Goal: Task Accomplishment & Management: Manage account settings

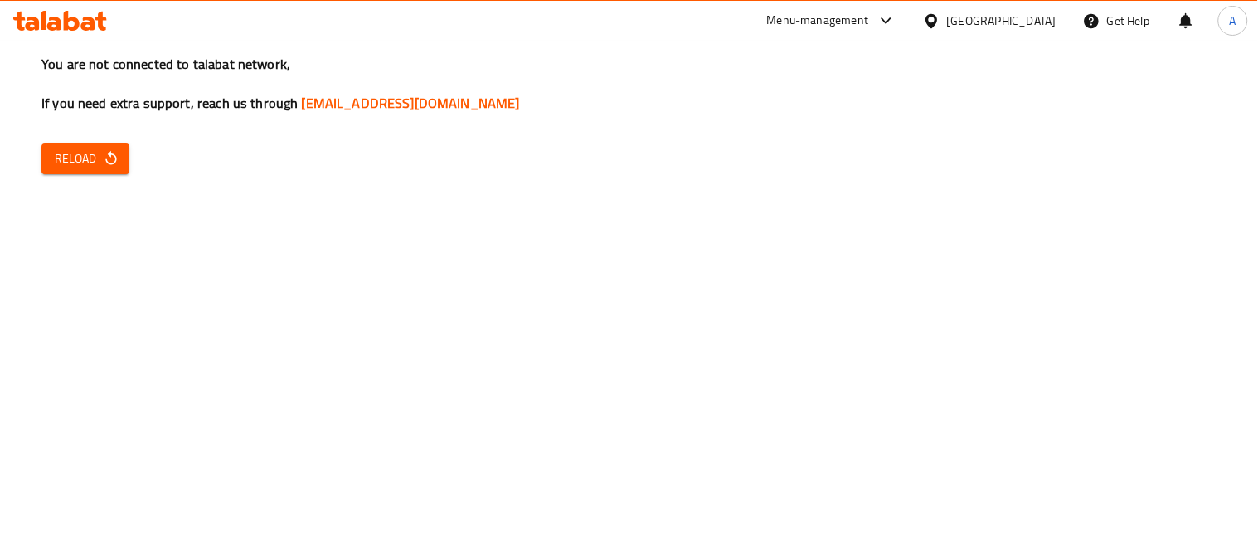
click at [88, 153] on span "Reload" at bounding box center [85, 158] width 61 height 21
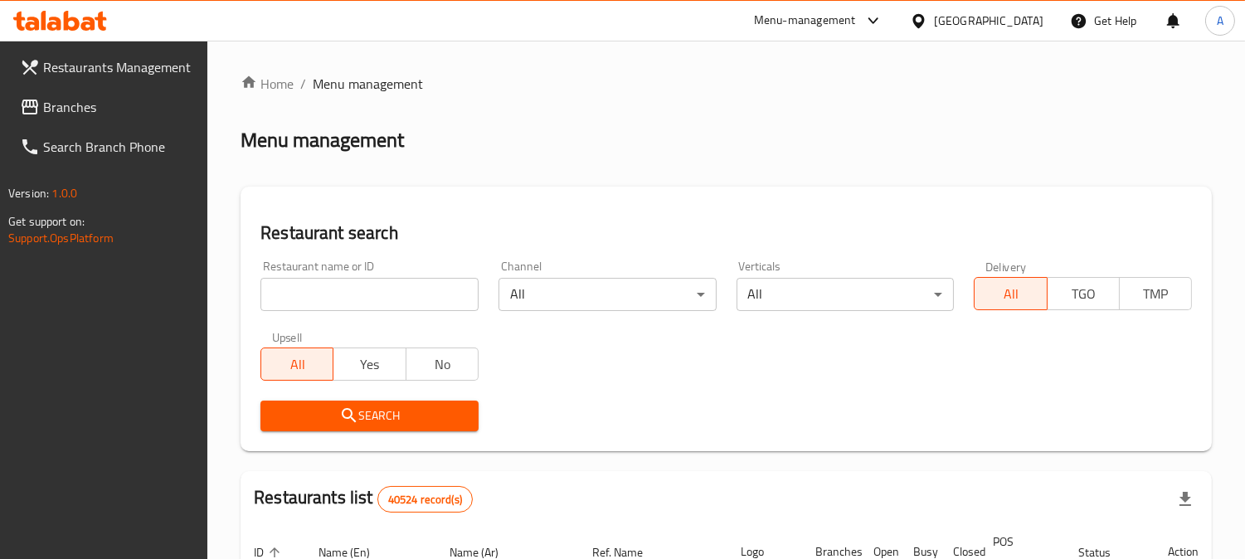
click at [958, 22] on div "United Arab Emirates" at bounding box center [988, 21] width 109 height 18
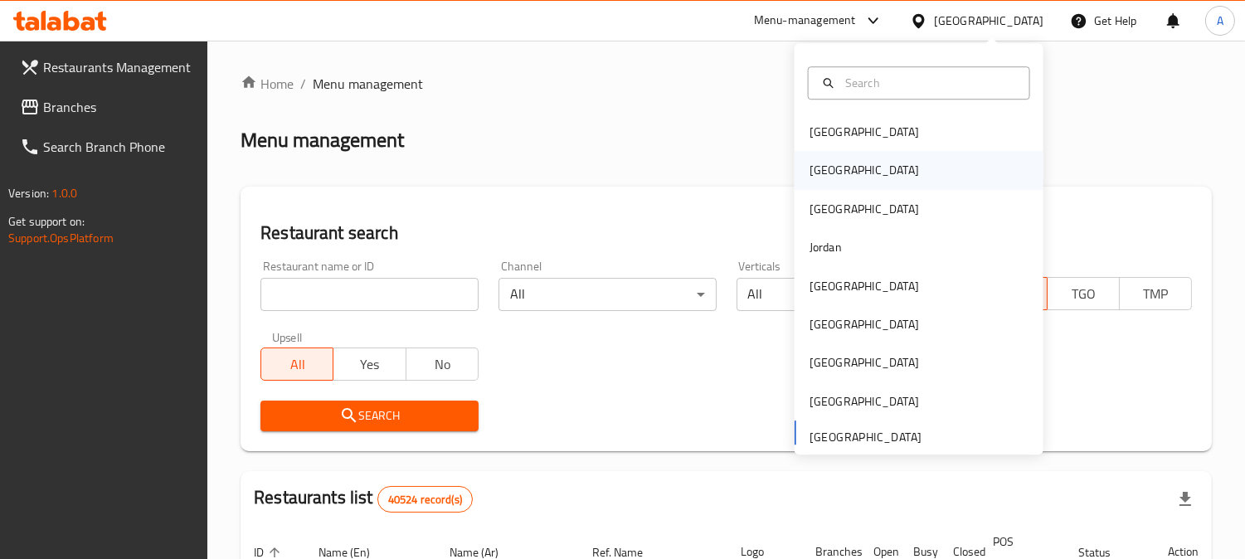
click at [815, 170] on div "[GEOGRAPHIC_DATA]" at bounding box center [864, 171] width 109 height 18
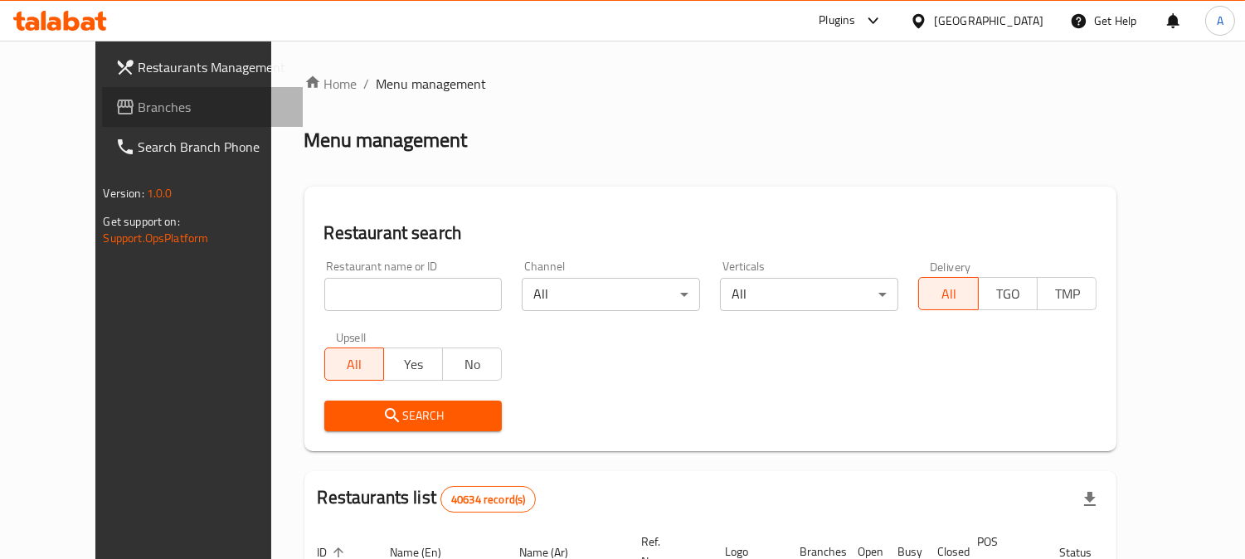
click at [139, 109] on span "Branches" at bounding box center [215, 107] width 152 height 20
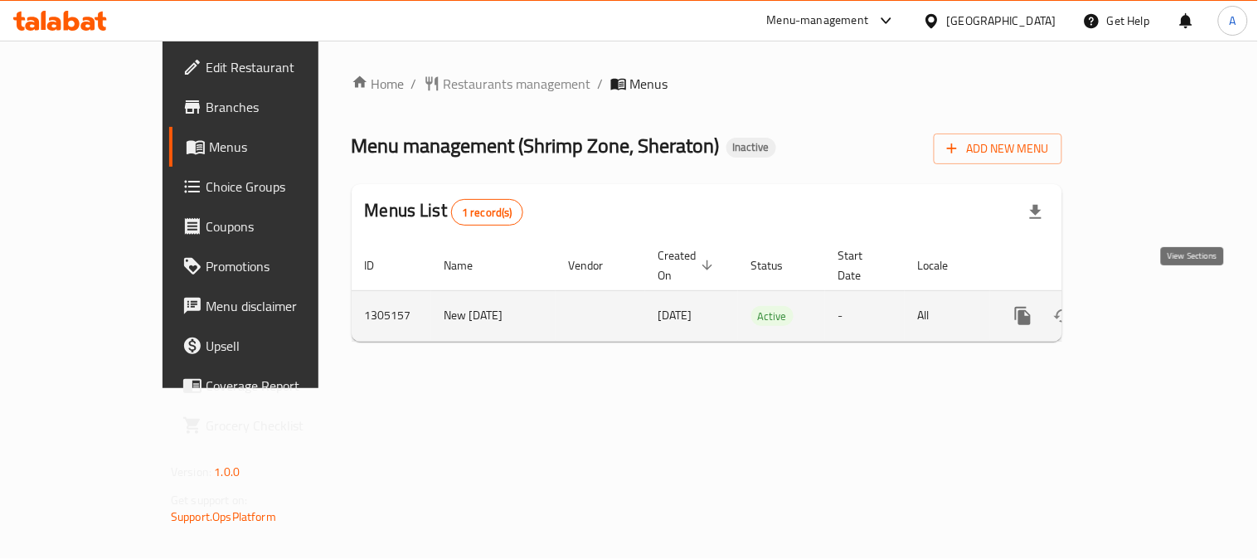
click at [1163, 296] on link "enhanced table" at bounding box center [1143, 316] width 40 height 40
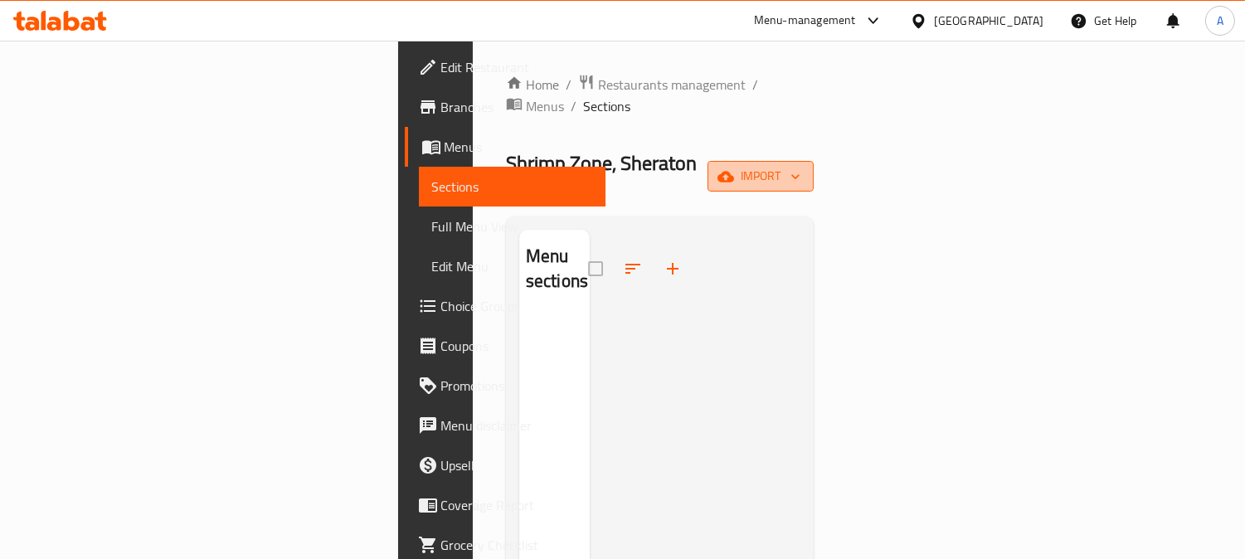
click at [800, 166] on span "import" at bounding box center [761, 176] width 80 height 21
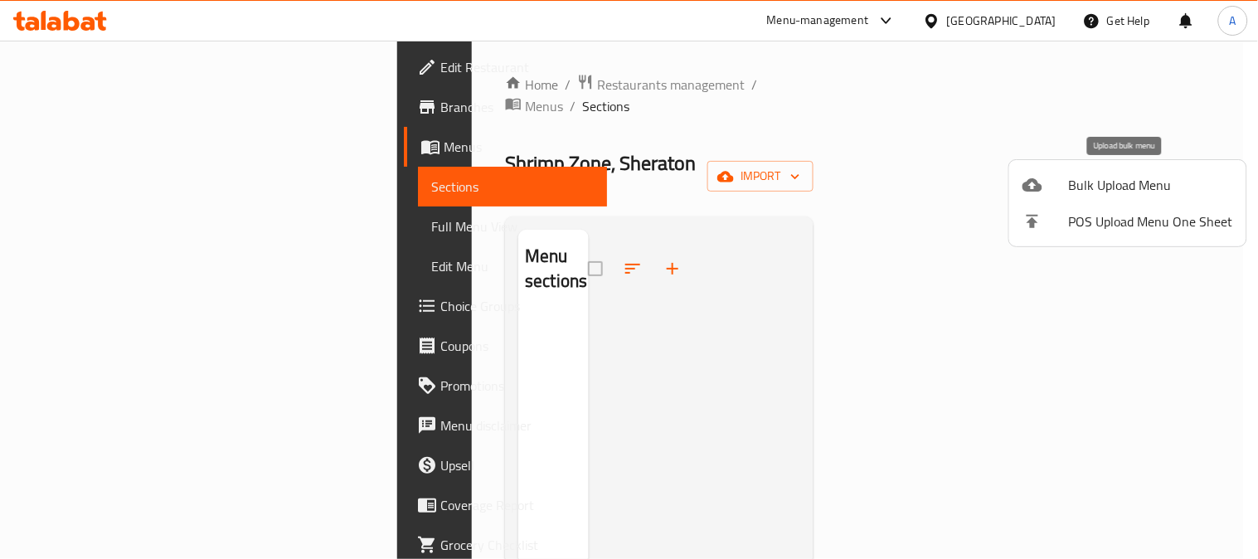
click at [1074, 193] on span "Bulk Upload Menu" at bounding box center [1151, 185] width 164 height 20
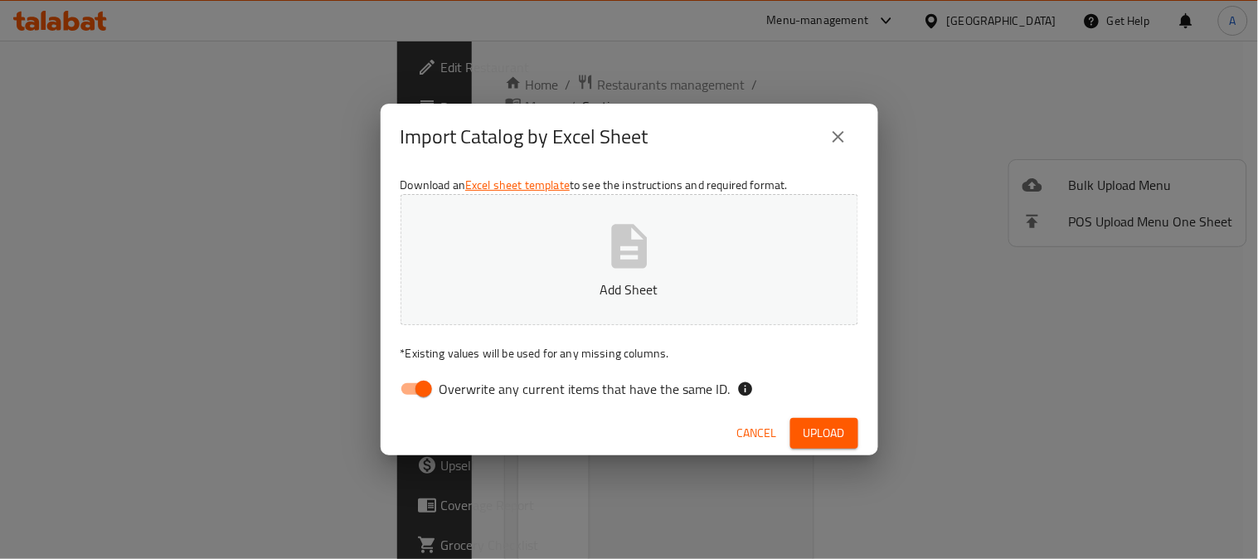
click at [435, 387] on input "Overwrite any current items that have the same ID." at bounding box center [424, 389] width 95 height 32
checkbox input "false"
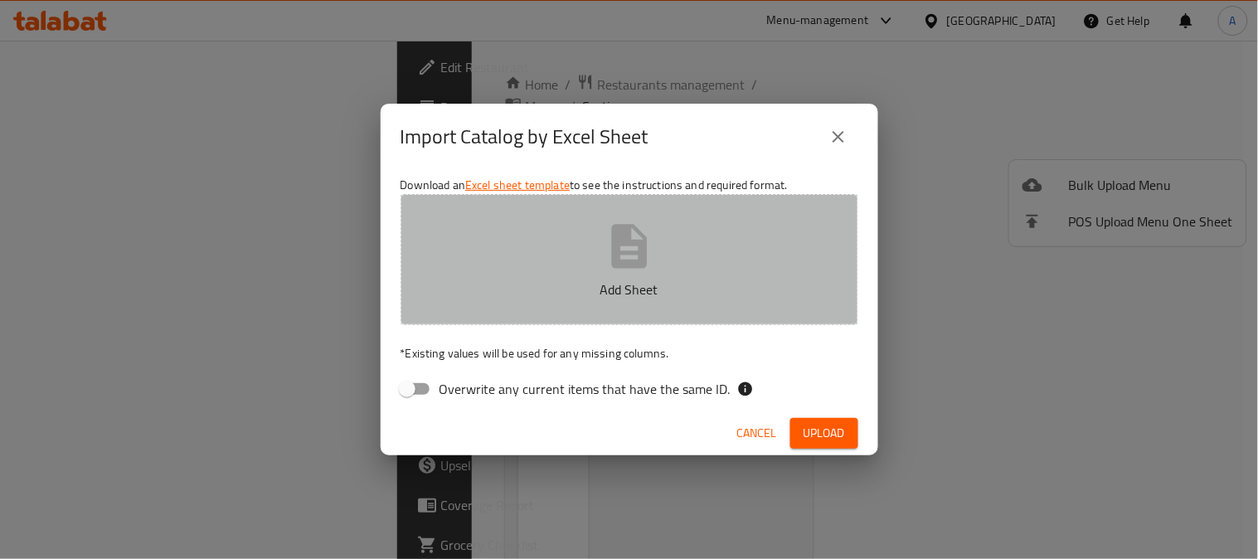
click at [607, 280] on p "Add Sheet" at bounding box center [629, 290] width 406 height 20
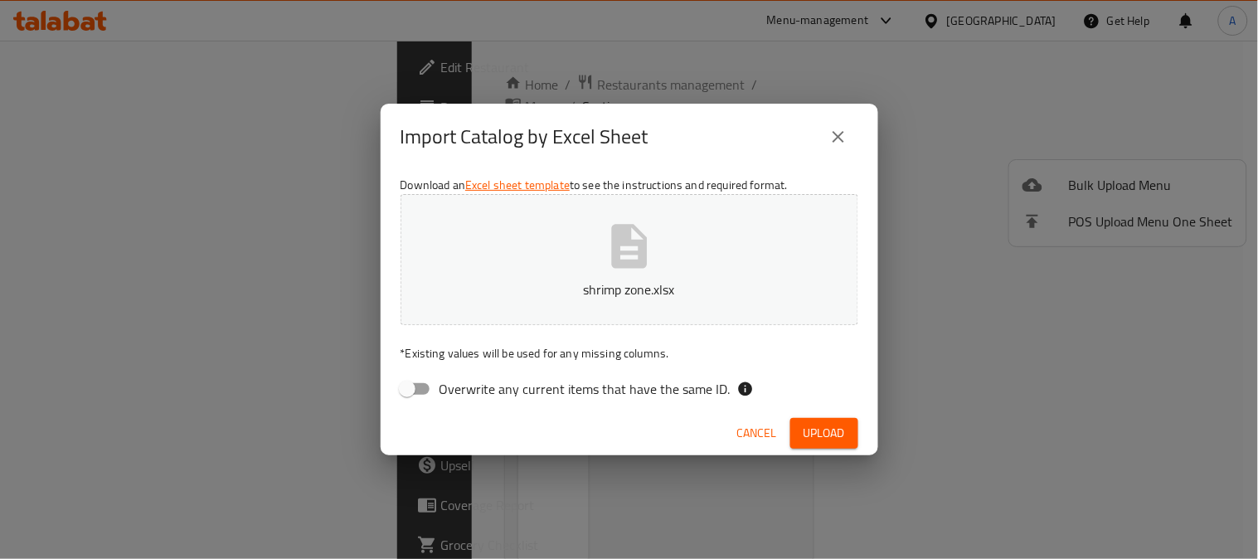
click at [828, 426] on span "Upload" at bounding box center [824, 433] width 41 height 21
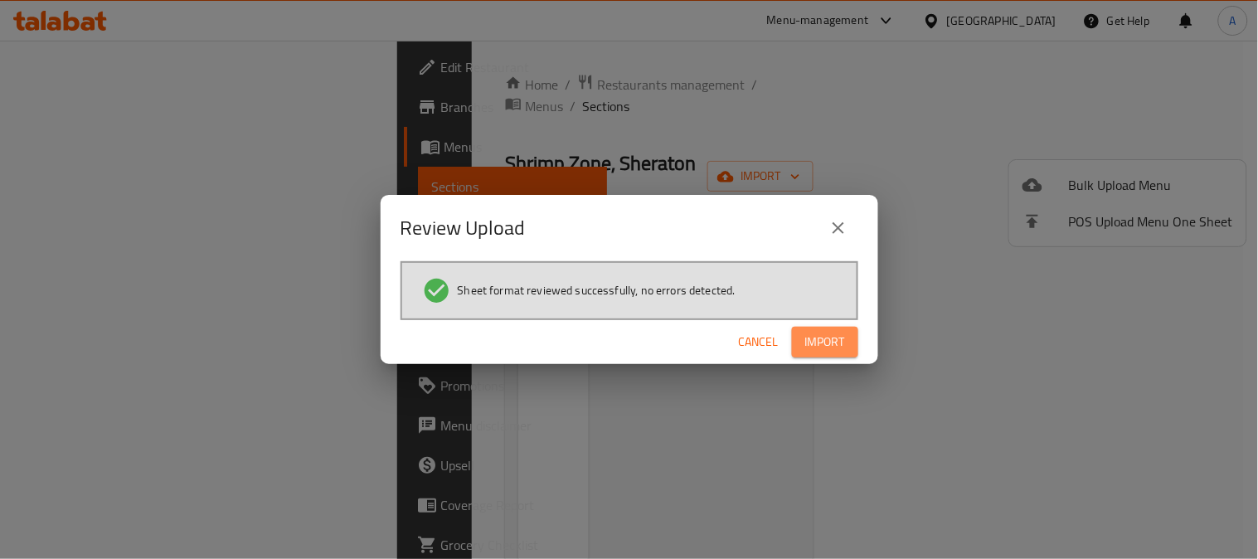
click at [827, 338] on span "Import" at bounding box center [825, 342] width 40 height 21
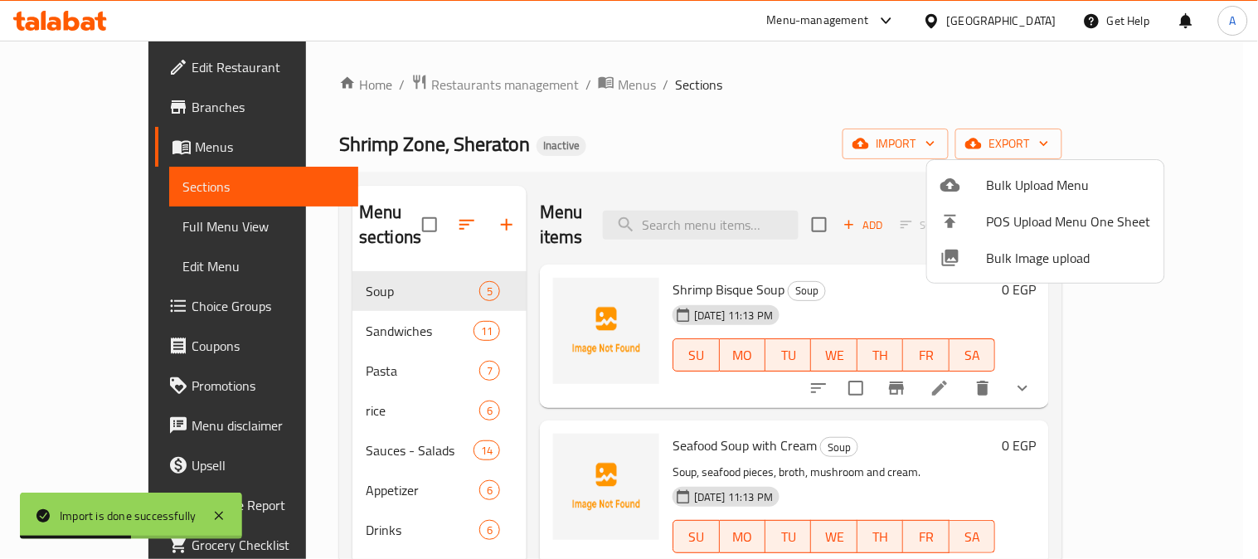
click at [84, 226] on div at bounding box center [629, 279] width 1258 height 559
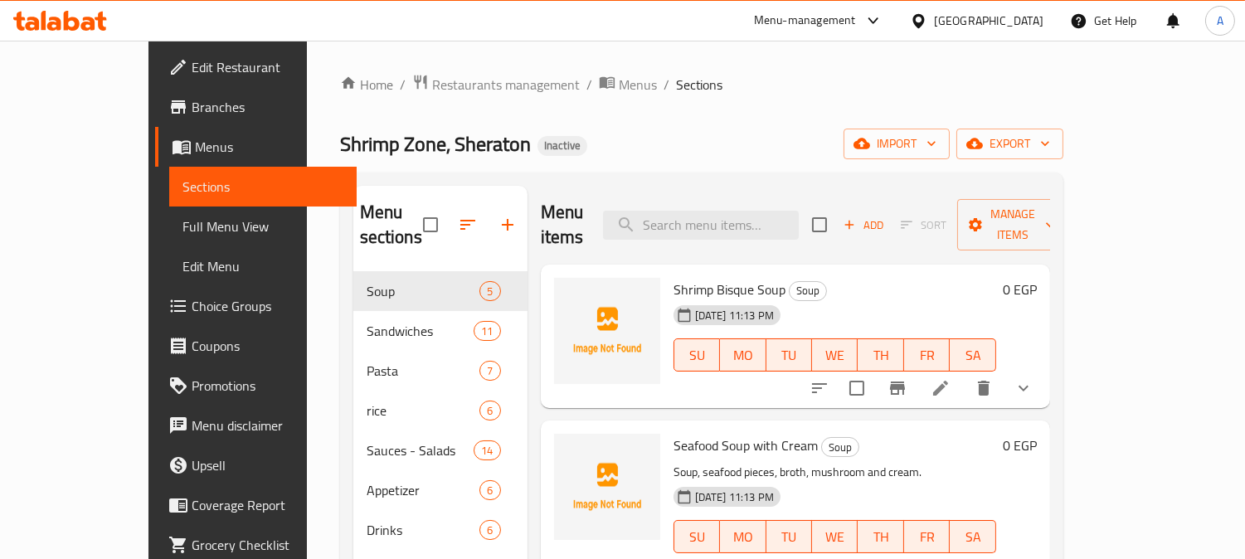
drag, startPoint x: 71, startPoint y: 230, endPoint x: 645, endPoint y: 4, distance: 616.8
click at [182, 231] on span "Full Menu View" at bounding box center [262, 227] width 161 height 20
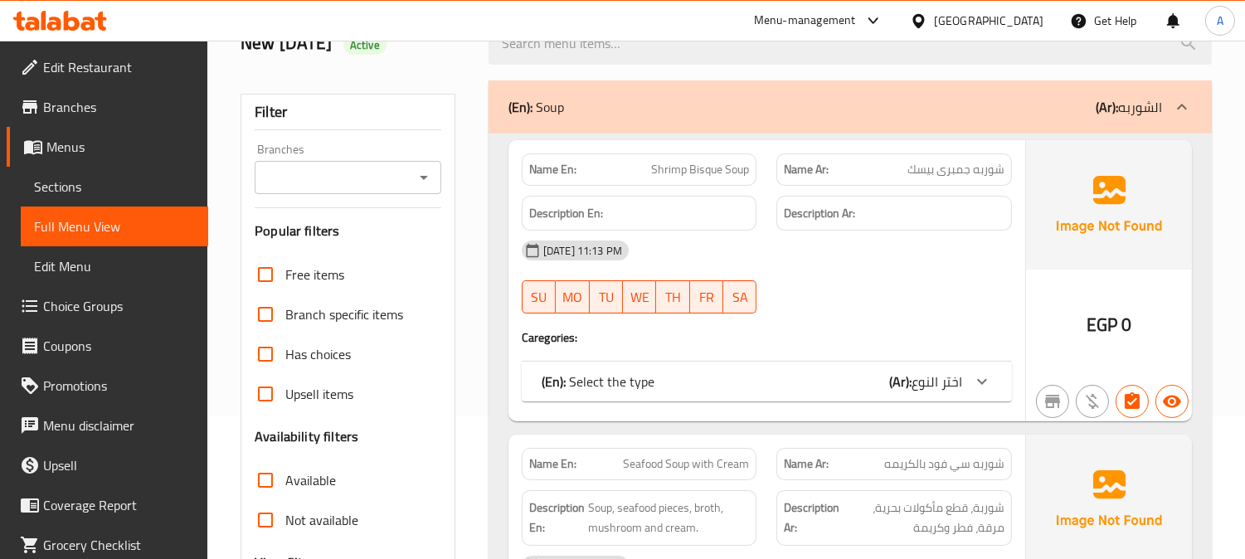
scroll to position [368, 0]
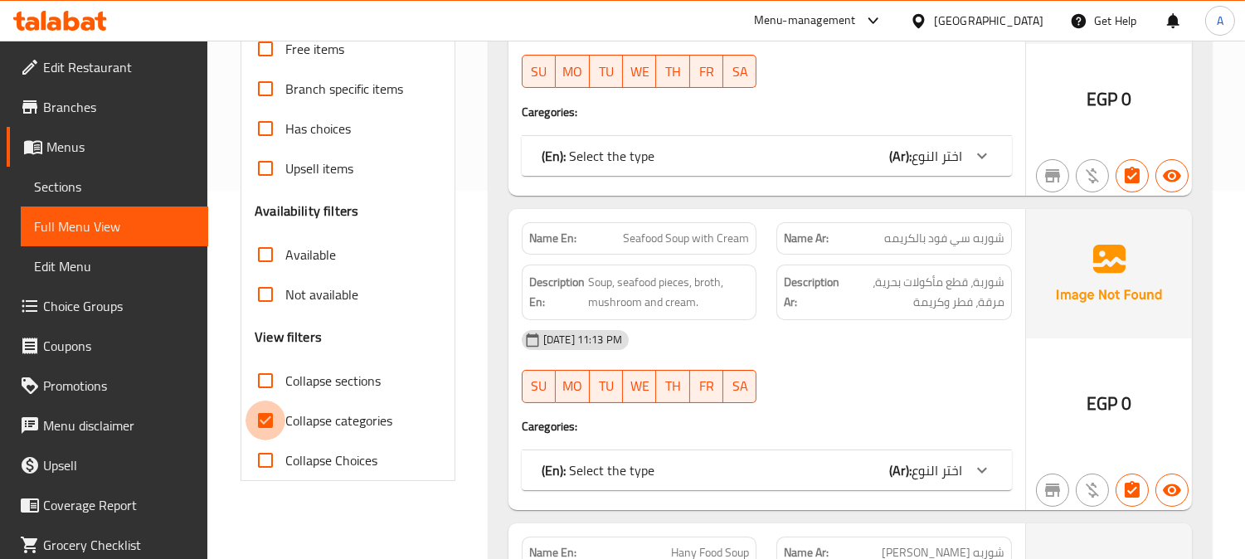
click at [270, 418] on input "Collapse categories" at bounding box center [266, 421] width 40 height 40
checkbox input "false"
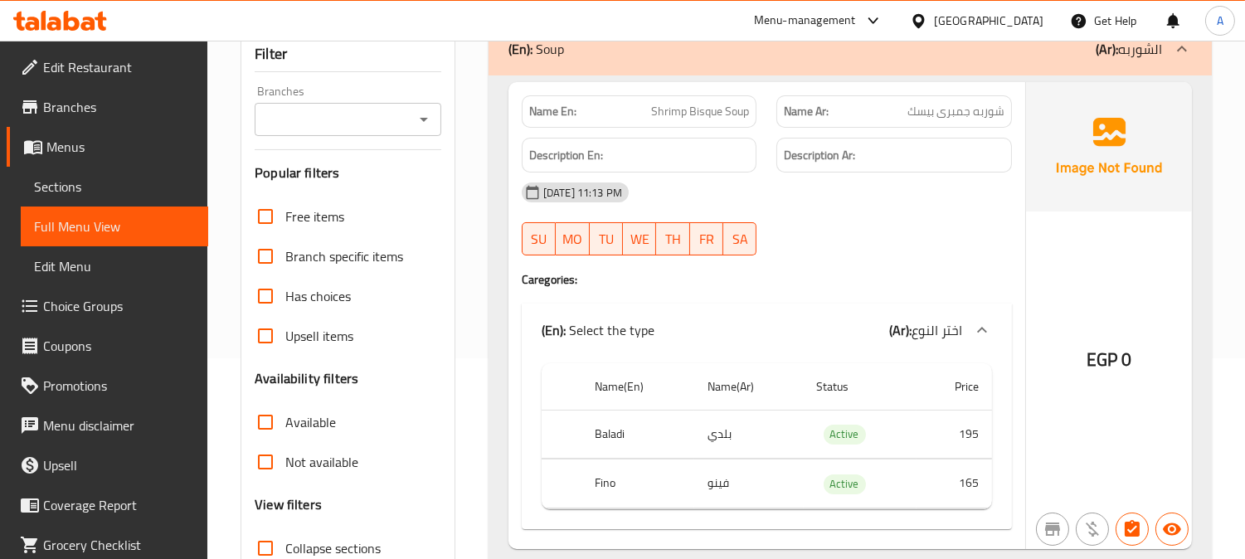
scroll to position [184, 0]
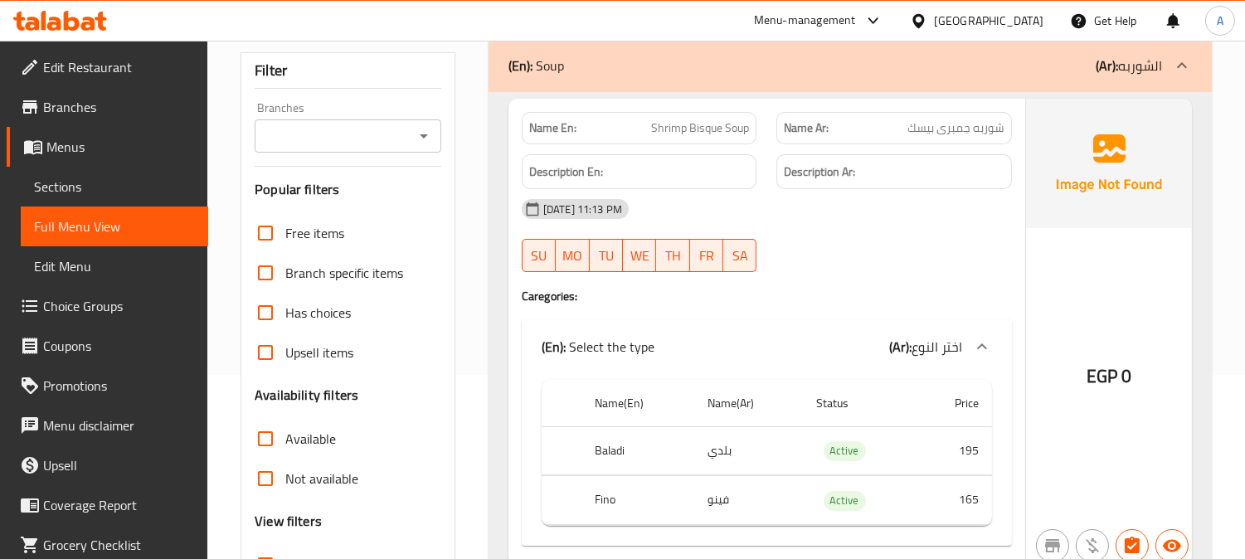
click at [425, 141] on icon "Open" at bounding box center [424, 136] width 20 height 20
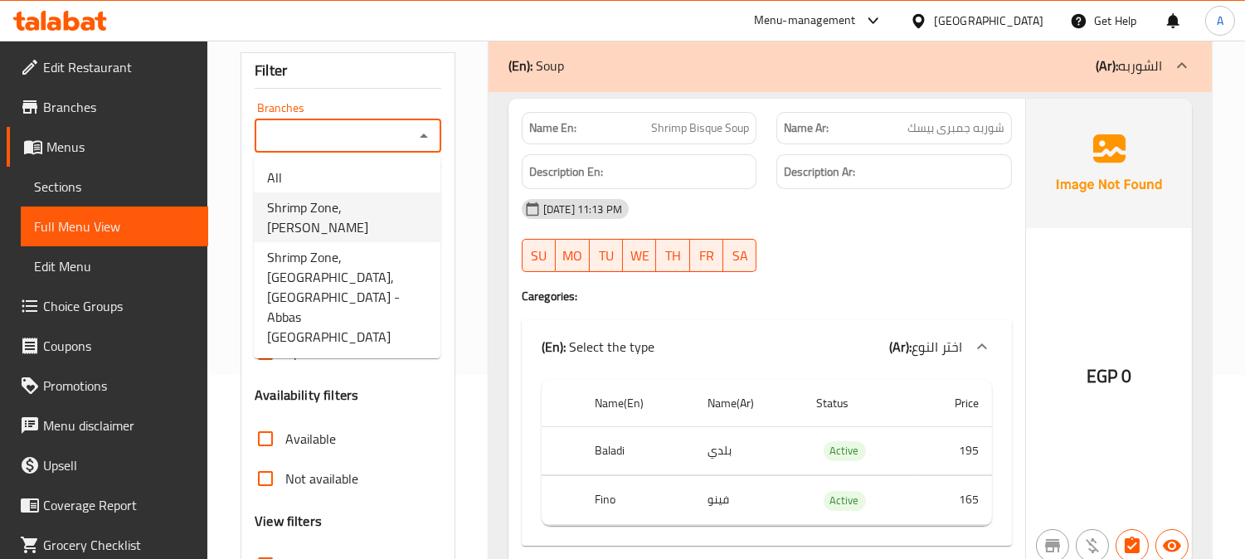
click at [375, 220] on span "Shrimp Zone, Masaken Sheraton - Abdel Hamid Badwai" at bounding box center [347, 217] width 160 height 40
type input "Shrimp Zone, Masaken Sheraton - Abdel Hamid Badwai"
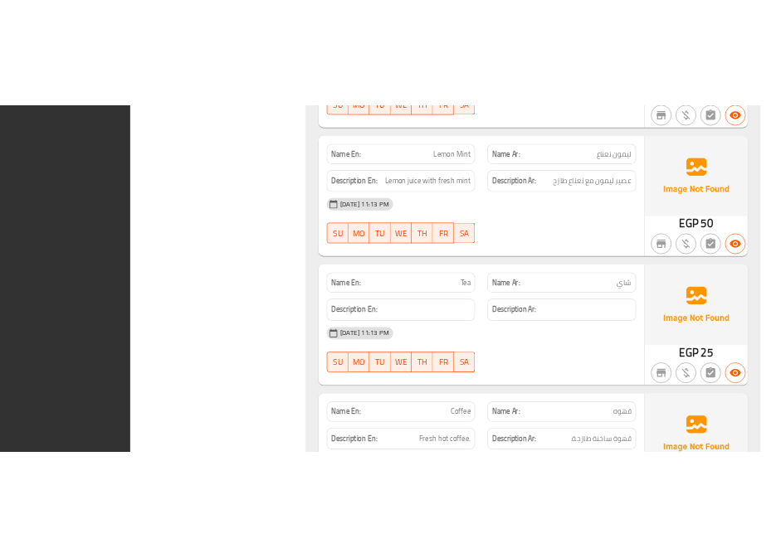
scroll to position [16768, 0]
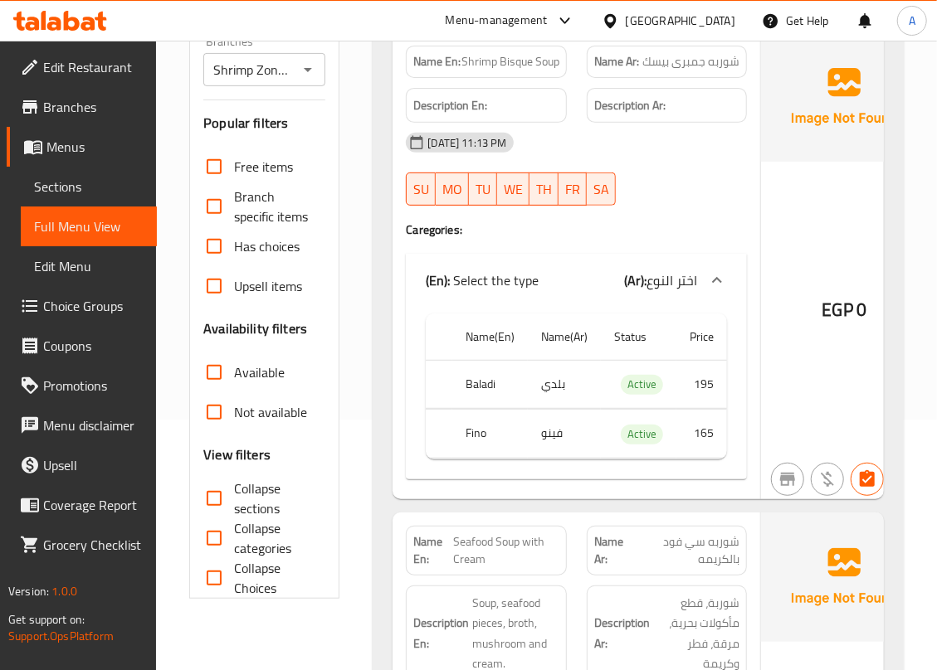
scroll to position [217, 0]
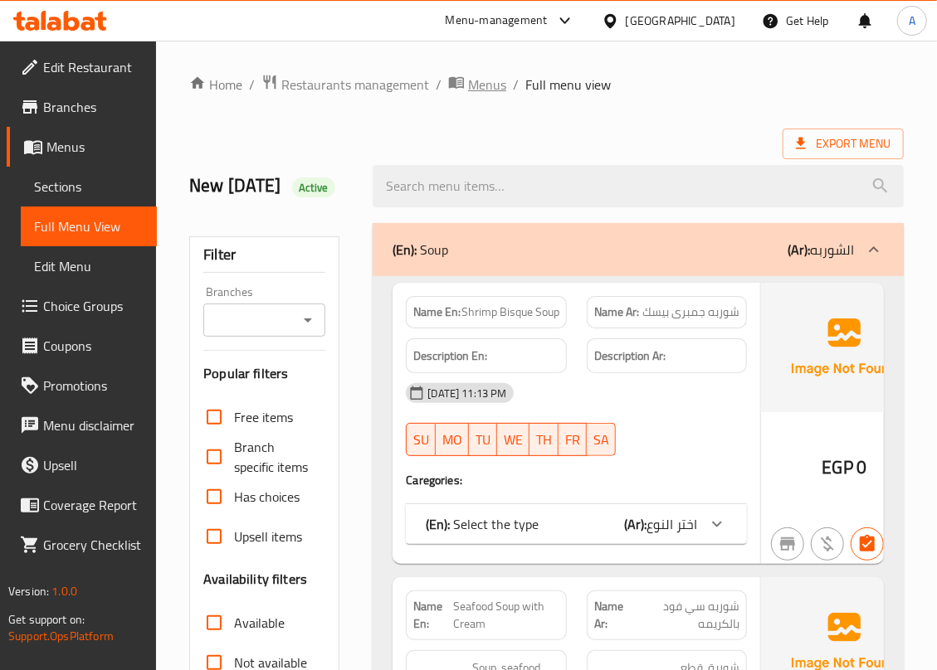
click at [498, 77] on span "Menus" at bounding box center [487, 85] width 38 height 20
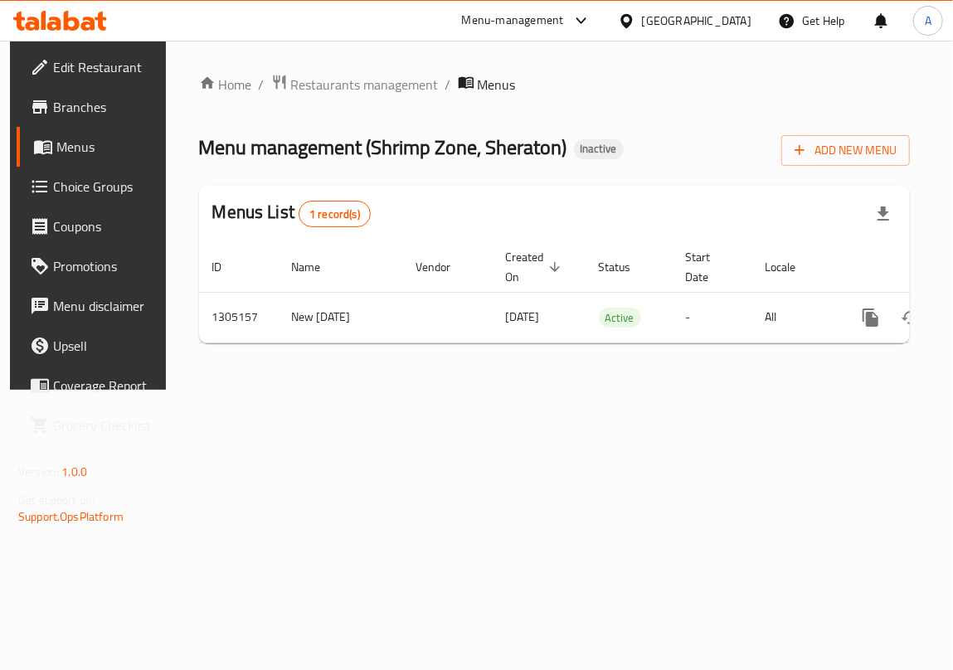
scroll to position [0, 96]
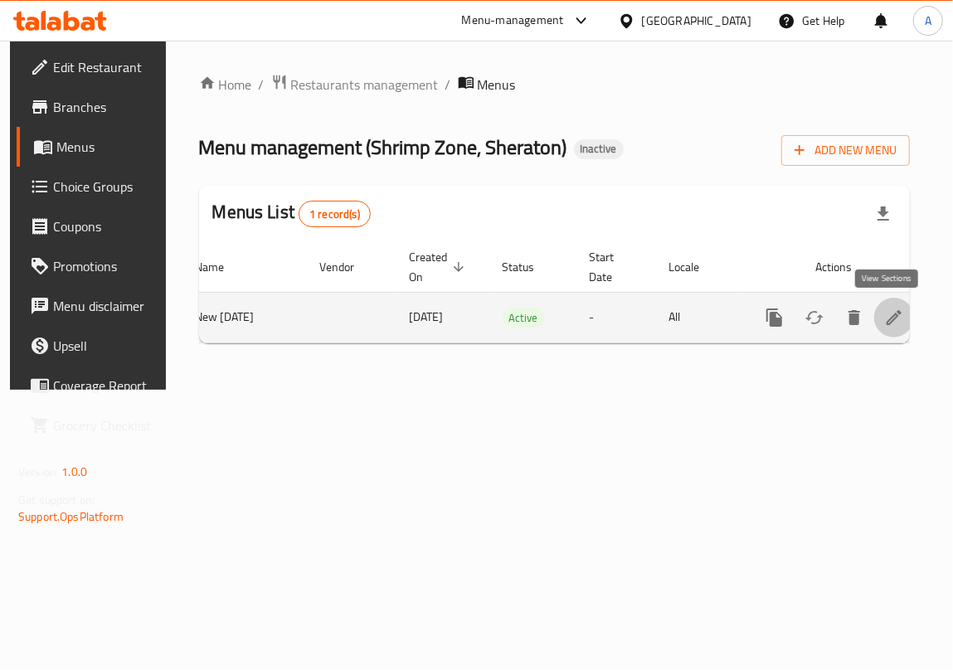
click at [890, 320] on icon "enhanced table" at bounding box center [894, 318] width 20 height 20
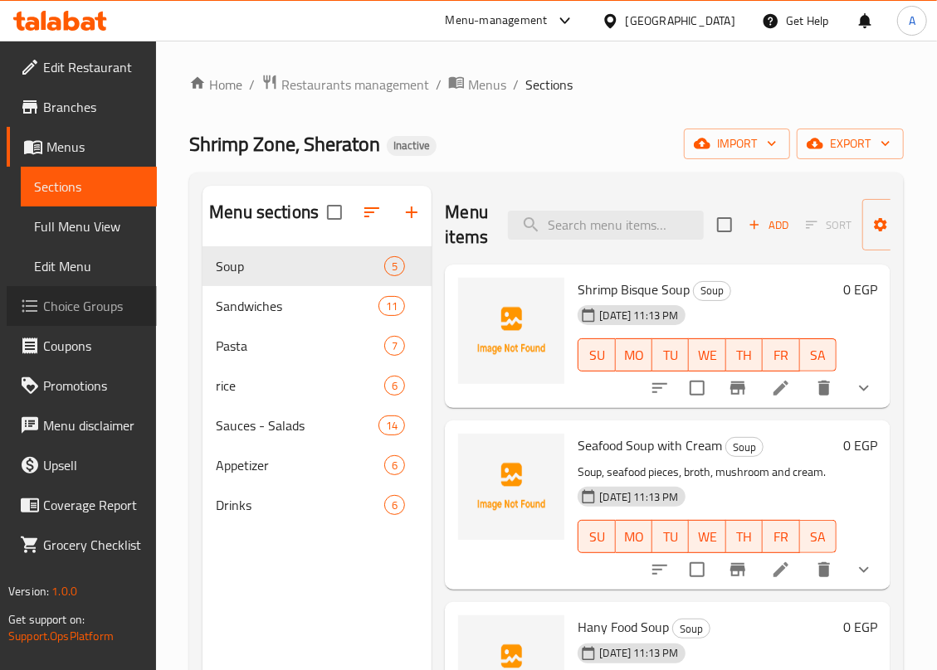
click at [83, 302] on span "Choice Groups" at bounding box center [93, 306] width 100 height 20
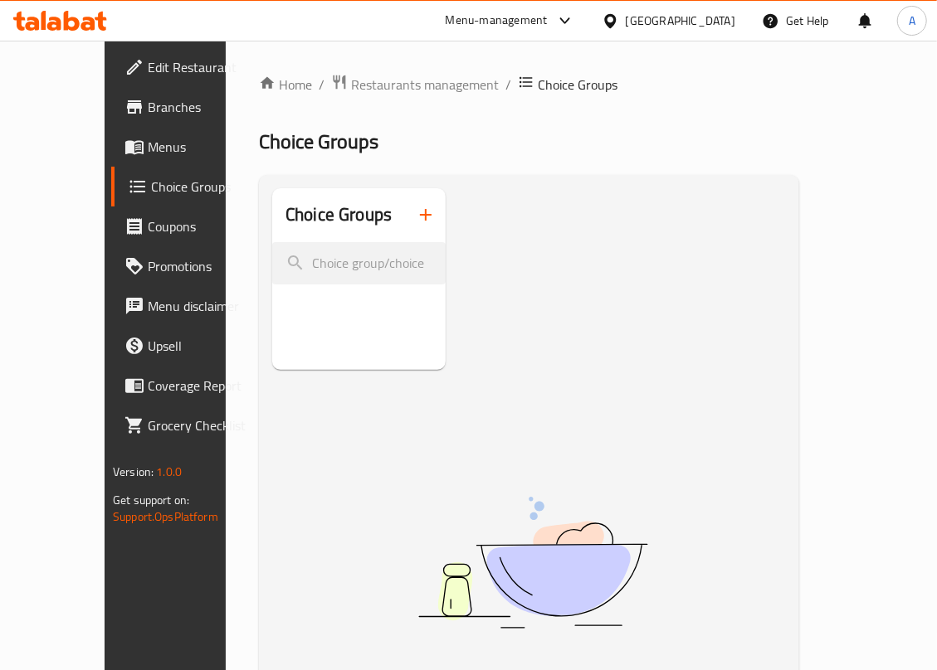
click at [148, 150] on span "Menus" at bounding box center [198, 147] width 100 height 20
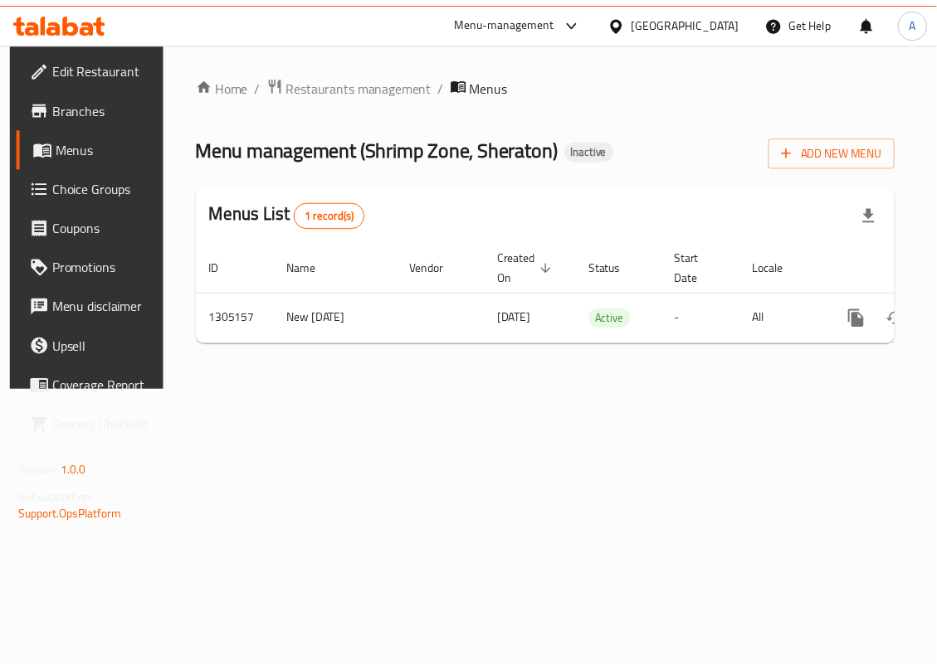
scroll to position [0, 96]
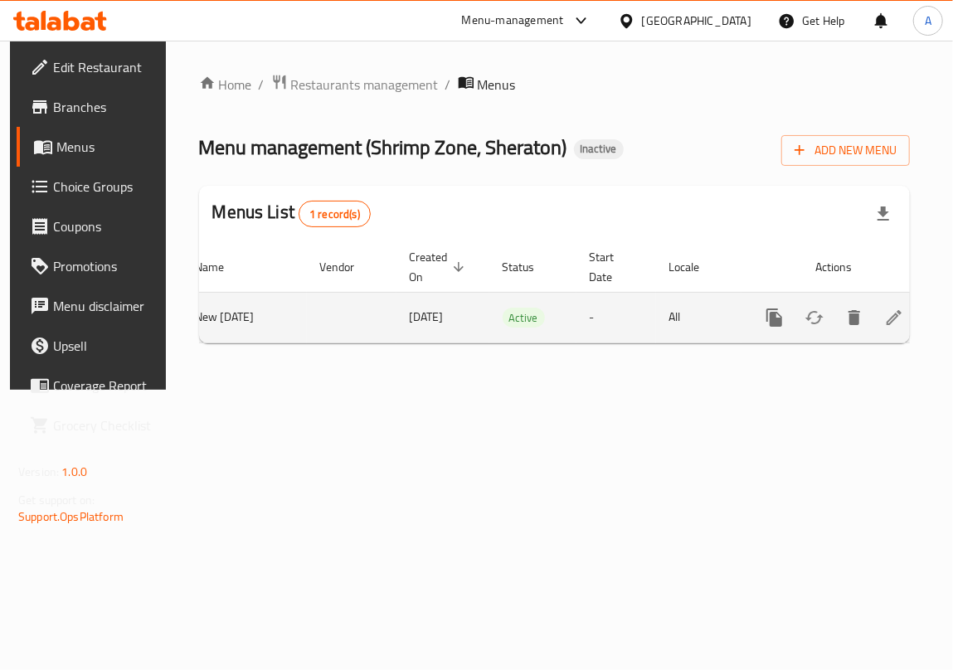
click at [887, 320] on icon "enhanced table" at bounding box center [894, 317] width 15 height 15
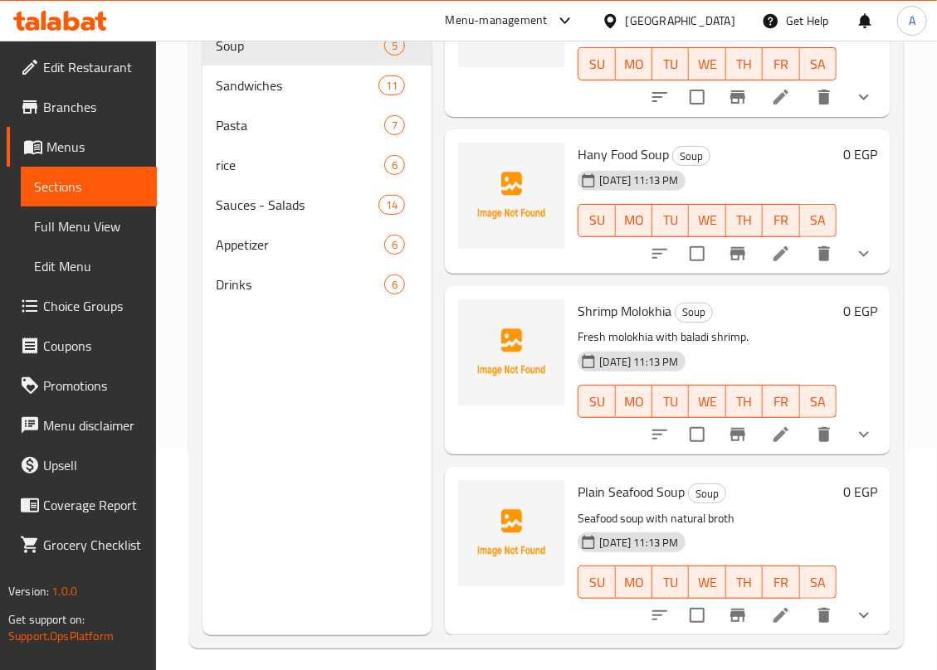
scroll to position [233, 0]
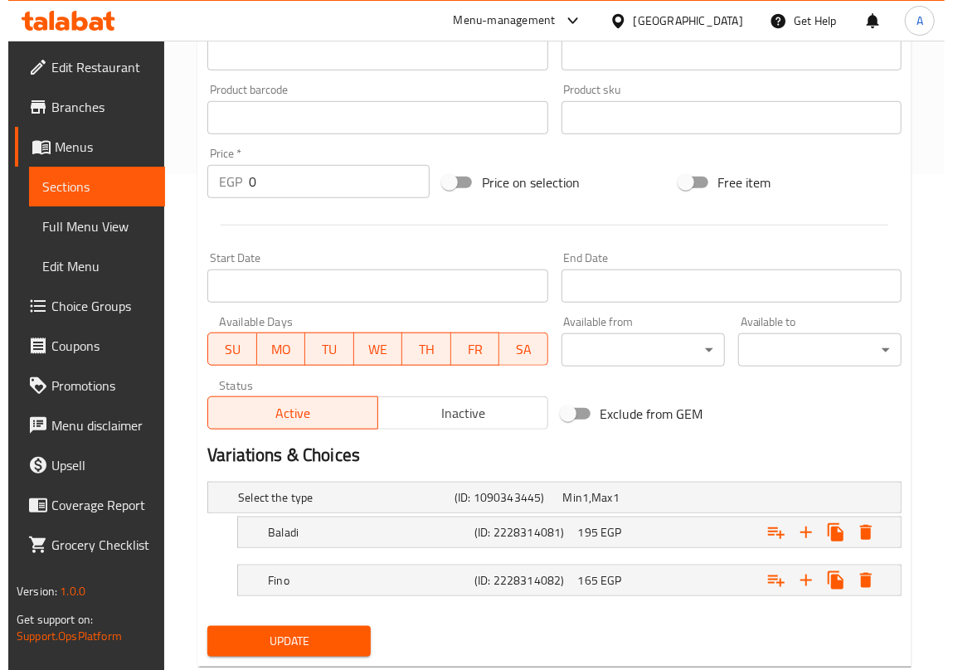
scroll to position [542, 0]
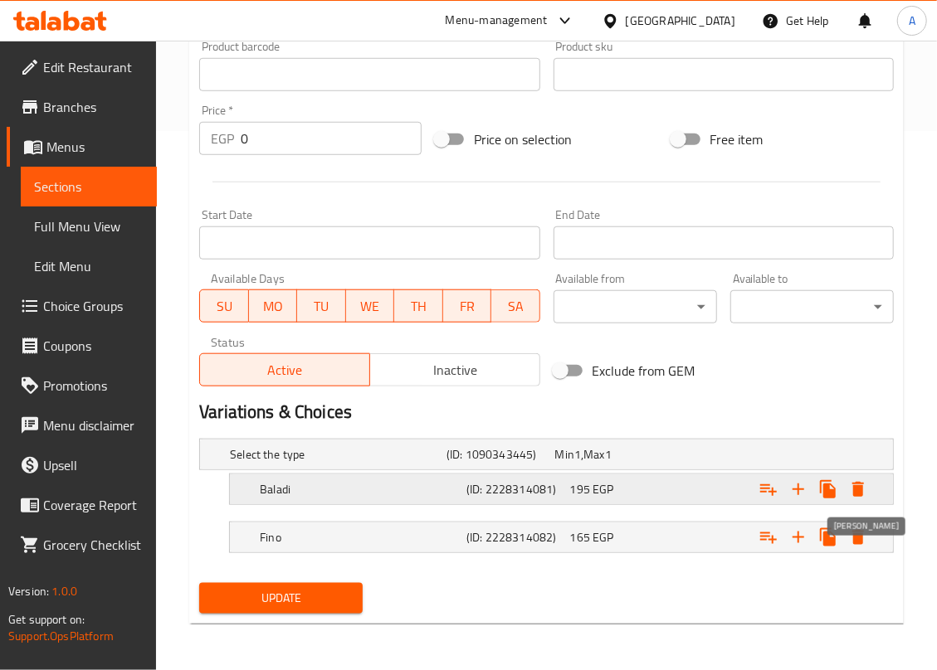
click at [863, 494] on icon "Expand" at bounding box center [858, 489] width 20 height 20
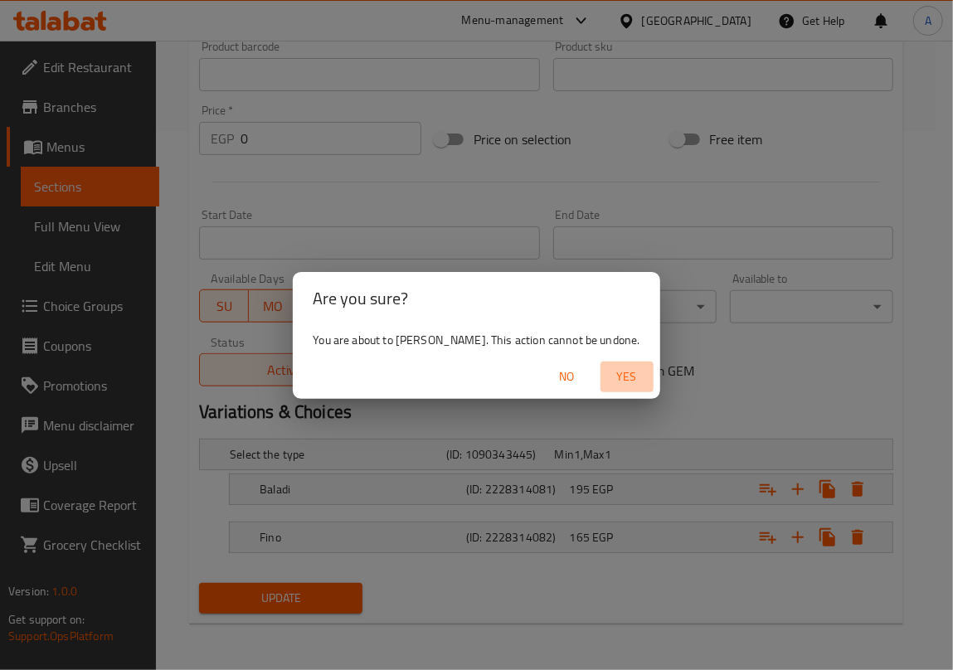
click at [620, 382] on span "Yes" at bounding box center [627, 377] width 40 height 21
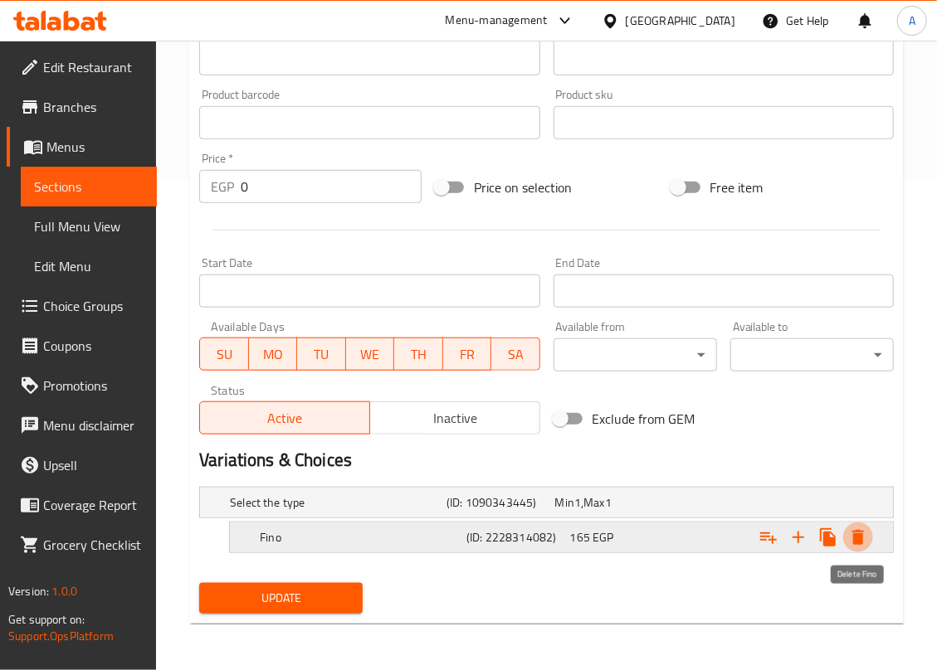
click at [864, 542] on icon "Expand" at bounding box center [858, 538] width 20 height 20
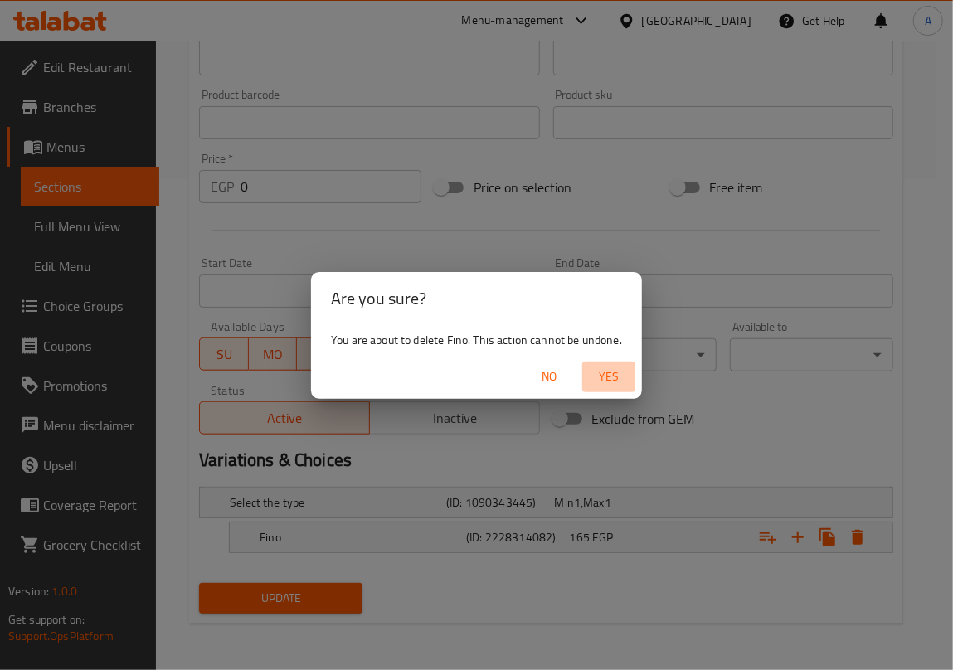
click at [604, 375] on span "Yes" at bounding box center [609, 377] width 40 height 21
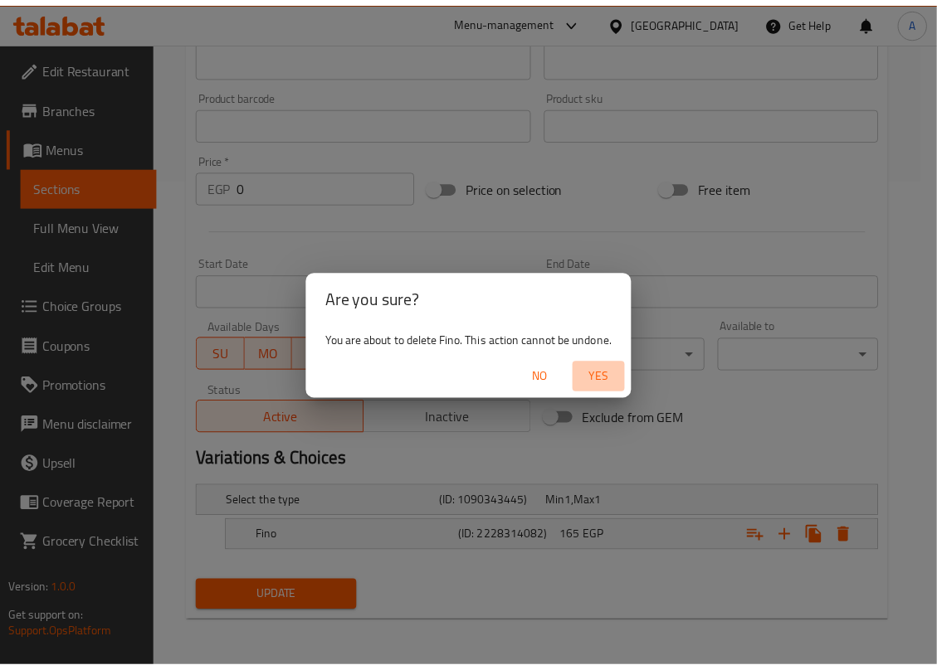
scroll to position [488, 0]
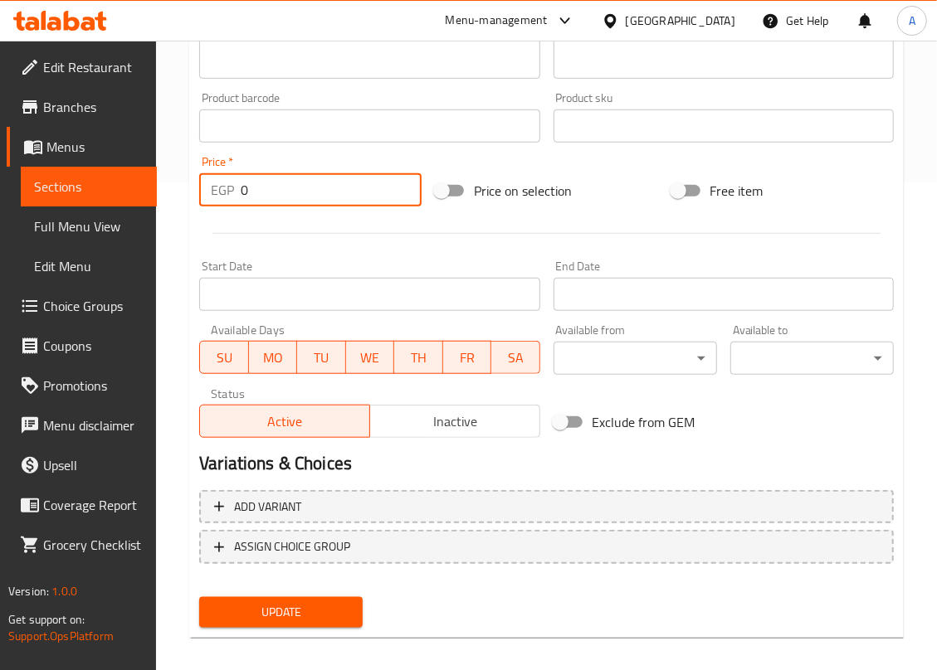
drag, startPoint x: 257, startPoint y: 173, endPoint x: 153, endPoint y: 192, distance: 106.2
click at [153, 192] on div "Edit Restaurant Branches Menus Sections Full Menu View Edit Menu Choice Groups …" at bounding box center [468, 118] width 937 height 1131
type input "295"
click at [333, 614] on span "Update" at bounding box center [280, 612] width 137 height 21
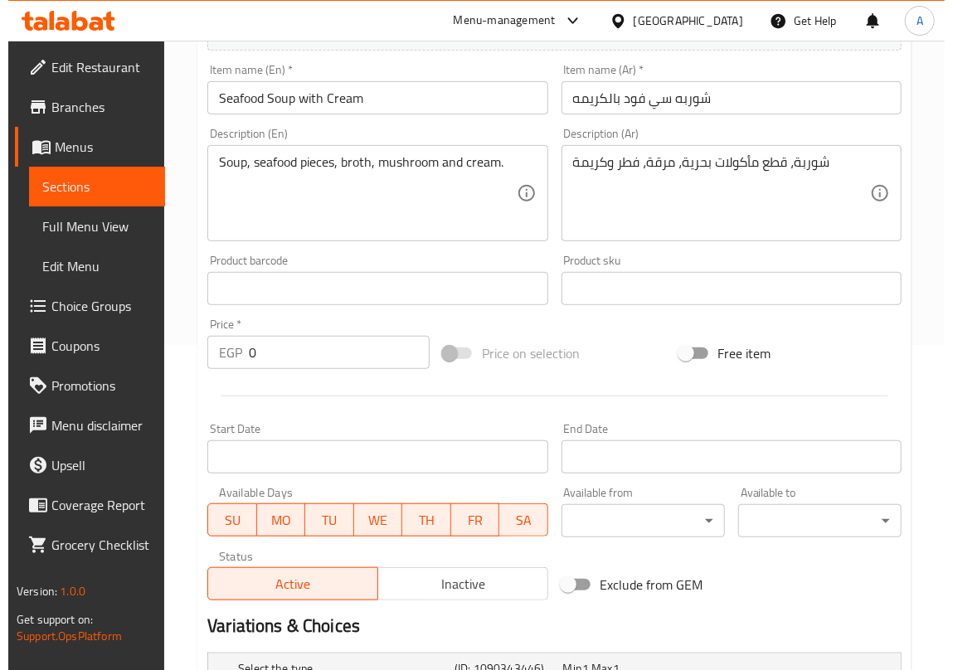
scroll to position [542, 0]
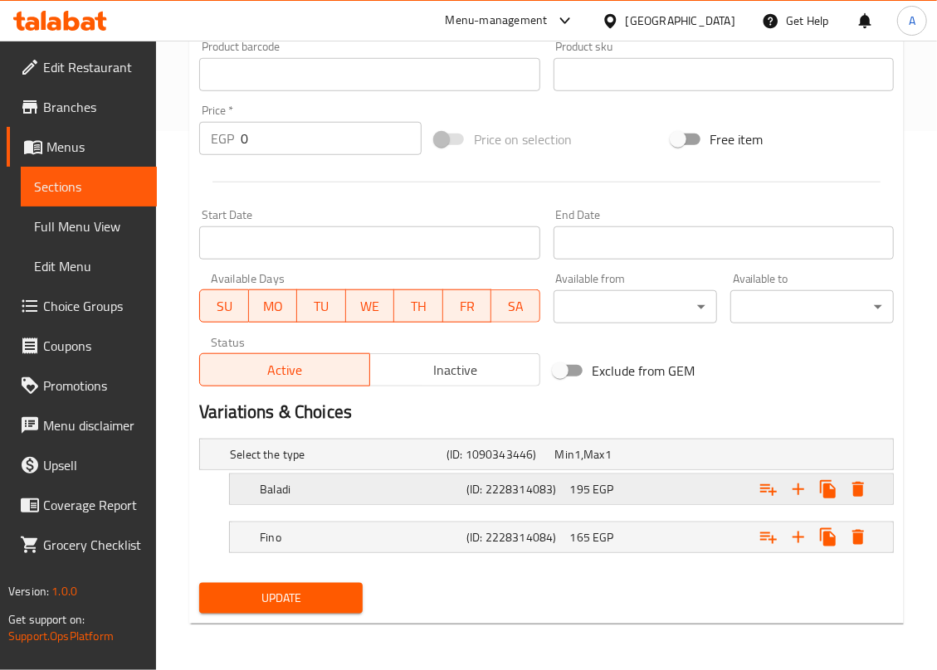
click at [858, 495] on icon "Expand" at bounding box center [858, 489] width 12 height 15
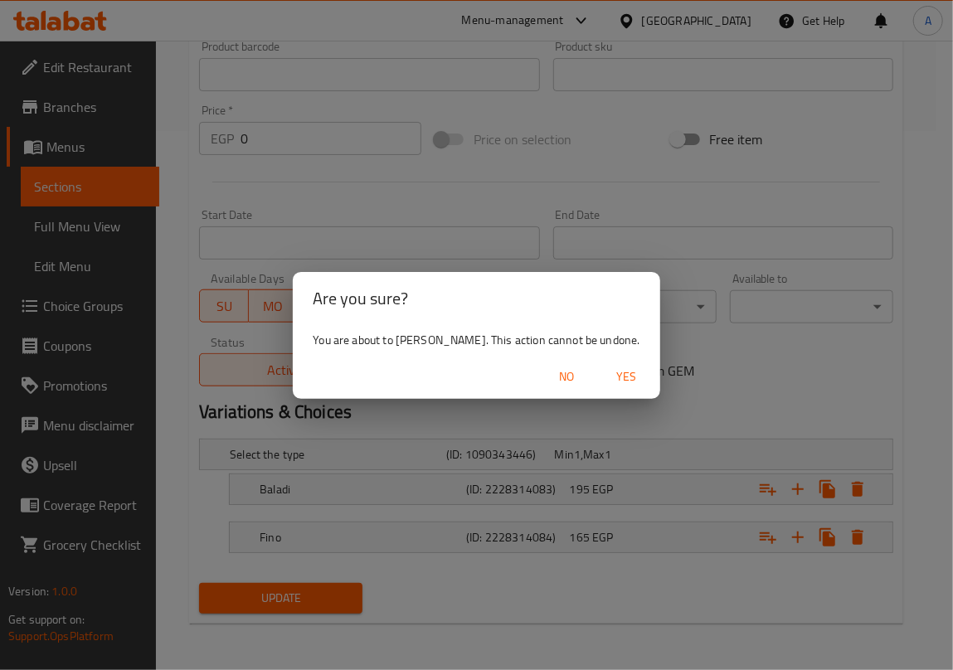
drag, startPoint x: 621, startPoint y: 372, endPoint x: 744, endPoint y: 446, distance: 143.3
click at [620, 372] on span "Yes" at bounding box center [627, 377] width 40 height 21
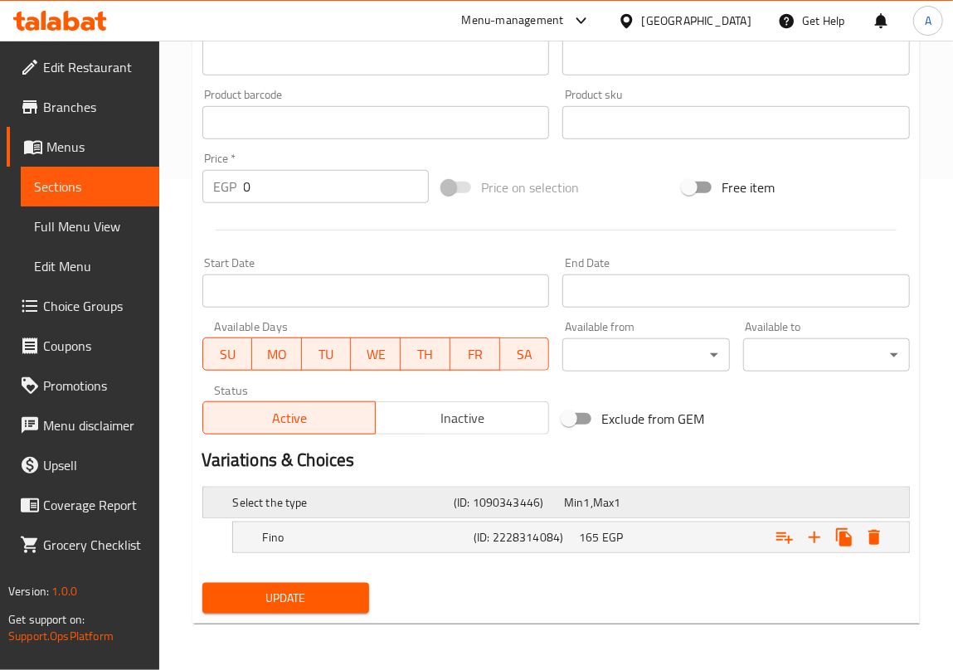
scroll to position [493, 0]
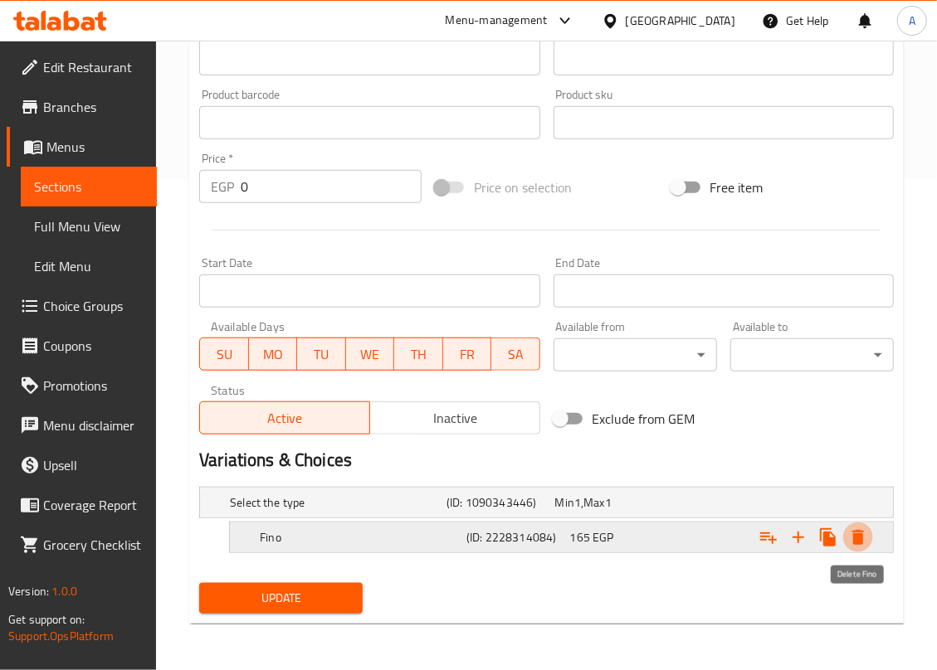
click at [861, 534] on icon "Expand" at bounding box center [858, 537] width 12 height 15
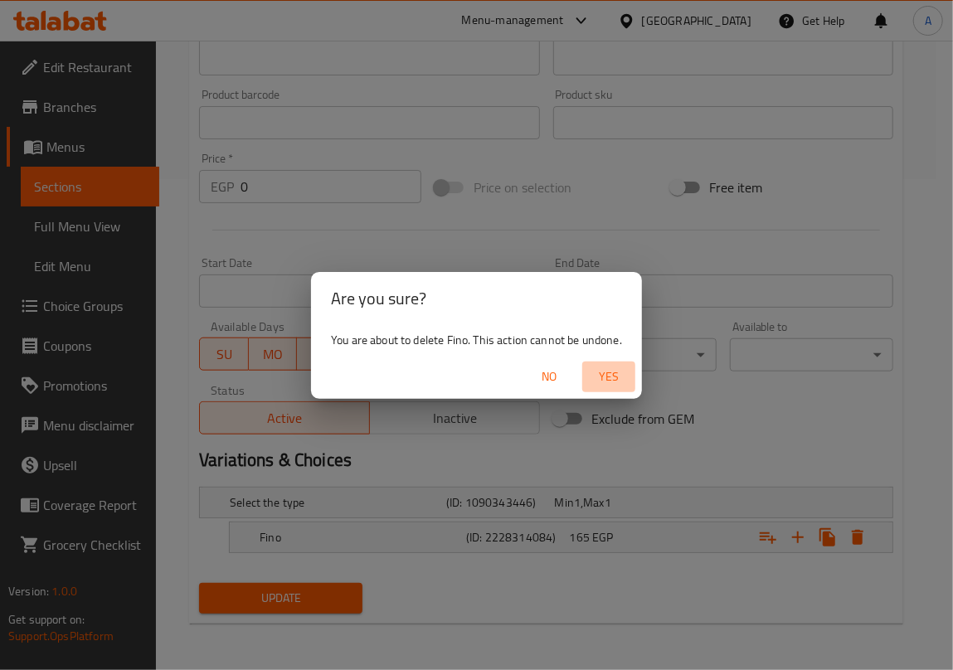
click at [615, 383] on span "Yes" at bounding box center [609, 377] width 40 height 21
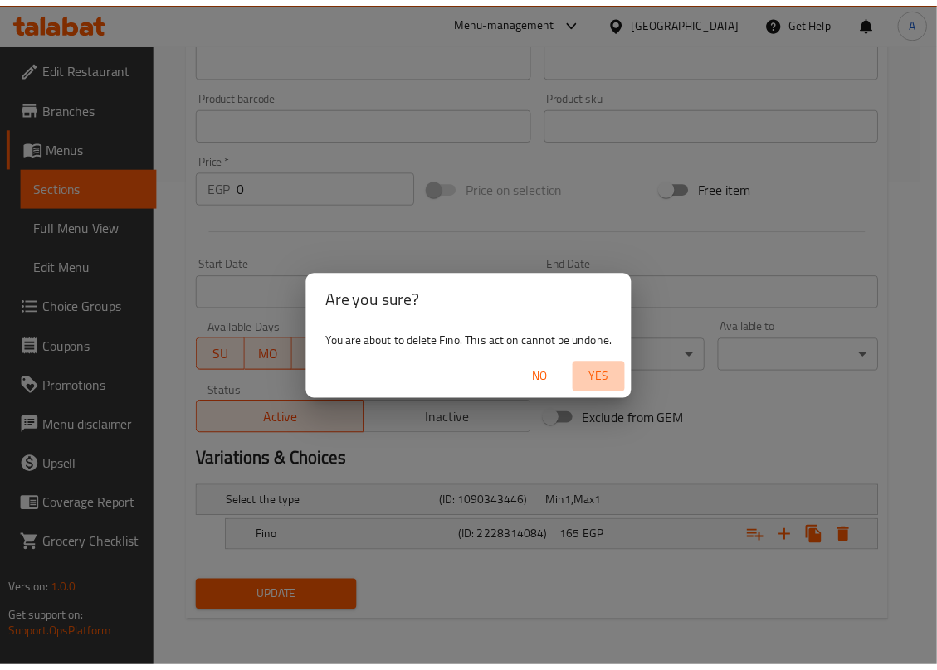
scroll to position [488, 0]
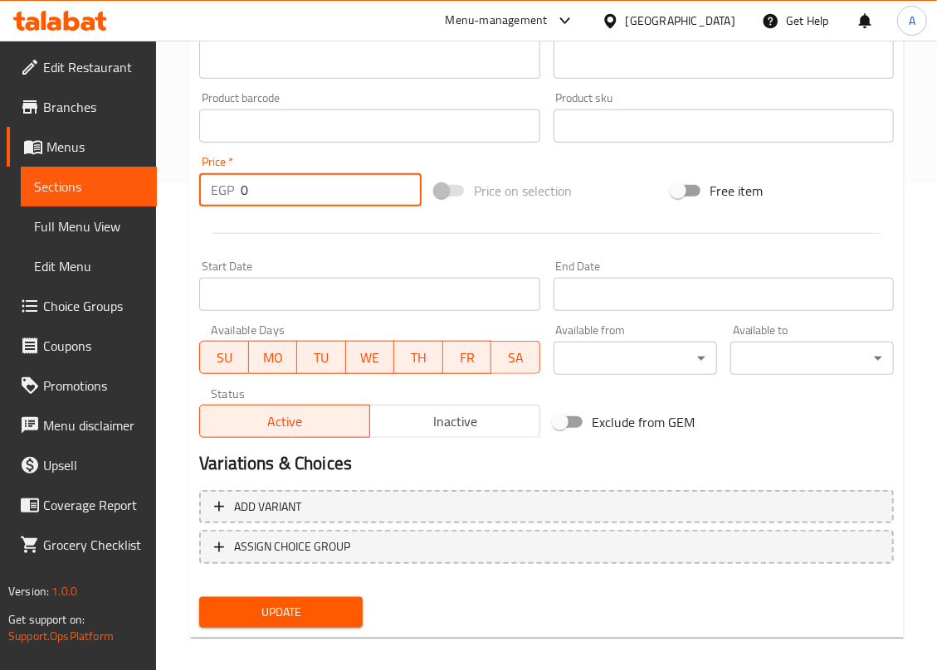
drag, startPoint x: 254, startPoint y: 196, endPoint x: 177, endPoint y: 199, distance: 77.2
click at [177, 199] on div "Home / Restaurants management / Menus / Sections / item / update Soup section U…" at bounding box center [546, 118] width 781 height 1131
type input "325"
click at [199, 597] on button "Update" at bounding box center [280, 612] width 163 height 31
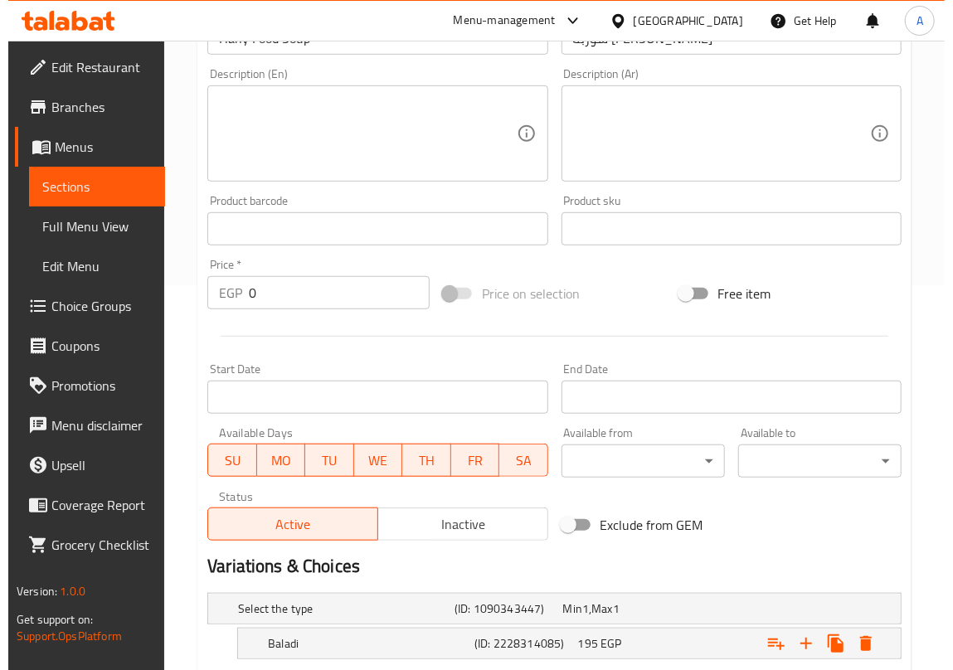
scroll to position [542, 0]
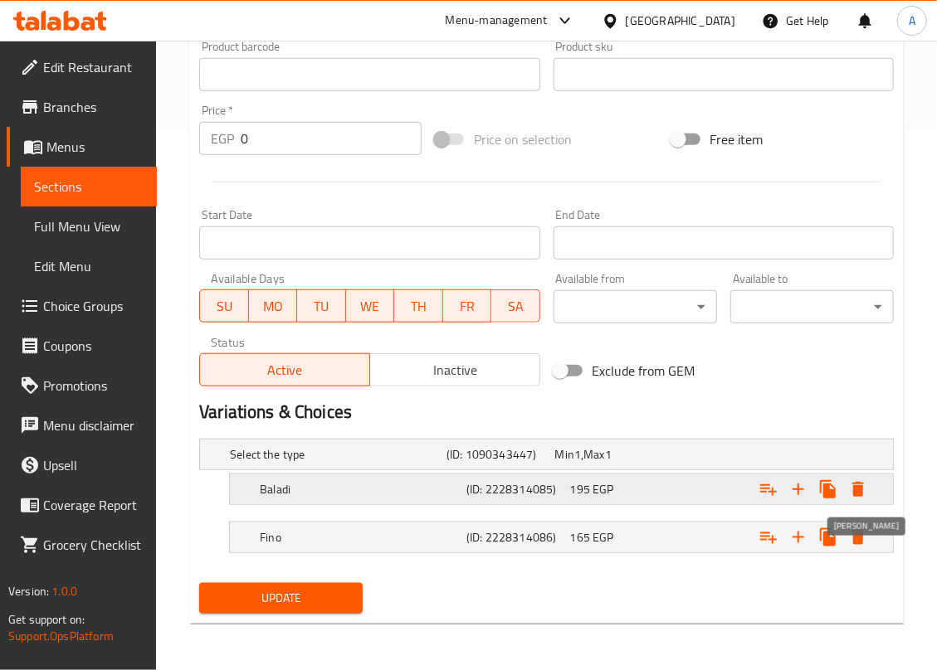
click at [857, 489] on icon "Expand" at bounding box center [858, 489] width 12 height 15
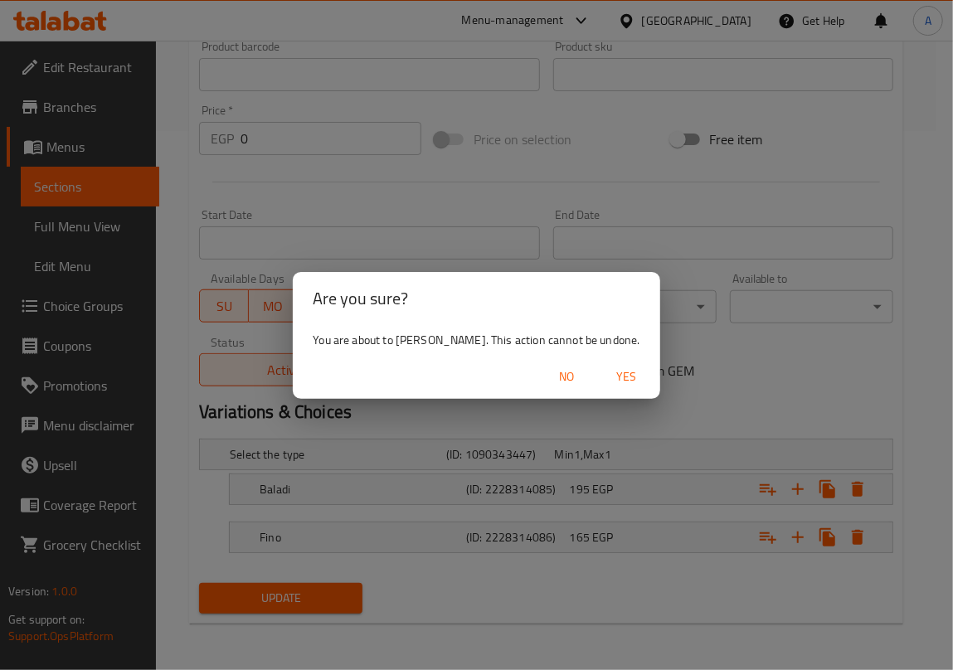
click at [620, 372] on span "Yes" at bounding box center [627, 377] width 40 height 21
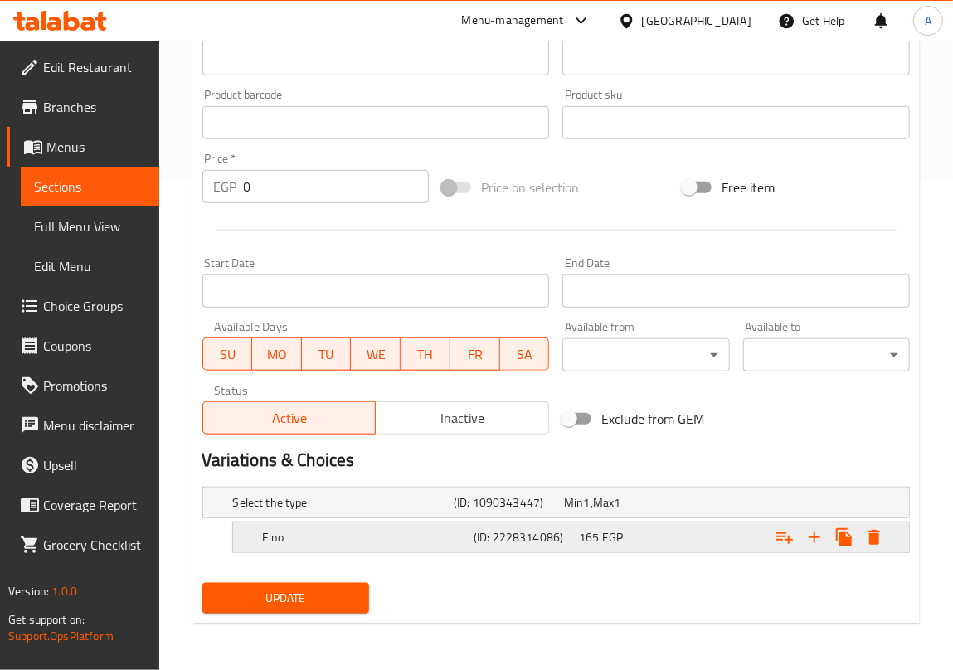
scroll to position [493, 0]
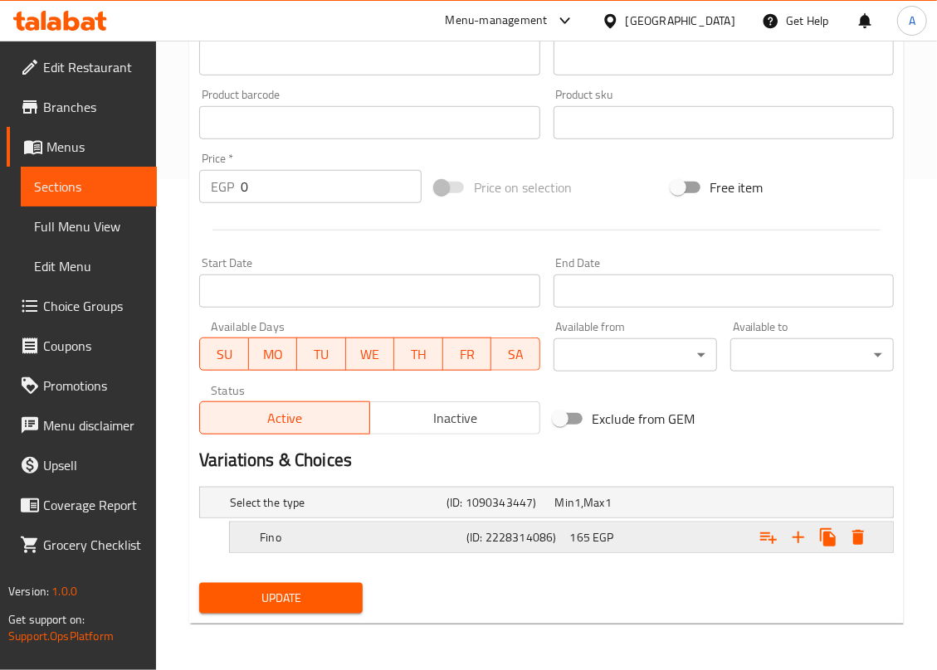
click at [860, 538] on icon "Expand" at bounding box center [858, 537] width 12 height 15
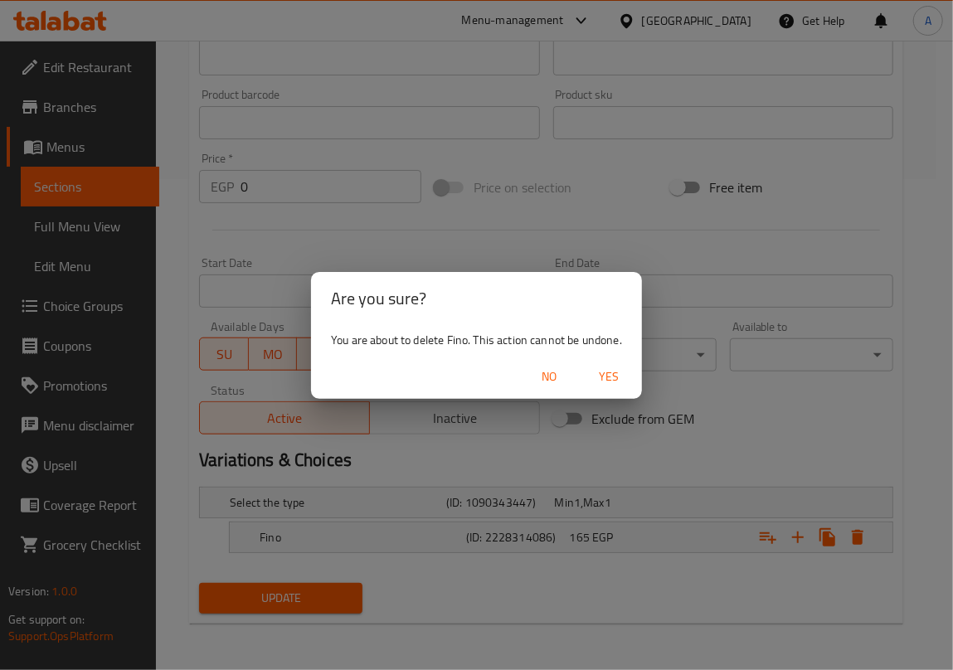
click at [611, 377] on span "Yes" at bounding box center [609, 377] width 40 height 21
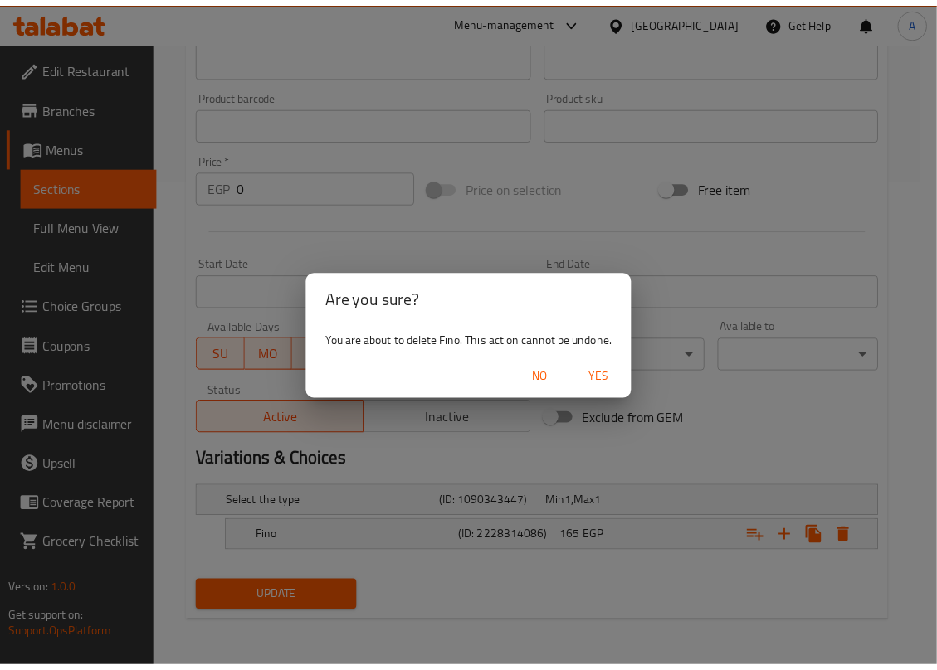
scroll to position [488, 0]
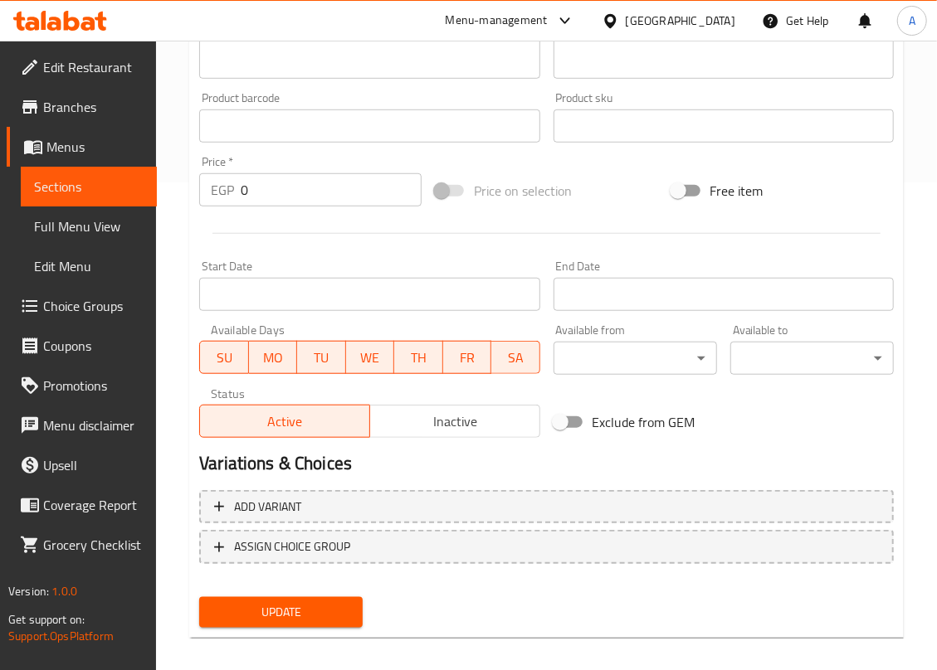
drag, startPoint x: 267, startPoint y: 196, endPoint x: 151, endPoint y: 197, distance: 116.1
click at [151, 197] on div "Edit Restaurant Branches Menus Sections Full Menu View Edit Menu Choice Groups …" at bounding box center [468, 118] width 937 height 1131
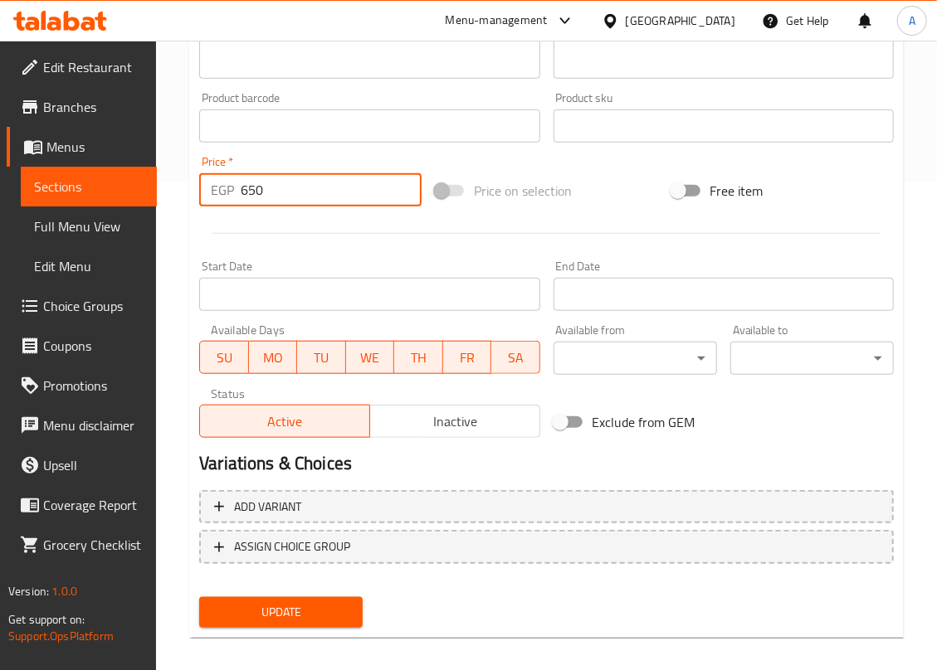
type input "650"
click at [324, 614] on span "Update" at bounding box center [280, 612] width 137 height 21
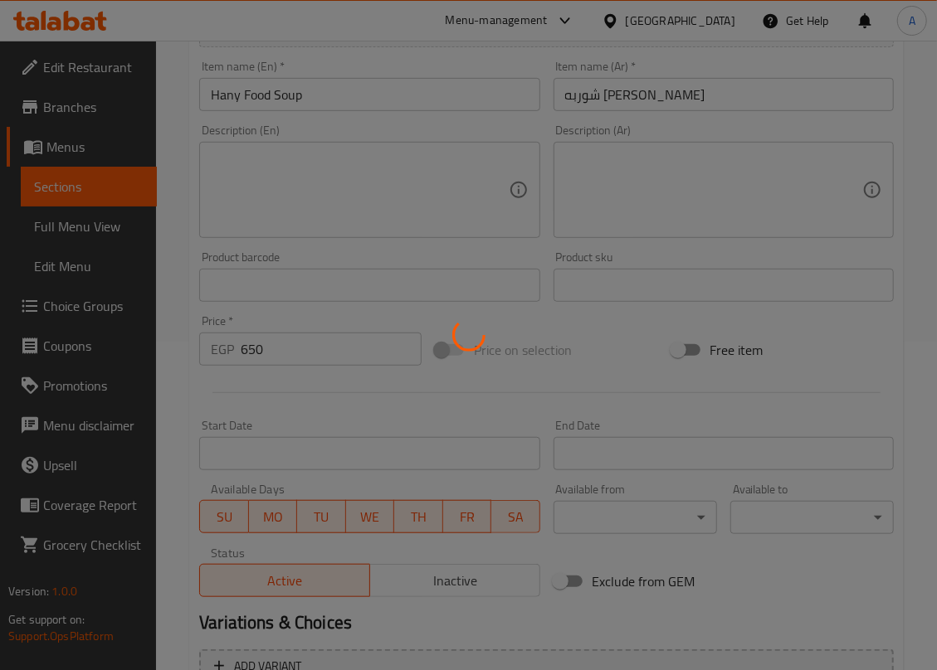
scroll to position [156, 0]
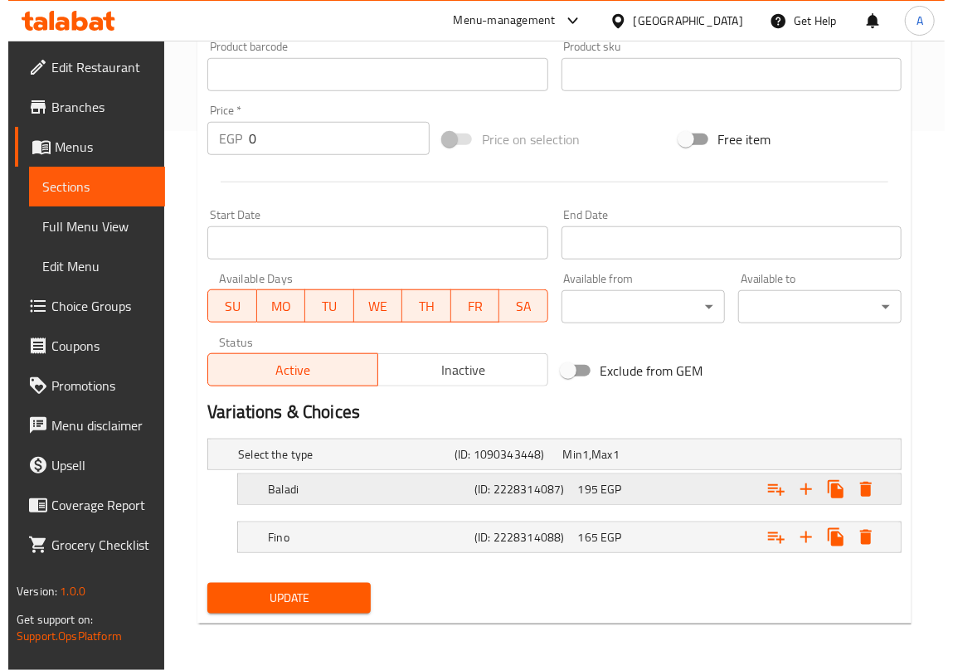
scroll to position [542, 0]
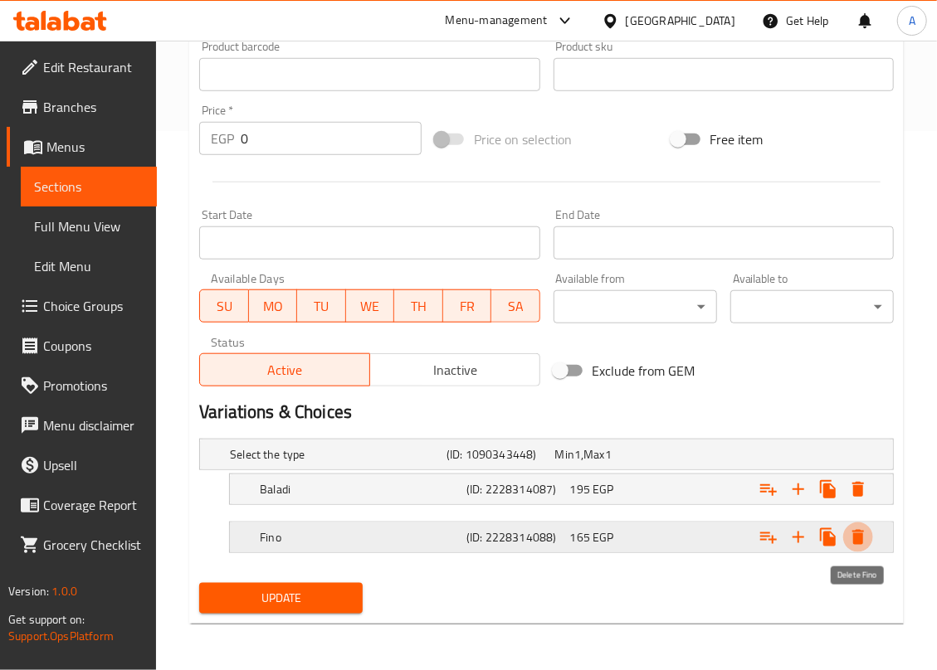
click at [863, 534] on icon "Expand" at bounding box center [858, 538] width 20 height 20
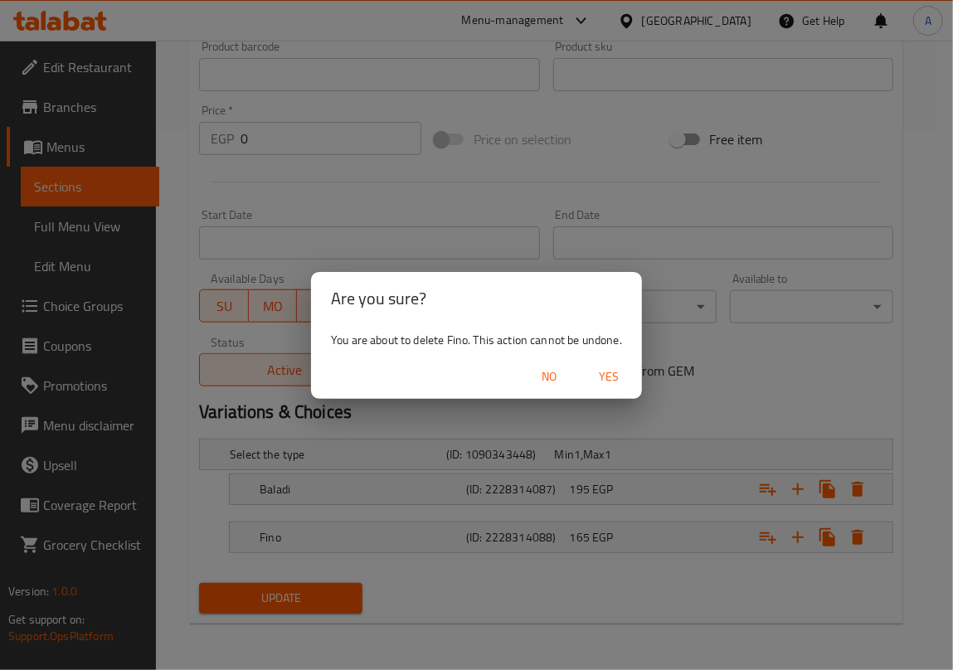
click at [611, 372] on span "Yes" at bounding box center [609, 377] width 40 height 21
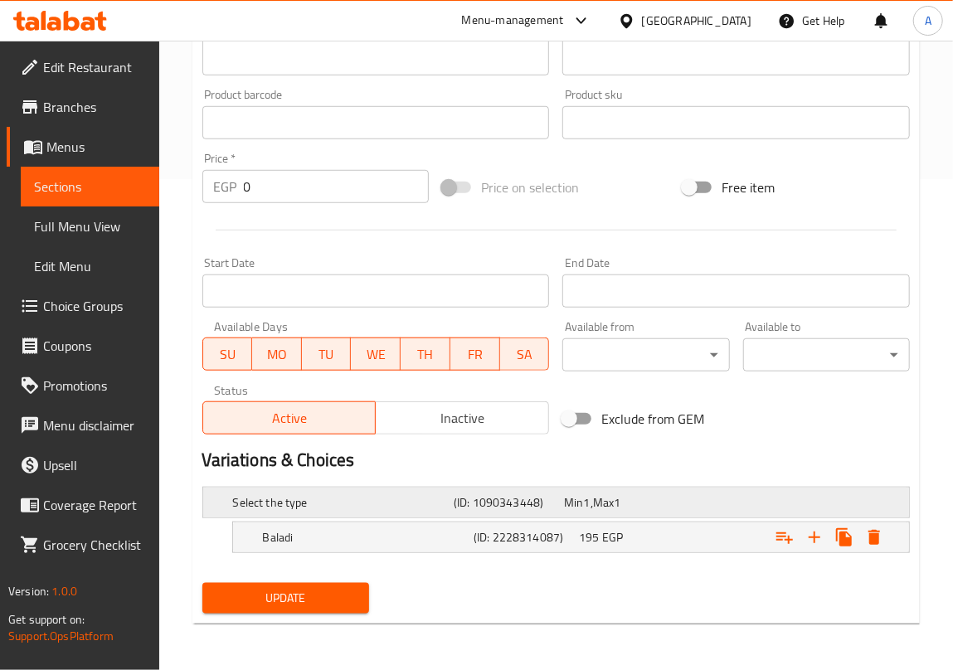
scroll to position [493, 0]
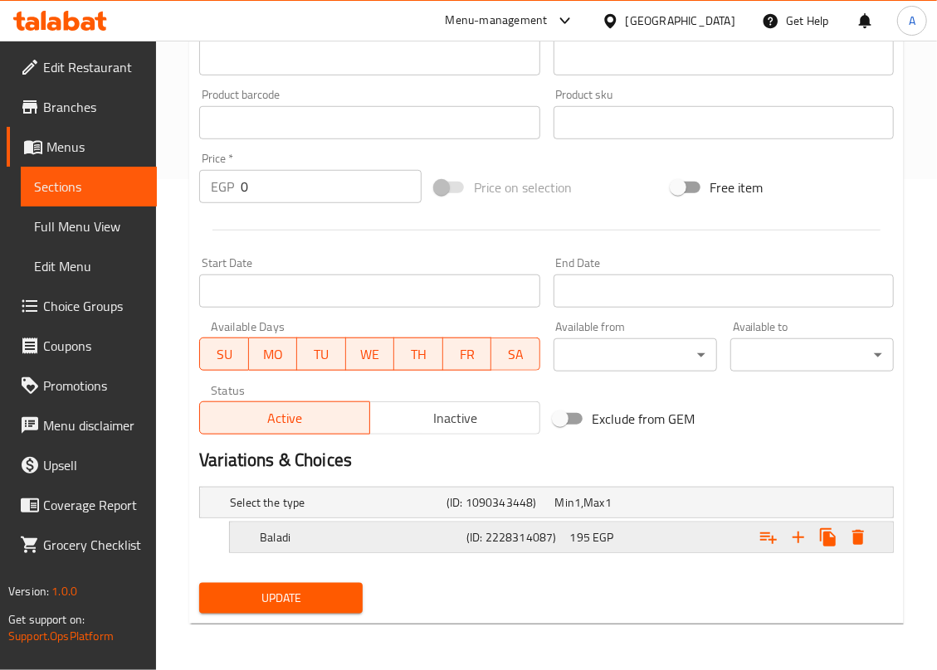
click at [864, 538] on icon "Expand" at bounding box center [858, 538] width 20 height 20
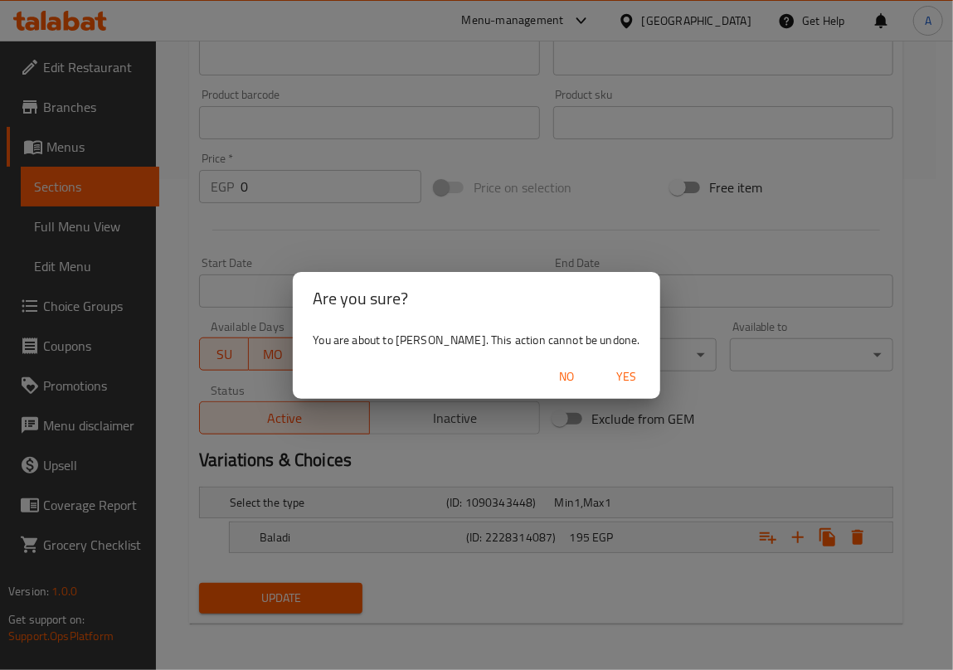
click at [625, 367] on span "Yes" at bounding box center [627, 377] width 40 height 21
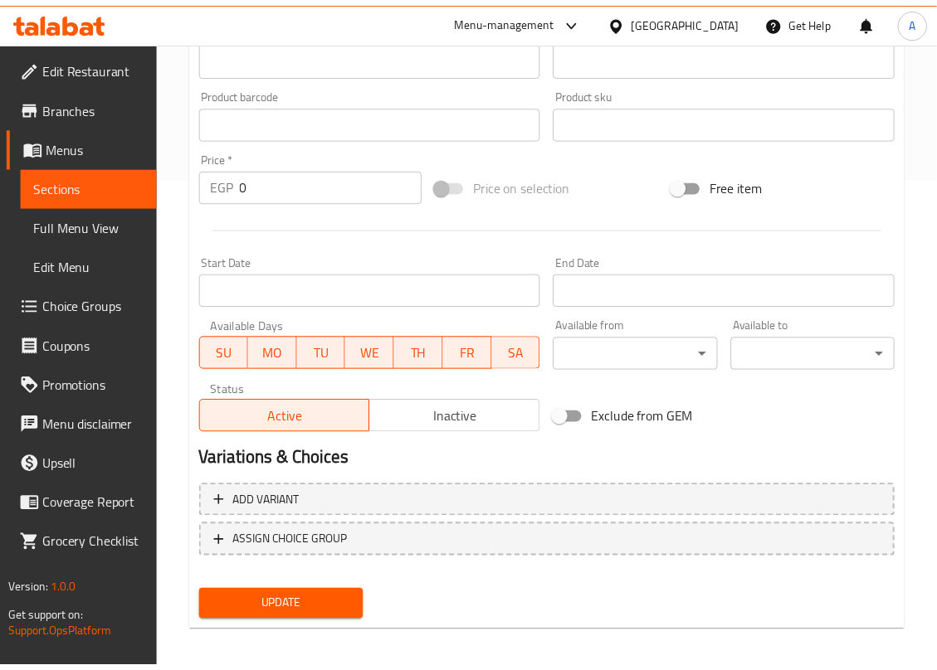
scroll to position [488, 0]
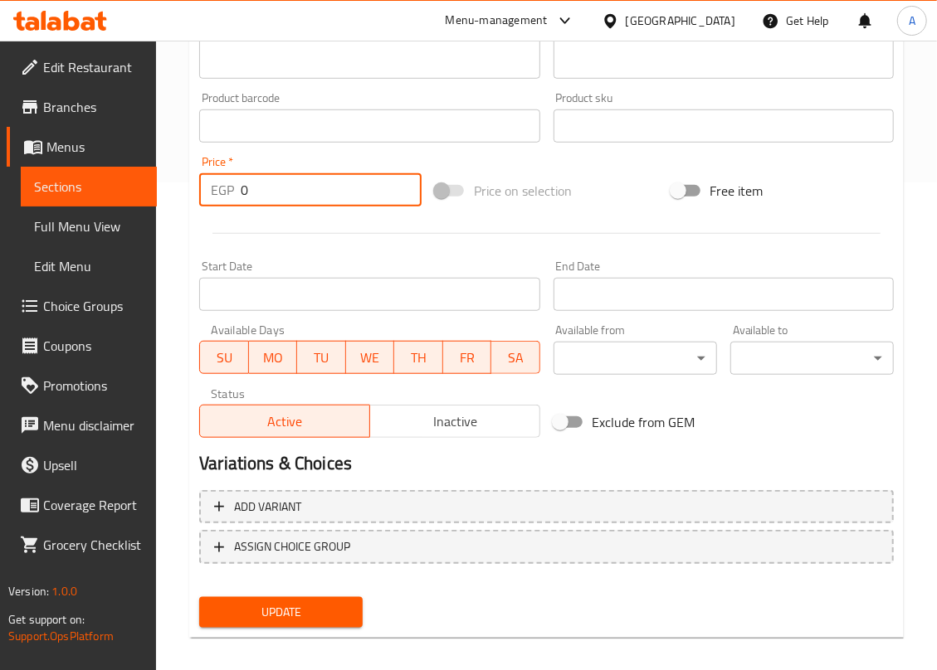
drag, startPoint x: 277, startPoint y: 189, endPoint x: 139, endPoint y: 210, distance: 139.3
click at [139, 210] on div "Edit Restaurant Branches Menus Sections Full Menu View Edit Menu Choice Groups …" at bounding box center [468, 118] width 937 height 1131
type input "6"
type input "260"
click at [199, 597] on button "Update" at bounding box center [280, 612] width 163 height 31
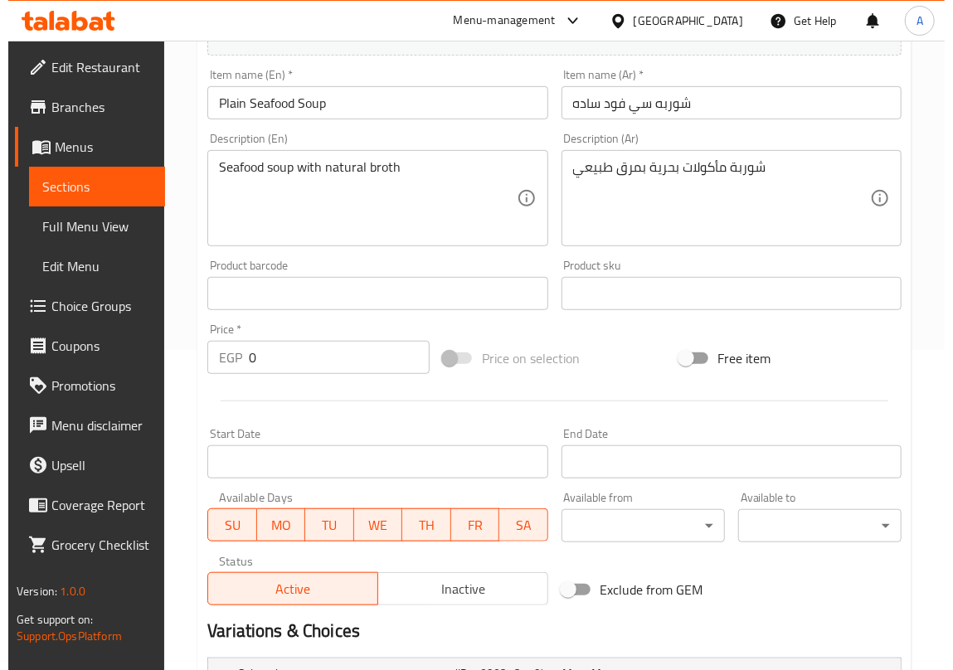
scroll to position [542, 0]
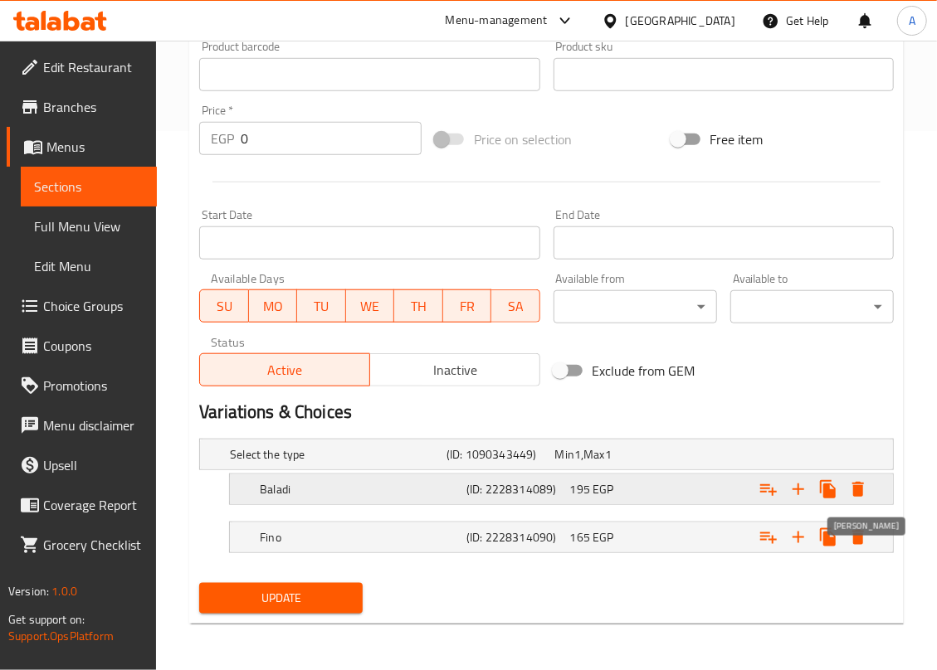
click at [857, 486] on icon "Expand" at bounding box center [858, 489] width 12 height 15
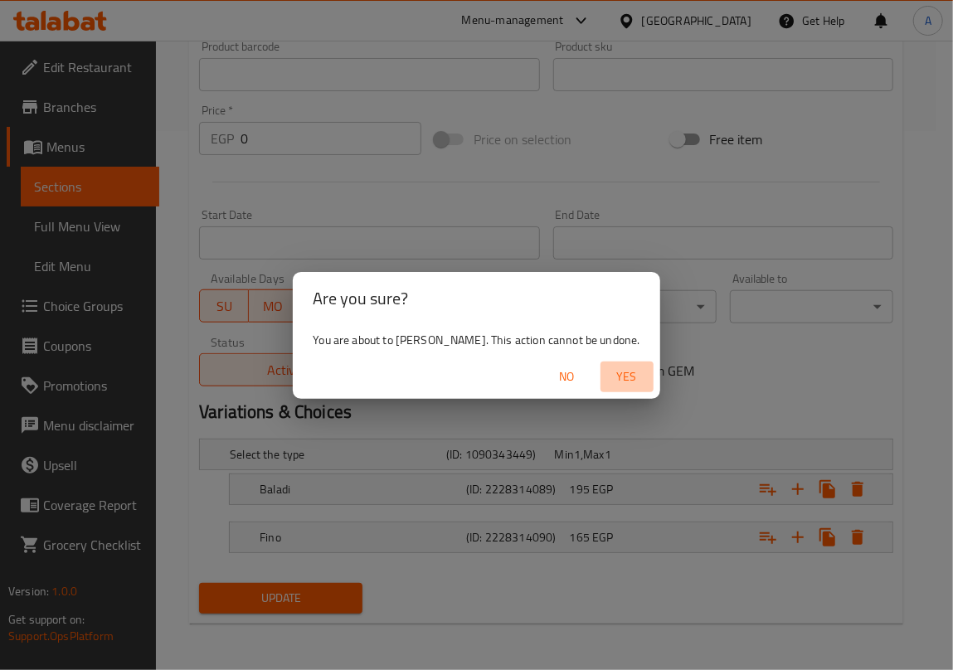
click at [621, 375] on span "Yes" at bounding box center [627, 377] width 40 height 21
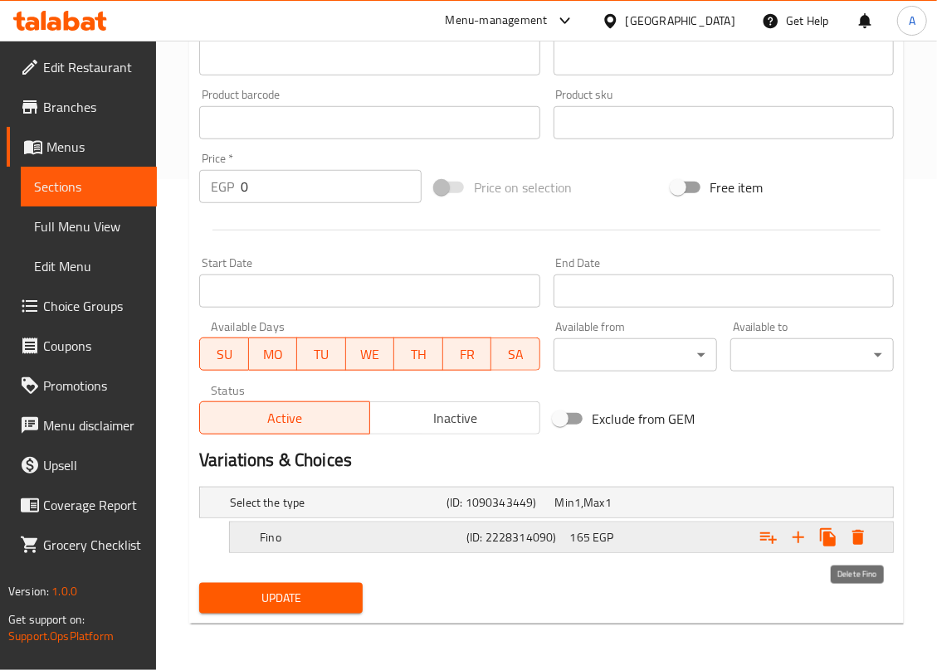
click at [861, 542] on icon "Expand" at bounding box center [858, 537] width 12 height 15
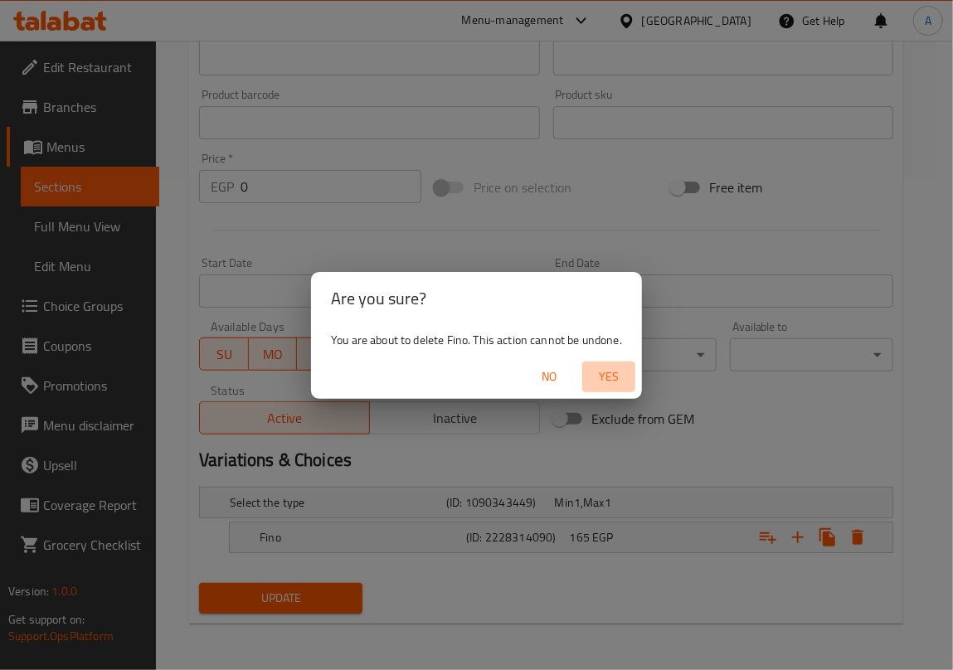
click at [612, 382] on span "Yes" at bounding box center [609, 377] width 40 height 21
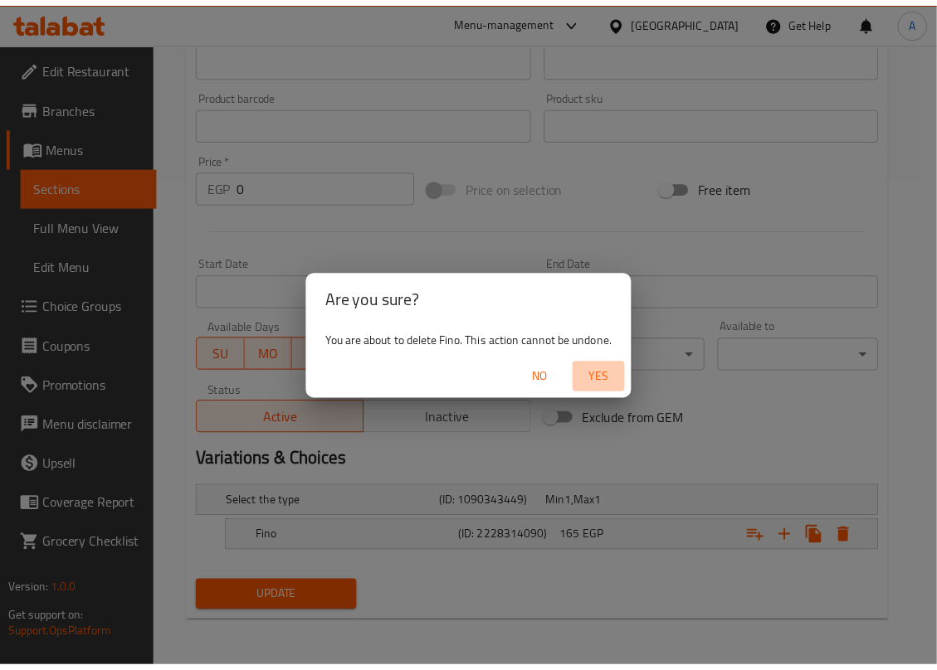
scroll to position [488, 0]
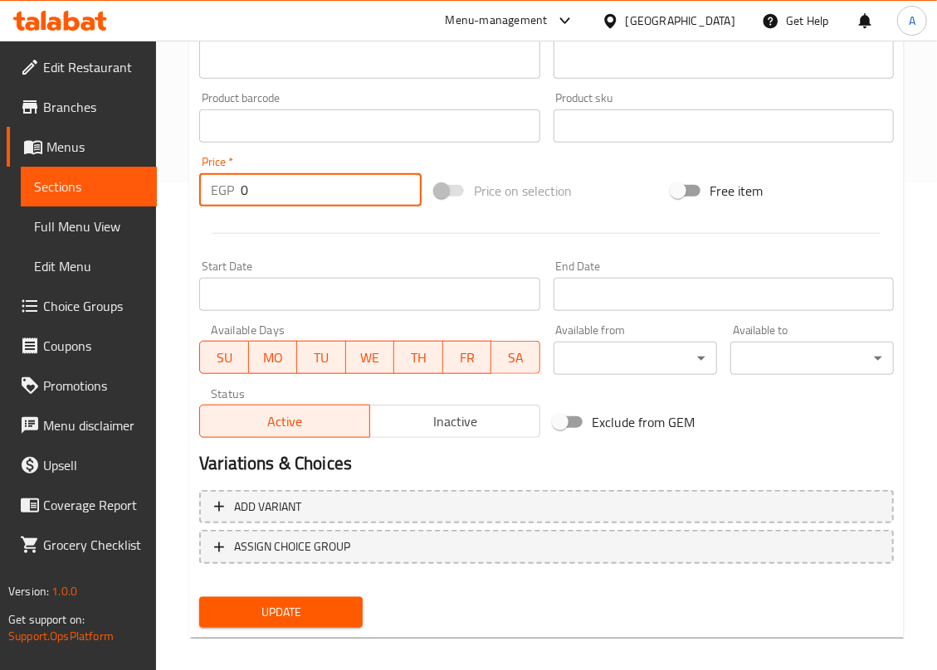
drag, startPoint x: 250, startPoint y: 190, endPoint x: 177, endPoint y: 201, distance: 73.8
click at [177, 201] on div "Home / Restaurants management / Menus / Sections / item / update Soup section U…" at bounding box center [546, 118] width 781 height 1131
type input "75"
click at [199, 597] on button "Update" at bounding box center [280, 612] width 163 height 31
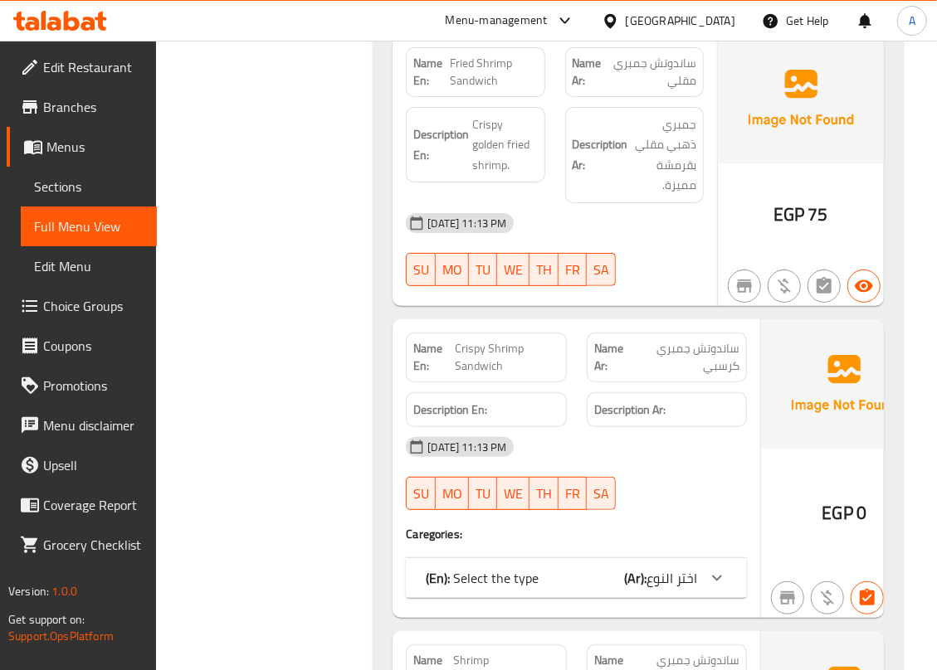
scroll to position [2986, 0]
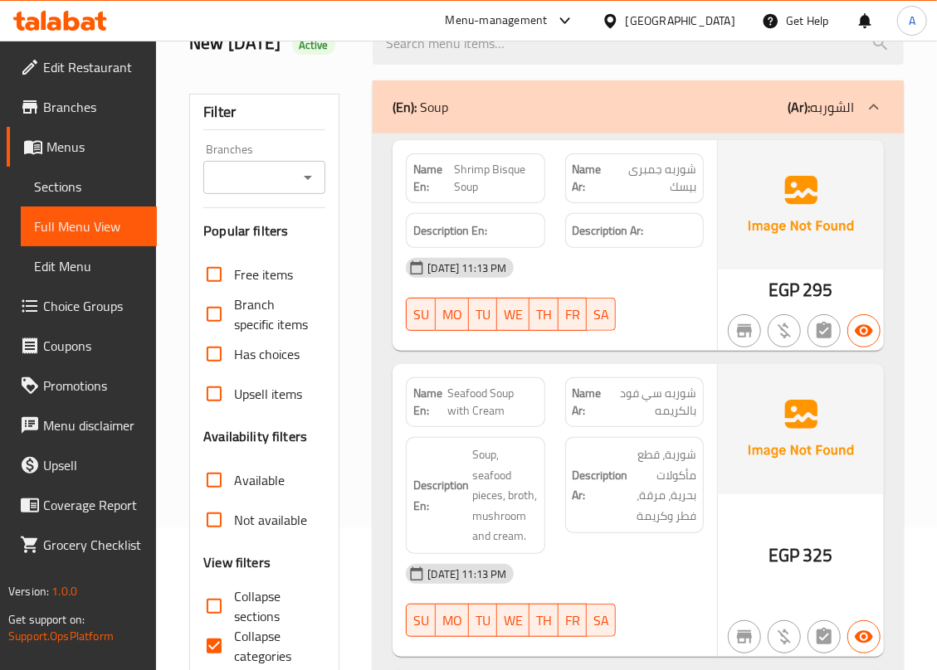
scroll to position [332, 0]
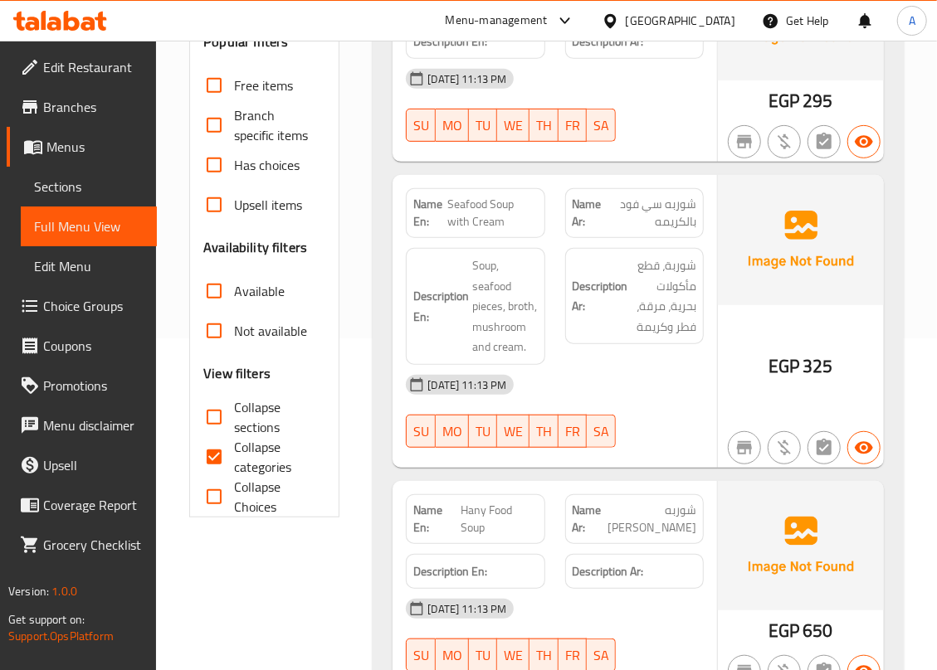
click at [217, 477] on input "Collapse categories" at bounding box center [214, 457] width 40 height 40
checkbox input "false"
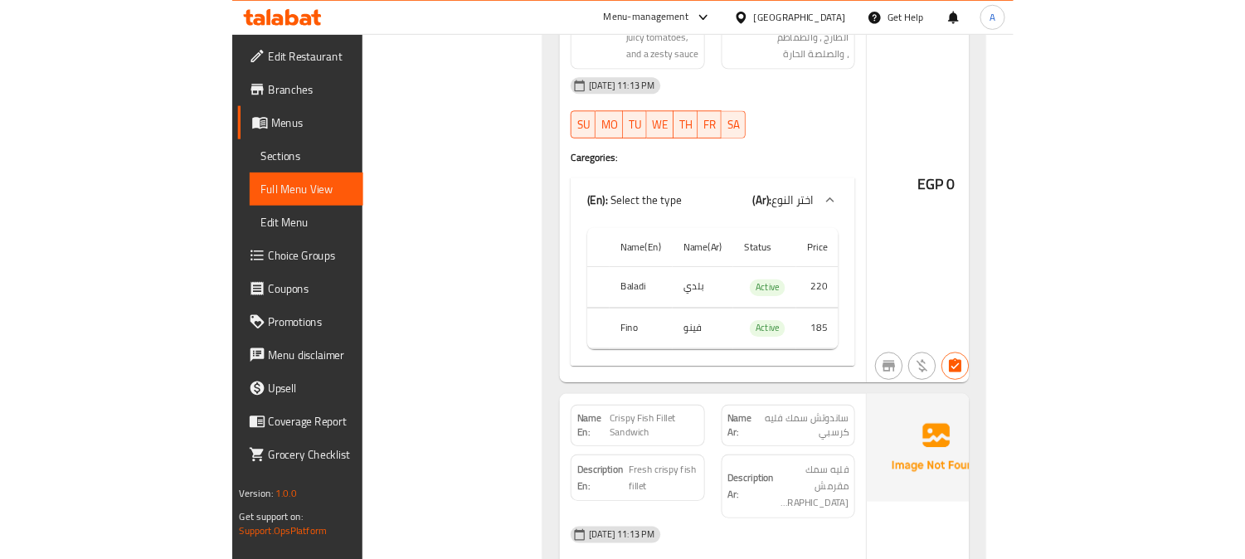
scroll to position [5641, 0]
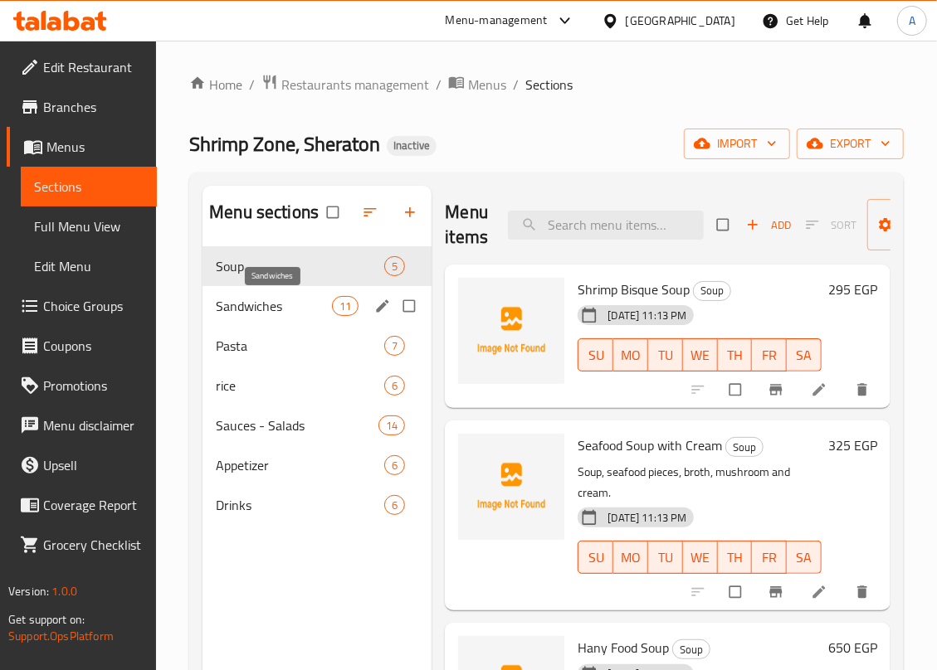
click at [280, 310] on span "Sandwiches" at bounding box center [274, 306] width 116 height 20
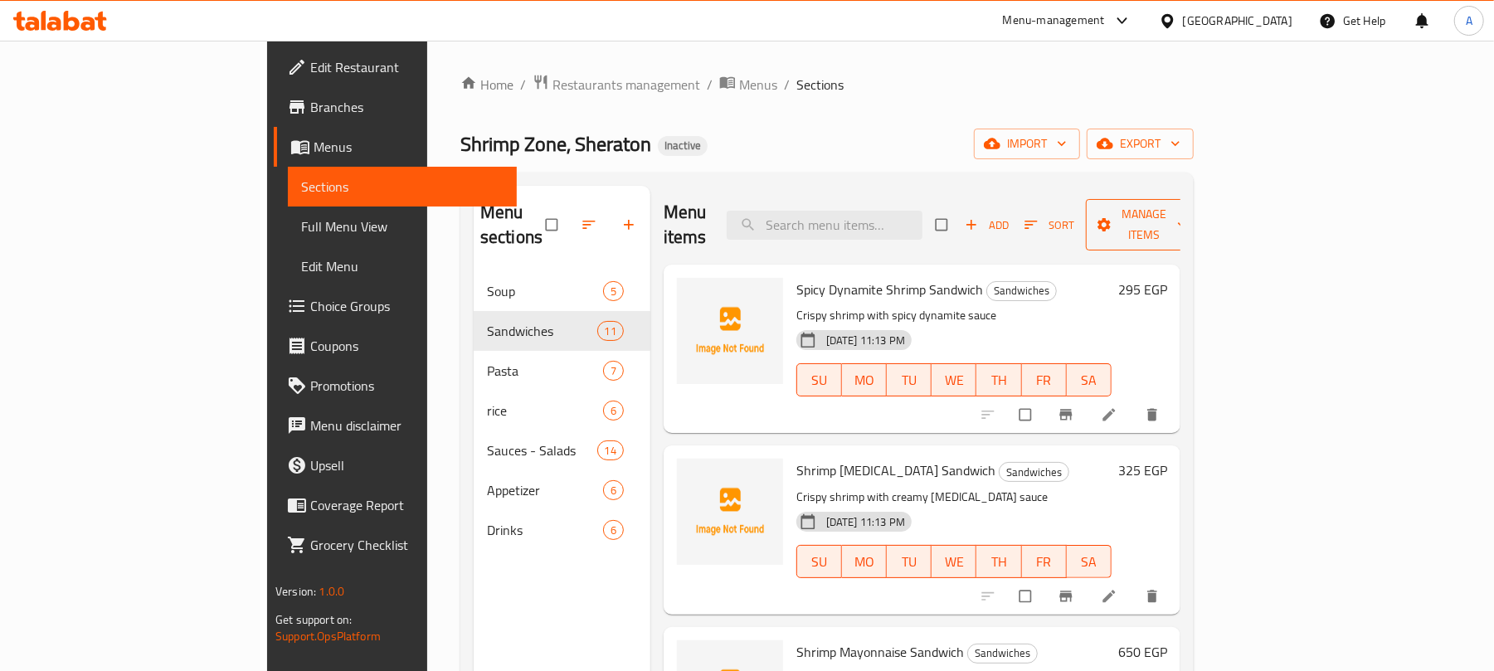
click at [952, 217] on icon "button" at bounding box center [1182, 225] width 17 height 17
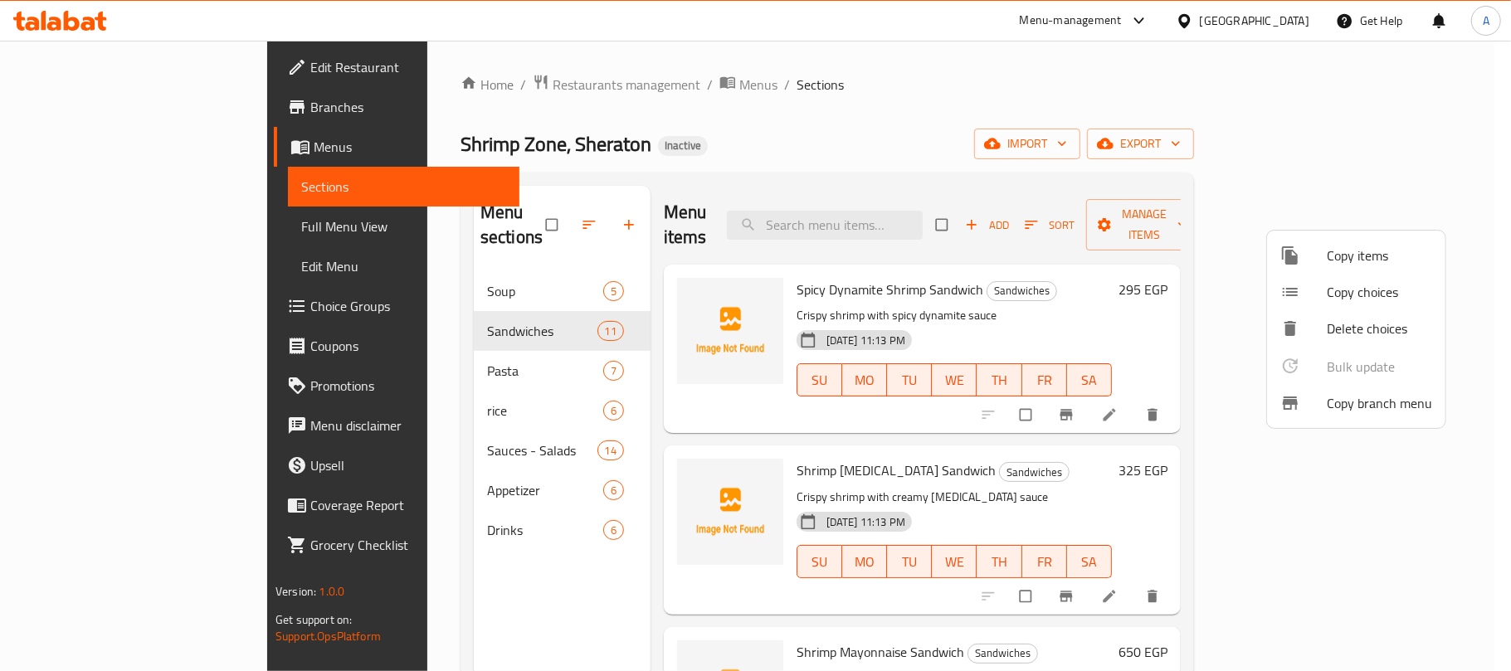
click at [952, 292] on span "Copy choices" at bounding box center [1378, 292] width 105 height 20
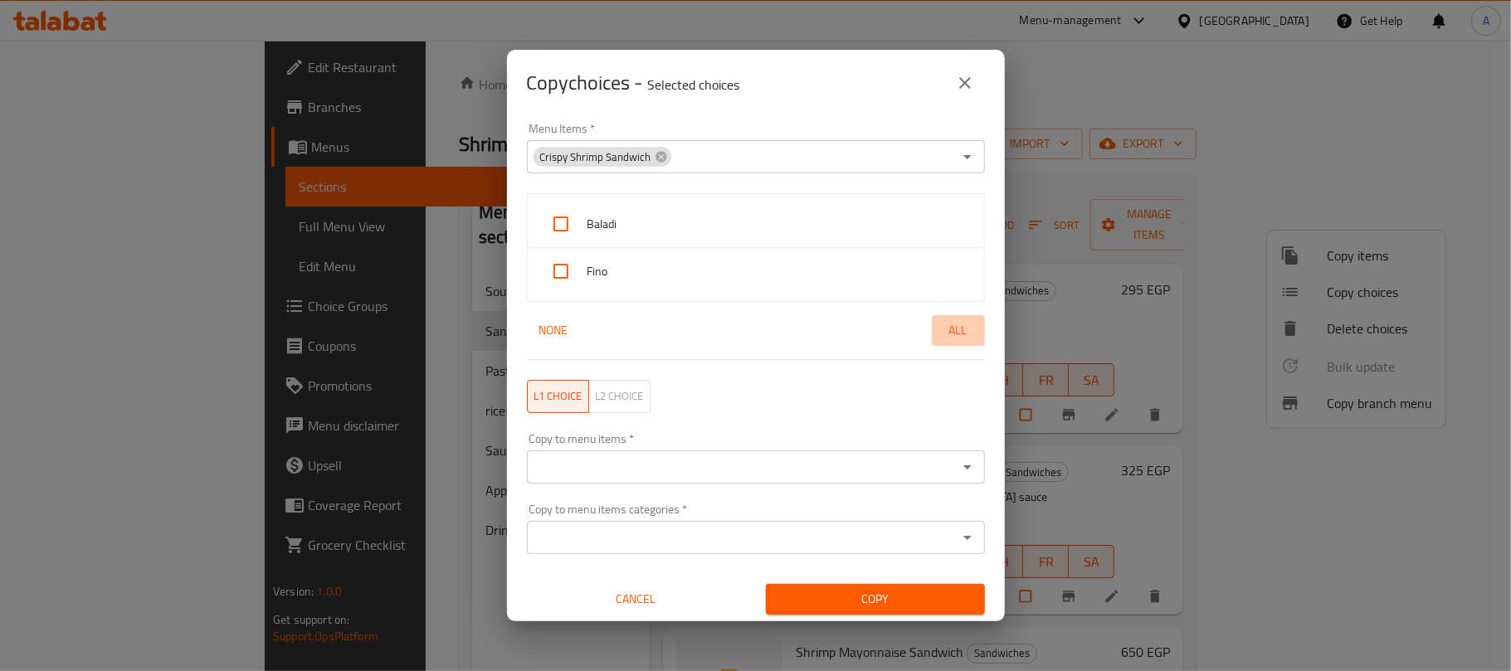
click at [940, 329] on span "All" at bounding box center [958, 330] width 40 height 21
checkbox input "true"
click at [791, 463] on input "Copy to menu items   *" at bounding box center [742, 466] width 421 height 23
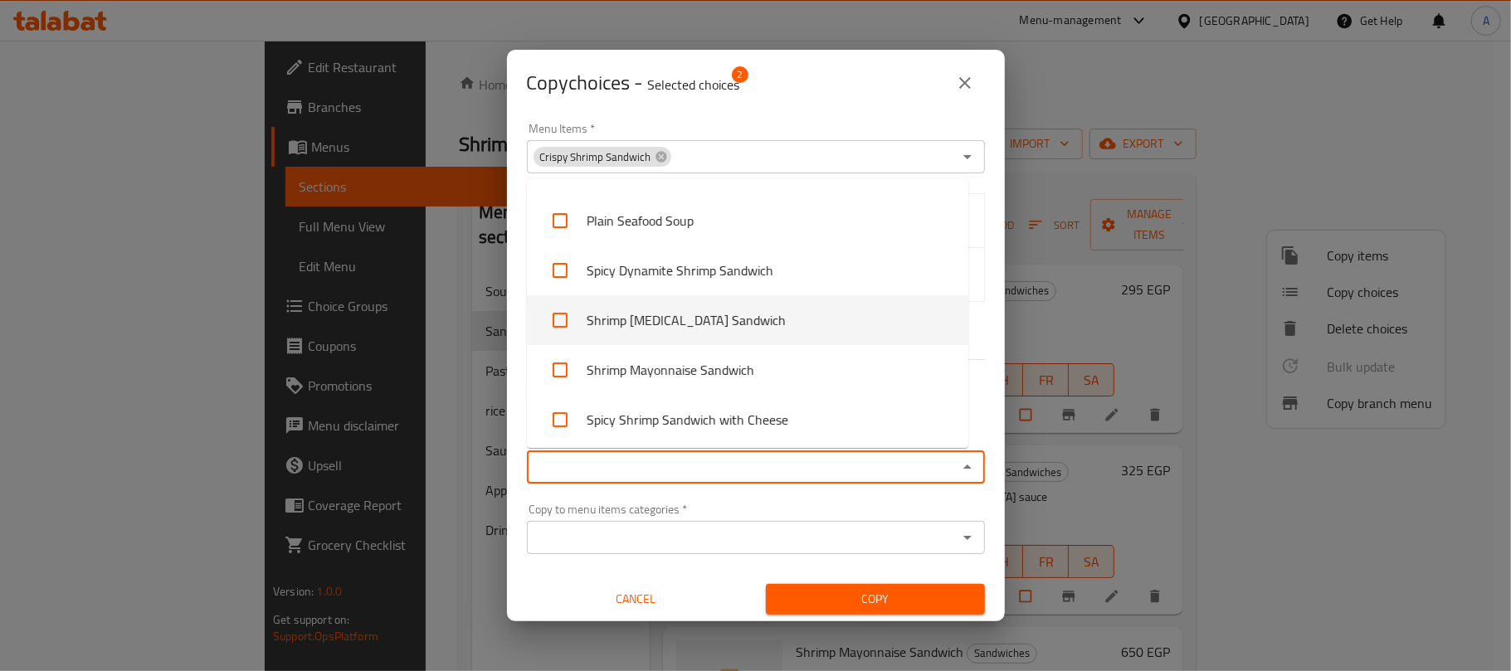
scroll to position [150, 0]
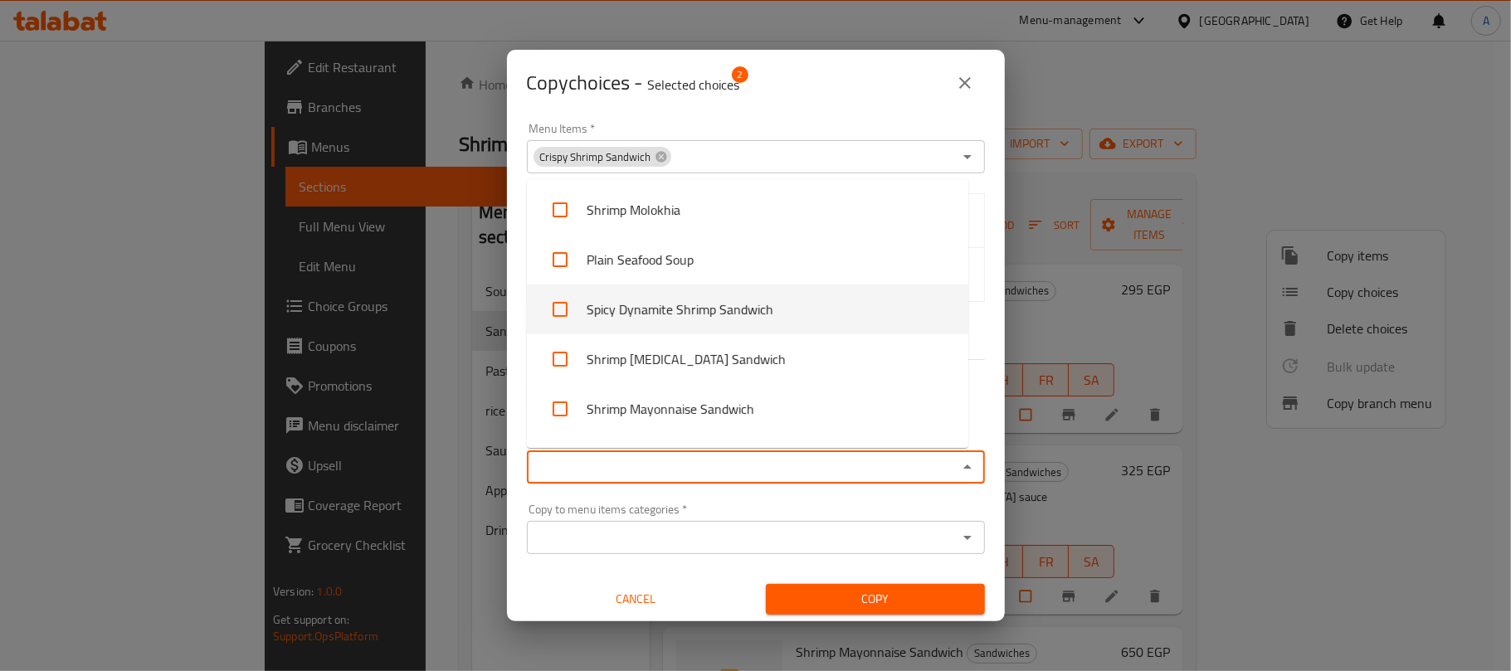
click at [558, 316] on input "checkbox" at bounding box center [560, 309] width 40 height 40
checkbox input "true"
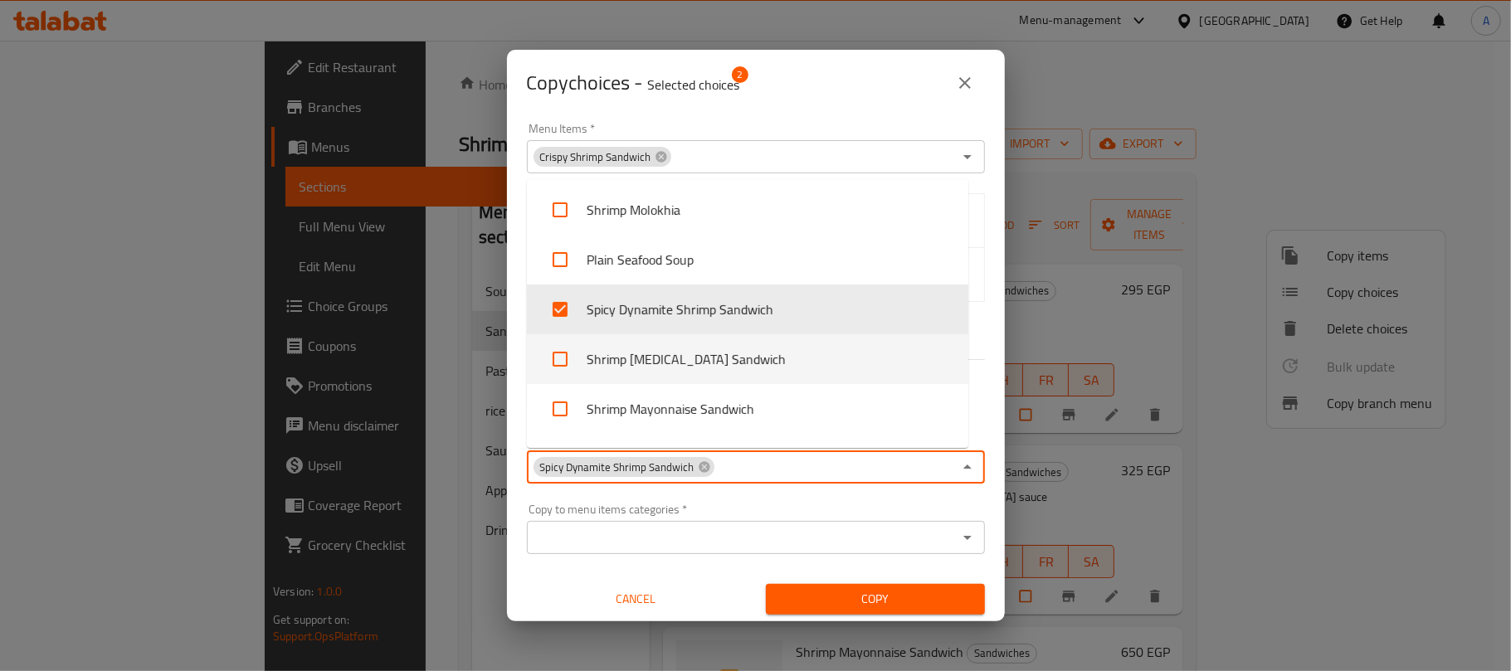
click at [555, 362] on input "checkbox" at bounding box center [560, 359] width 40 height 40
checkbox input "true"
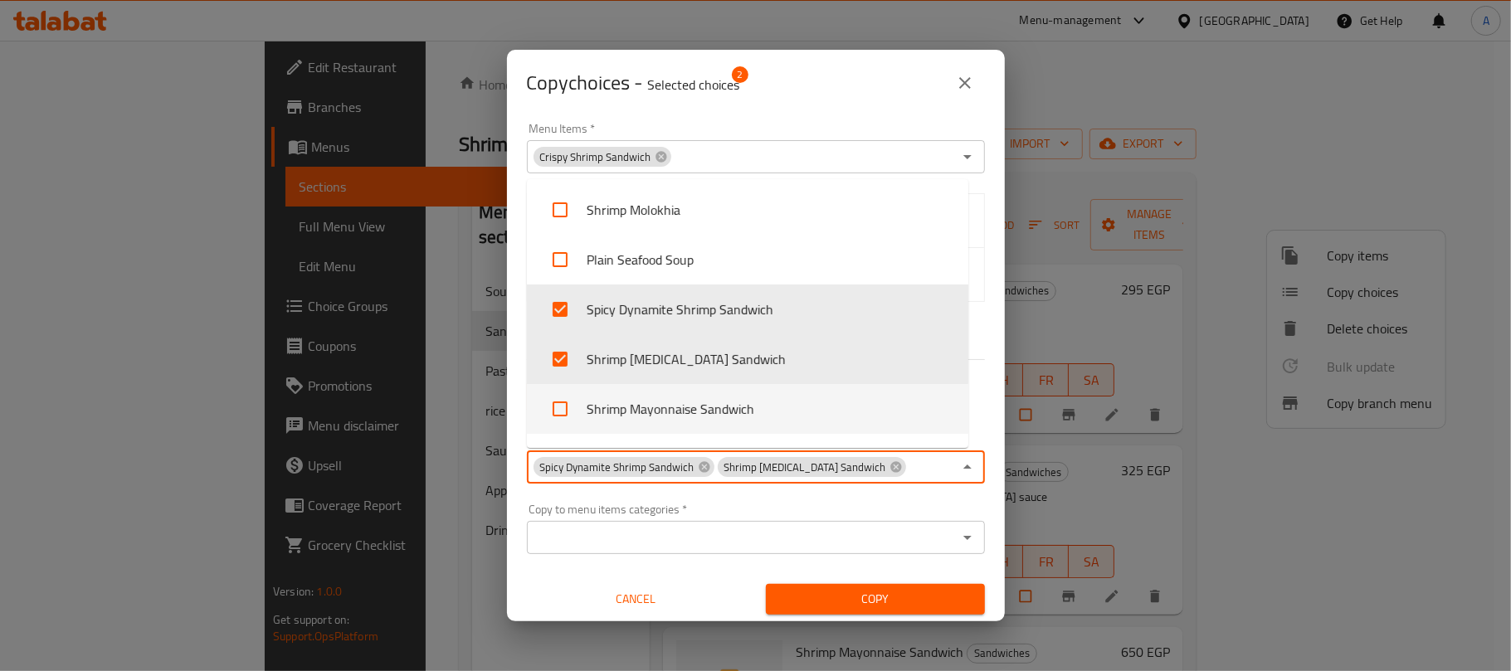
click at [558, 406] on input "checkbox" at bounding box center [560, 409] width 40 height 40
checkbox input "true"
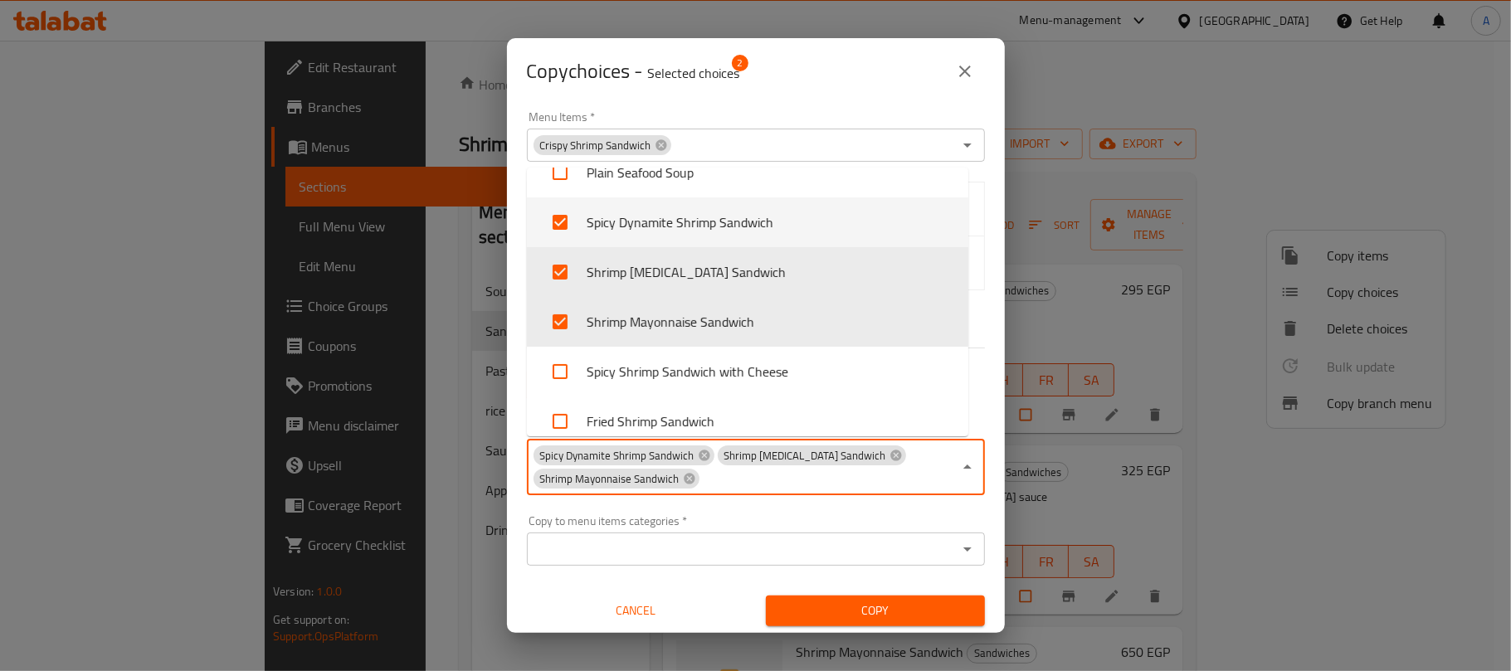
scroll to position [260, 0]
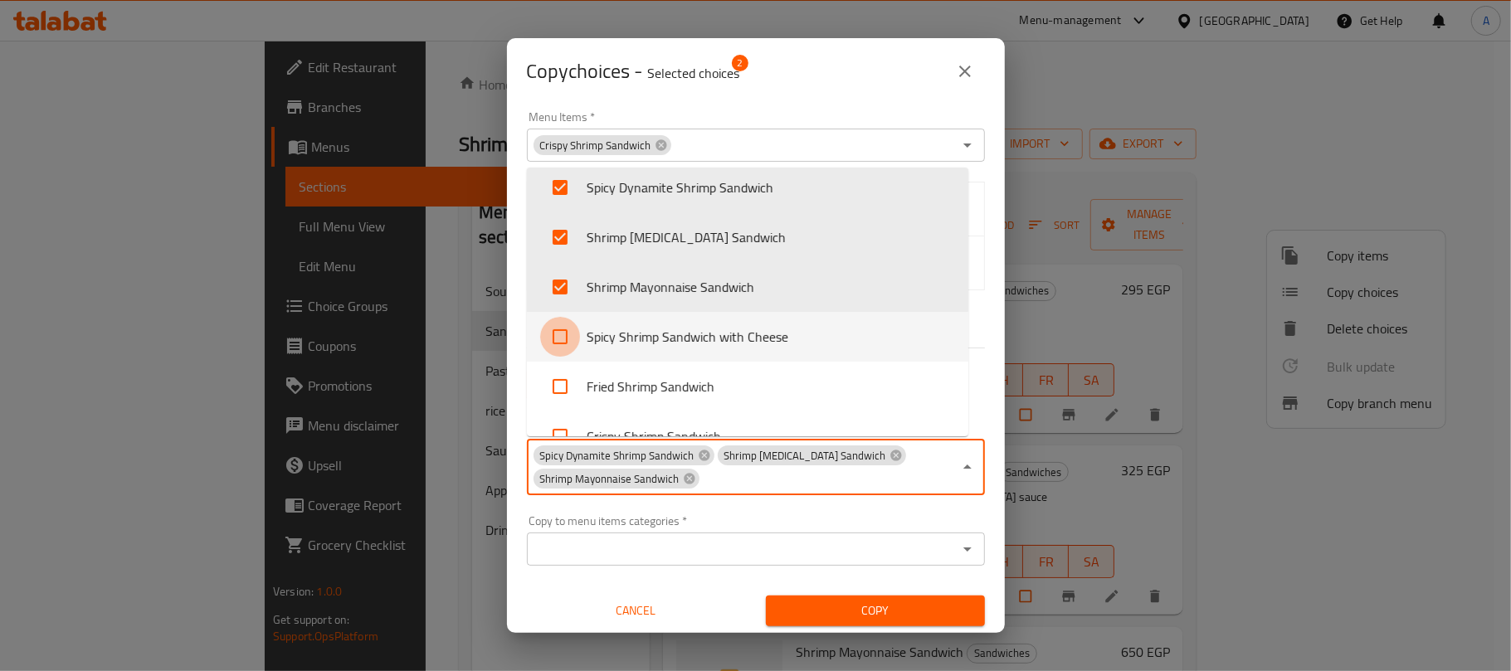
click at [552, 339] on input "checkbox" at bounding box center [560, 337] width 40 height 40
checkbox input "true"
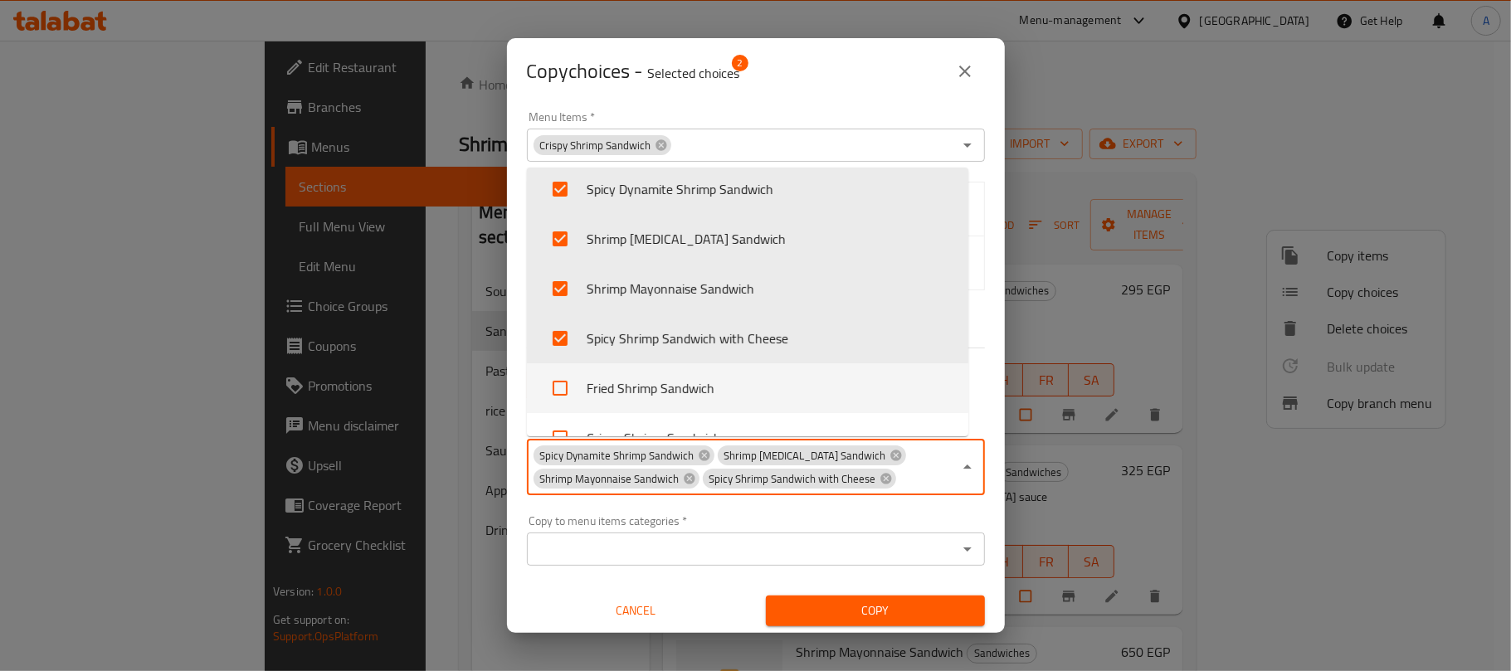
click at [562, 385] on input "checkbox" at bounding box center [560, 388] width 40 height 40
checkbox input "true"
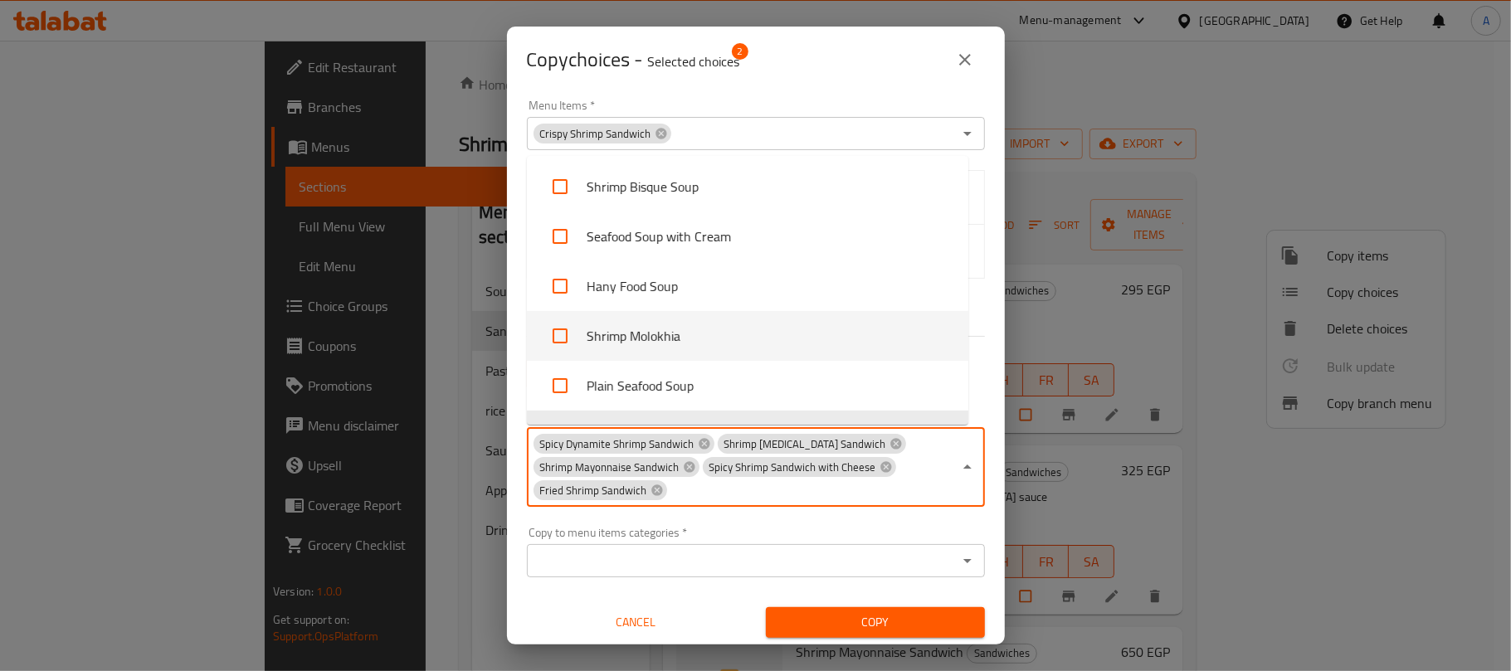
scroll to position [0, 0]
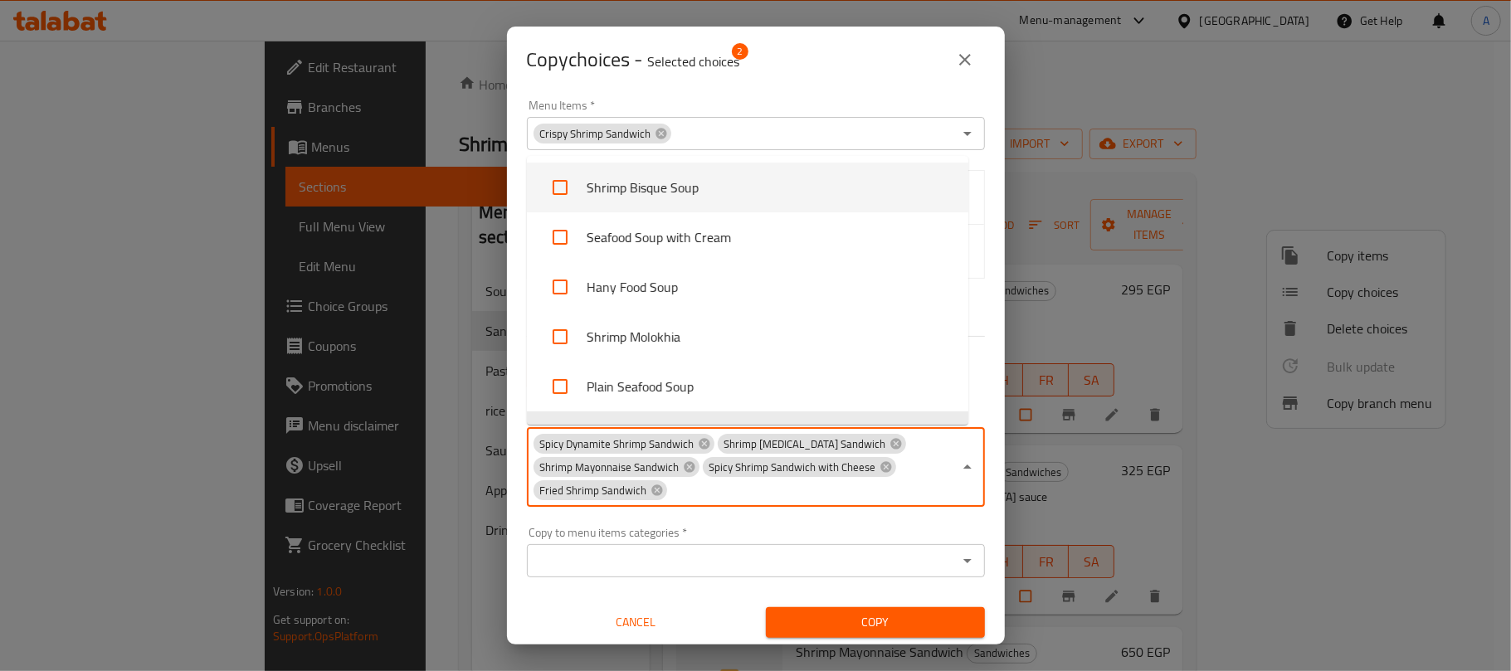
click at [873, 66] on div "Copy choices - Selected choices 2" at bounding box center [756, 60] width 458 height 40
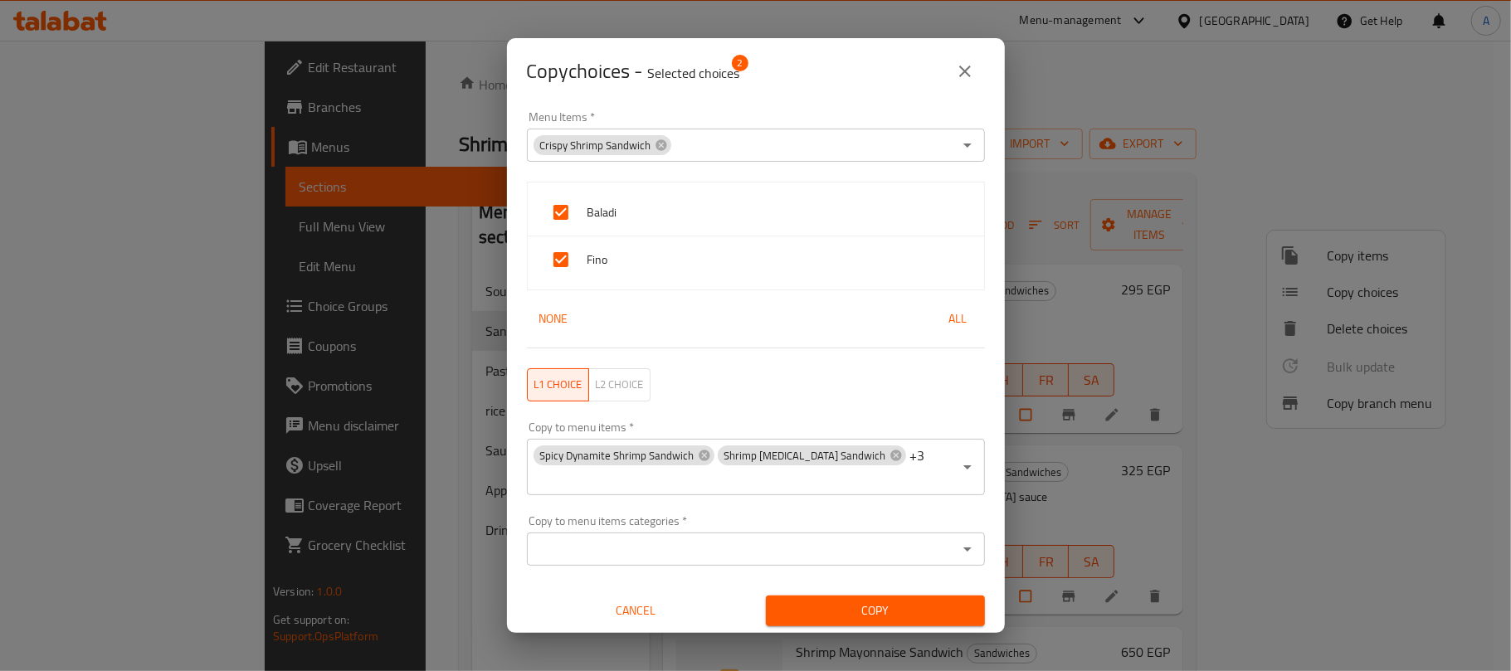
click at [869, 601] on span "Copy" at bounding box center [875, 611] width 192 height 21
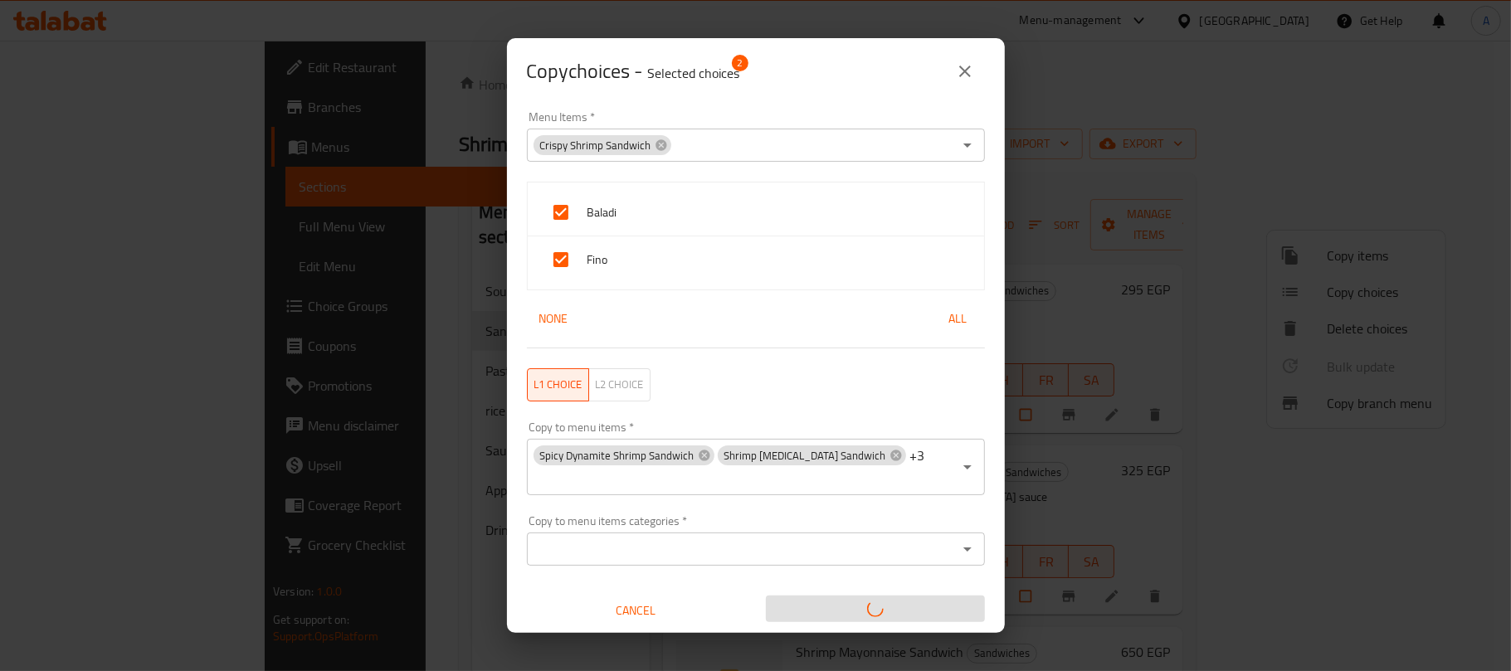
click at [952, 144] on div "Copy choices - Selected choices 2 Menu Items   * Crispy Shrimp Sandwich Menu It…" at bounding box center [755, 335] width 1511 height 671
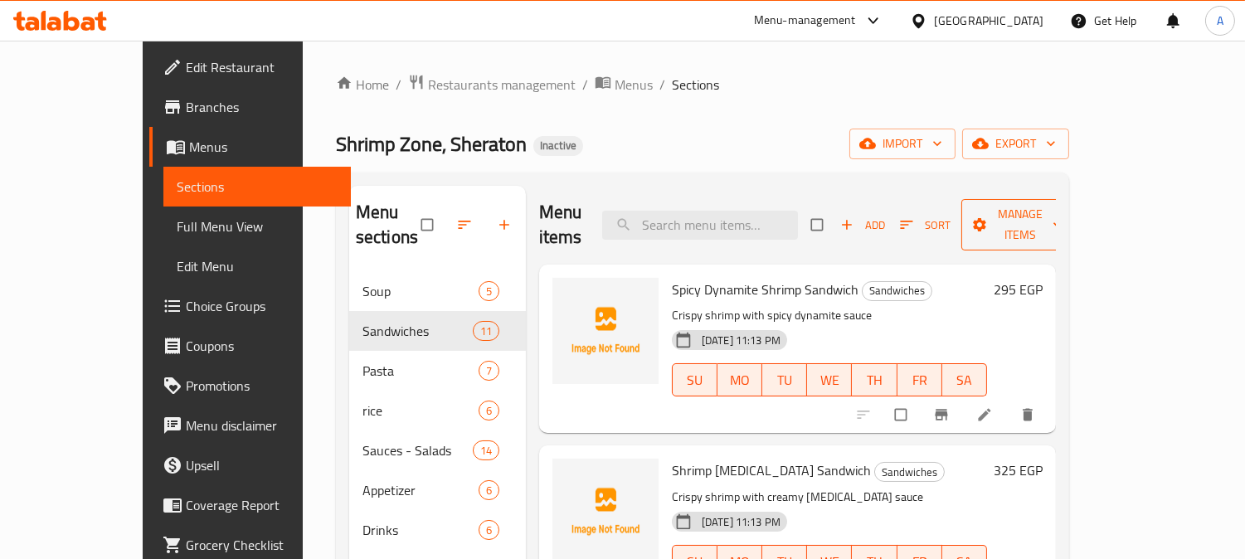
click at [1066, 217] on icon "button" at bounding box center [1057, 225] width 17 height 17
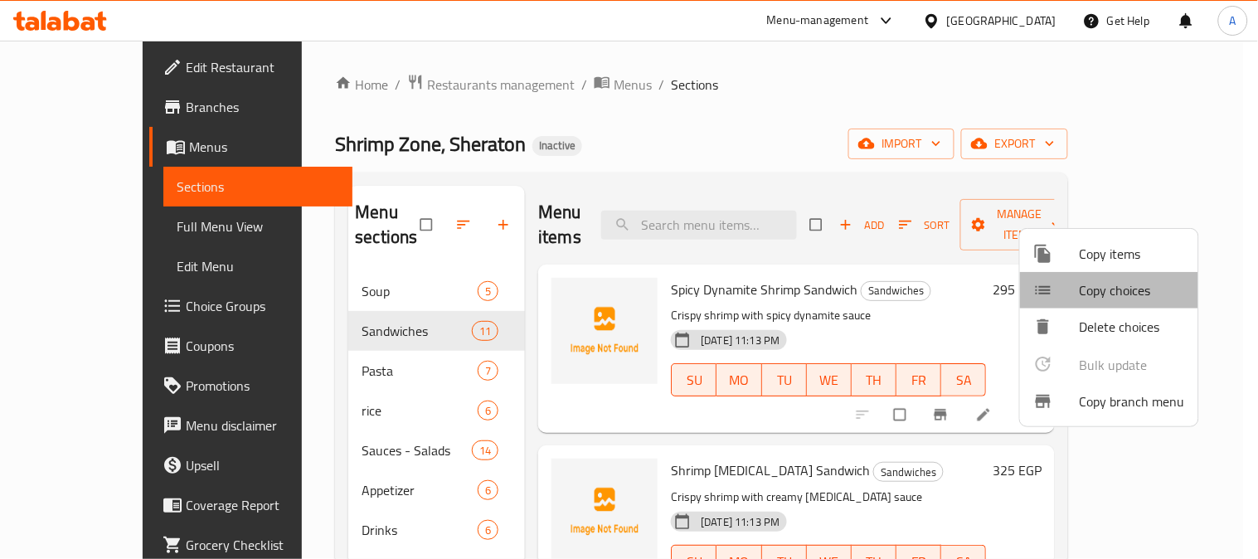
click at [1120, 282] on span "Copy choices" at bounding box center [1132, 290] width 105 height 20
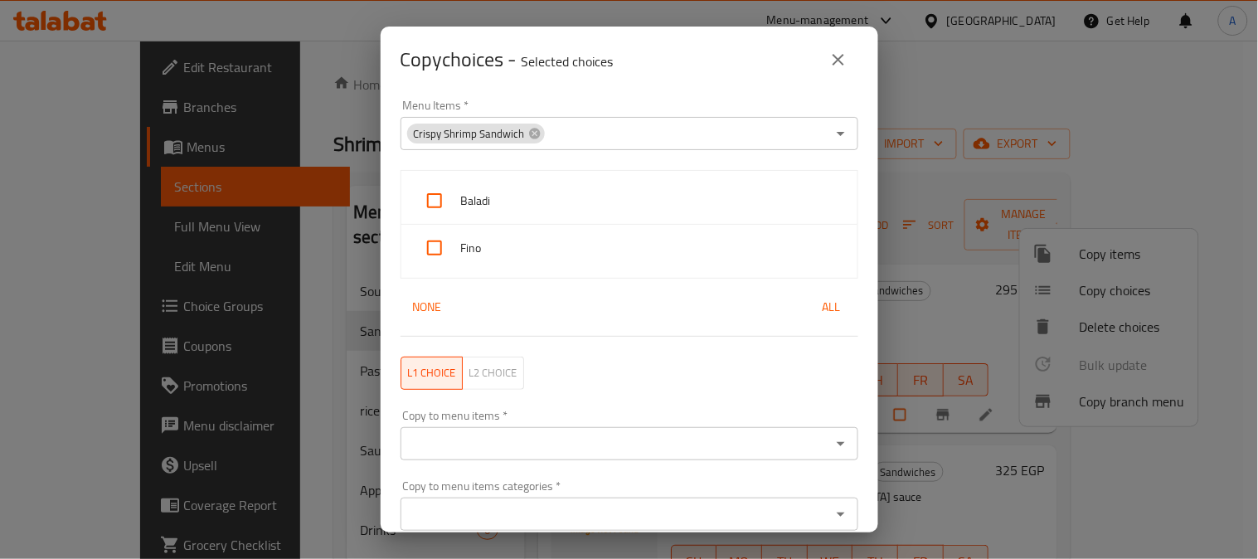
click at [815, 297] on span "All" at bounding box center [832, 307] width 40 height 21
checkbox input "true"
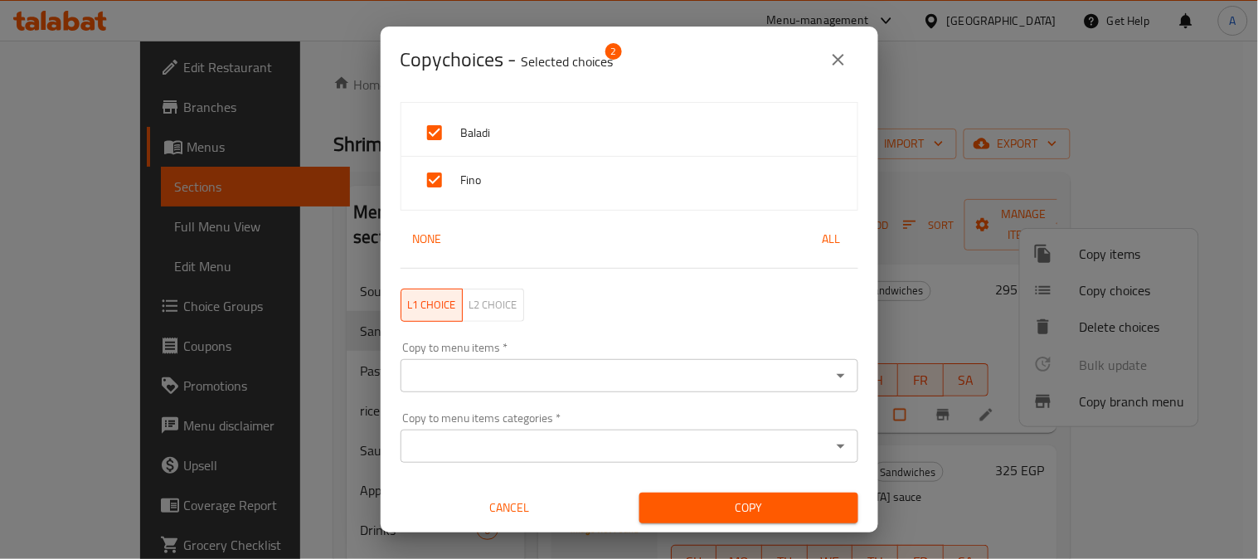
click at [548, 370] on input "Copy to menu items   *" at bounding box center [616, 375] width 421 height 23
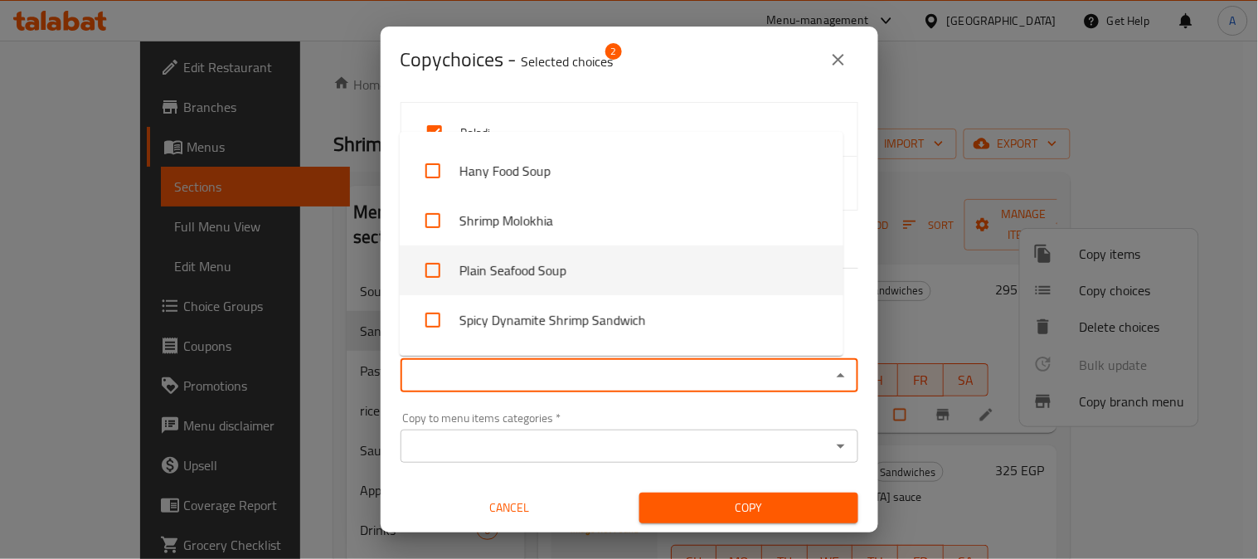
scroll to position [184, 0]
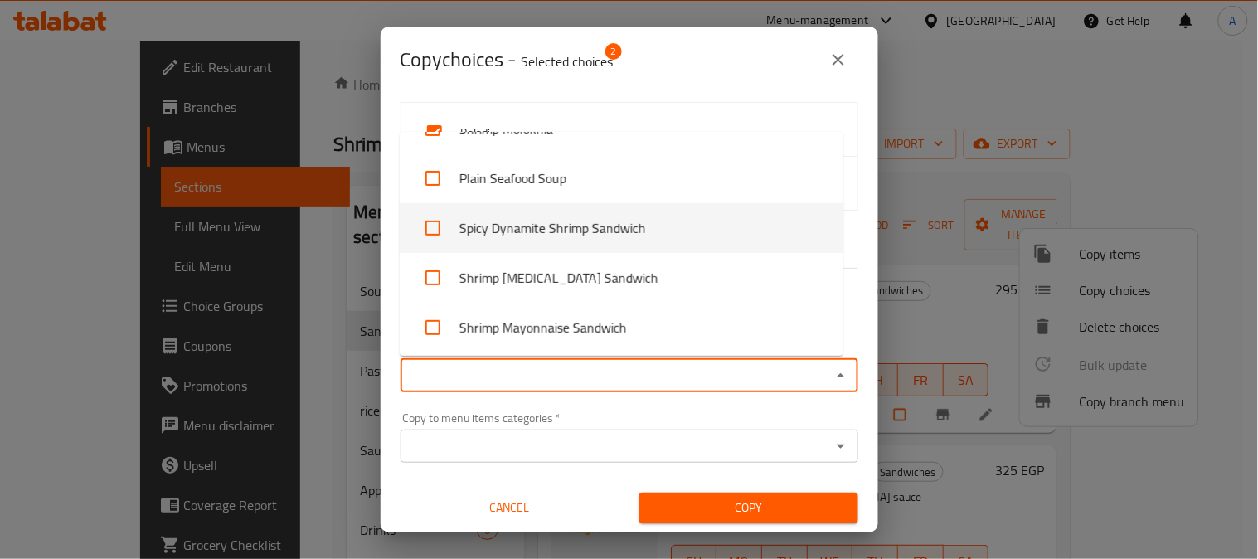
click at [434, 230] on input "checkbox" at bounding box center [433, 228] width 40 height 40
checkbox input "true"
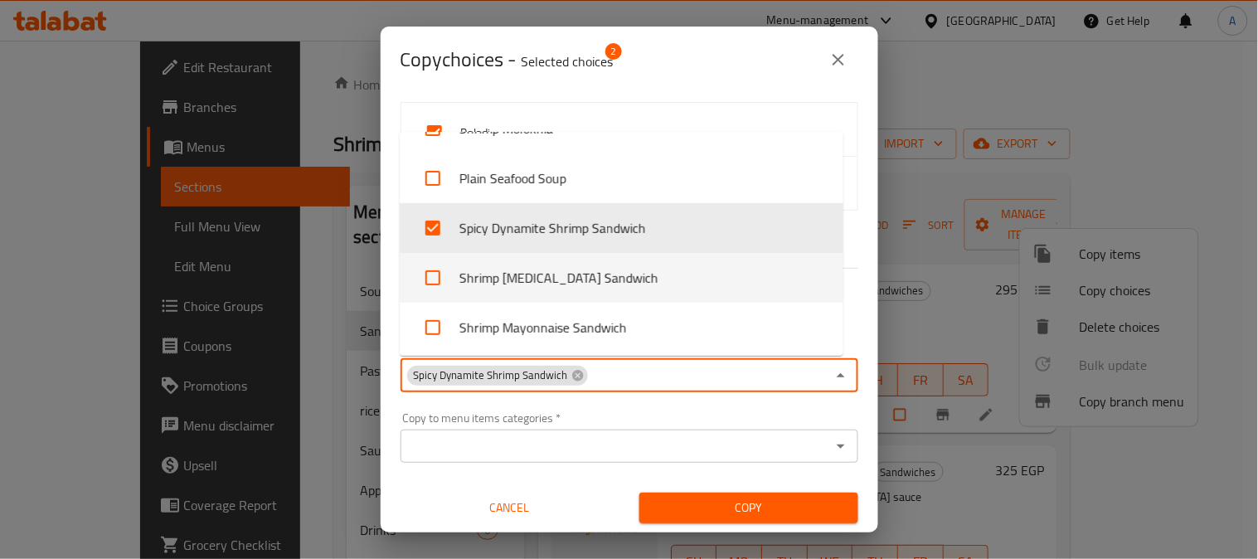
click at [436, 274] on input "checkbox" at bounding box center [433, 278] width 40 height 40
checkbox input "true"
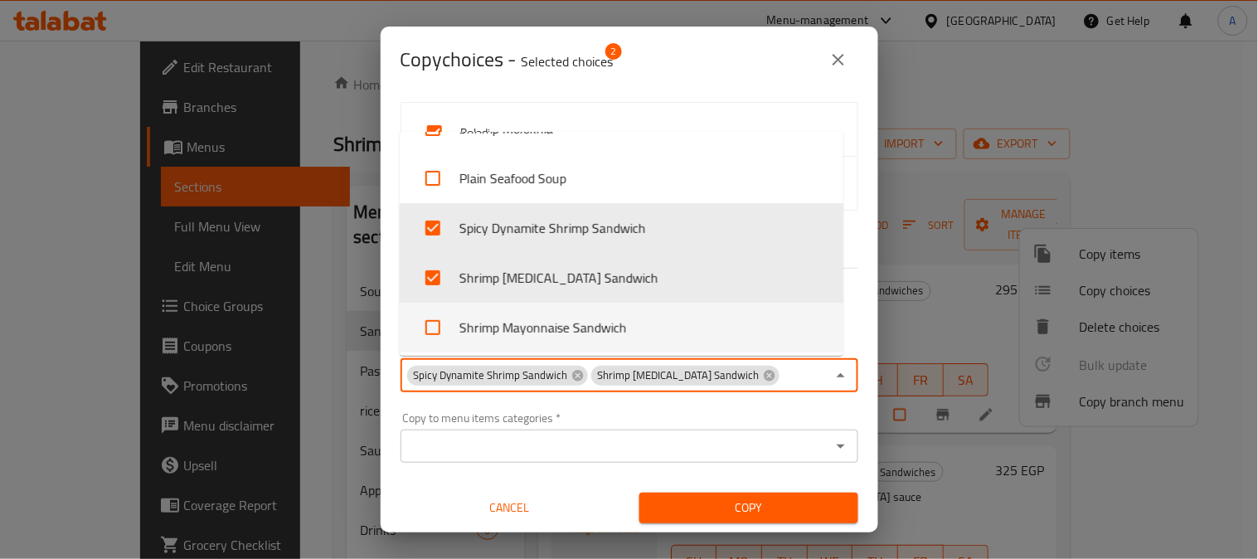
click at [432, 335] on input "checkbox" at bounding box center [433, 328] width 40 height 40
checkbox input "true"
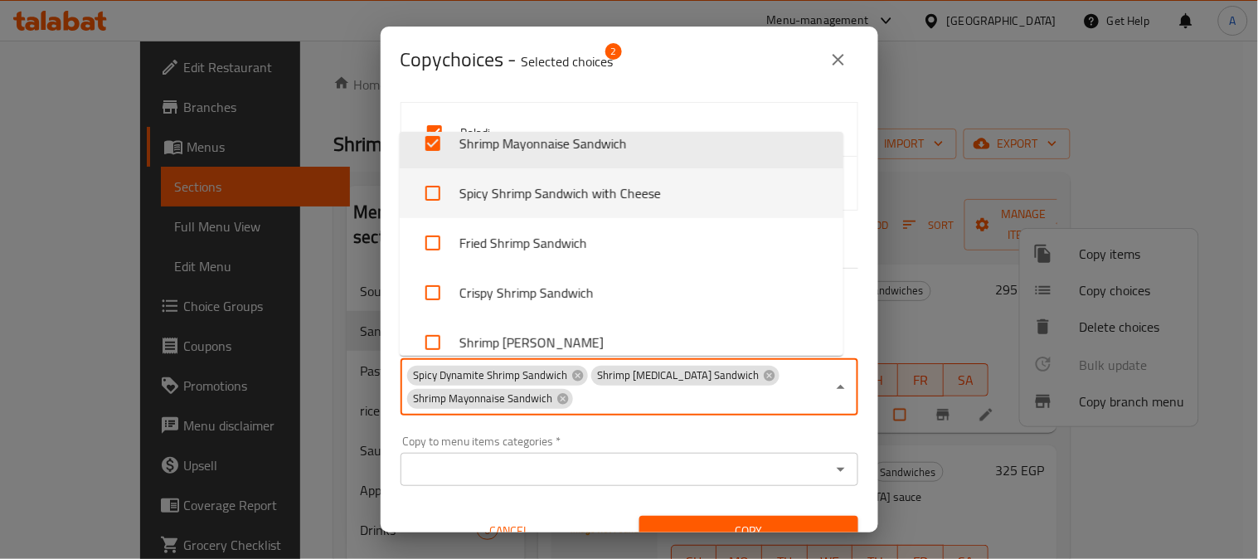
click at [438, 195] on input "checkbox" at bounding box center [433, 193] width 40 height 40
checkbox input "true"
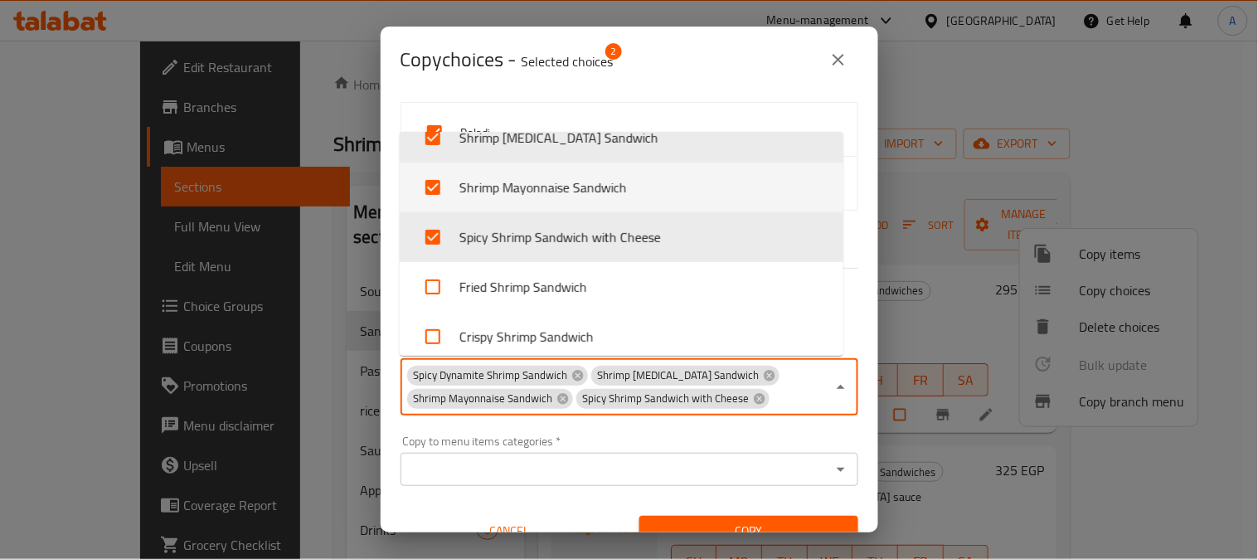
scroll to position [351, 0]
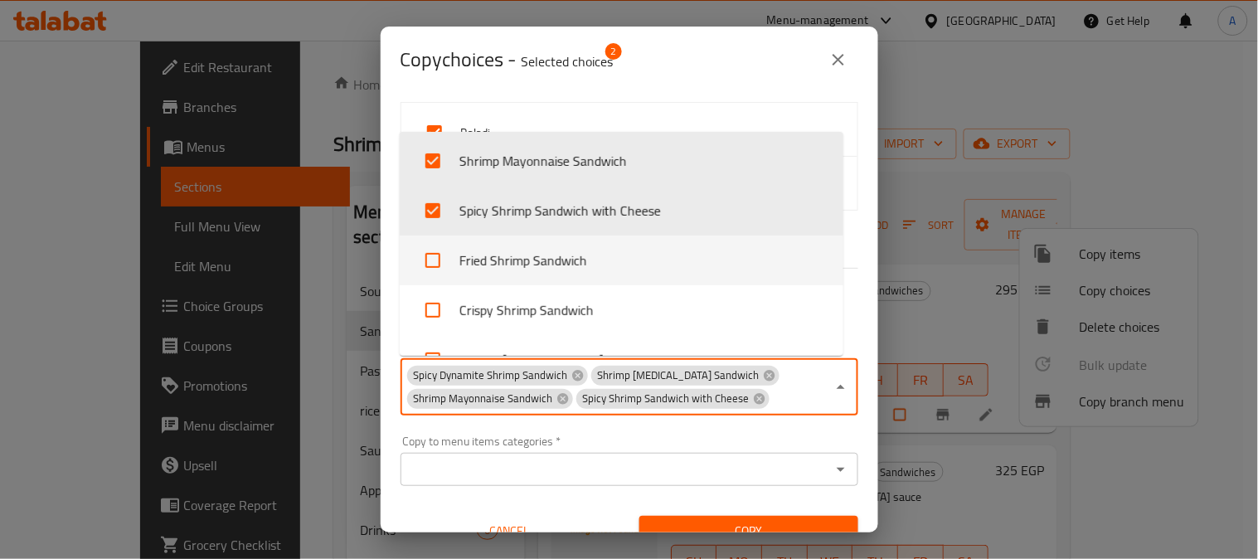
click at [436, 259] on input "checkbox" at bounding box center [433, 261] width 40 height 40
checkbox input "true"
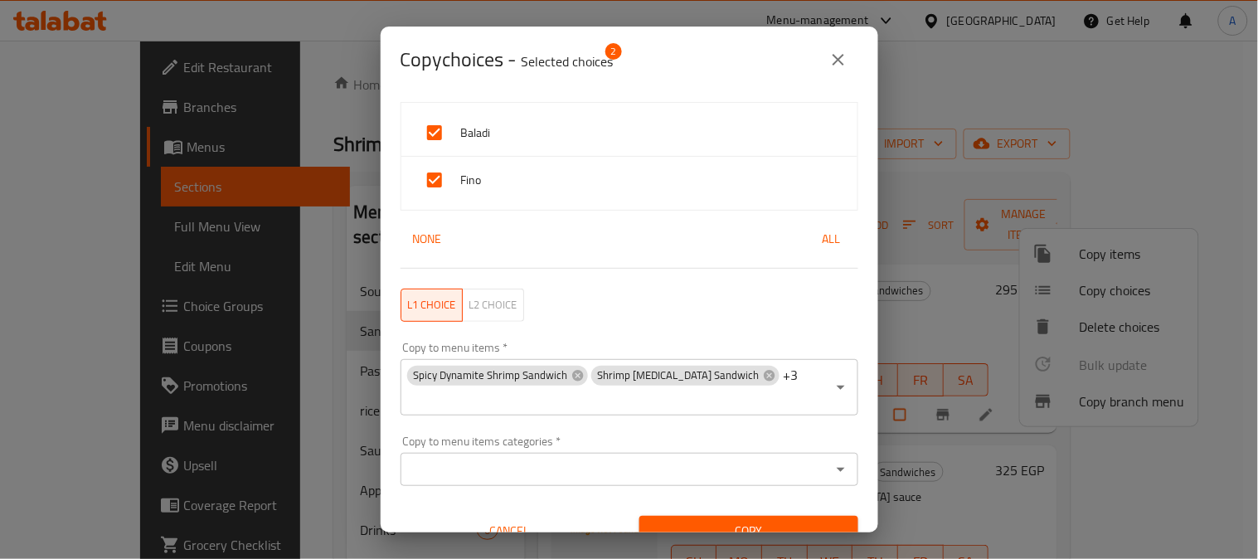
click at [717, 52] on div "Copy choices - Selected choices 2" at bounding box center [630, 60] width 458 height 40
click at [735, 521] on span "Copy" at bounding box center [749, 531] width 192 height 21
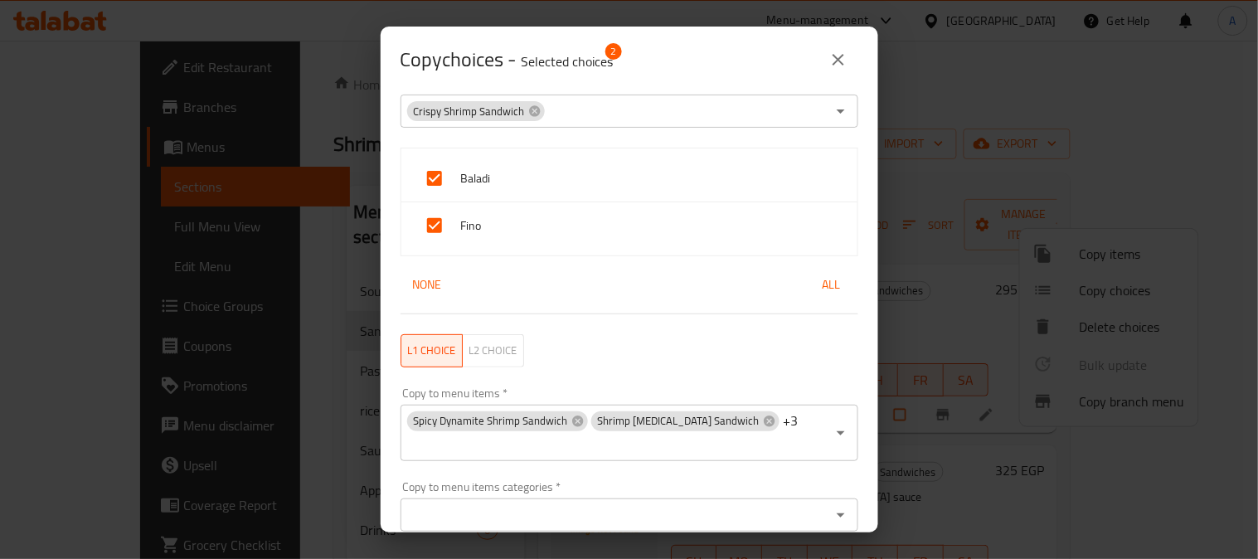
scroll to position [0, 0]
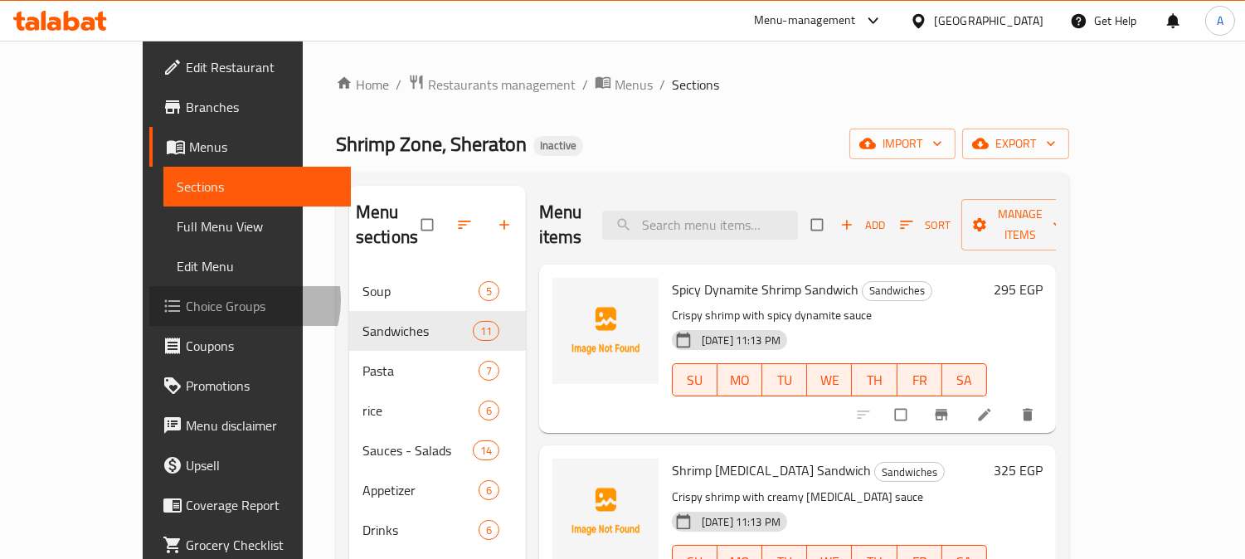
click at [186, 300] on span "Choice Groups" at bounding box center [262, 306] width 152 height 20
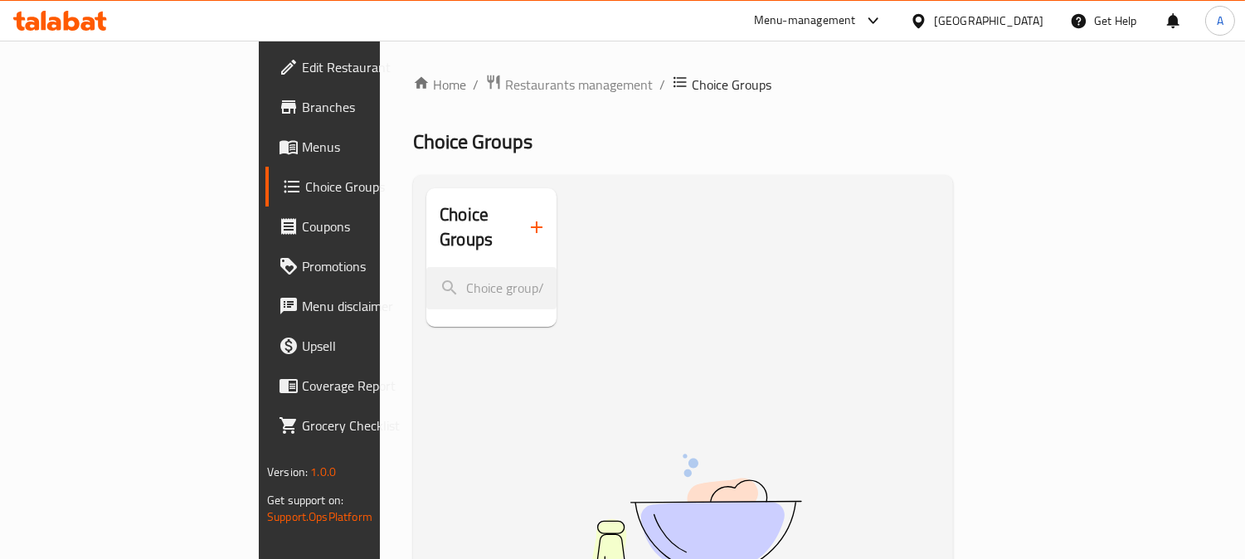
click at [527, 217] on icon "button" at bounding box center [537, 227] width 20 height 20
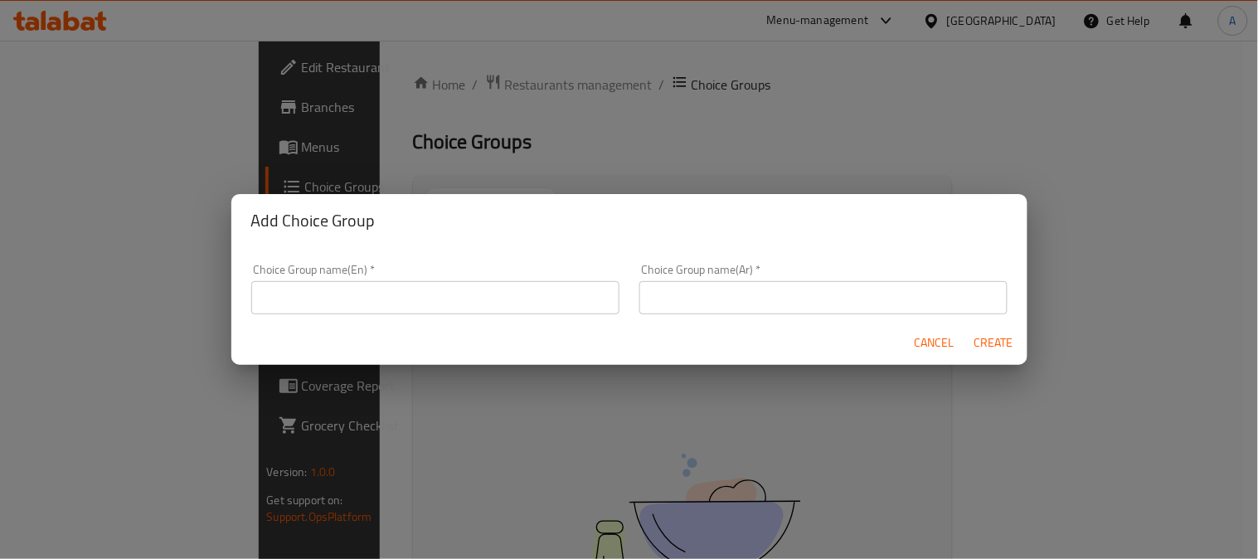
click at [353, 294] on input "text" at bounding box center [435, 297] width 368 height 33
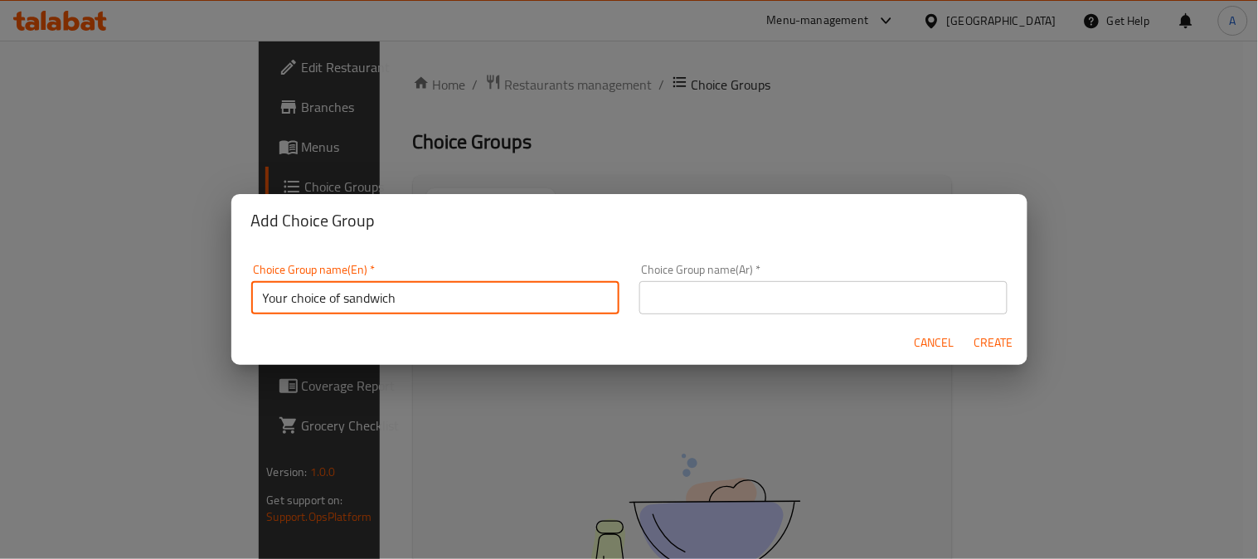
click at [362, 299] on input "Your choice of sandwich" at bounding box center [435, 297] width 368 height 33
type input "Your choice of"
click at [716, 299] on input "text" at bounding box center [824, 297] width 368 height 33
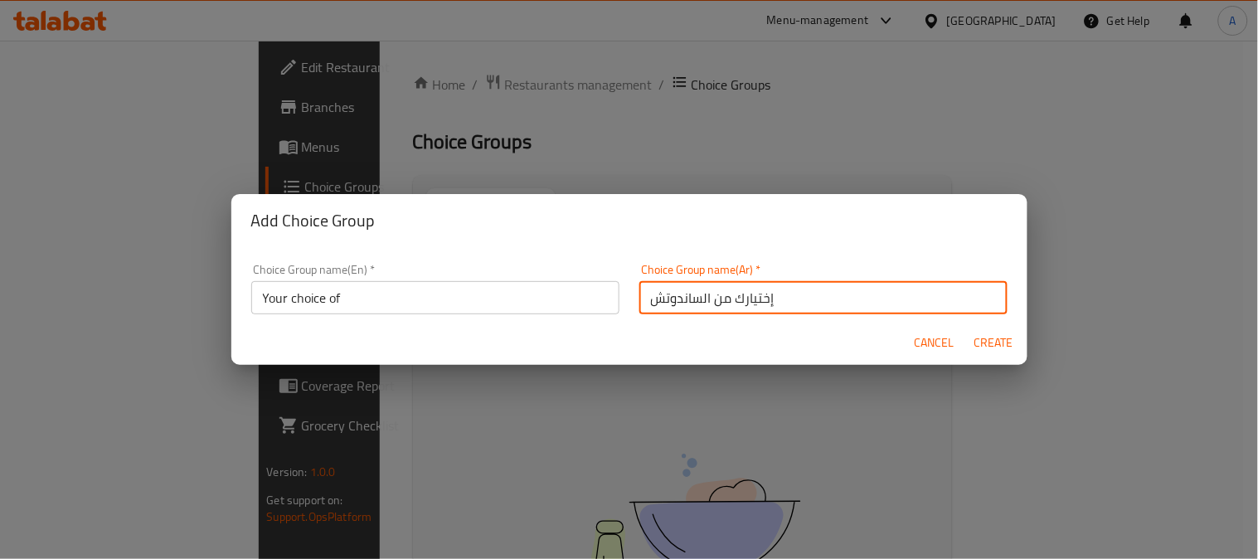
click at [660, 308] on input "إختيارك من الساندوتش" at bounding box center [824, 297] width 368 height 33
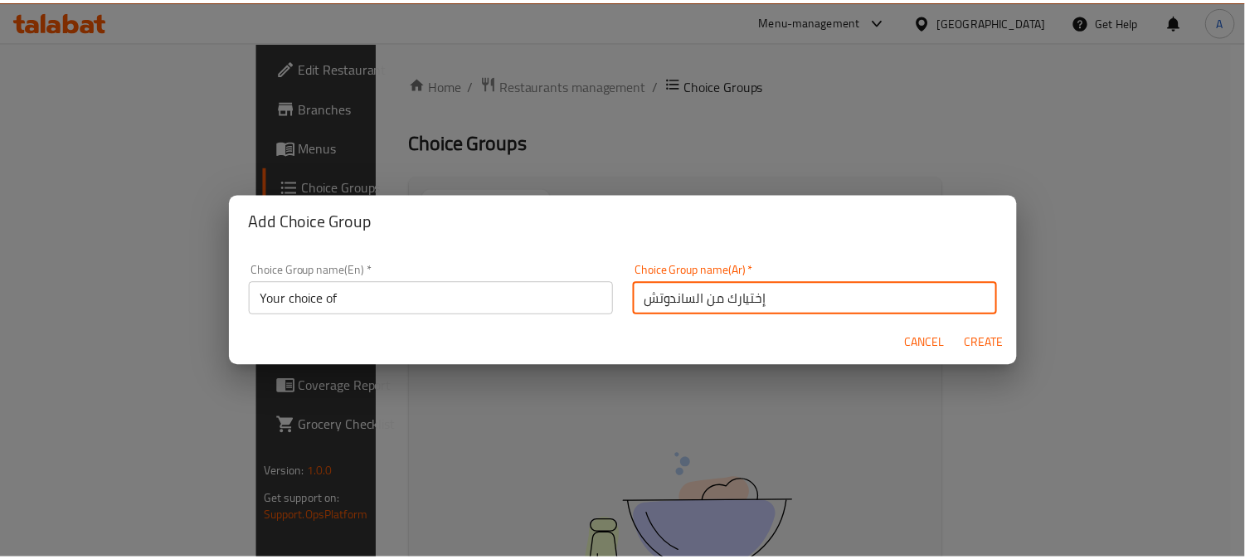
scroll to position [4, 0]
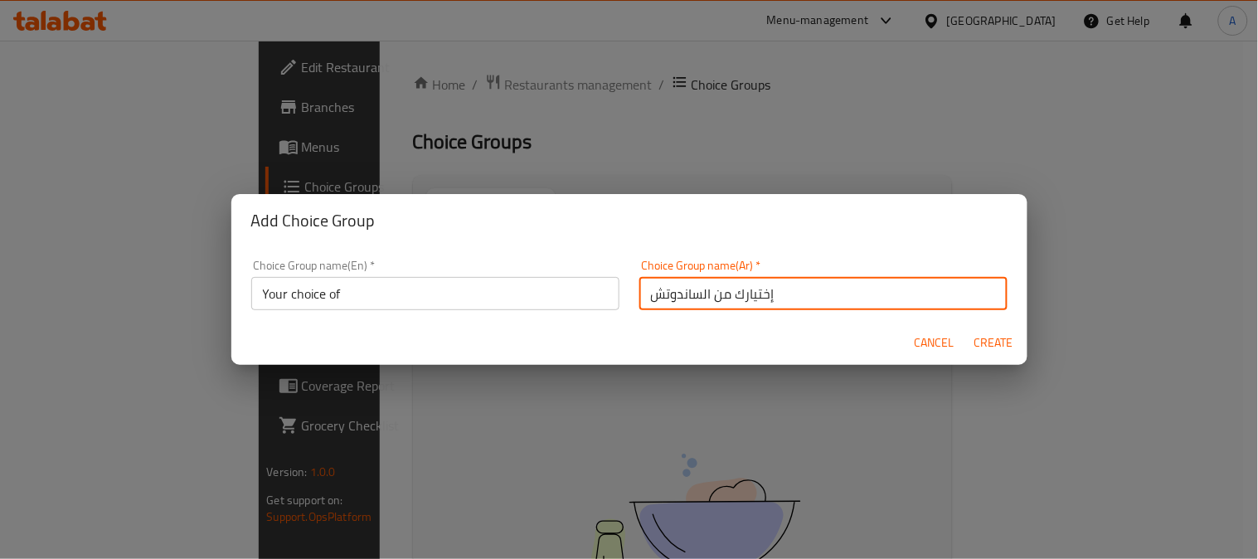
click at [680, 295] on input "إختيارك من الساندوتش" at bounding box center [824, 293] width 368 height 33
click at [679, 294] on input "إختيارك من الساندوتش" at bounding box center [824, 293] width 368 height 33
type input "إختيارك من"
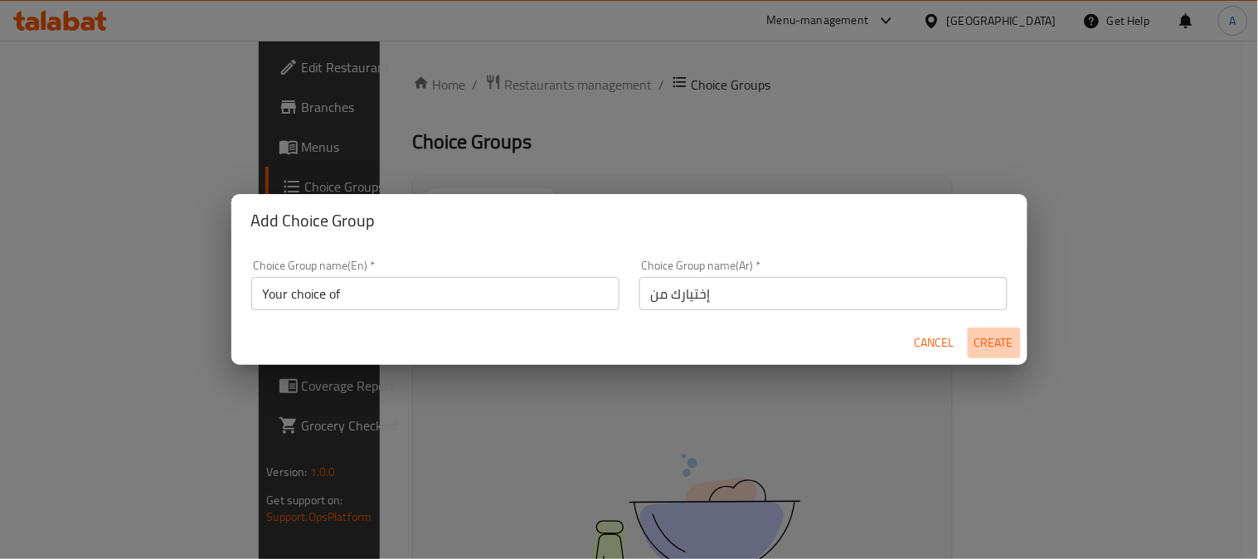
click at [1004, 343] on span "Create" at bounding box center [995, 343] width 40 height 21
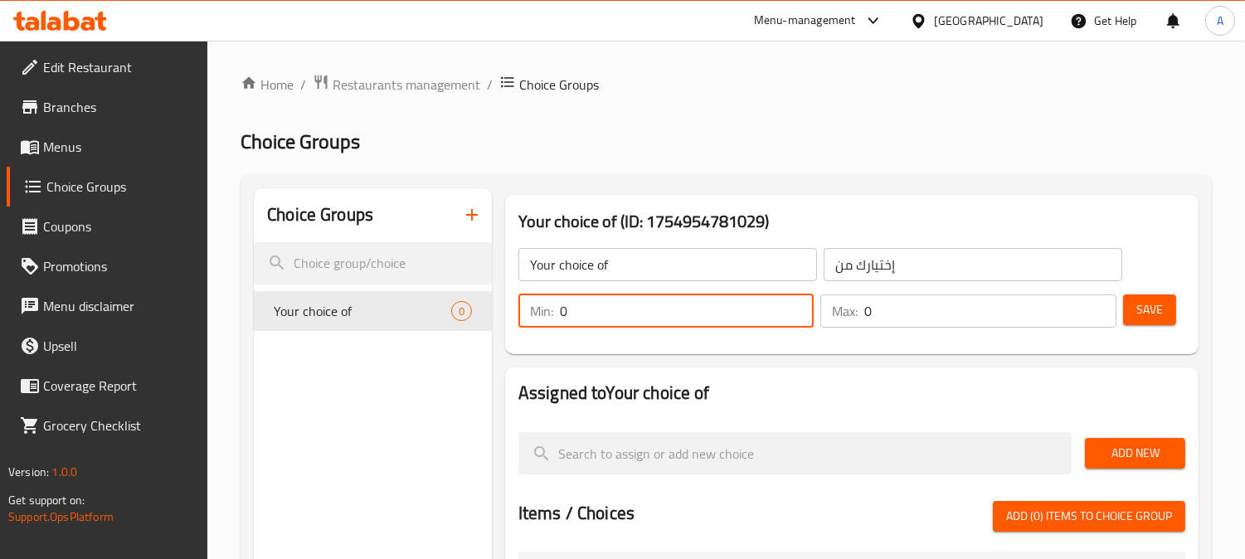
drag, startPoint x: 569, startPoint y: 307, endPoint x: 499, endPoint y: 311, distance: 69.8
type input "1"
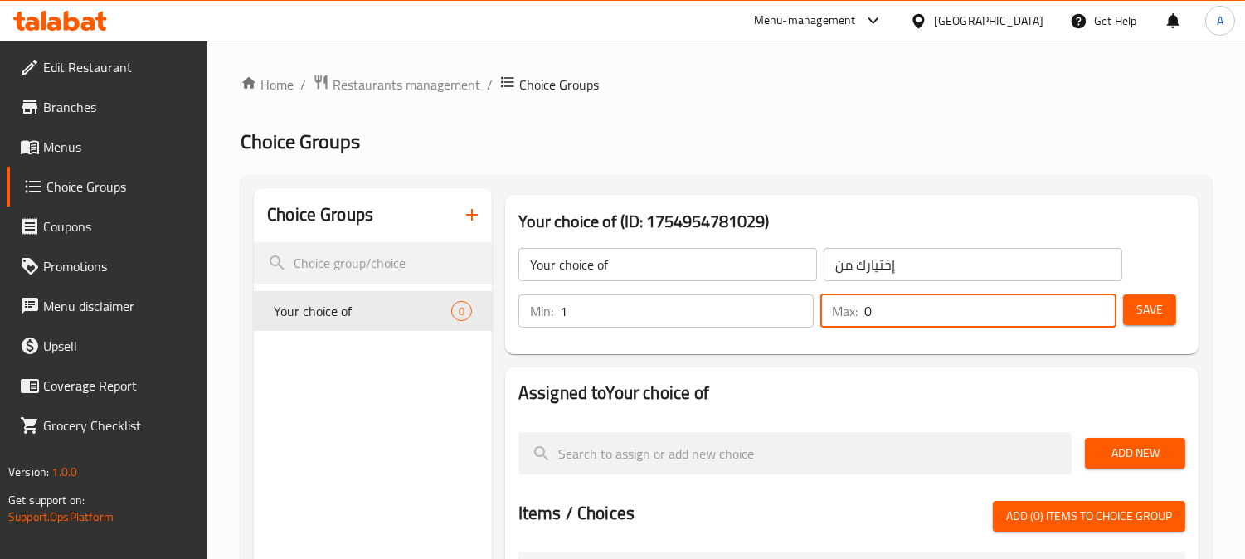
drag, startPoint x: 902, startPoint y: 310, endPoint x: 700, endPoint y: 312, distance: 202.4
click at [705, 313] on div "Min: 1 ​ Max: 0 ​" at bounding box center [817, 311] width 611 height 46
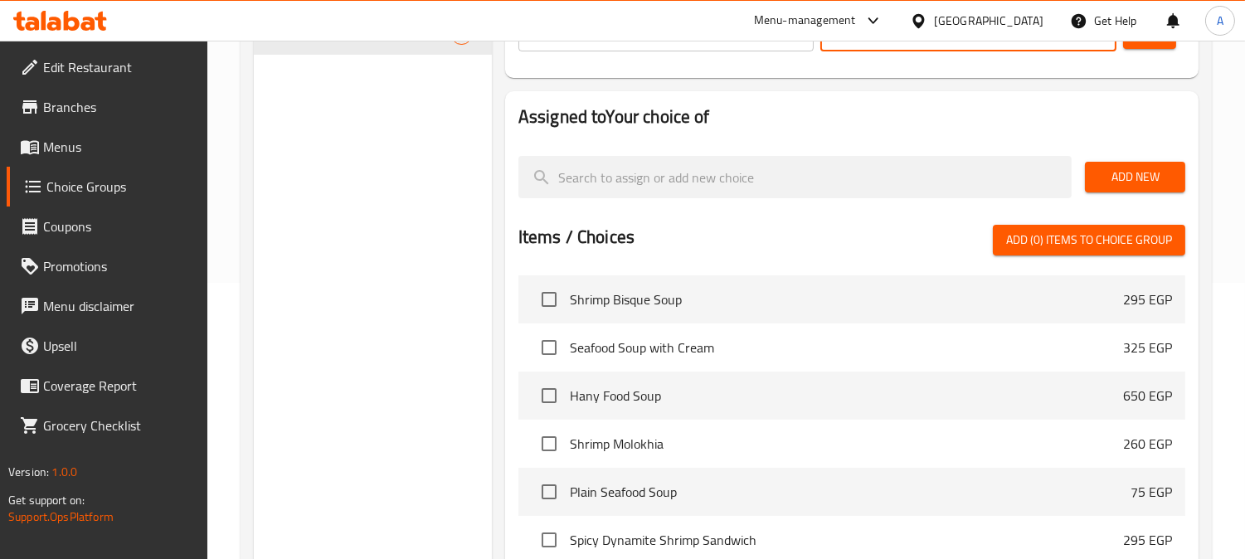
type input "1"
click at [1149, 177] on span "Add New" at bounding box center [1135, 177] width 74 height 21
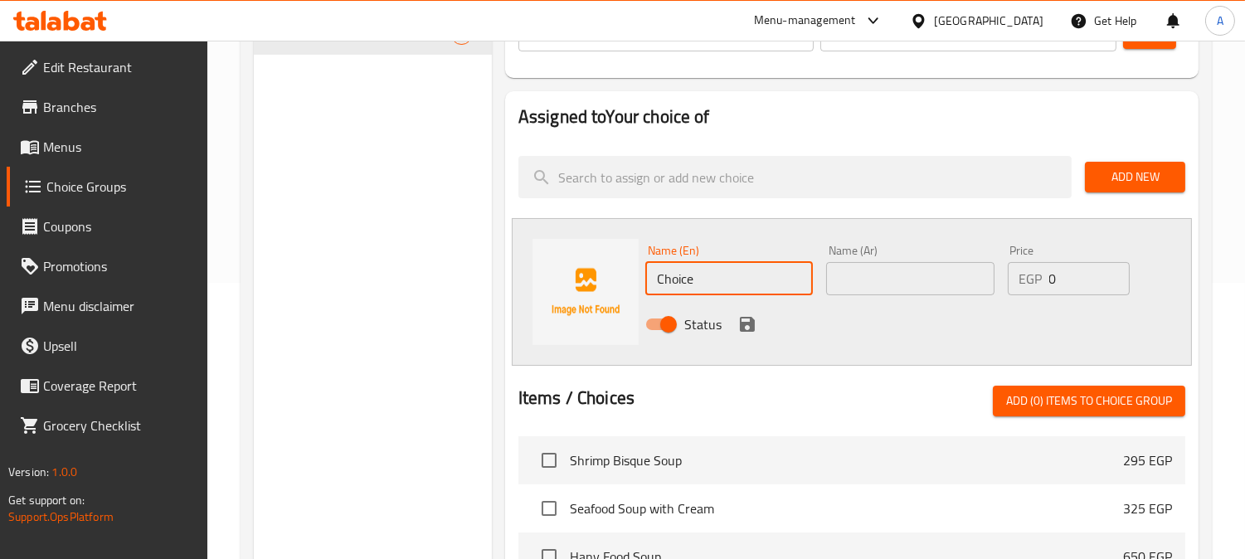
drag, startPoint x: 718, startPoint y: 277, endPoint x: 648, endPoint y: 270, distance: 70.0
click at [648, 270] on input "Choice" at bounding box center [729, 278] width 168 height 33
type input "Baladi"
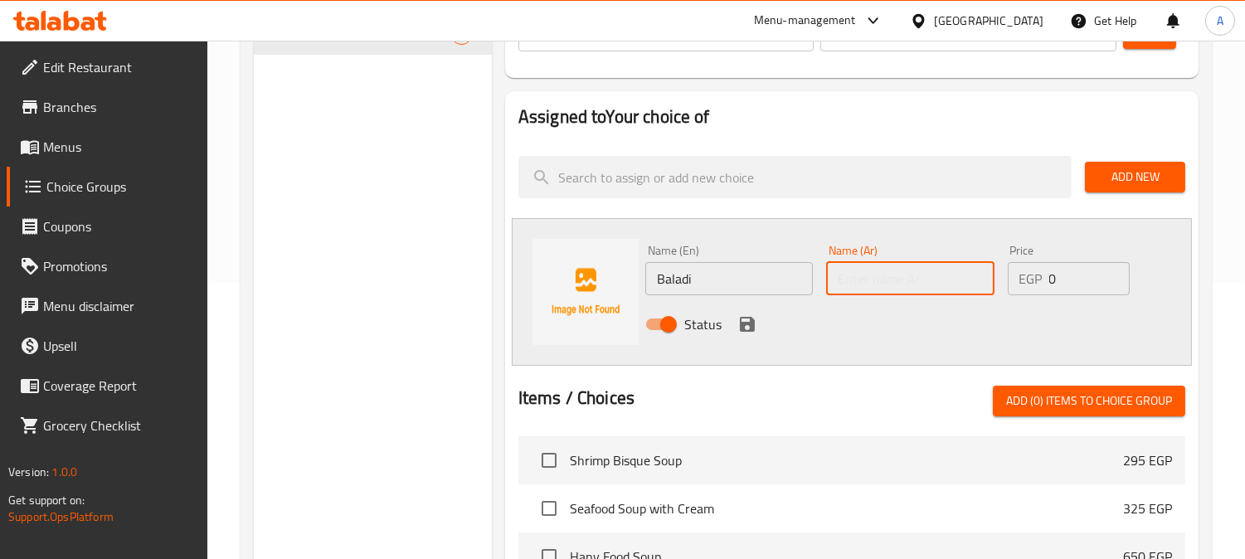
click at [936, 284] on input "text" at bounding box center [910, 278] width 168 height 33
type input "بلدى"
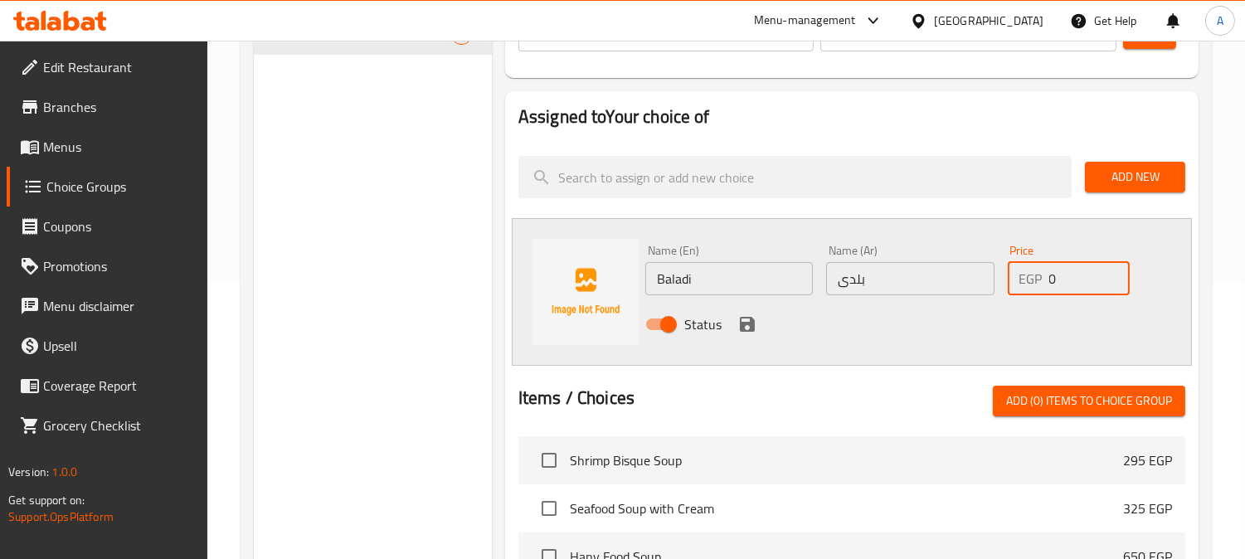
drag, startPoint x: 1058, startPoint y: 280, endPoint x: 1012, endPoint y: 286, distance: 46.1
click at [1012, 286] on div "EGP 0 Price" at bounding box center [1069, 278] width 123 height 33
type input "165"
click at [740, 322] on icon "save" at bounding box center [747, 324] width 15 height 15
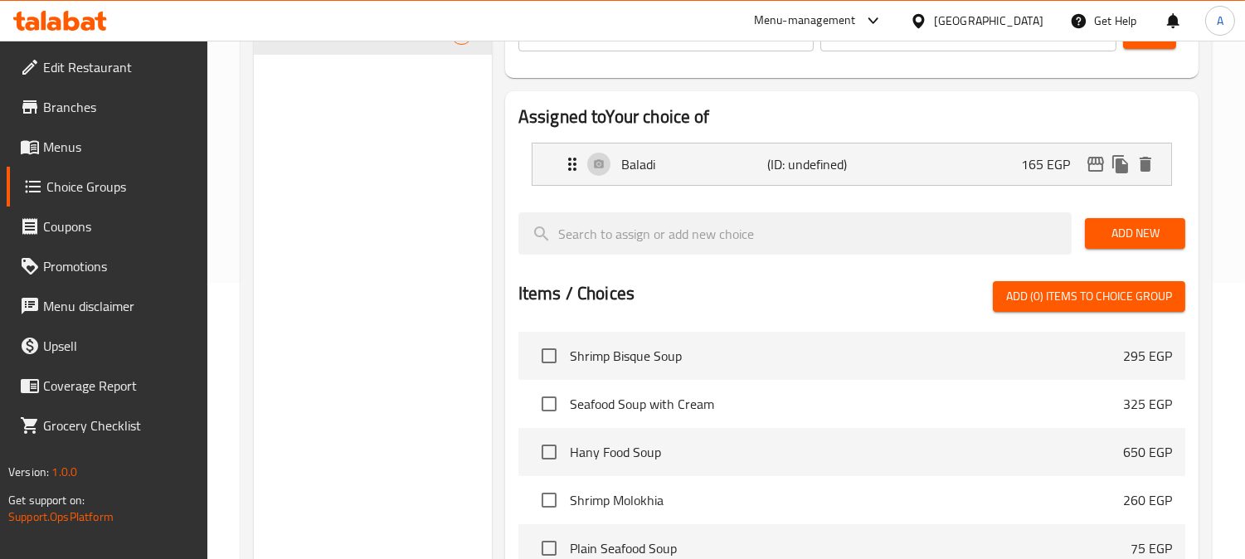
click at [1141, 231] on span "Add New" at bounding box center [1135, 233] width 74 height 21
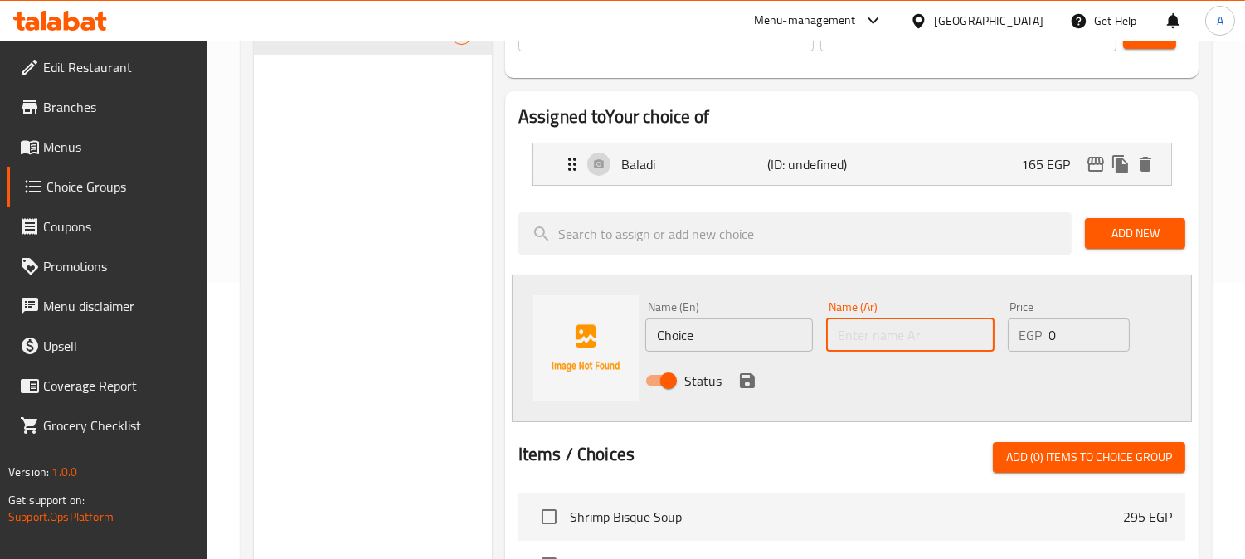
click at [847, 338] on input "text" at bounding box center [910, 335] width 168 height 33
type input "فينو"
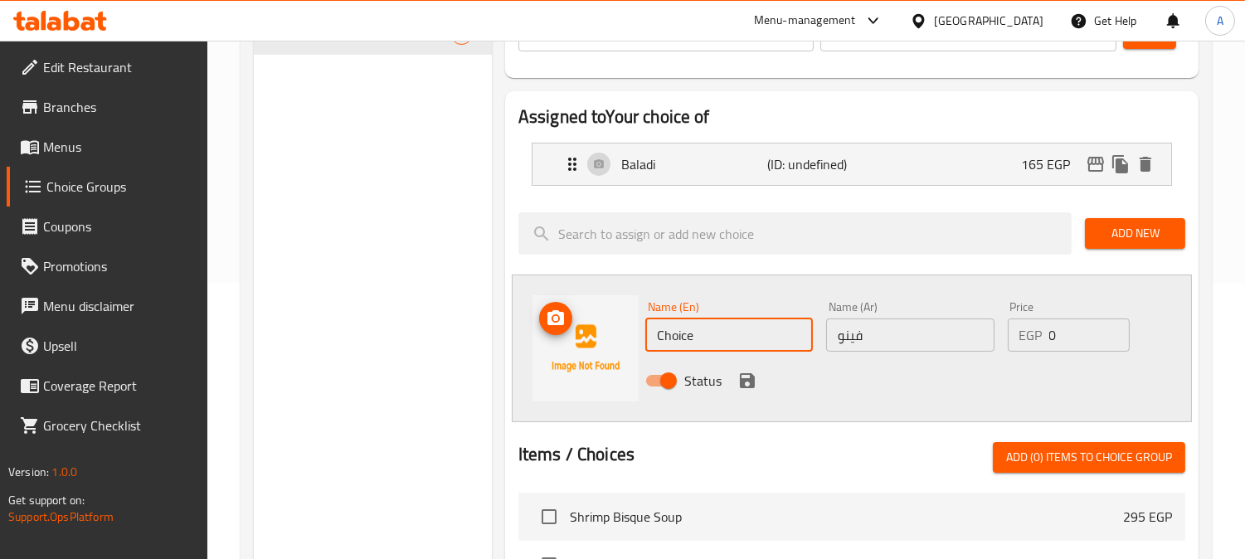
drag, startPoint x: 741, startPoint y: 336, endPoint x: 602, endPoint y: 333, distance: 138.6
click at [602, 333] on div "Name (En) Choice Name (En) Name (Ar) فينو Name (Ar) Price EGP 0 Price Status" at bounding box center [852, 349] width 680 height 148
click at [716, 332] on input "Choice" at bounding box center [729, 335] width 168 height 33
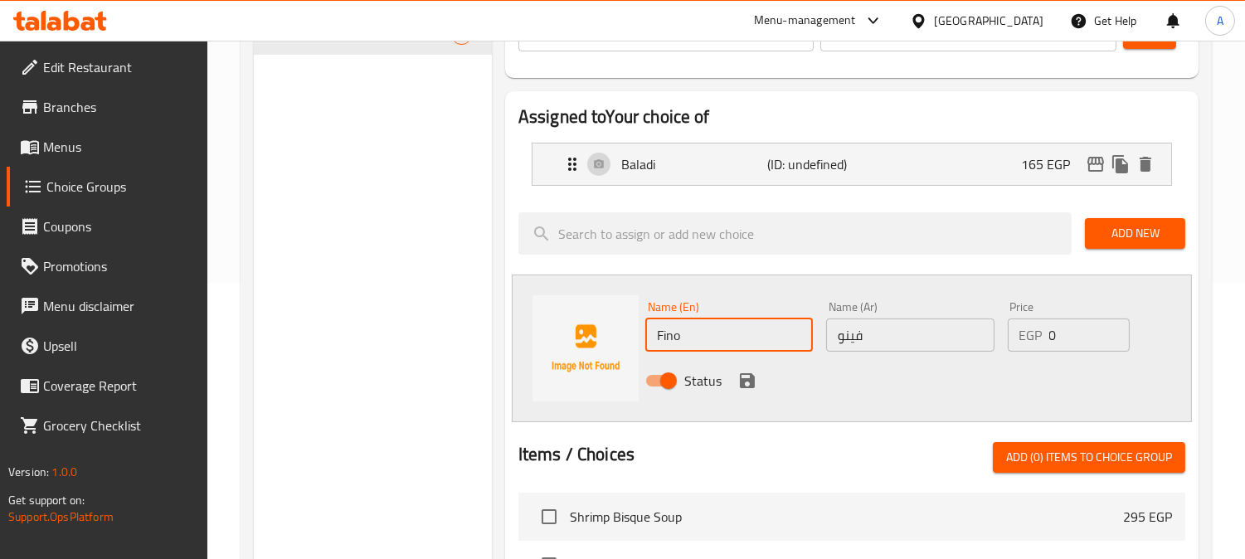
type input "Fino"
drag, startPoint x: 951, startPoint y: 388, endPoint x: 960, endPoint y: 377, distance: 13.6
click at [951, 388] on div "Status" at bounding box center [910, 380] width 543 height 45
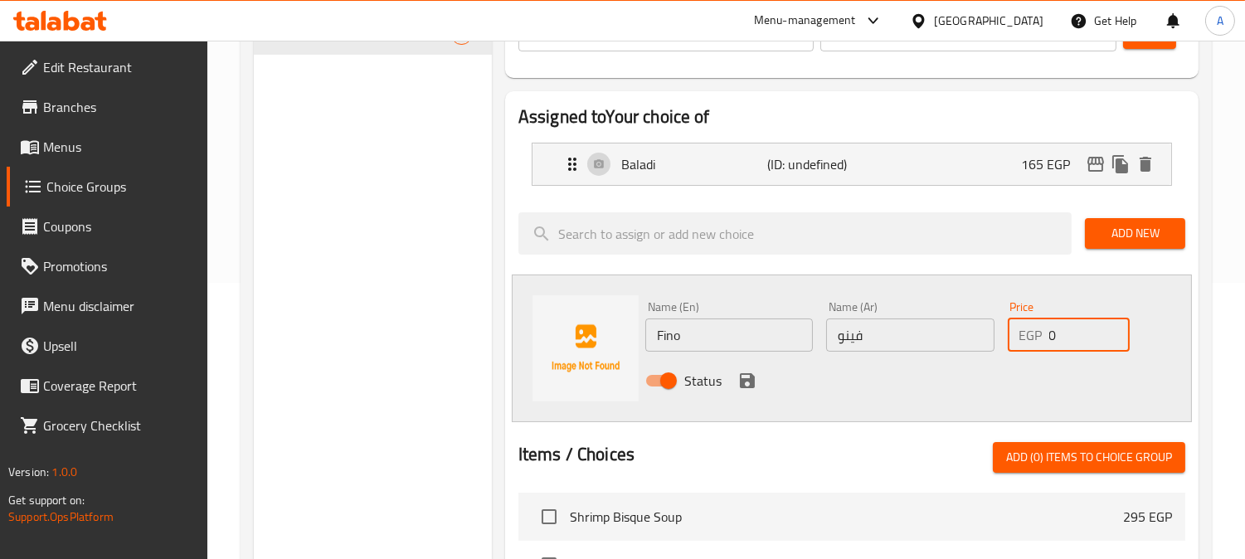
drag, startPoint x: 1059, startPoint y: 332, endPoint x: 991, endPoint y: 340, distance: 68.5
click at [991, 340] on div "Name (En) Fino Name (En) Name (Ar) فينو Name (Ar) Price EGP 0 Price Status" at bounding box center [910, 348] width 543 height 109
type input "195"
click at [743, 379] on icon "save" at bounding box center [747, 380] width 15 height 15
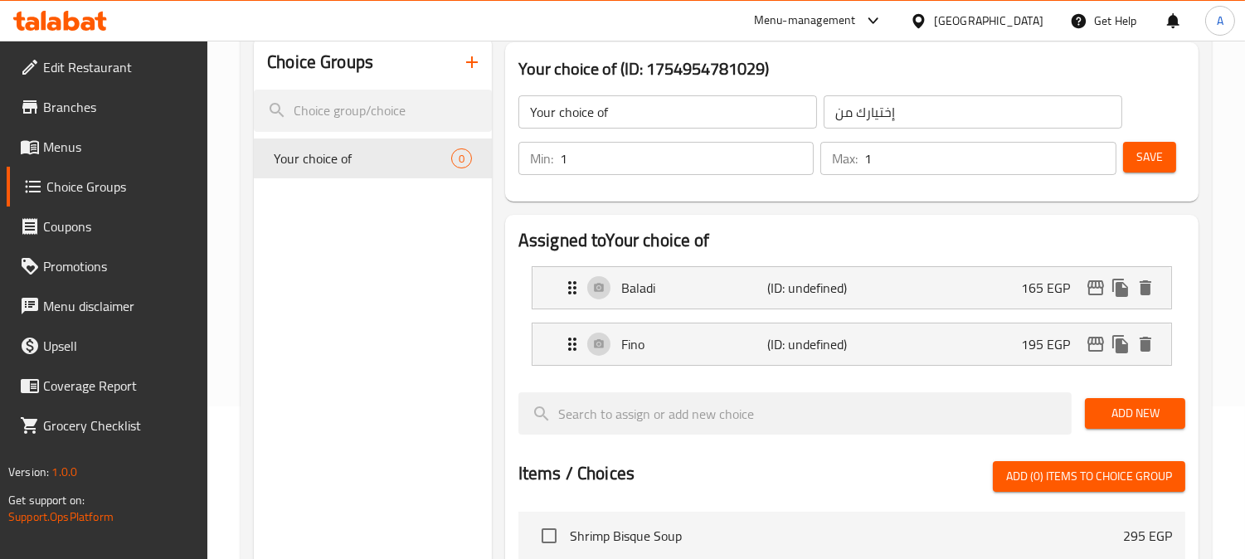
scroll to position [0, 0]
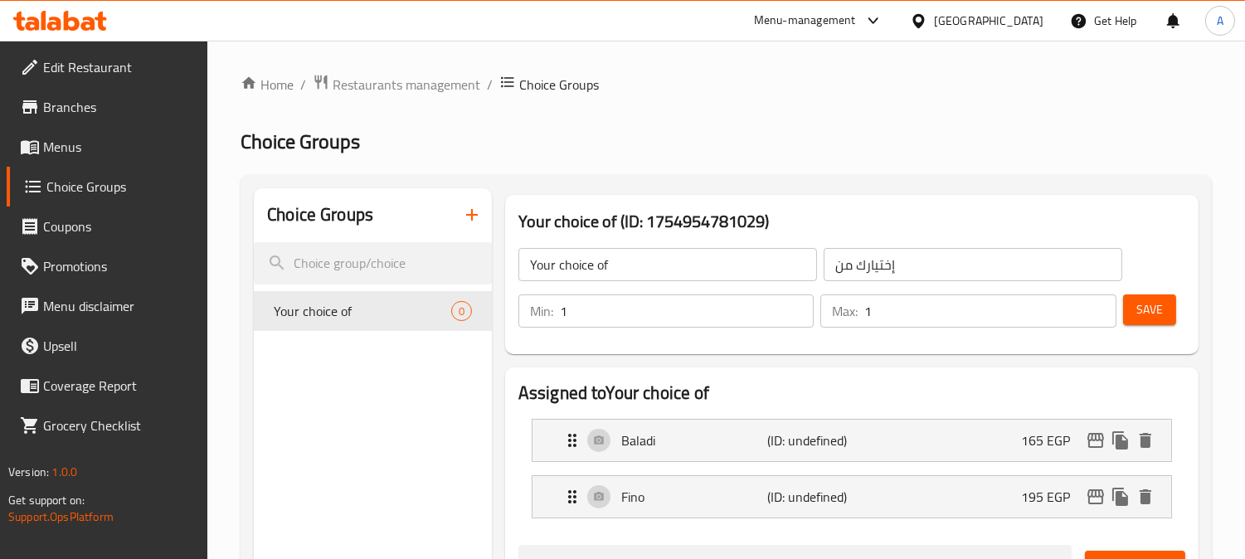
click at [1161, 301] on span "Save" at bounding box center [1149, 309] width 27 height 21
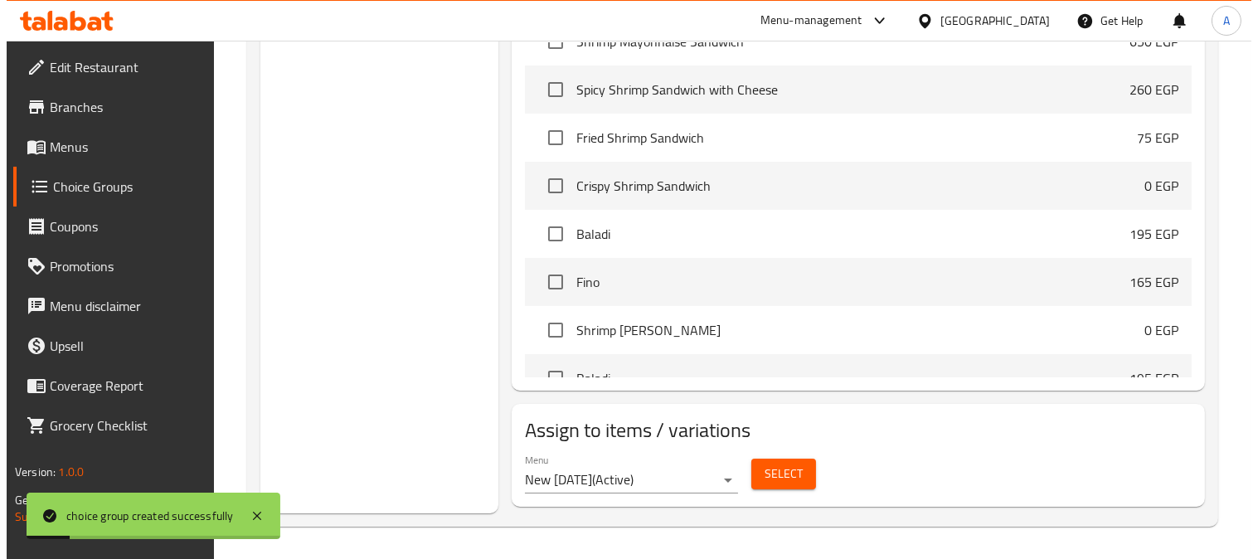
scroll to position [460, 0]
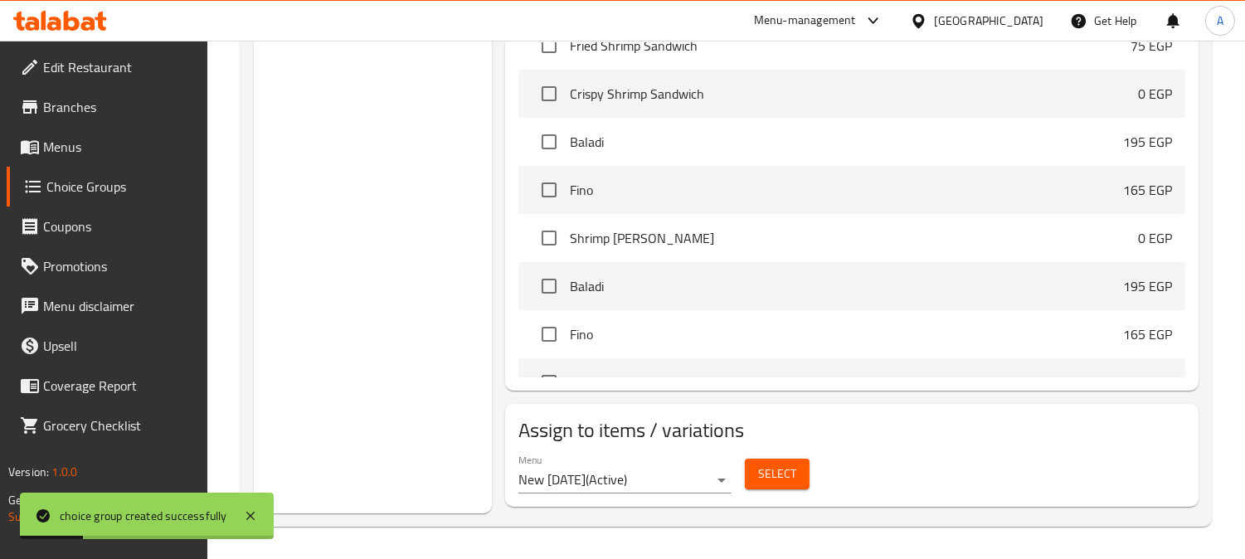
click at [789, 476] on span "Select" at bounding box center [777, 474] width 38 height 21
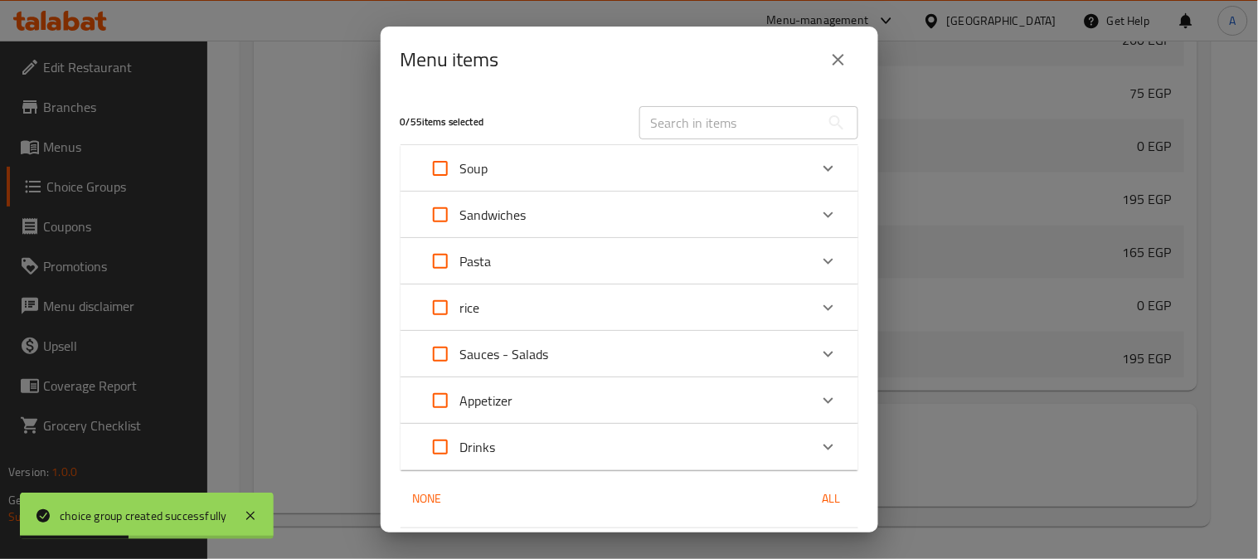
click at [677, 213] on div "Sandwiches" at bounding box center [615, 215] width 388 height 40
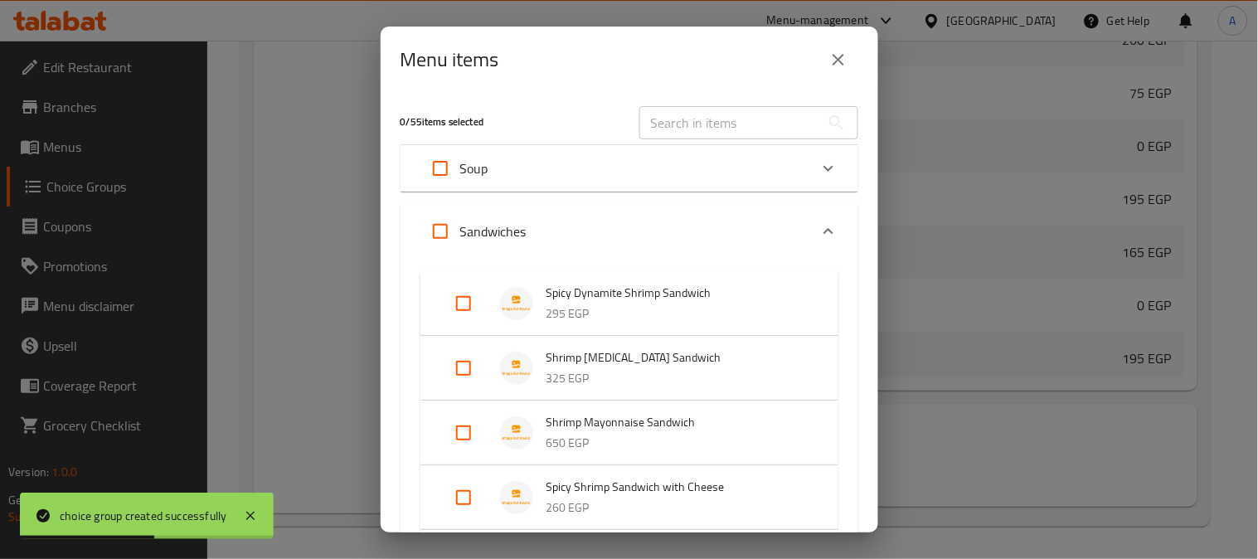
click at [460, 296] on input "Expand" at bounding box center [464, 304] width 40 height 40
checkbox input "true"
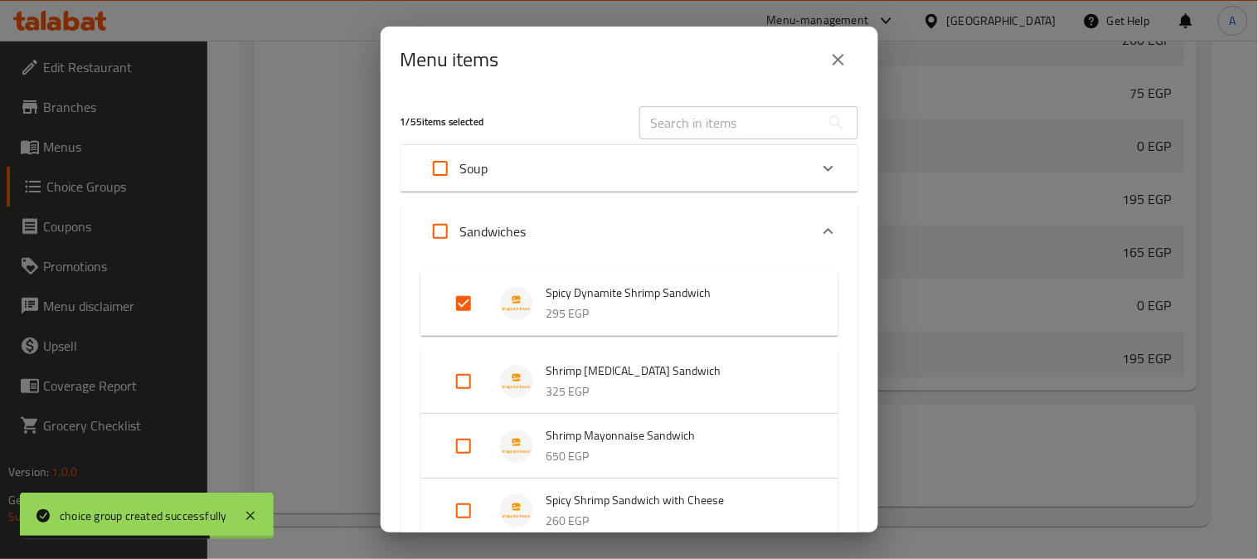
click at [469, 383] on input "Expand" at bounding box center [464, 382] width 40 height 40
checkbox input "true"
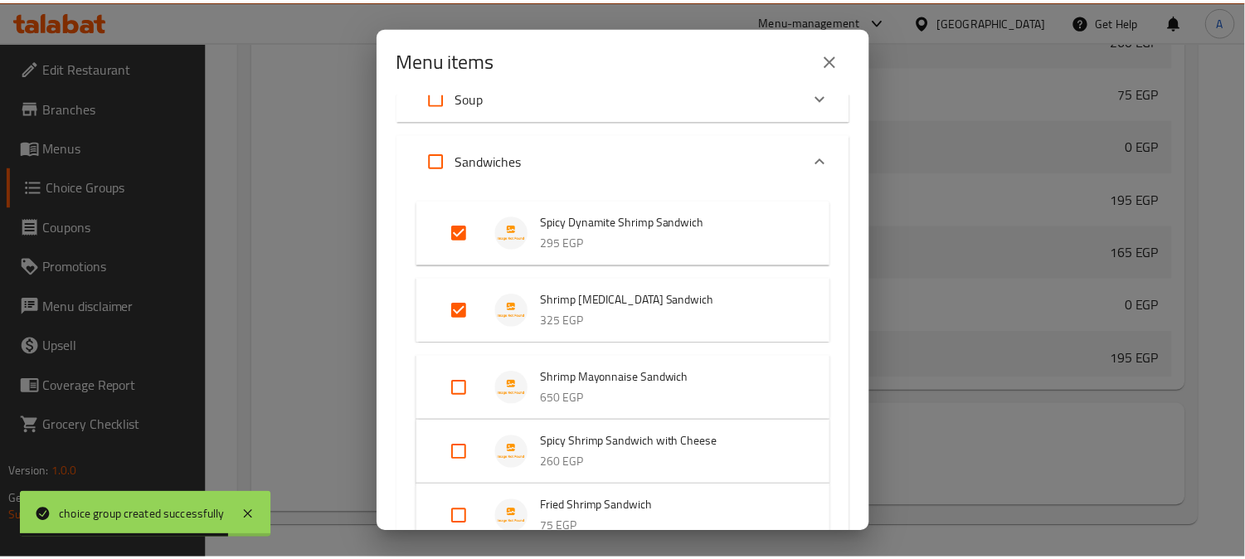
scroll to position [92, 0]
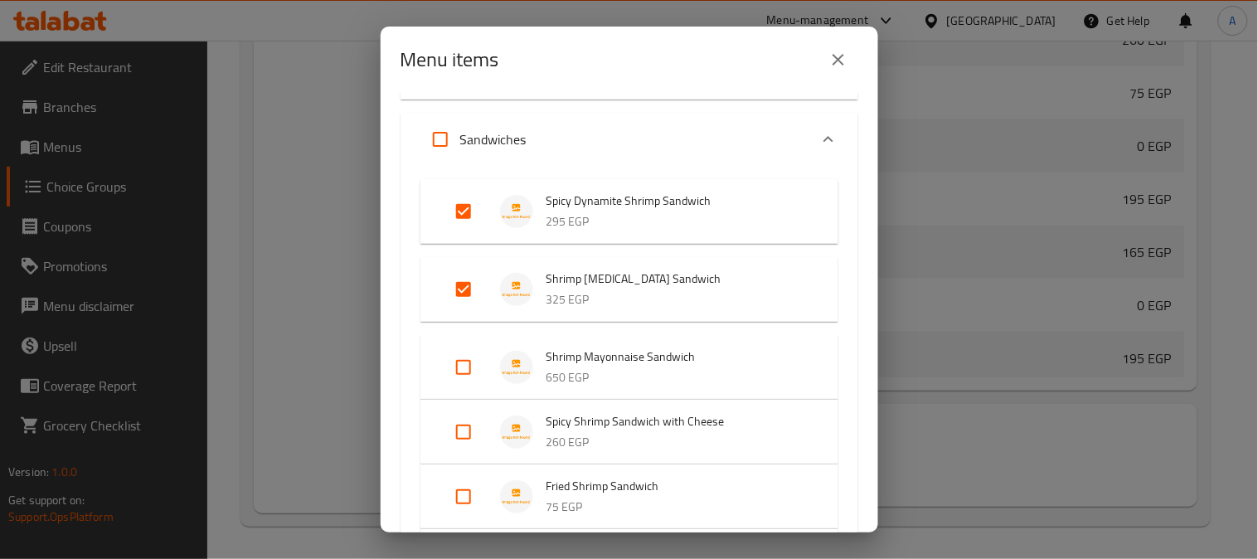
click at [835, 56] on icon "close" at bounding box center [839, 60] width 12 height 12
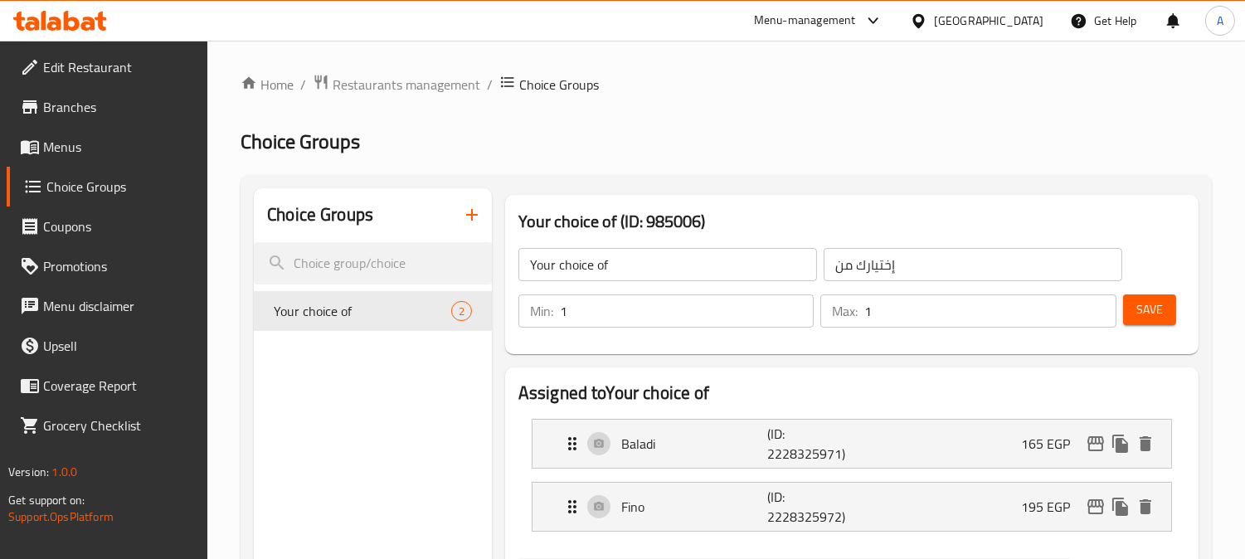
click at [41, 109] on span at bounding box center [31, 107] width 23 height 20
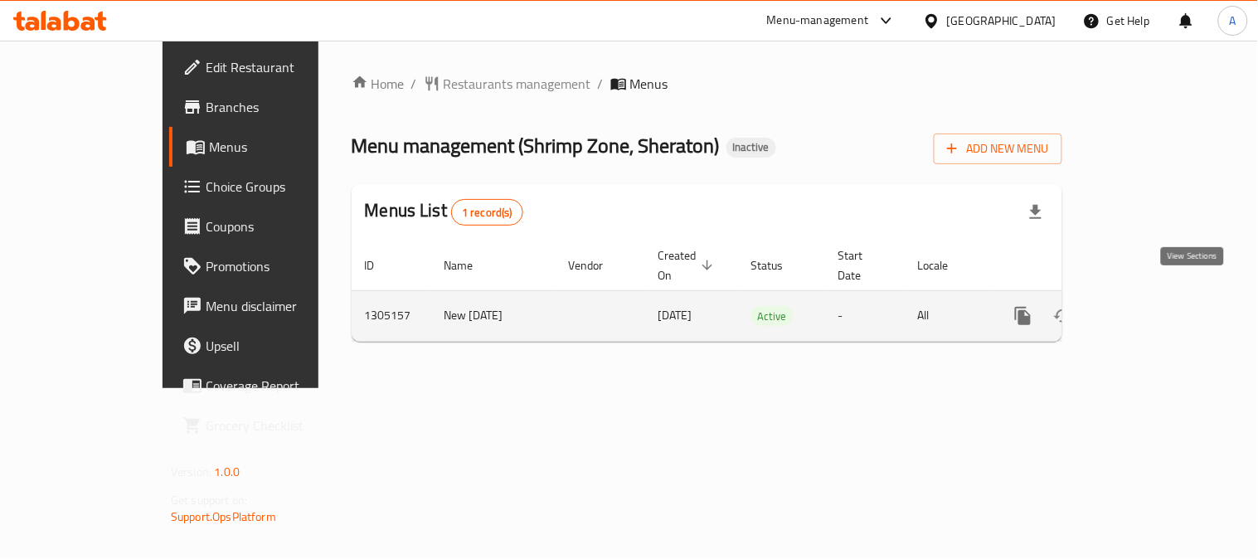
click at [1153, 306] on icon "enhanced table" at bounding box center [1143, 316] width 20 height 20
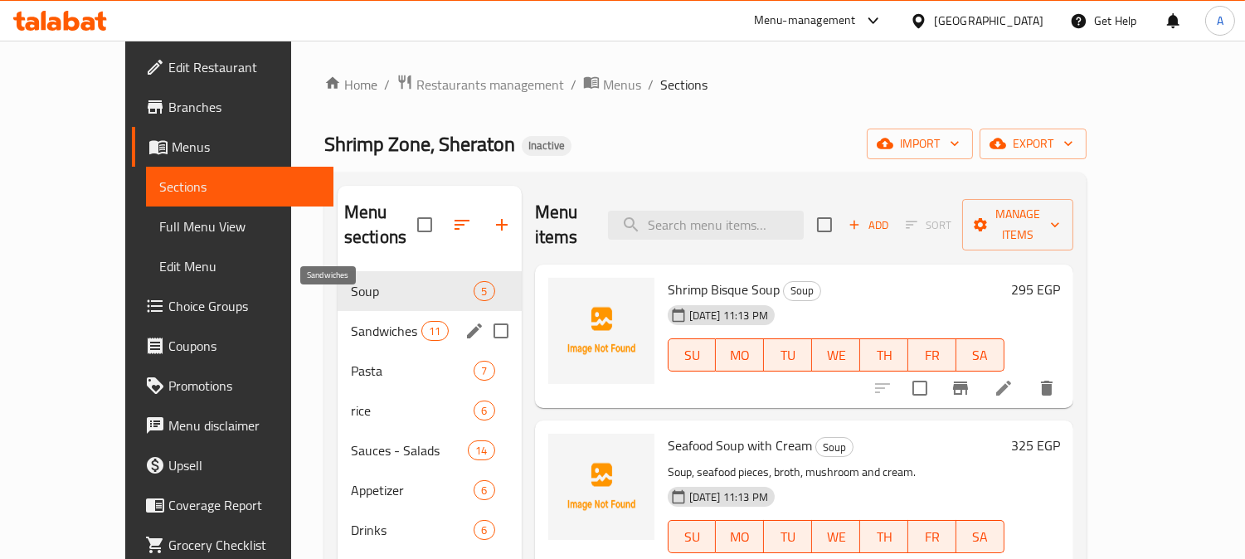
click at [351, 321] on span "Sandwiches" at bounding box center [386, 331] width 71 height 20
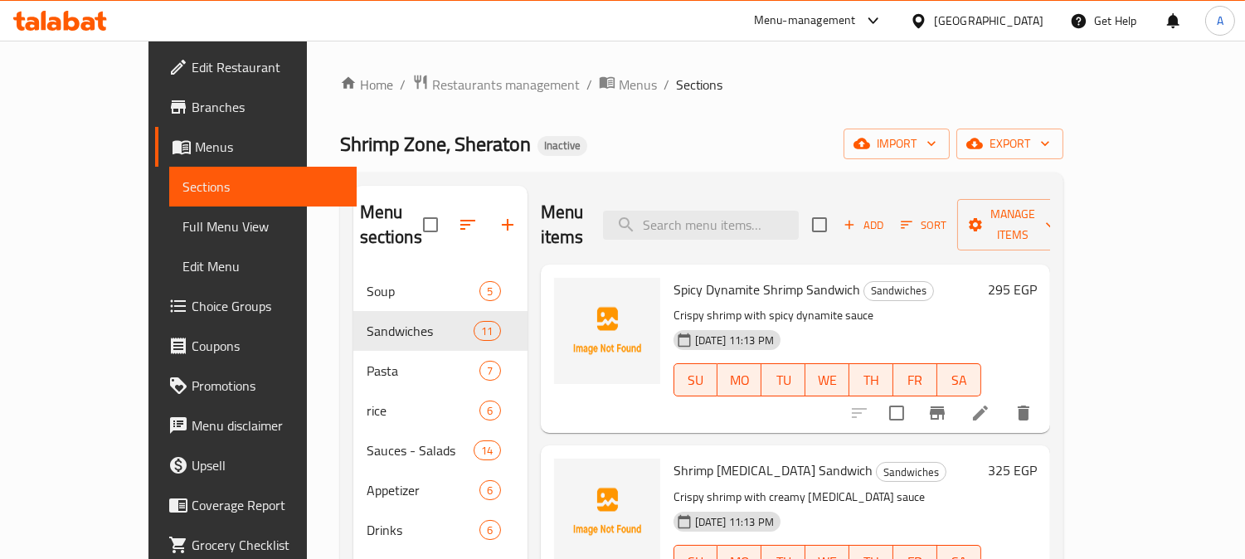
click at [1037, 278] on h6 "295 EGP" at bounding box center [1012, 289] width 49 height 23
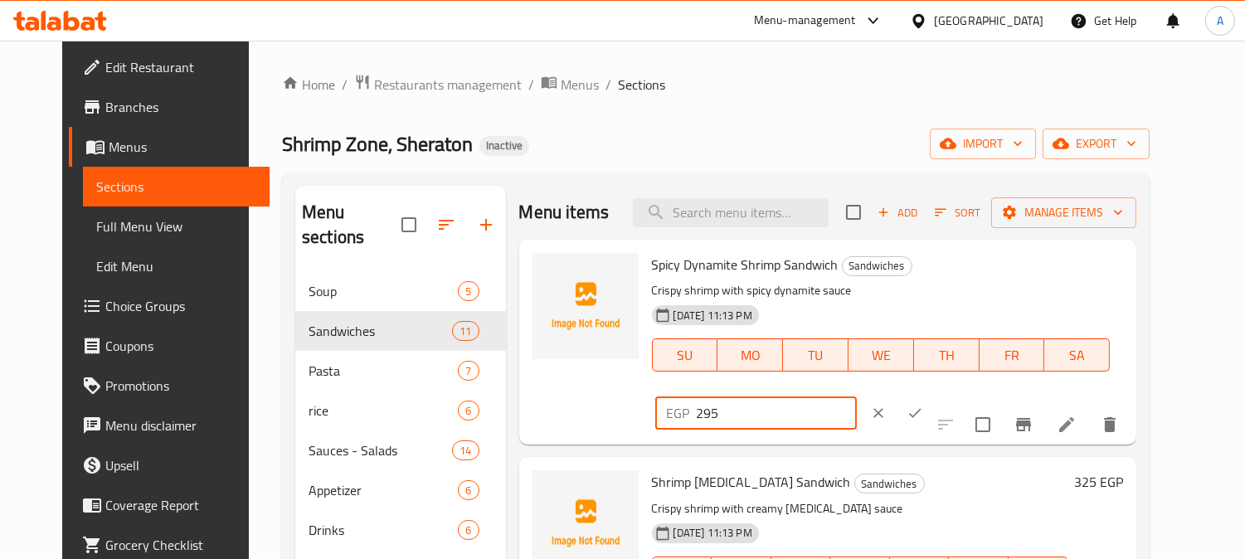
drag, startPoint x: 1000, startPoint y: 276, endPoint x: 828, endPoint y: 268, distance: 171.9
click at [828, 268] on div "Spicy Dynamite Shrimp Sandwich Sandwiches Crispy shrimp with spicy dynamite sau…" at bounding box center [887, 342] width 485 height 192
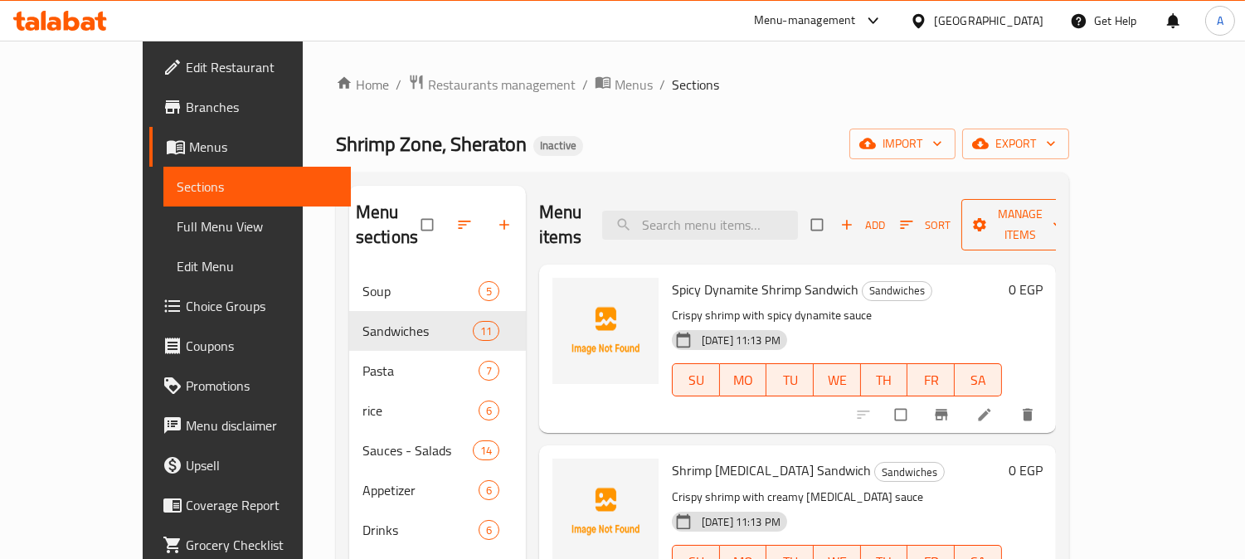
click at [1066, 217] on icon "button" at bounding box center [1057, 225] width 17 height 17
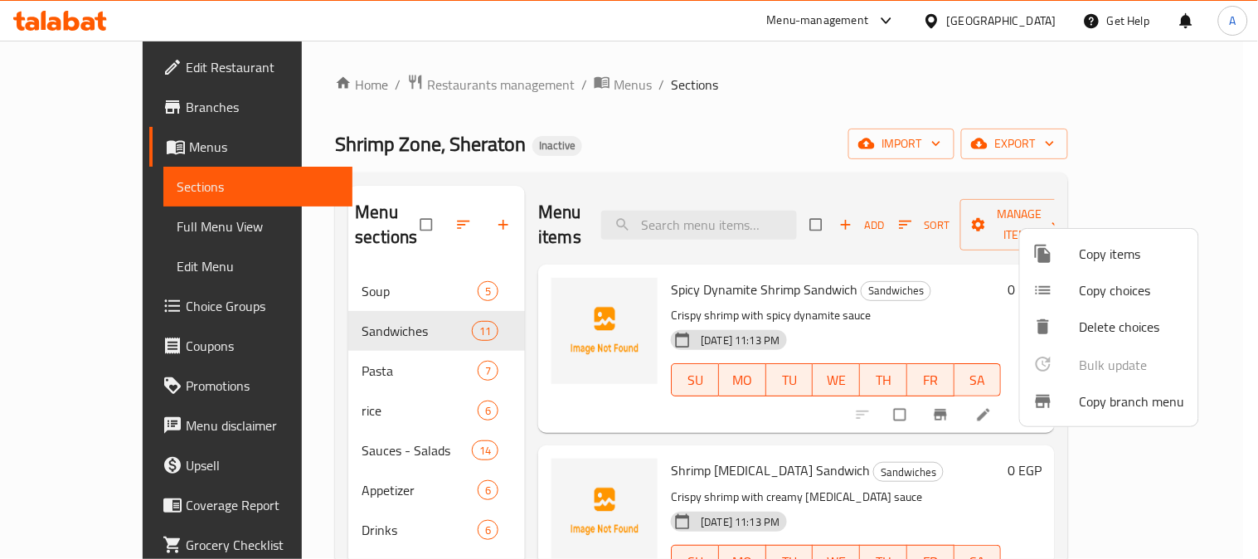
click at [1083, 290] on span "Copy choices" at bounding box center [1132, 290] width 105 height 20
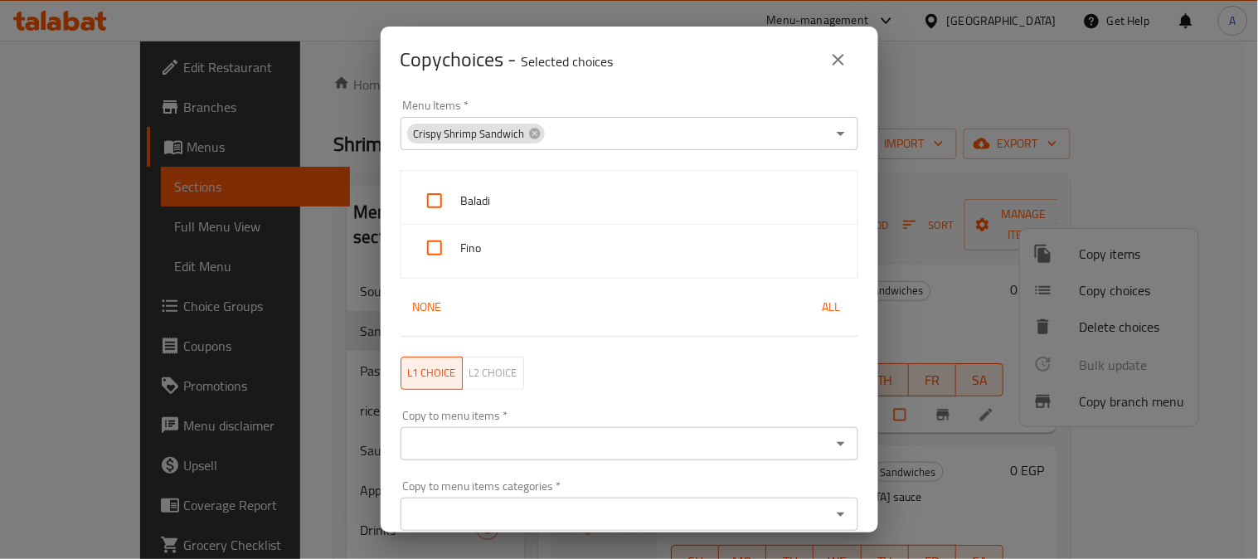
click at [818, 305] on span "All" at bounding box center [832, 307] width 40 height 21
checkbox input "true"
click at [699, 59] on div "Copy choices - Selected choices 2" at bounding box center [630, 60] width 458 height 40
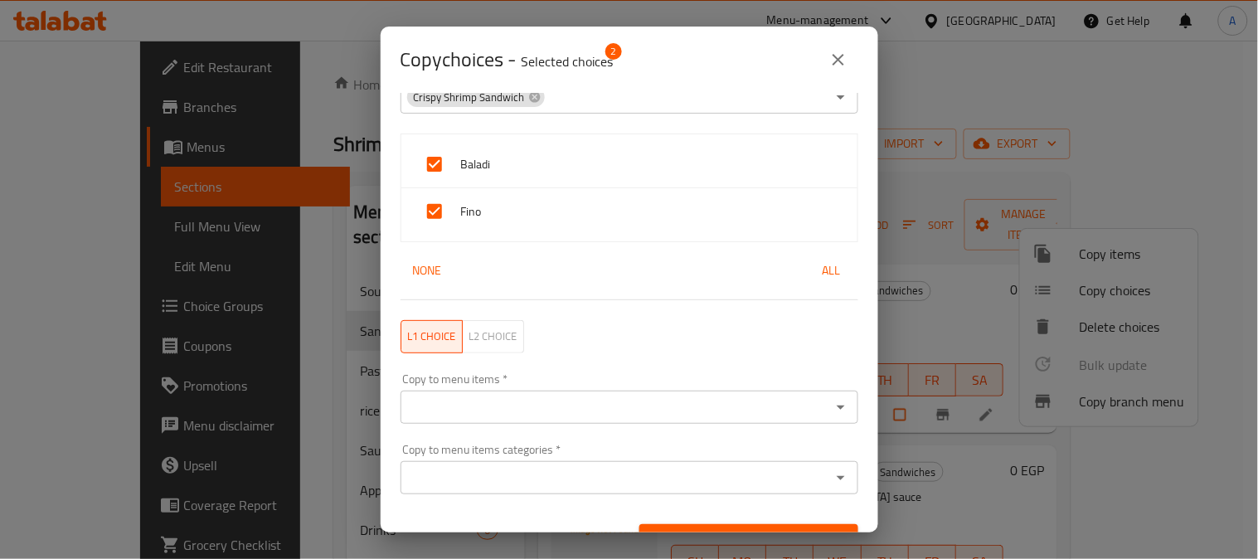
scroll to position [68, 0]
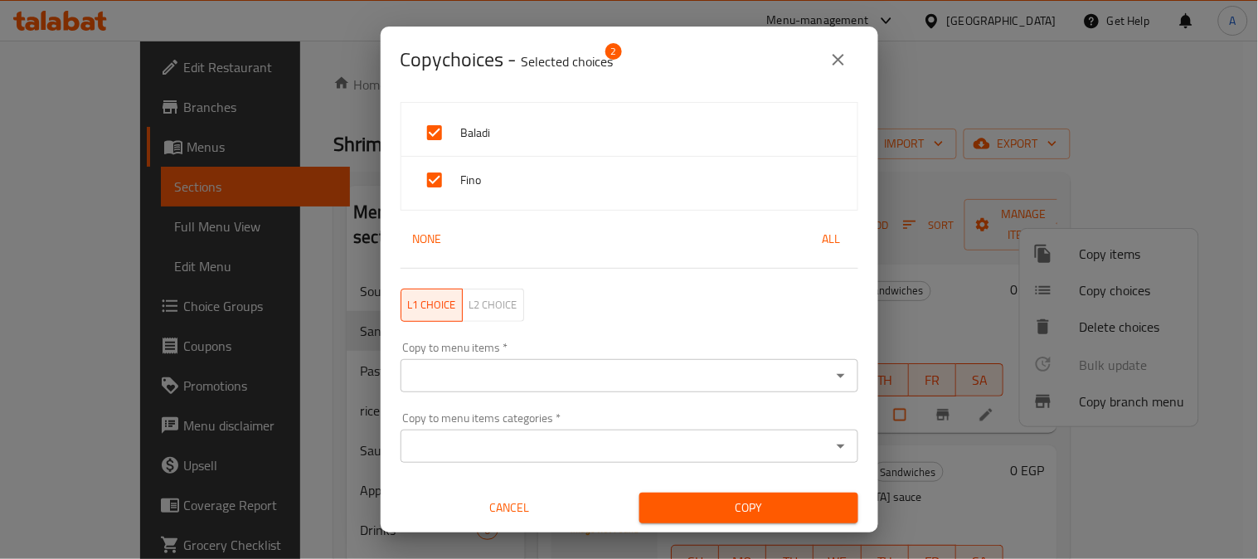
click at [720, 376] on input "Copy to menu items   *" at bounding box center [616, 375] width 421 height 23
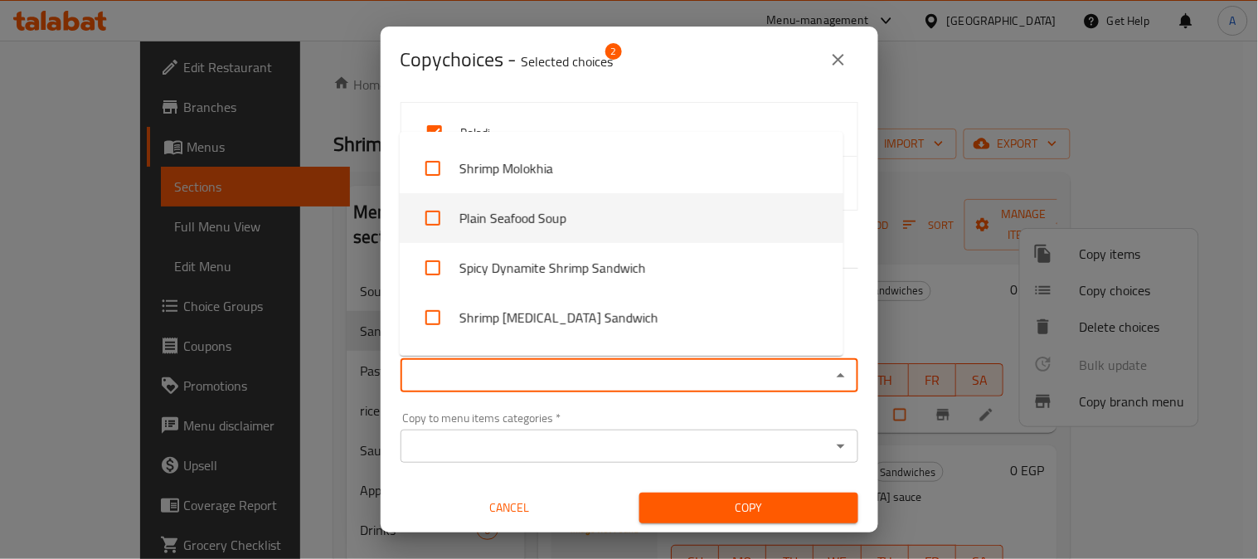
scroll to position [184, 0]
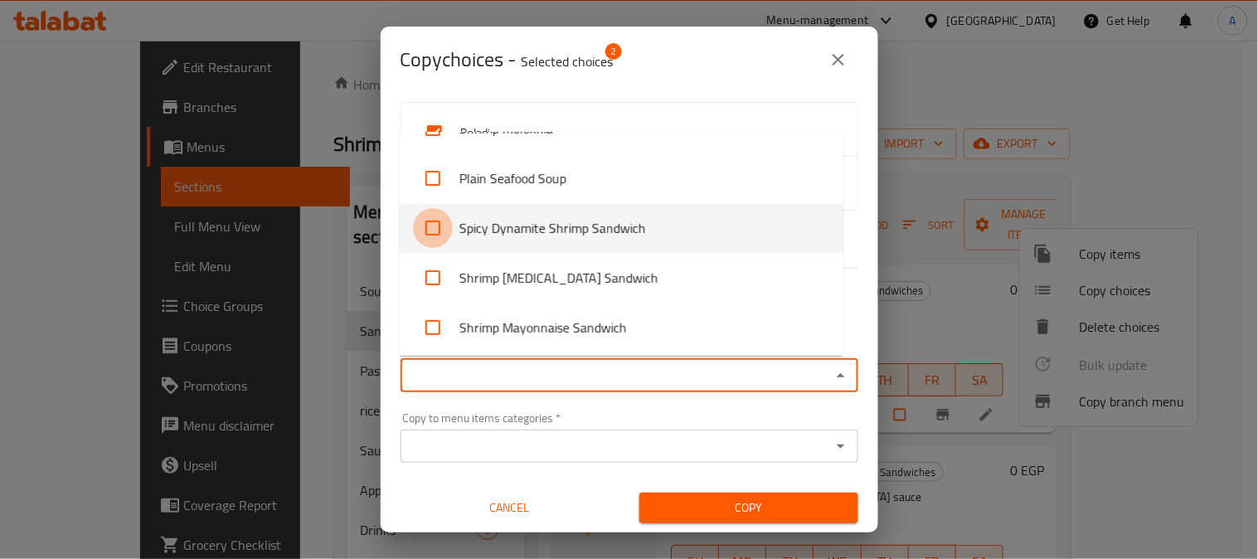
drag, startPoint x: 441, startPoint y: 226, endPoint x: 435, endPoint y: 258, distance: 32.9
click at [440, 226] on input "checkbox" at bounding box center [433, 228] width 40 height 40
checkbox input "true"
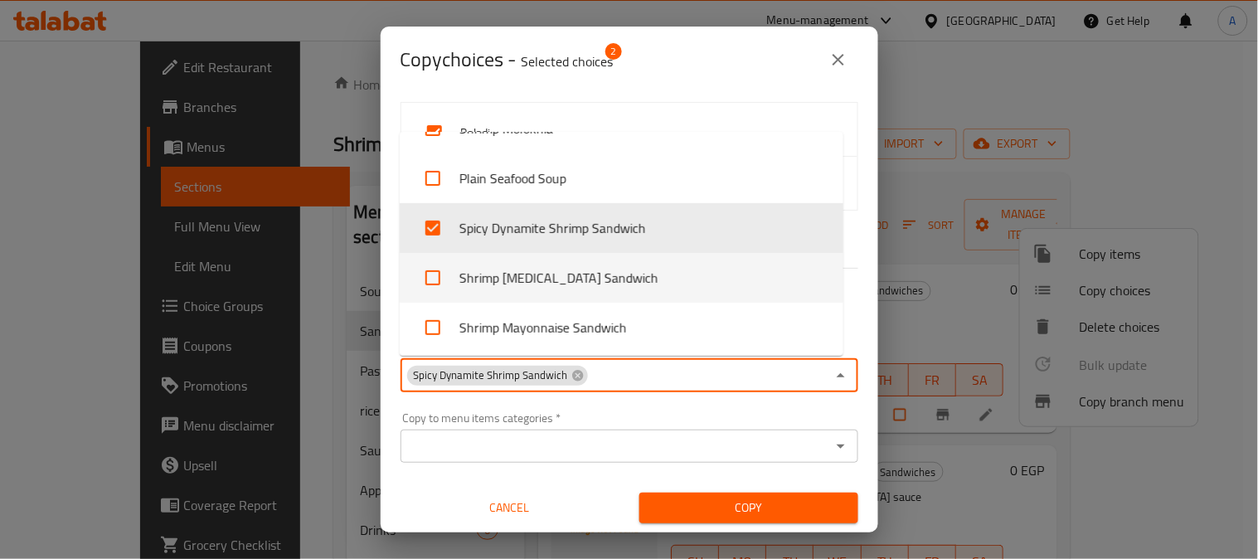
click at [432, 270] on input "checkbox" at bounding box center [433, 278] width 40 height 40
checkbox input "true"
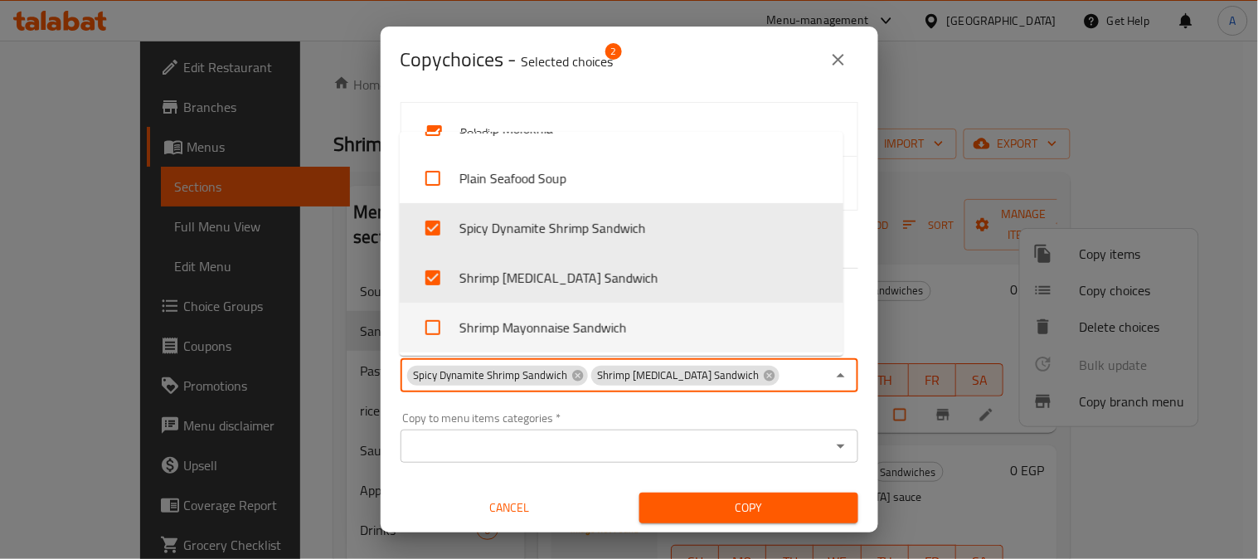
click at [433, 324] on input "checkbox" at bounding box center [433, 328] width 40 height 40
checkbox input "true"
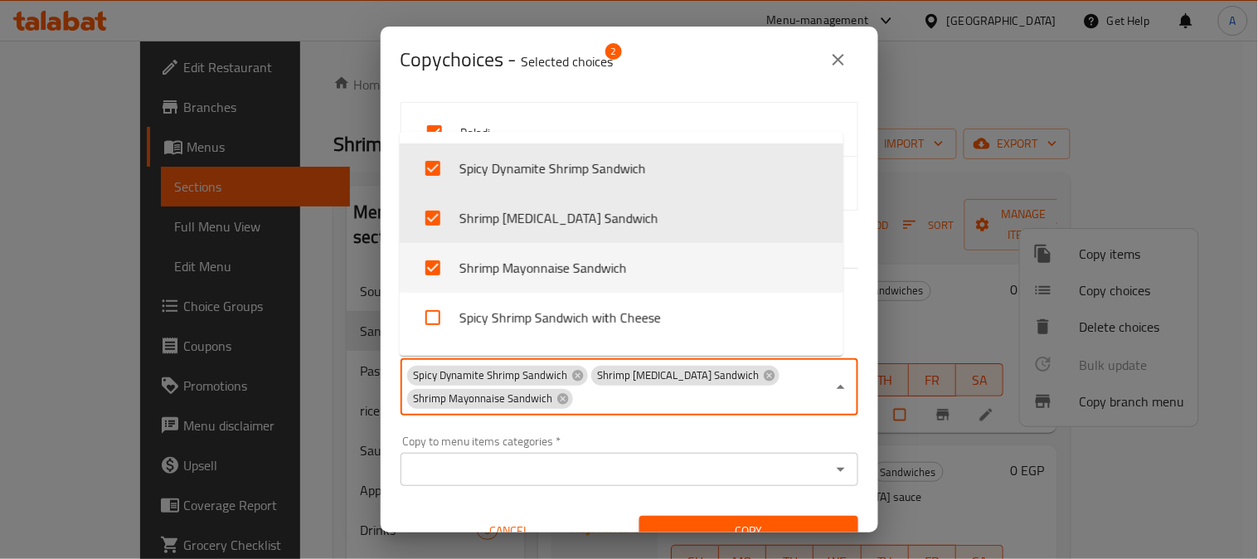
scroll to position [276, 0]
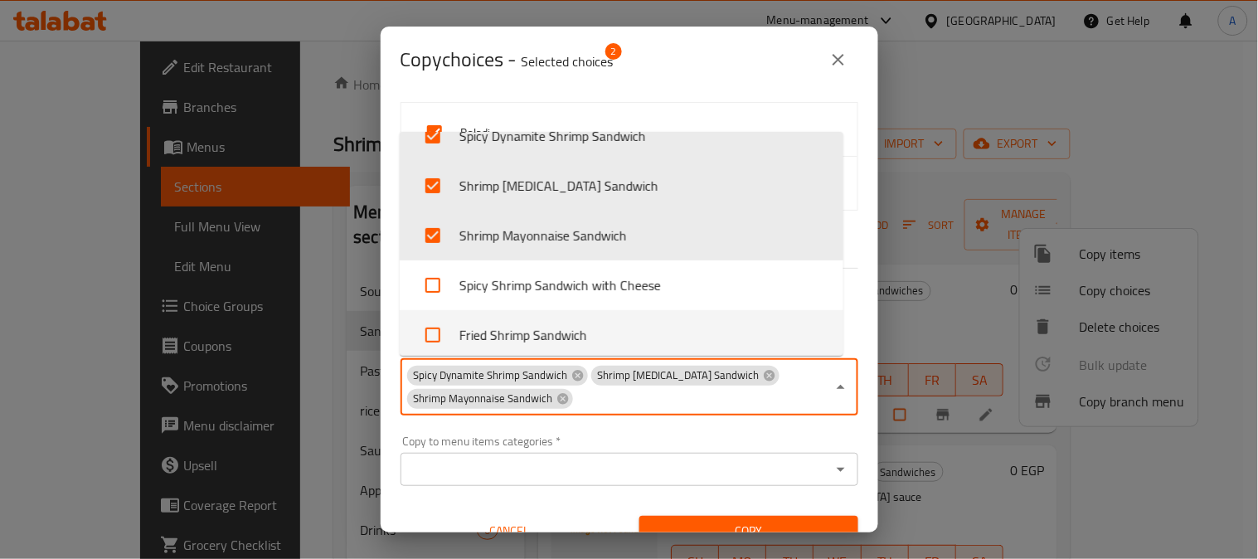
click at [435, 333] on input "checkbox" at bounding box center [433, 335] width 40 height 40
checkbox input "true"
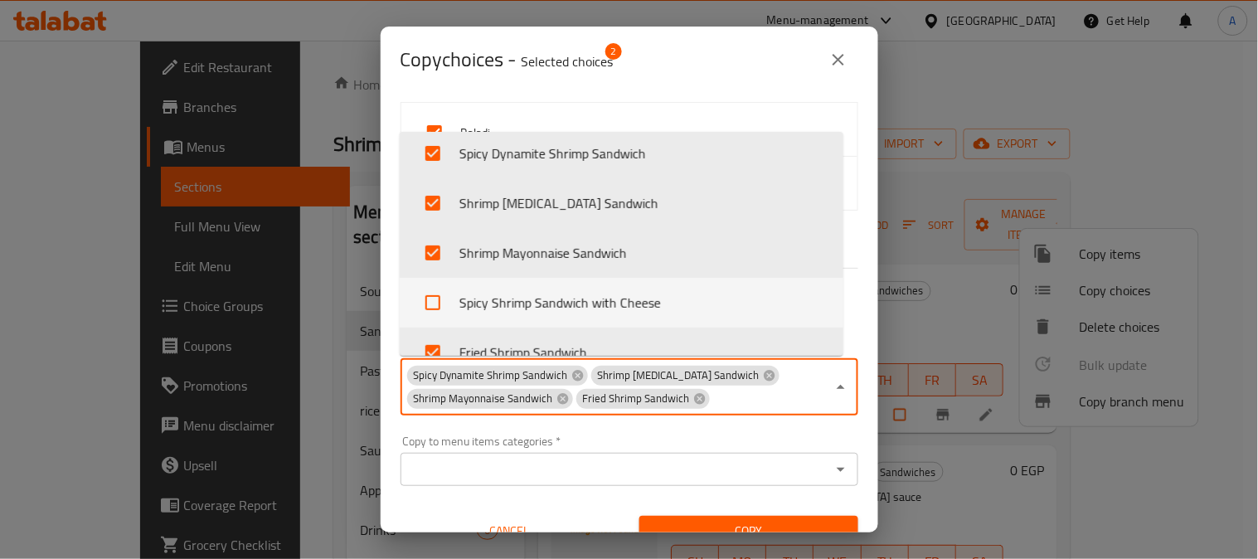
click at [426, 294] on input "checkbox" at bounding box center [433, 303] width 40 height 40
checkbox input "true"
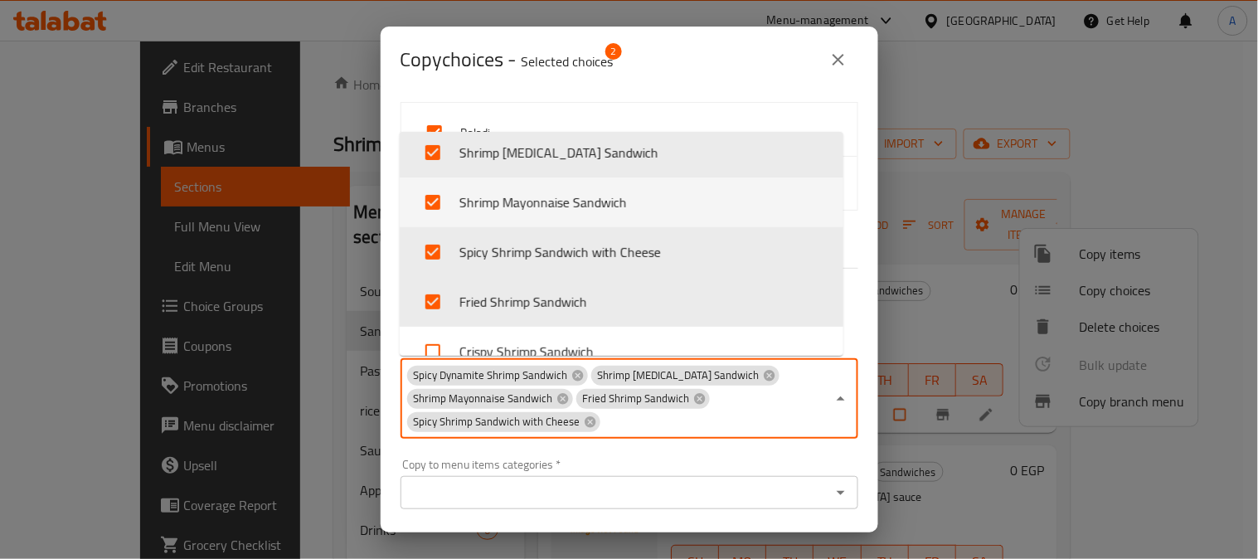
scroll to position [351, 0]
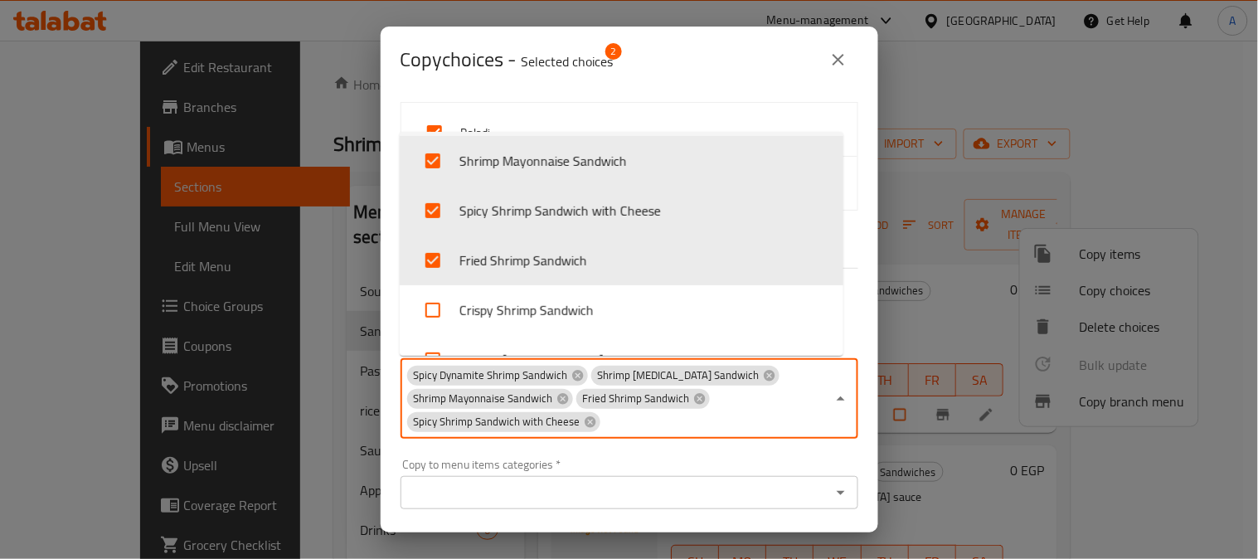
click at [691, 48] on div "Copy choices - Selected choices 2" at bounding box center [630, 60] width 458 height 40
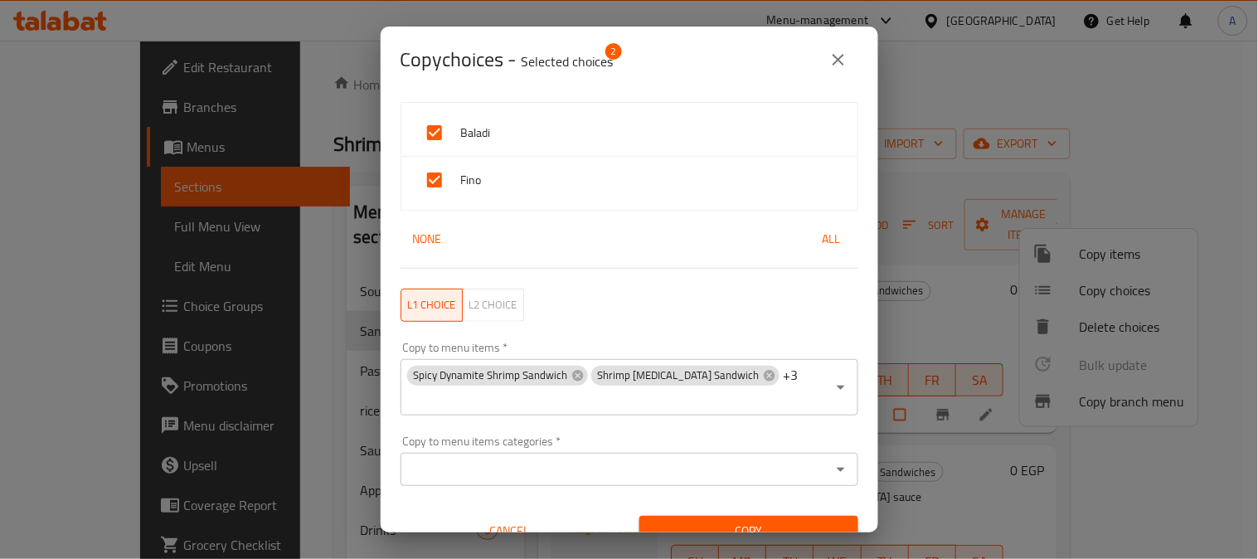
click at [730, 521] on span "Copy" at bounding box center [749, 531] width 192 height 21
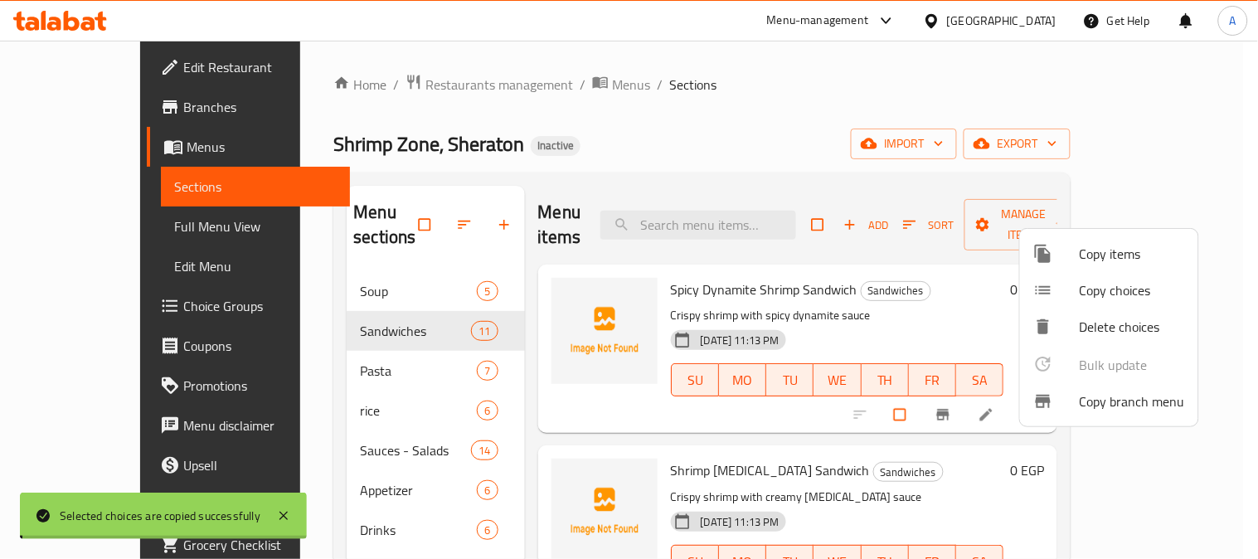
scroll to position [2, 0]
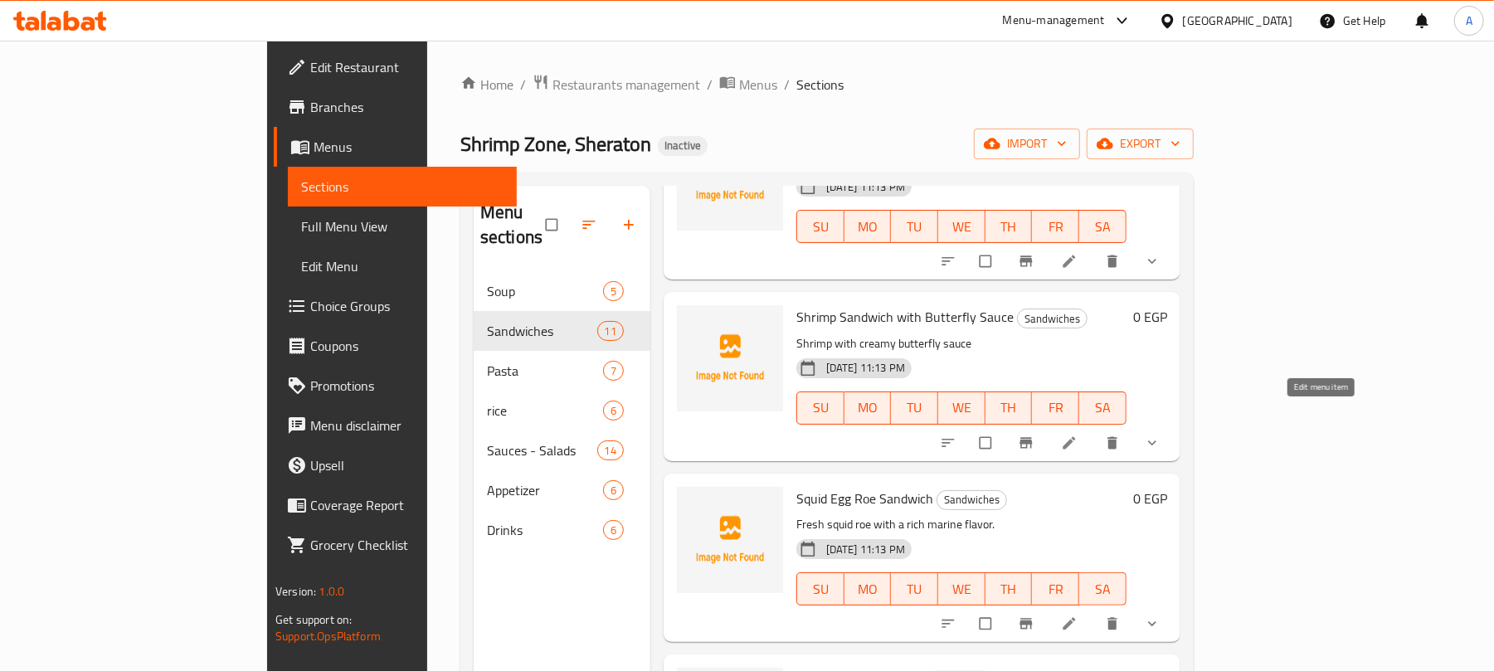
scroll to position [1338, 0]
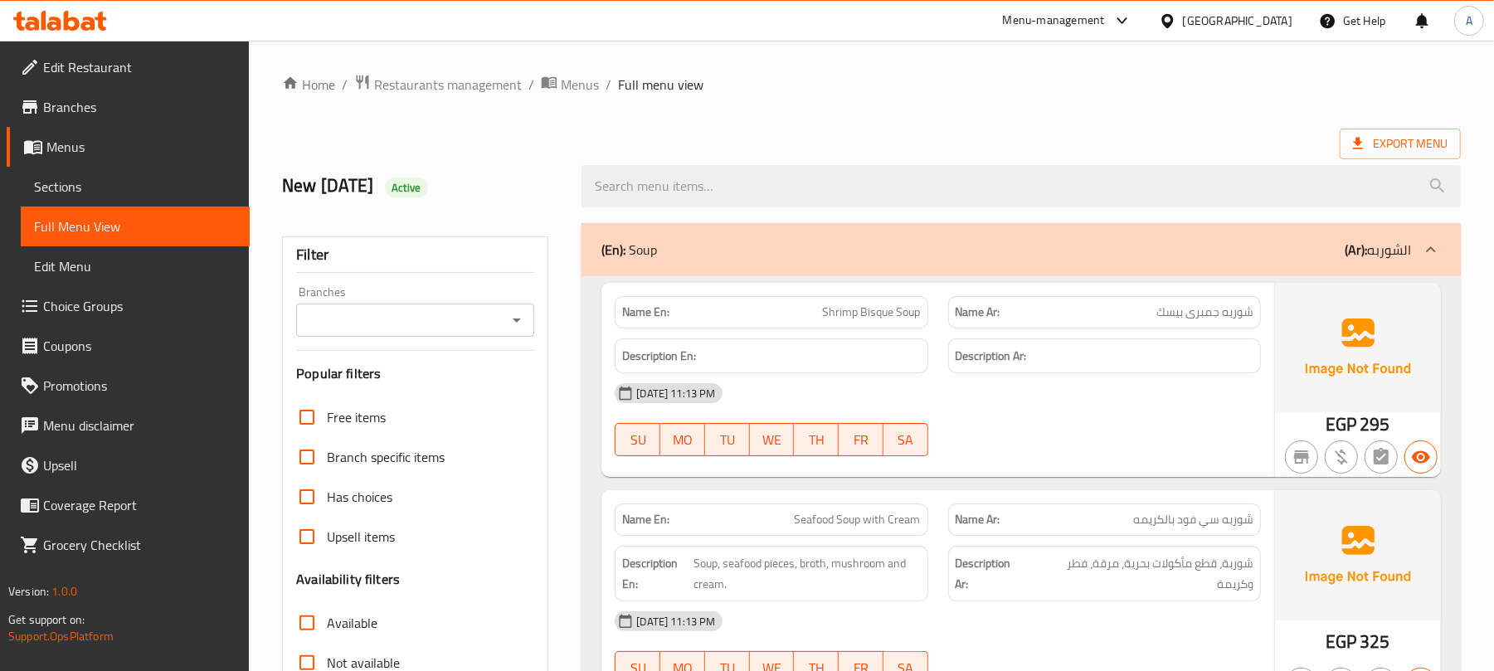
drag, startPoint x: 919, startPoint y: 67, endPoint x: 913, endPoint y: 95, distance: 28.0
click at [516, 315] on icon "Open" at bounding box center [517, 320] width 20 height 20
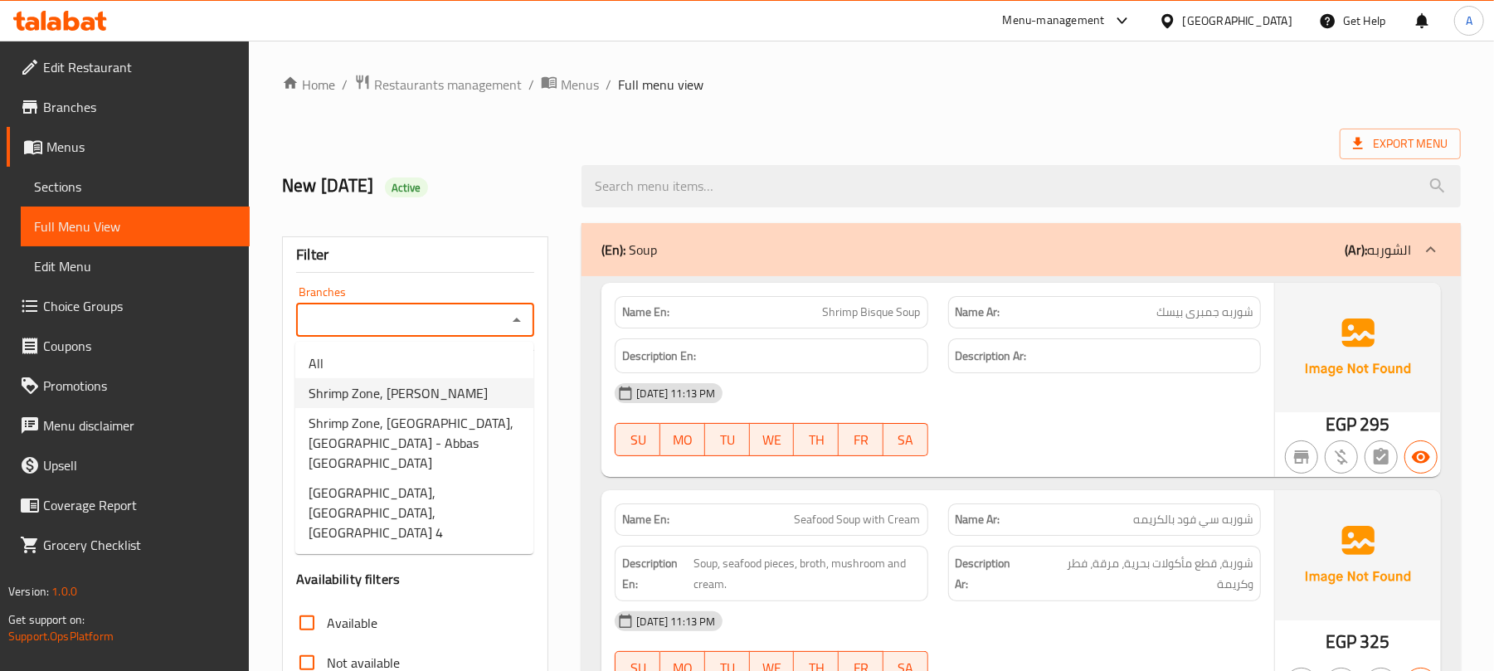
click at [390, 403] on span "Shrimp Zone, [PERSON_NAME]" at bounding box center [398, 393] width 179 height 20
type input "Shrimp Zone, [PERSON_NAME]"
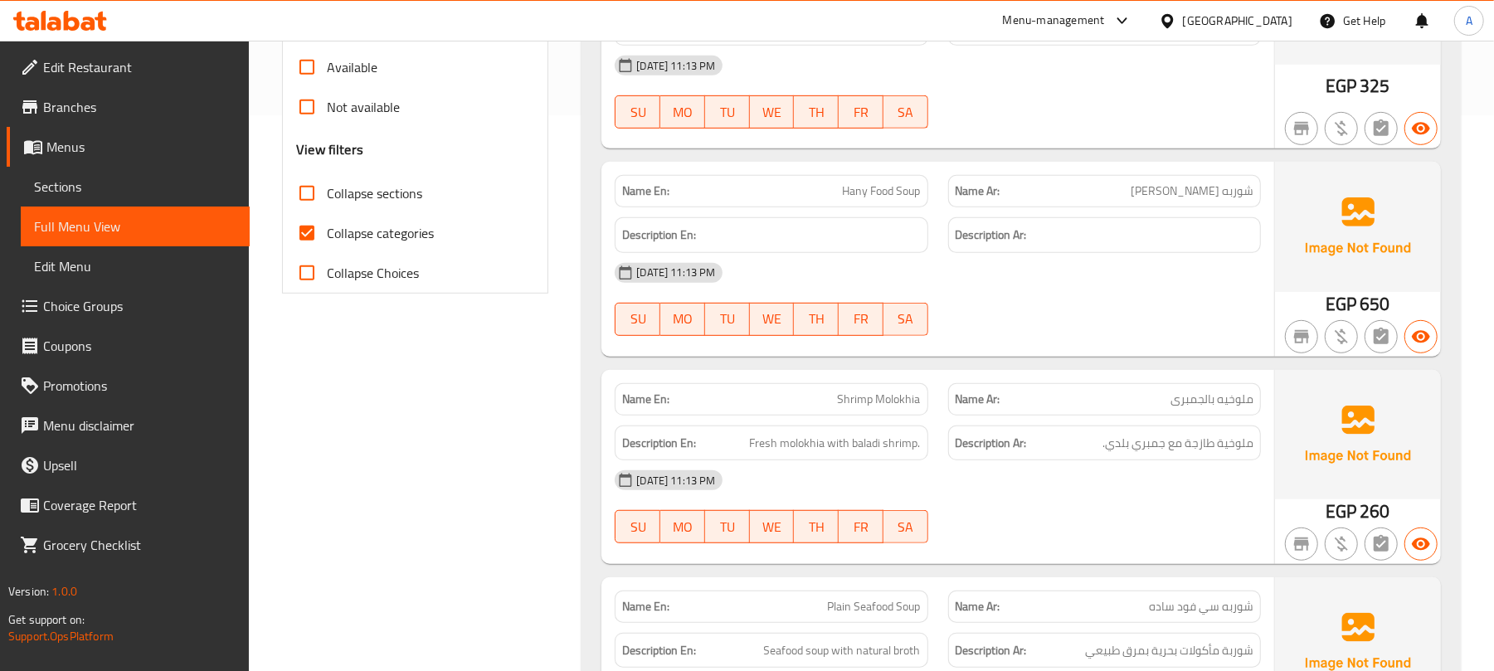
scroll to position [664, 0]
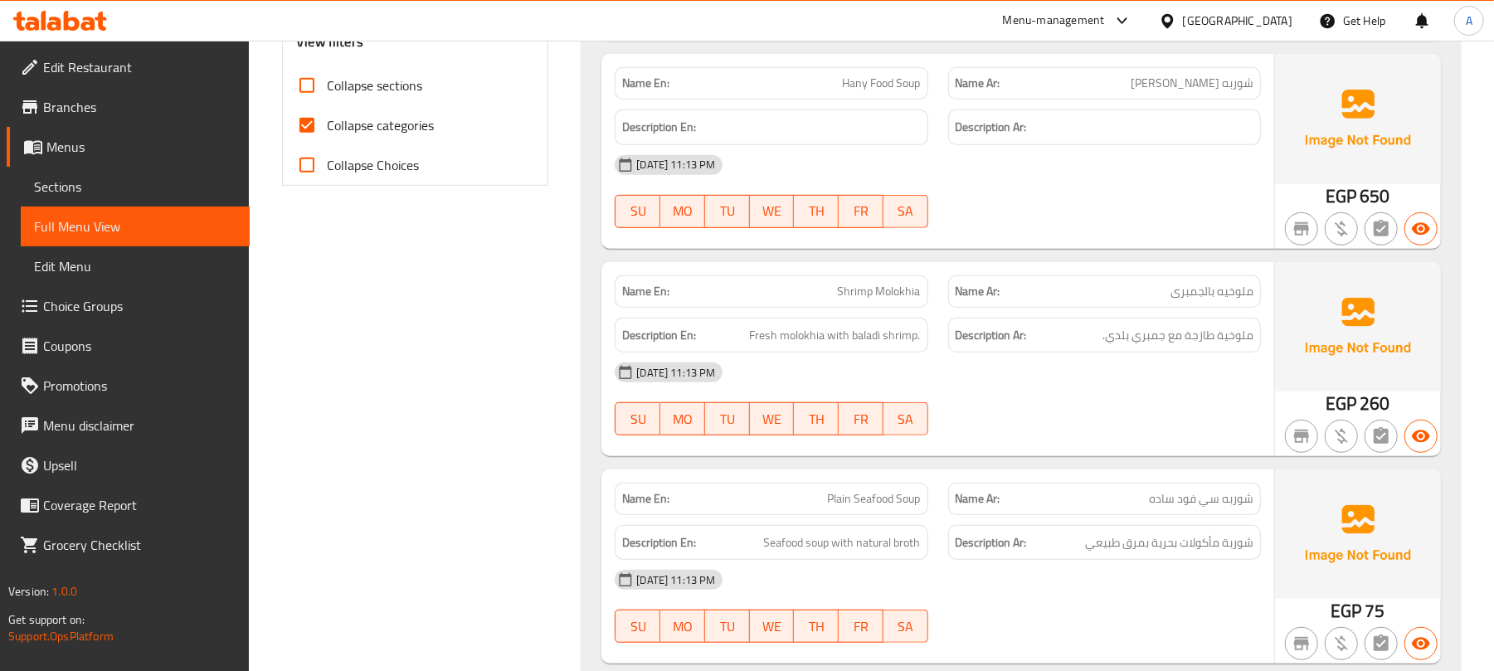
click at [313, 128] on input "Collapse categories" at bounding box center [307, 125] width 40 height 40
checkbox input "false"
click at [594, 280] on div "Name En: Shrimp Bisque Soup Name Ar: شوربه جمبرى بيسك Description En: Descripti…" at bounding box center [1020, 155] width 879 height 1084
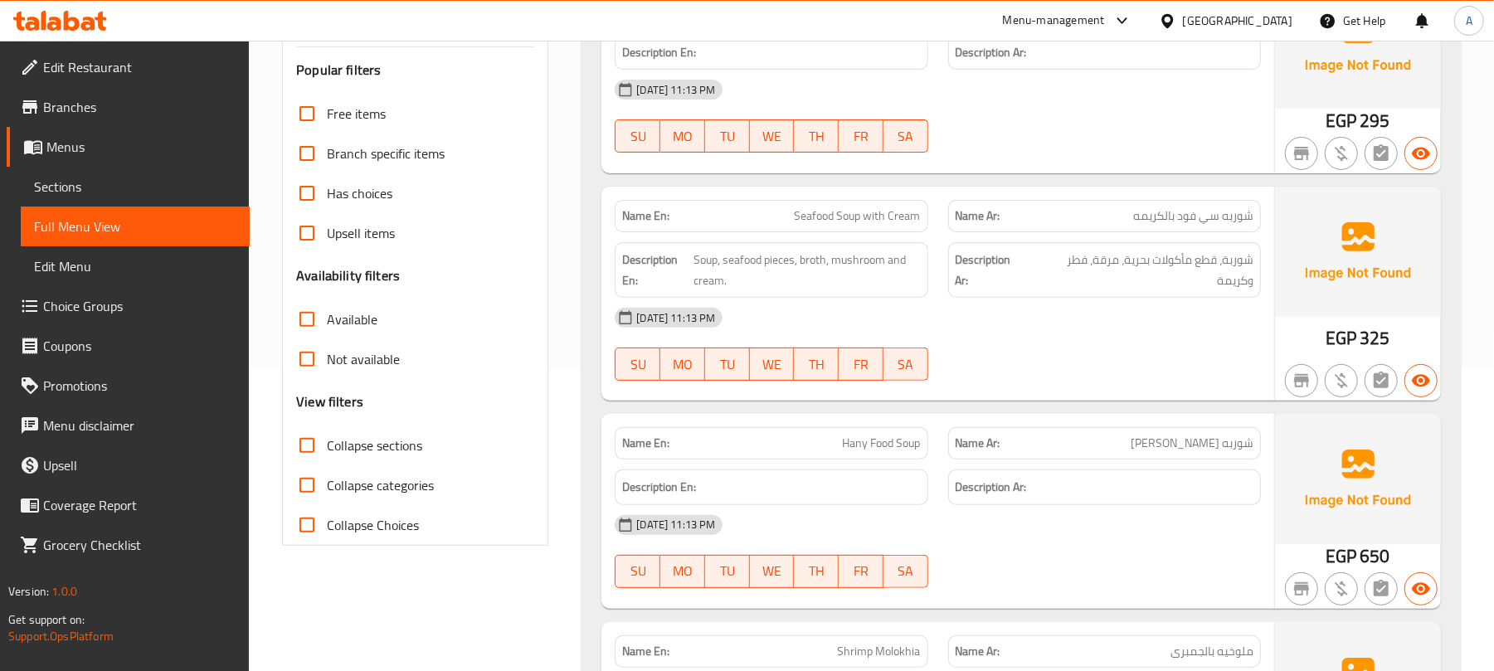
scroll to position [0, 0]
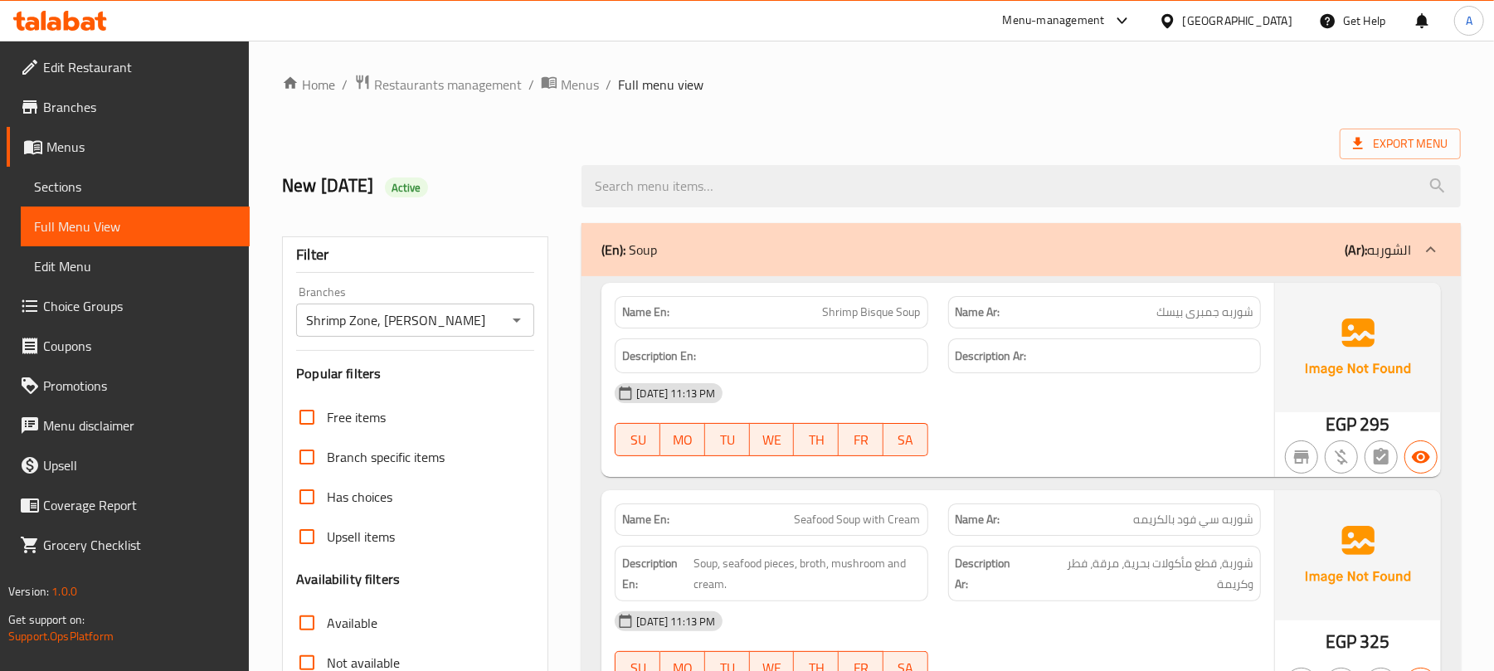
drag, startPoint x: 1058, startPoint y: 68, endPoint x: 960, endPoint y: 105, distance: 105.2
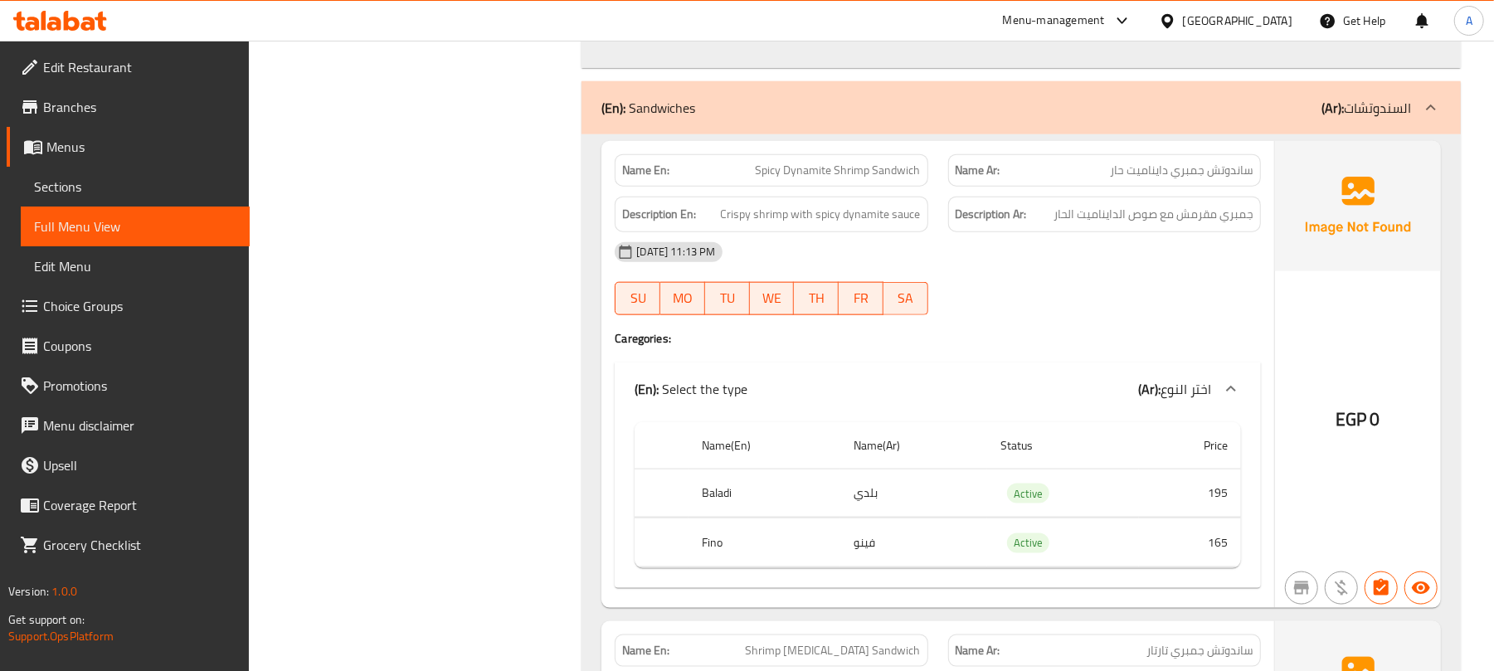
scroll to position [1327, 0]
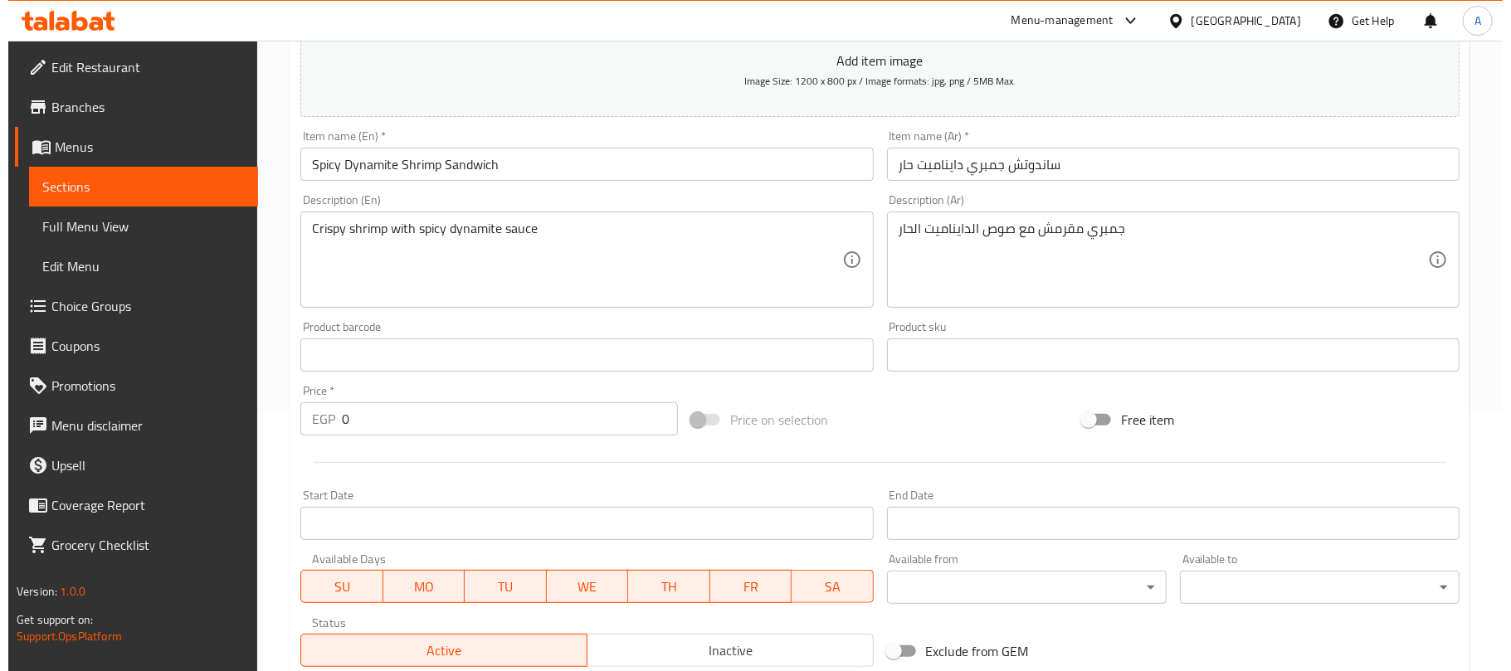
scroll to position [541, 0]
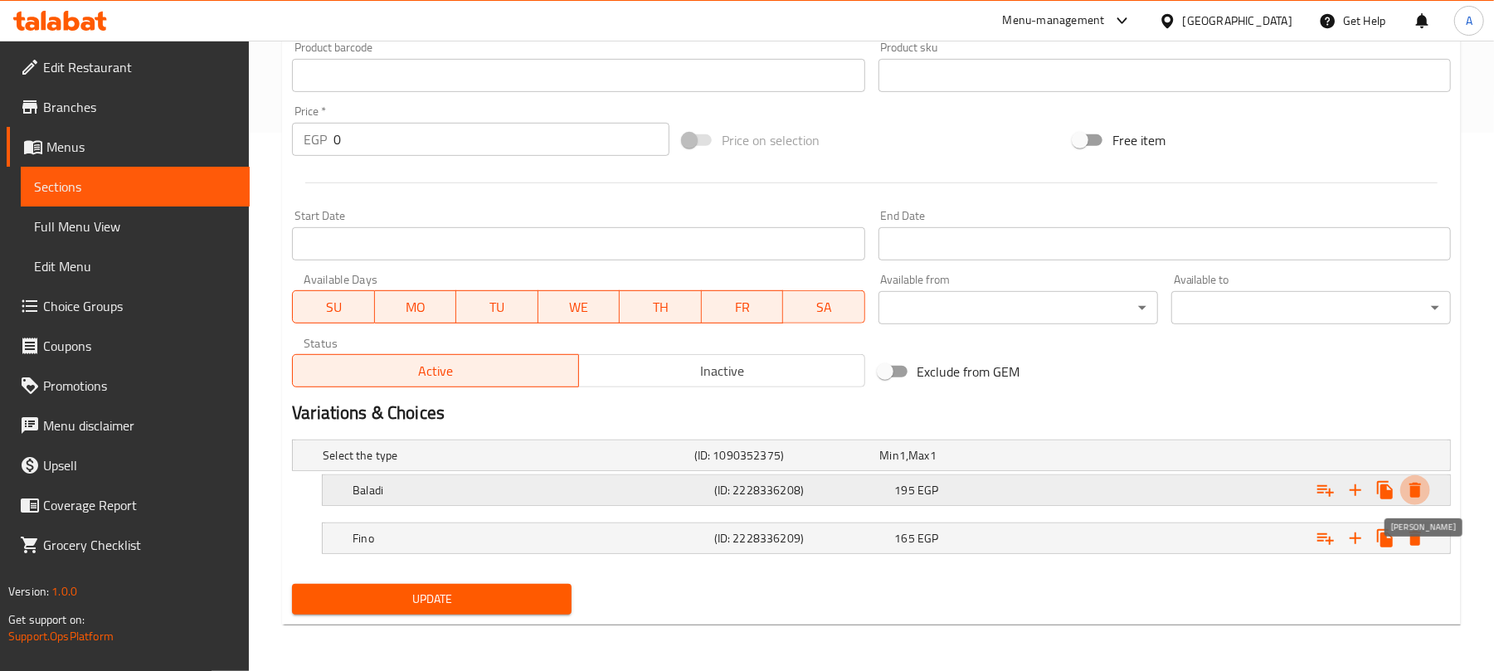
click at [1414, 491] on icon "Expand" at bounding box center [1415, 490] width 12 height 15
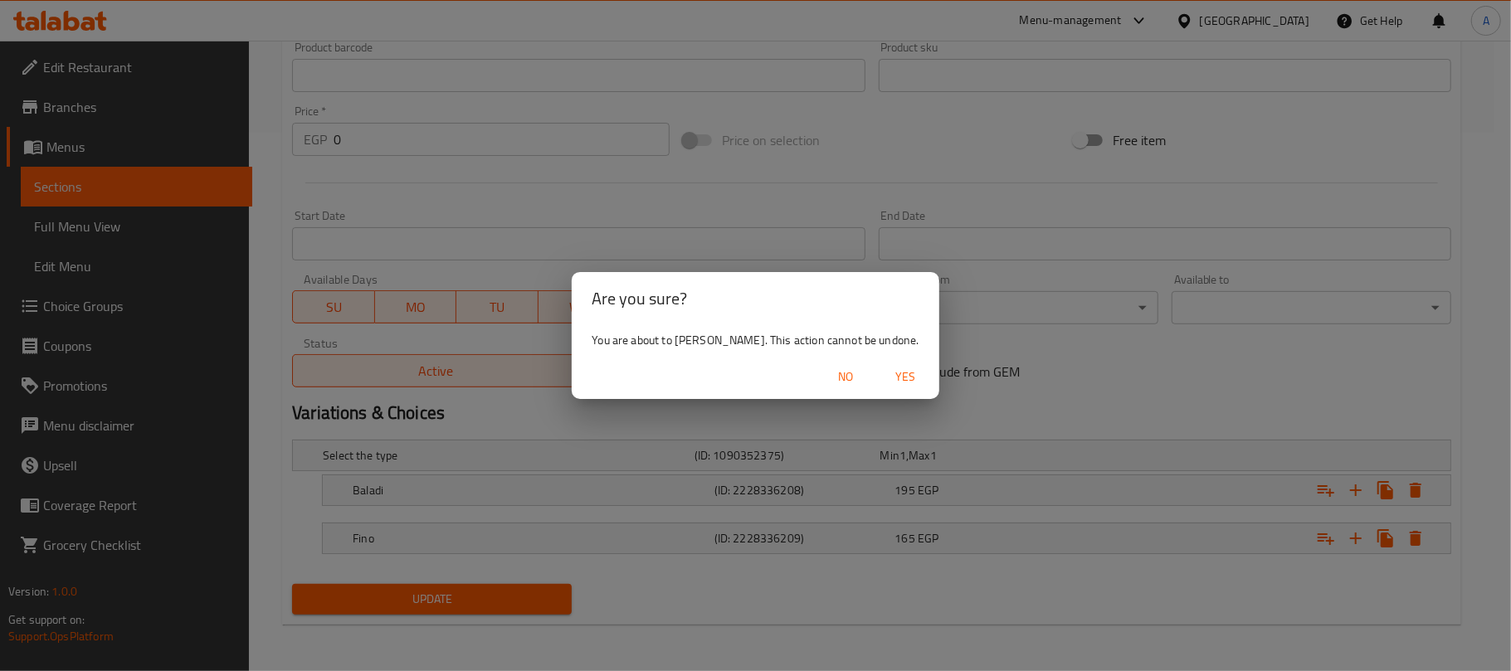
click button "No" at bounding box center [846, 377] width 53 height 31
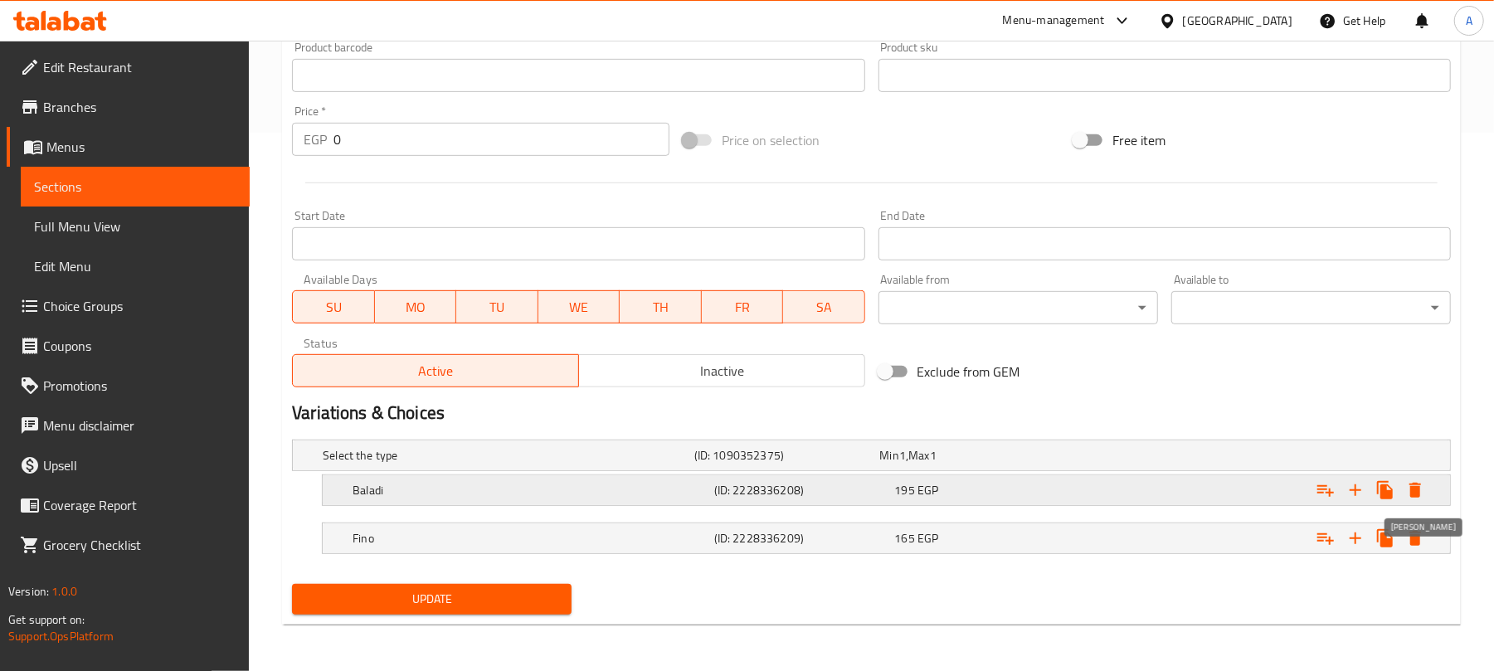
click at [1412, 488] on icon "Expand" at bounding box center [1415, 490] width 12 height 15
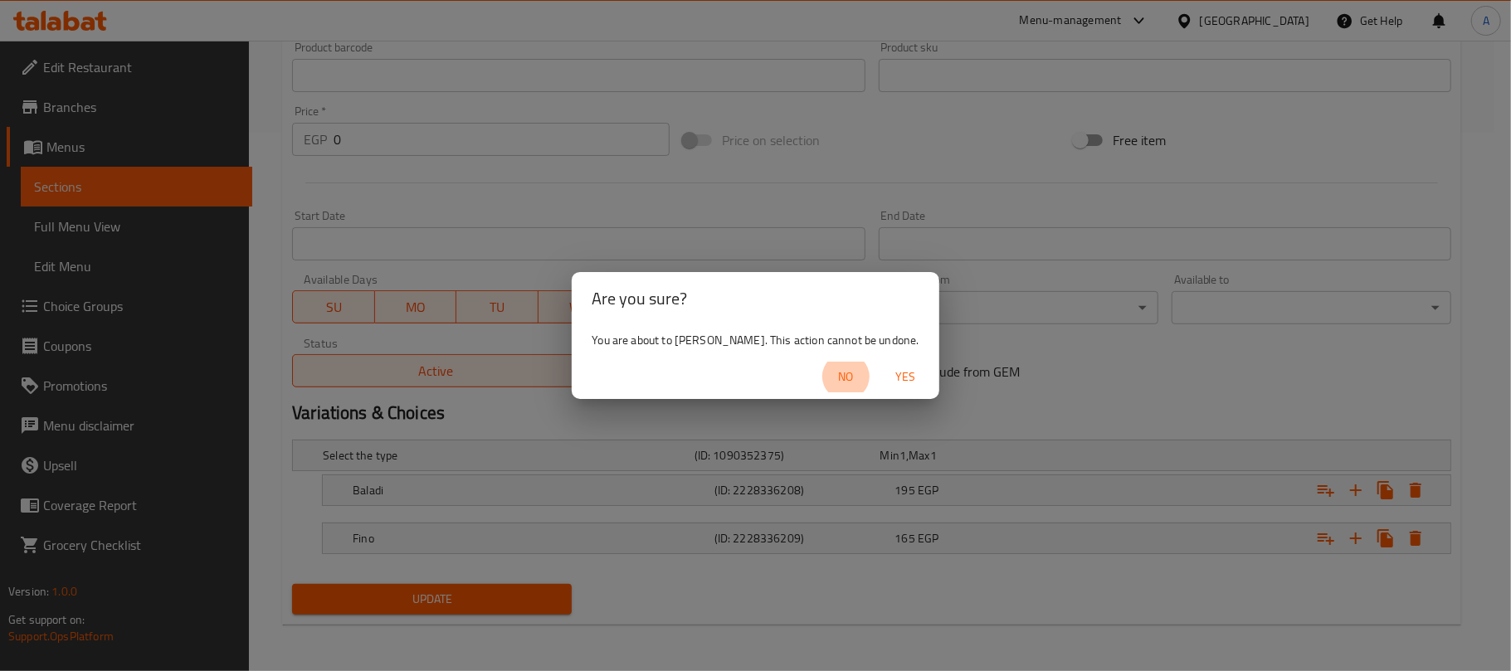
click at [889, 375] on span "Yes" at bounding box center [906, 377] width 40 height 21
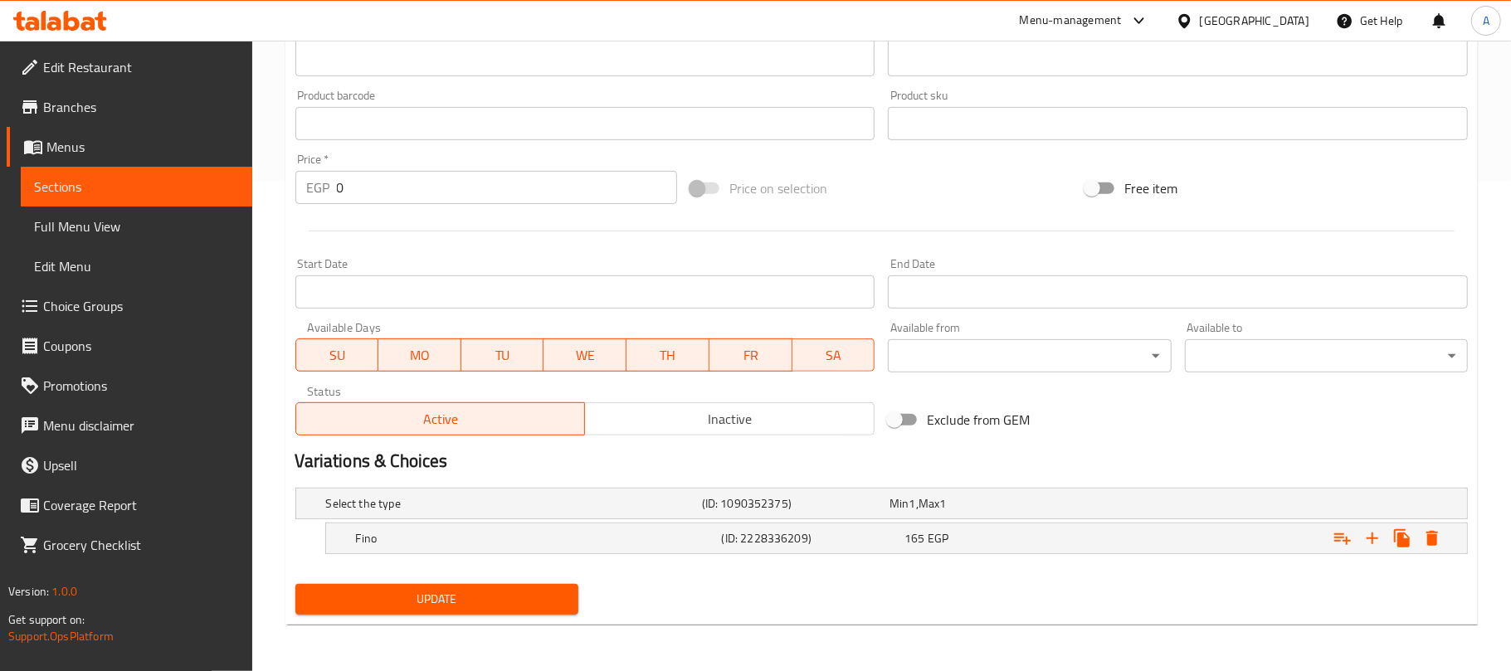
scroll to position [492, 0]
click at [1405, 538] on icon "Expand" at bounding box center [1415, 538] width 20 height 20
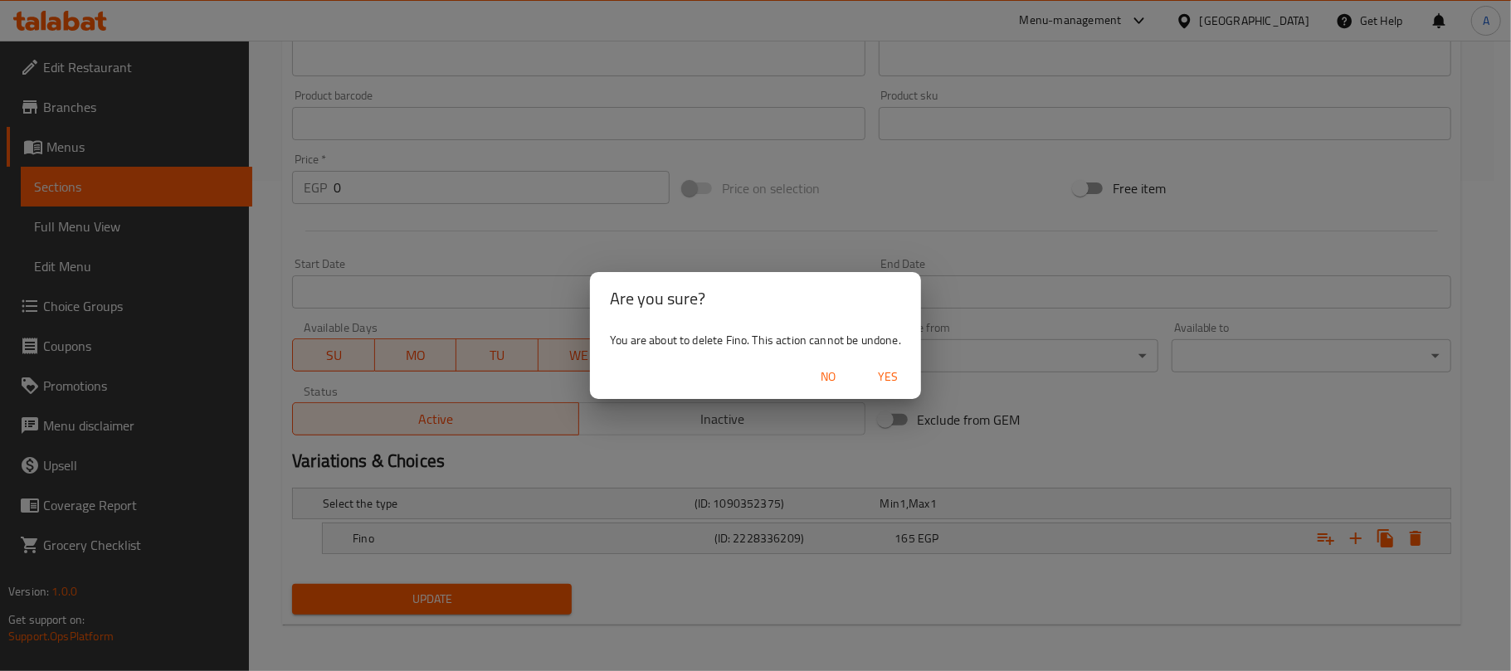
drag, startPoint x: 893, startPoint y: 375, endPoint x: 658, endPoint y: 528, distance: 281.2
click at [893, 375] on span "Yes" at bounding box center [888, 377] width 40 height 21
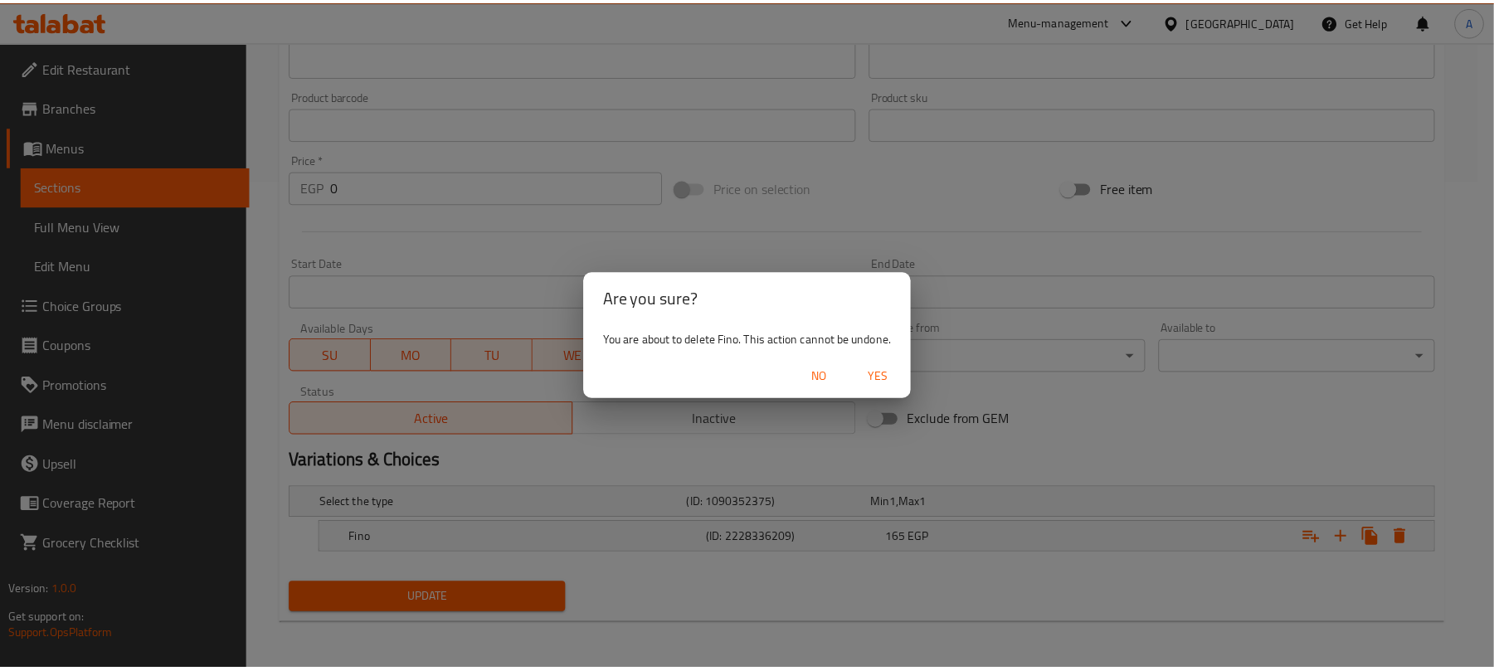
scroll to position [486, 0]
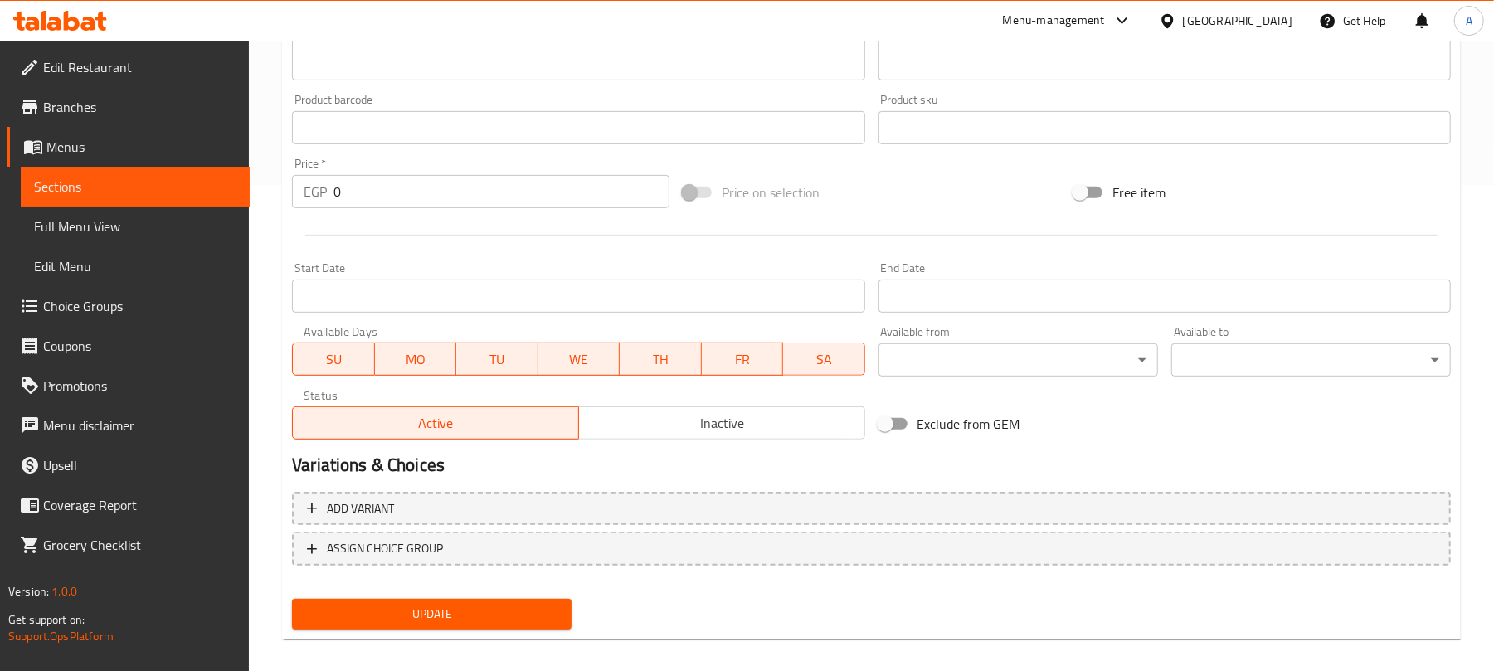
drag, startPoint x: 547, startPoint y: 608, endPoint x: 556, endPoint y: 611, distance: 8.9
click at [547, 609] on span "Update" at bounding box center [431, 614] width 253 height 21
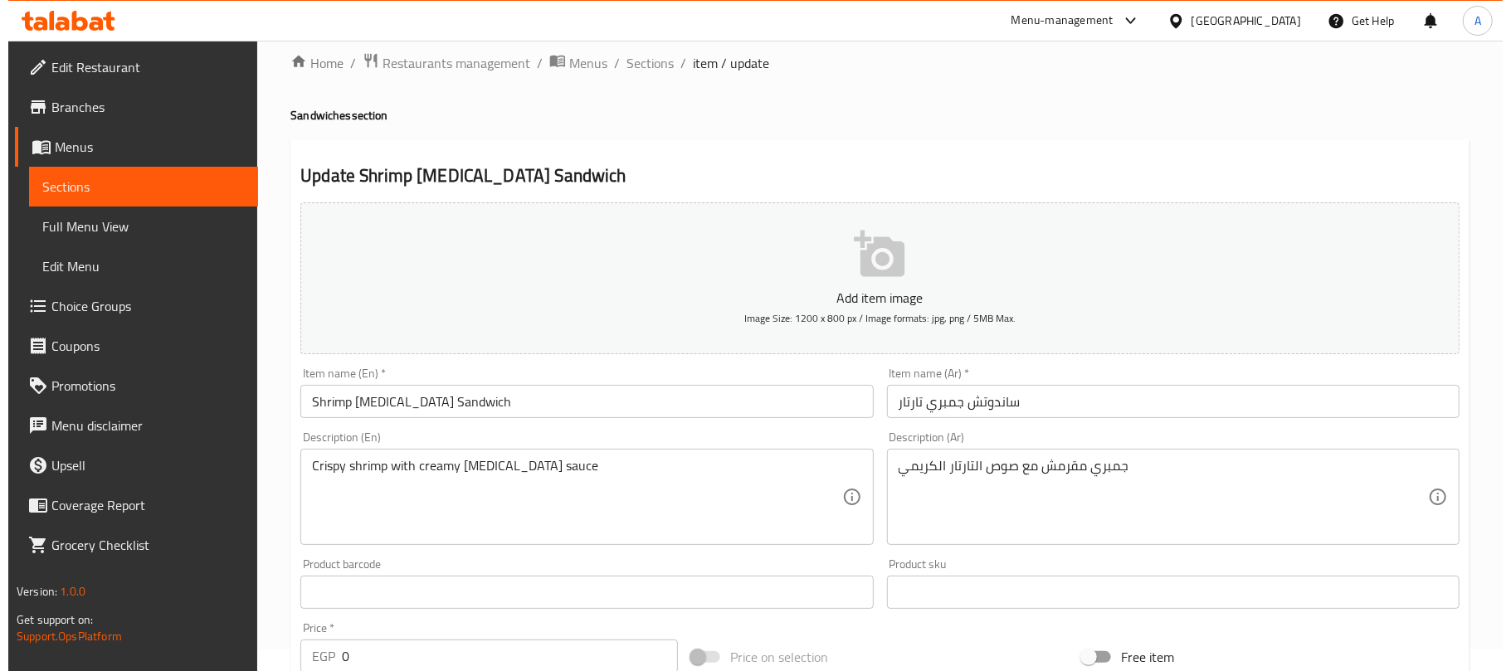
scroll to position [541, 0]
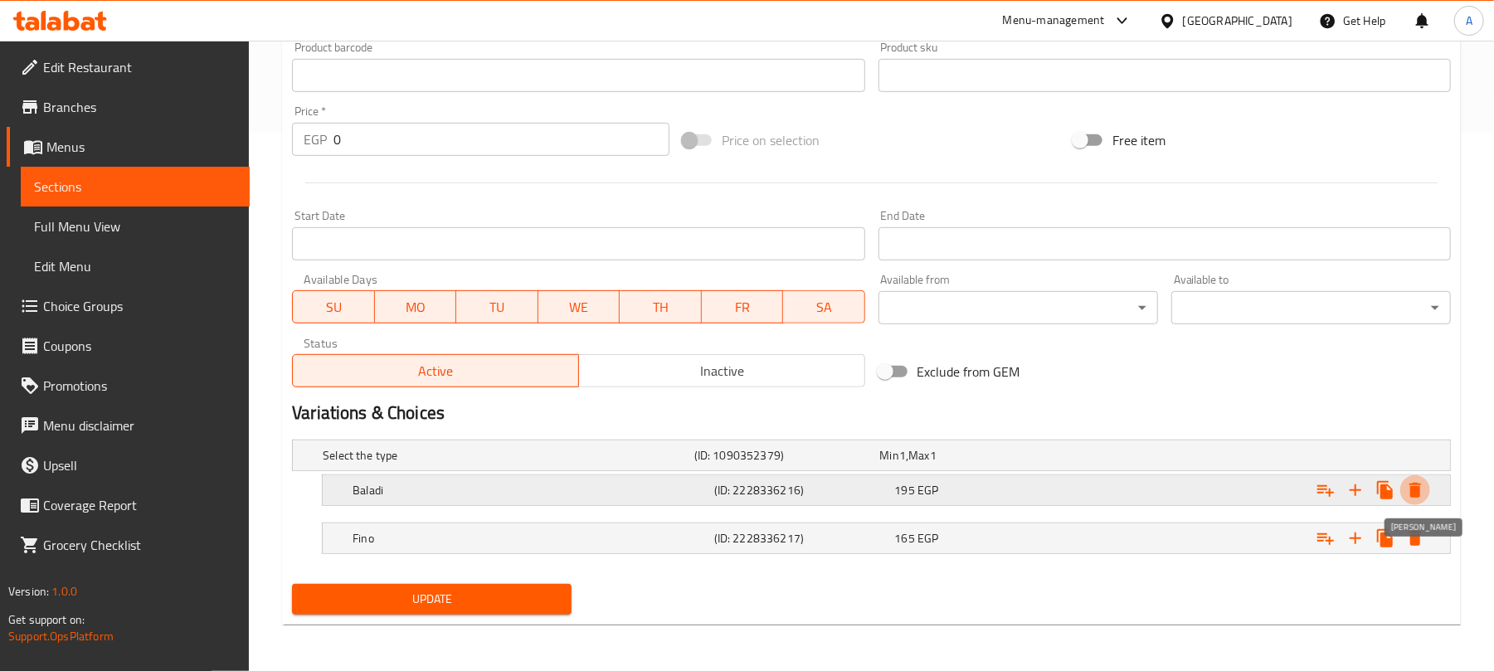
click at [1417, 492] on icon "Expand" at bounding box center [1415, 490] width 20 height 20
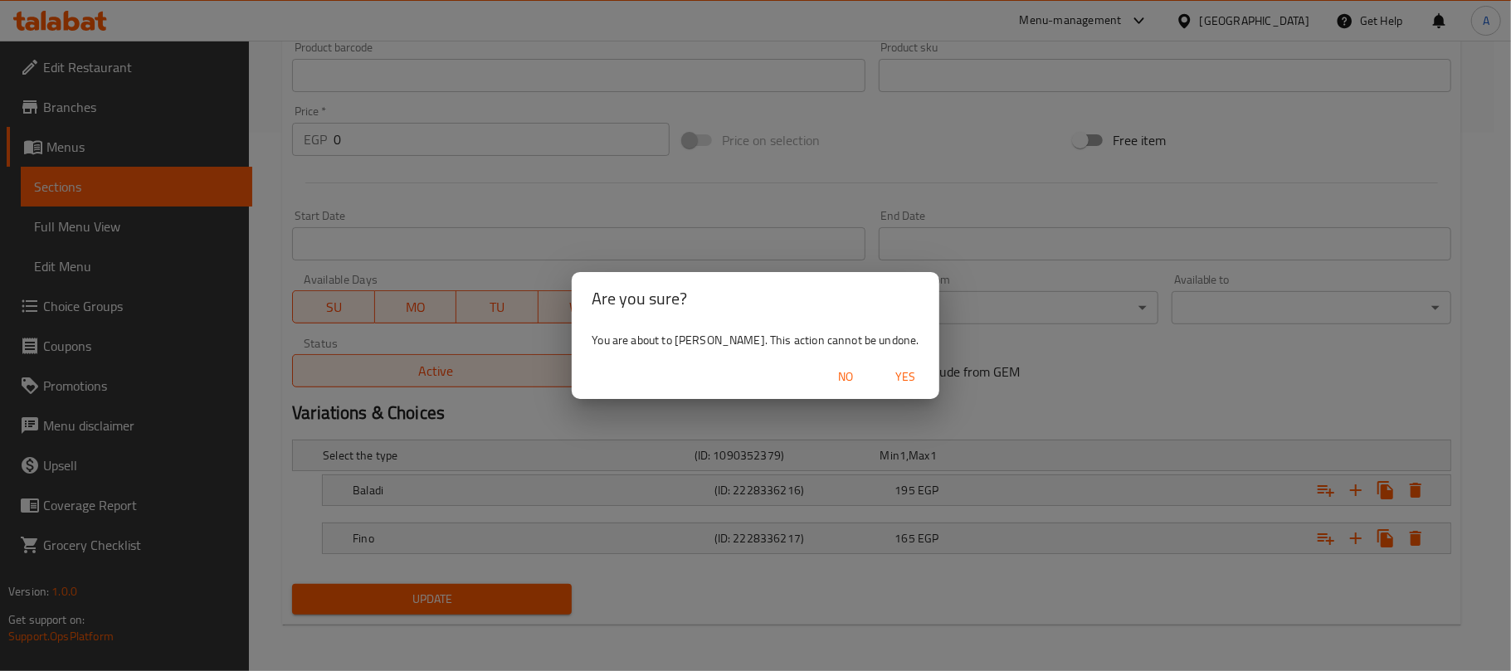
click at [889, 376] on span "Yes" at bounding box center [906, 377] width 40 height 21
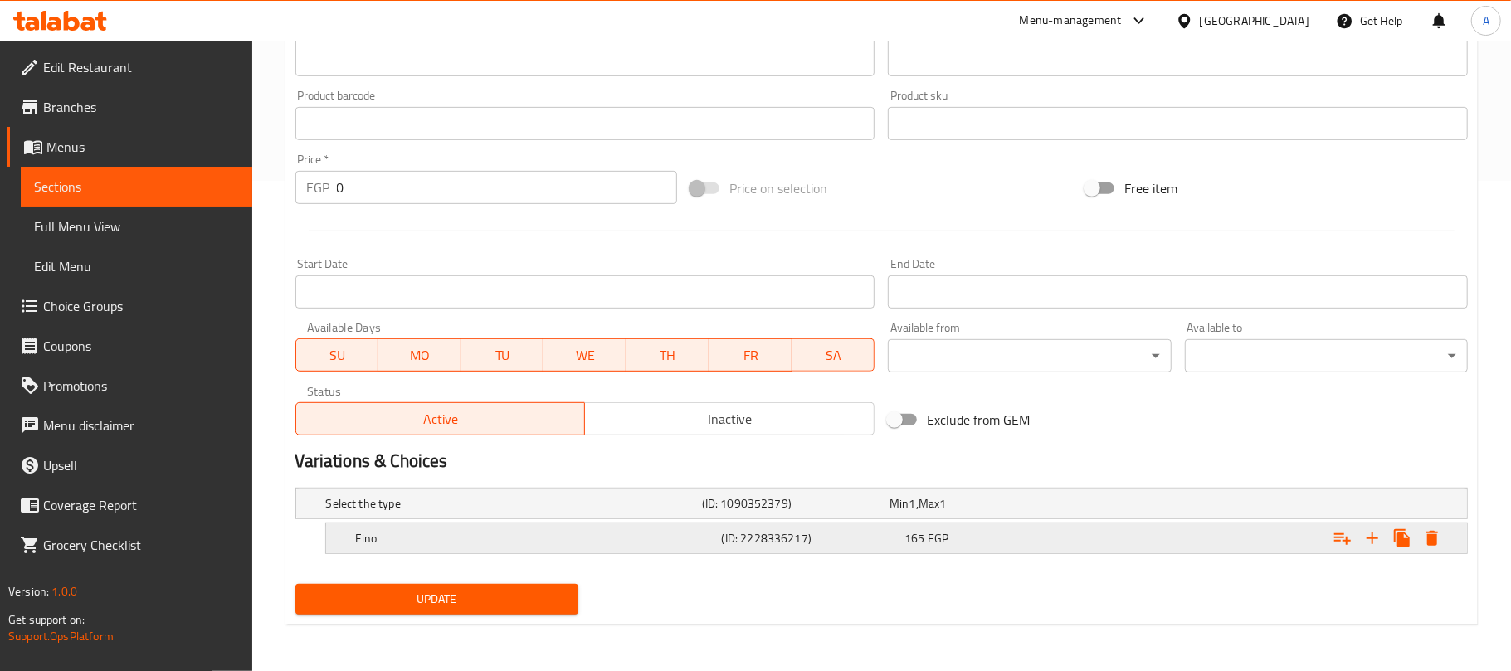
scroll to position [492, 0]
click at [1411, 534] on icon "Expand" at bounding box center [1415, 538] width 12 height 15
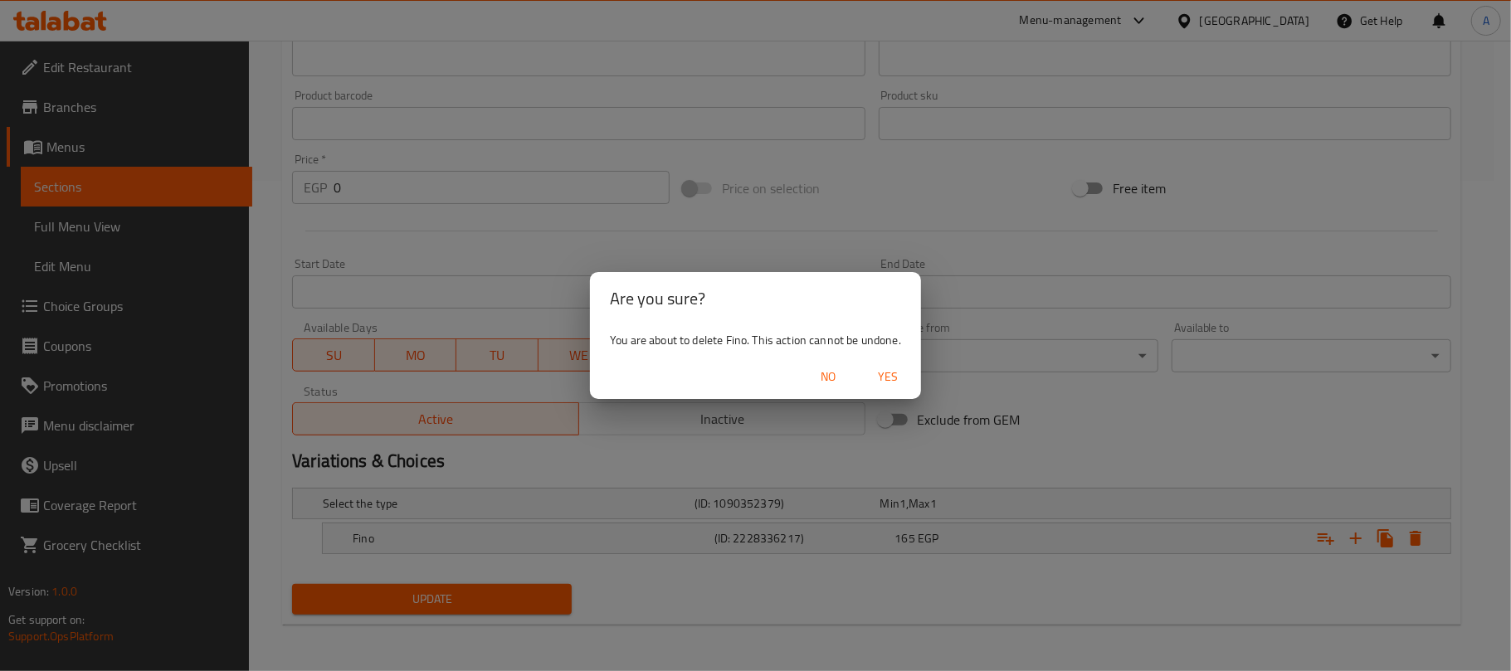
drag, startPoint x: 898, startPoint y: 378, endPoint x: 871, endPoint y: 405, distance: 37.5
click at [897, 378] on span "Yes" at bounding box center [888, 377] width 40 height 21
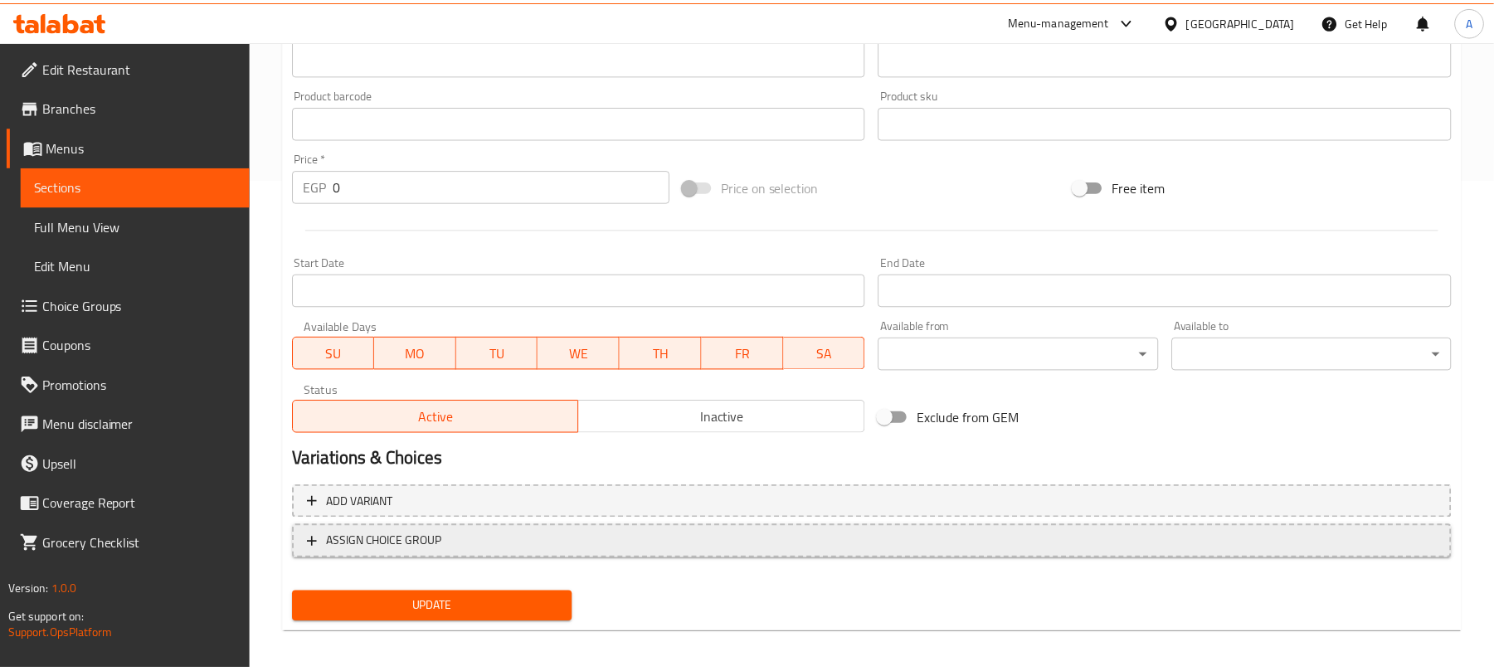
scroll to position [486, 0]
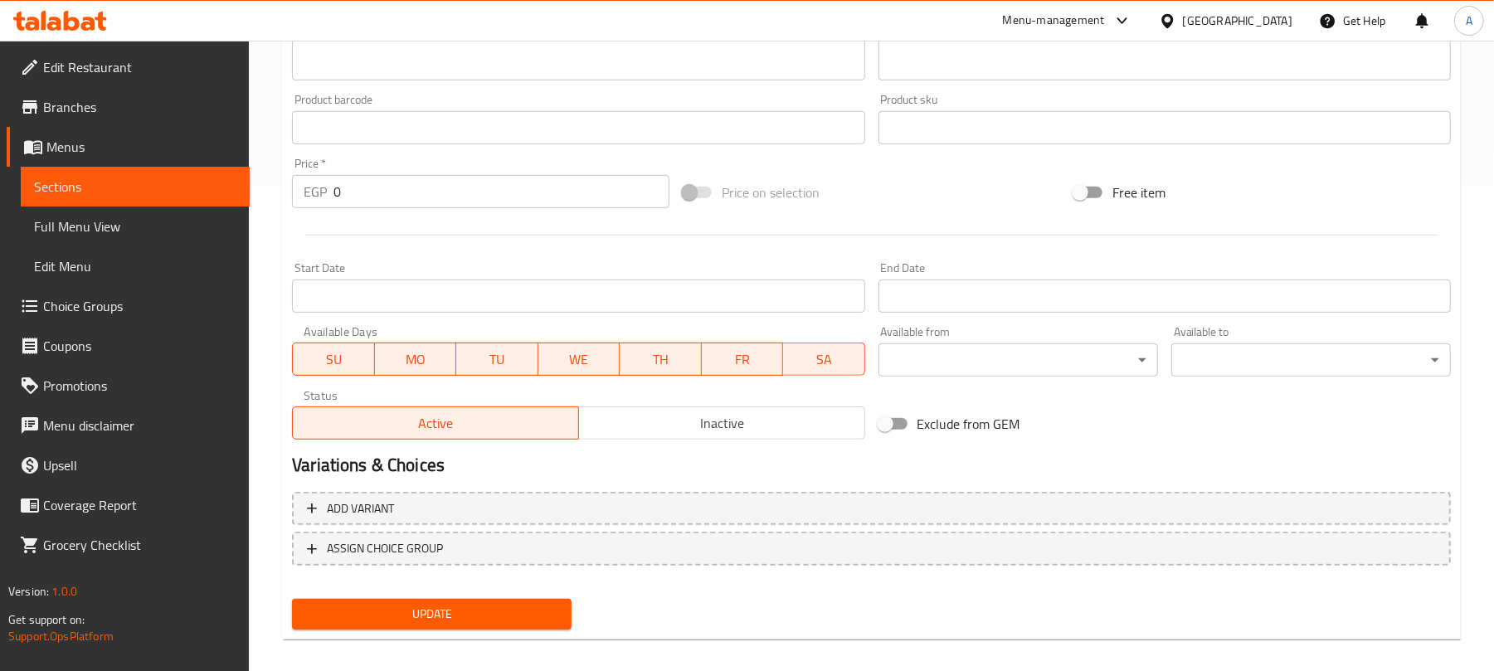
click at [554, 608] on span "Update" at bounding box center [431, 614] width 253 height 21
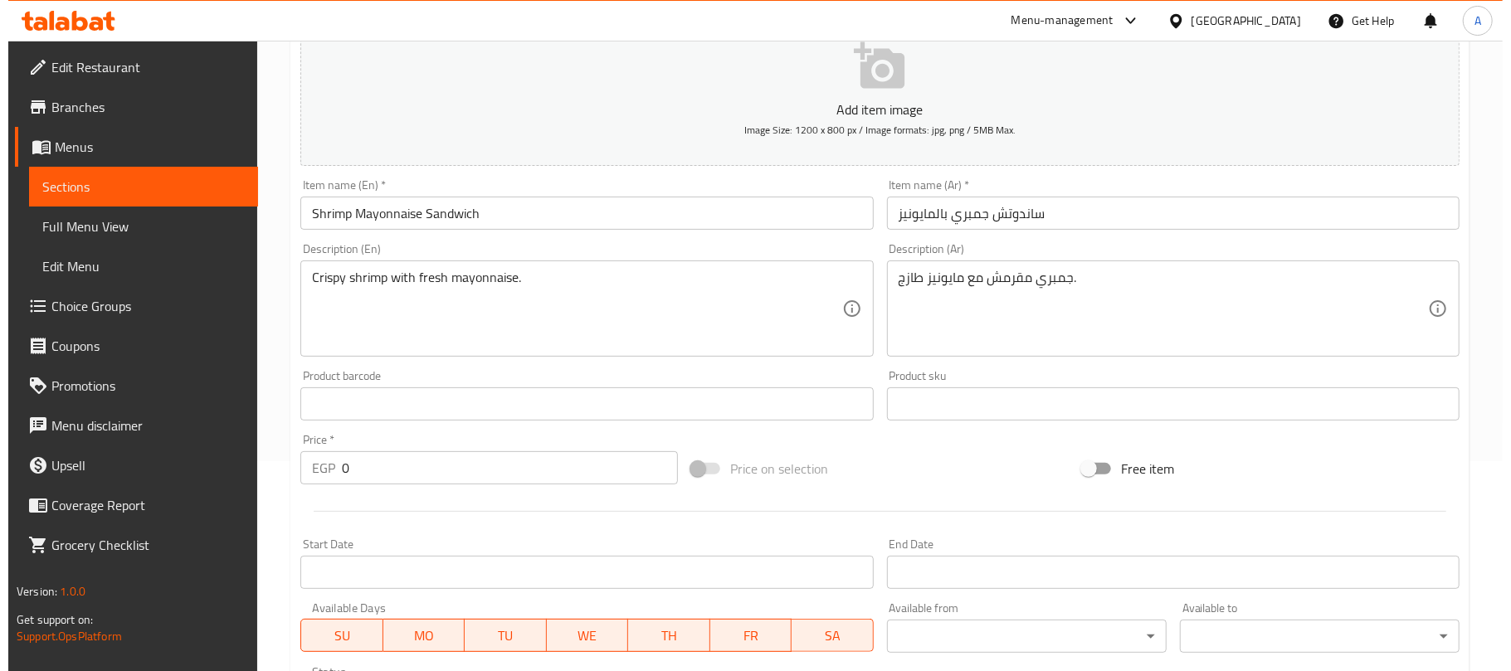
scroll to position [541, 0]
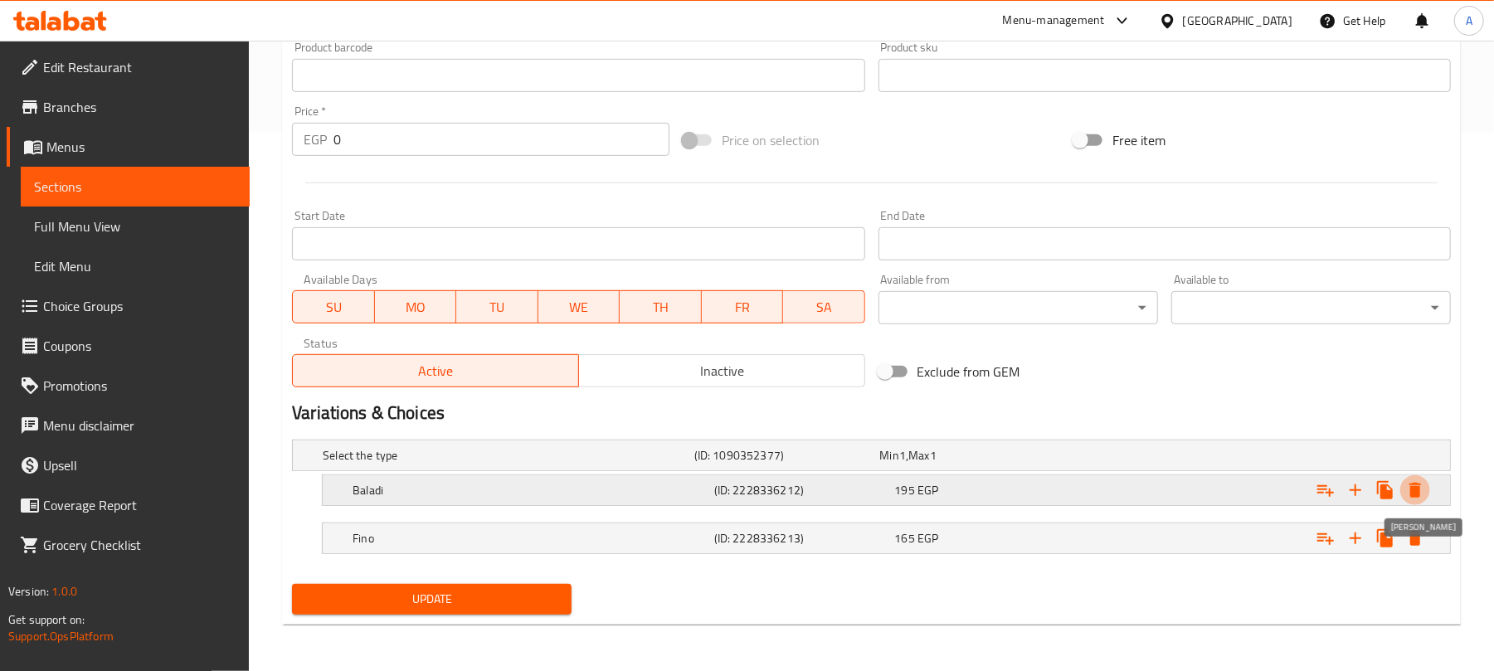
click at [1413, 485] on icon "Expand" at bounding box center [1415, 490] width 12 height 15
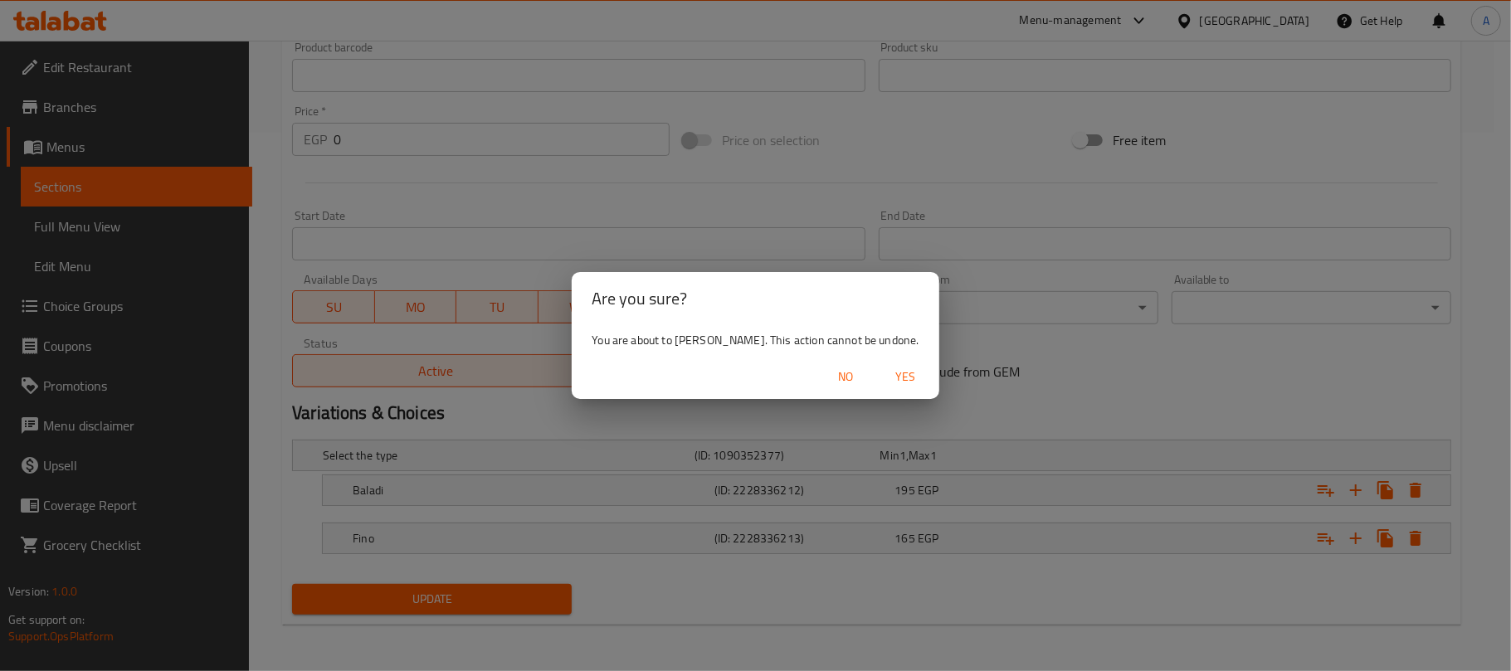
click at [899, 379] on span "Yes" at bounding box center [906, 377] width 40 height 21
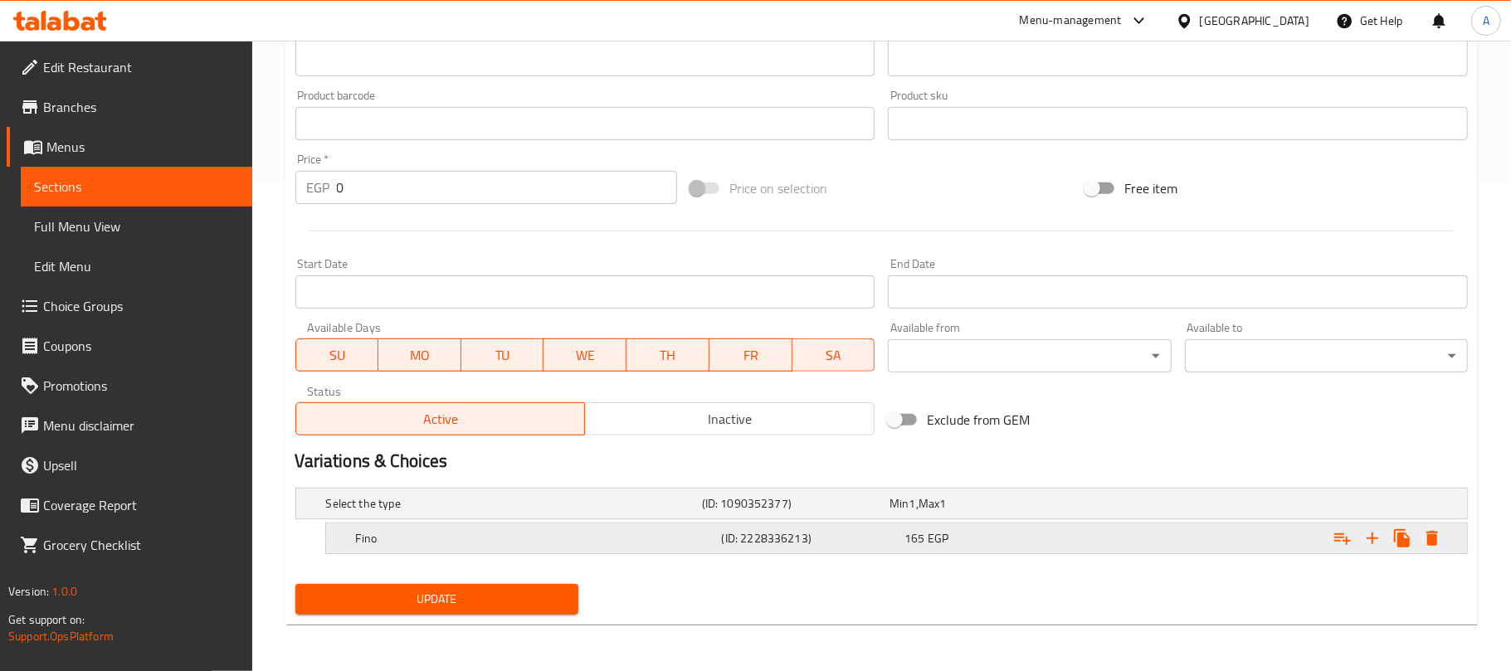
scroll to position [492, 0]
click at [1420, 536] on icon "Expand" at bounding box center [1415, 538] width 20 height 20
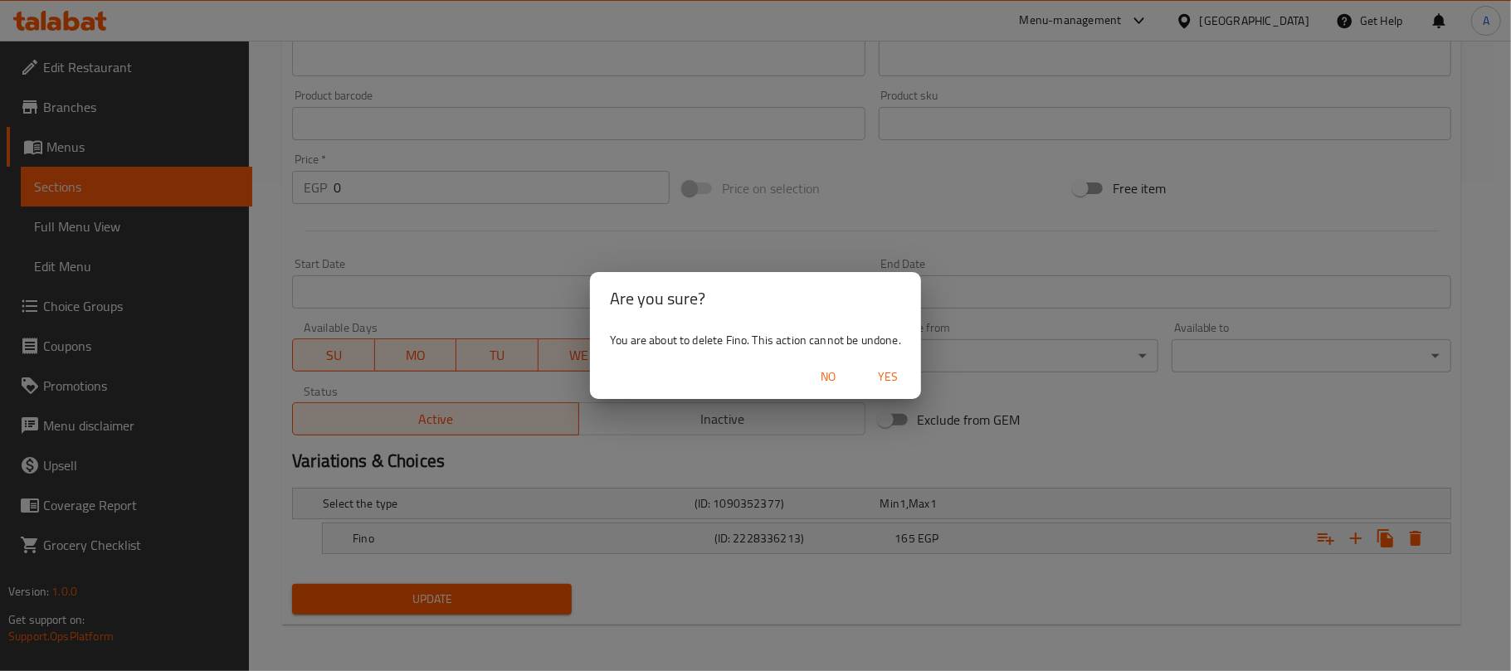
click at [880, 377] on span "Yes" at bounding box center [888, 377] width 40 height 21
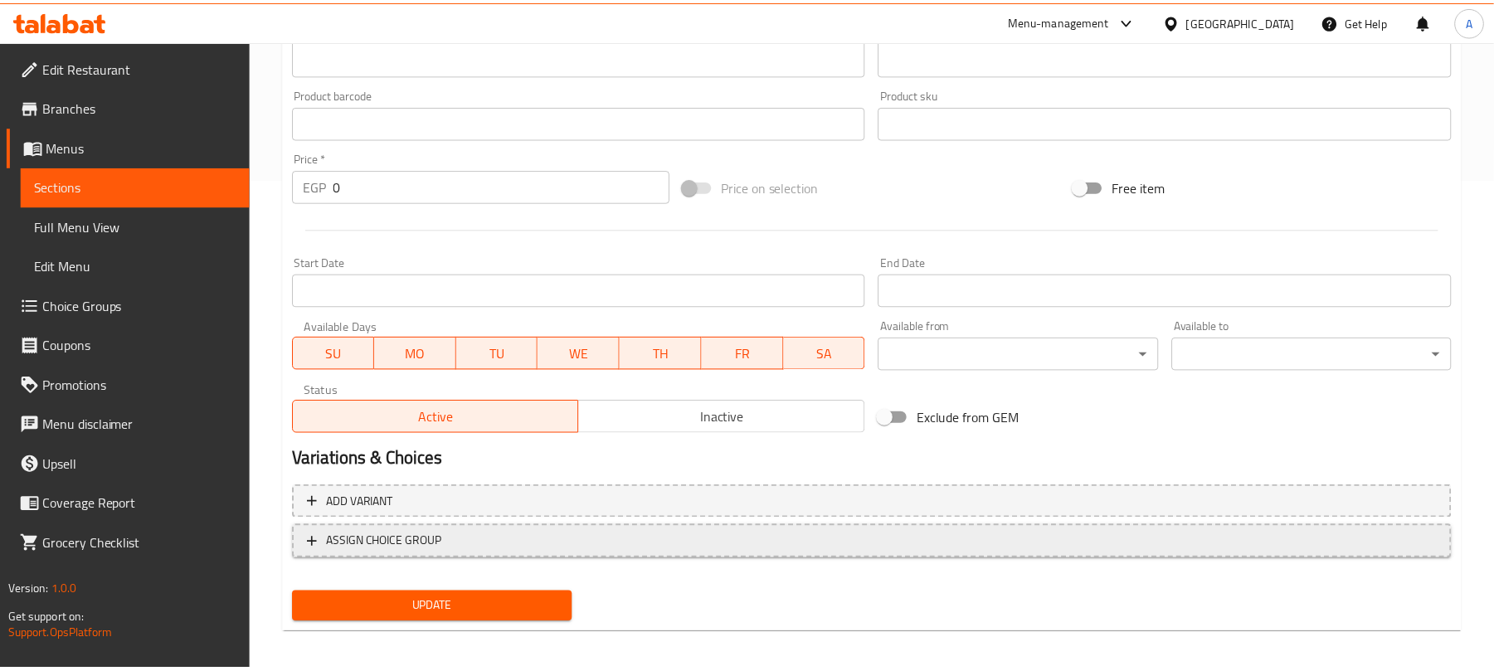
scroll to position [486, 0]
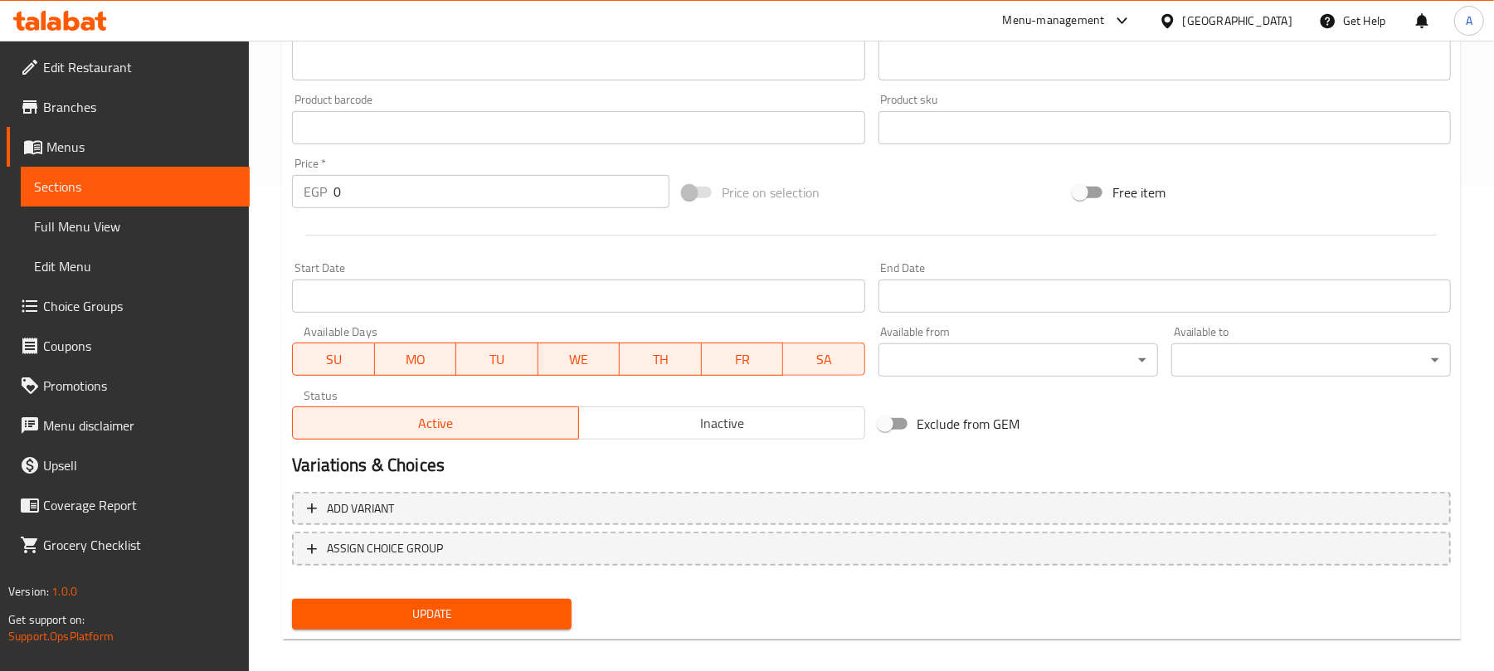
click at [545, 607] on span "Update" at bounding box center [431, 614] width 253 height 21
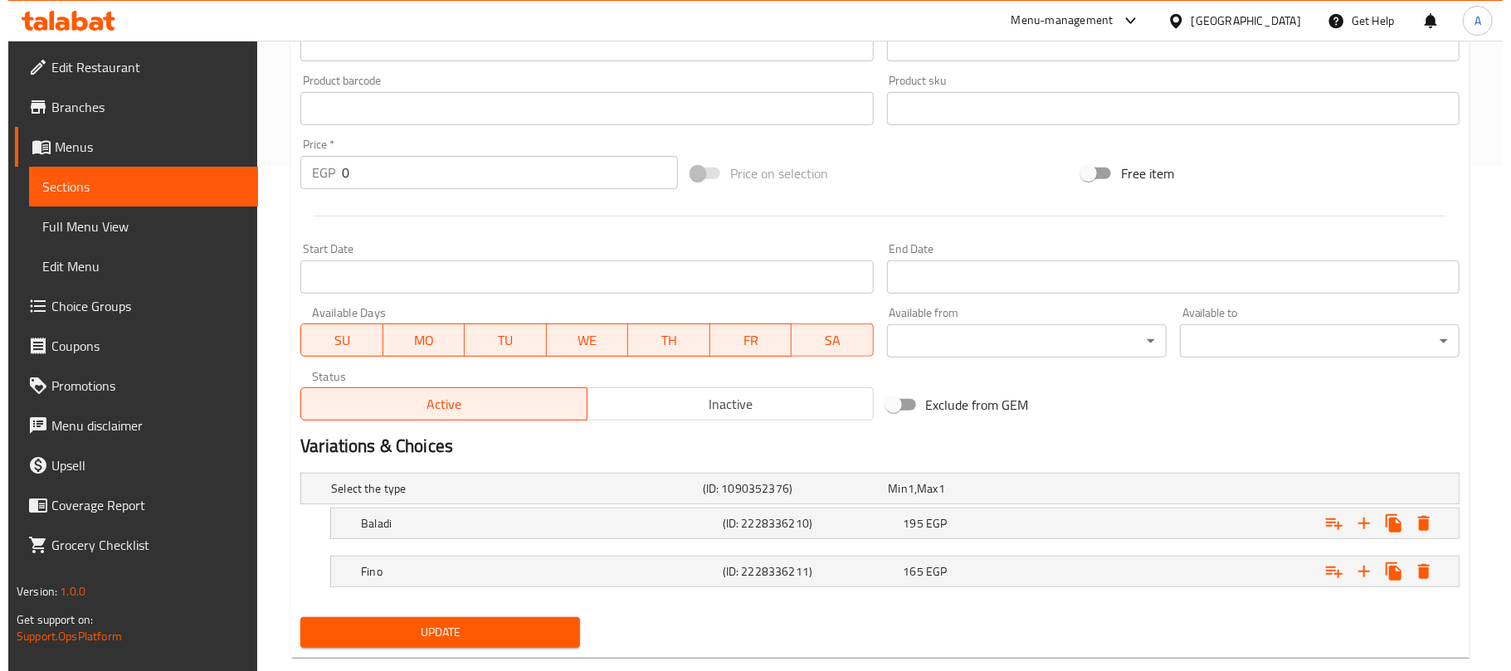
scroll to position [541, 0]
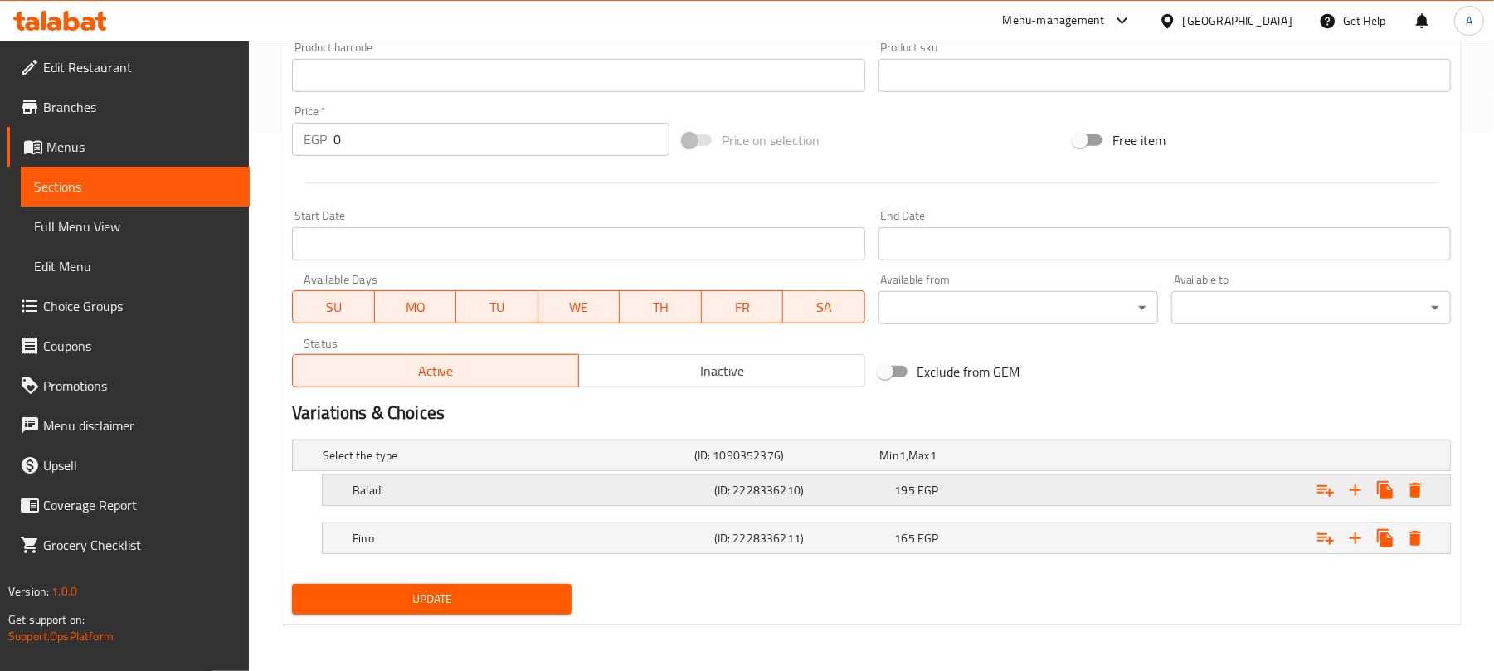
click at [1413, 498] on icon "Expand" at bounding box center [1415, 490] width 20 height 20
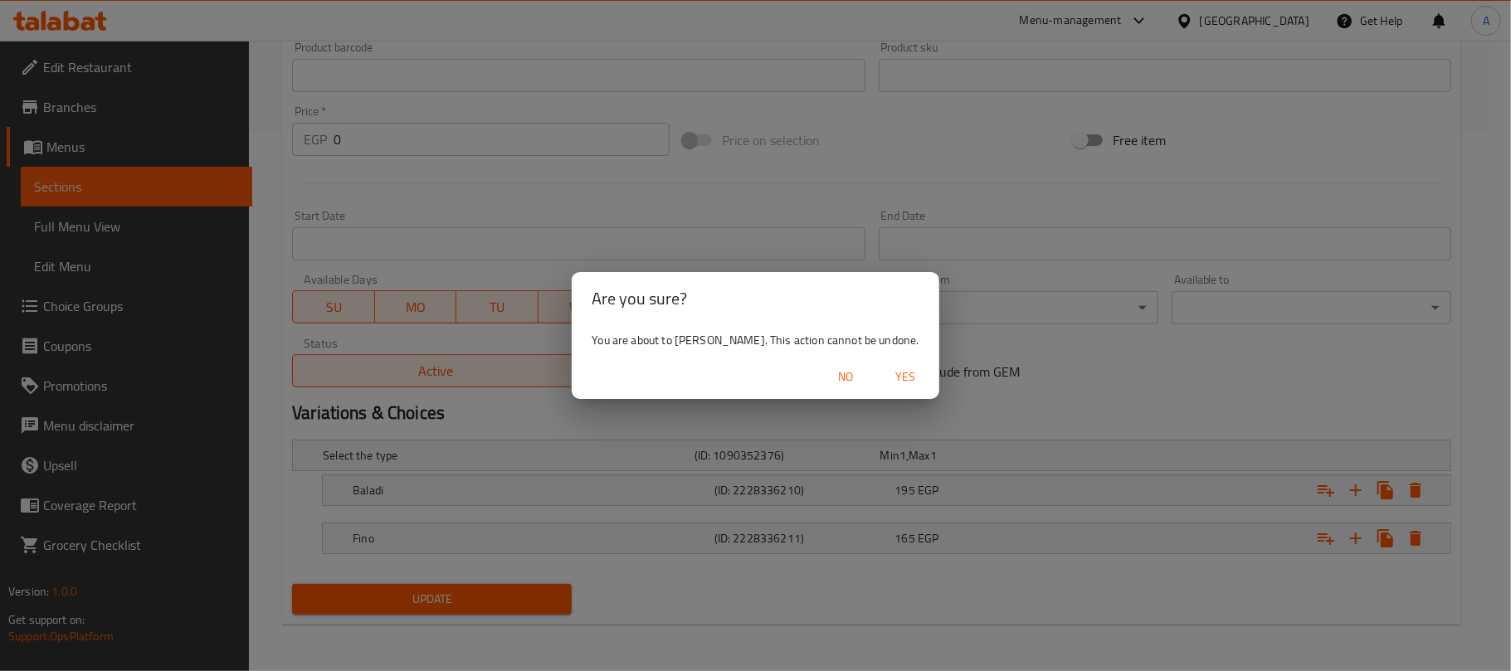
click at [886, 372] on span "Yes" at bounding box center [906, 377] width 40 height 21
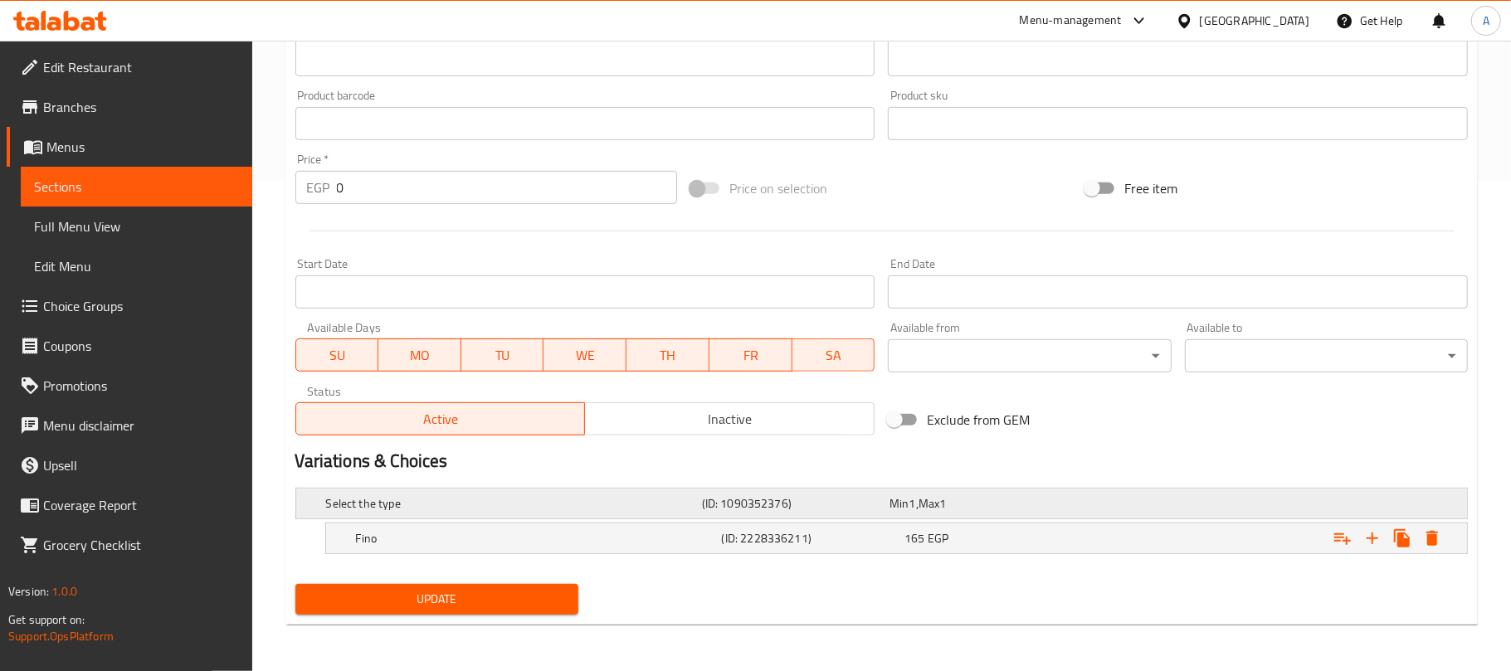
scroll to position [492, 0]
click at [1411, 535] on icon "Expand" at bounding box center [1415, 538] width 12 height 15
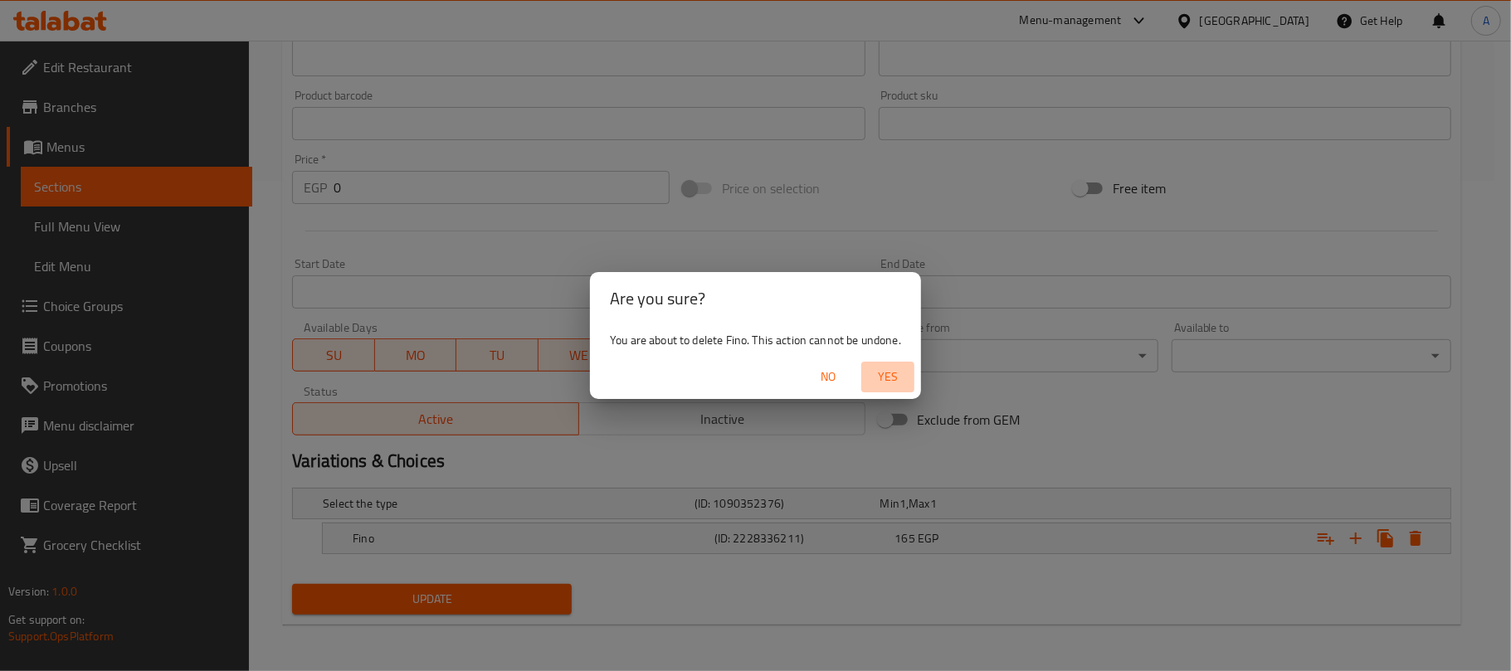
click at [900, 373] on span "Yes" at bounding box center [888, 377] width 40 height 21
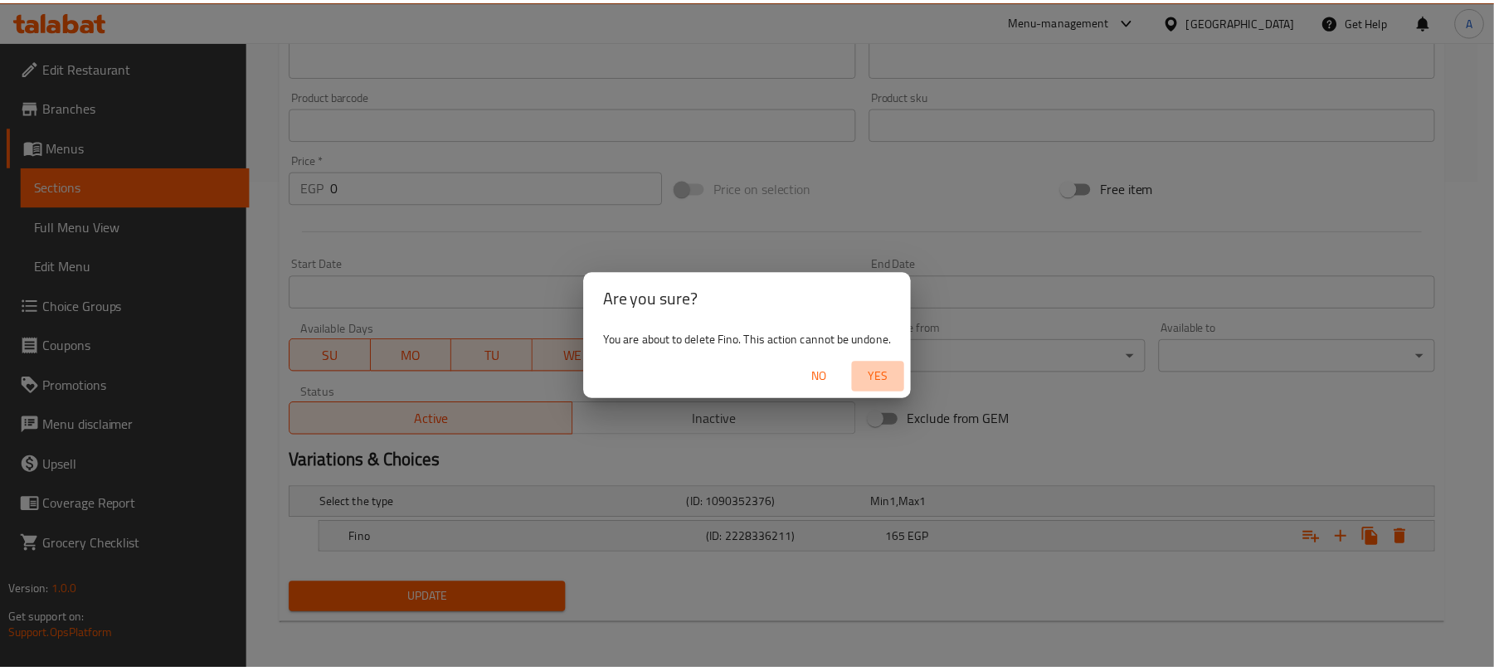
scroll to position [486, 0]
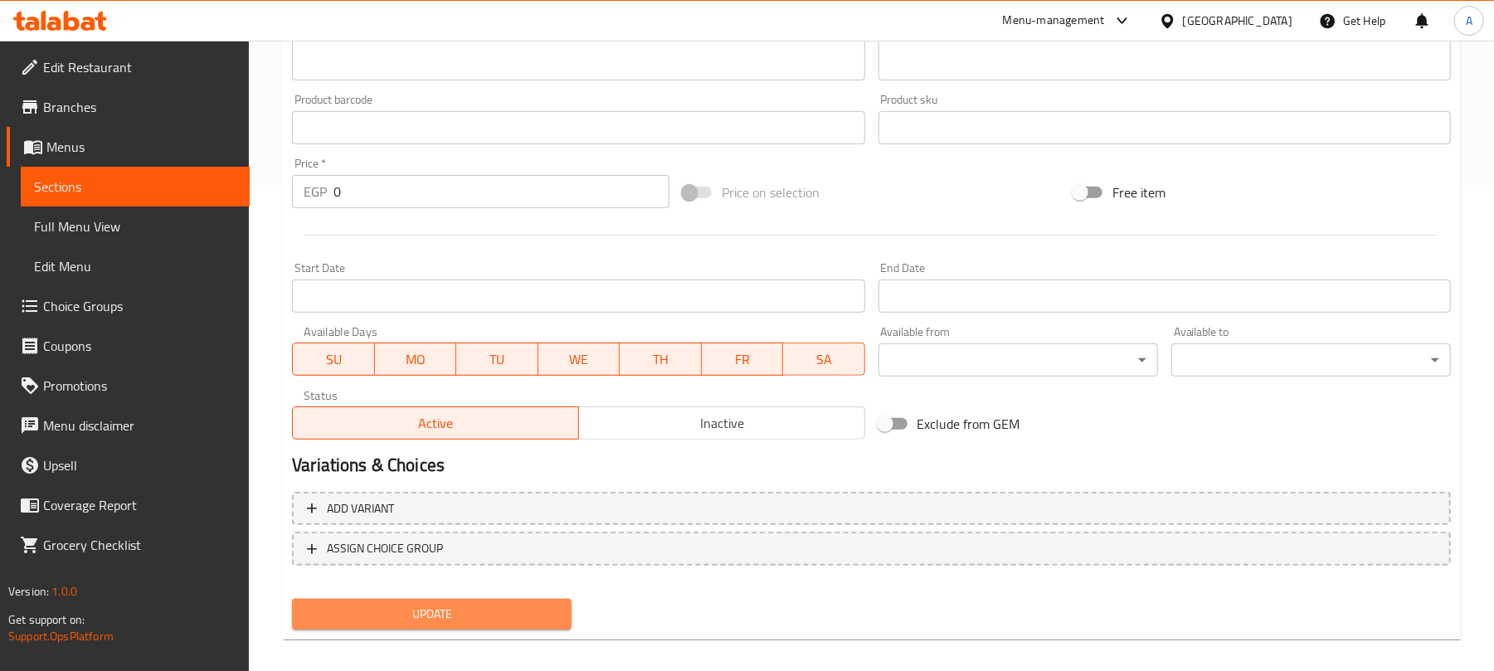
drag, startPoint x: 519, startPoint y: 601, endPoint x: 760, endPoint y: 335, distance: 358.2
click at [518, 602] on button "Update" at bounding box center [432, 614] width 280 height 31
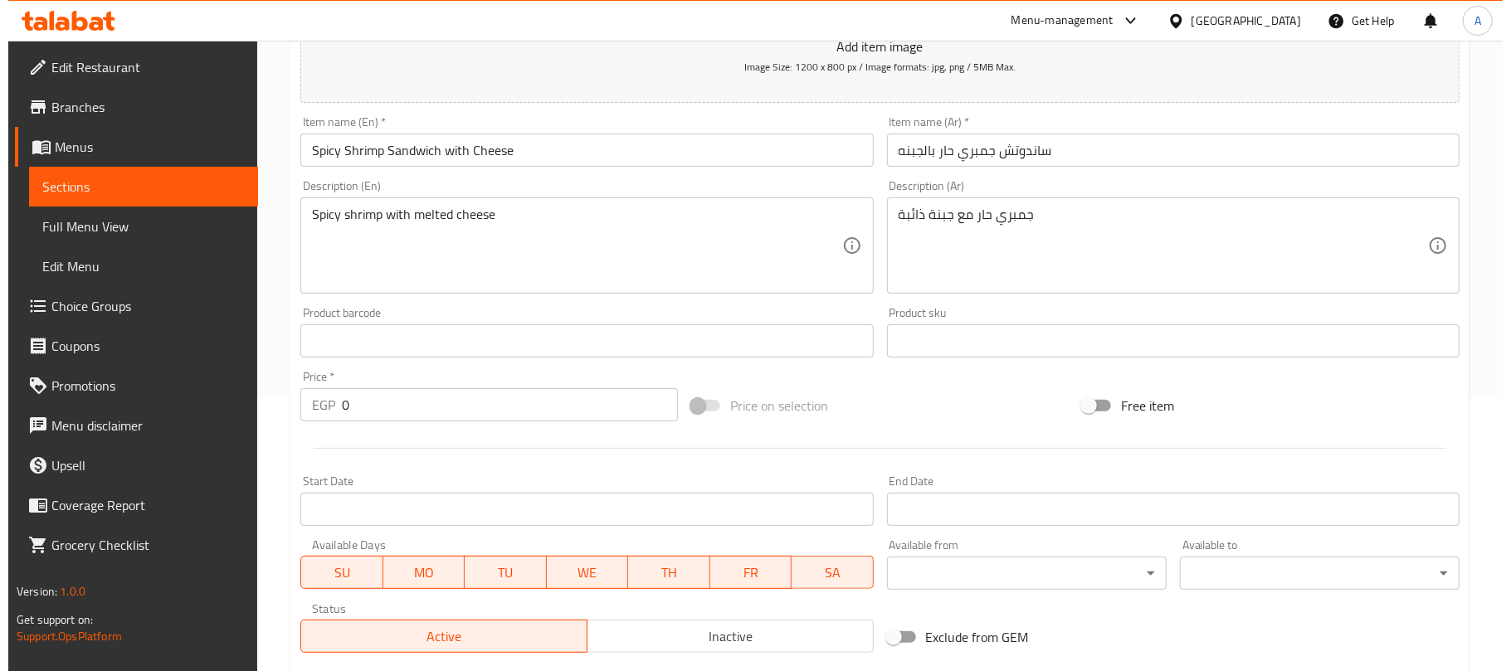
scroll to position [541, 0]
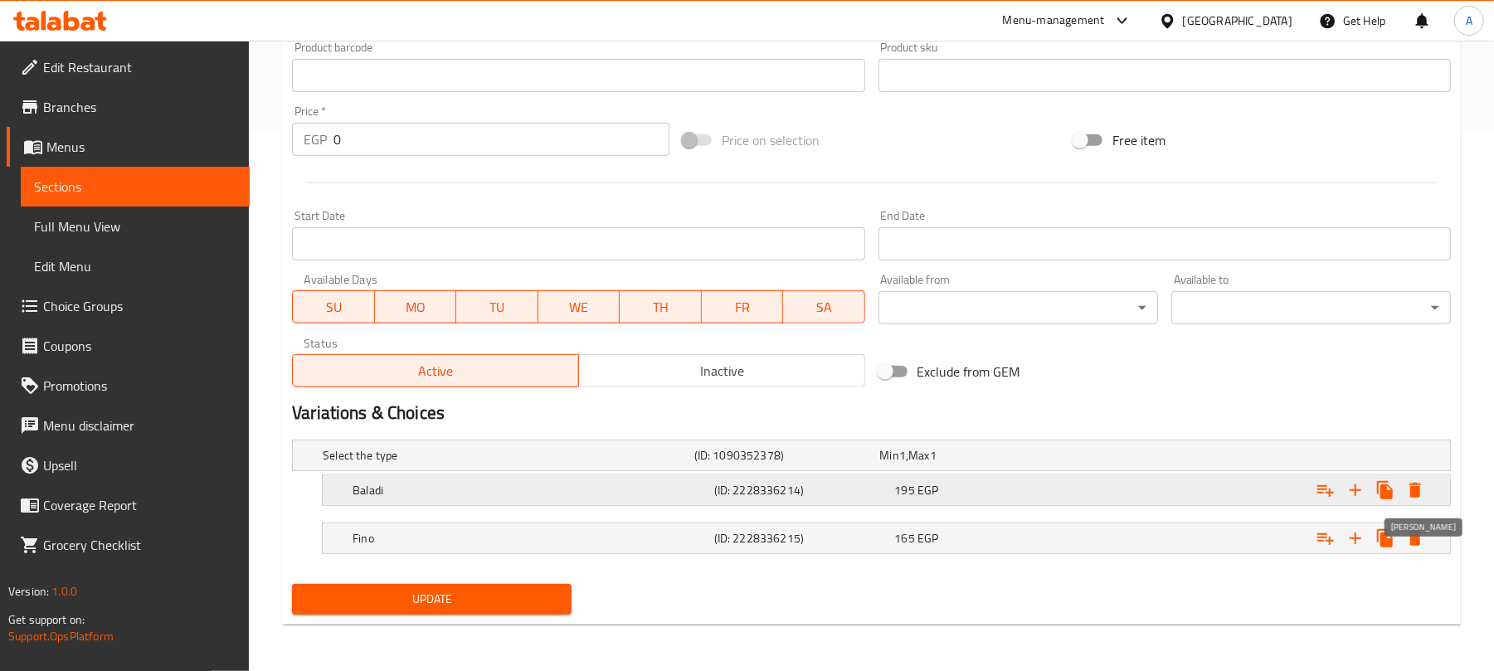
click at [1415, 493] on icon "Expand" at bounding box center [1415, 490] width 12 height 15
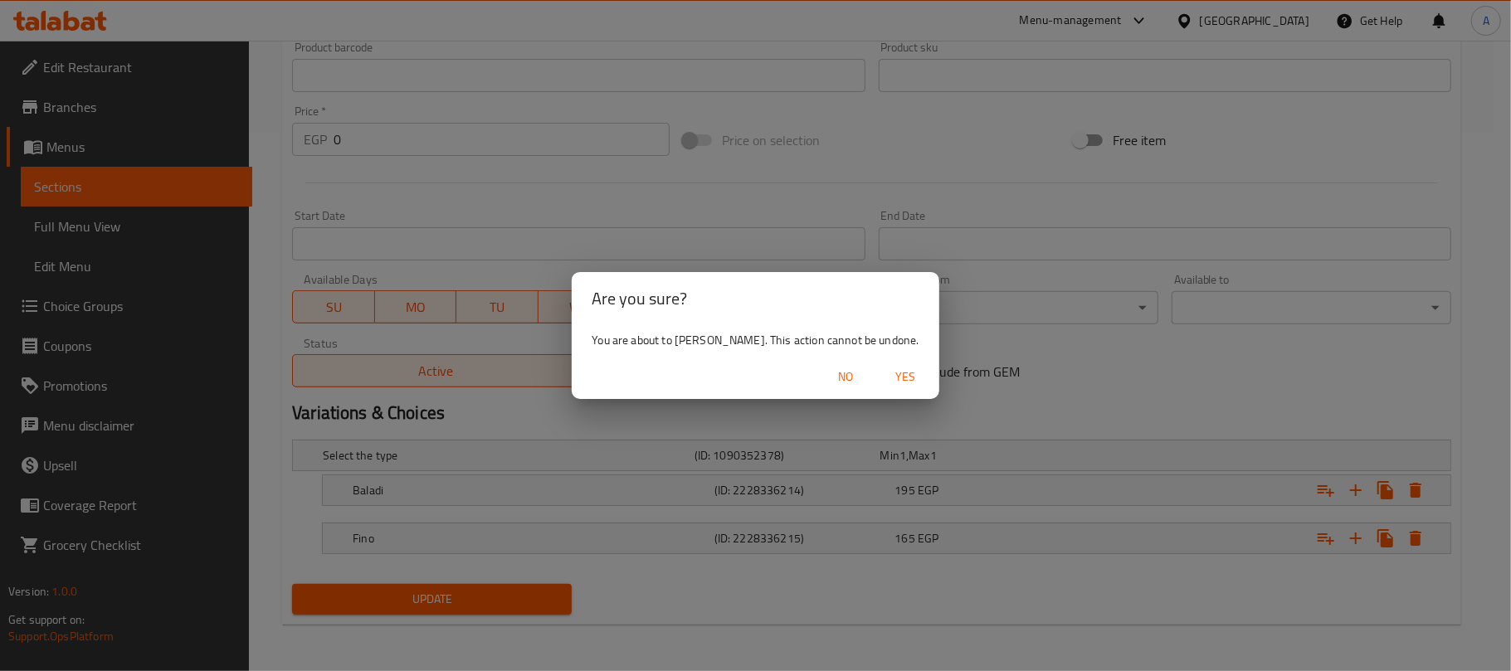
click at [888, 379] on span "Yes" at bounding box center [906, 377] width 40 height 21
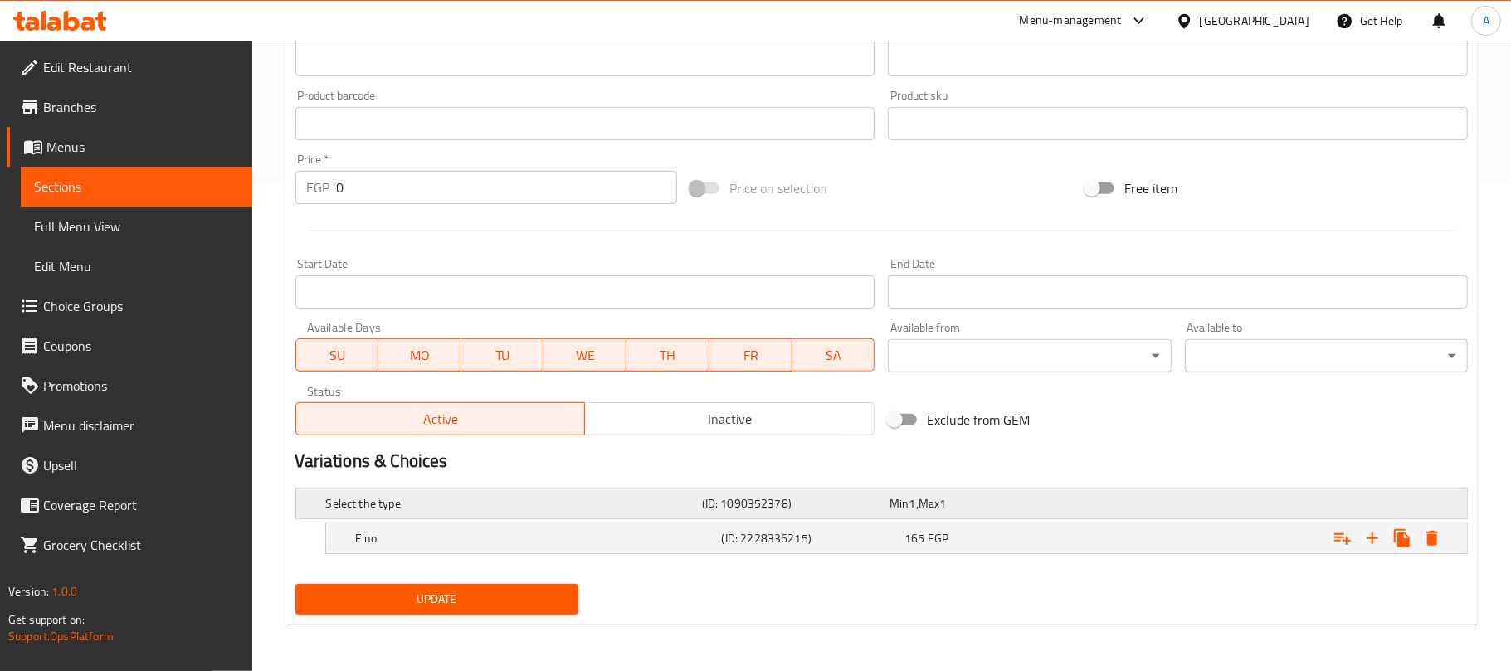
scroll to position [492, 0]
click at [1408, 538] on icon "Expand" at bounding box center [1415, 538] width 20 height 20
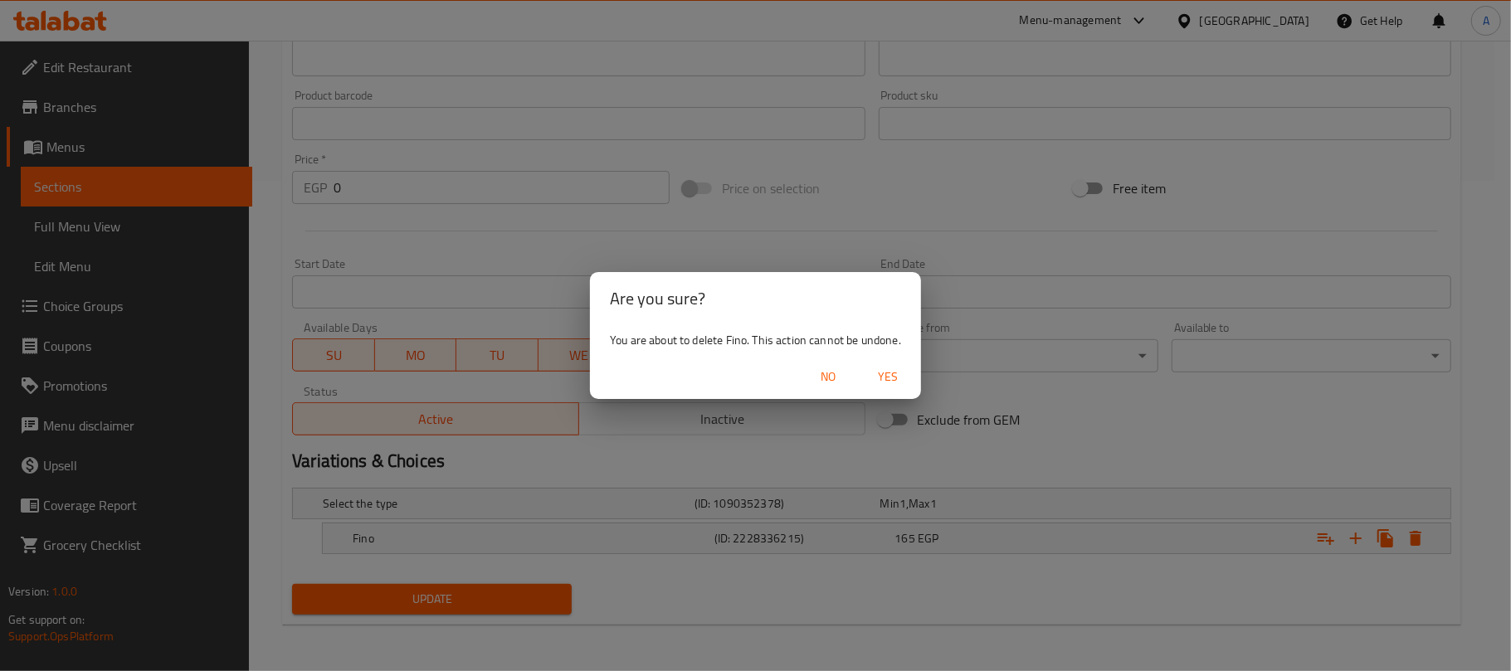
click at [881, 377] on span "Yes" at bounding box center [888, 377] width 40 height 21
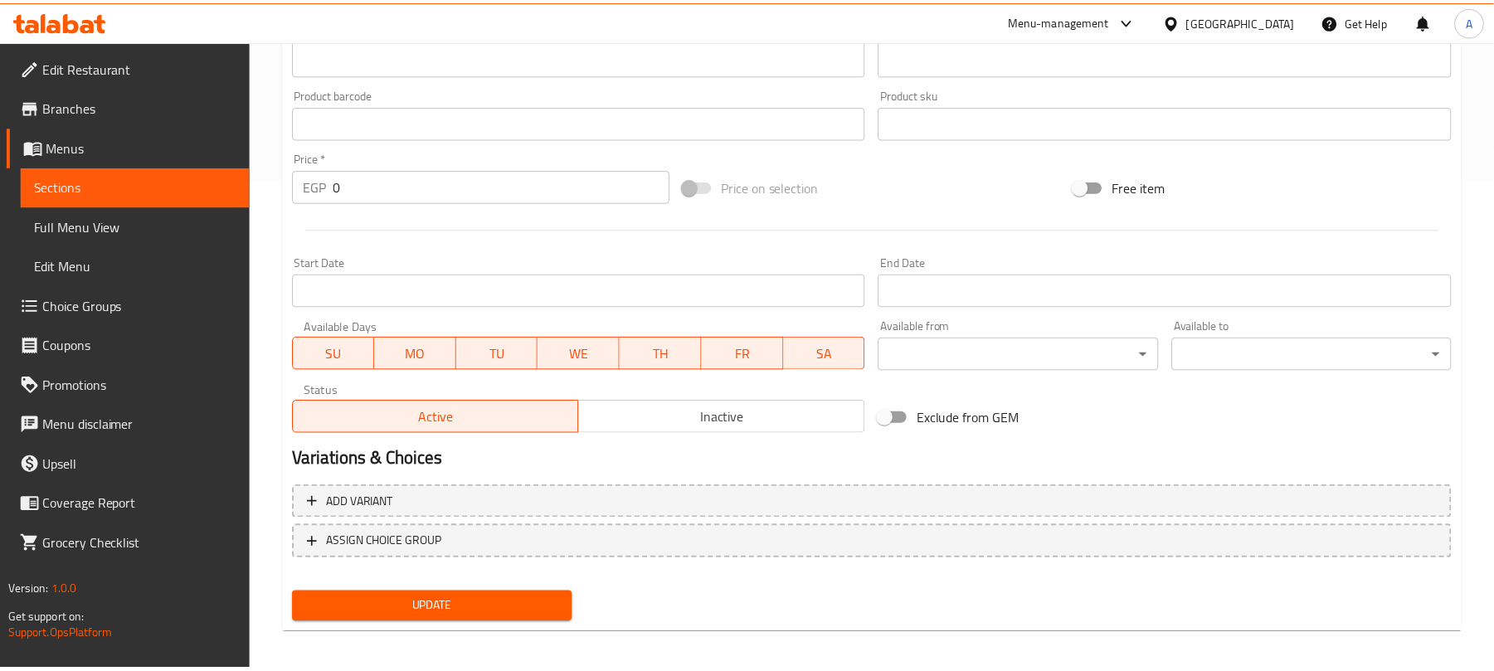
scroll to position [486, 0]
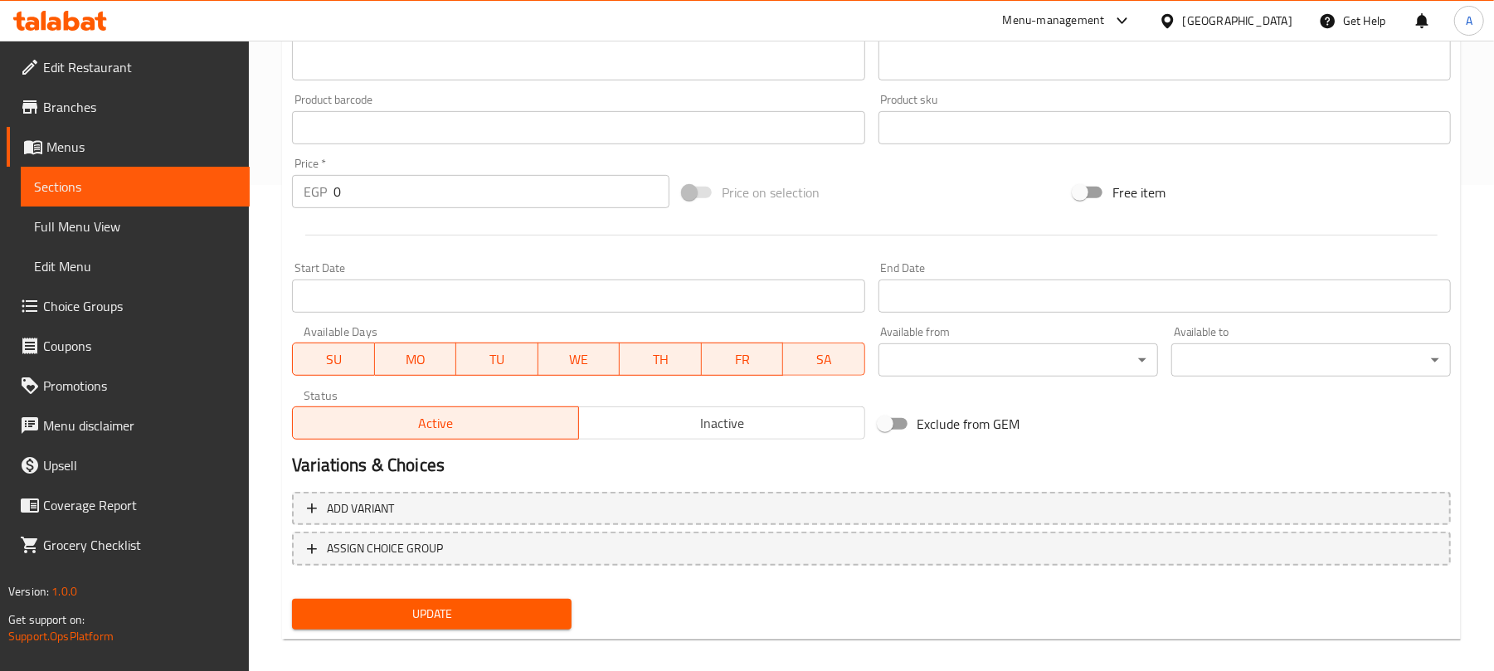
click at [461, 621] on span "Update" at bounding box center [431, 614] width 253 height 21
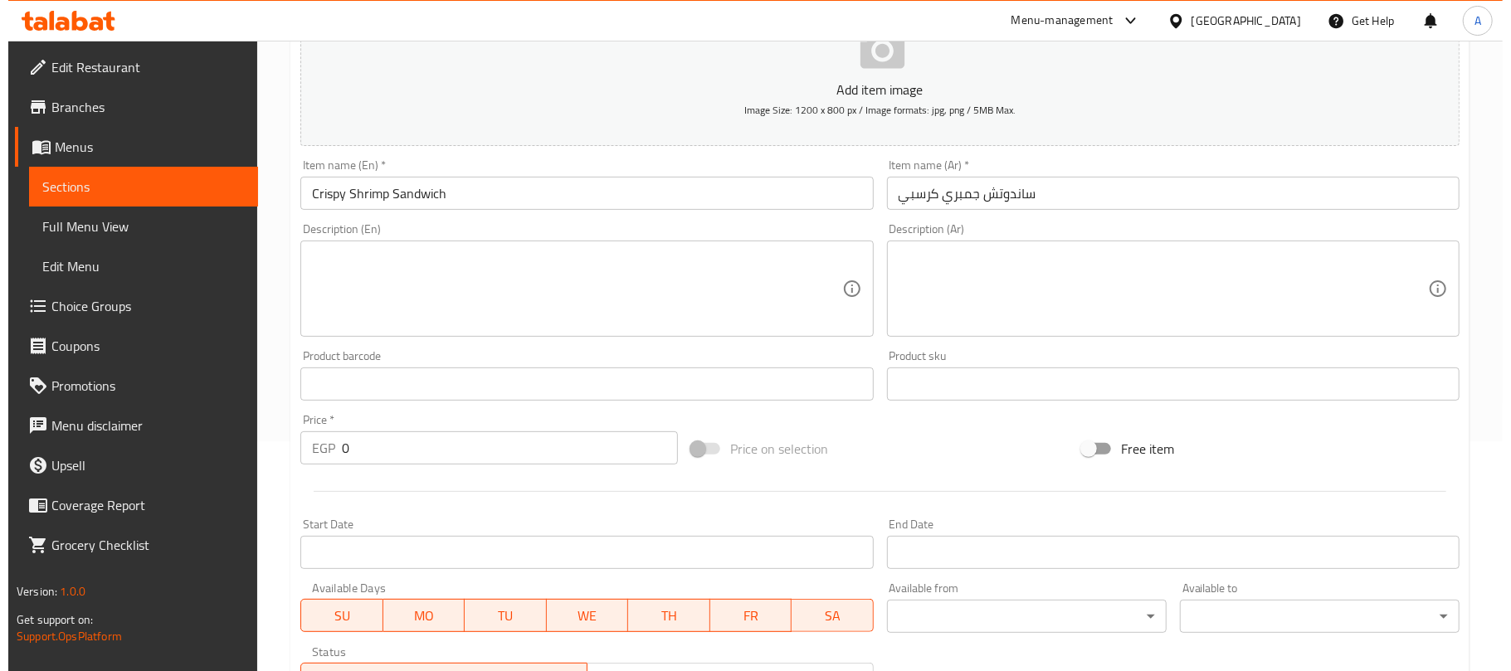
scroll to position [541, 0]
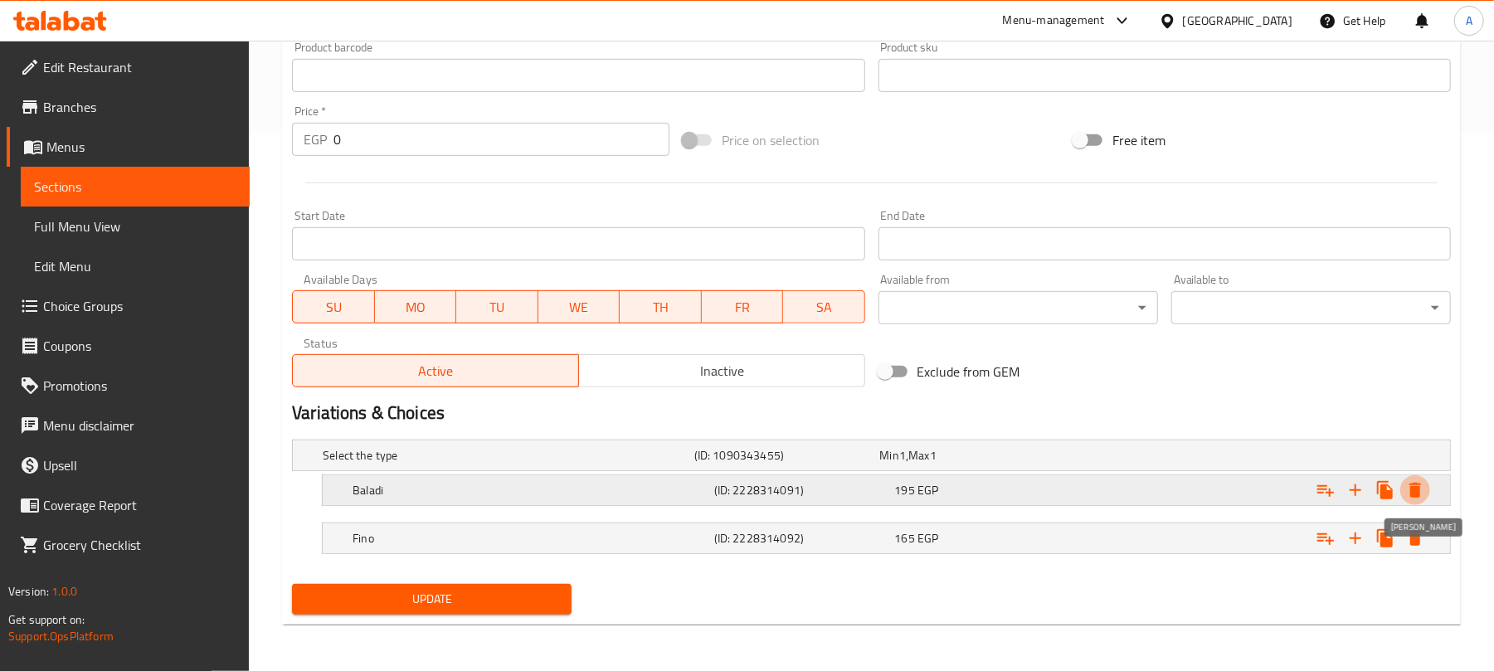
click at [1411, 489] on icon "Expand" at bounding box center [1415, 490] width 12 height 15
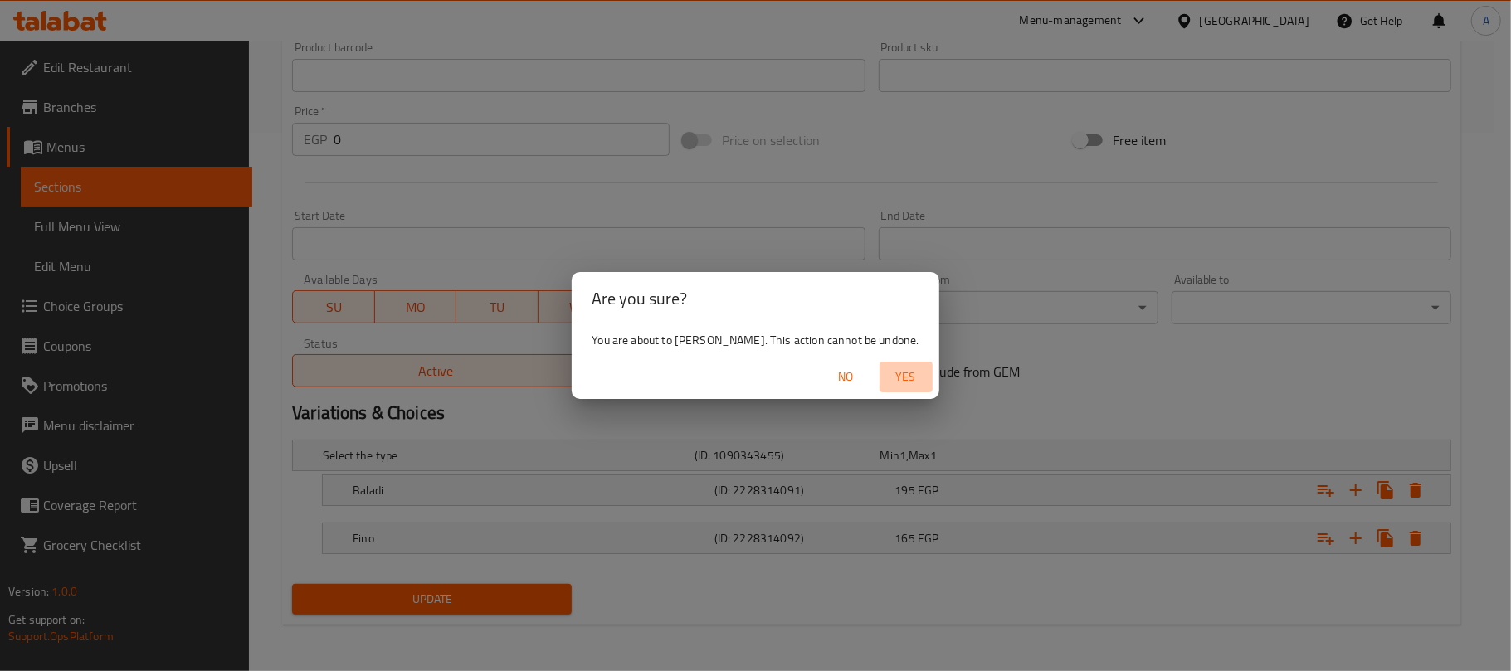
click at [890, 379] on span "Yes" at bounding box center [906, 377] width 40 height 21
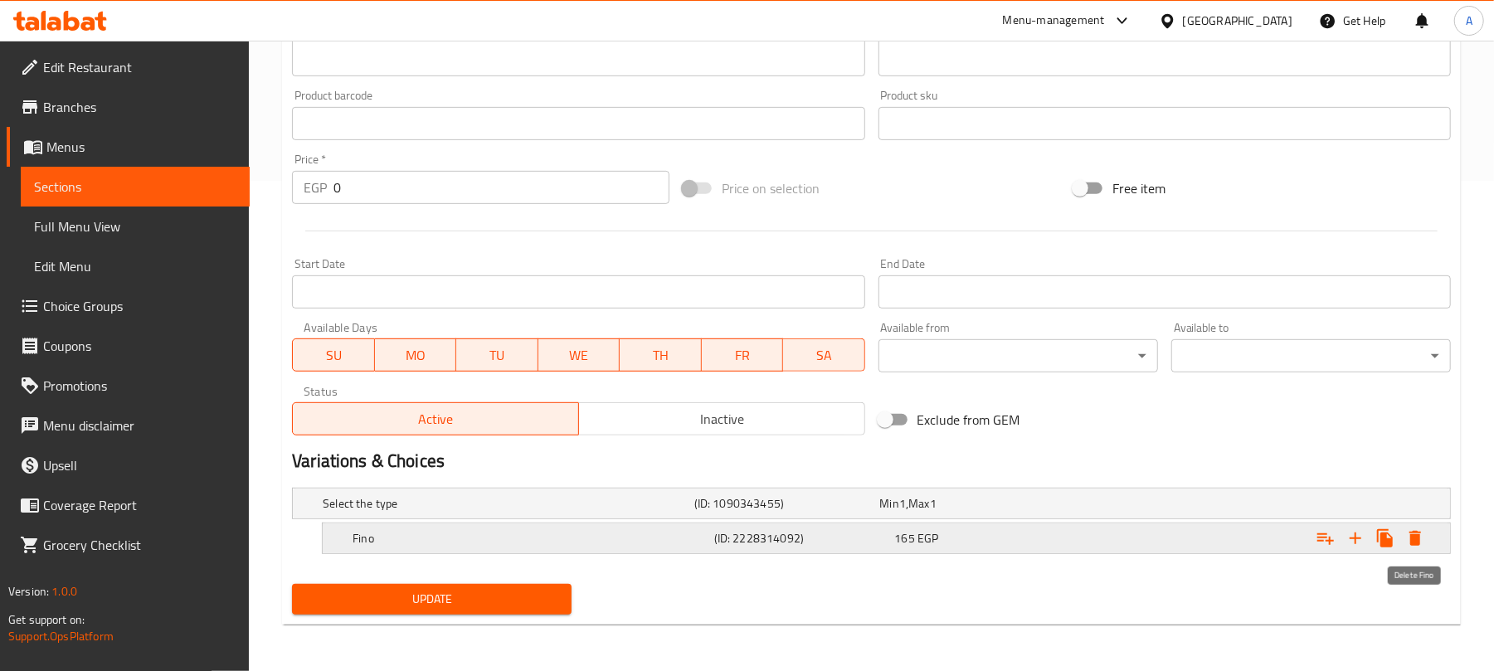
click at [1412, 541] on icon "Expand" at bounding box center [1415, 538] width 12 height 15
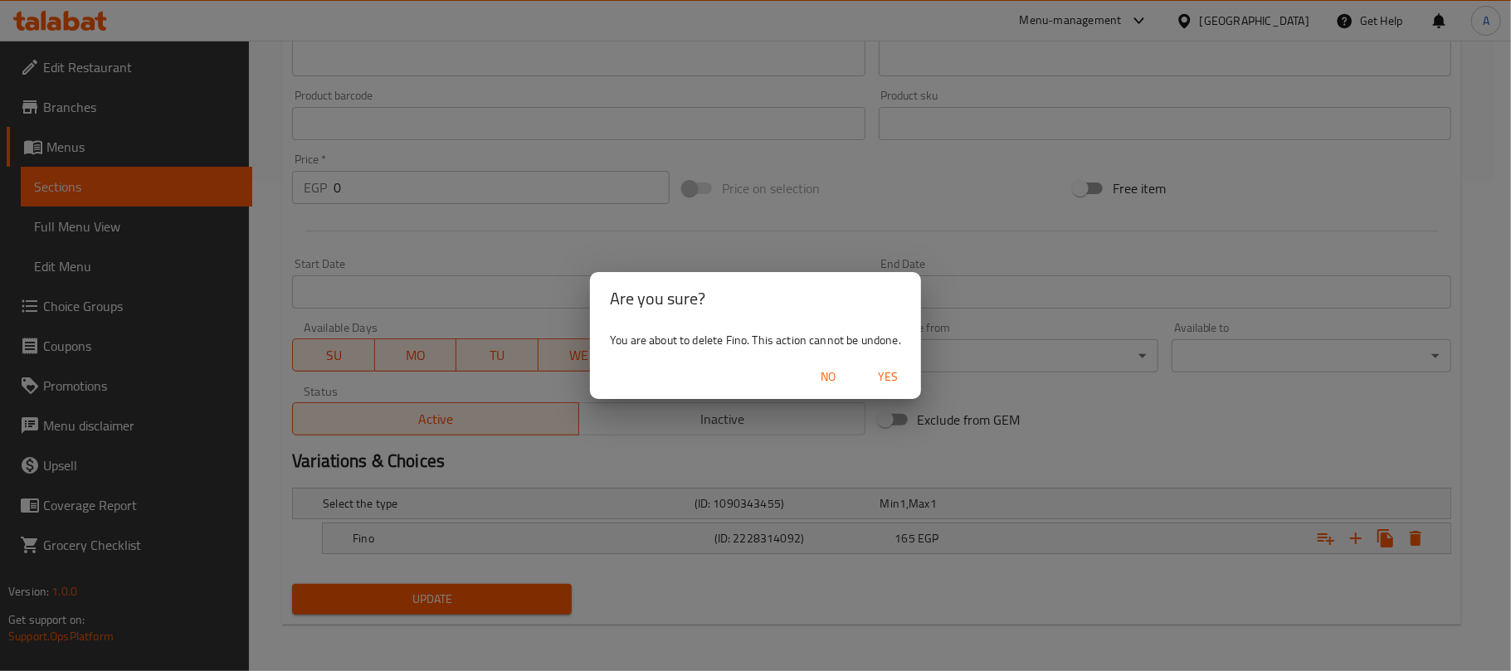
click at [894, 375] on span "Yes" at bounding box center [888, 377] width 40 height 21
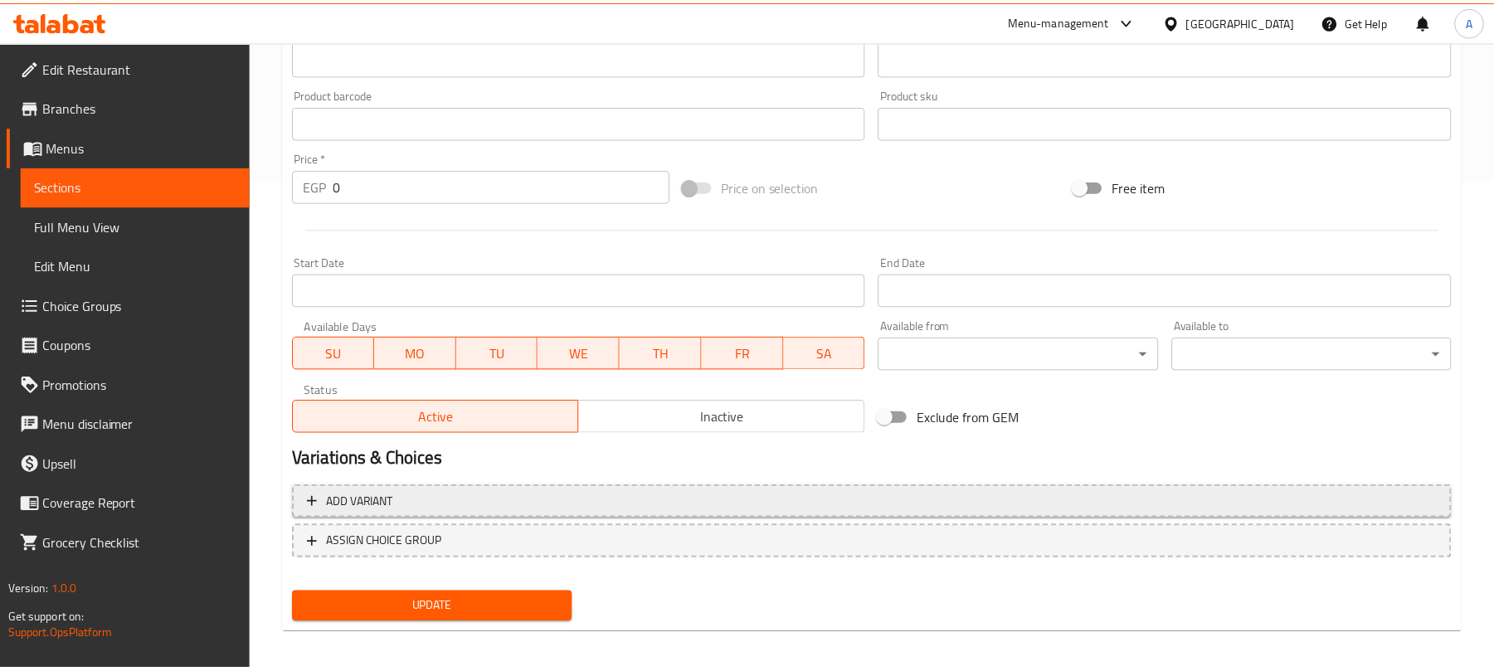
scroll to position [486, 0]
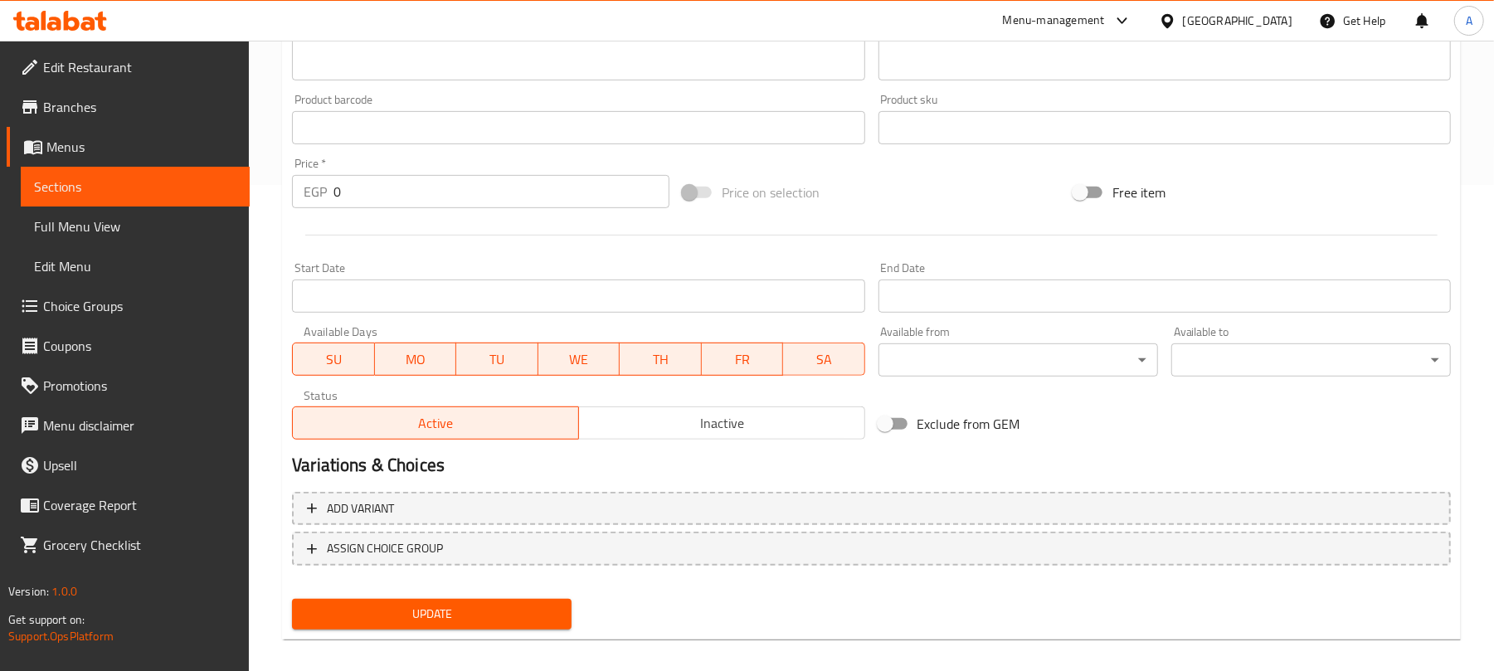
drag, startPoint x: 488, startPoint y: 611, endPoint x: 557, endPoint y: 577, distance: 77.5
click at [486, 611] on span "Update" at bounding box center [431, 614] width 253 height 21
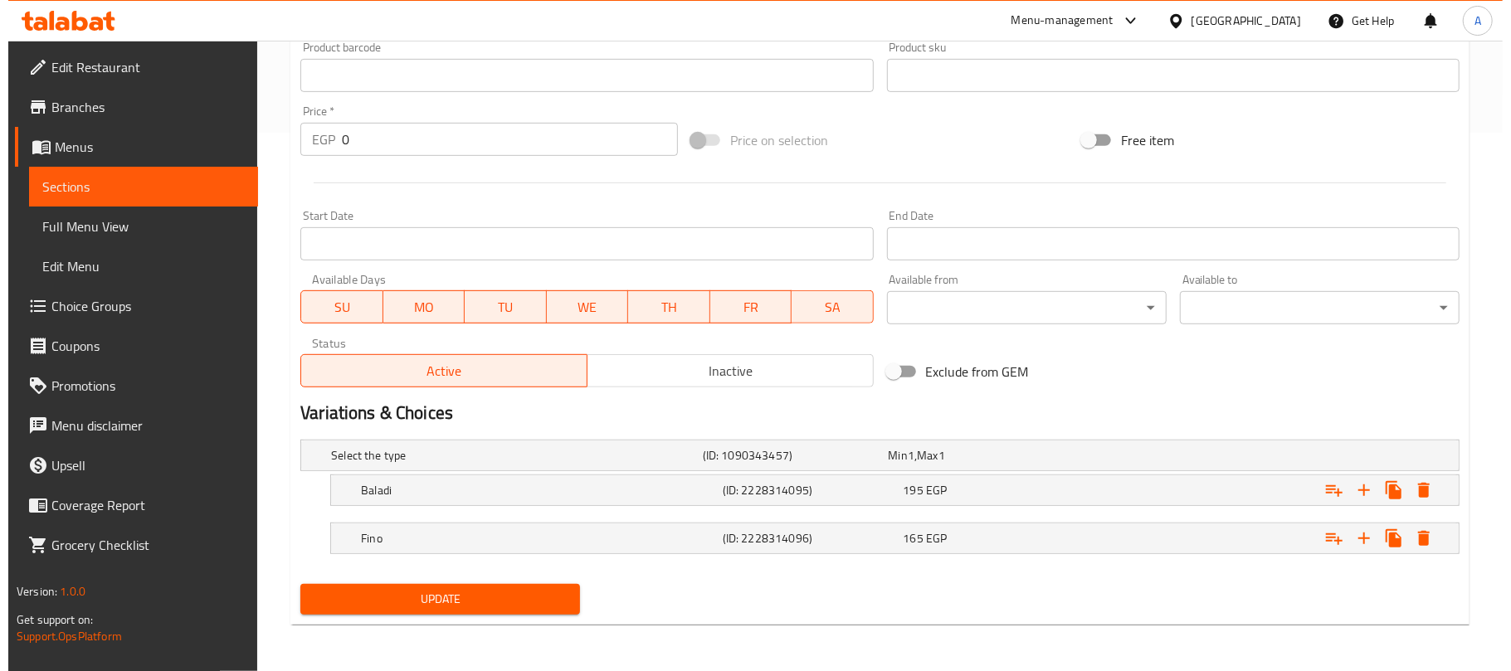
scroll to position [541, 0]
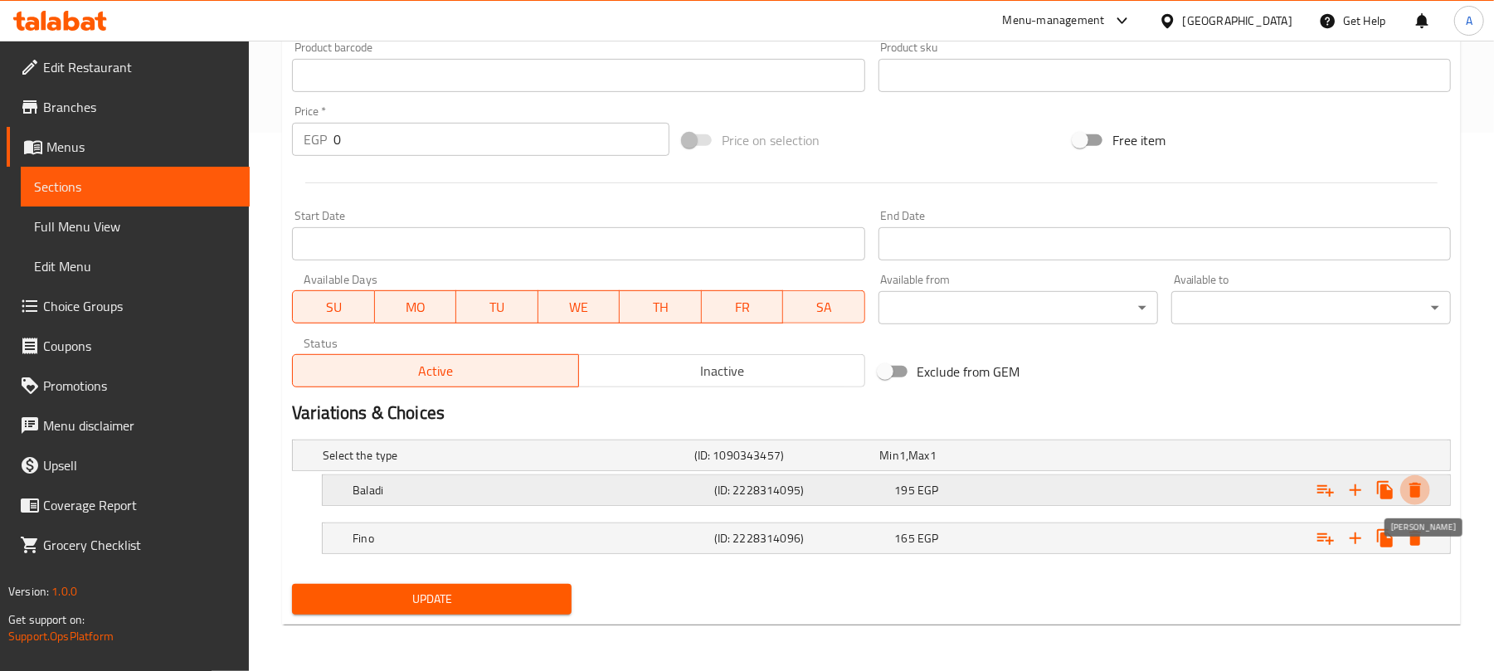
click at [1417, 494] on icon "Expand" at bounding box center [1415, 490] width 12 height 15
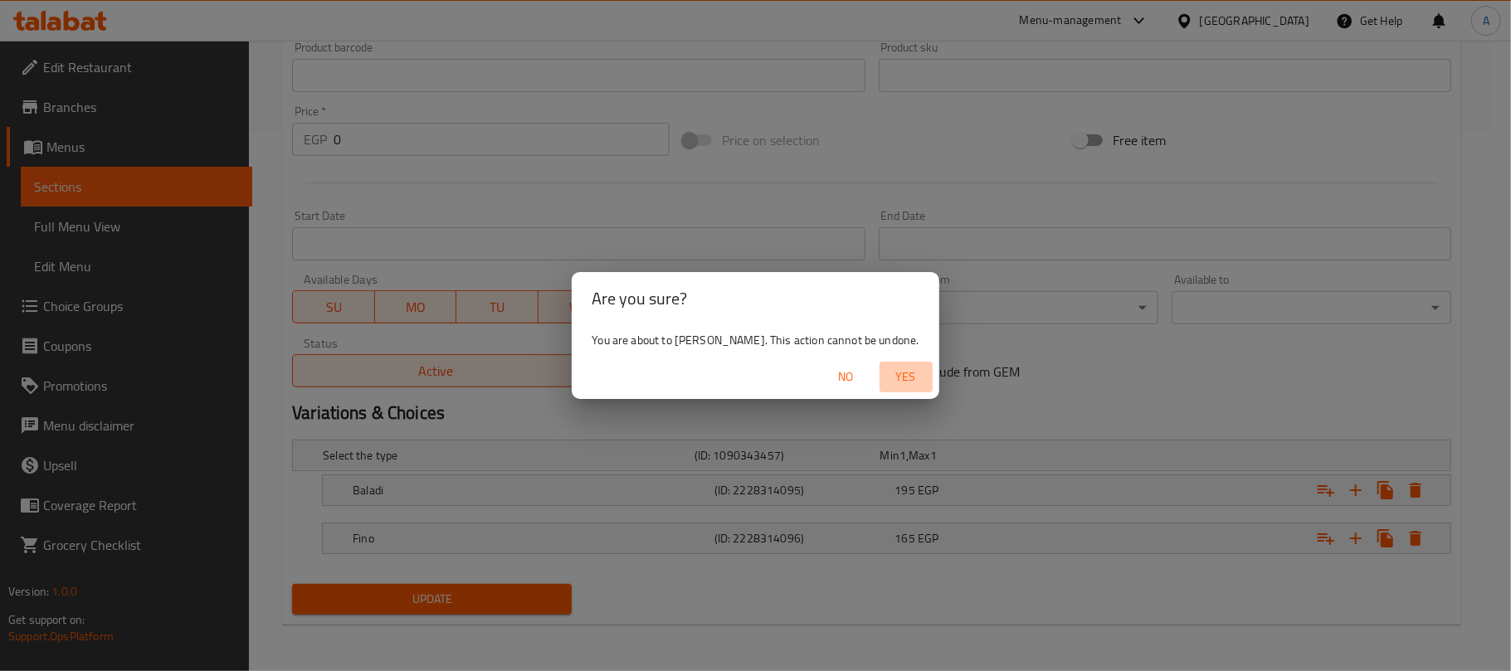
click at [893, 372] on span "Yes" at bounding box center [906, 377] width 40 height 21
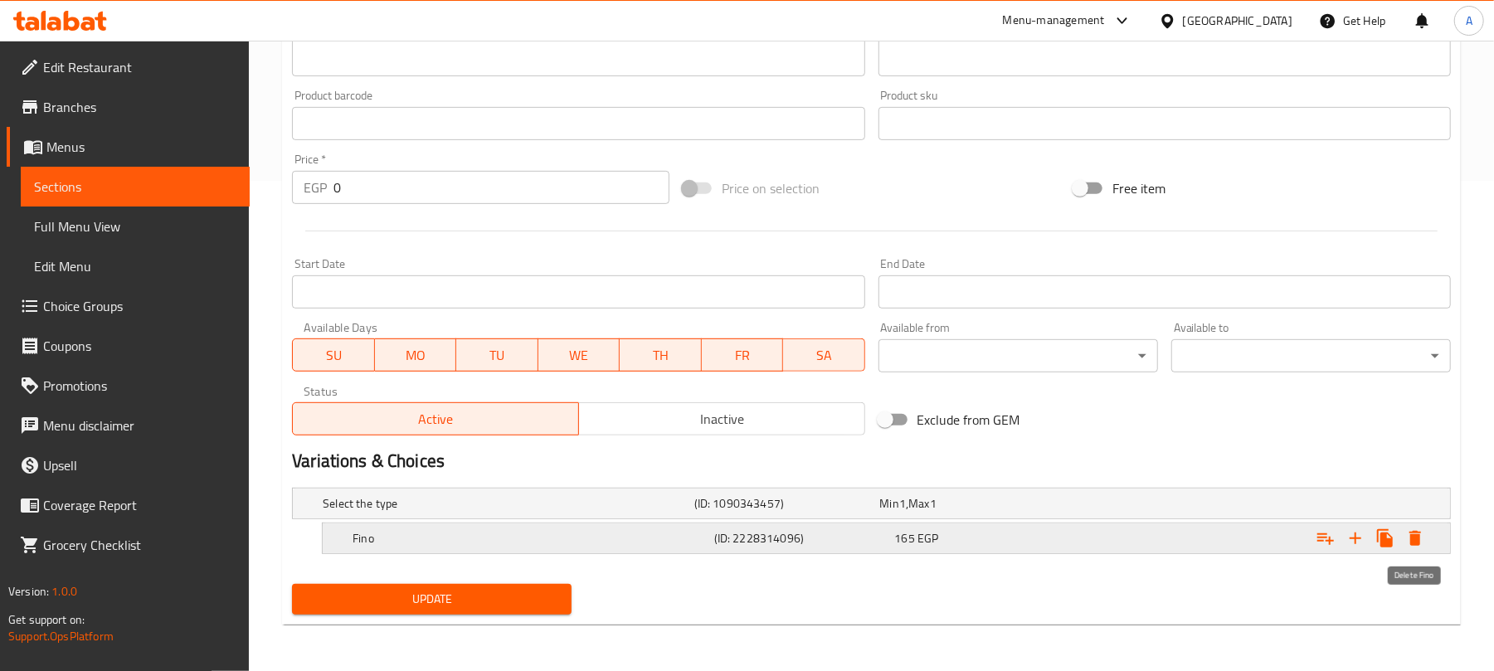
click at [1408, 542] on icon "Expand" at bounding box center [1415, 538] width 20 height 20
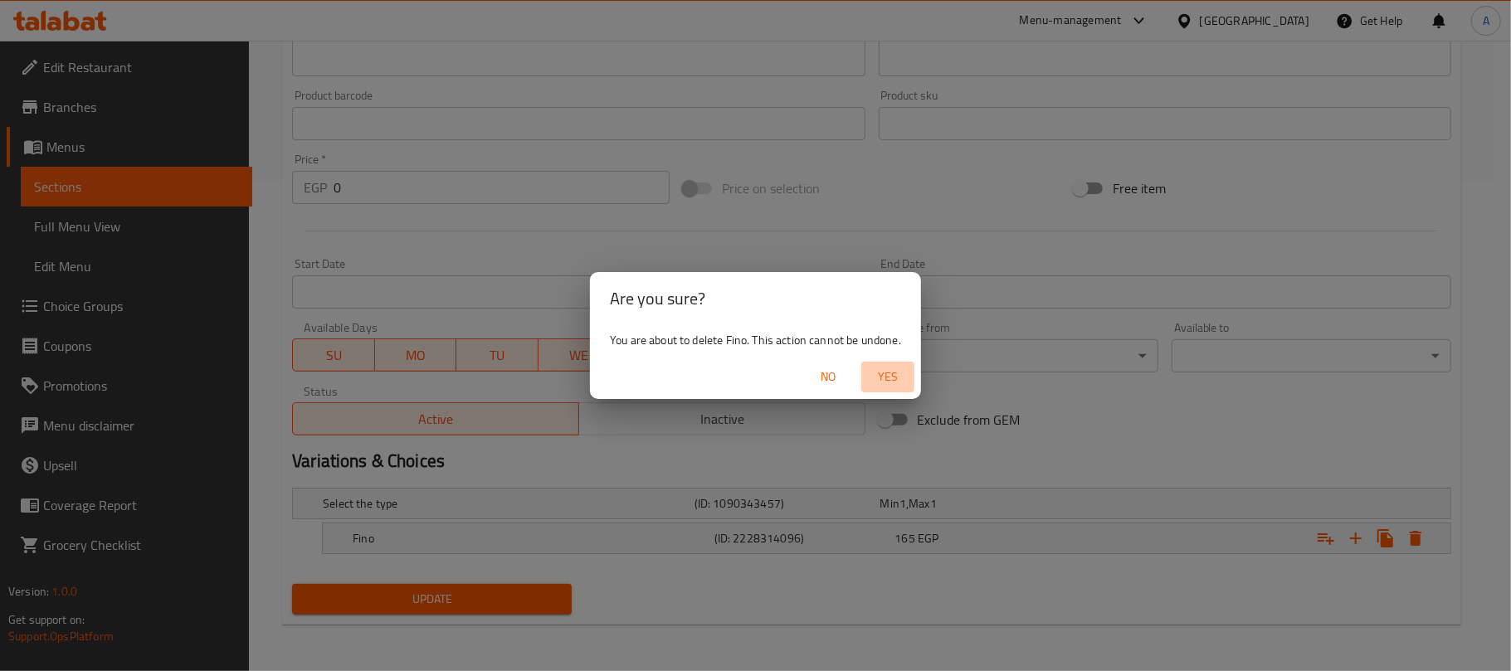
click at [897, 380] on span "Yes" at bounding box center [888, 377] width 40 height 21
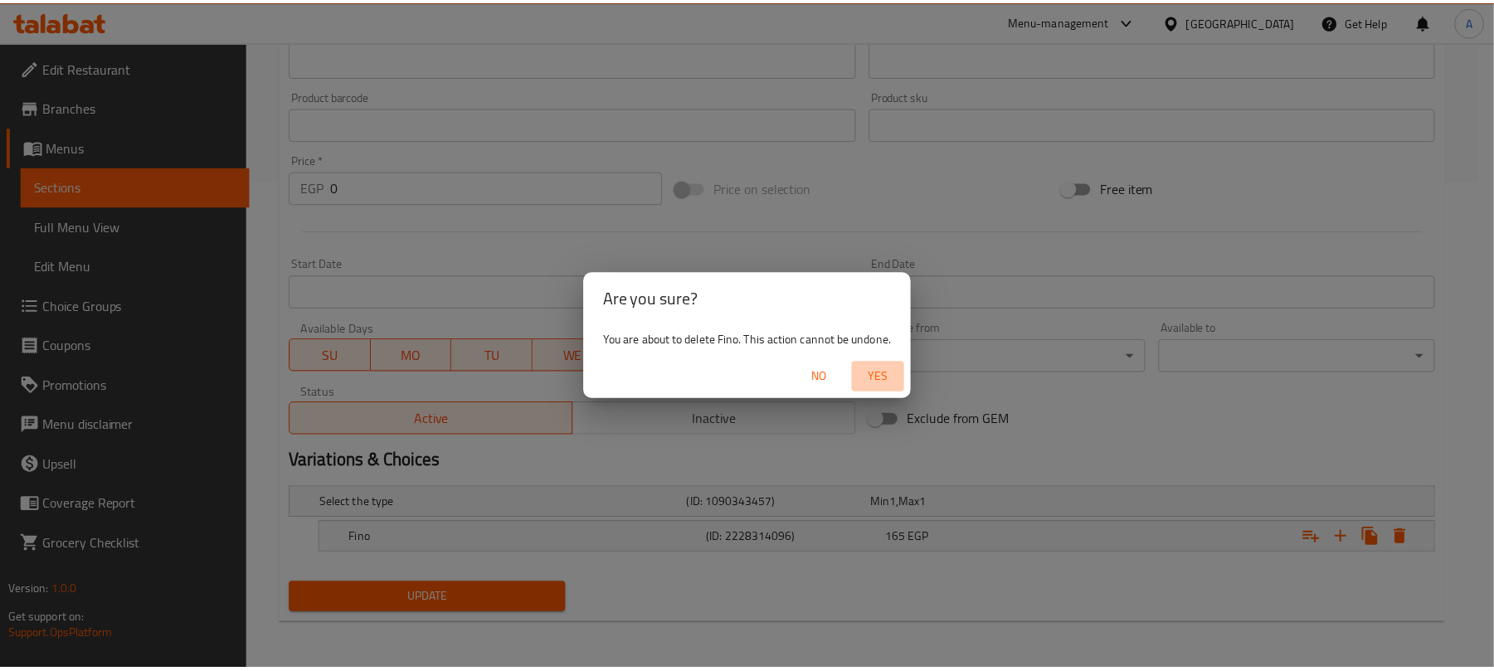
scroll to position [486, 0]
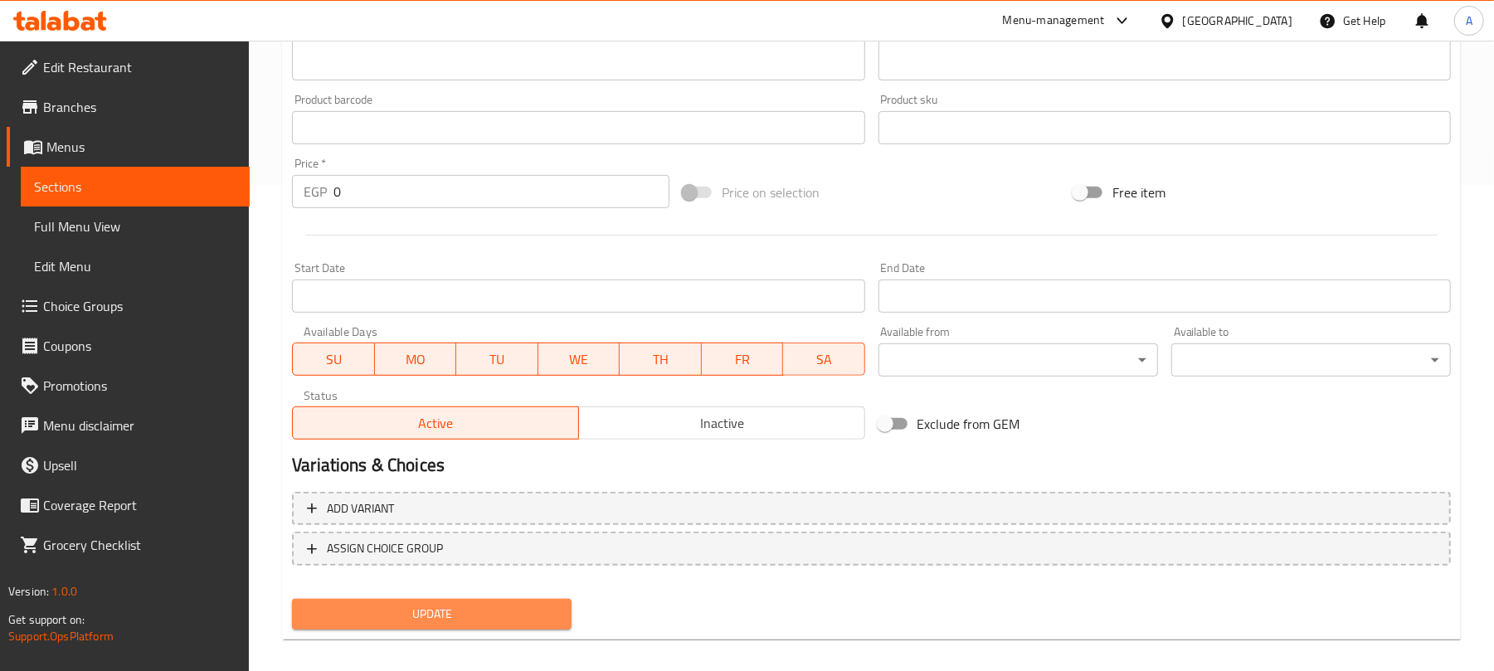
click at [438, 611] on span "Update" at bounding box center [431, 614] width 253 height 21
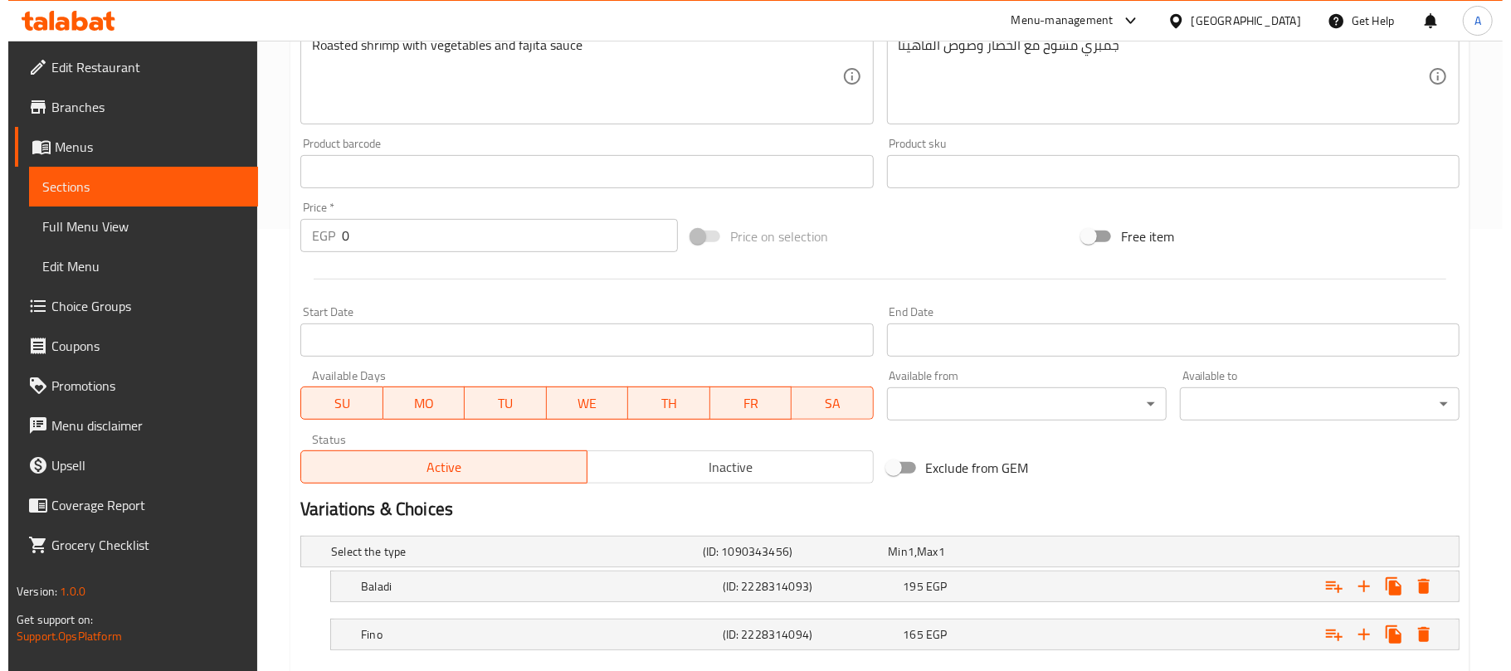
scroll to position [541, 0]
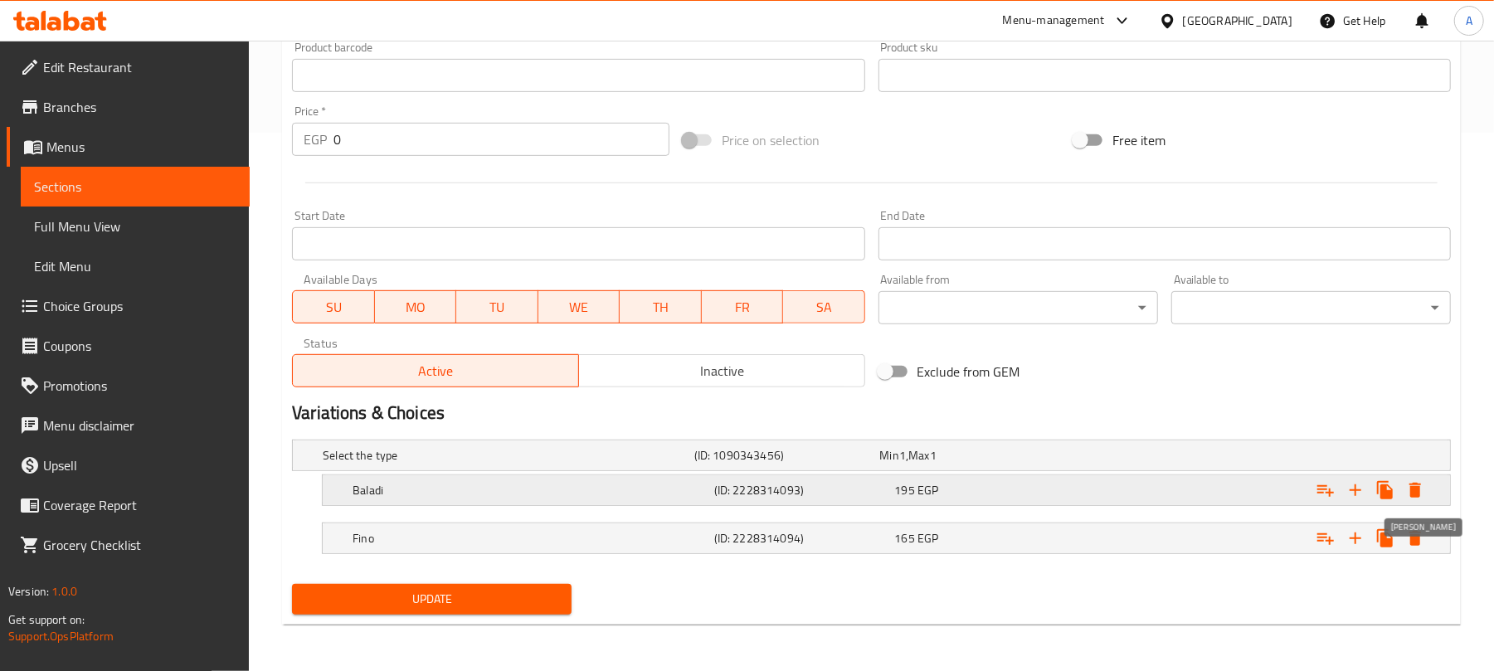
click at [1418, 486] on icon "Expand" at bounding box center [1415, 490] width 12 height 15
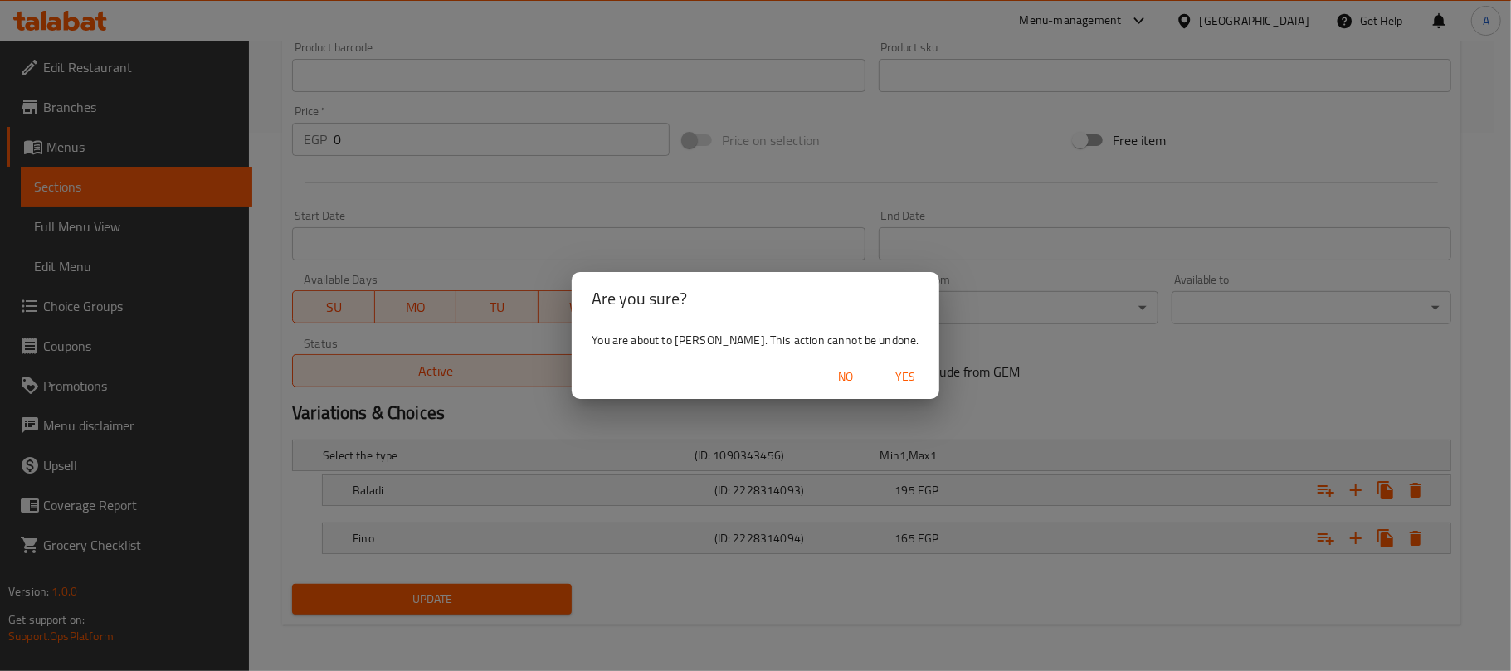
click at [890, 377] on span "Yes" at bounding box center [906, 377] width 40 height 21
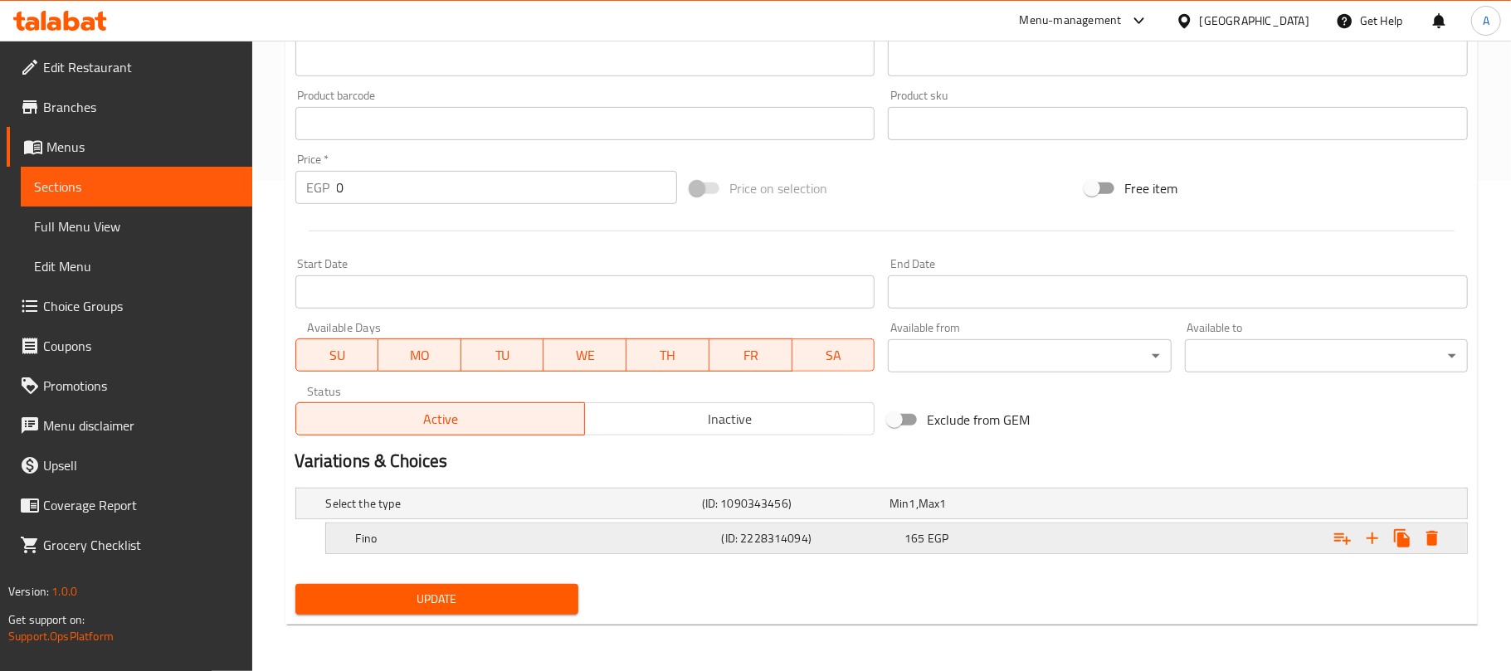
scroll to position [492, 0]
click at [1414, 542] on icon "Expand" at bounding box center [1415, 538] width 12 height 15
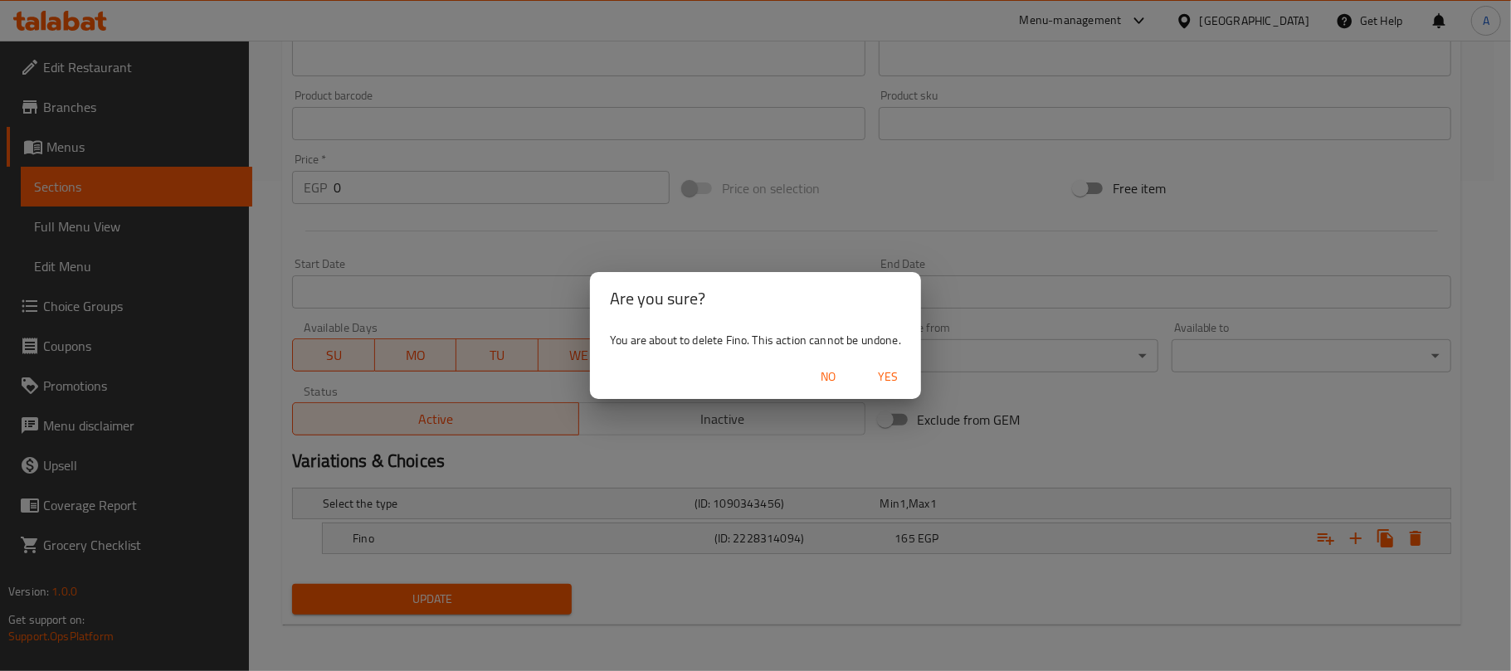
click at [891, 380] on span "Yes" at bounding box center [888, 377] width 40 height 21
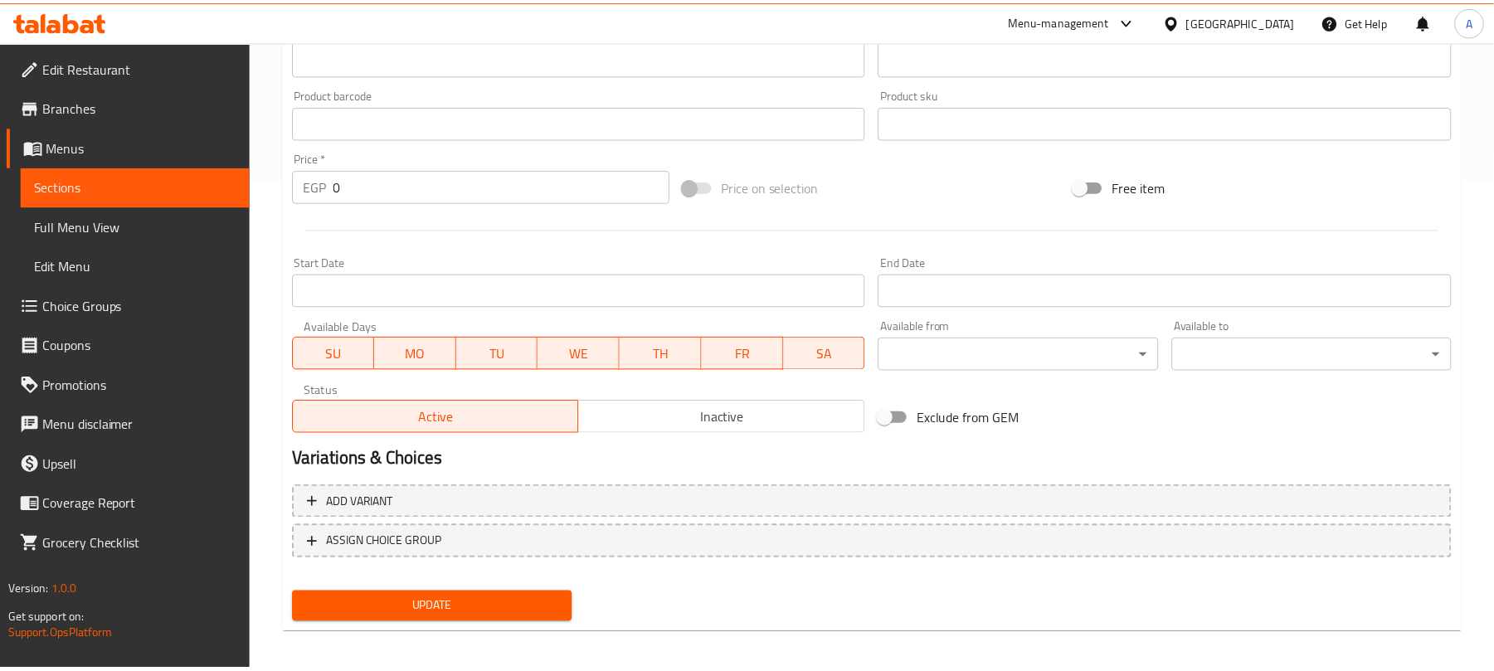
scroll to position [486, 0]
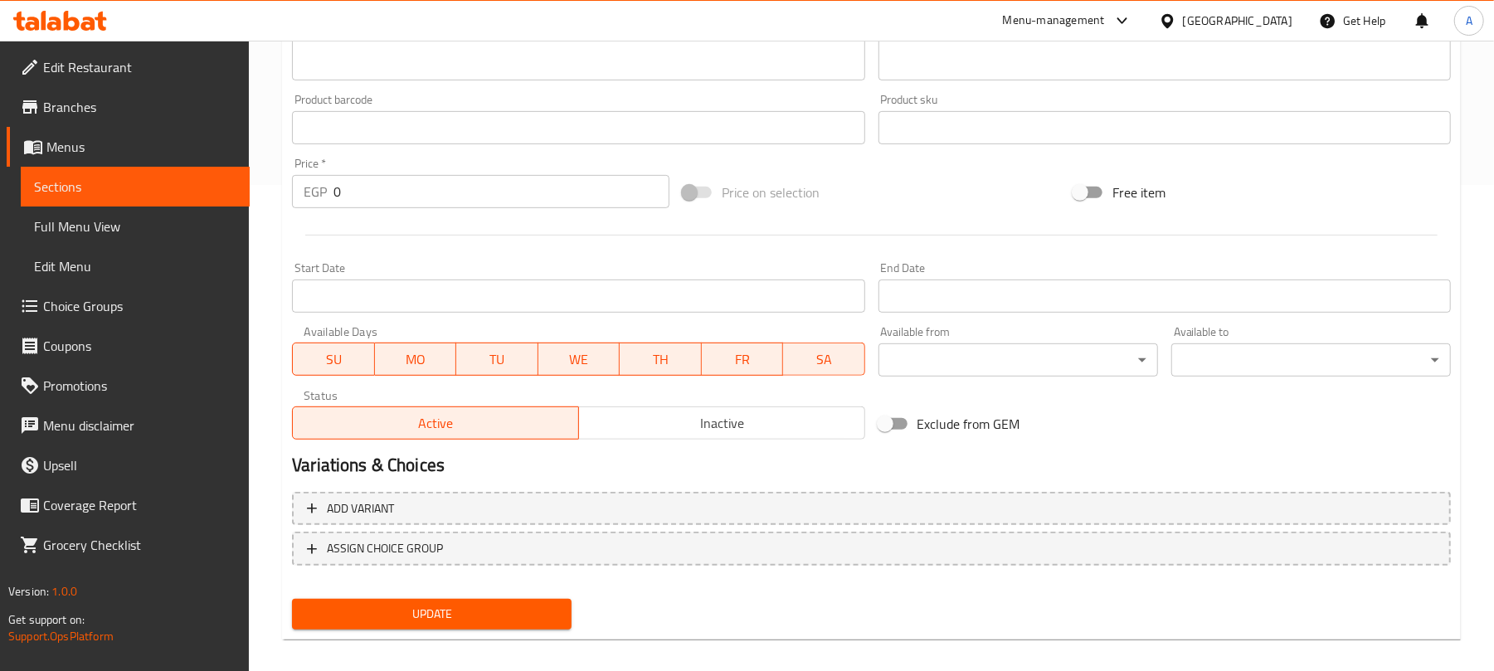
drag, startPoint x: 476, startPoint y: 608, endPoint x: 800, endPoint y: 422, distance: 373.1
click at [476, 609] on span "Update" at bounding box center [431, 614] width 253 height 21
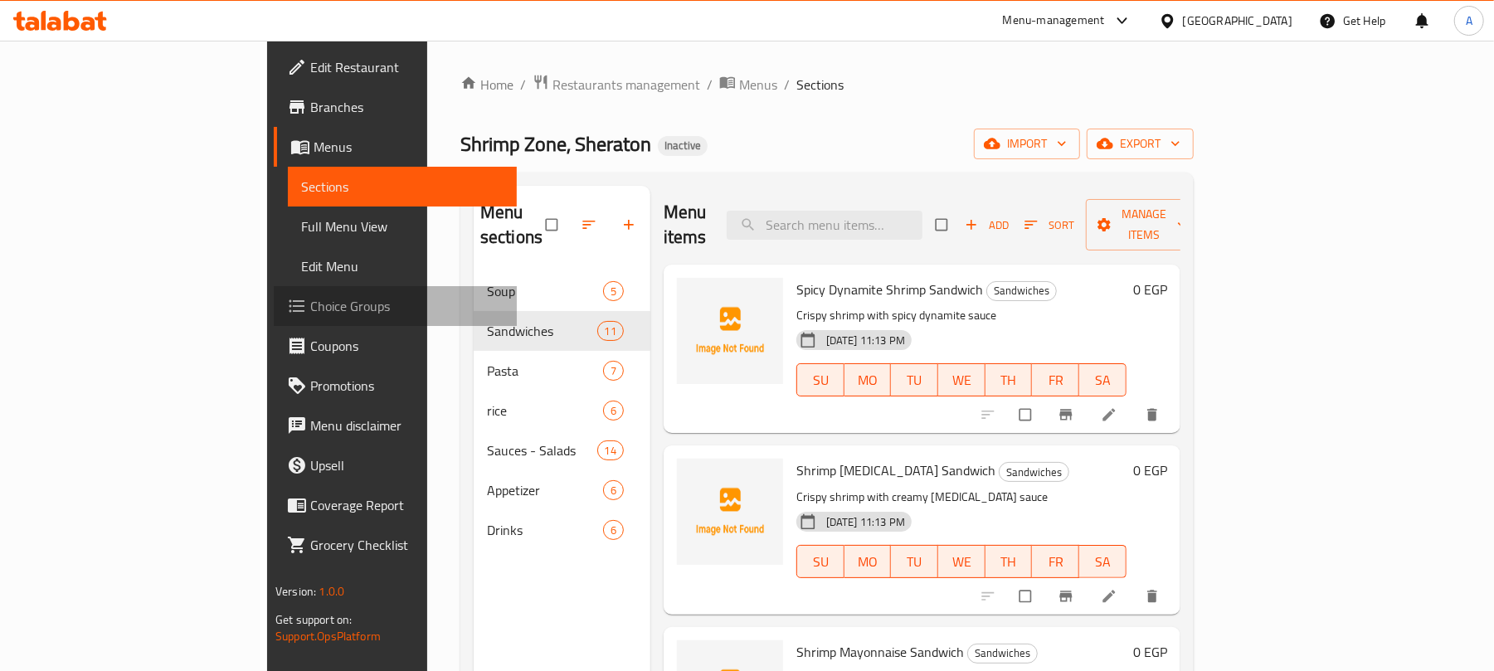
click at [310, 305] on span "Choice Groups" at bounding box center [406, 306] width 193 height 20
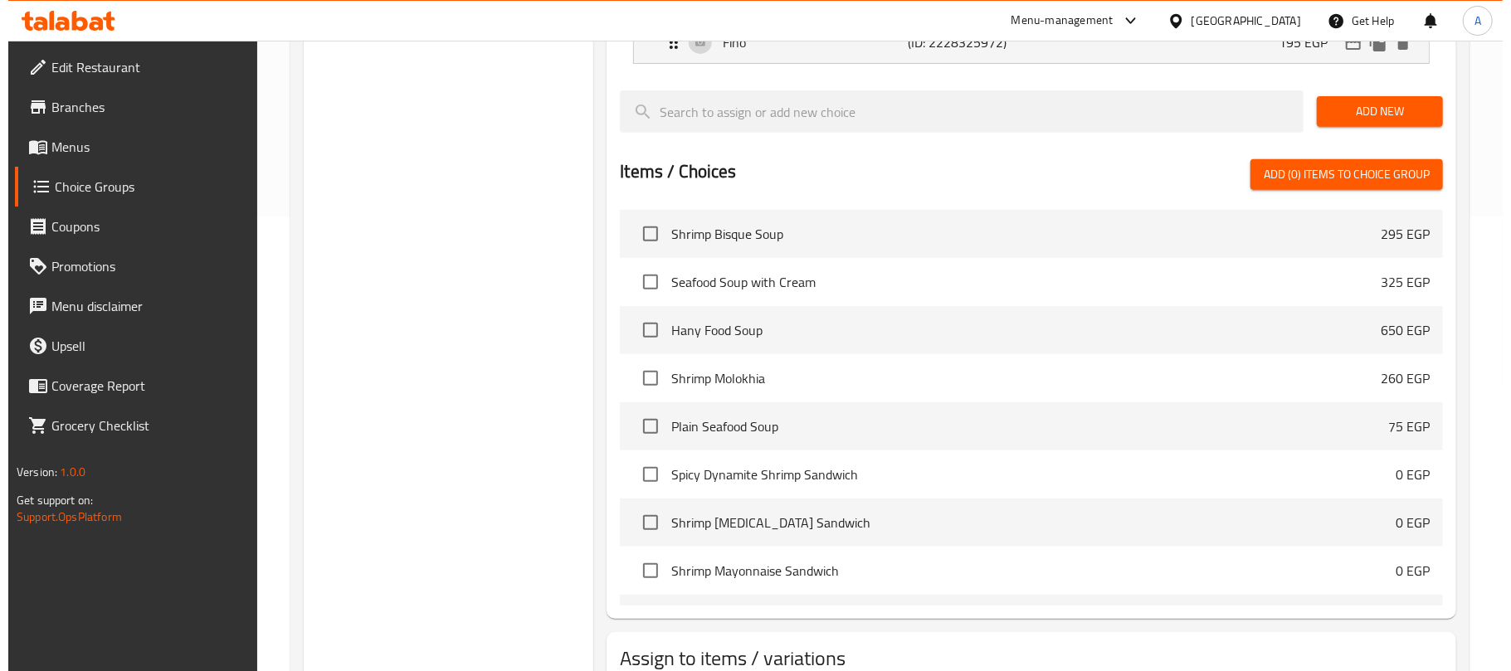
scroll to position [572, 0]
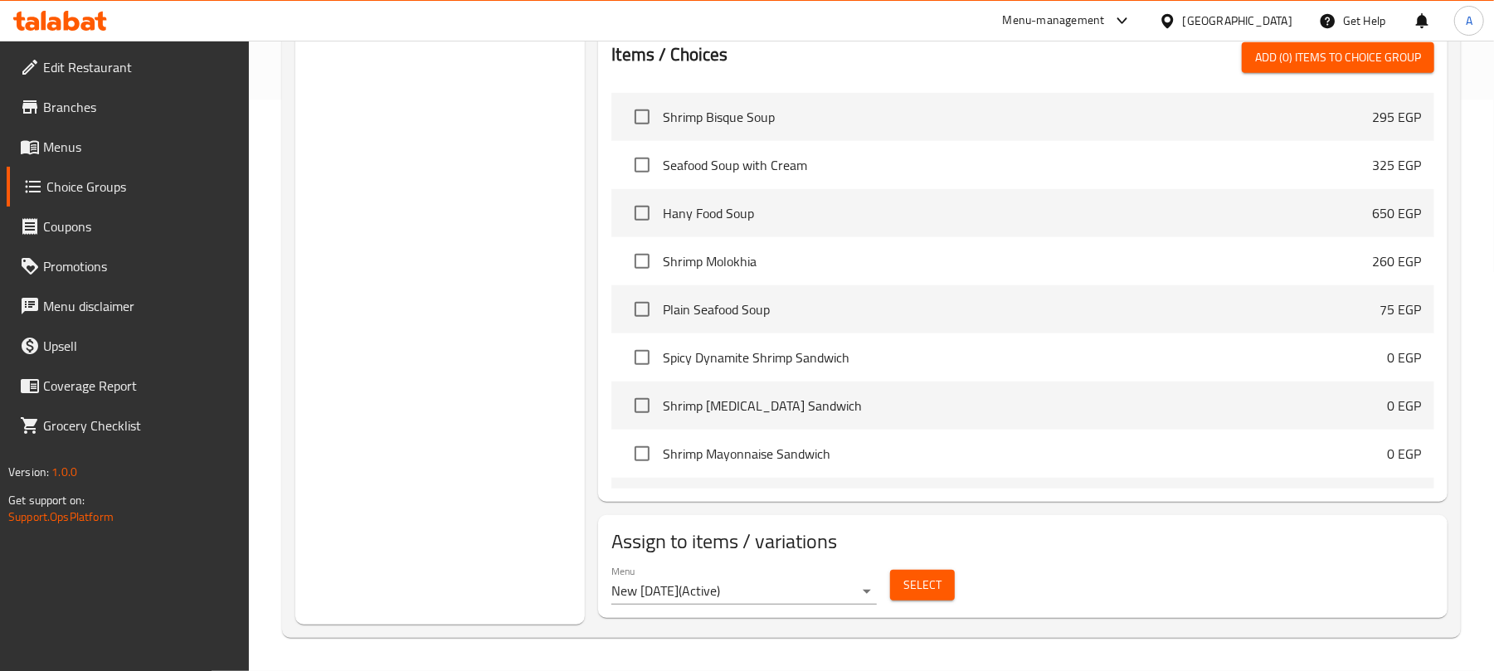
click at [920, 589] on span "Select" at bounding box center [922, 585] width 38 height 21
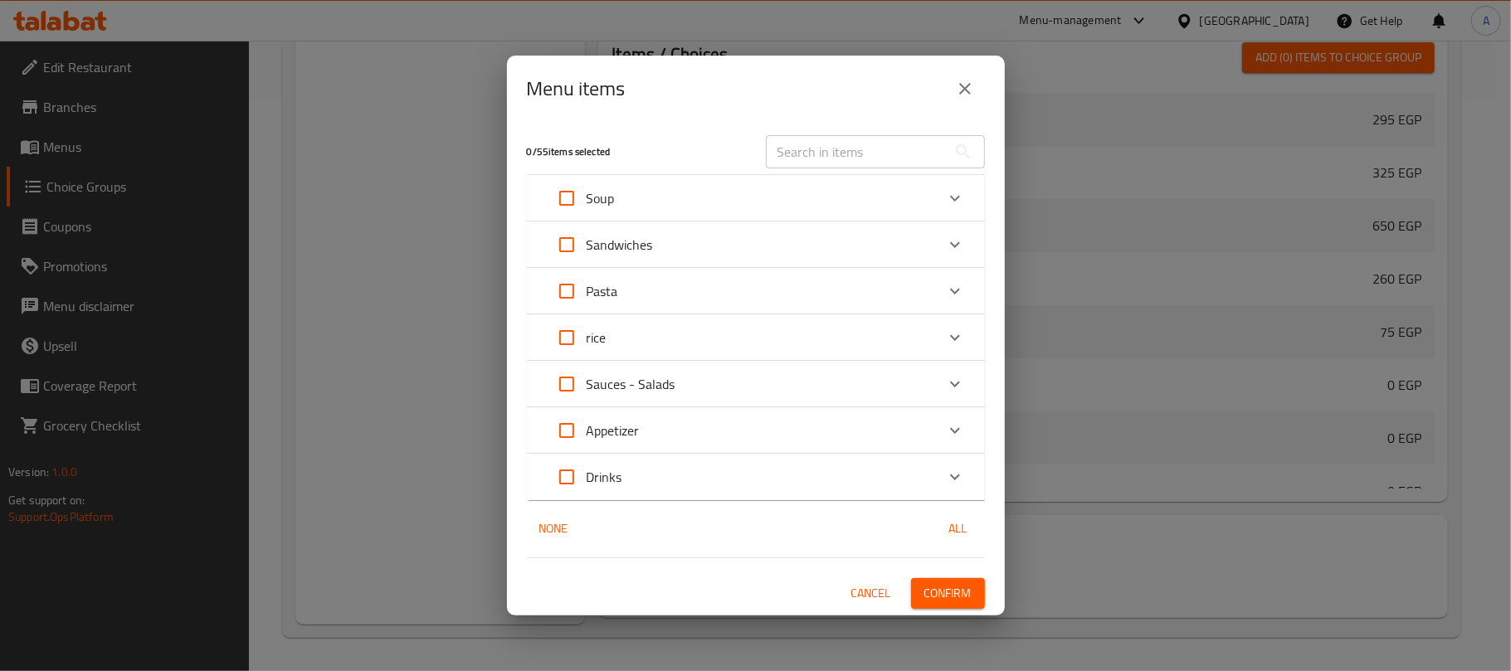
click at [750, 242] on div "Sandwiches" at bounding box center [741, 245] width 388 height 40
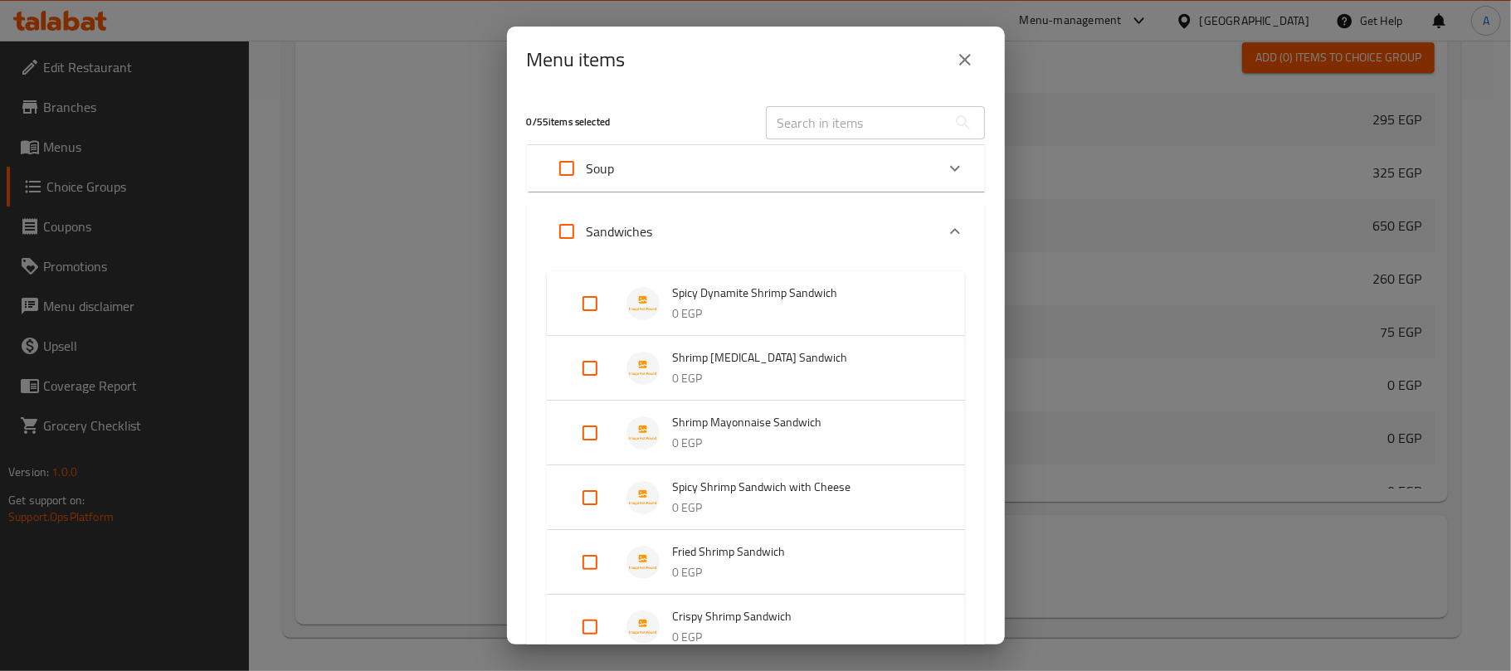
drag, startPoint x: 586, startPoint y: 304, endPoint x: 591, endPoint y: 379, distance: 75.7
click at [587, 304] on input "Expand" at bounding box center [590, 304] width 40 height 40
checkbox input "true"
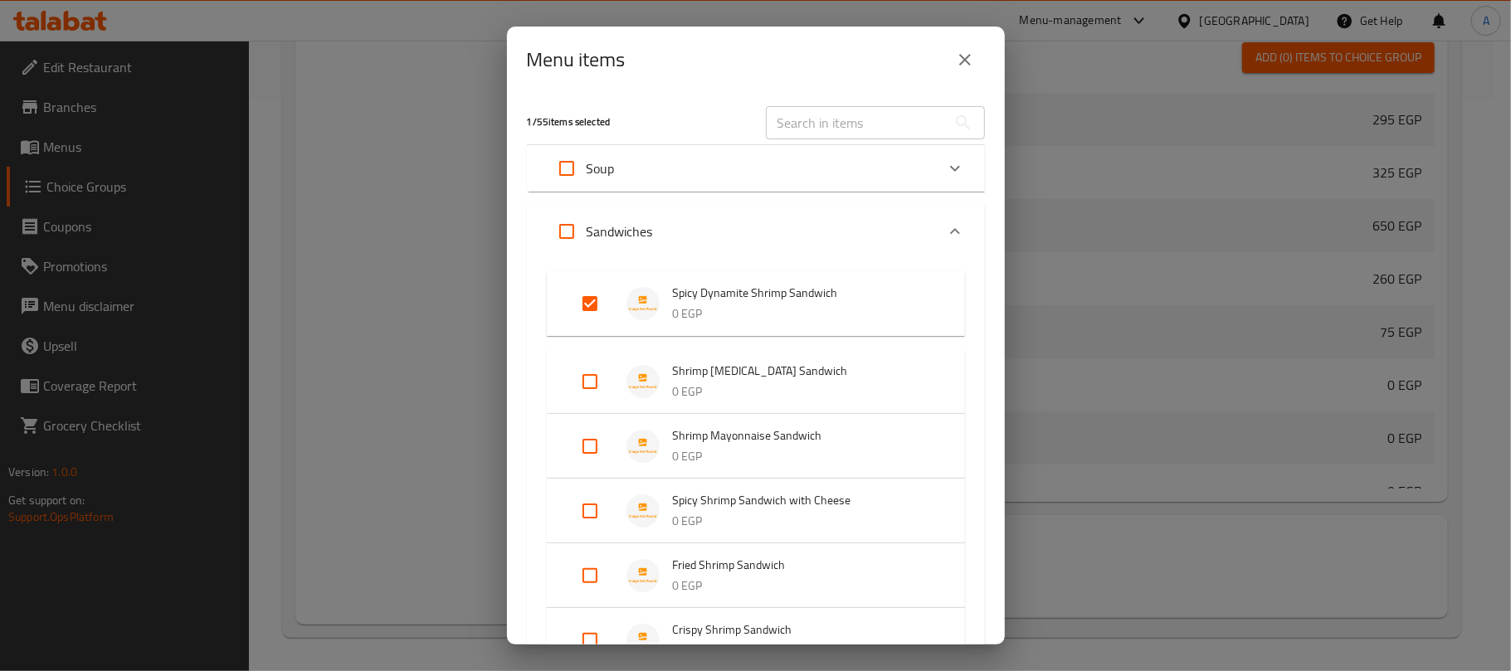
click at [591, 386] on input "Expand" at bounding box center [590, 382] width 40 height 40
checkbox input "true"
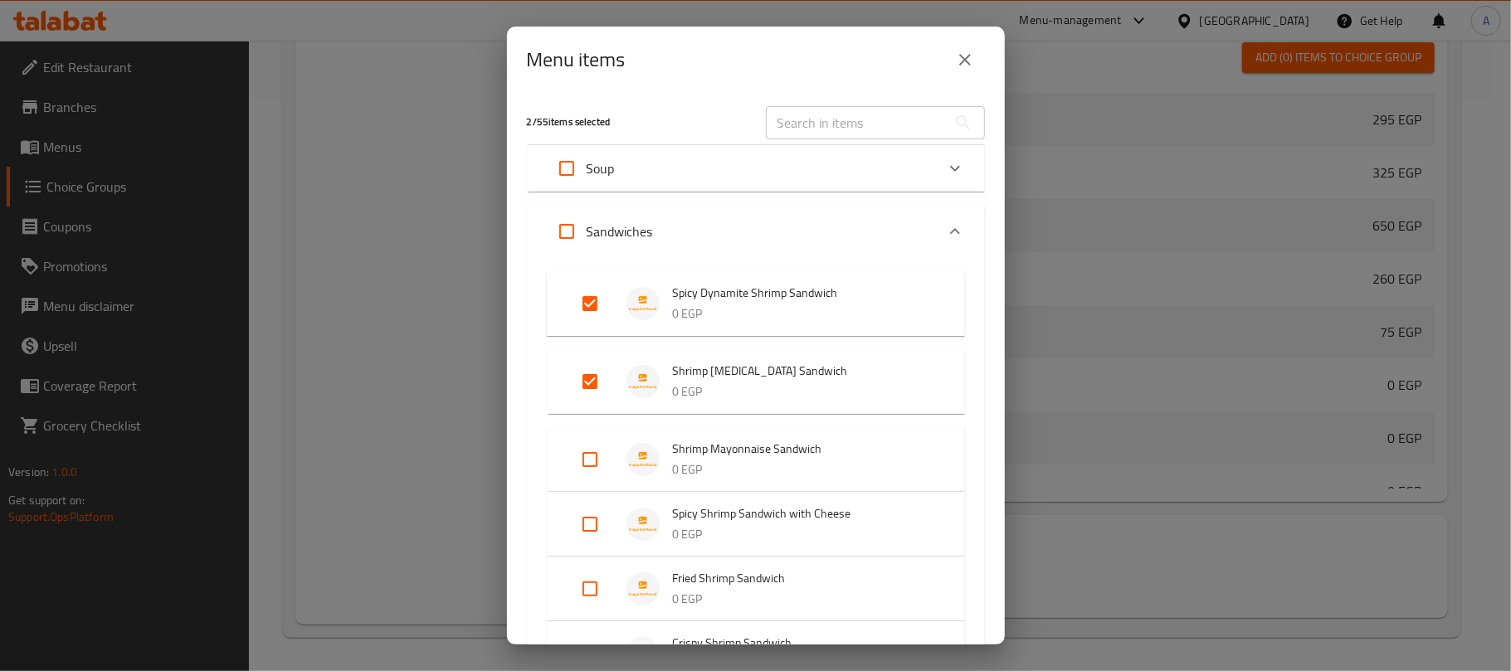
click at [594, 455] on input "Expand" at bounding box center [590, 460] width 40 height 40
checkbox input "true"
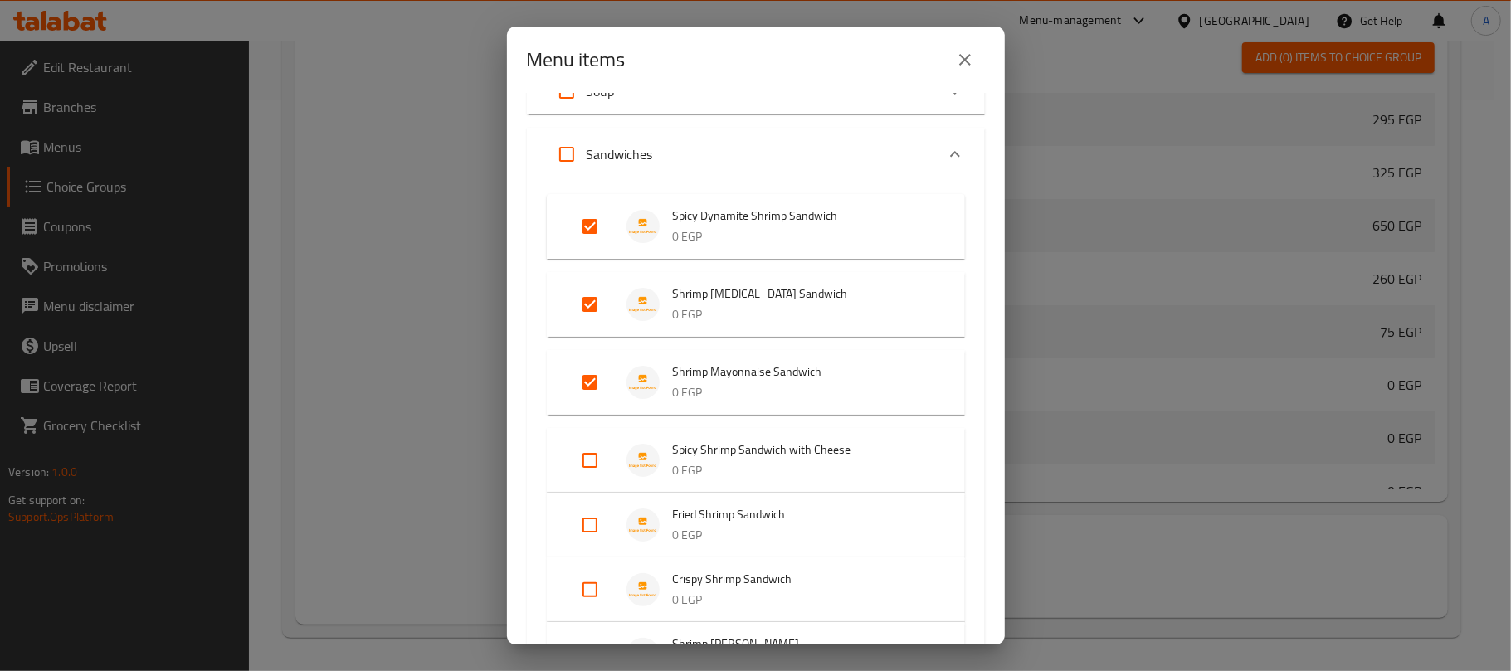
scroll to position [221, 0]
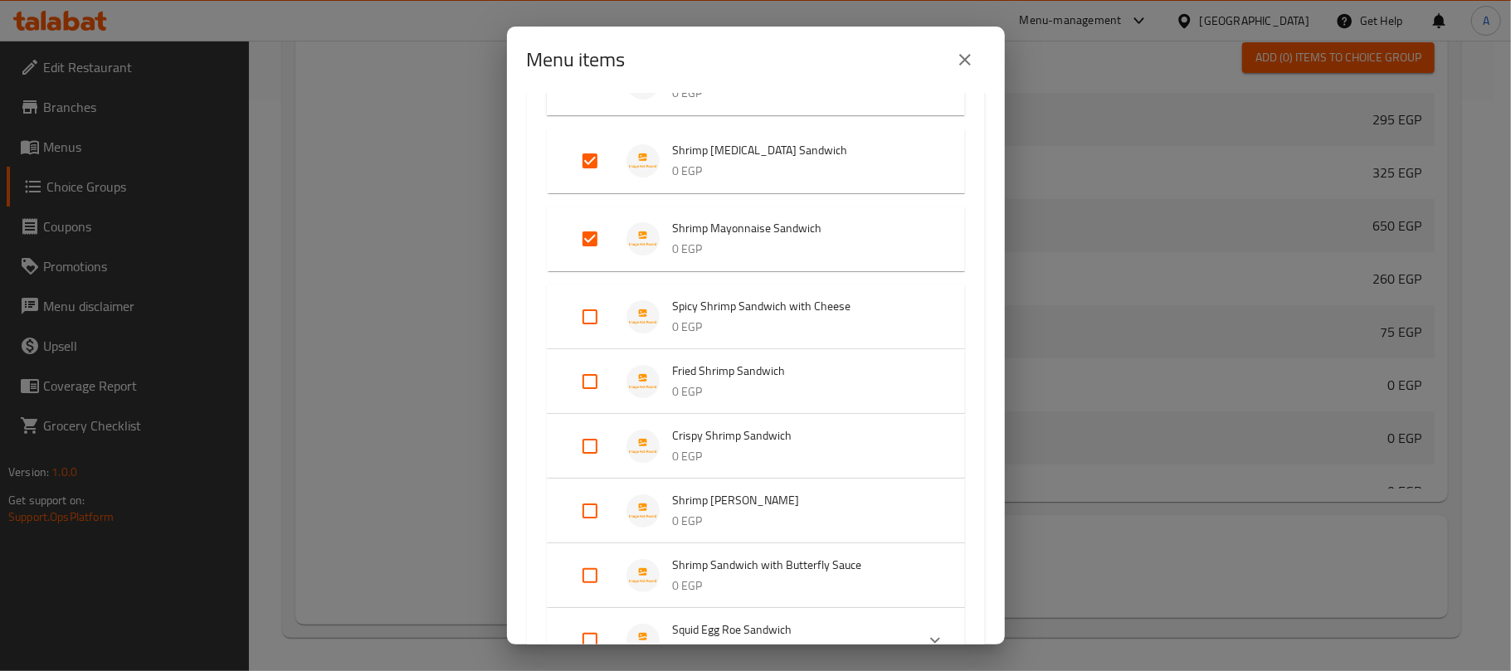
click at [587, 316] on input "Expand" at bounding box center [590, 317] width 40 height 40
checkbox input "true"
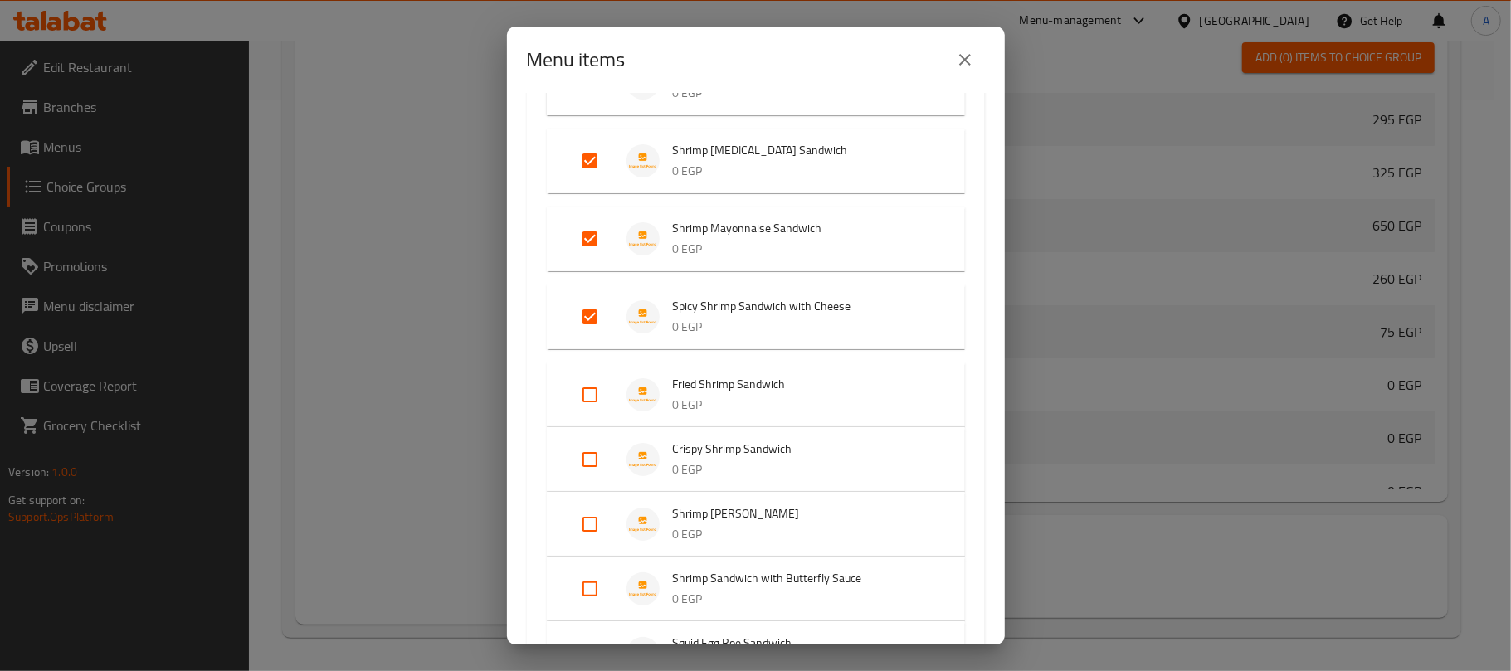
click at [586, 393] on input "Expand" at bounding box center [590, 395] width 40 height 40
checkbox input "true"
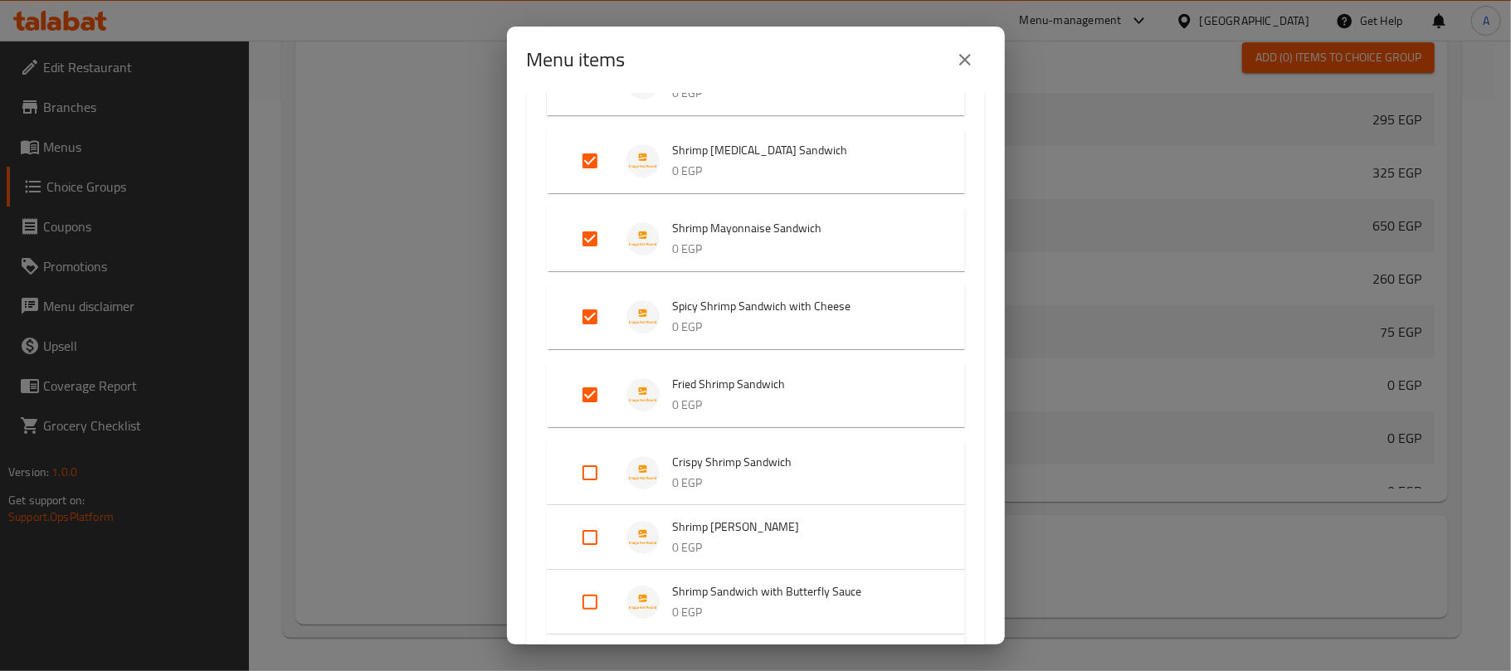
click at [592, 475] on input "Expand" at bounding box center [590, 473] width 40 height 40
checkbox input "true"
click at [589, 531] on input "Expand" at bounding box center [590, 551] width 40 height 40
checkbox input "true"
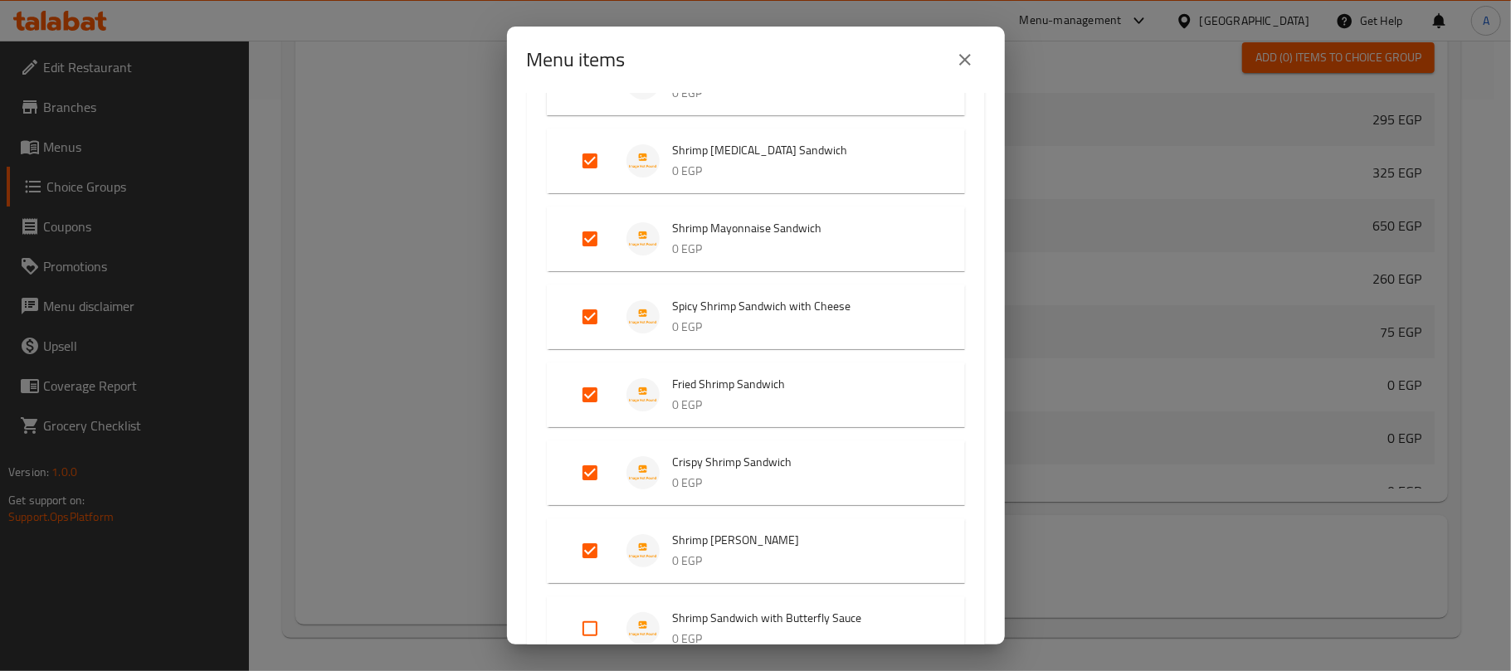
scroll to position [442, 0]
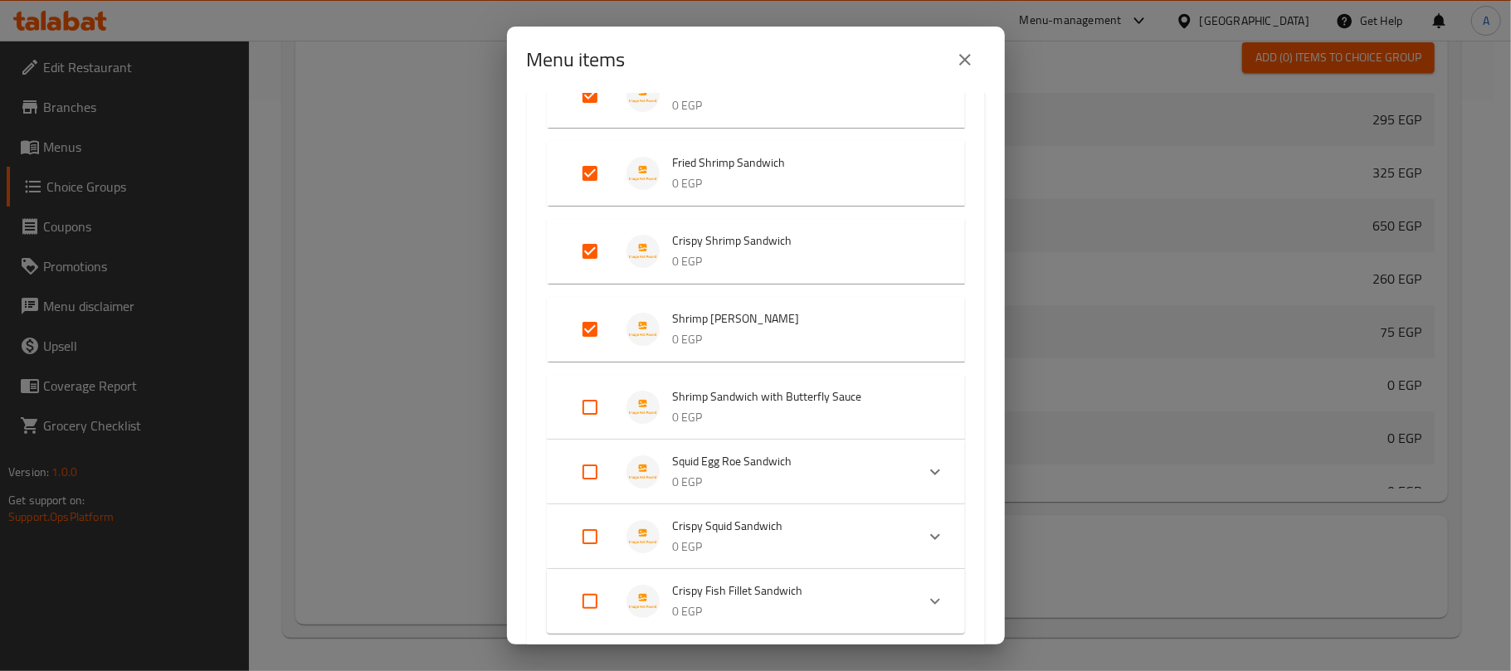
click at [591, 409] on input "Expand" at bounding box center [590, 407] width 40 height 40
checkbox input "true"
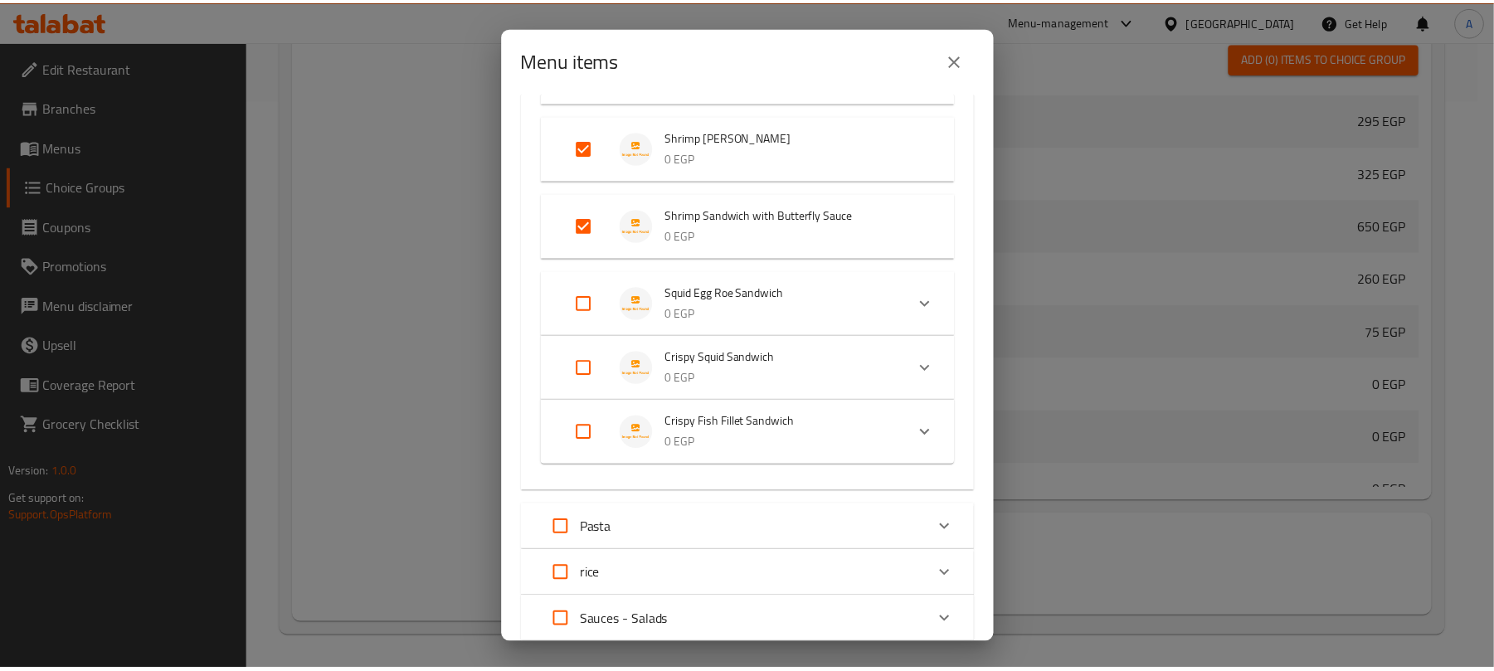
scroll to position [831, 0]
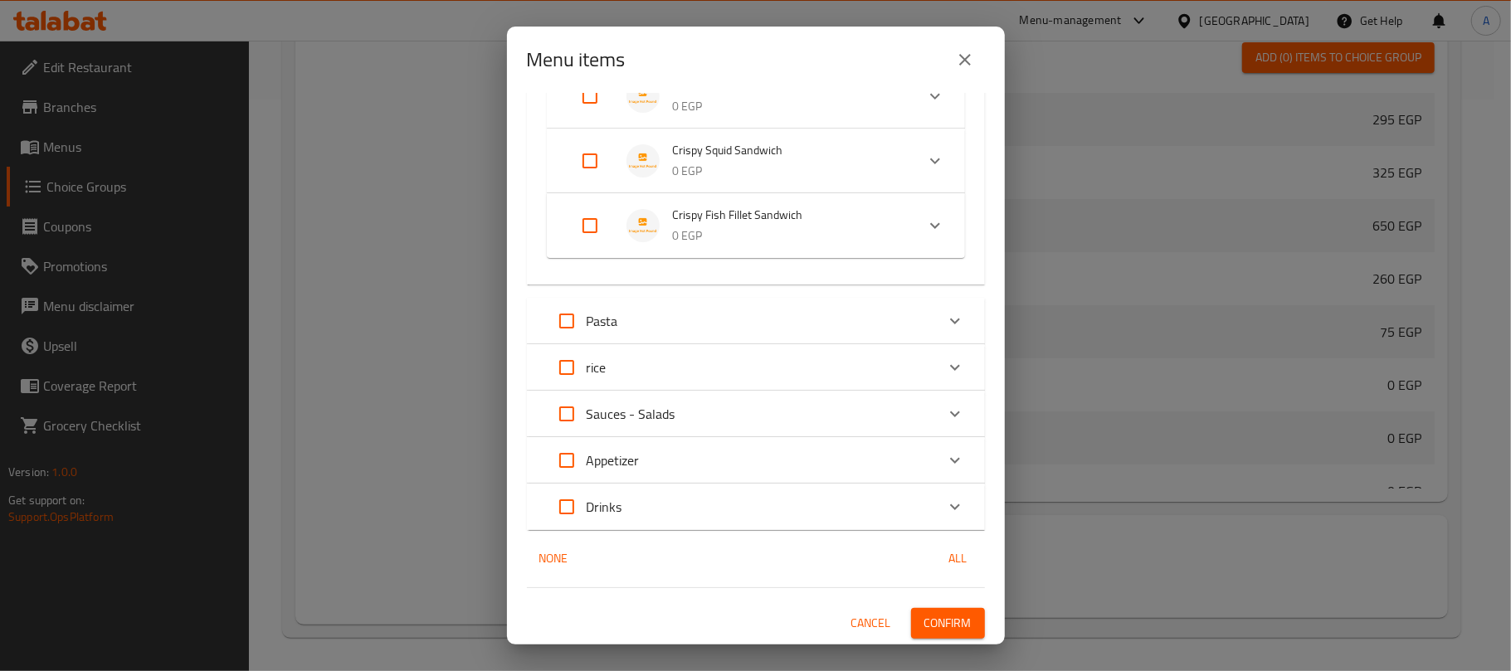
click at [927, 617] on span "Confirm" at bounding box center [947, 623] width 47 height 21
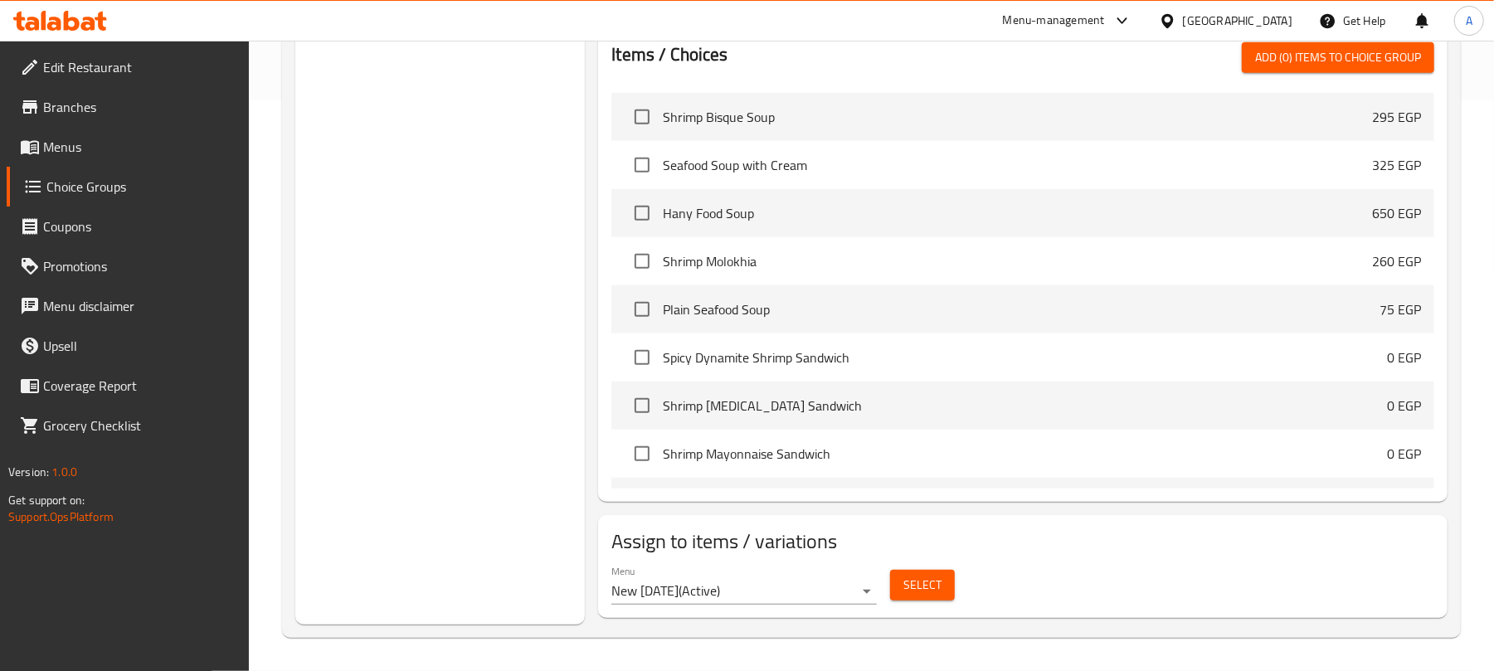
click at [494, 118] on div "Choice Groups Your choice of 2" at bounding box center [439, 121] width 289 height 1008
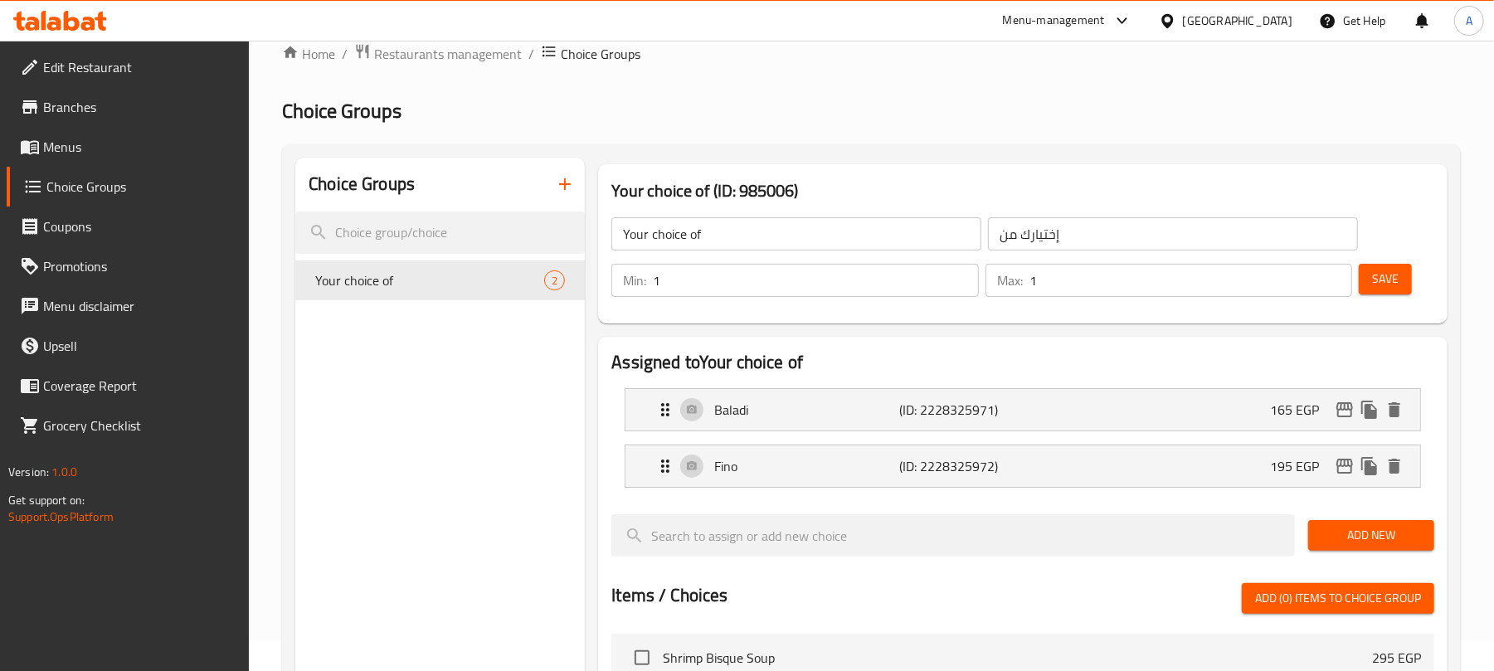
scroll to position [0, 0]
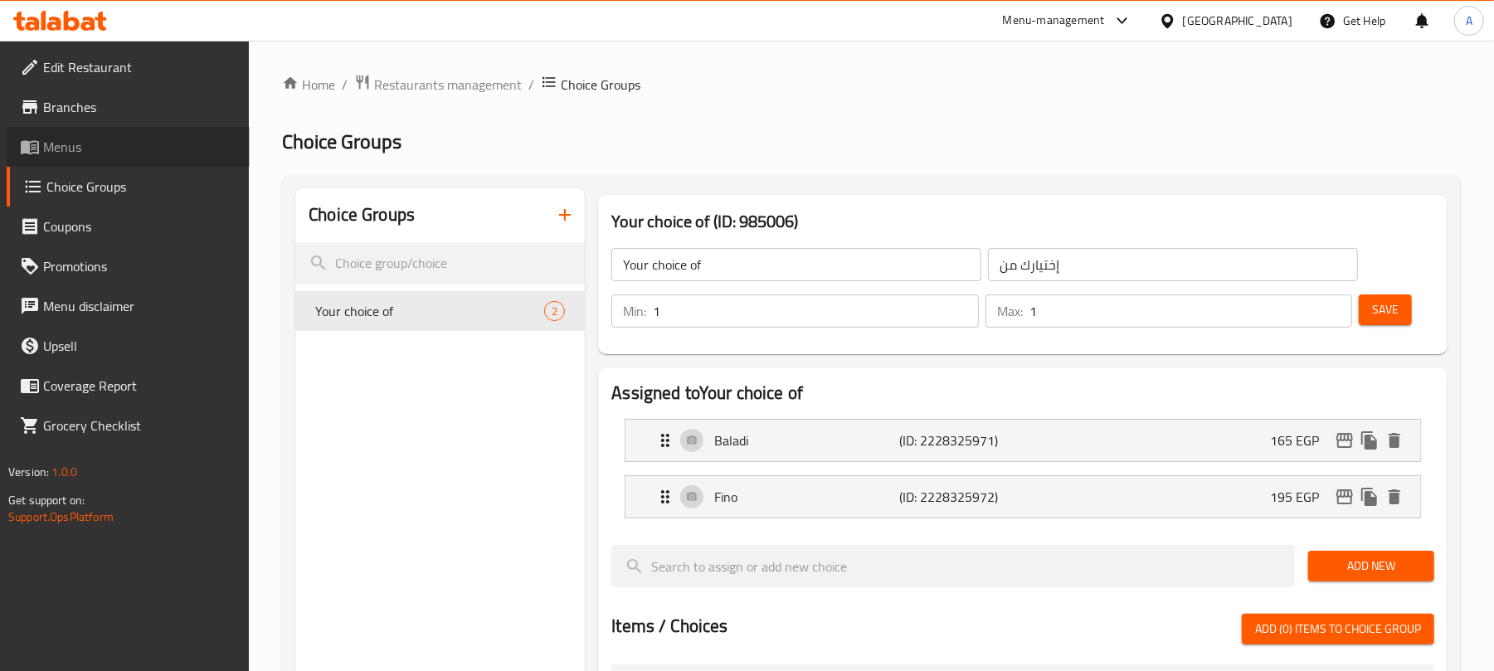
click at [35, 144] on icon at bounding box center [34, 147] width 6 height 7
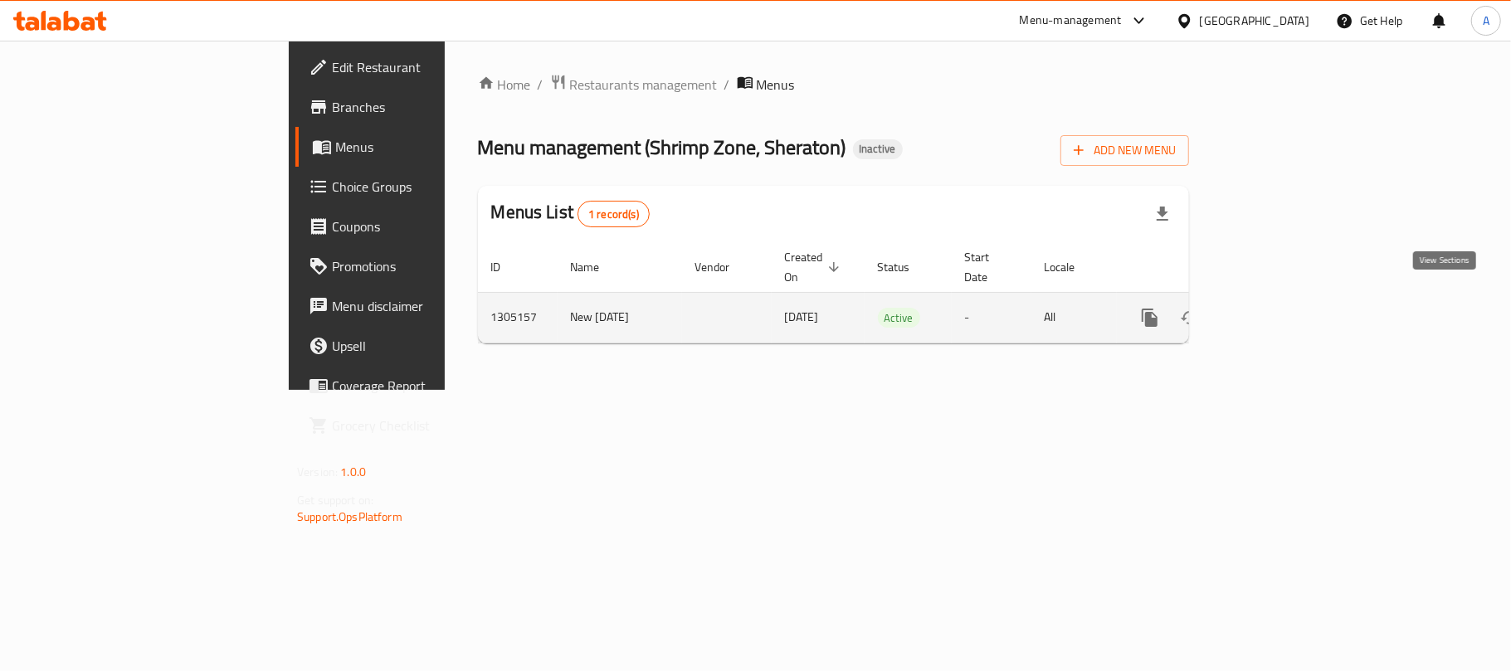
click at [1279, 308] on icon "enhanced table" at bounding box center [1269, 318] width 20 height 20
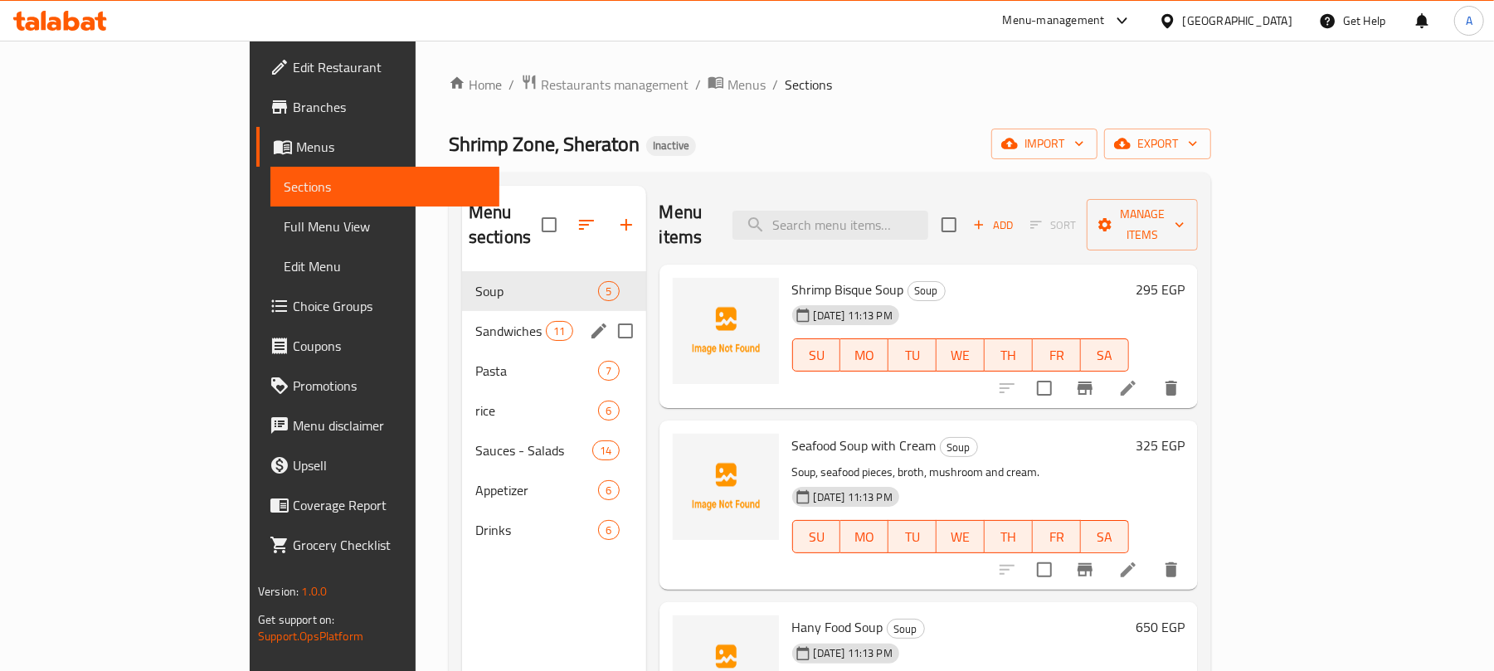
click at [462, 323] on div "Sandwiches 11" at bounding box center [554, 331] width 184 height 40
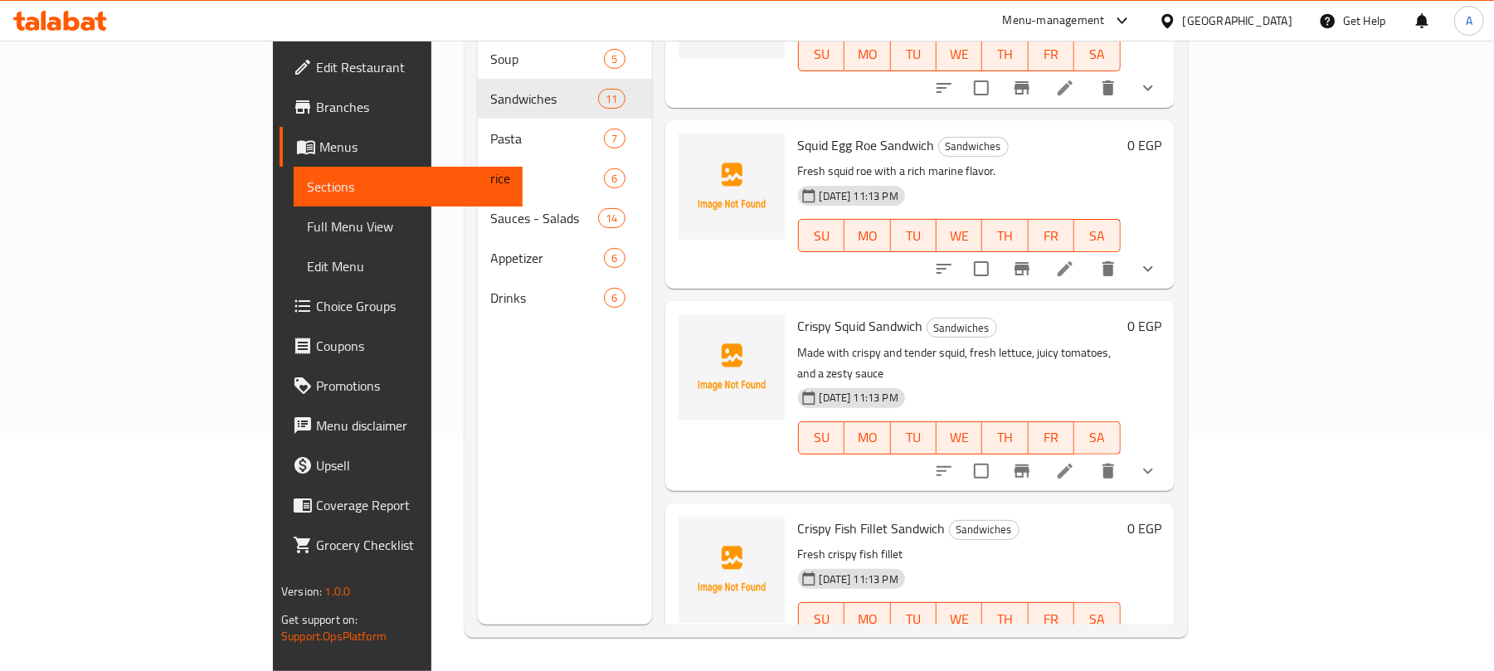
scroll to position [1338, 0]
click at [1075, 258] on icon at bounding box center [1065, 268] width 20 height 20
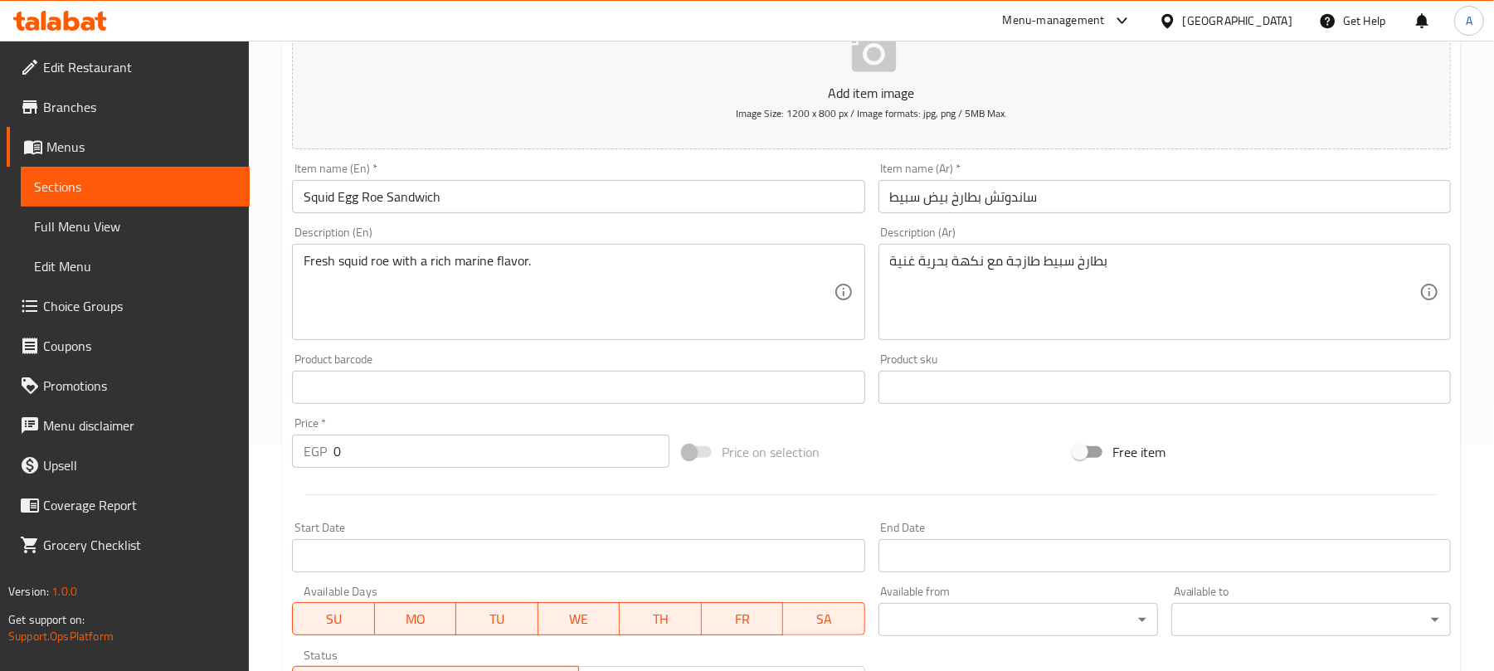
scroll to position [541, 0]
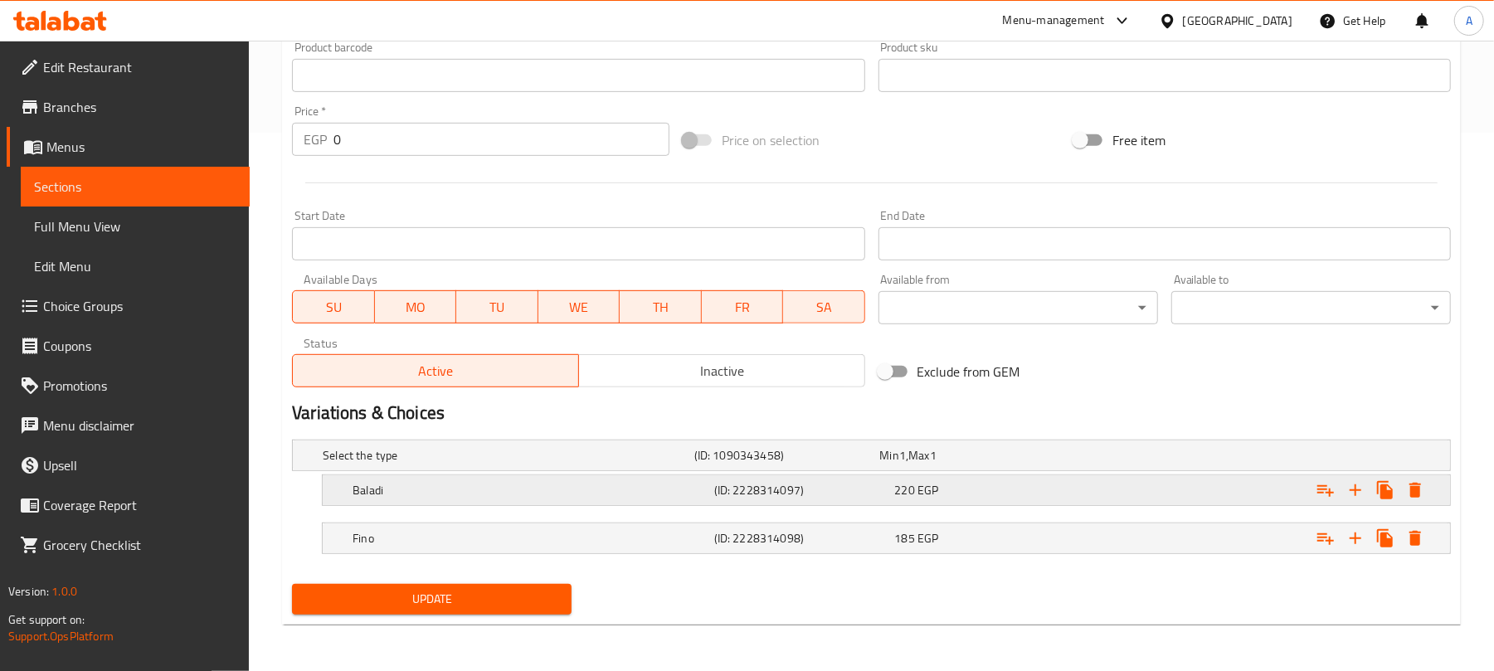
click at [1012, 464] on div "220 EGP" at bounding box center [969, 455] width 179 height 17
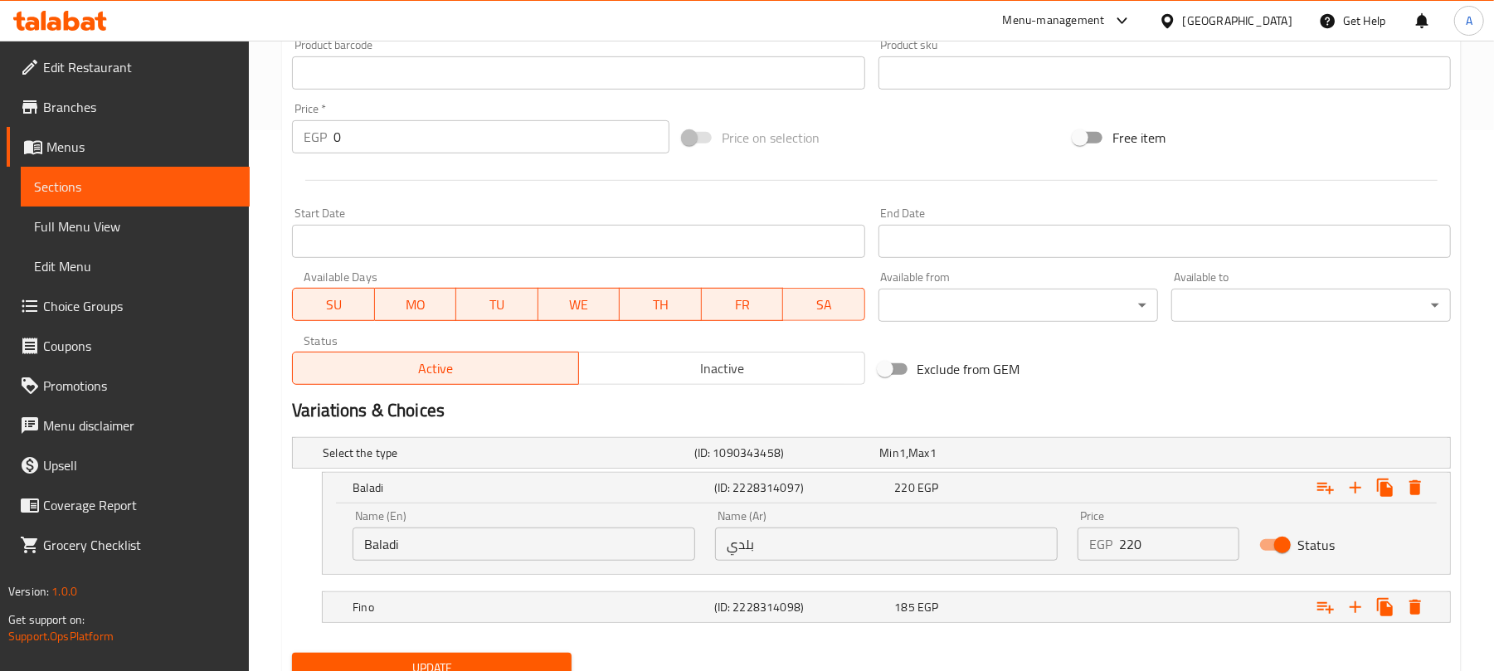
scroll to position [611, 0]
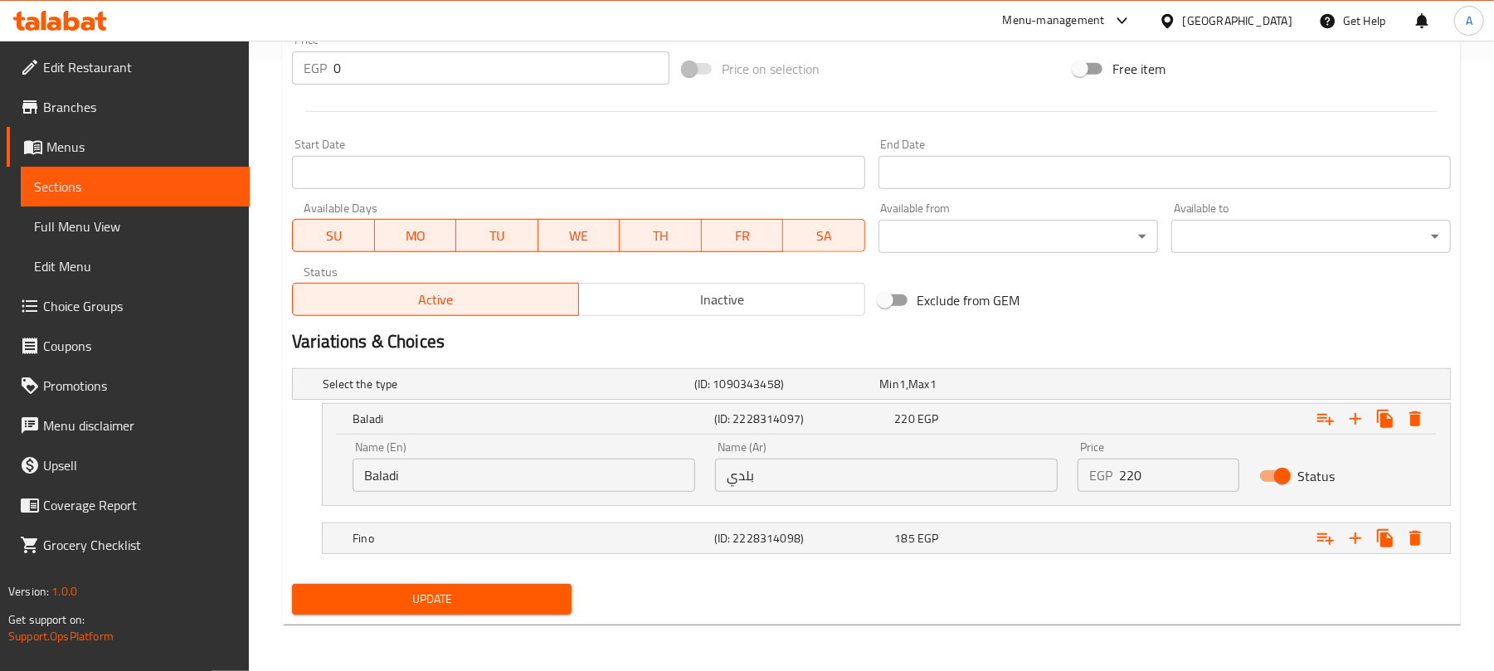
drag, startPoint x: 1161, startPoint y: 472, endPoint x: 1005, endPoint y: 489, distance: 156.8
click at [1010, 488] on div "Name (En) Baladi Name (En) Name (Ar) بلدي Name (Ar) Price EGP 220 Price Status" at bounding box center [886, 466] width 1087 height 71
click at [1059, 392] on div "185 EGP" at bounding box center [969, 384] width 179 height 17
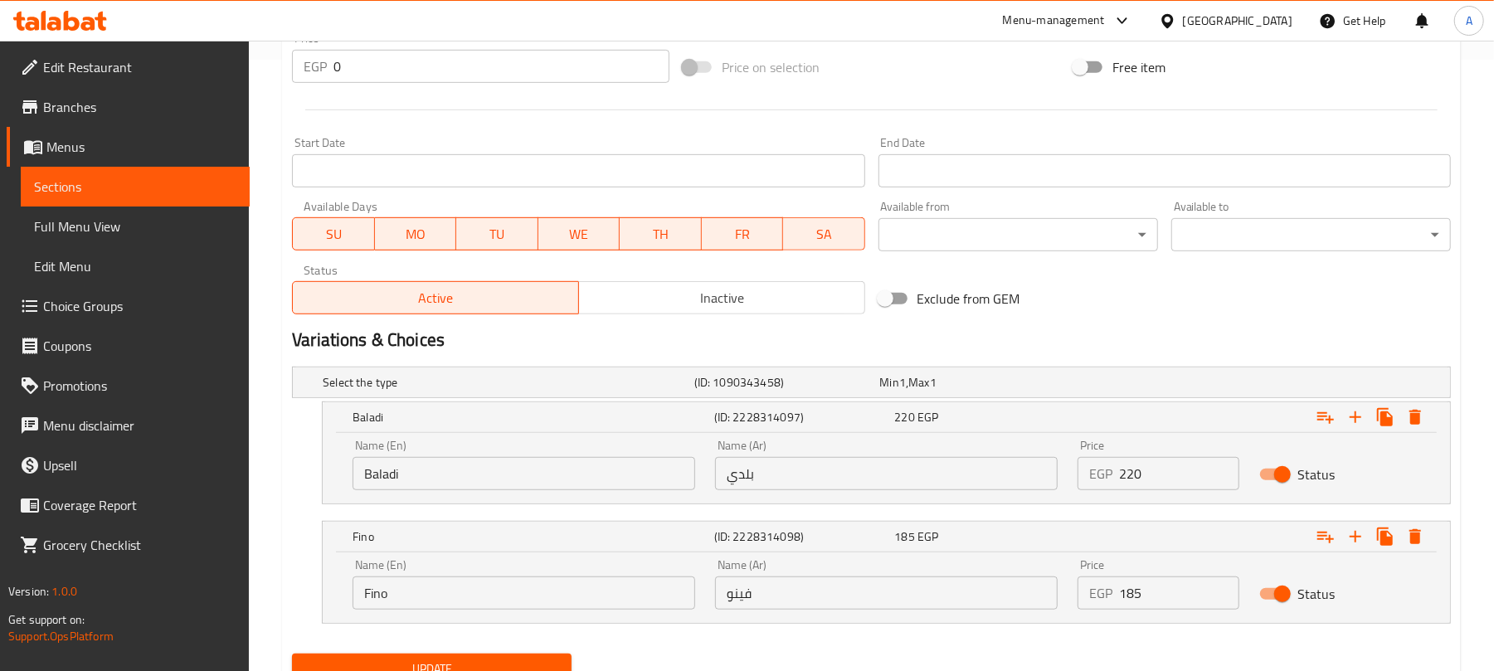
drag, startPoint x: 1163, startPoint y: 592, endPoint x: 1039, endPoint y: 595, distance: 124.5
click at [1039, 595] on div "Name (En) Fino Name (En) Name (Ar) فينو Name (Ar) Price EGP 185 Price Status" at bounding box center [886, 584] width 1087 height 71
paste input "220"
type input "220"
click at [1135, 478] on input "220" at bounding box center [1178, 473] width 119 height 33
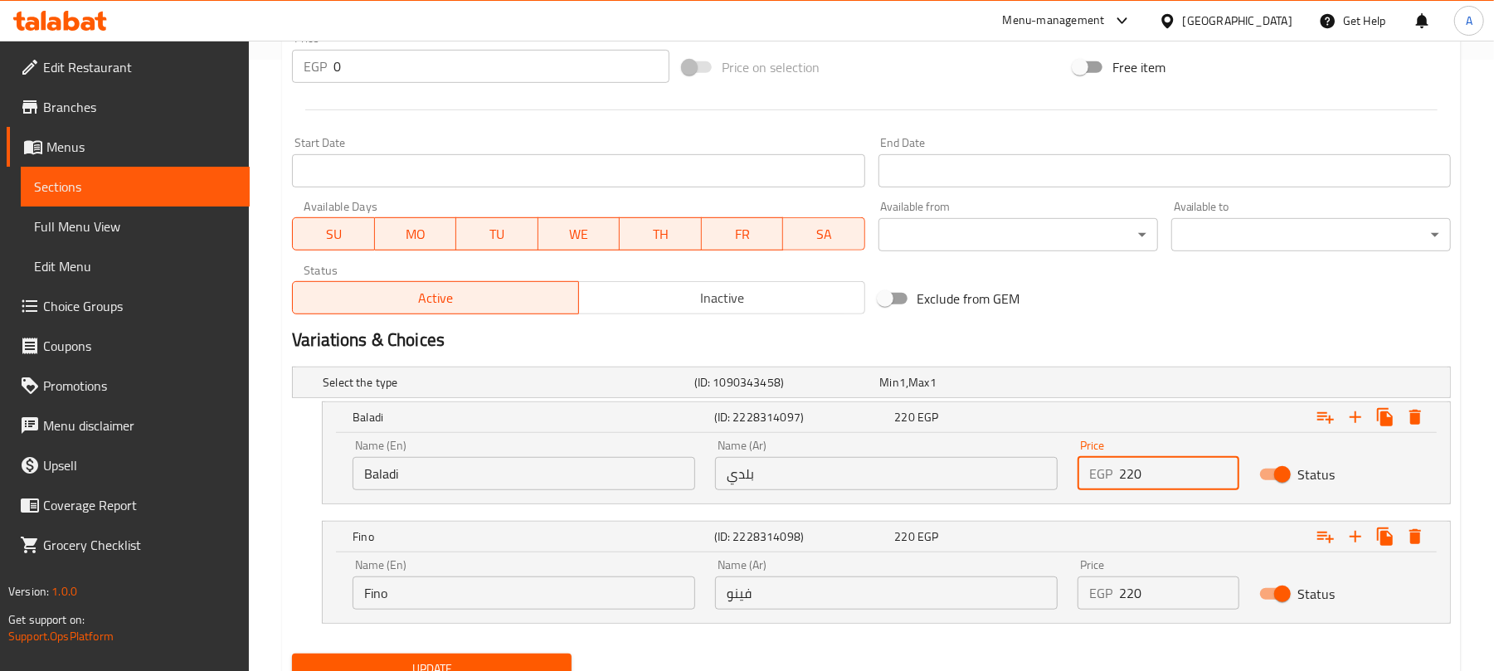
click at [1135, 478] on input "220" at bounding box center [1178, 473] width 119 height 33
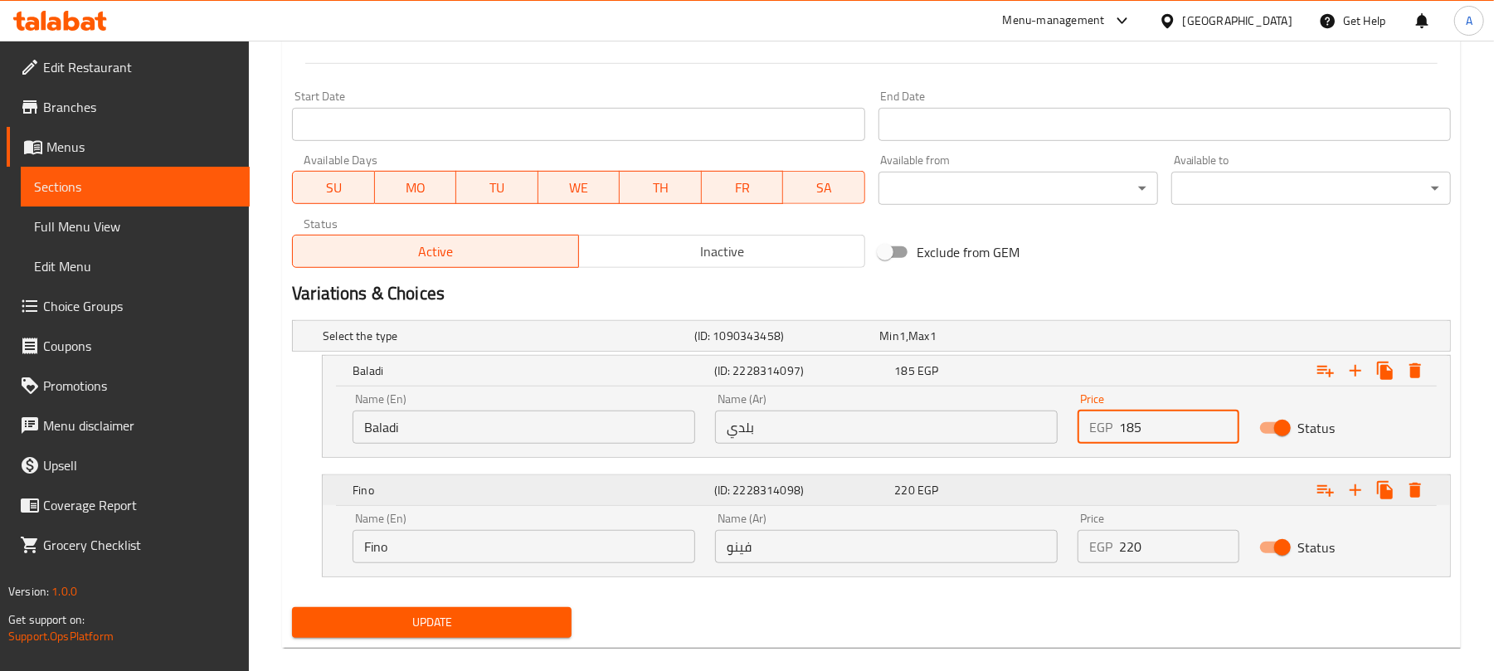
scroll to position [684, 0]
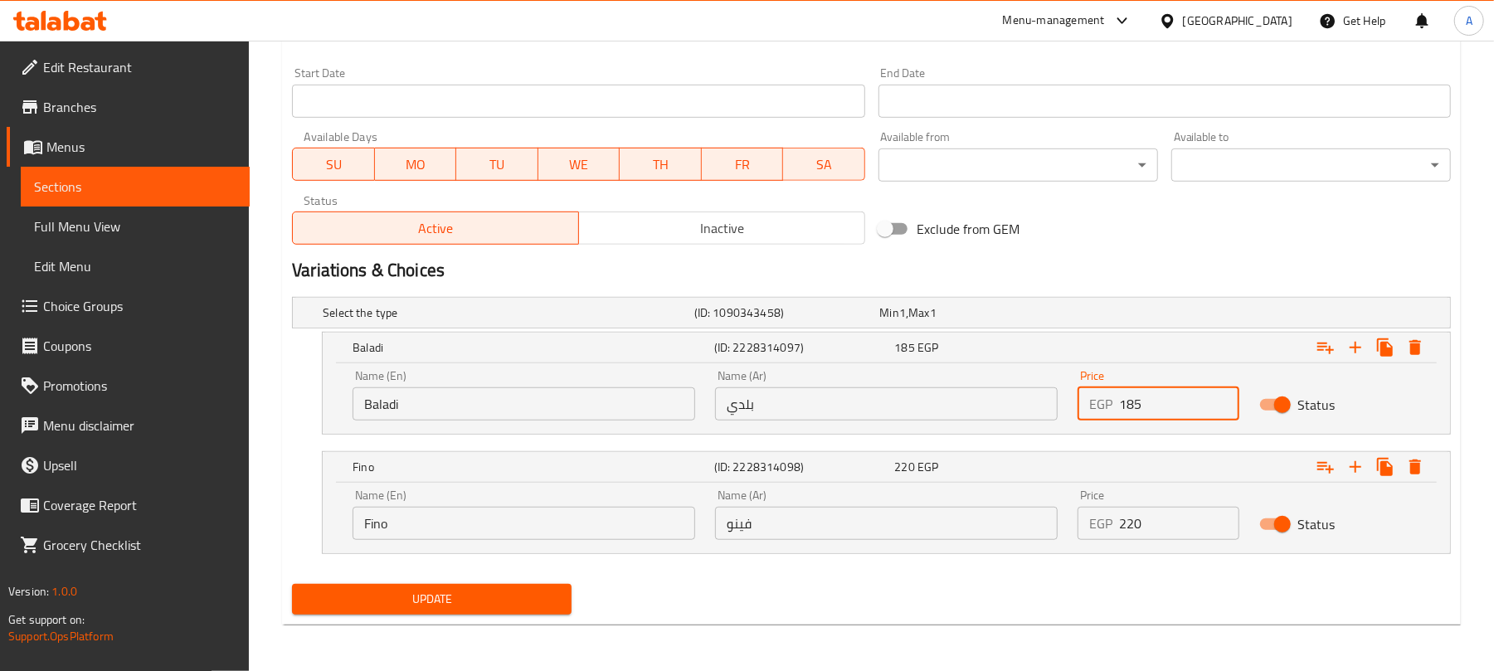
type input "185"
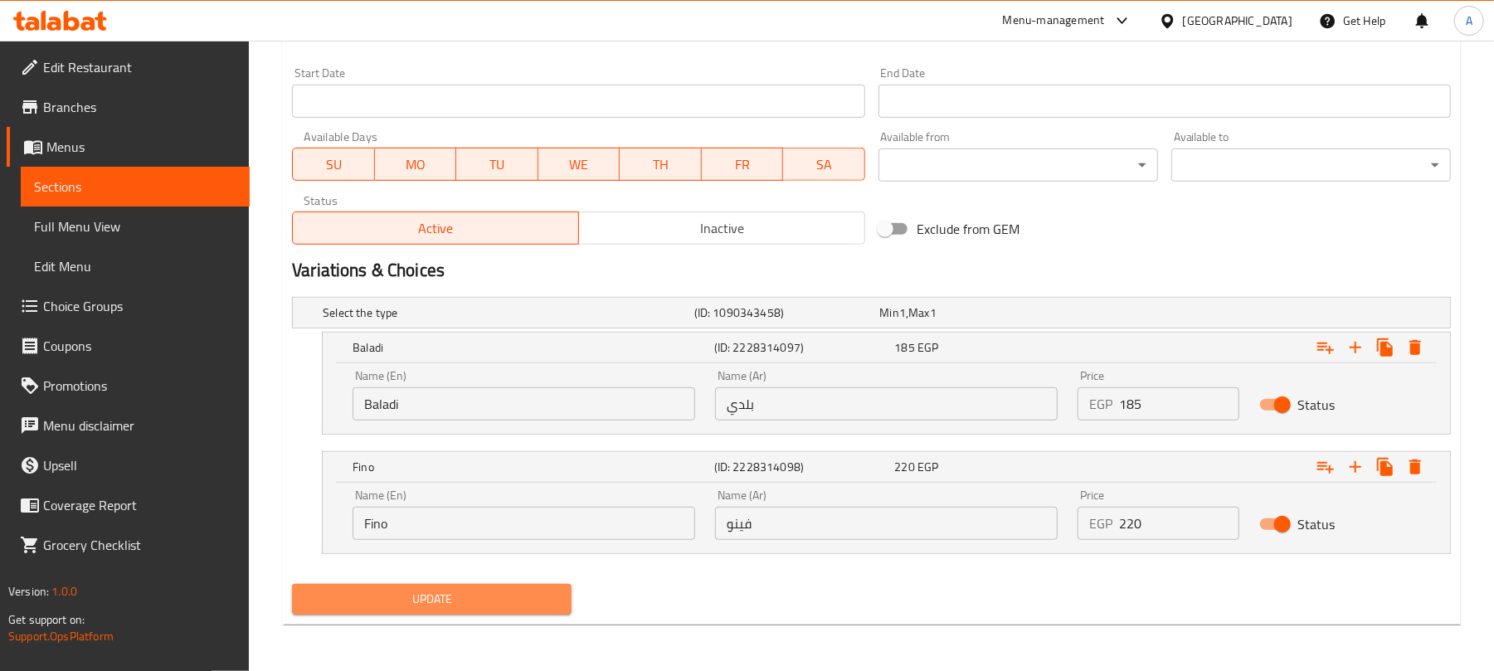
click at [503, 605] on span "Update" at bounding box center [431, 599] width 253 height 21
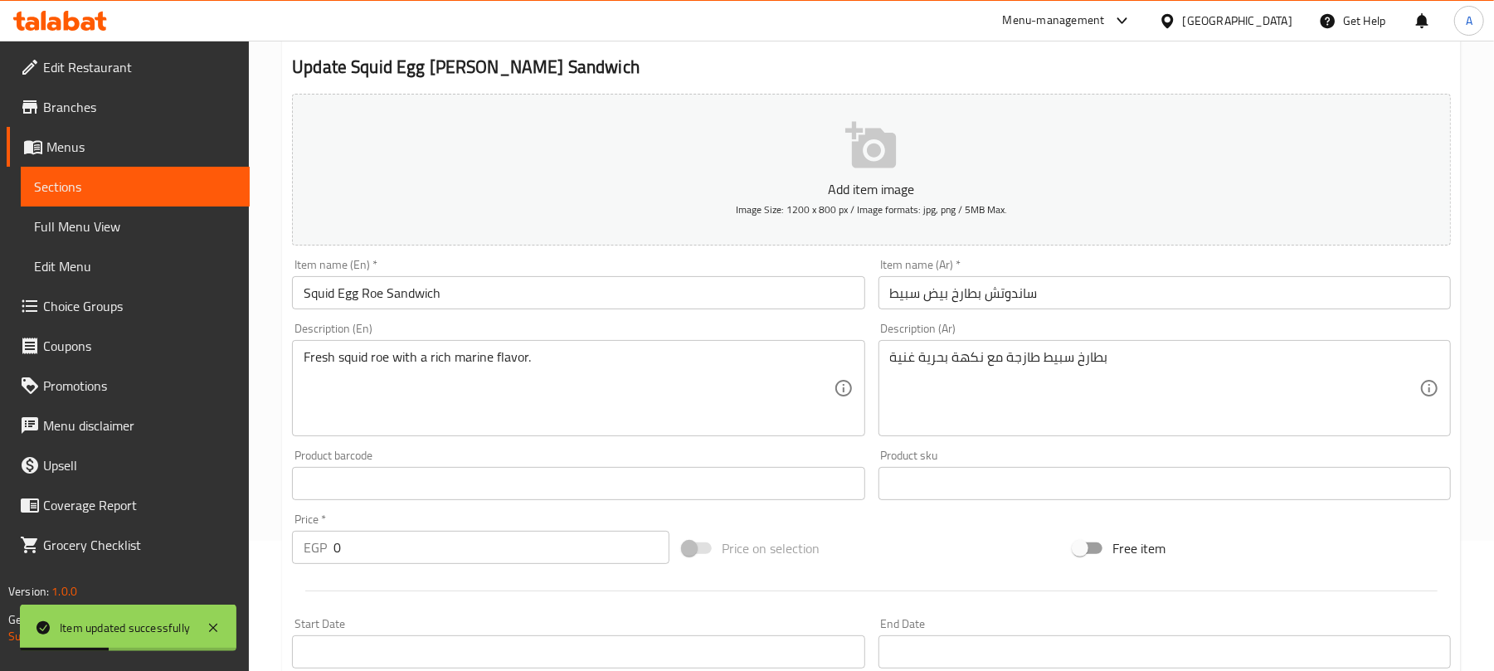
scroll to position [0, 0]
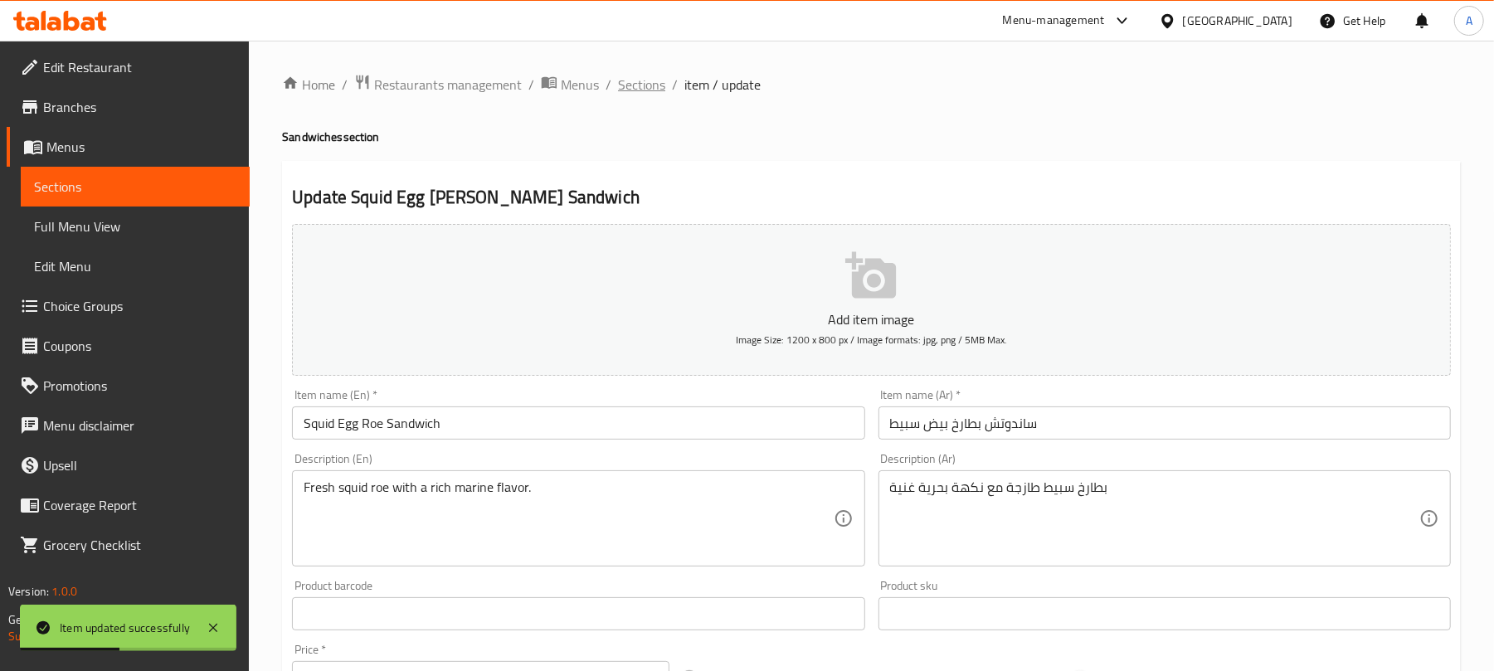
click at [655, 84] on span "Sections" at bounding box center [641, 85] width 47 height 20
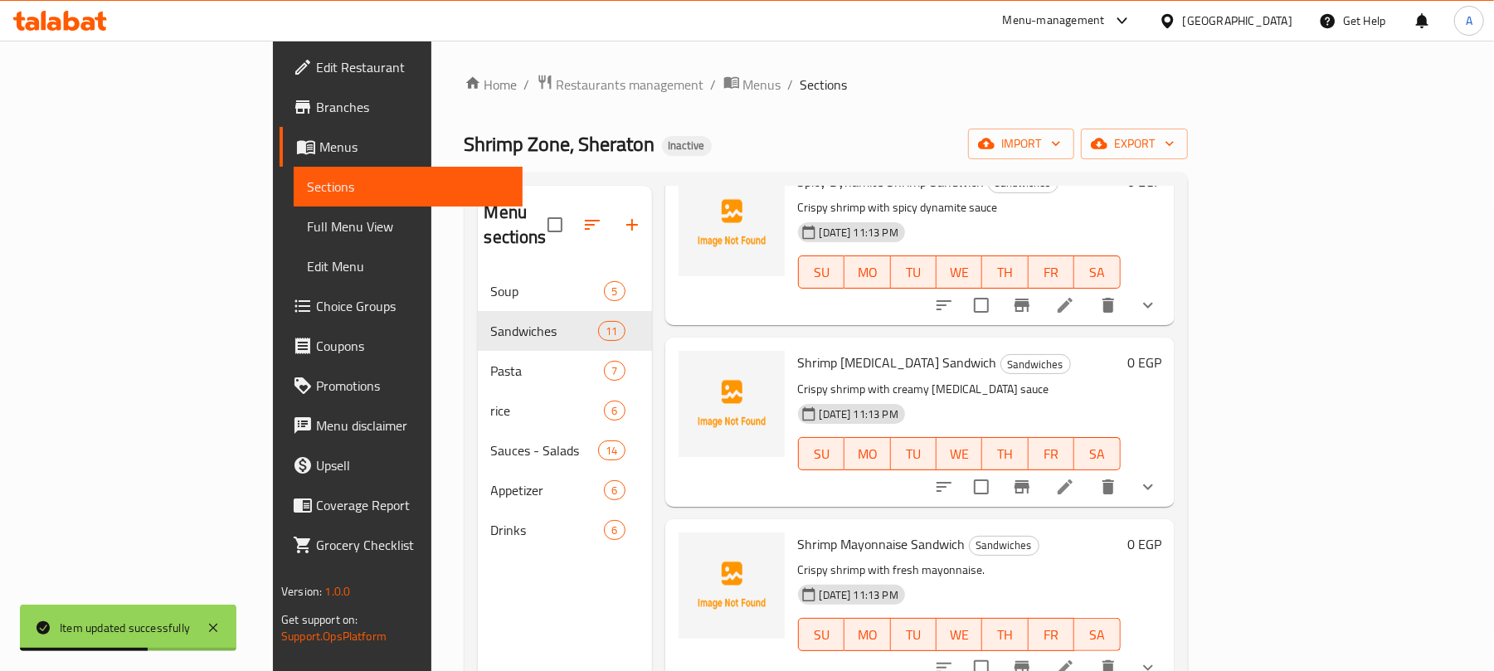
scroll to position [110, 0]
click at [1121, 348] on h6 "Shrimp Tartar Sandwich Sandwiches" at bounding box center [959, 359] width 323 height 23
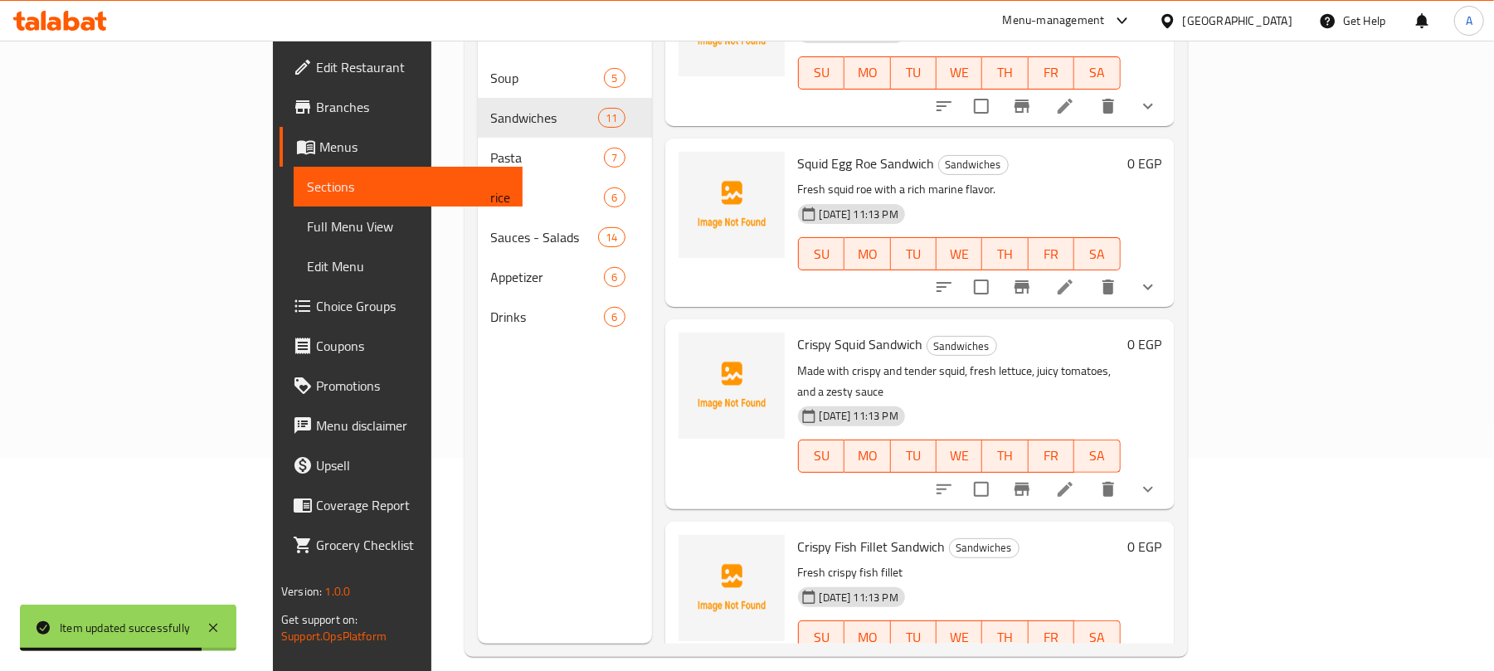
scroll to position [233, 0]
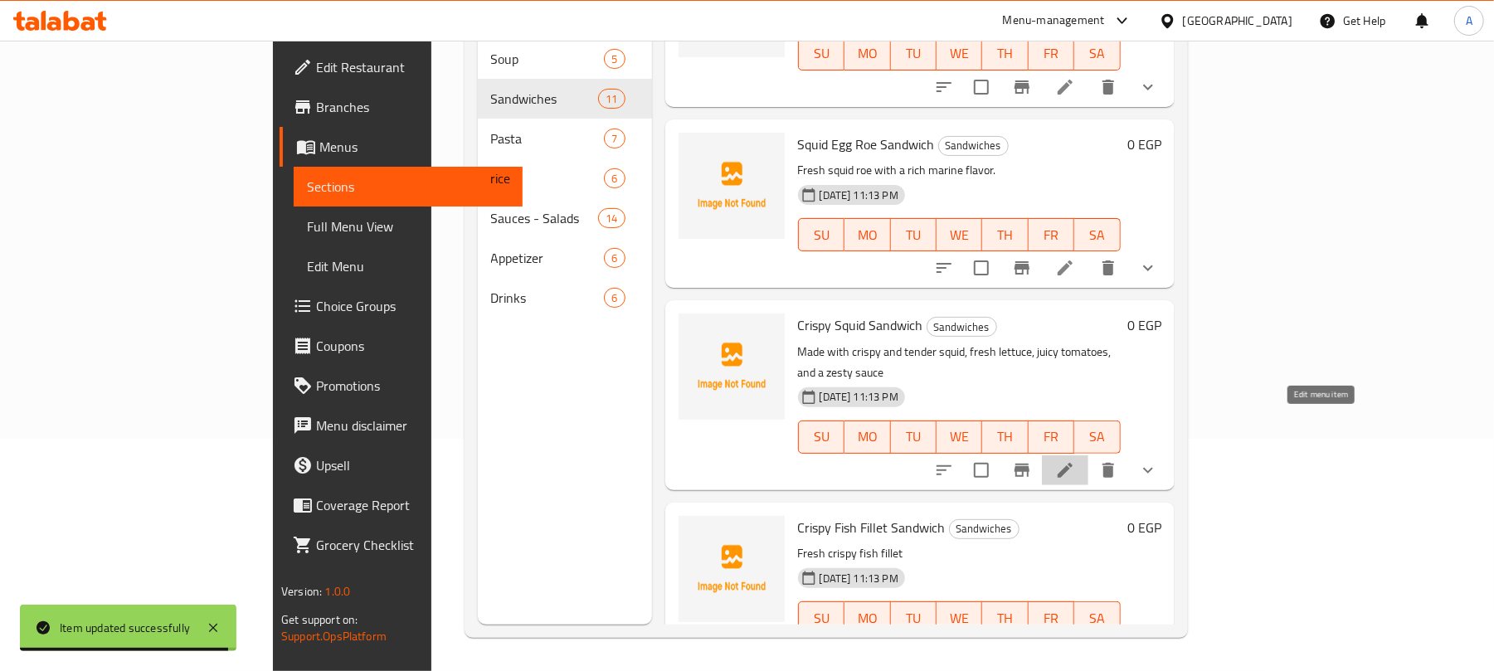
click at [1075, 460] on icon at bounding box center [1065, 470] width 20 height 20
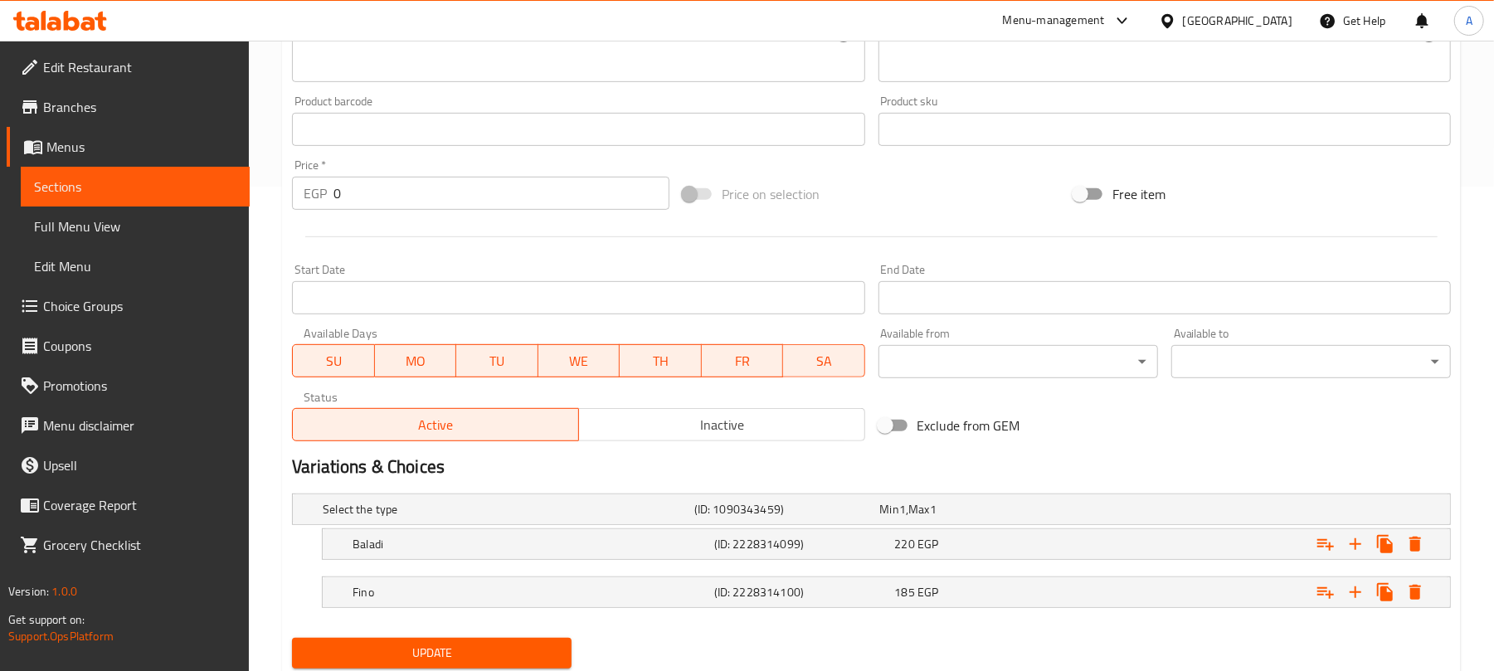
scroll to position [541, 0]
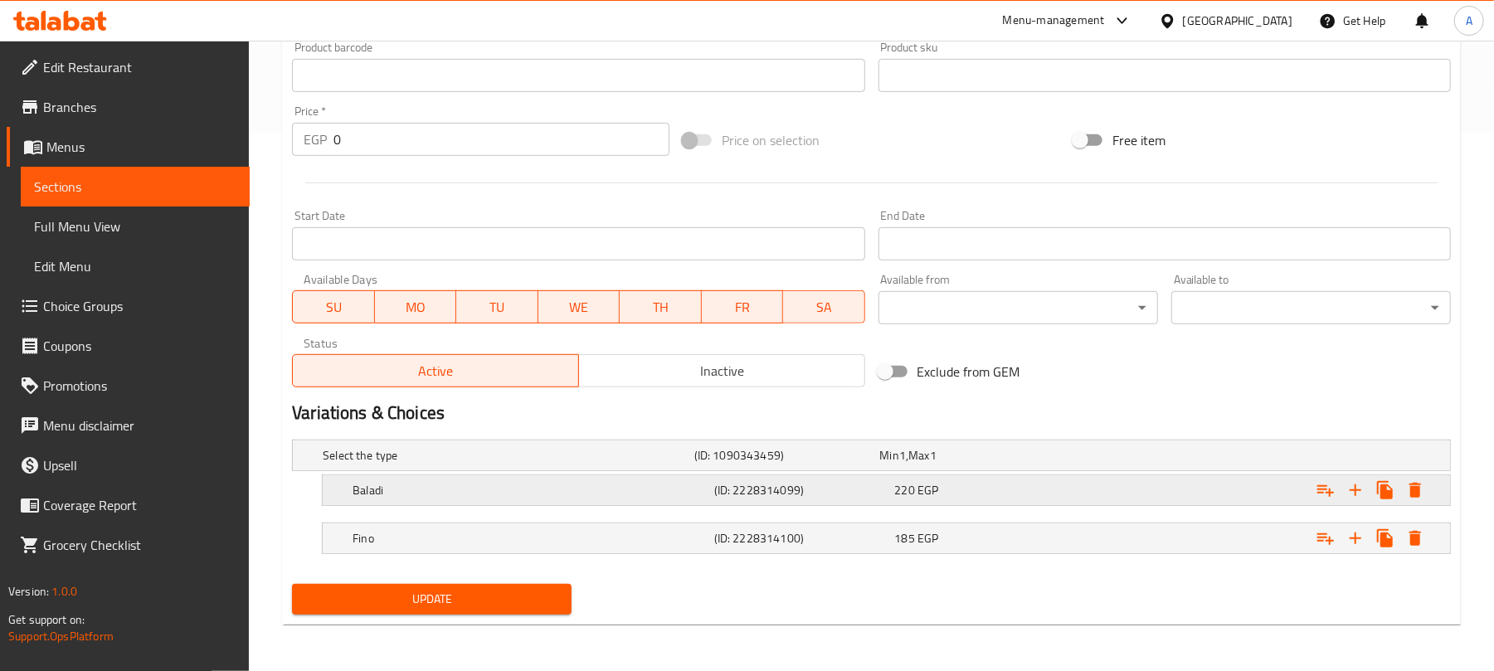
drag, startPoint x: 1044, startPoint y: 485, endPoint x: 1047, endPoint y: 495, distance: 10.5
click at [1044, 464] on div "220 EGP" at bounding box center [969, 455] width 179 height 17
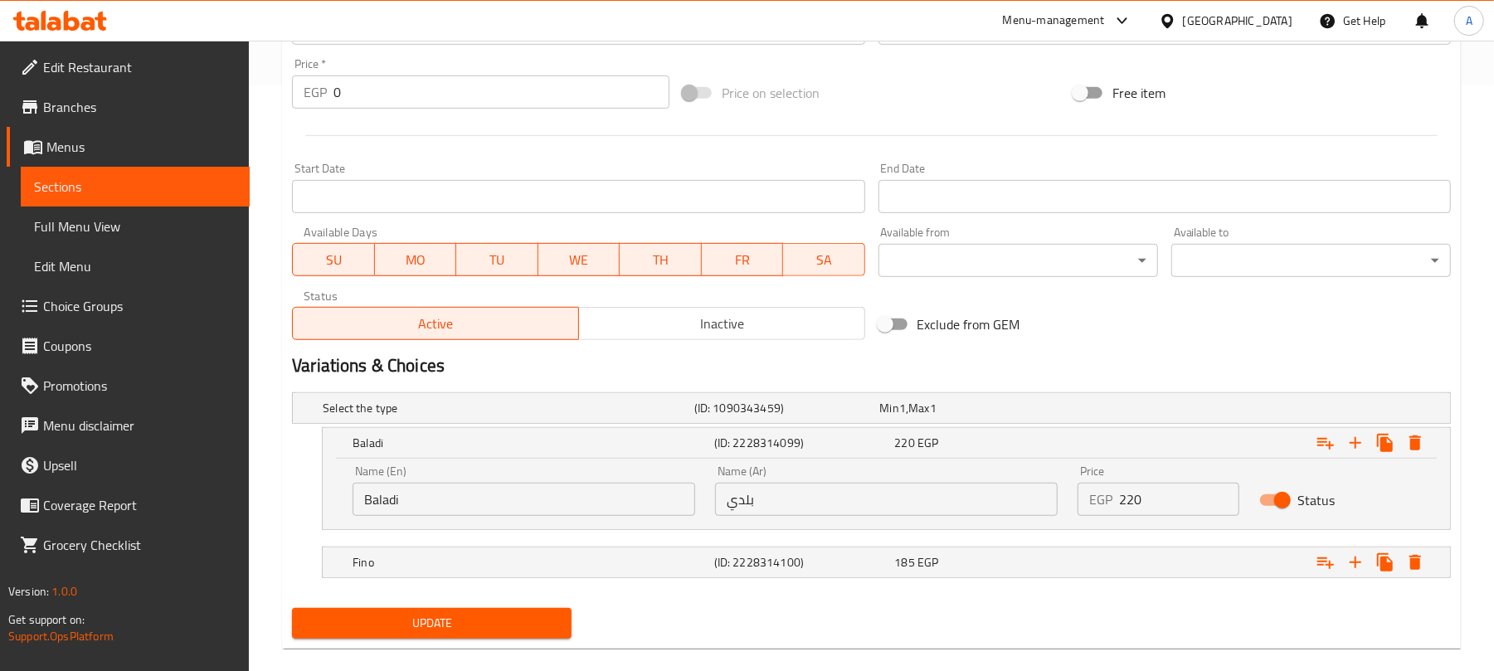
scroll to position [611, 0]
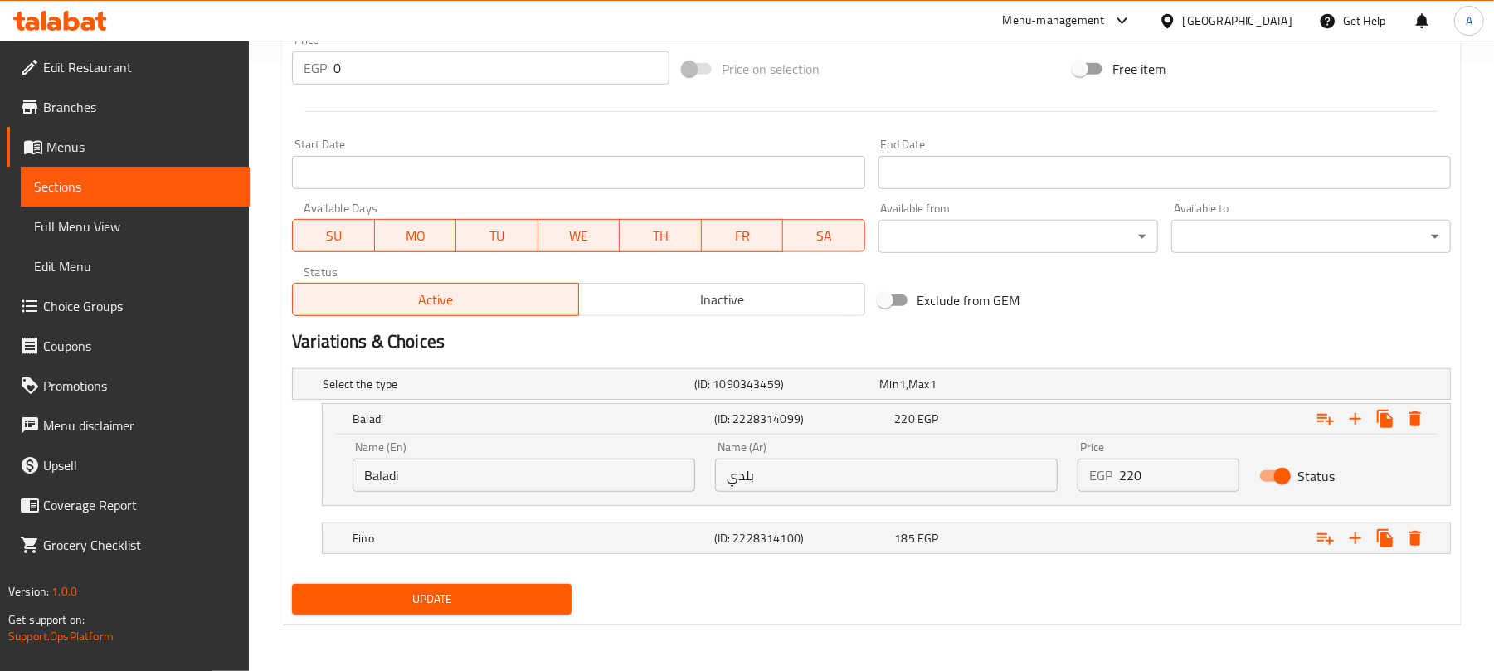
drag, startPoint x: 1159, startPoint y: 479, endPoint x: 1000, endPoint y: 494, distance: 160.0
click at [1004, 492] on div "Name (En) Baladi Name (En) Name (Ar) بلدي Name (Ar) Price EGP 220 Price Status" at bounding box center [886, 466] width 1087 height 71
click at [1059, 392] on div "185 EGP" at bounding box center [969, 384] width 179 height 17
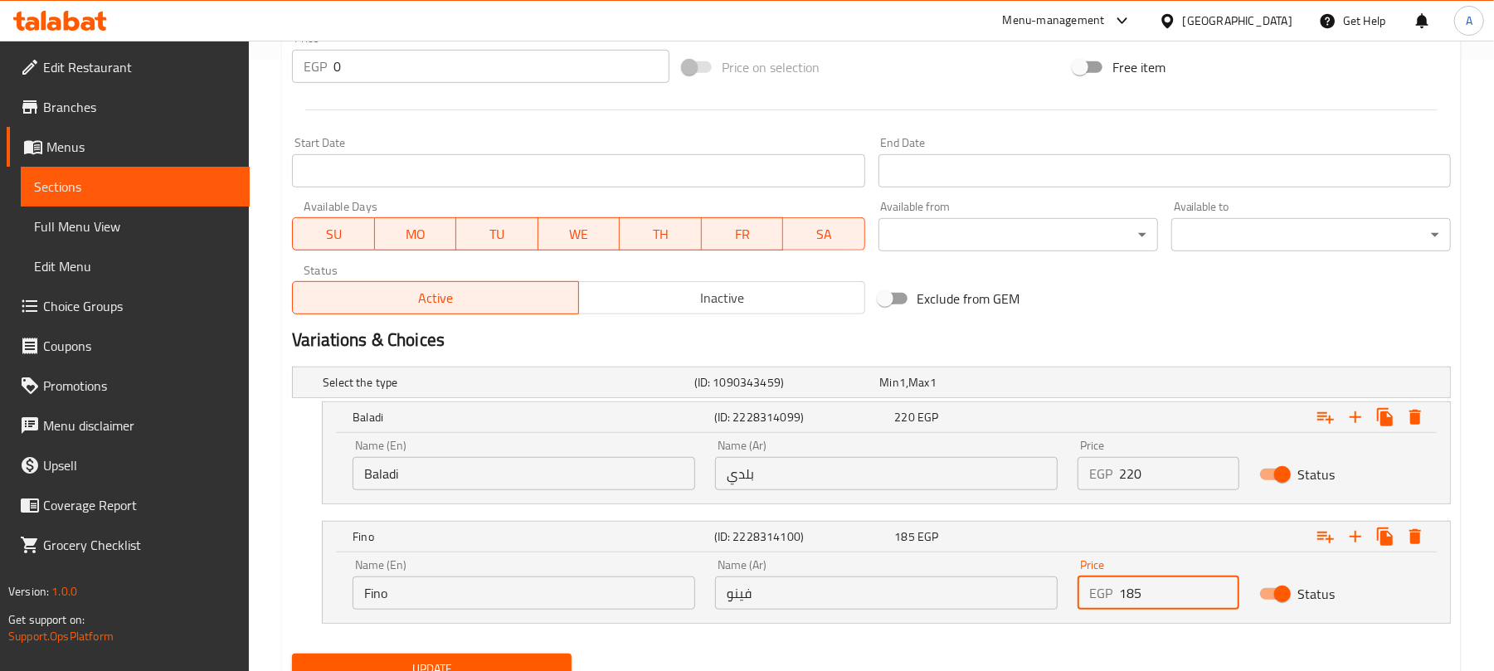
drag, startPoint x: 1141, startPoint y: 599, endPoint x: 1022, endPoint y: 592, distance: 119.6
click at [1029, 595] on div "Name (En) Fino Name (En) Name (Ar) فينو Name (Ar) Price EGP 185 Price Status" at bounding box center [886, 584] width 1087 height 71
paste input "220"
type input "220"
click at [1132, 479] on input "220" at bounding box center [1178, 473] width 119 height 33
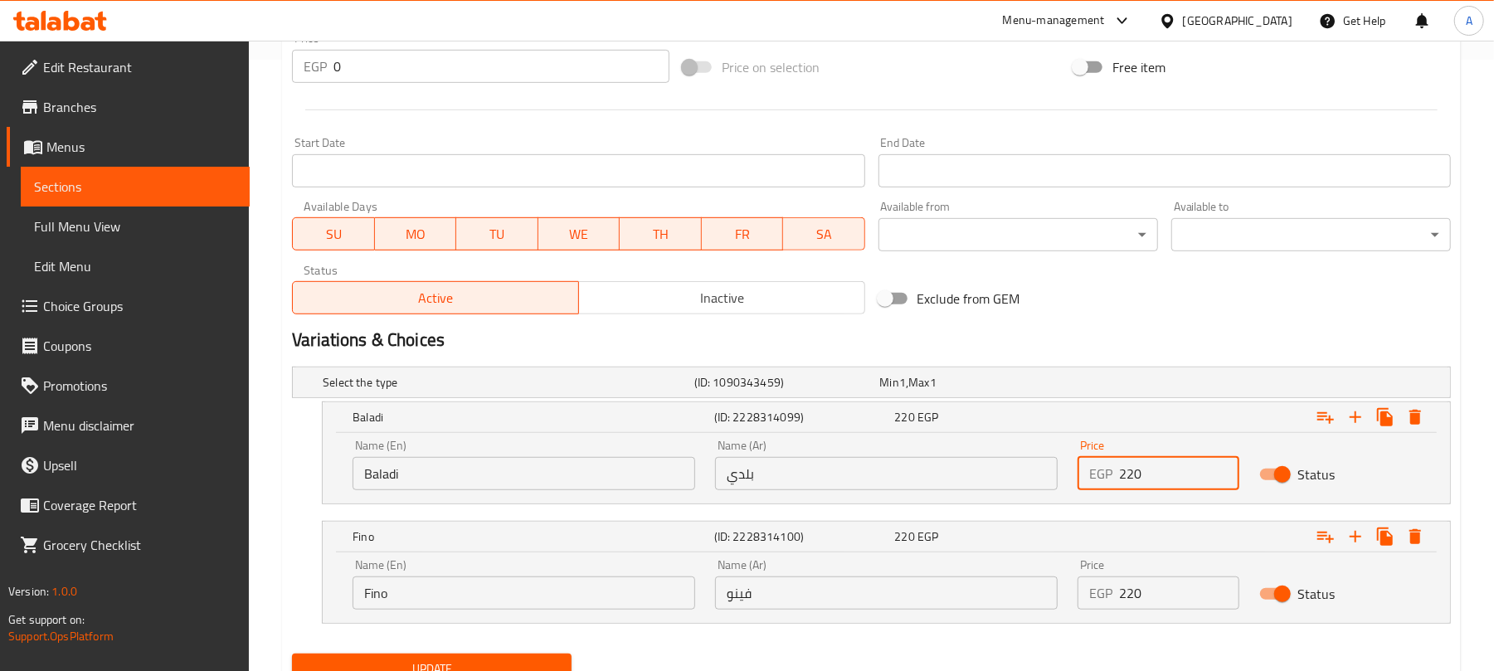
click at [1132, 479] on input "220" at bounding box center [1178, 473] width 119 height 33
type input "185"
click at [465, 664] on span "Update" at bounding box center [431, 669] width 253 height 21
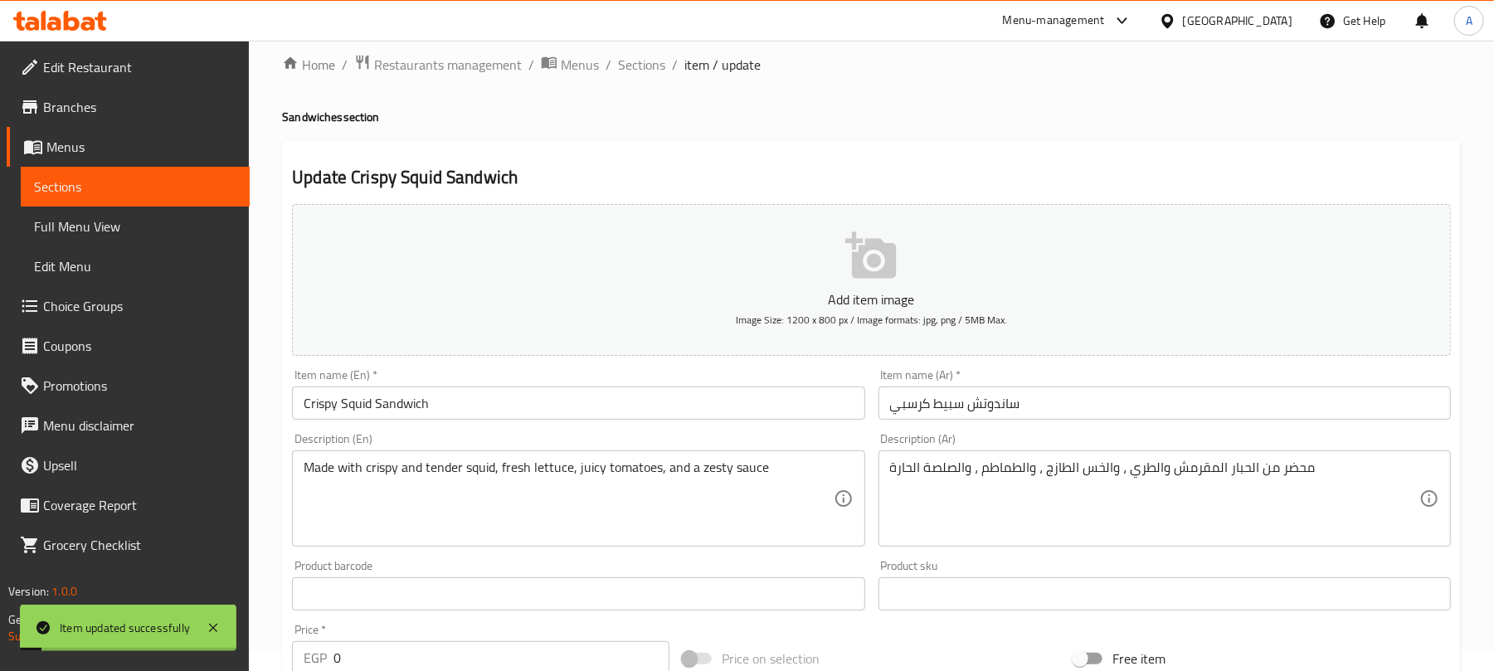
scroll to position [0, 0]
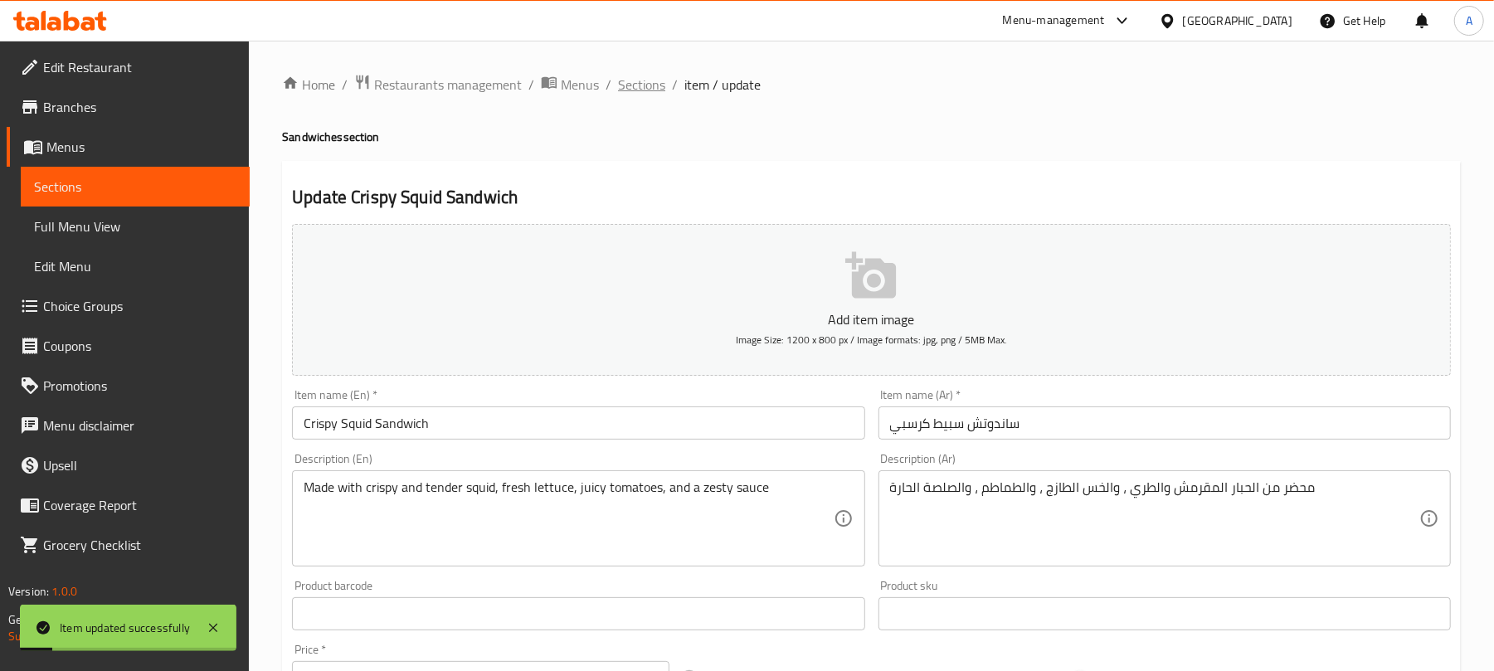
click at [649, 84] on span "Sections" at bounding box center [641, 85] width 47 height 20
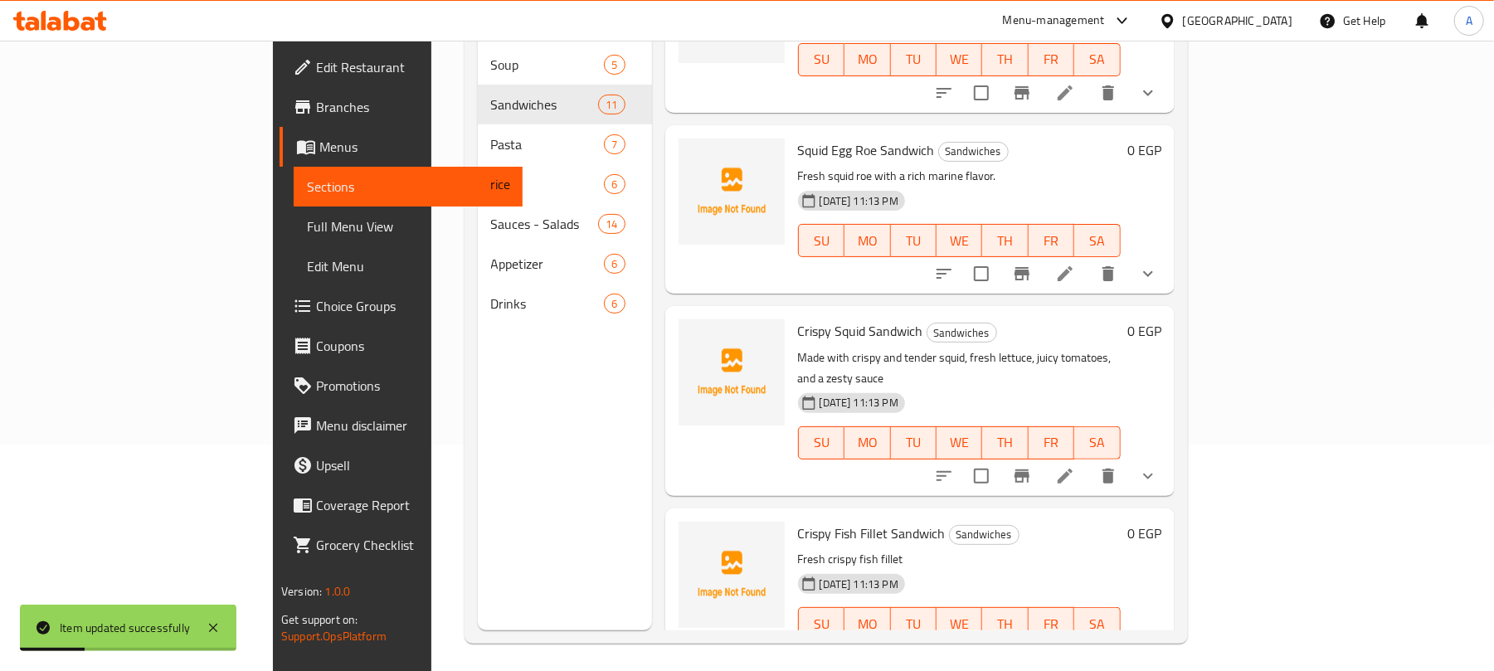
scroll to position [233, 0]
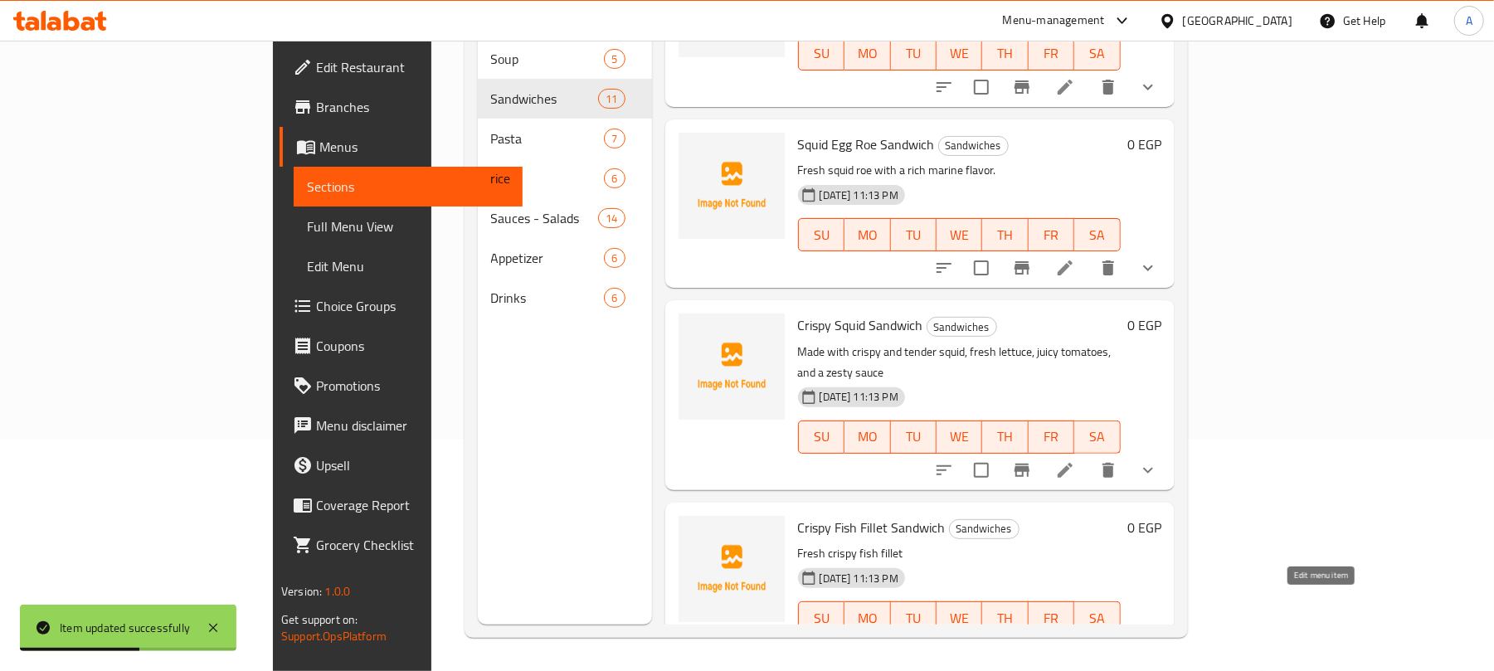
click at [1073, 644] on icon at bounding box center [1065, 651] width 15 height 15
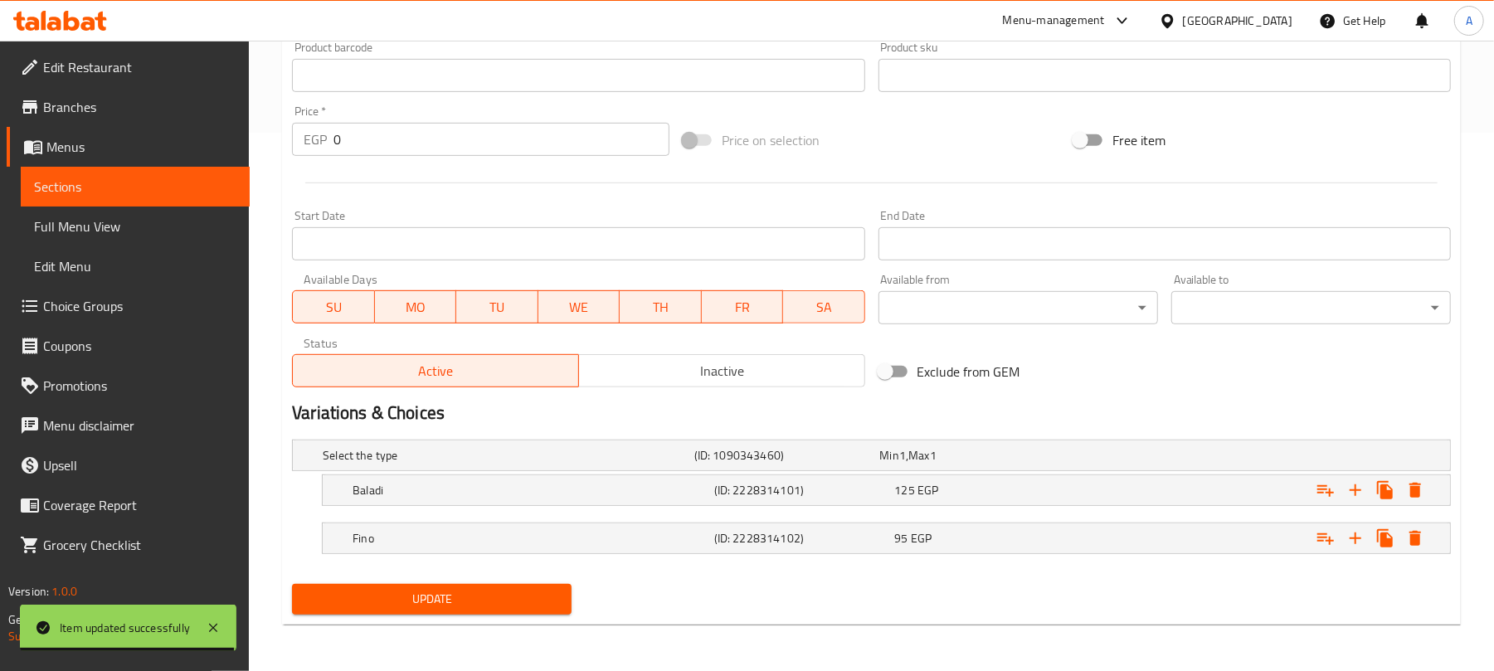
scroll to position [541, 0]
click at [1040, 464] on div "125 EGP" at bounding box center [969, 455] width 179 height 17
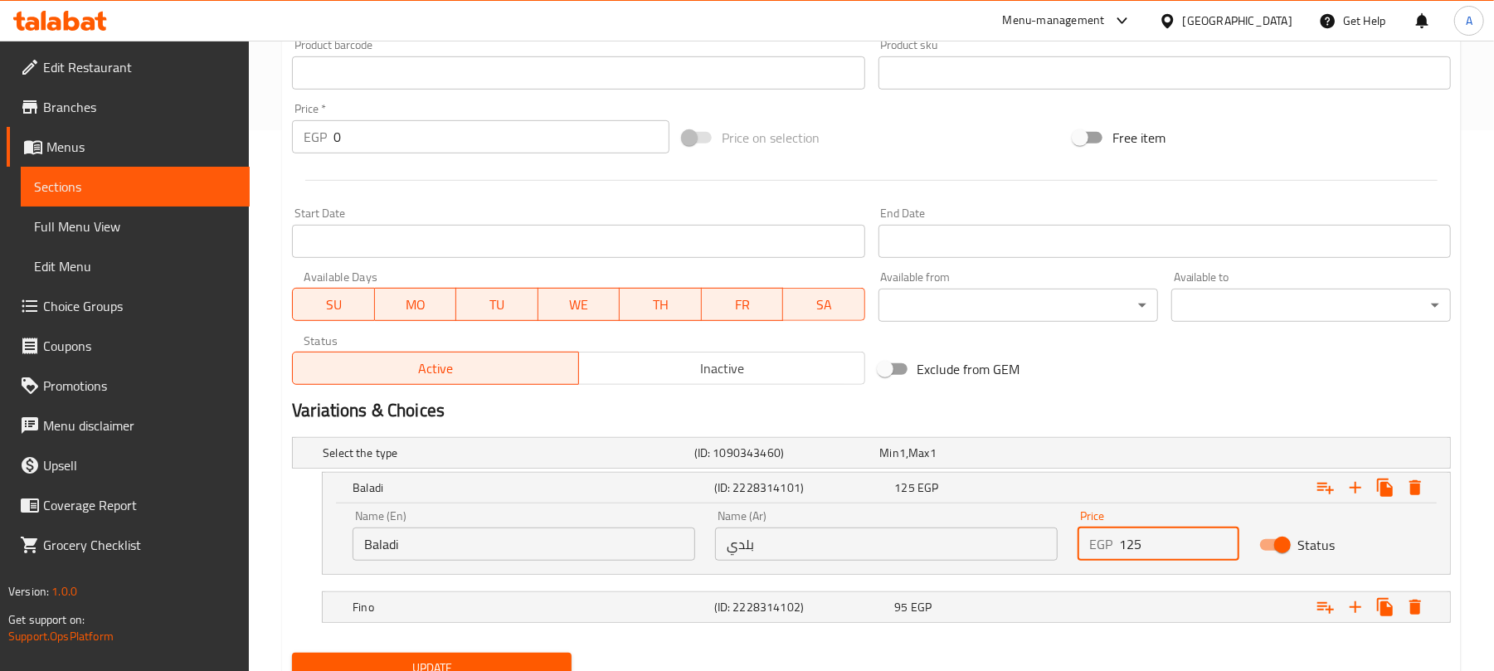
drag, startPoint x: 1155, startPoint y: 538, endPoint x: 1057, endPoint y: 554, distance: 100.0
click at [1057, 554] on div "Name (En) Baladi Name (En) Name (Ar) بلدي Name (Ar) Price EGP 125 Price Status" at bounding box center [886, 535] width 1087 height 71
click at [1093, 456] on div "Expand" at bounding box center [1248, 453] width 372 height 7
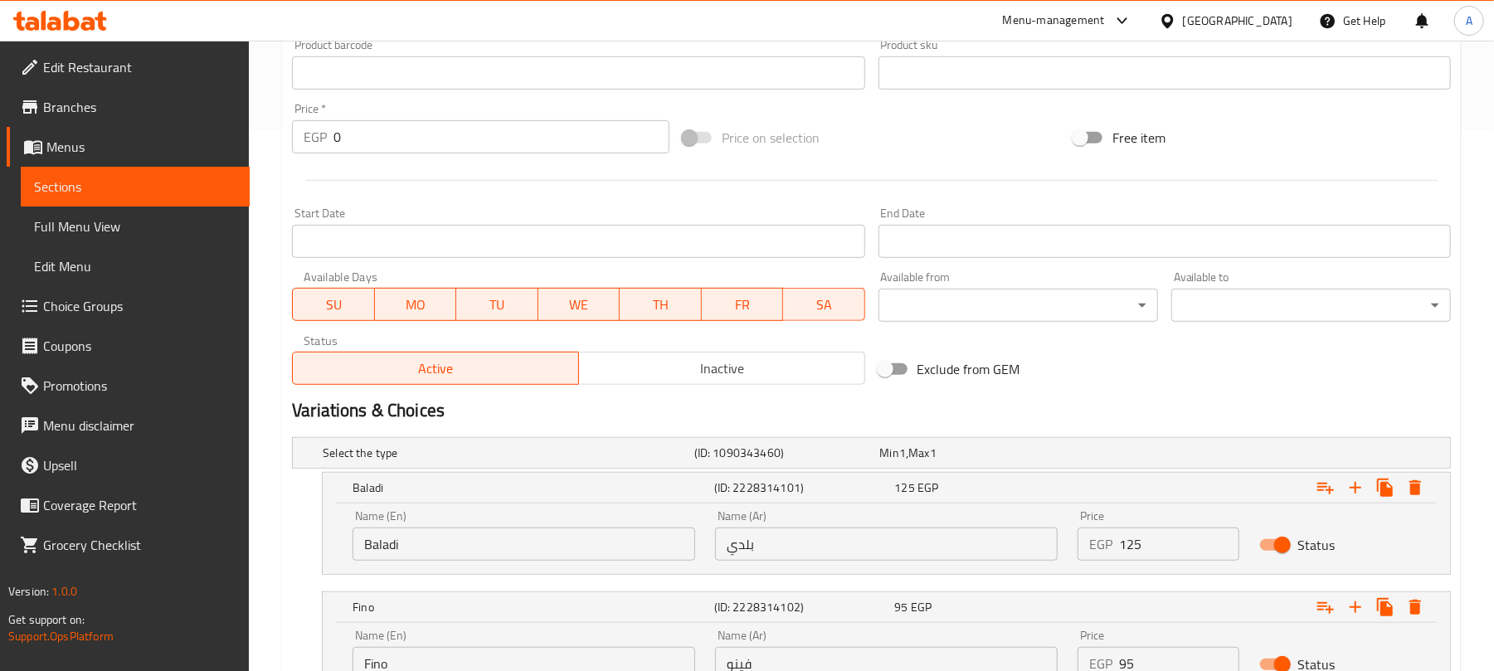
drag, startPoint x: 1146, startPoint y: 655, endPoint x: 1010, endPoint y: 655, distance: 136.9
click at [1014, 655] on div "Name (En) Fino Name (En) Name (Ar) فينو Name (Ar) Price EGP 95 Price Status" at bounding box center [886, 655] width 1087 height 71
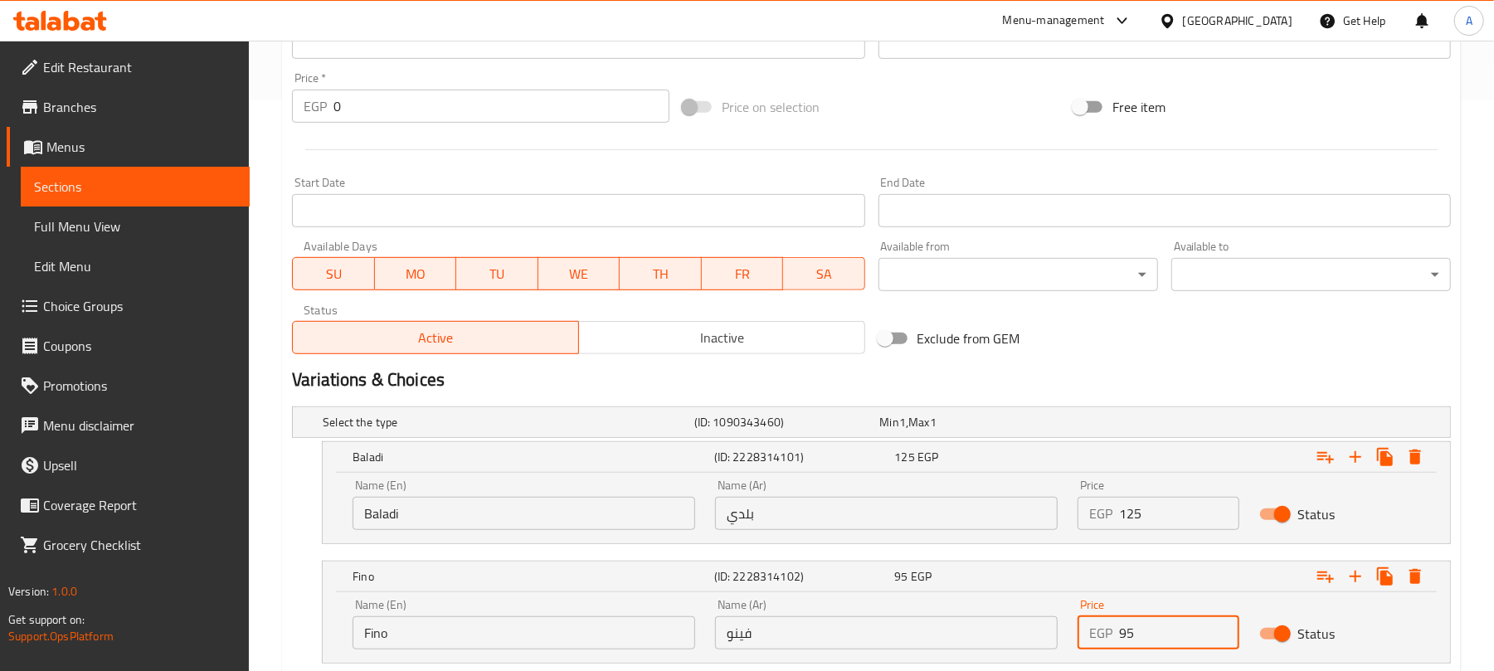
paste input "12"
type input "125"
drag, startPoint x: 1155, startPoint y: 515, endPoint x: 1004, endPoint y: 525, distance: 151.3
click at [1004, 525] on div "Name (En) Baladi Name (En) Name (Ar) بلدي Name (Ar) Price EGP 125 Price Status" at bounding box center [886, 504] width 1087 height 71
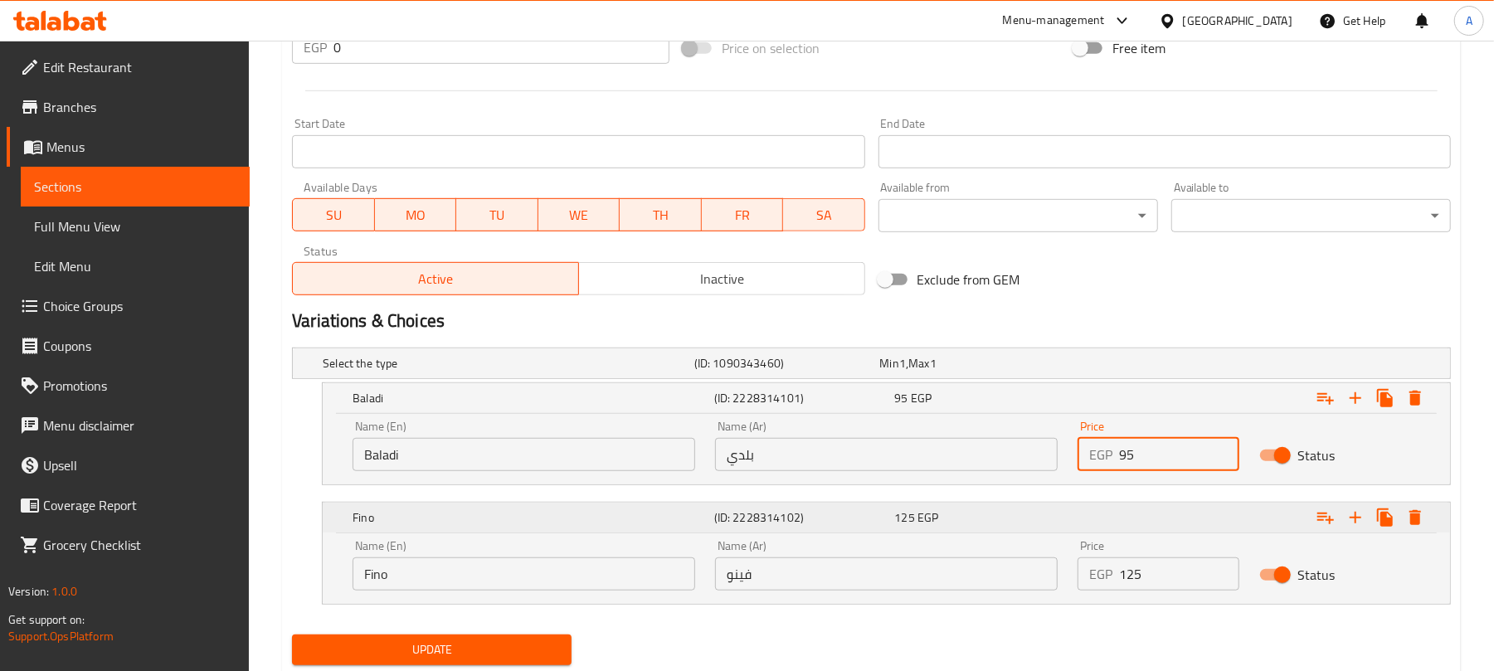
scroll to position [684, 0]
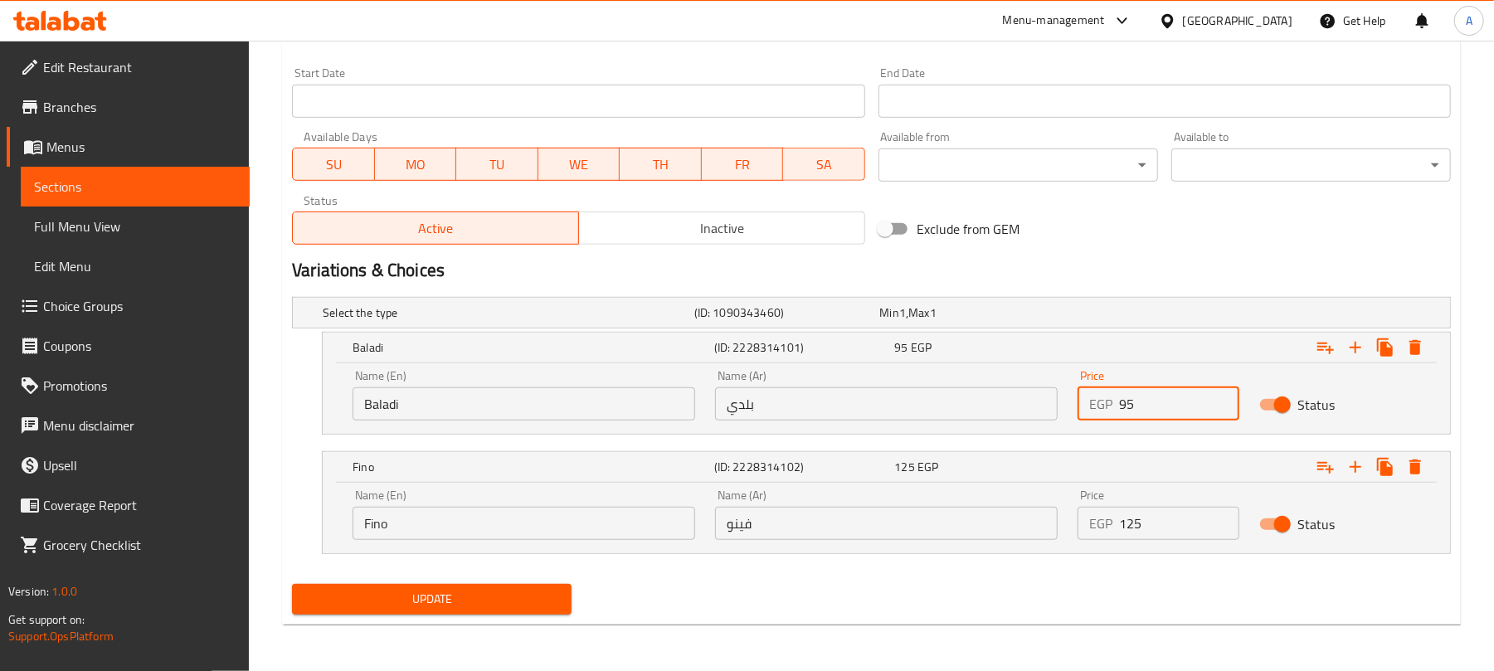
type input "95"
click at [513, 595] on span "Update" at bounding box center [431, 599] width 253 height 21
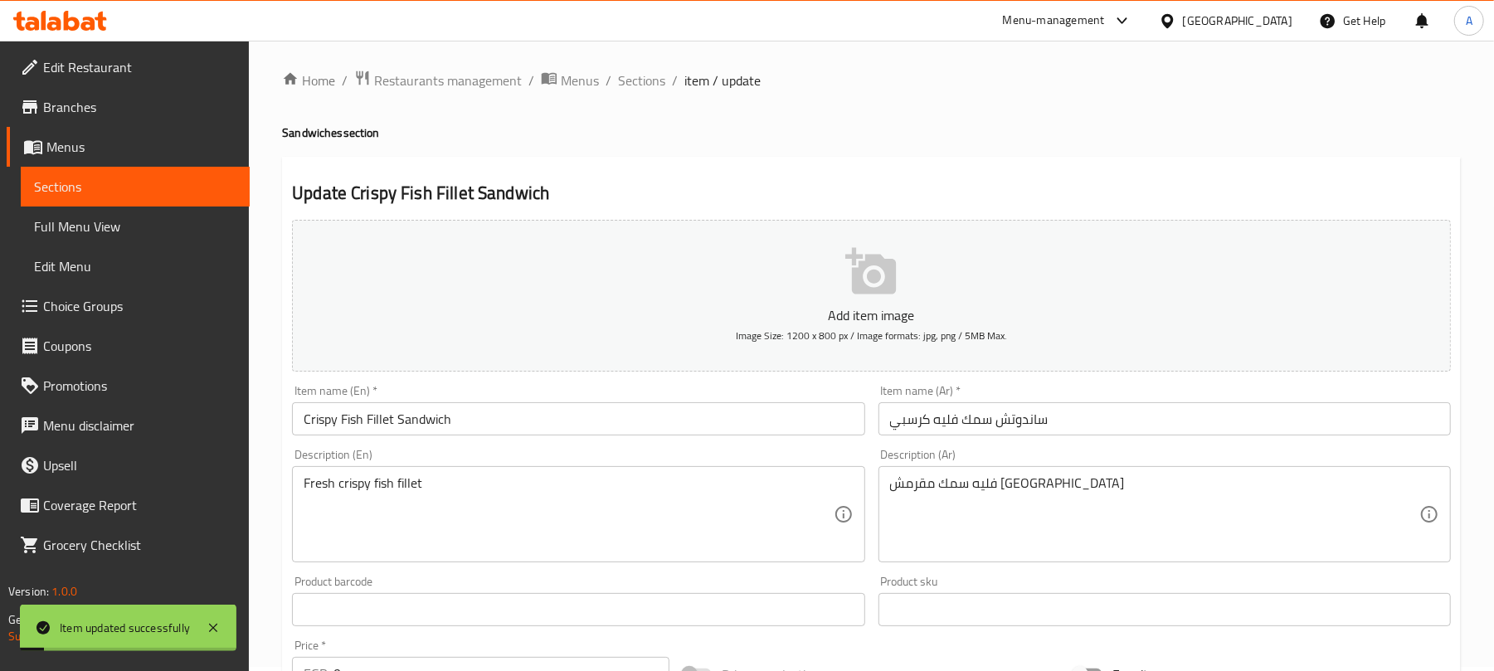
scroll to position [0, 0]
click at [641, 90] on span "Sections" at bounding box center [641, 85] width 47 height 20
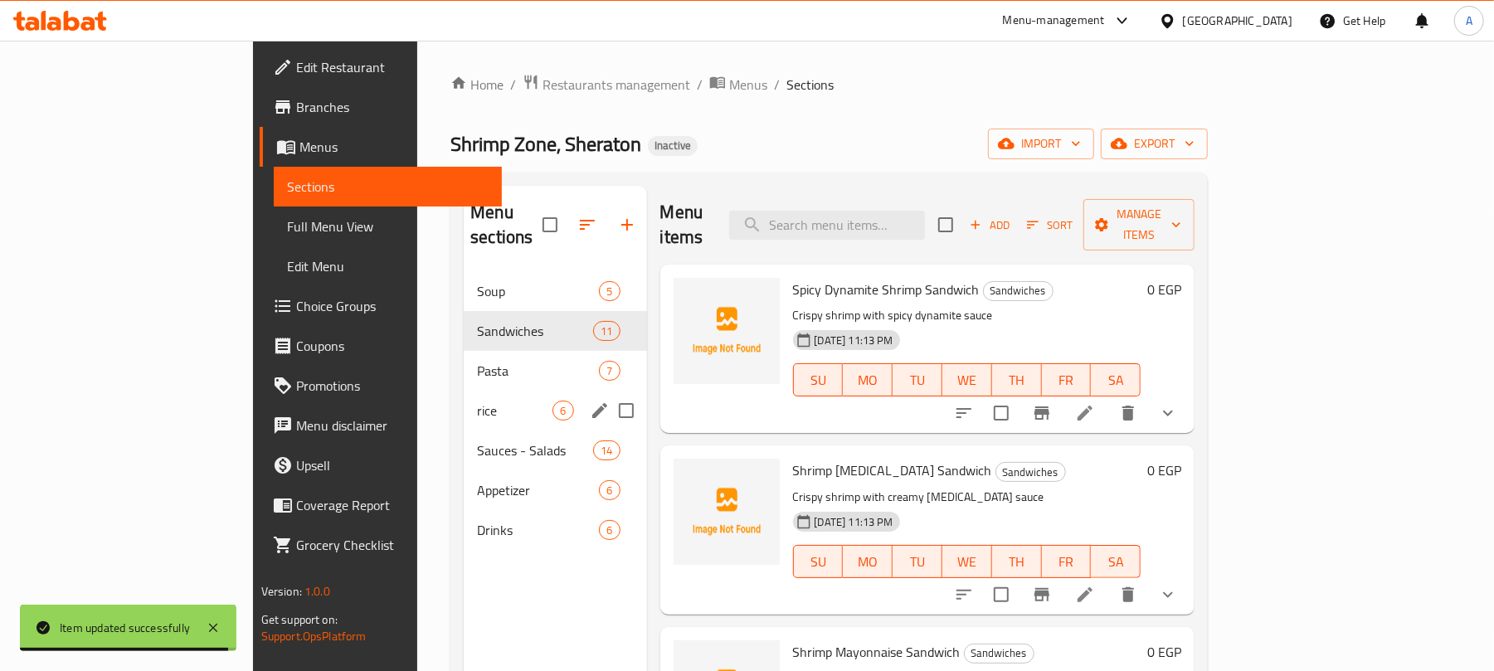
click at [477, 401] on span "rice" at bounding box center [514, 411] width 75 height 20
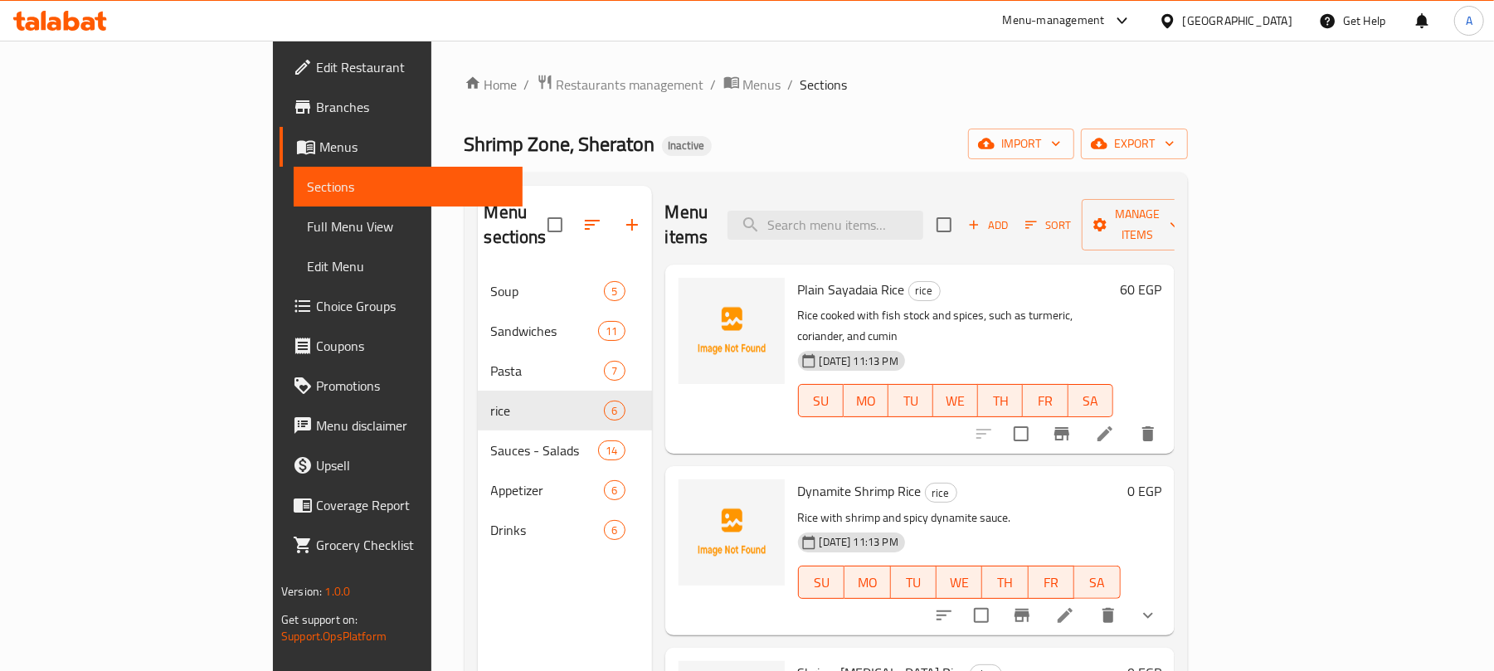
click at [1121, 479] on h6 "Dynamite Shrimp Rice rice" at bounding box center [959, 490] width 323 height 23
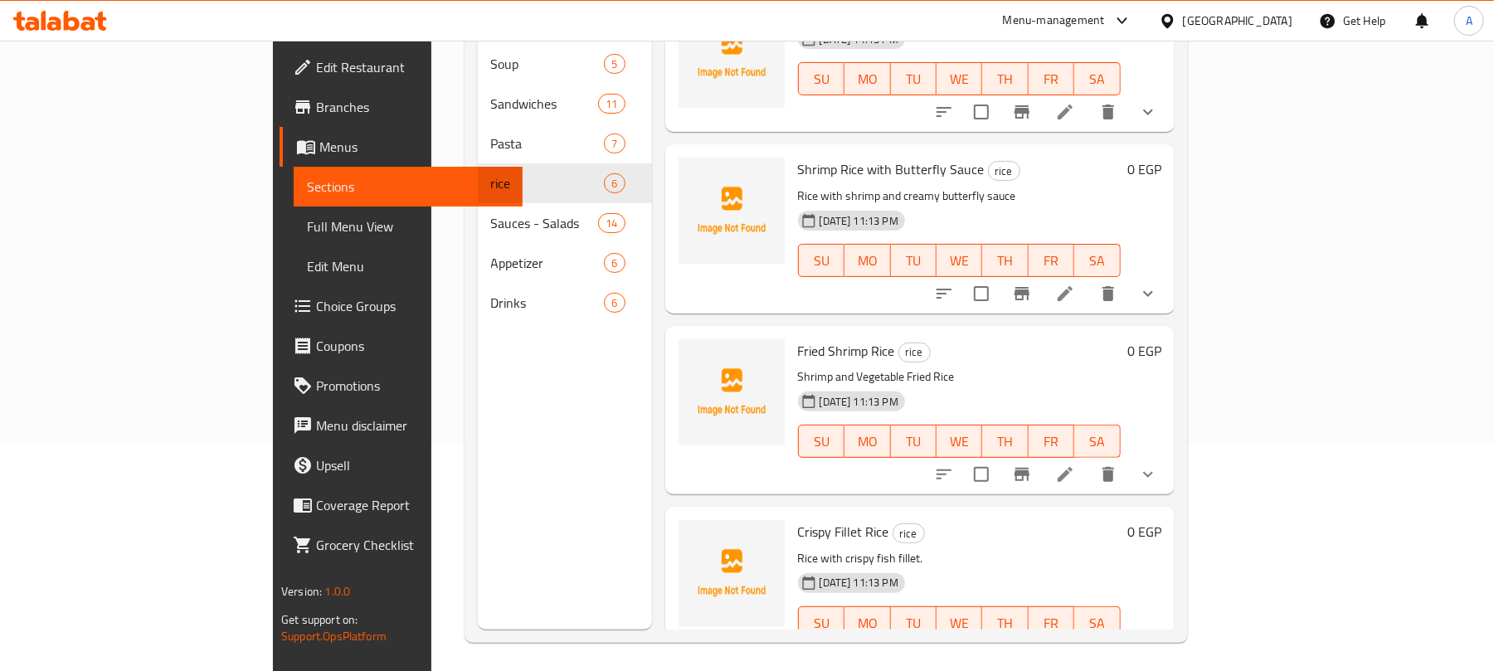
scroll to position [233, 0]
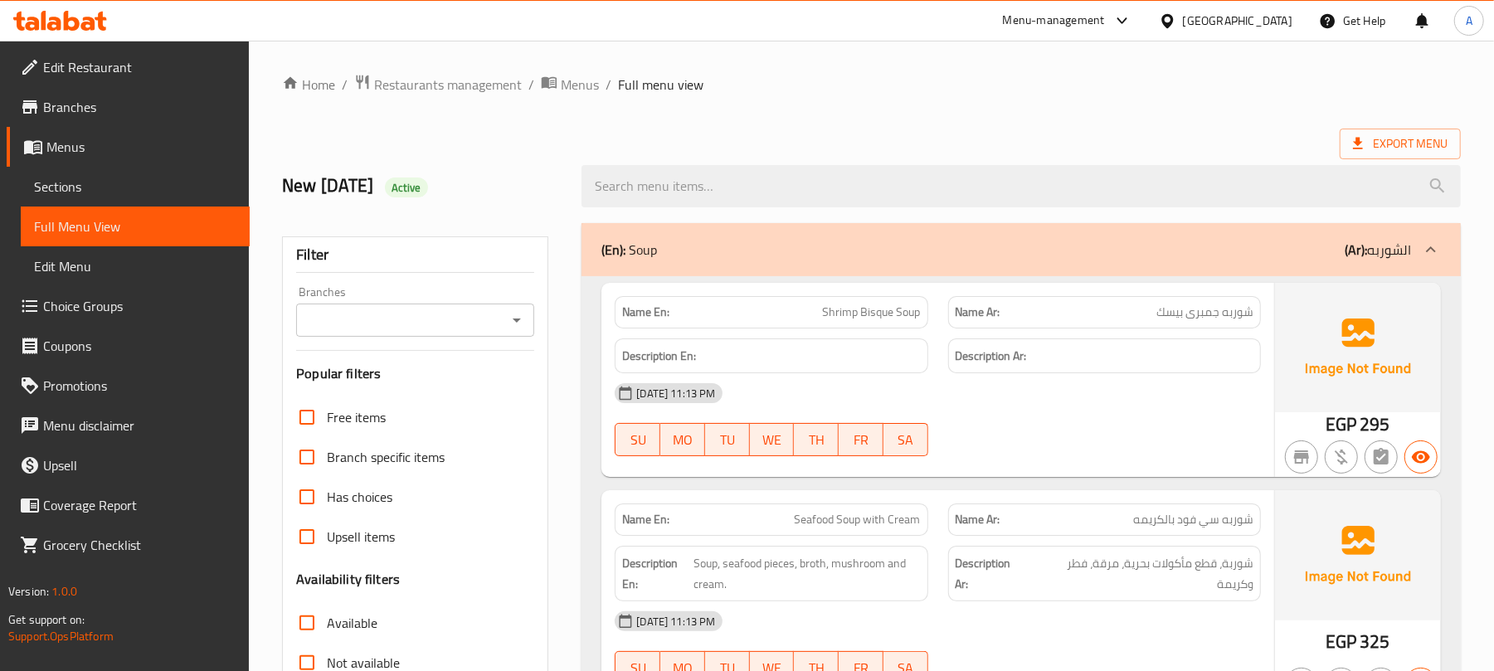
click at [513, 319] on icon "Open" at bounding box center [517, 320] width 20 height 20
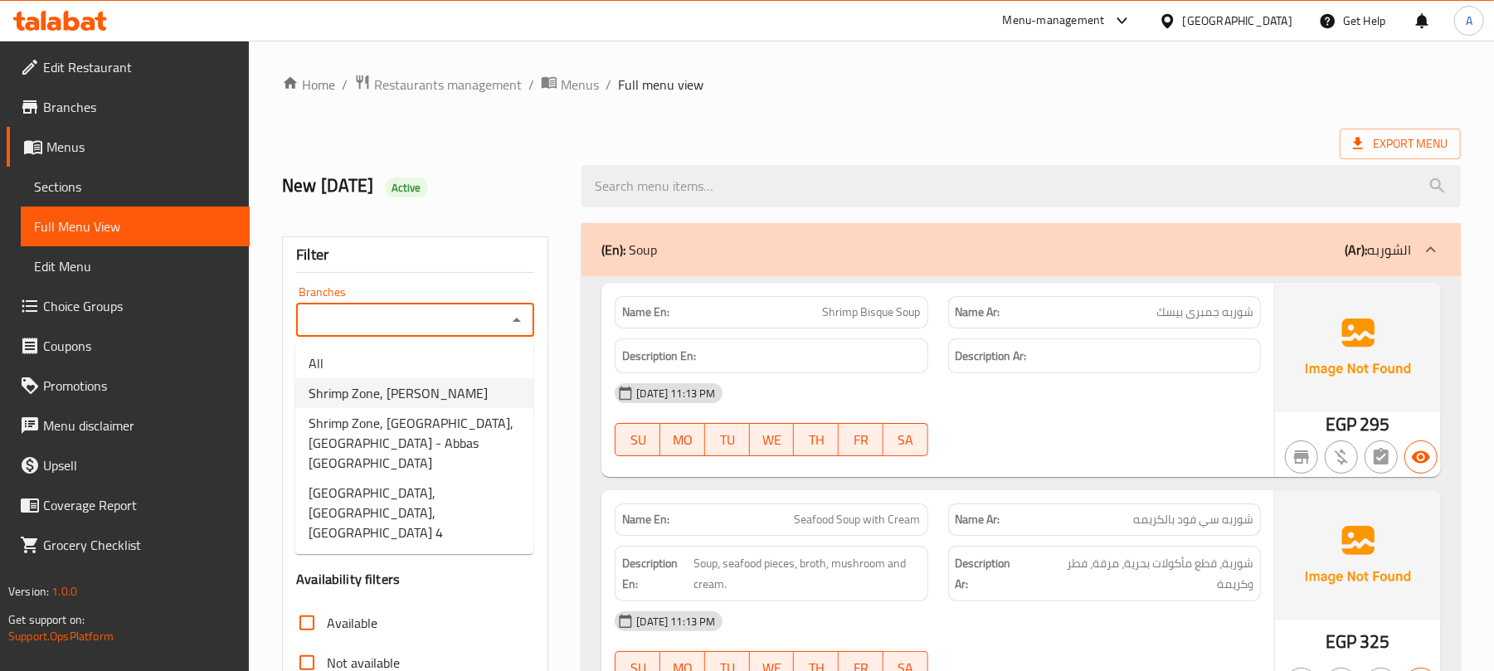
click at [378, 403] on span "Shrimp Zone, Masaken Sheraton - Abdel Hamid Badwai" at bounding box center [398, 393] width 179 height 20
type input "Shrimp Zone, Masaken Sheraton - Abdel Hamid Badwai"
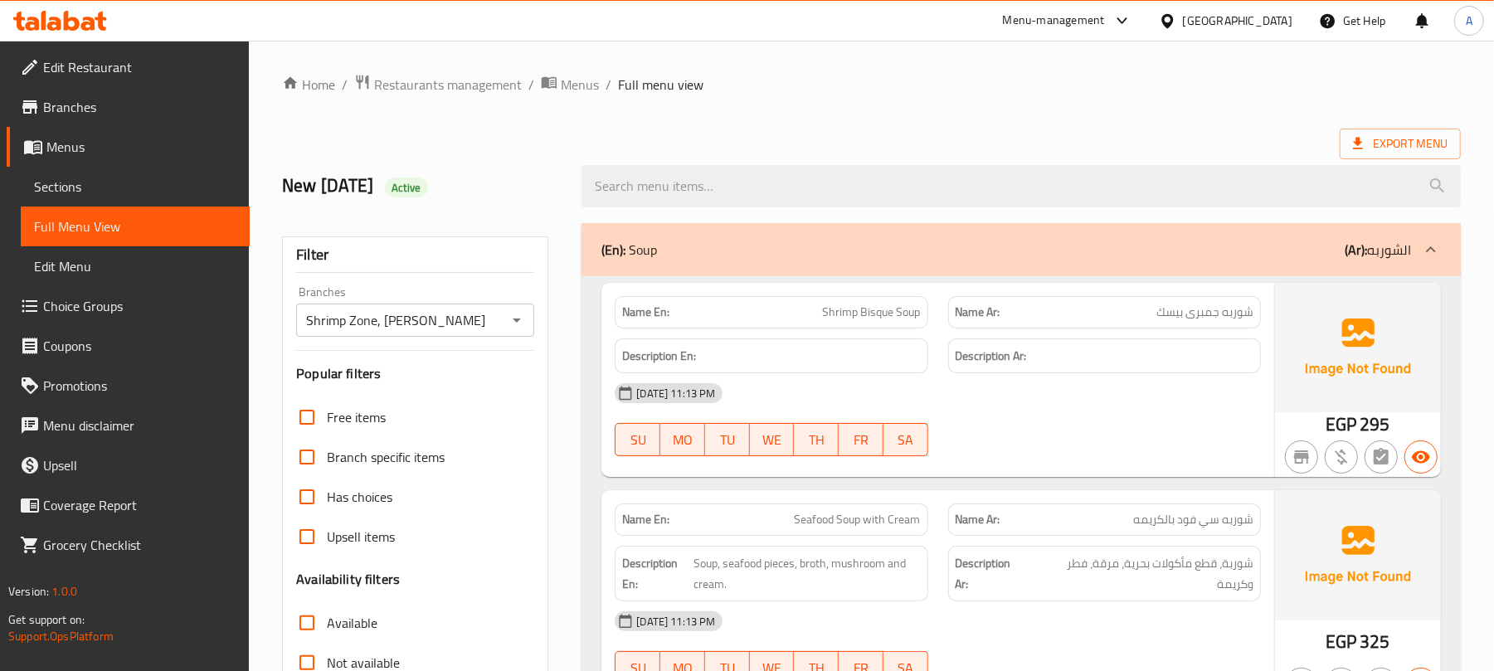
click at [931, 131] on div "Export Menu" at bounding box center [871, 144] width 1179 height 31
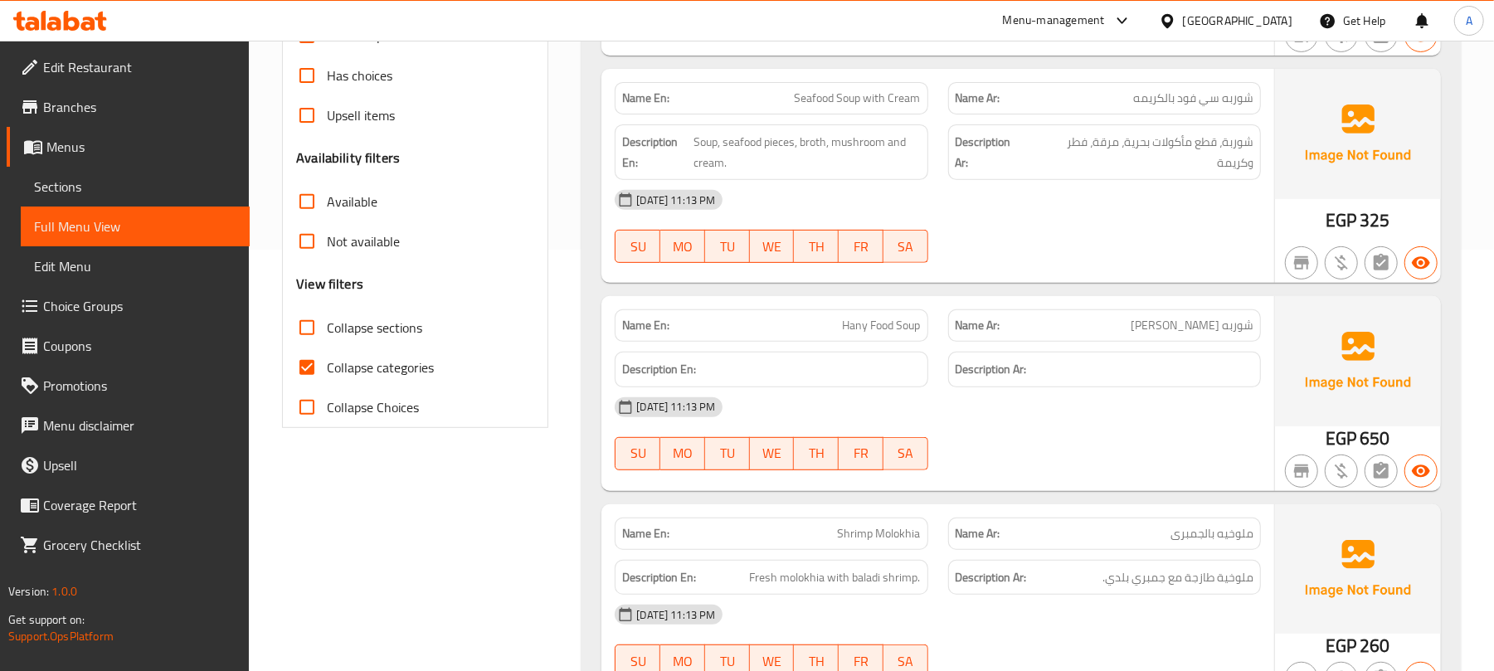
scroll to position [442, 0]
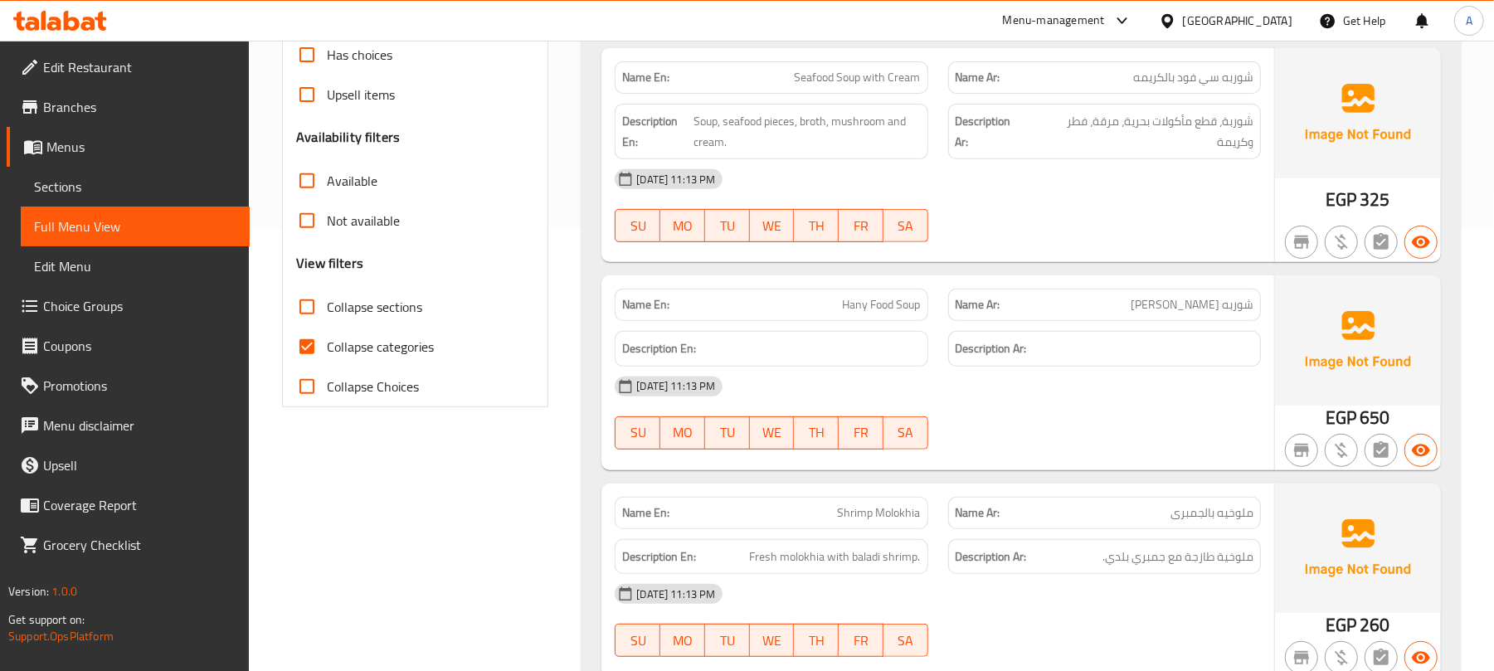
click at [309, 346] on input "Collapse categories" at bounding box center [307, 347] width 40 height 40
checkbox input "false"
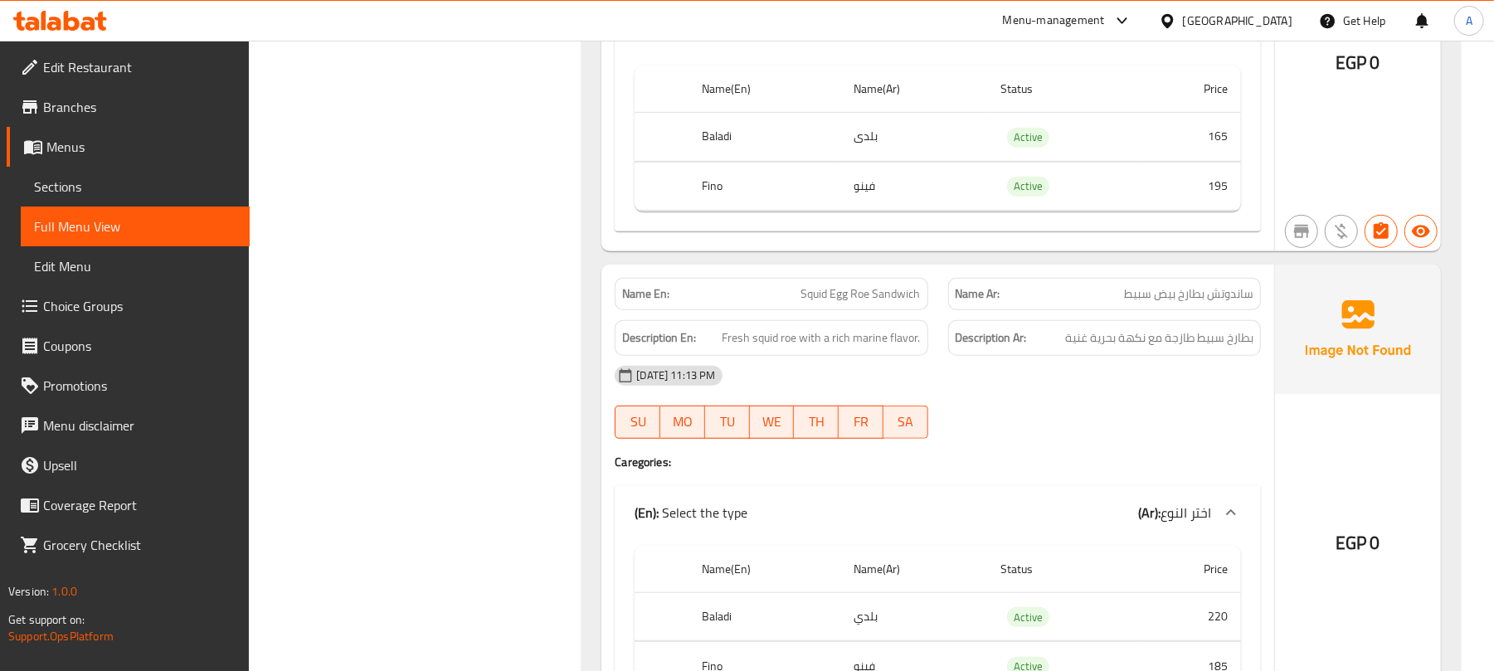
scroll to position [5198, 0]
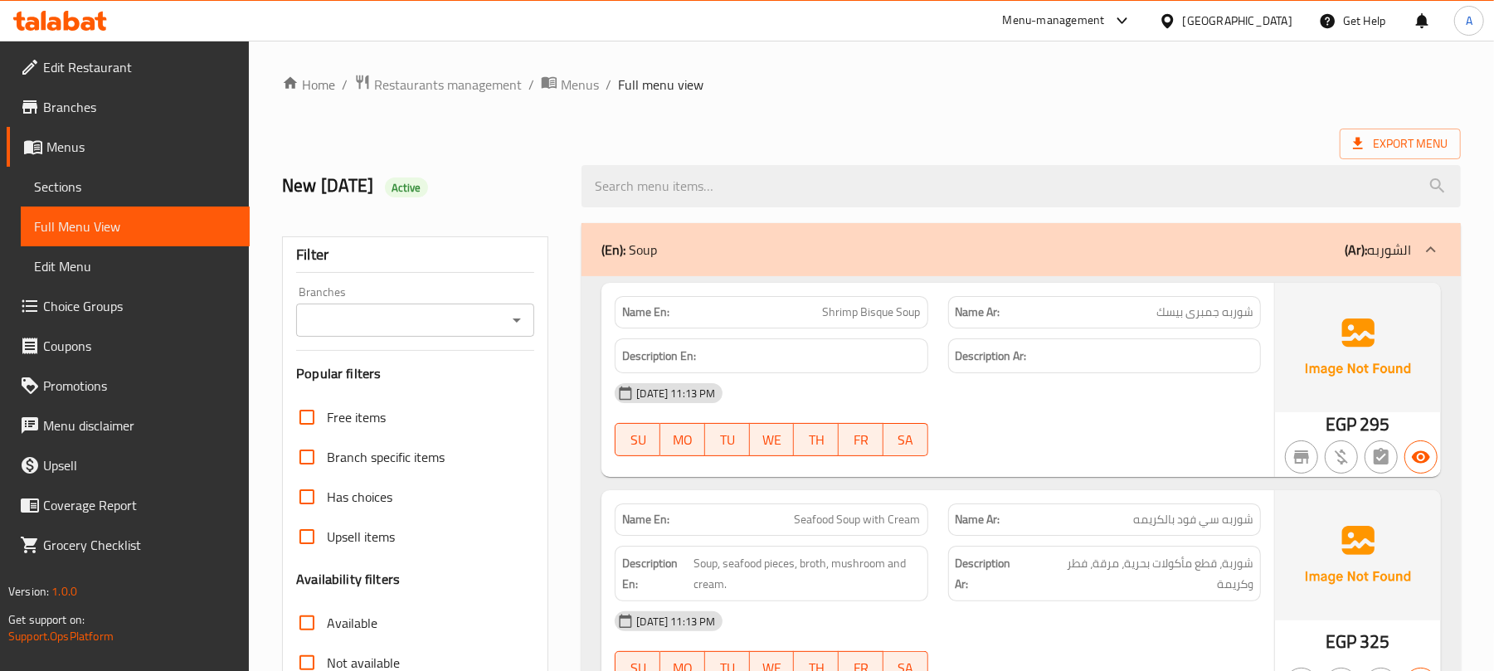
click at [528, 316] on div "Branches" at bounding box center [415, 320] width 238 height 33
click at [514, 319] on icon "Open" at bounding box center [517, 320] width 20 height 20
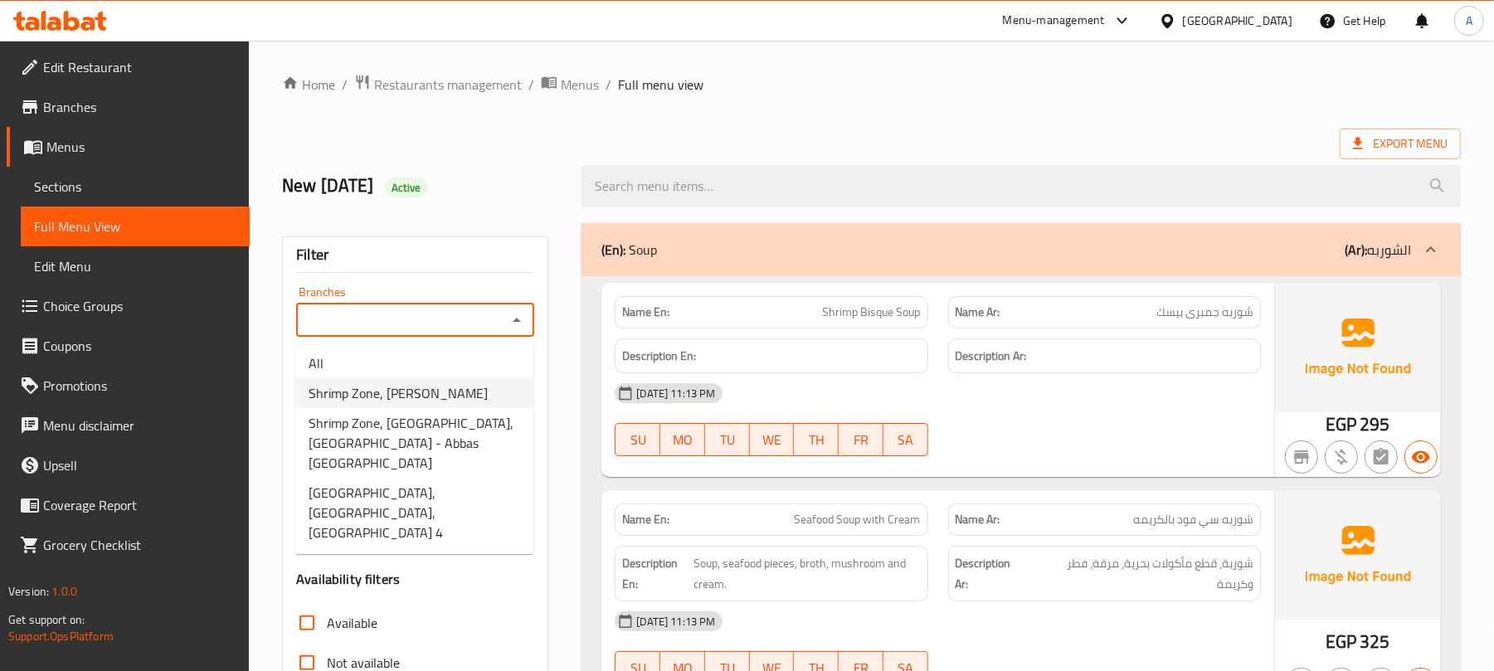
click at [465, 396] on span "Shrimp Zone, [PERSON_NAME]" at bounding box center [398, 393] width 179 height 20
type input "Shrimp Zone, [PERSON_NAME]"
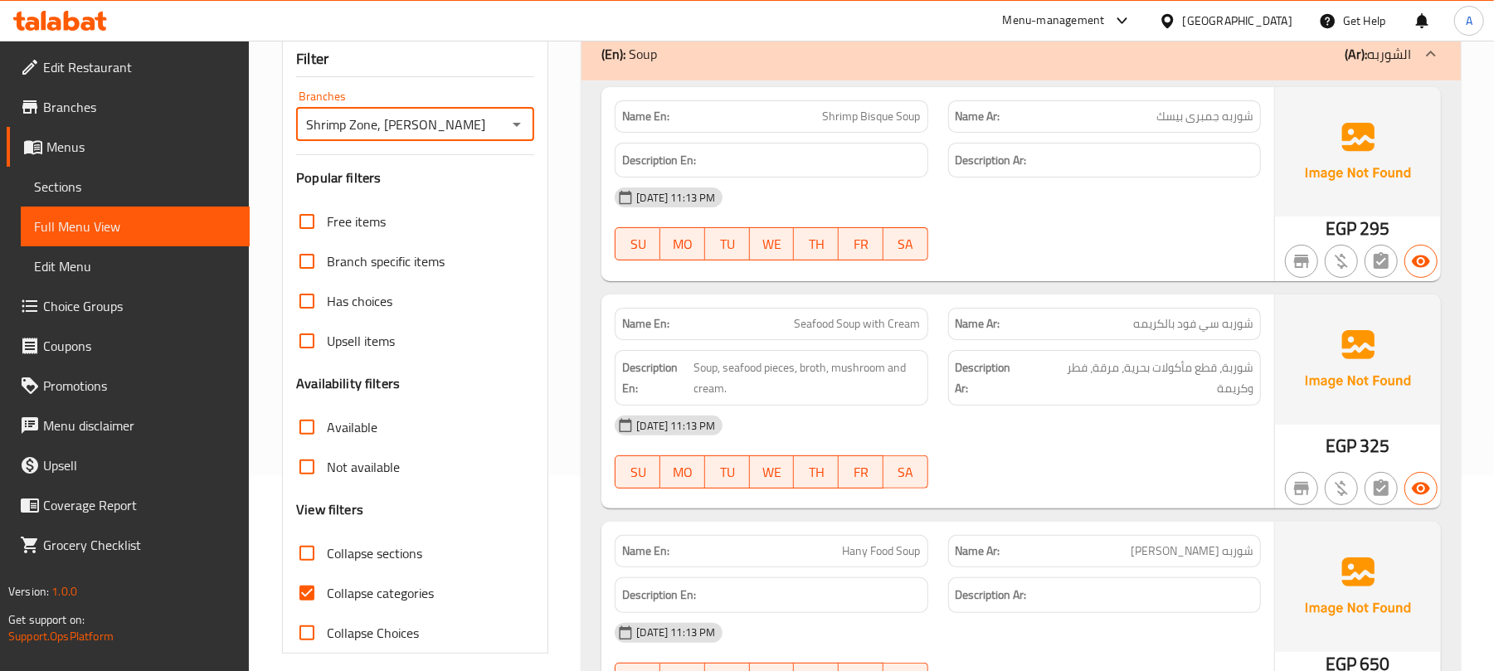
scroll to position [442, 0]
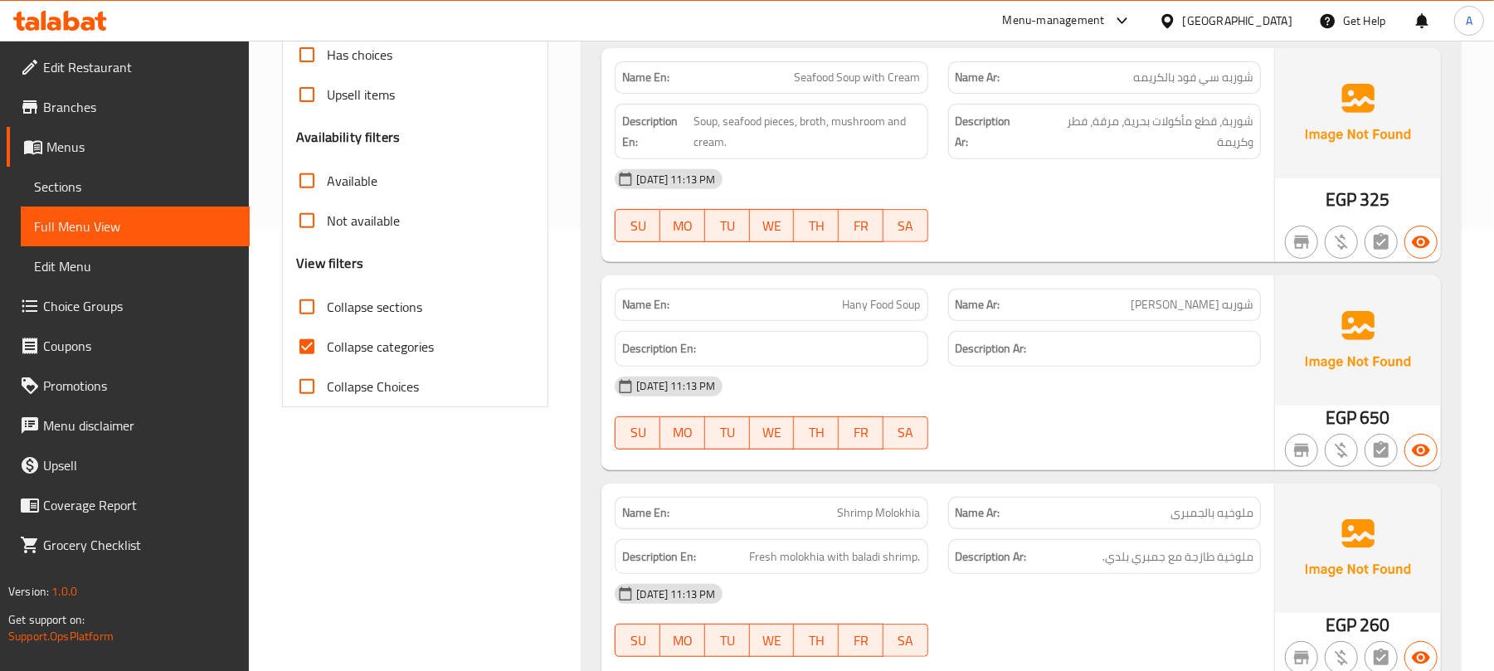
drag, startPoint x: 305, startPoint y: 342, endPoint x: 571, endPoint y: 396, distance: 270.9
click at [305, 343] on input "Collapse categories" at bounding box center [307, 347] width 40 height 40
checkbox input "false"
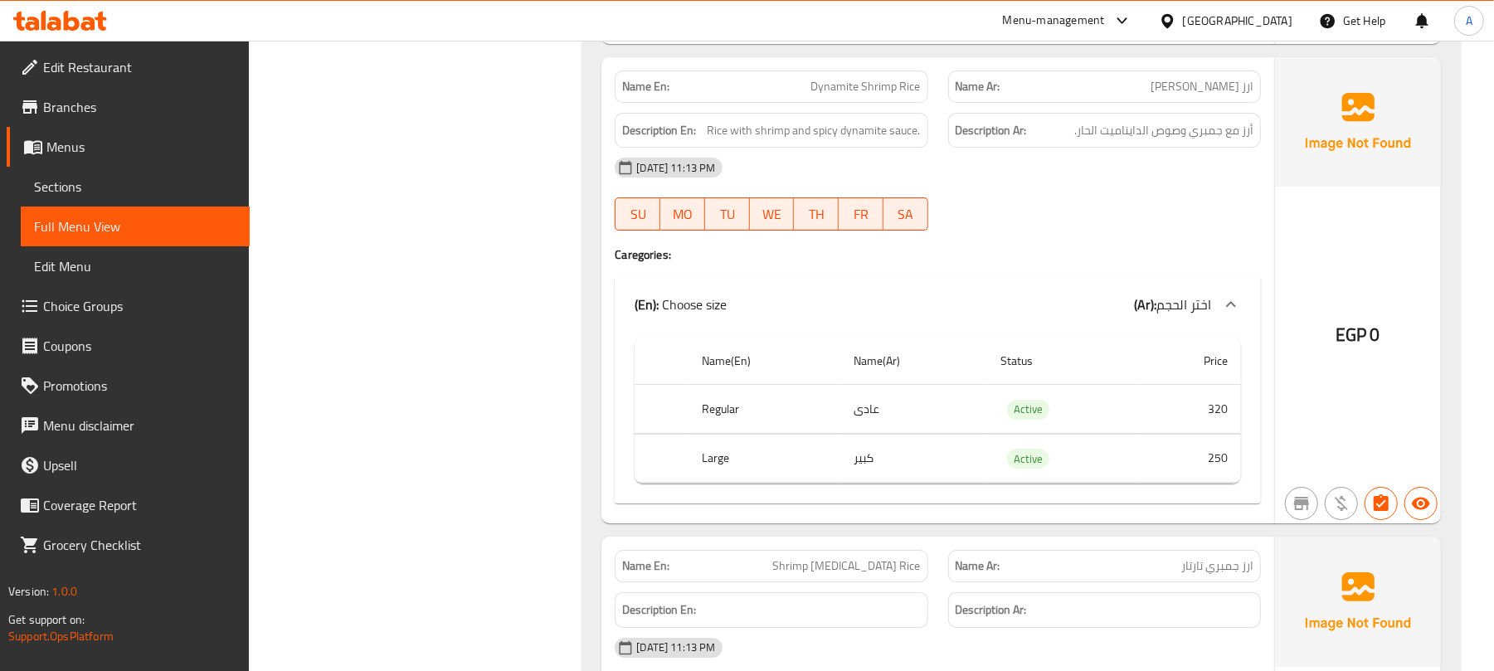
scroll to position [8627, 0]
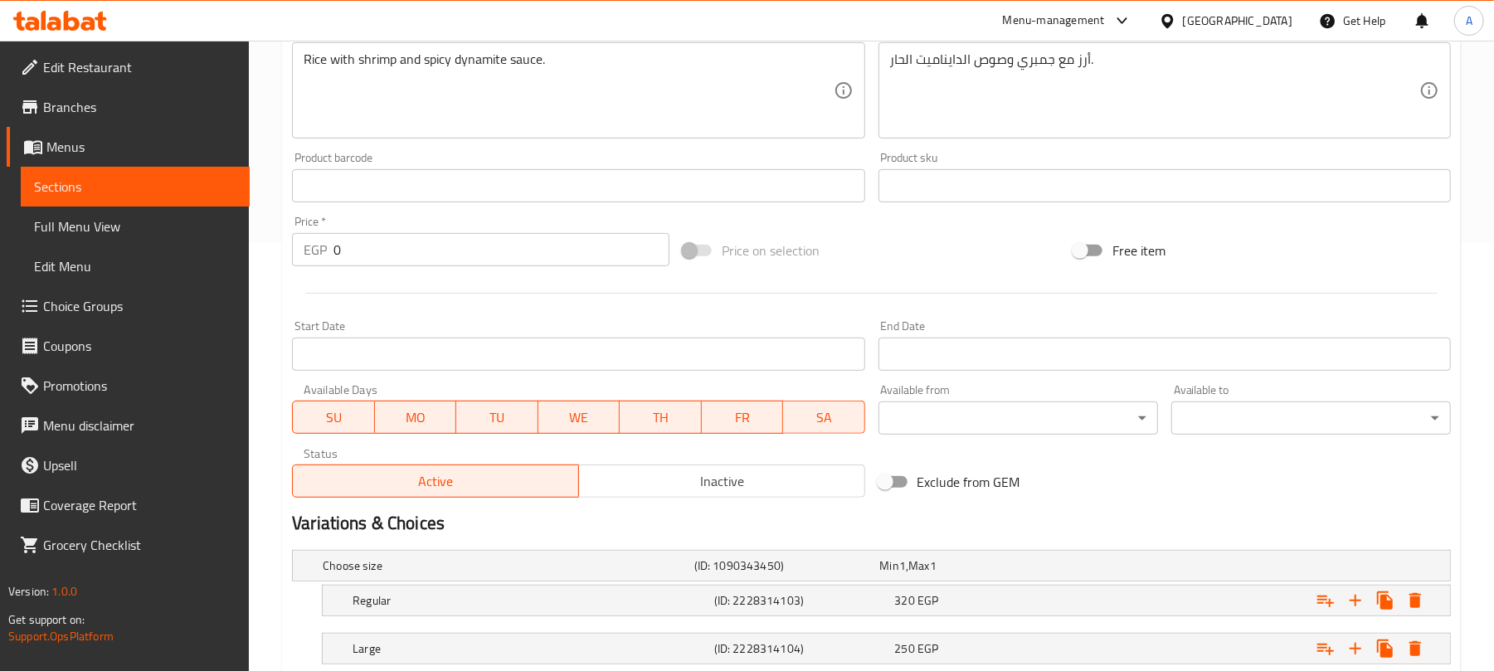
scroll to position [541, 0]
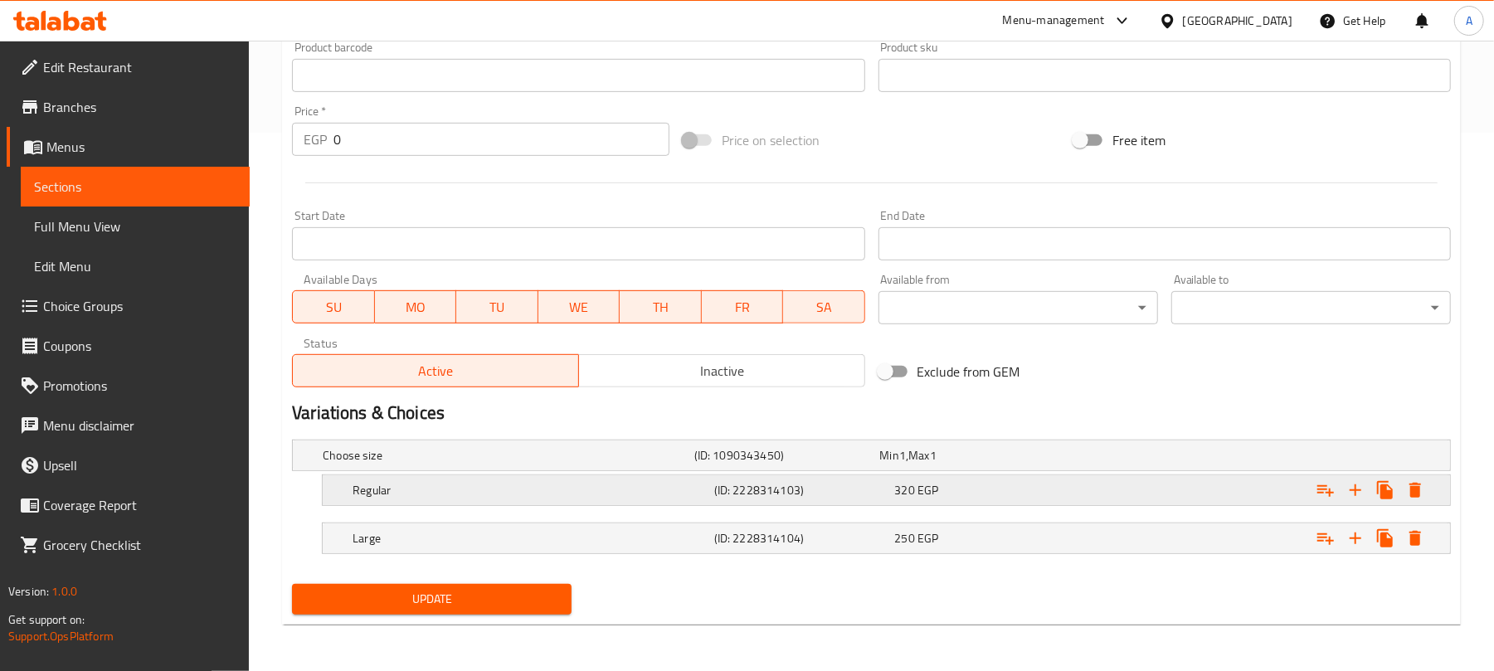
click at [1016, 464] on div "320 EGP" at bounding box center [969, 455] width 179 height 17
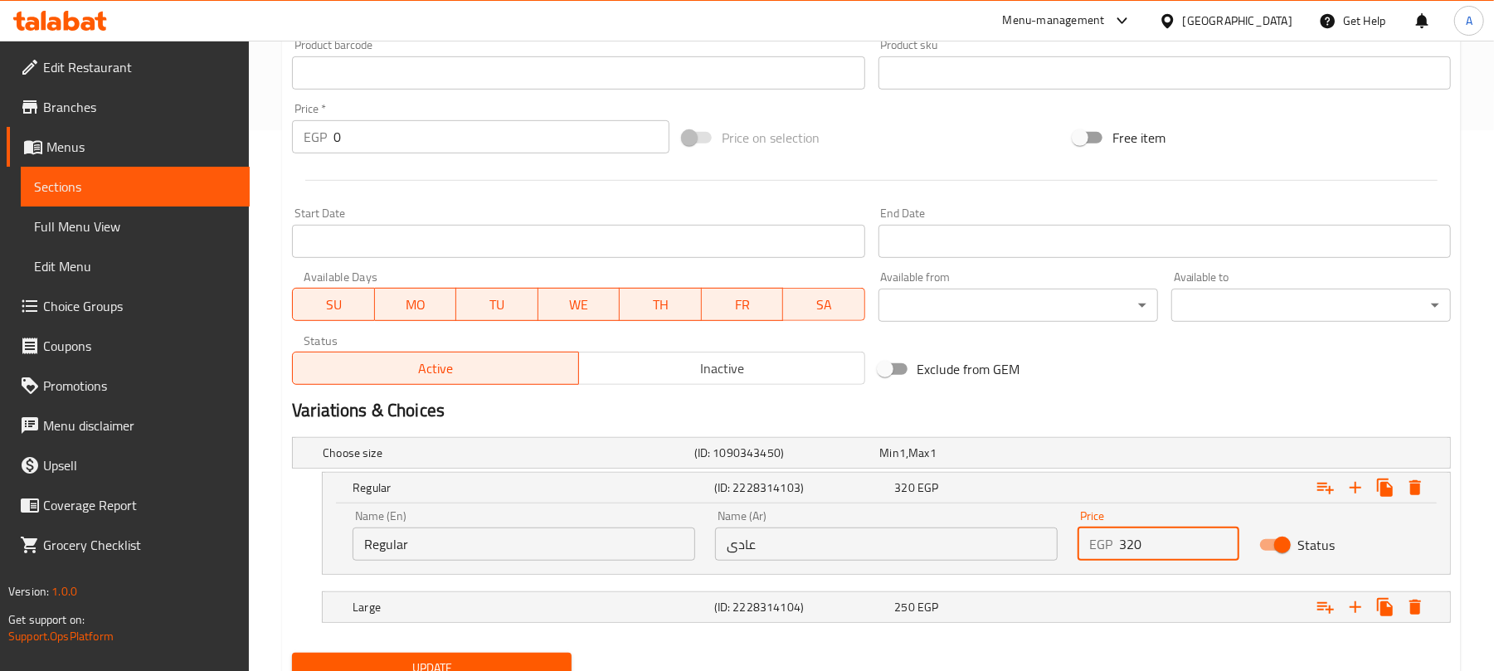
drag, startPoint x: 1153, startPoint y: 545, endPoint x: 1057, endPoint y: 545, distance: 96.2
click at [1057, 545] on div "Name (En) Regular Name (En) Name (Ar) عادى Name (Ar) Price EGP 320 Price Status" at bounding box center [886, 535] width 1087 height 71
type input "250"
click at [1150, 388] on div "Exclude from GEM" at bounding box center [1067, 369] width 391 height 45
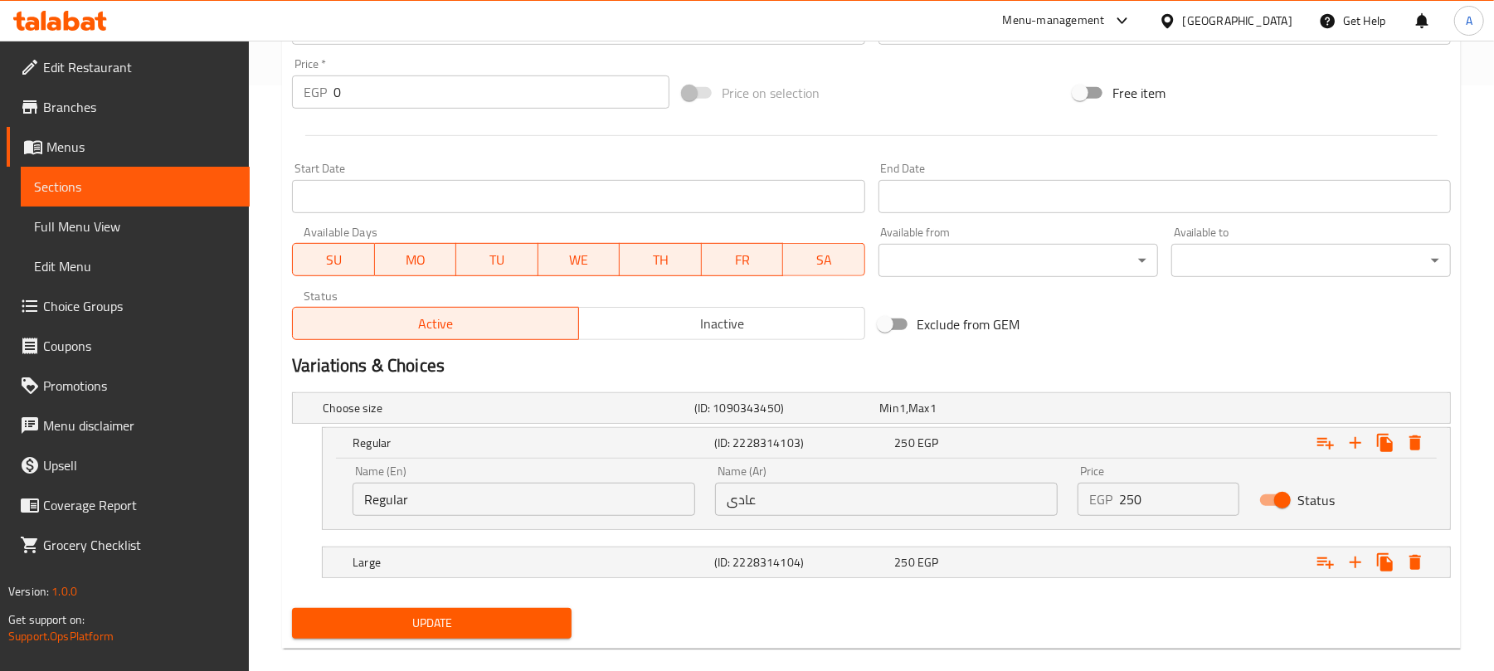
scroll to position [611, 0]
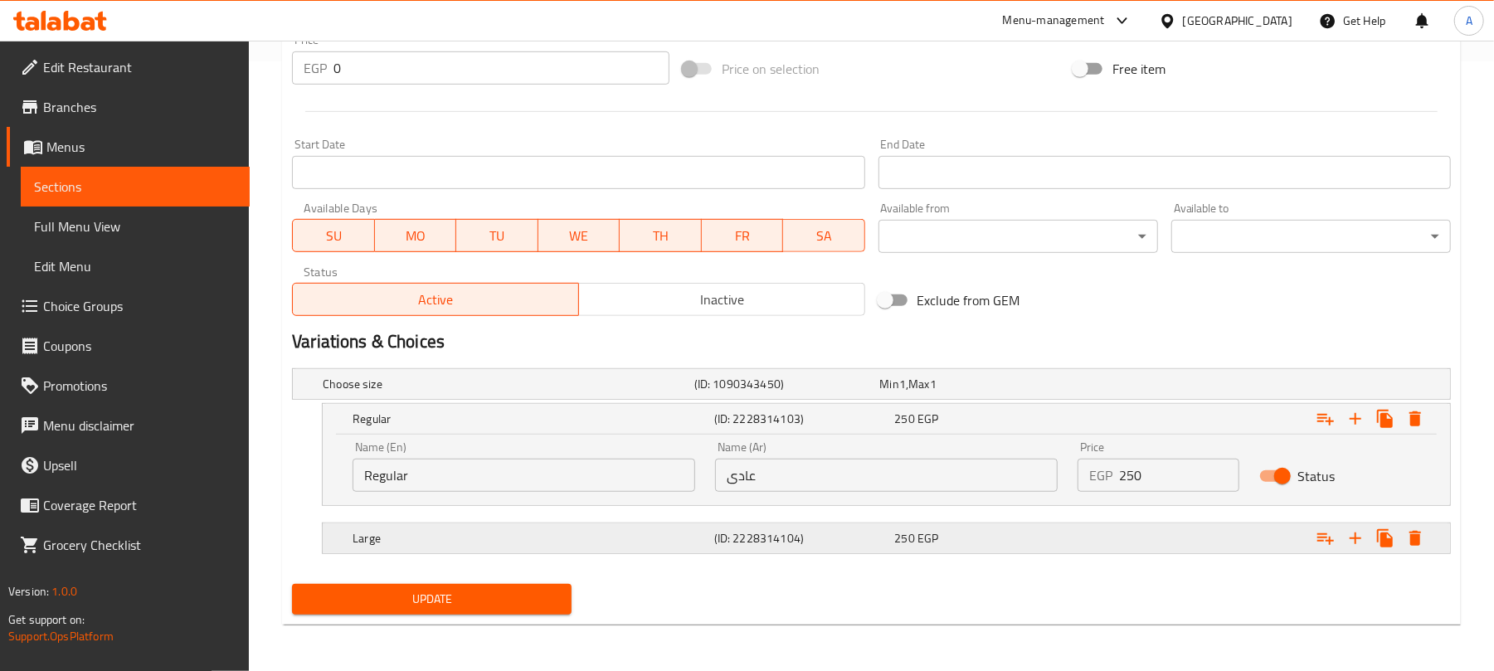
click at [1093, 387] on div "Expand" at bounding box center [1248, 384] width 372 height 7
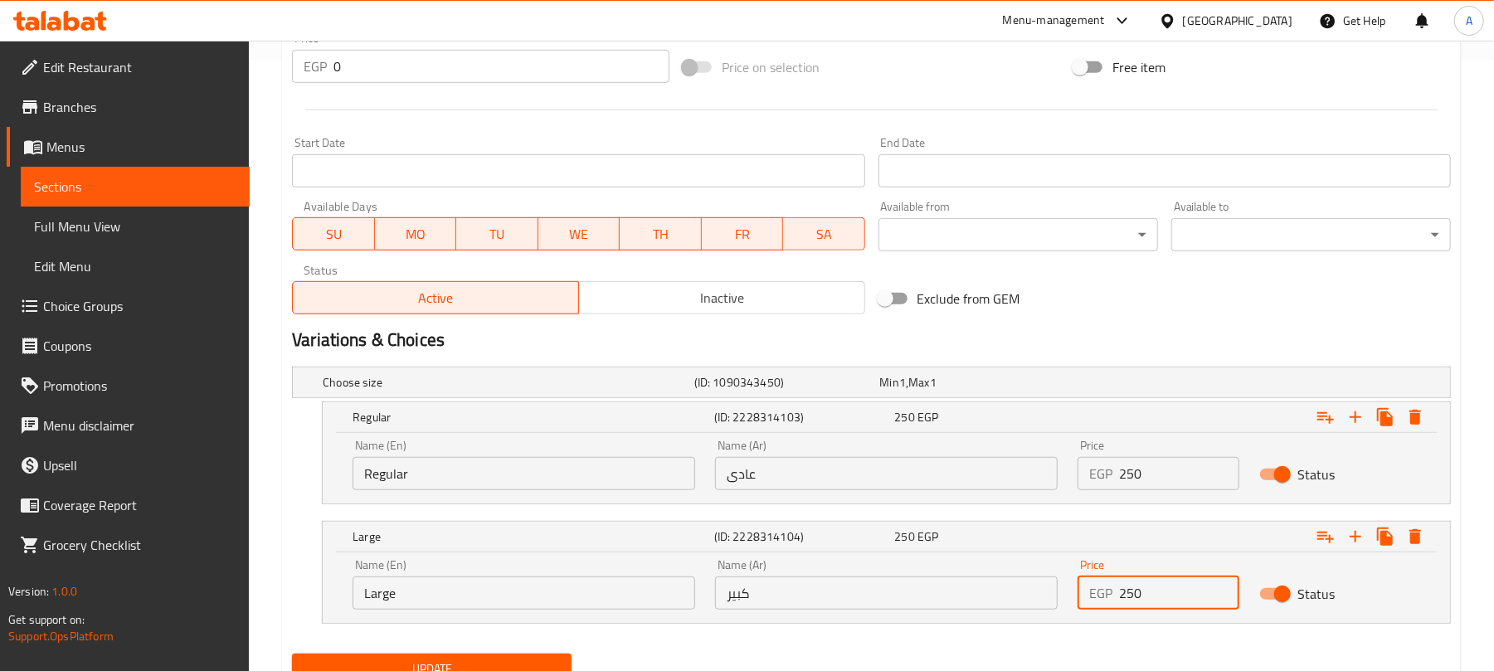
drag, startPoint x: 1156, startPoint y: 586, endPoint x: 1083, endPoint y: 596, distance: 74.5
click at [1083, 596] on div "EGP 250 Price" at bounding box center [1158, 593] width 161 height 33
drag, startPoint x: 1023, startPoint y: 599, endPoint x: 971, endPoint y: 599, distance: 52.3
click at [986, 599] on div "Name (En) Large Name (En) Name (Ar) كبير Name (Ar) Price EGP 320 Price Status" at bounding box center [886, 584] width 1087 height 71
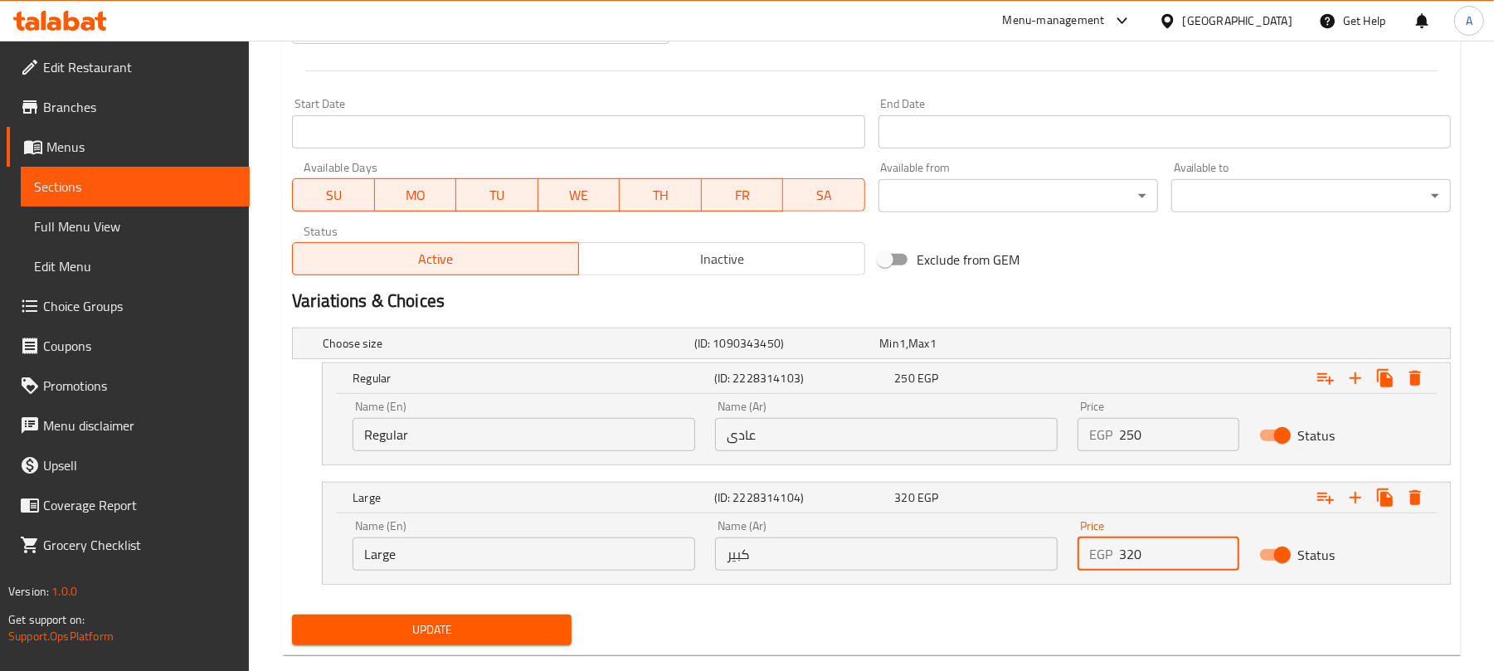
scroll to position [684, 0]
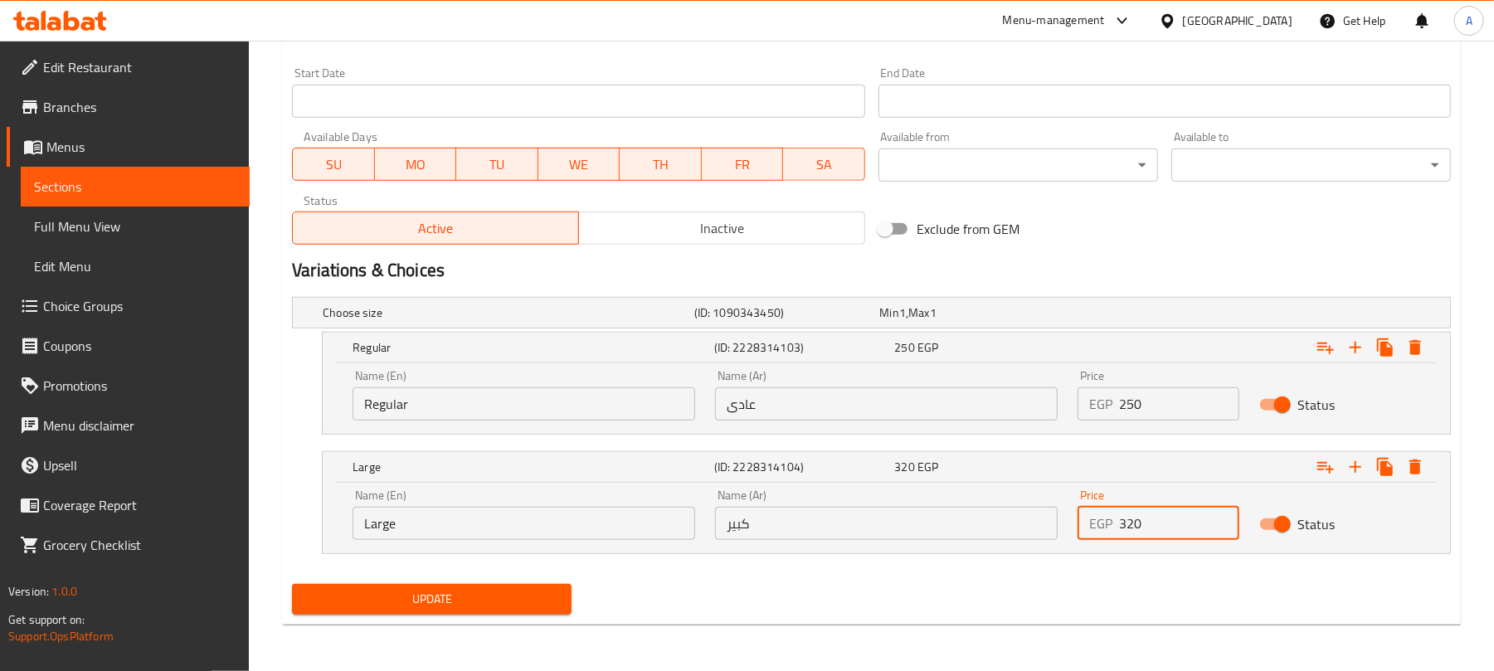
type input "320"
click at [515, 602] on span "Update" at bounding box center [431, 599] width 253 height 21
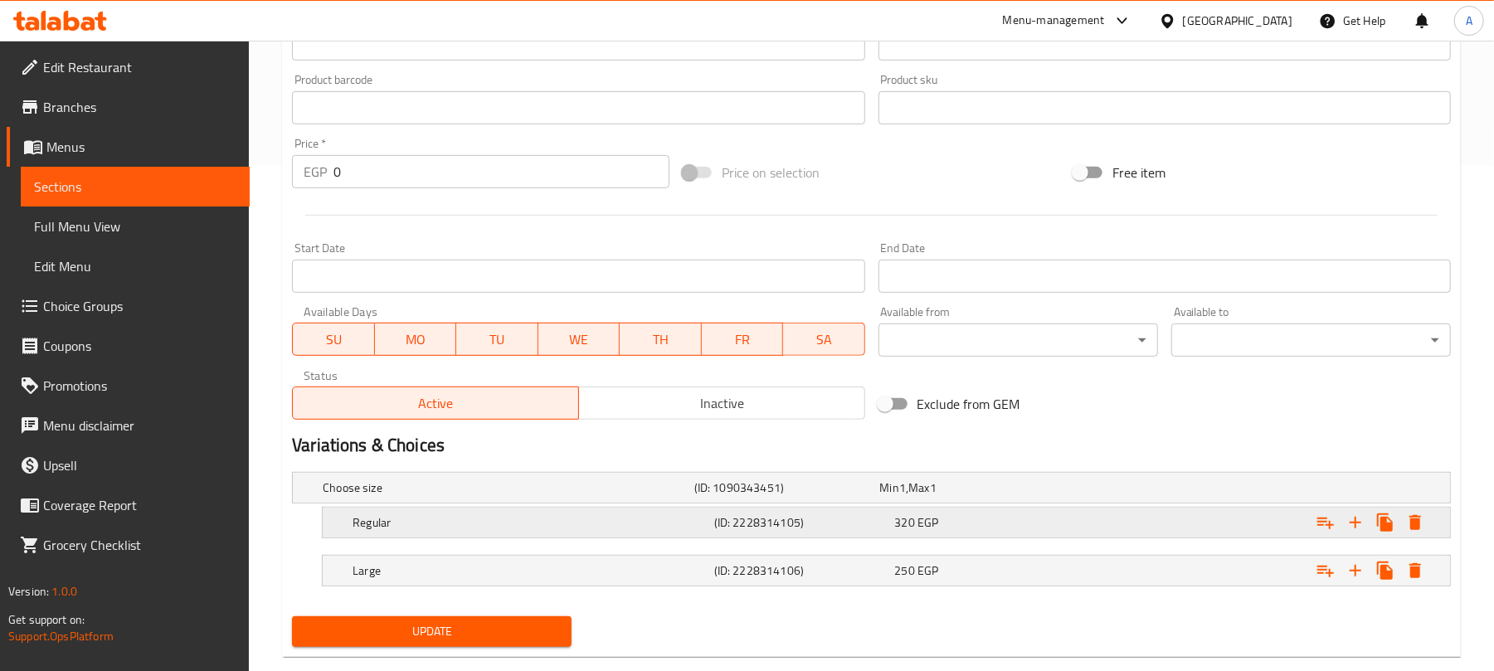
scroll to position [541, 0]
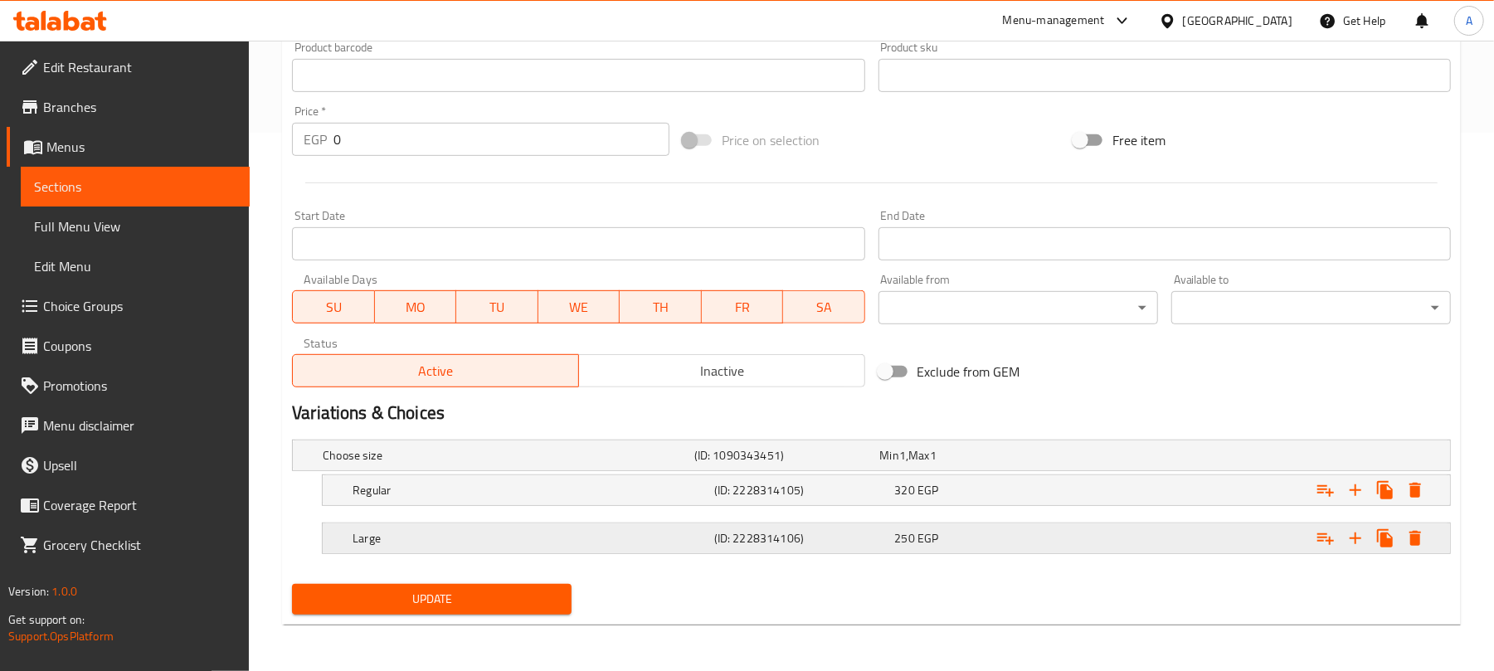
click at [1053, 464] on div "250 EGP" at bounding box center [969, 455] width 179 height 17
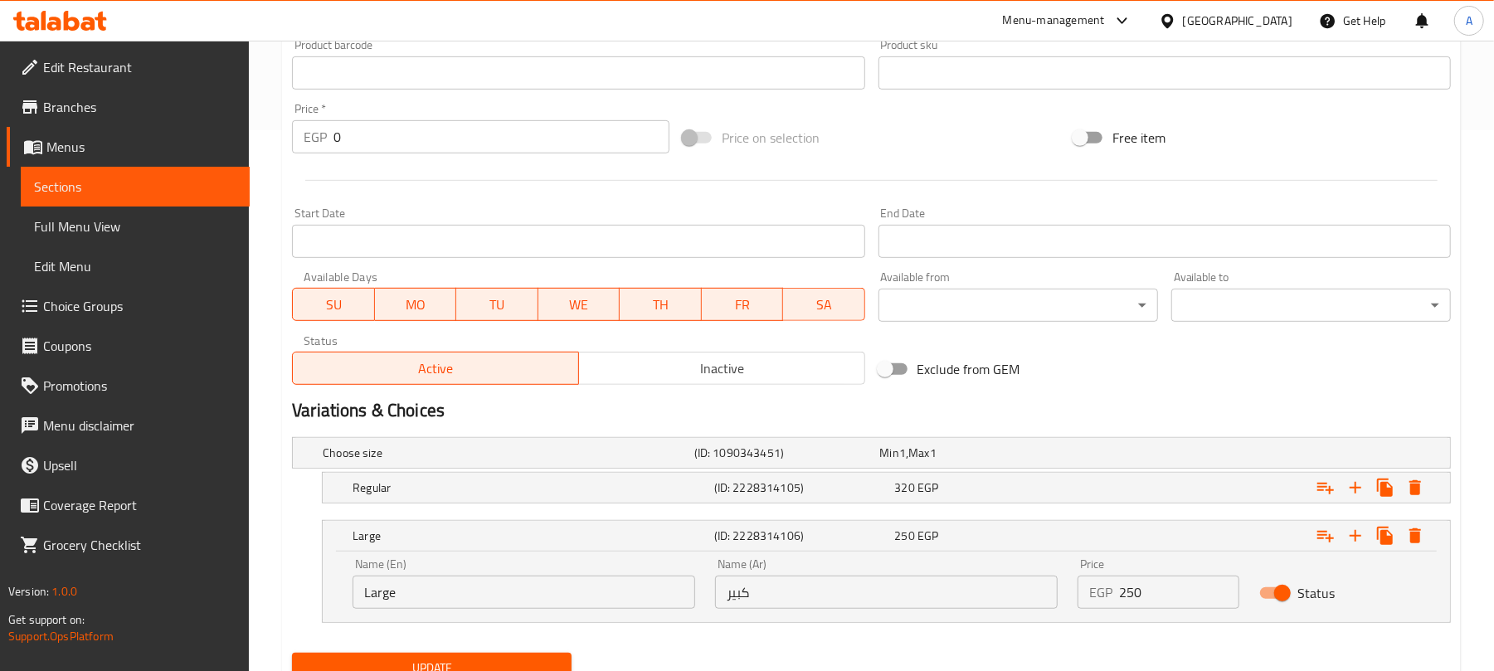
drag, startPoint x: 1044, startPoint y: 598, endPoint x: 976, endPoint y: 594, distance: 67.3
click at [984, 595] on div "Name (En) Large Name (En) Name (Ar) كبير Name (Ar) Price EGP 250 Price Status" at bounding box center [886, 583] width 1087 height 71
paste input "32"
type input "320"
click at [1020, 461] on div "320 EGP" at bounding box center [969, 453] width 179 height 17
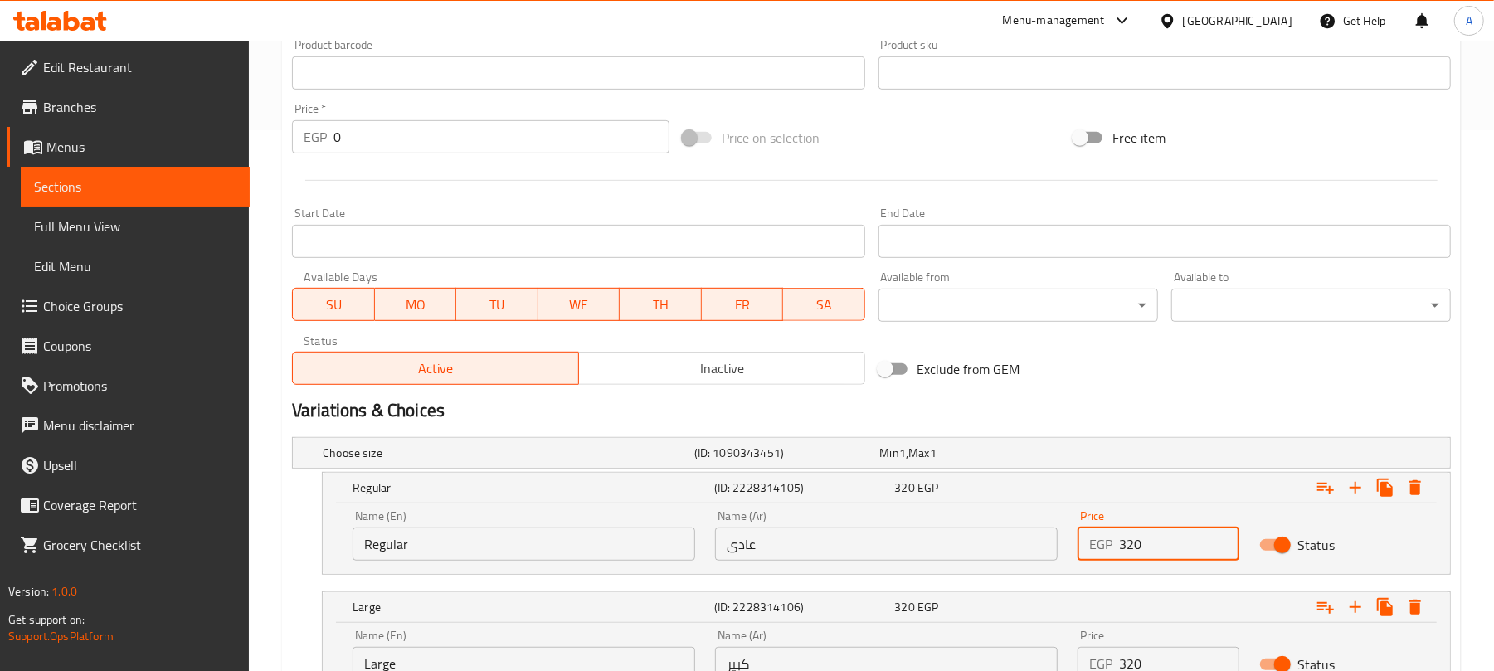
drag, startPoint x: 1151, startPoint y: 547, endPoint x: 1039, endPoint y: 552, distance: 112.9
click at [1039, 552] on div "Name (En) Regular Name (En) Name (Ar) عادى Name (Ar) Price EGP 320 Price Status" at bounding box center [886, 535] width 1087 height 71
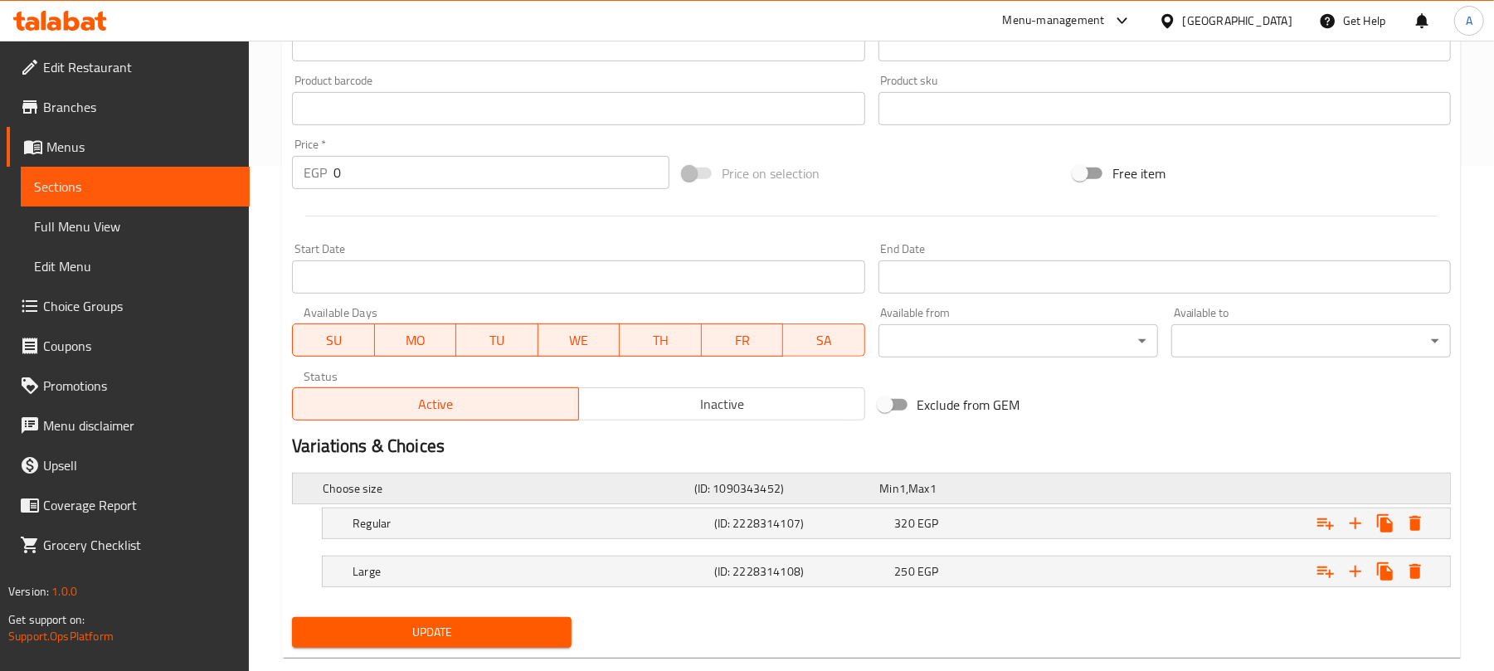
scroll to position [541, 0]
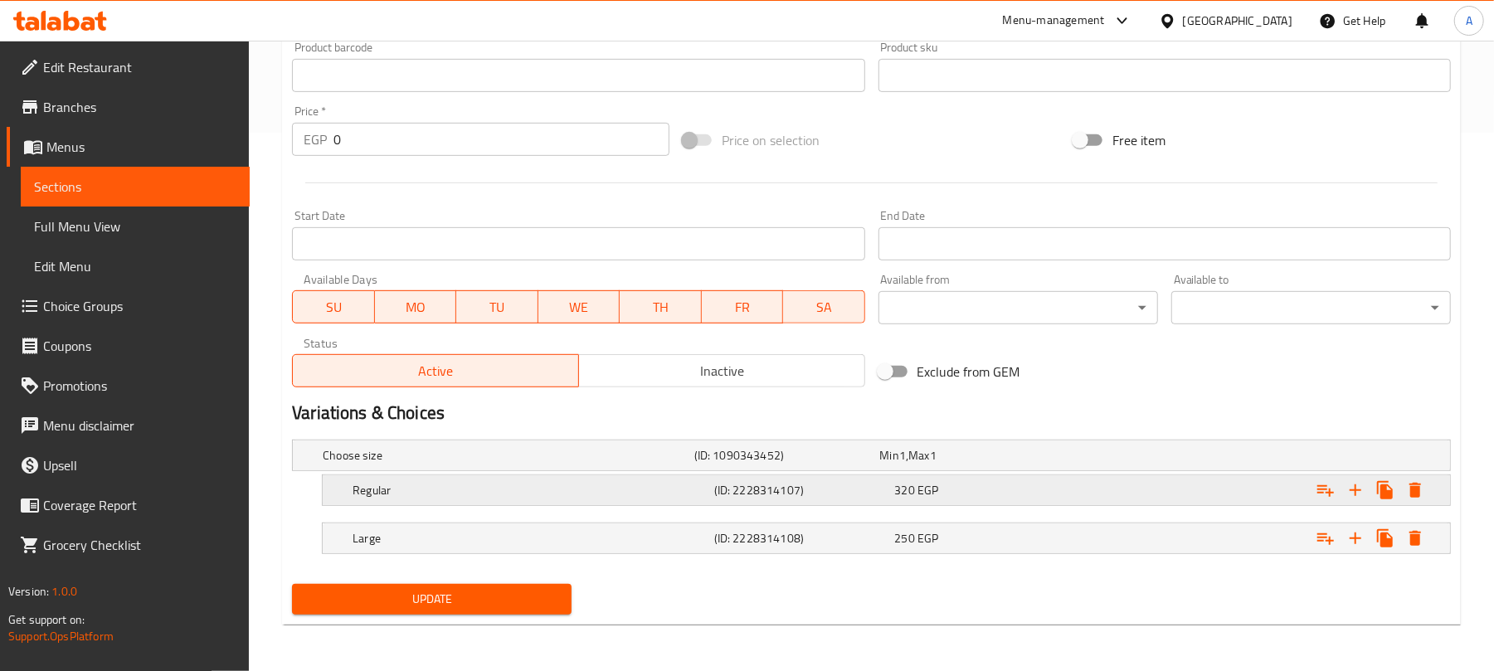
click at [1116, 459] on div "Expand" at bounding box center [1248, 455] width 372 height 7
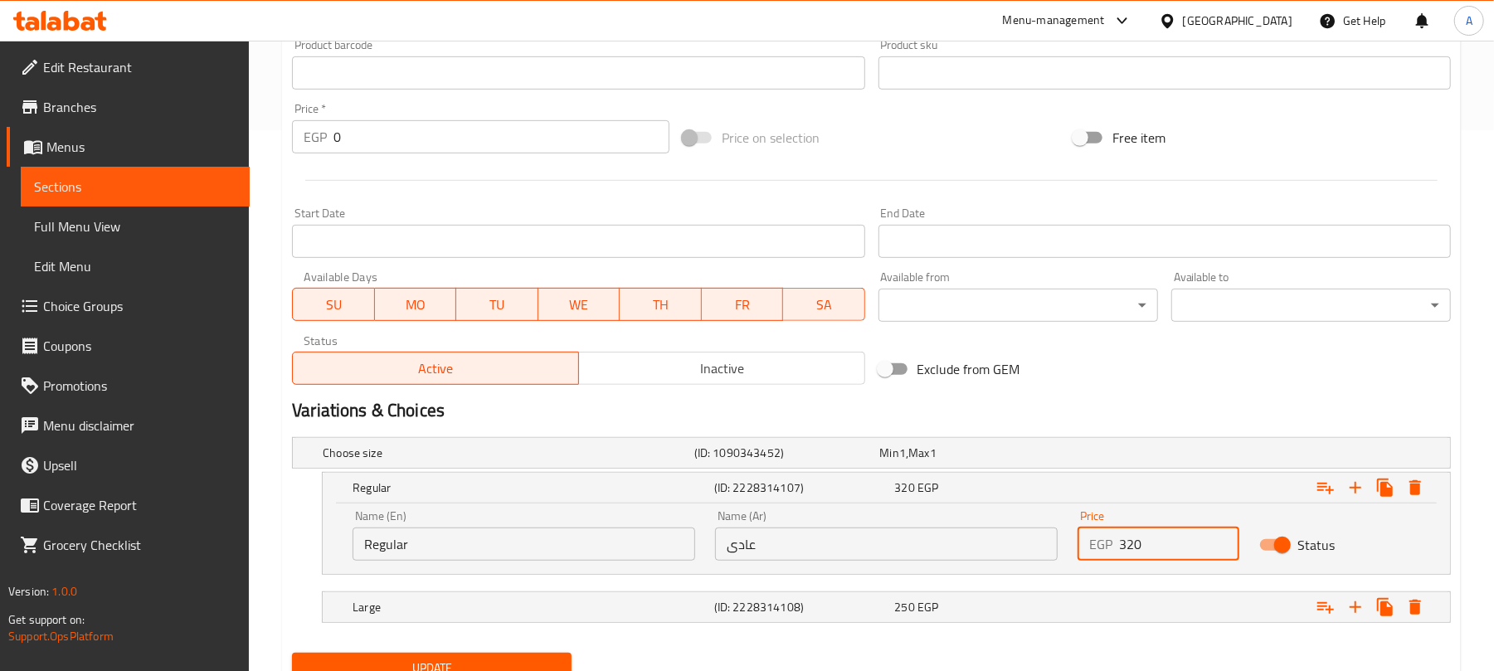
drag, startPoint x: 1165, startPoint y: 547, endPoint x: 1014, endPoint y: 547, distance: 151.8
click at [1014, 547] on div "Name (En) Regular Name (En) Name (Ar) عادى Name (Ar) Price EGP 320 Price Status" at bounding box center [886, 535] width 1087 height 71
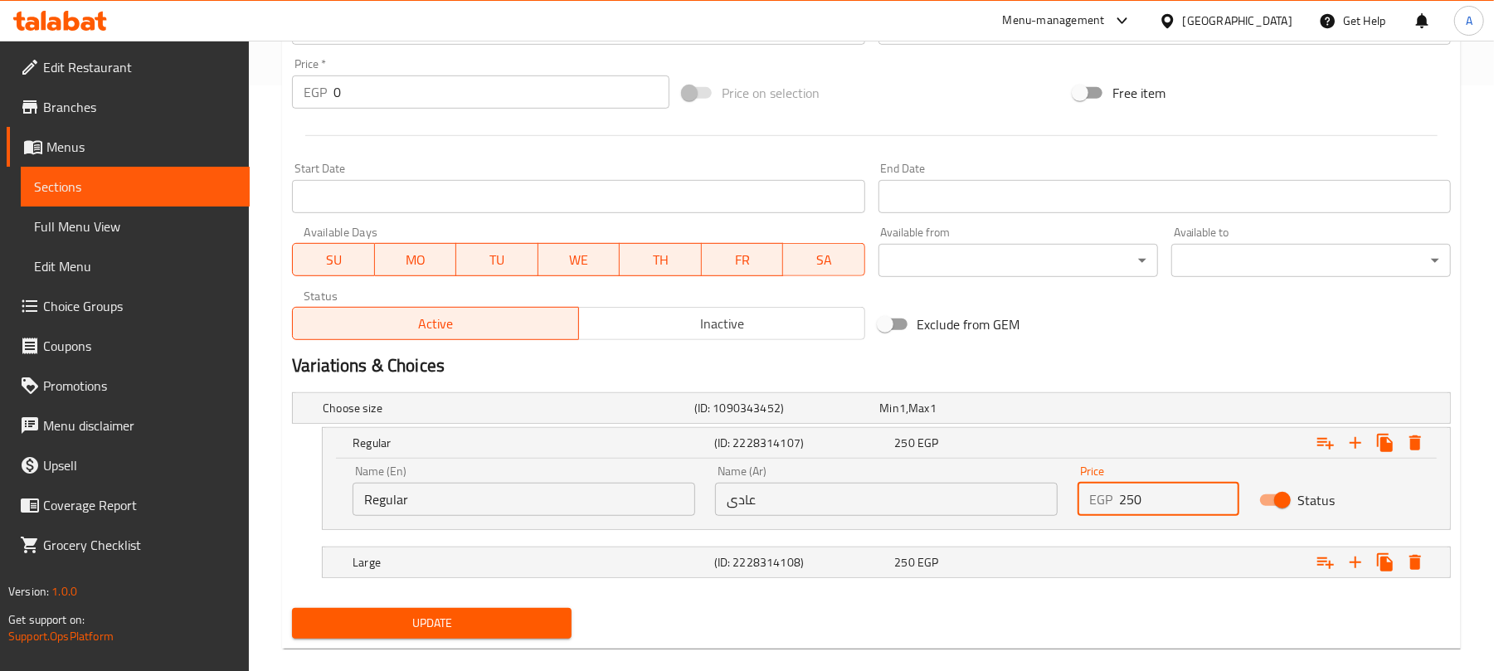
scroll to position [611, 0]
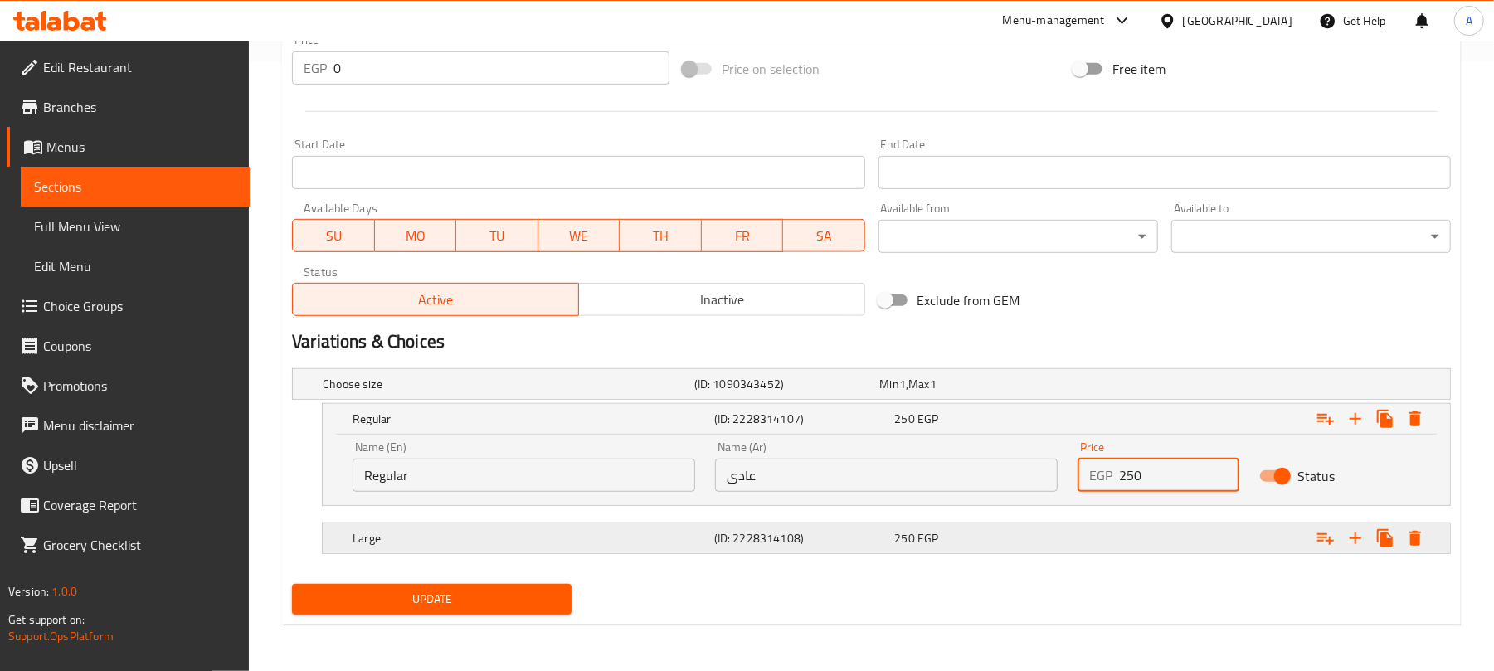
type input "250"
click at [1073, 387] on div "Expand" at bounding box center [1248, 384] width 372 height 7
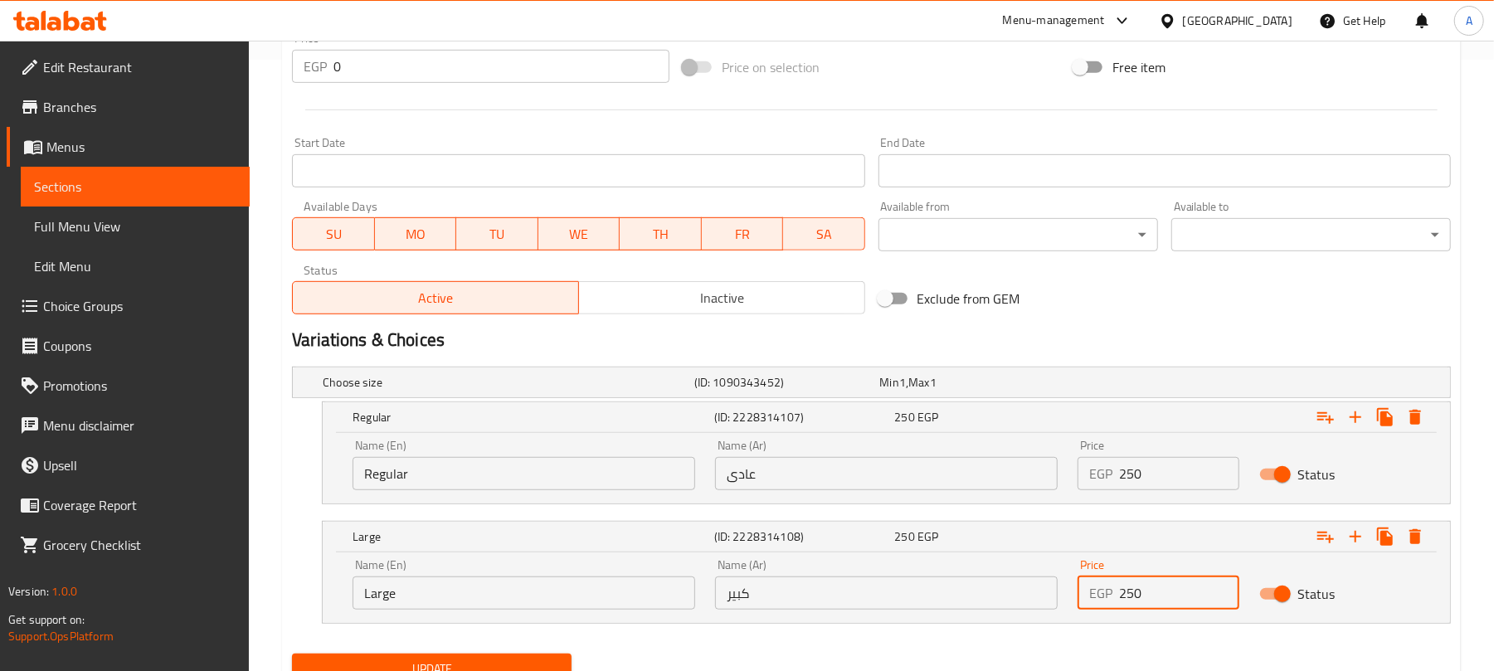
drag, startPoint x: 1148, startPoint y: 605, endPoint x: 963, endPoint y: 605, distance: 185.0
click at [990, 605] on div "Name (En) Large Name (En) Name (Ar) كبير Name (Ar) Price EGP 250 Price Status" at bounding box center [886, 584] width 1087 height 71
paste input "32"
type input "320"
click at [292, 654] on button "Update" at bounding box center [432, 669] width 280 height 31
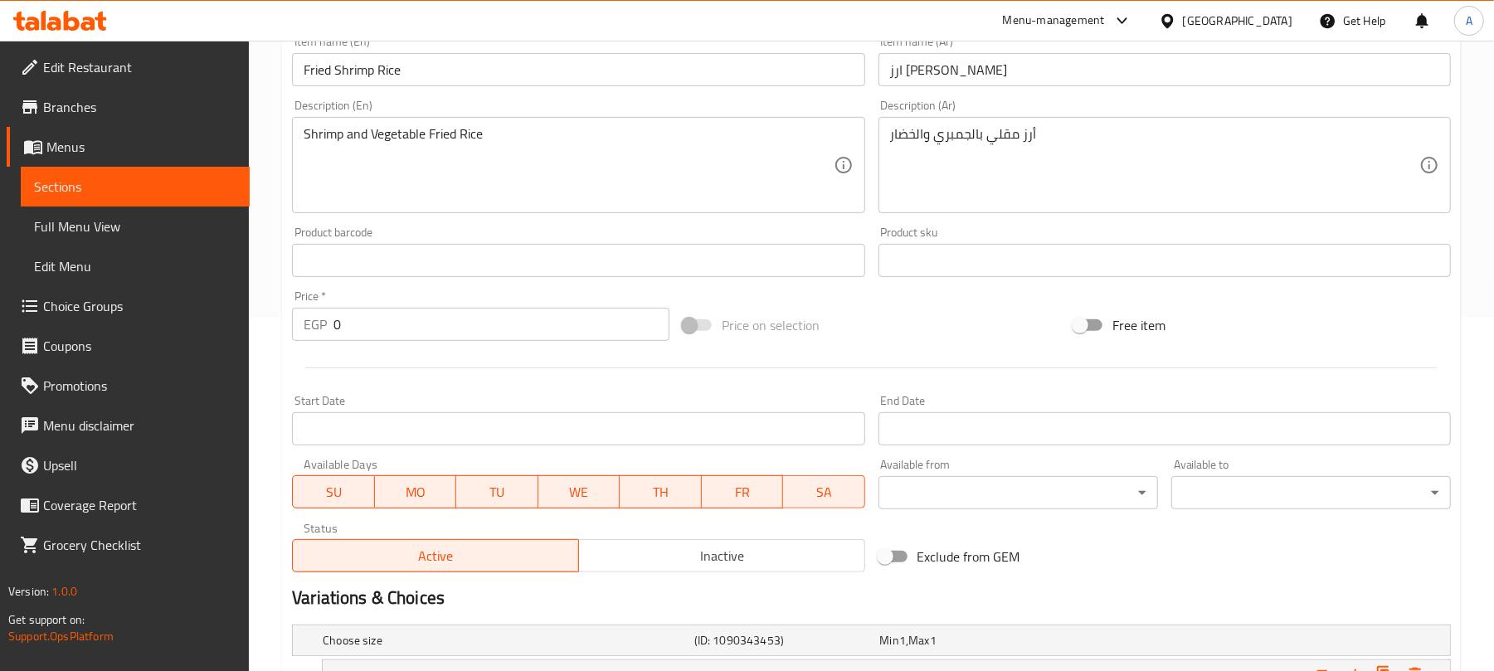
scroll to position [541, 0]
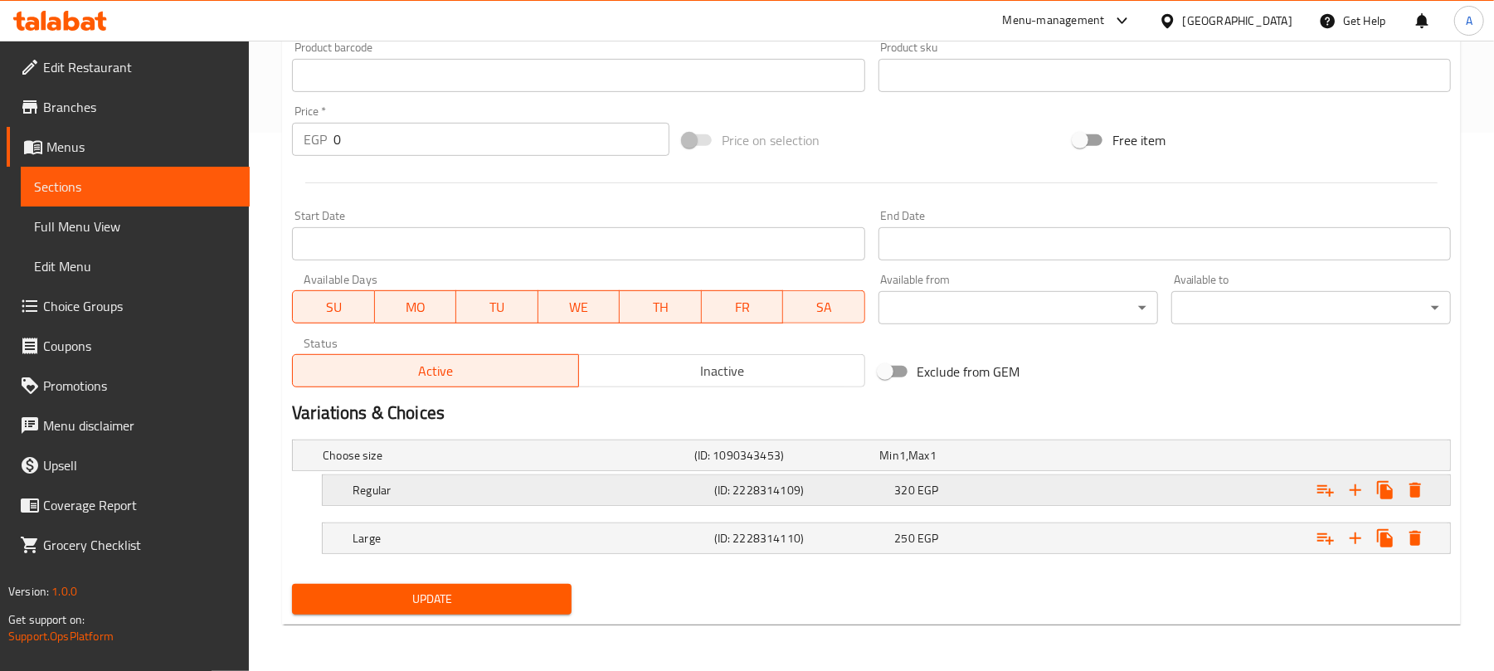
click at [1030, 464] on div "320 EGP" at bounding box center [969, 455] width 179 height 17
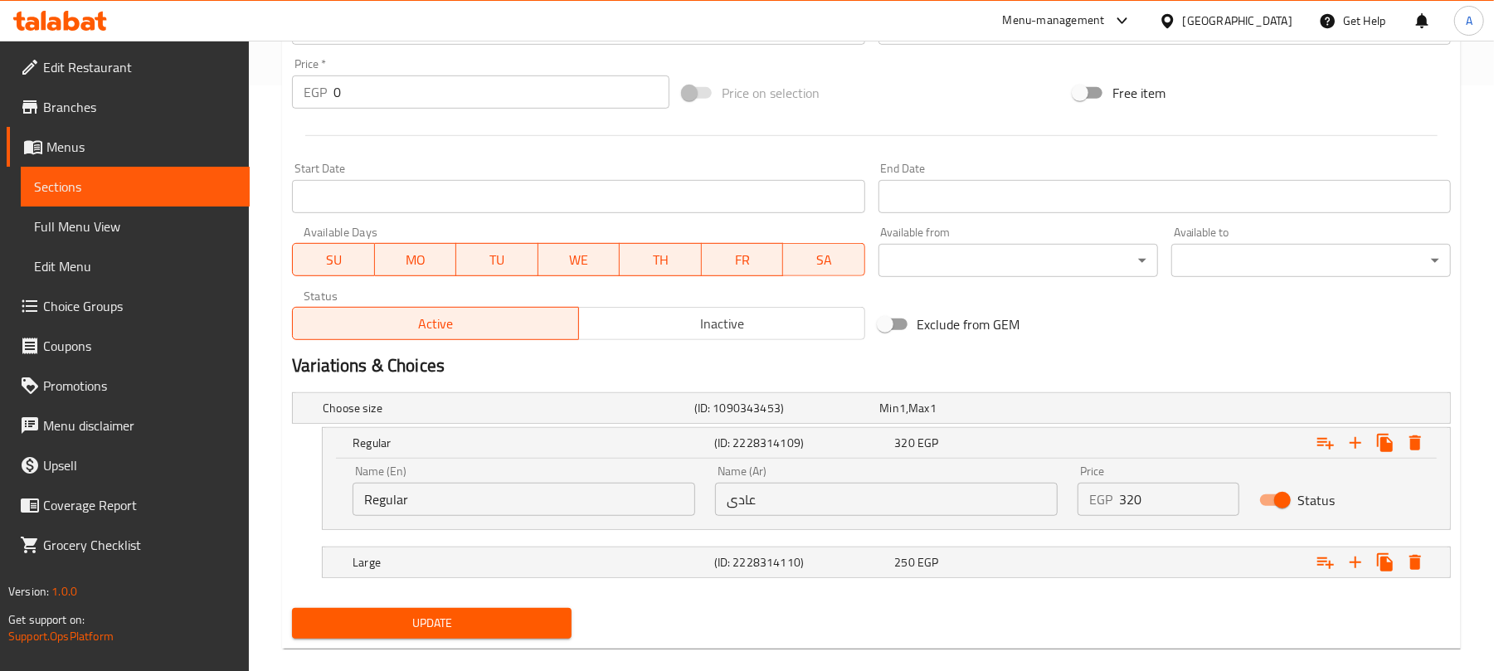
scroll to position [611, 0]
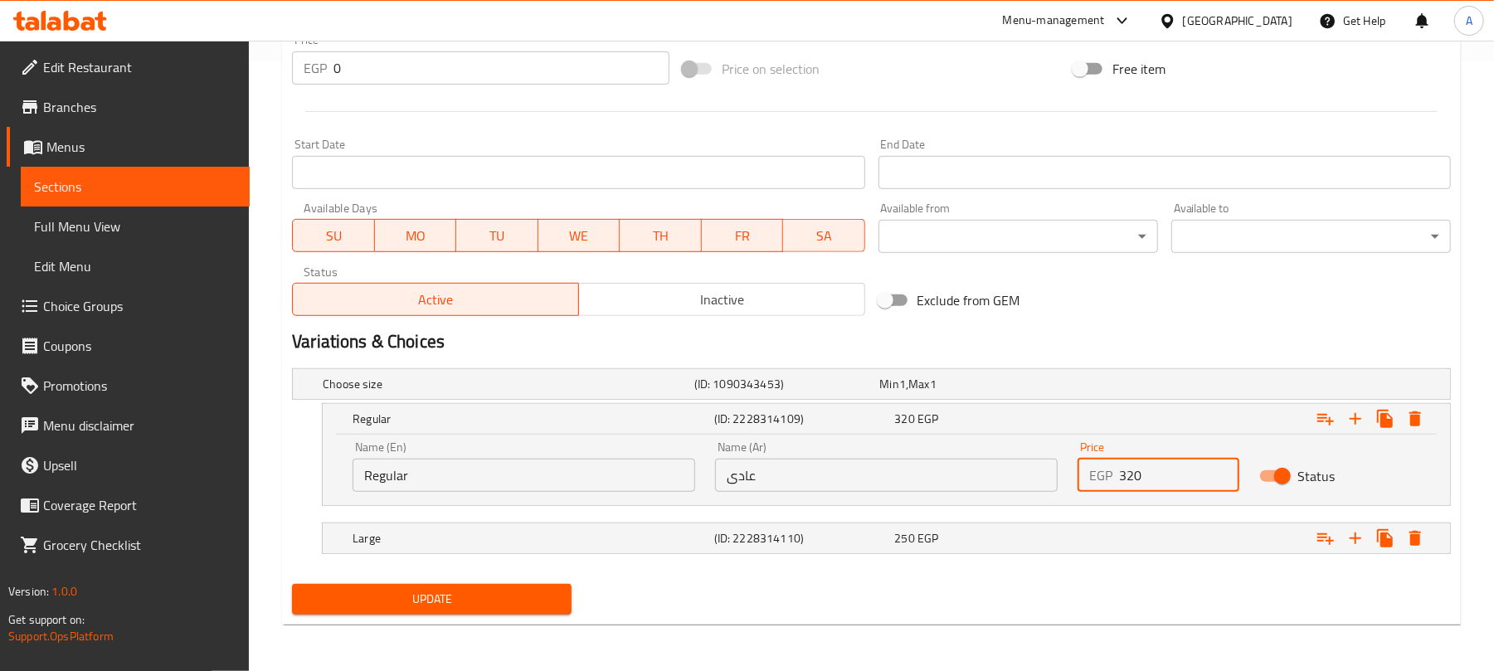
drag, startPoint x: 1169, startPoint y: 473, endPoint x: 967, endPoint y: 481, distance: 201.7
click at [974, 479] on div "Name (En) Regular Name (En) Name (Ar) عادى Name (Ar) Price EGP 320 Price Status" at bounding box center [886, 466] width 1087 height 71
type input "250"
click at [1079, 387] on div "Expand" at bounding box center [1248, 384] width 372 height 7
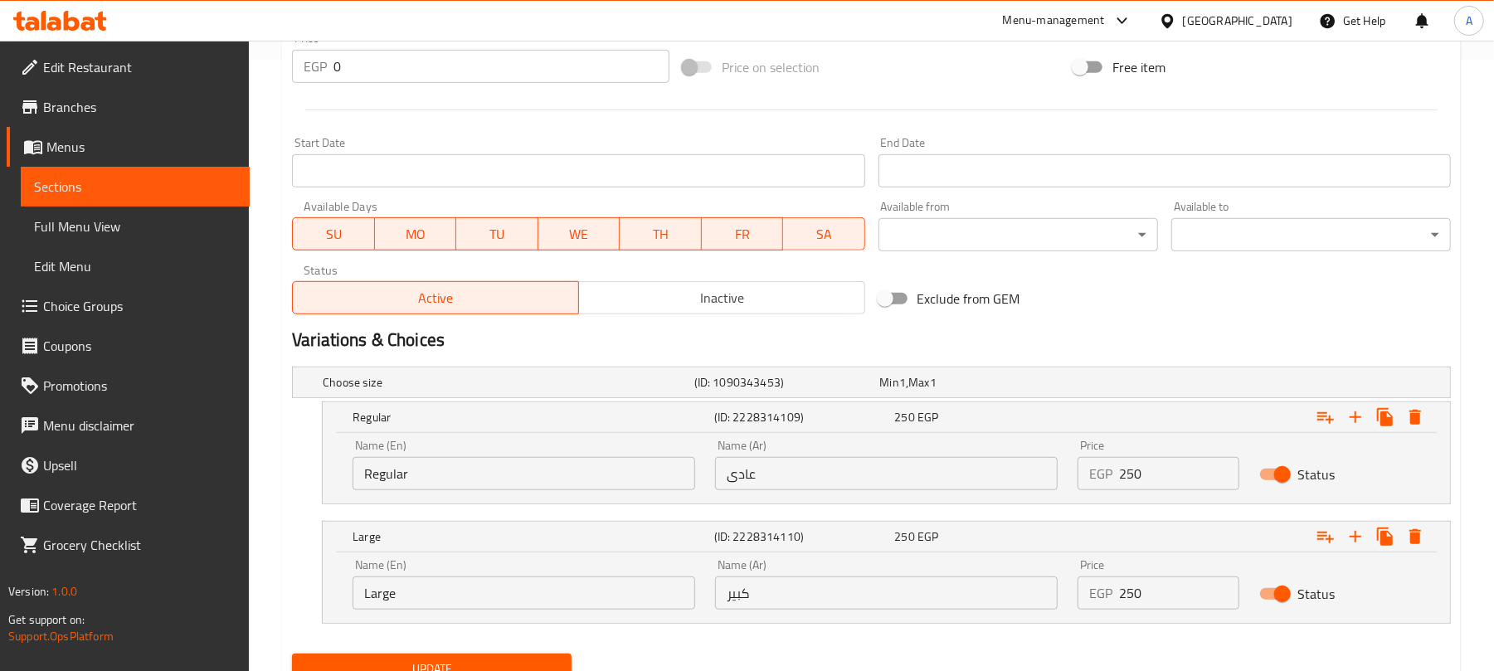
drag, startPoint x: 1162, startPoint y: 599, endPoint x: 1005, endPoint y: 598, distance: 156.8
click at [1010, 599] on div "Name (En) Large Name (En) Name (Ar) كبير Name (Ar) Price EGP 250 Price Status" at bounding box center [886, 584] width 1087 height 71
paste input "32"
type input "320"
click at [292, 654] on button "Update" at bounding box center [432, 669] width 280 height 31
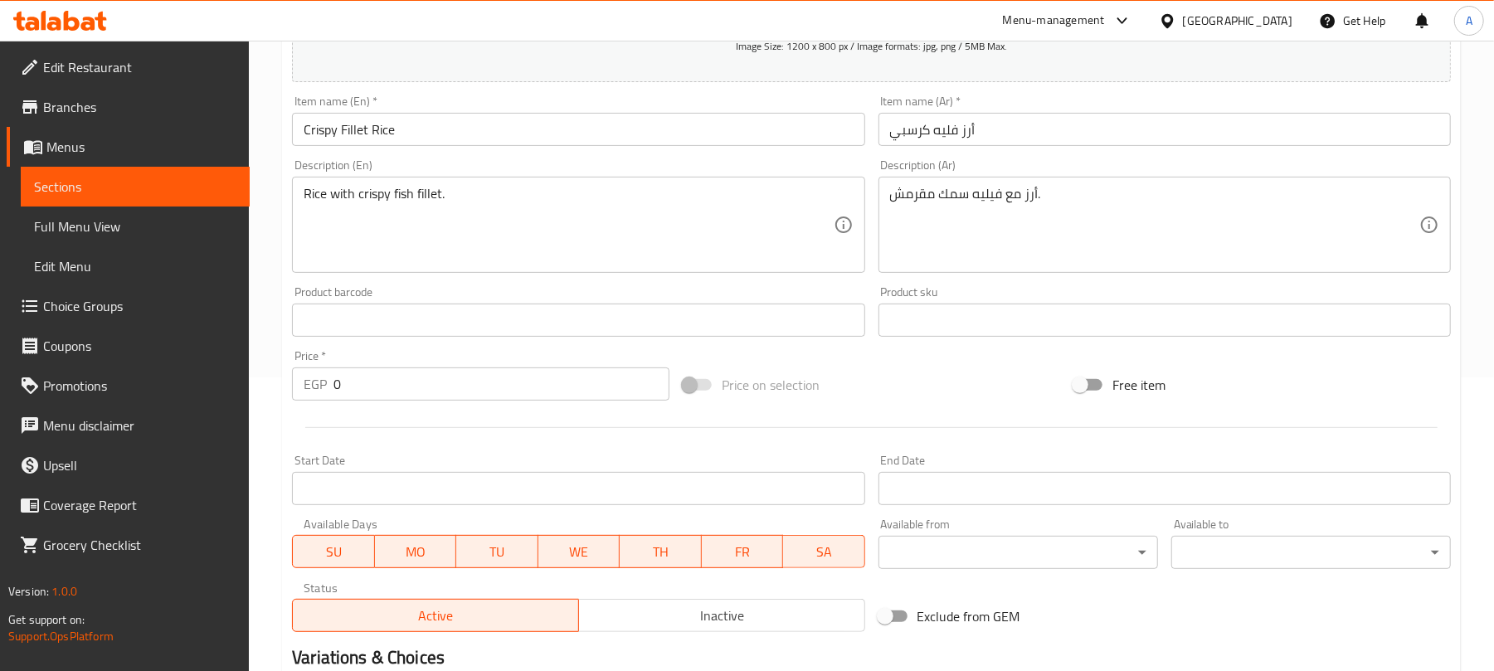
scroll to position [541, 0]
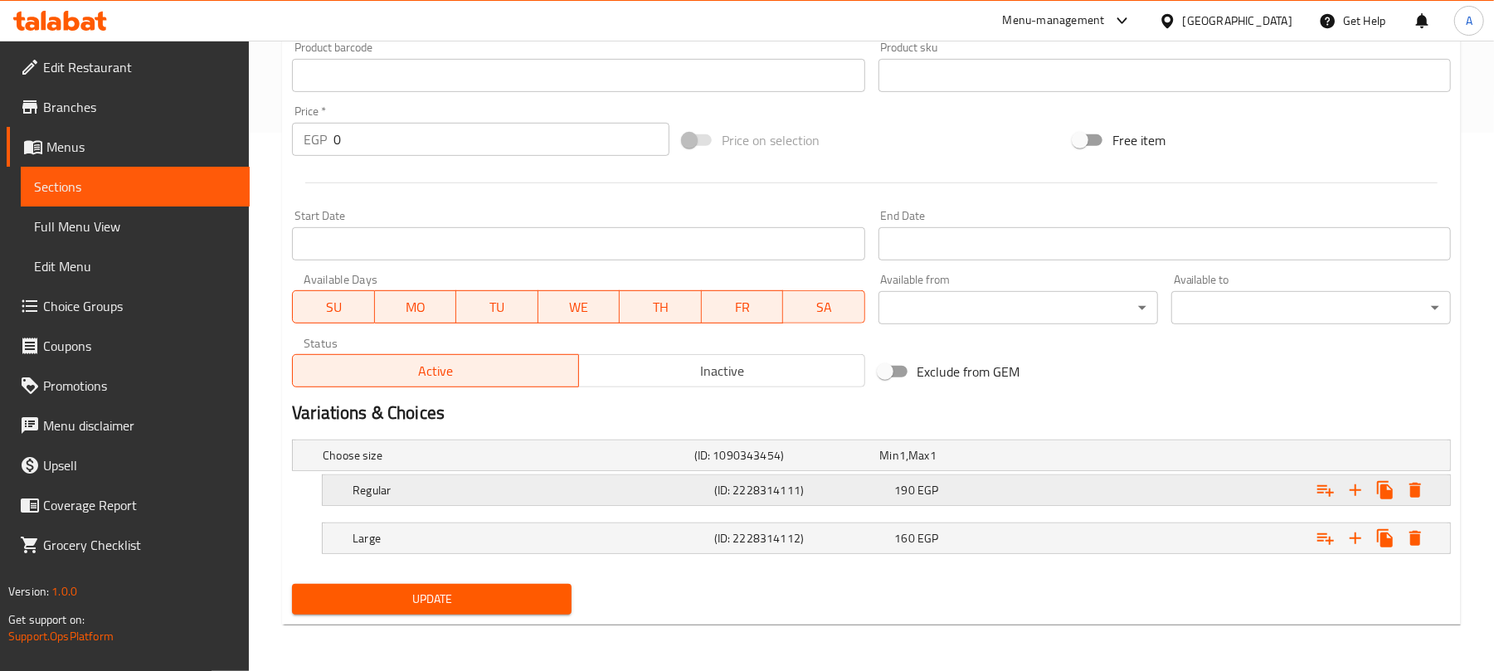
click at [973, 464] on div "190 EGP" at bounding box center [969, 455] width 179 height 17
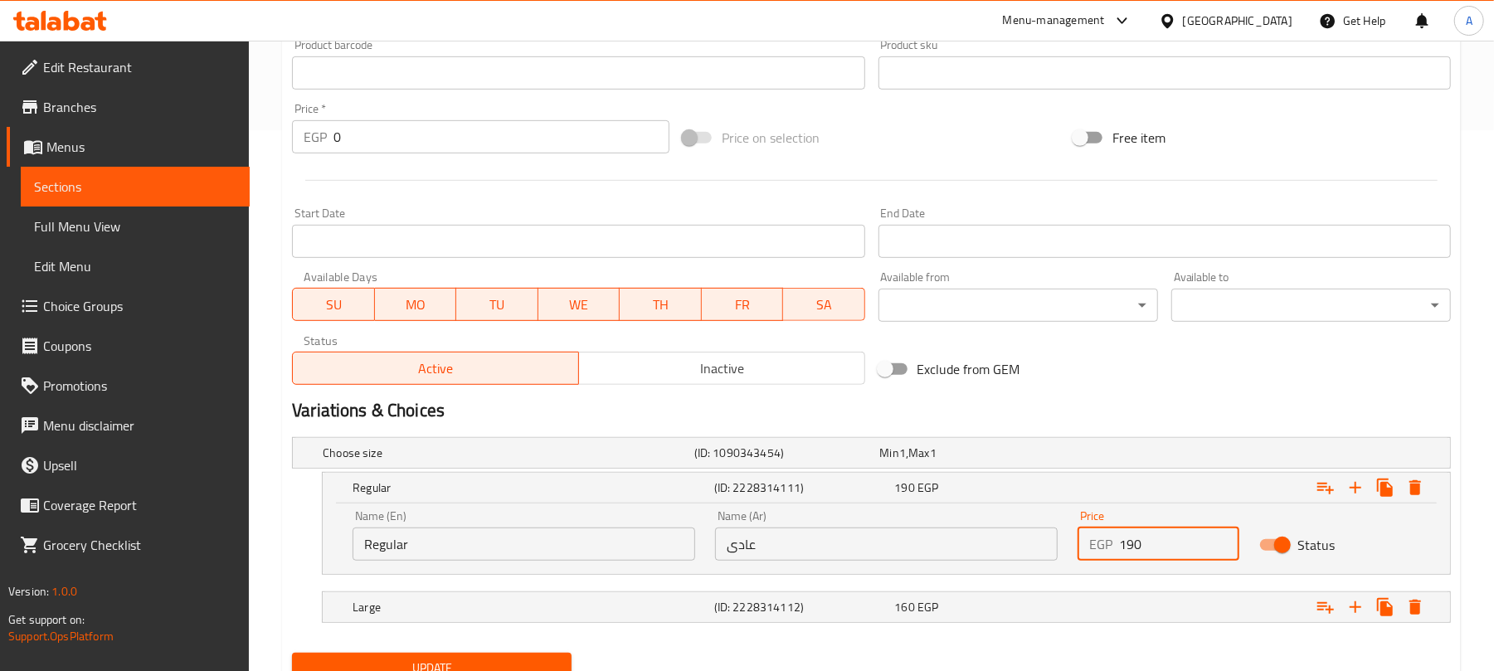
drag, startPoint x: 1143, startPoint y: 536, endPoint x: 1039, endPoint y: 552, distance: 104.9
click at [1039, 552] on div "Name (En) Regular Name (En) Name (Ar) عادى Name (Ar) Price EGP 190 Price Status" at bounding box center [886, 535] width 1087 height 71
type input "160"
click at [1099, 377] on div "Exclude from GEM" at bounding box center [1067, 369] width 391 height 45
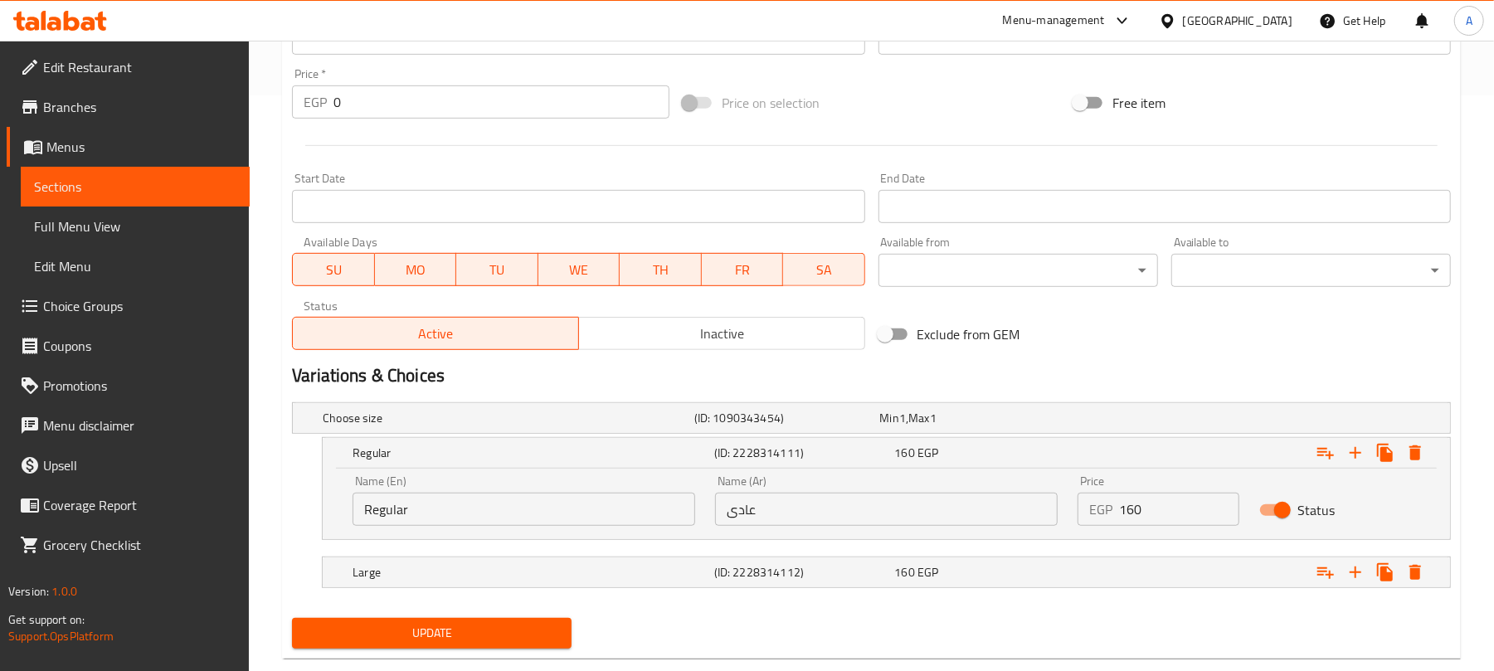
scroll to position [611, 0]
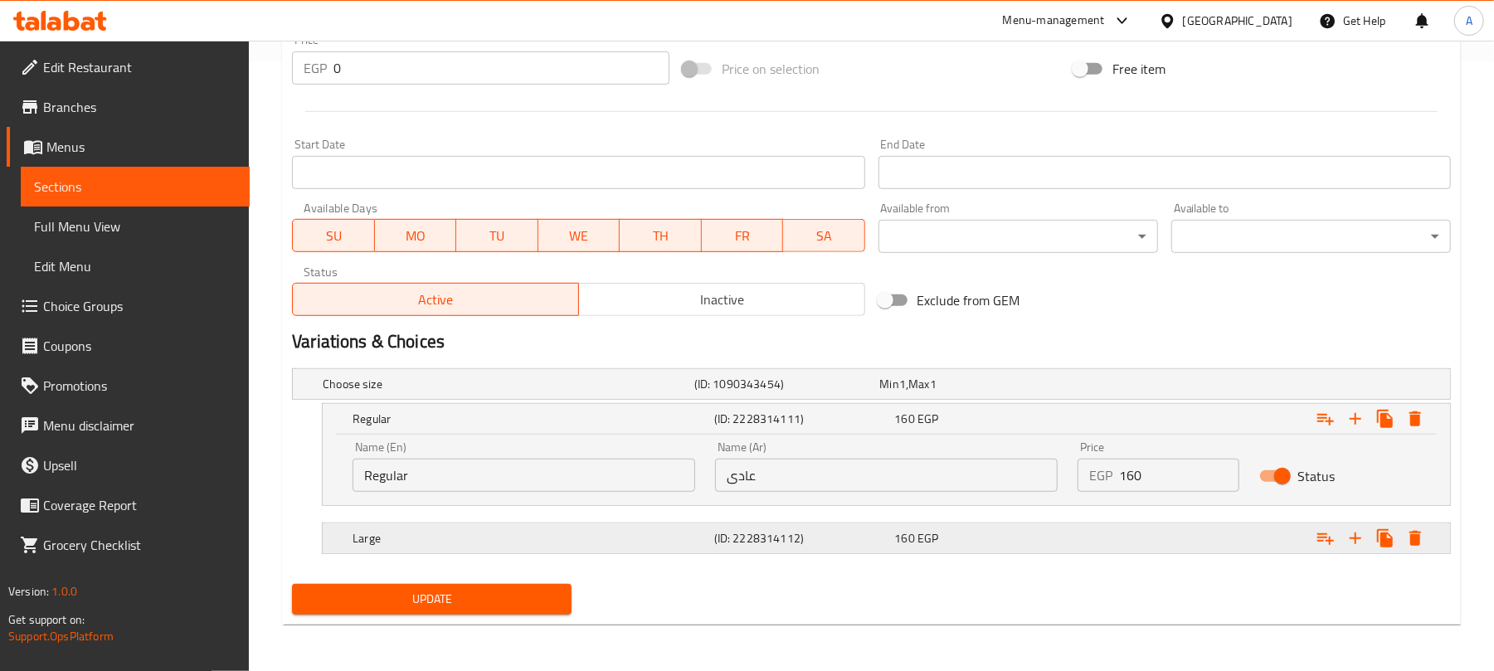
click at [1116, 387] on div "Expand" at bounding box center [1248, 384] width 372 height 7
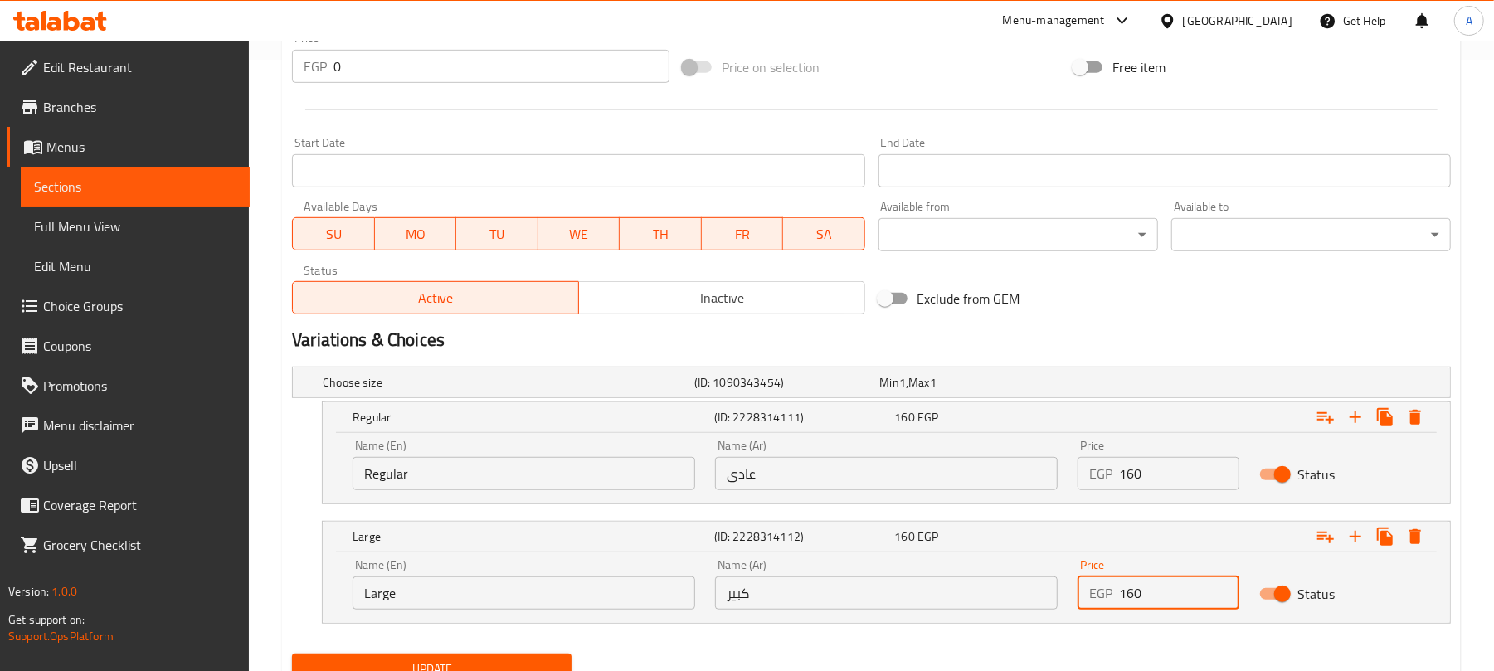
drag, startPoint x: 1146, startPoint y: 591, endPoint x: 1024, endPoint y: 597, distance: 122.9
click at [1024, 597] on div "Name (En) Large Name (En) Name (Ar) كبير Name (Ar) Price EGP 160 Price Status" at bounding box center [886, 584] width 1087 height 71
type input "190"
click at [292, 654] on button "Update" at bounding box center [432, 669] width 280 height 31
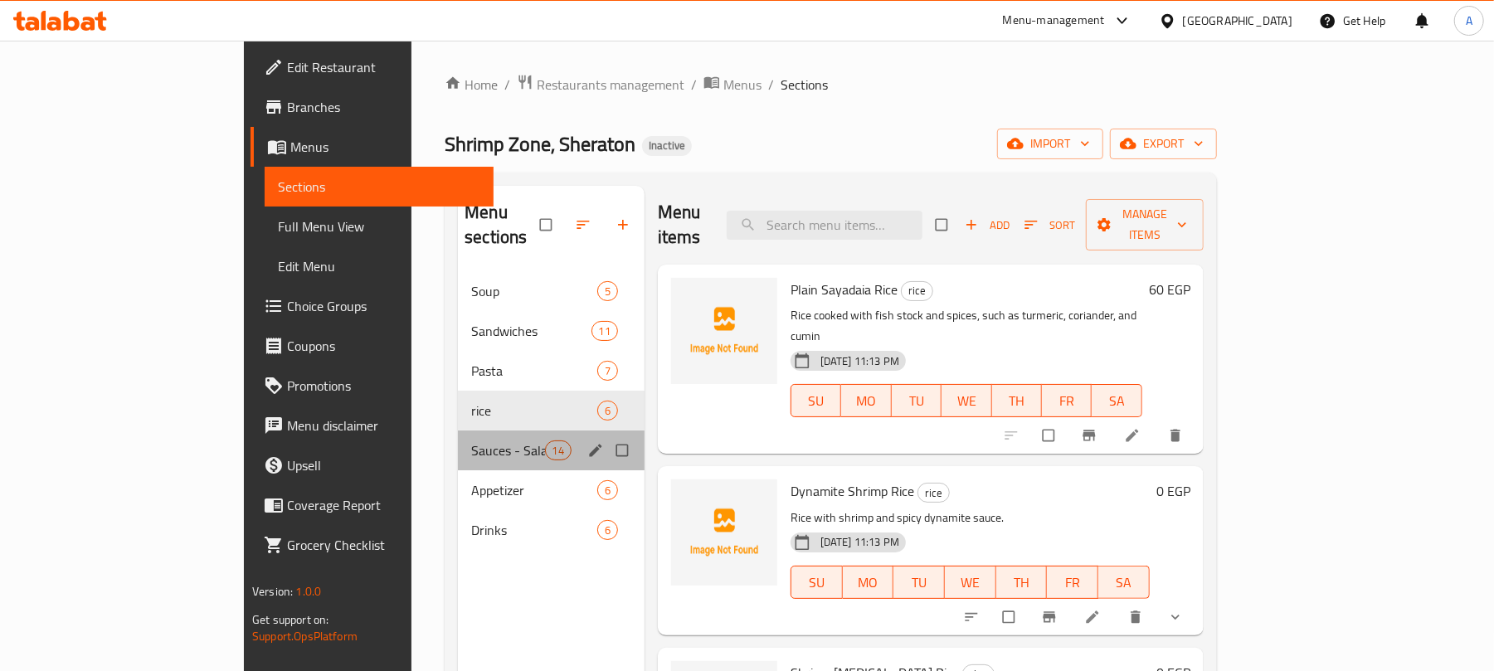
click at [458, 442] on div "Sauces - Salads 14" at bounding box center [551, 451] width 187 height 40
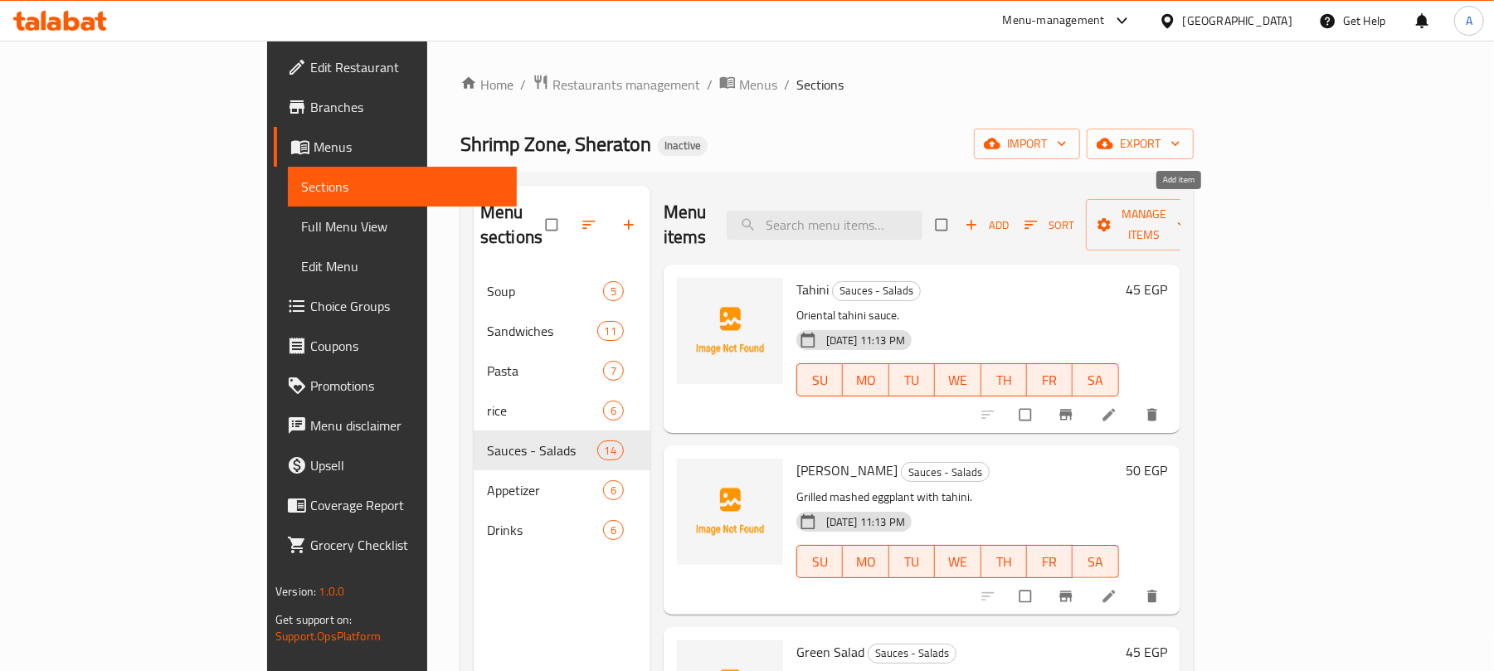
click at [1010, 216] on span "Add" at bounding box center [987, 225] width 45 height 19
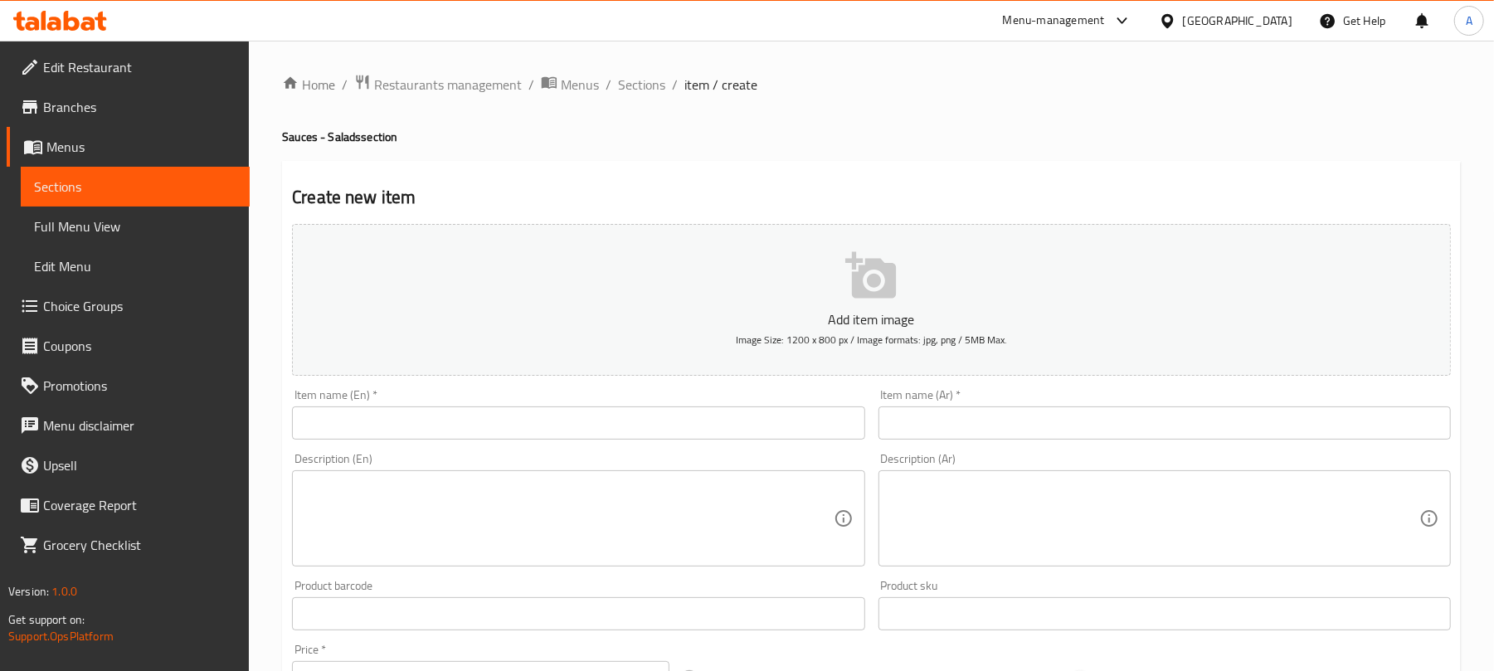
click at [1099, 421] on input "text" at bounding box center [1164, 422] width 572 height 33
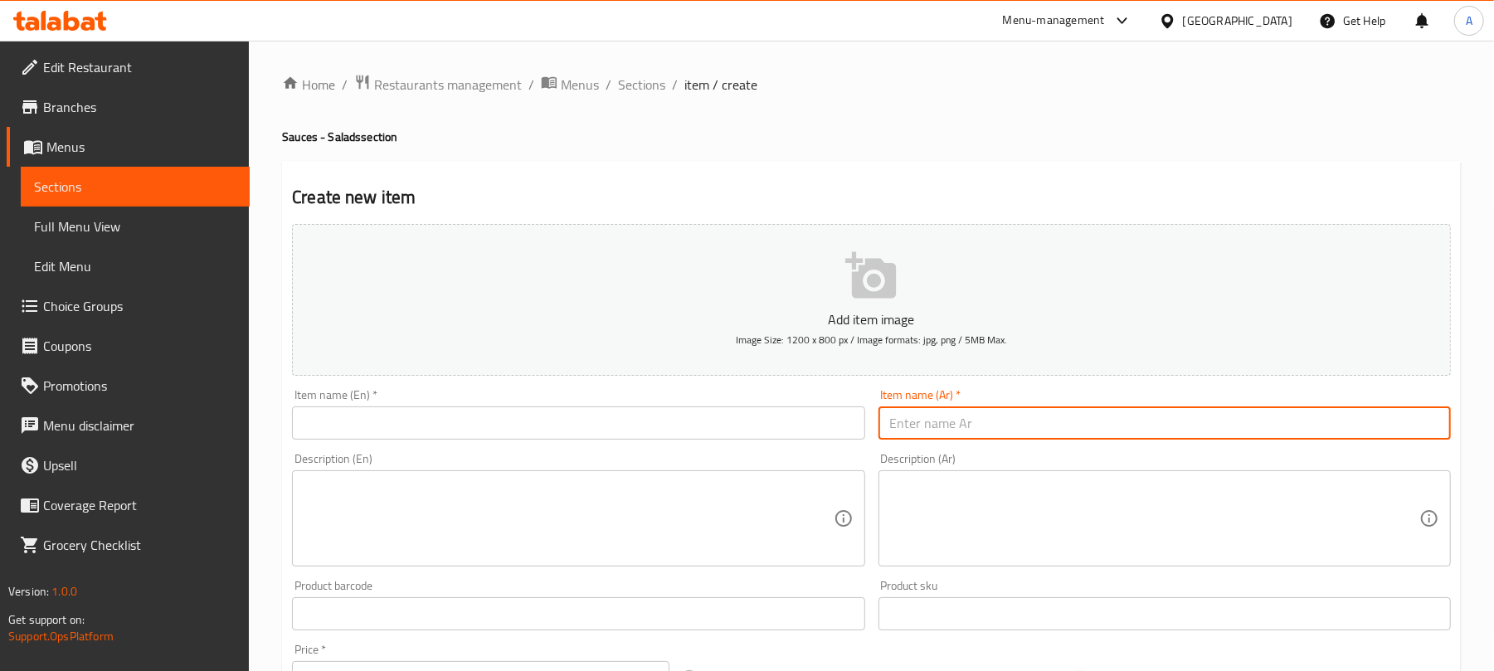
click at [422, 423] on input "text" at bounding box center [578, 422] width 572 height 33
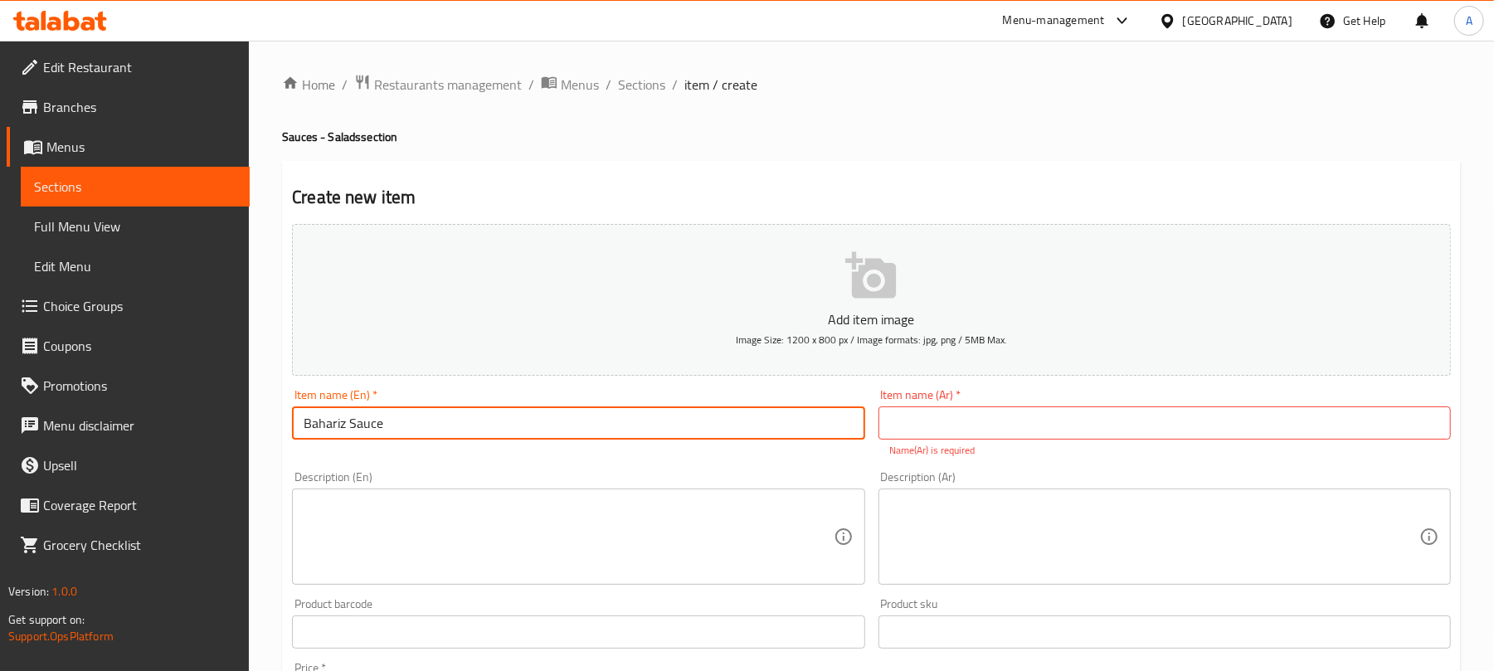
type input "Bahariz Sauce"
click at [940, 415] on input "text" at bounding box center [1164, 422] width 572 height 33
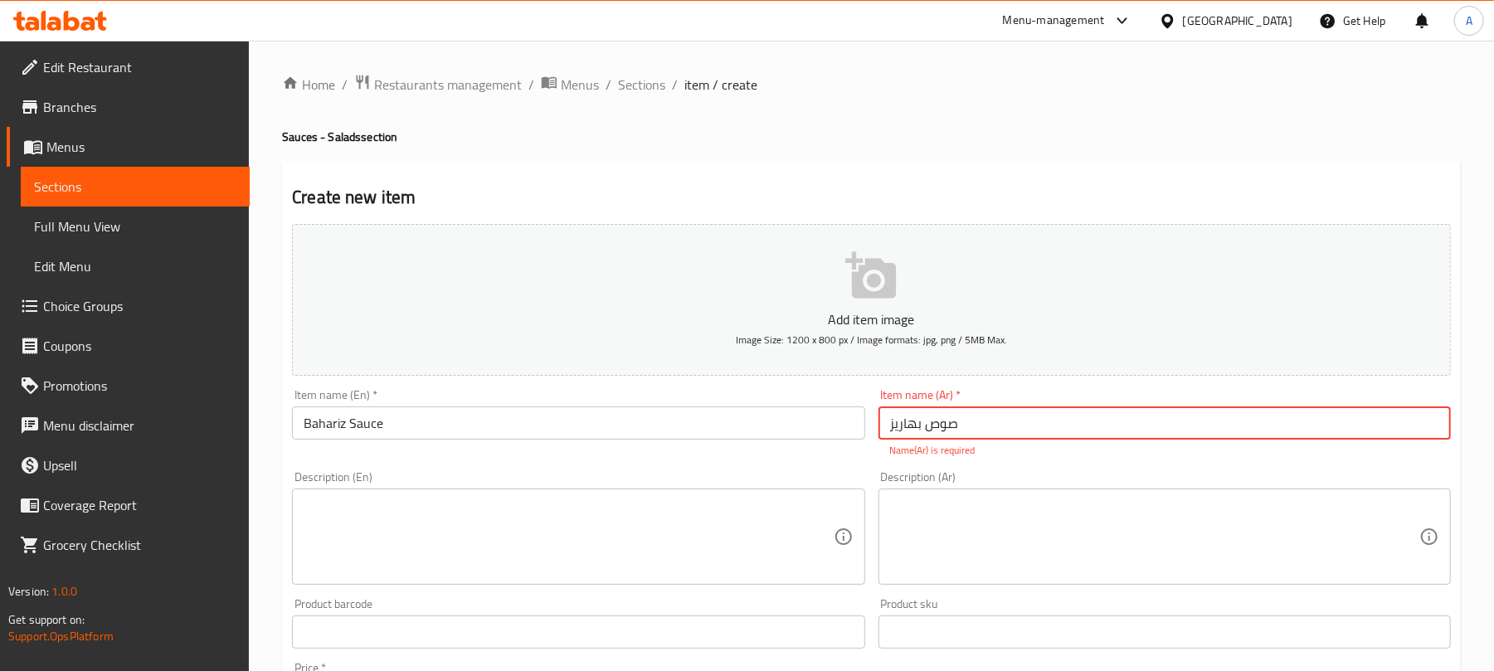
type input "صوص بهاريز"
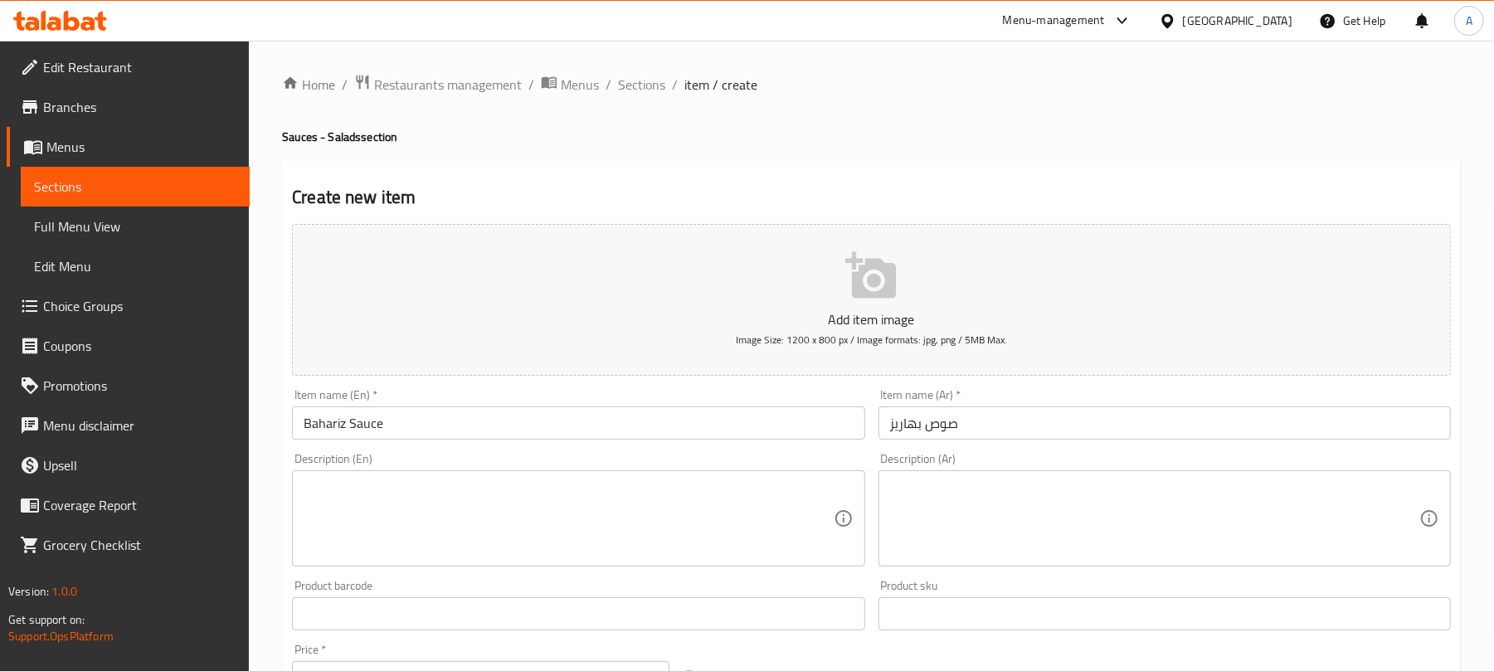
click at [911, 192] on h2 "Create new item" at bounding box center [871, 197] width 1159 height 25
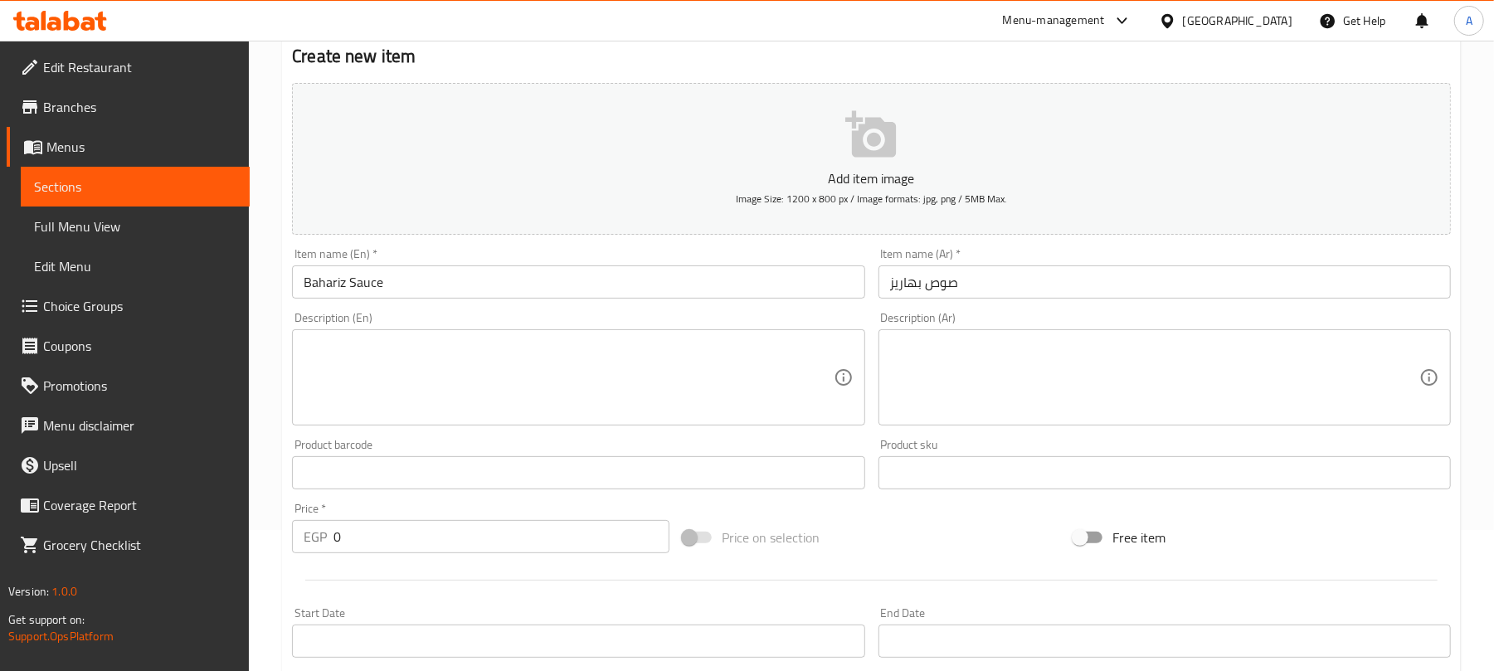
scroll to position [332, 0]
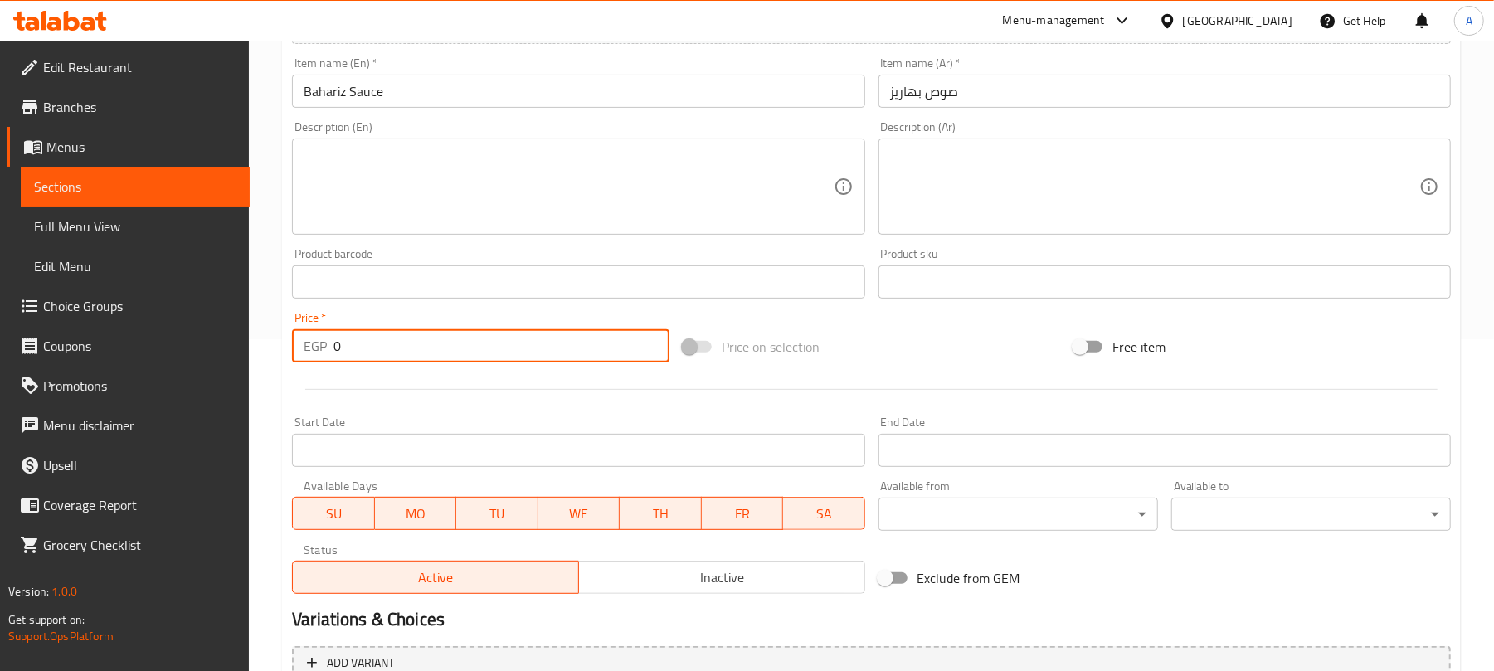
drag, startPoint x: 347, startPoint y: 347, endPoint x: 247, endPoint y: 359, distance: 100.3
click at [247, 359] on div "Edit Restaurant Branches Menus Sections Full Menu View Edit Menu Choice Groups …" at bounding box center [747, 274] width 1494 height 1131
type input "125"
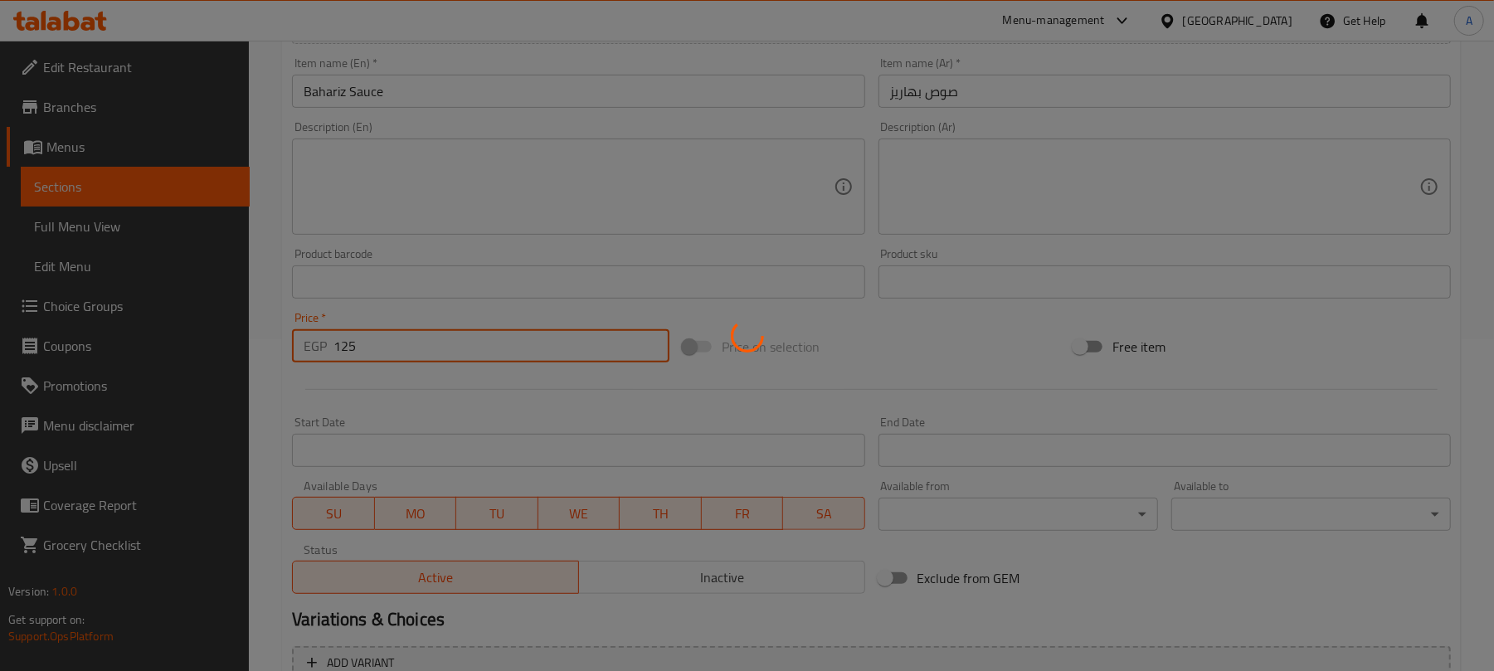
type input "0"
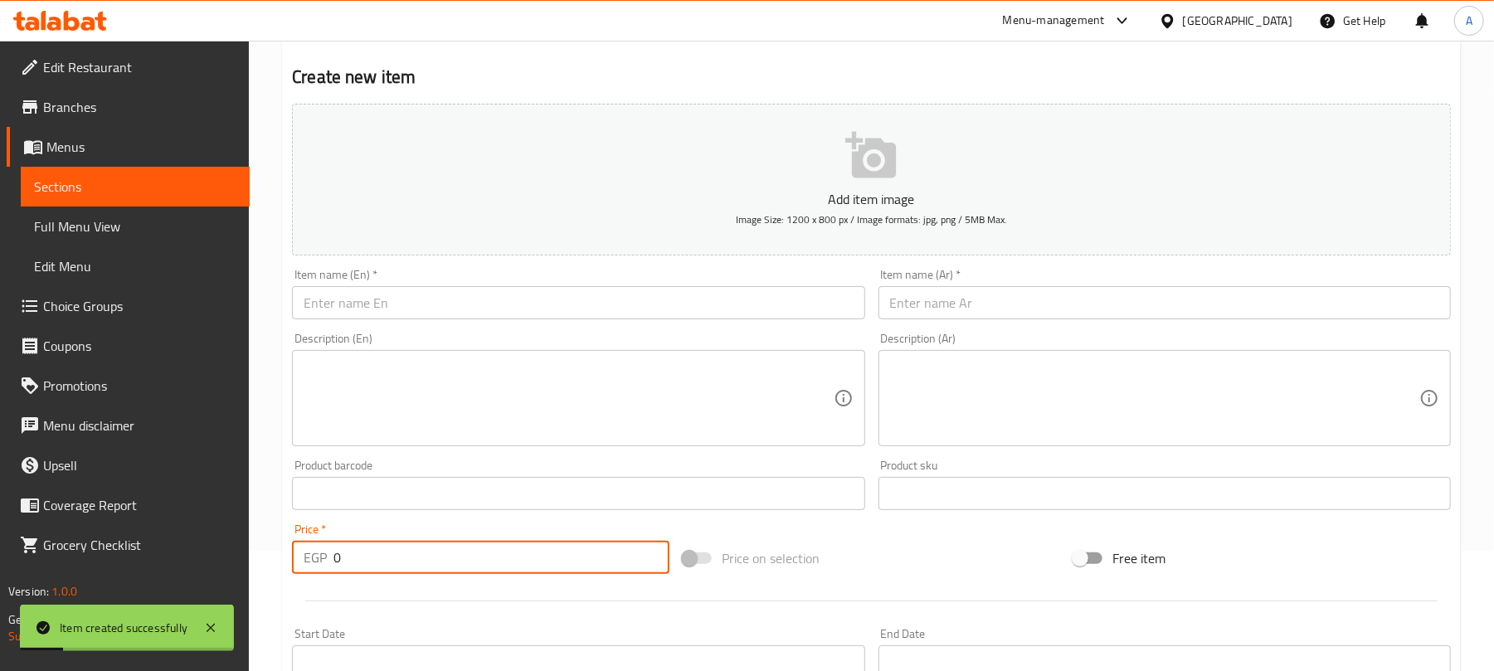
scroll to position [0, 0]
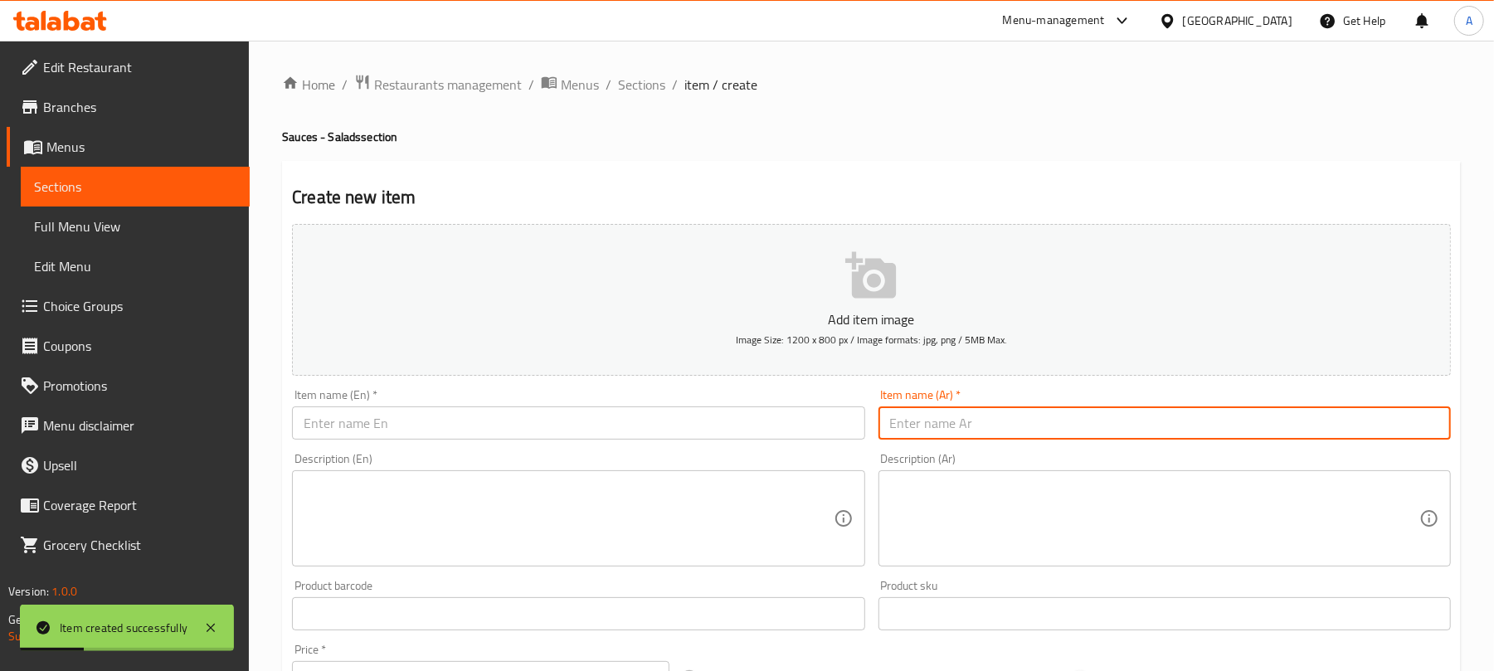
click at [897, 432] on input "text" at bounding box center [1164, 422] width 572 height 33
click at [927, 428] on input "كر عيش" at bounding box center [1164, 422] width 572 height 33
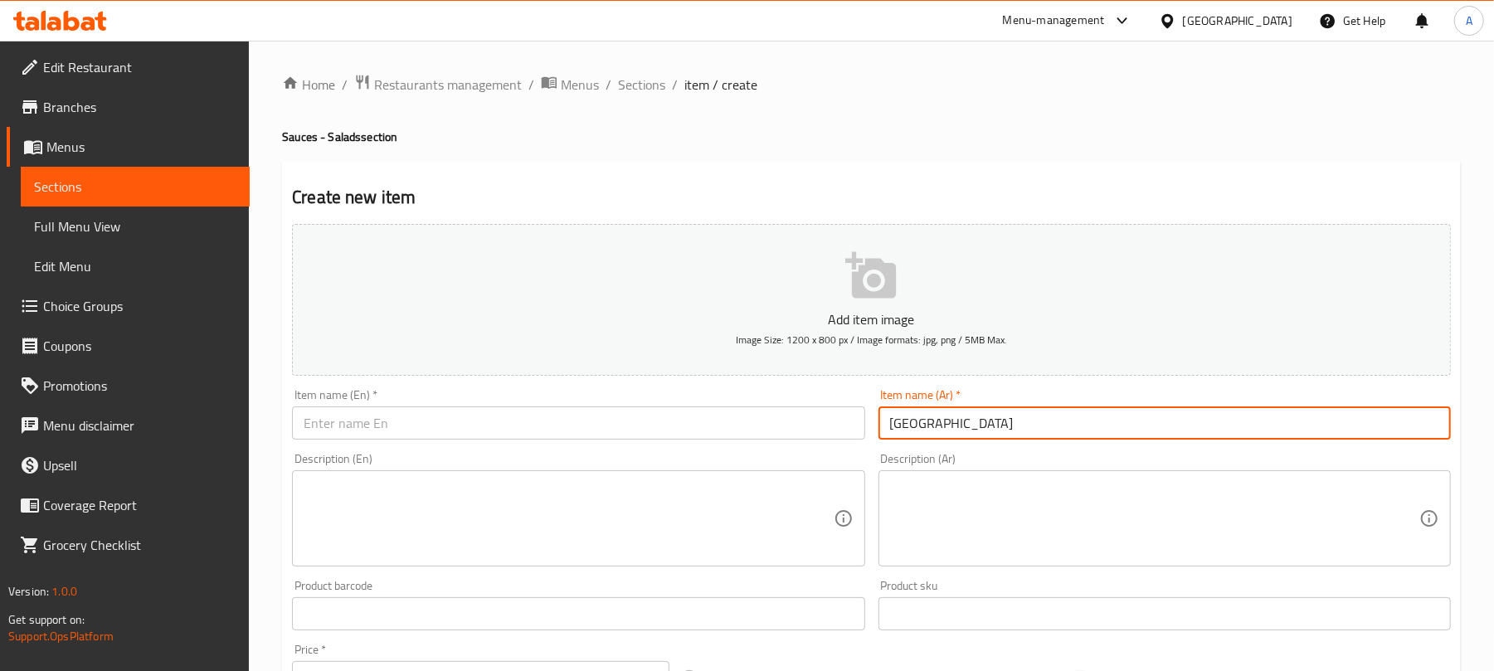
type input "[GEOGRAPHIC_DATA]"
click at [478, 416] on input "text" at bounding box center [578, 422] width 572 height 33
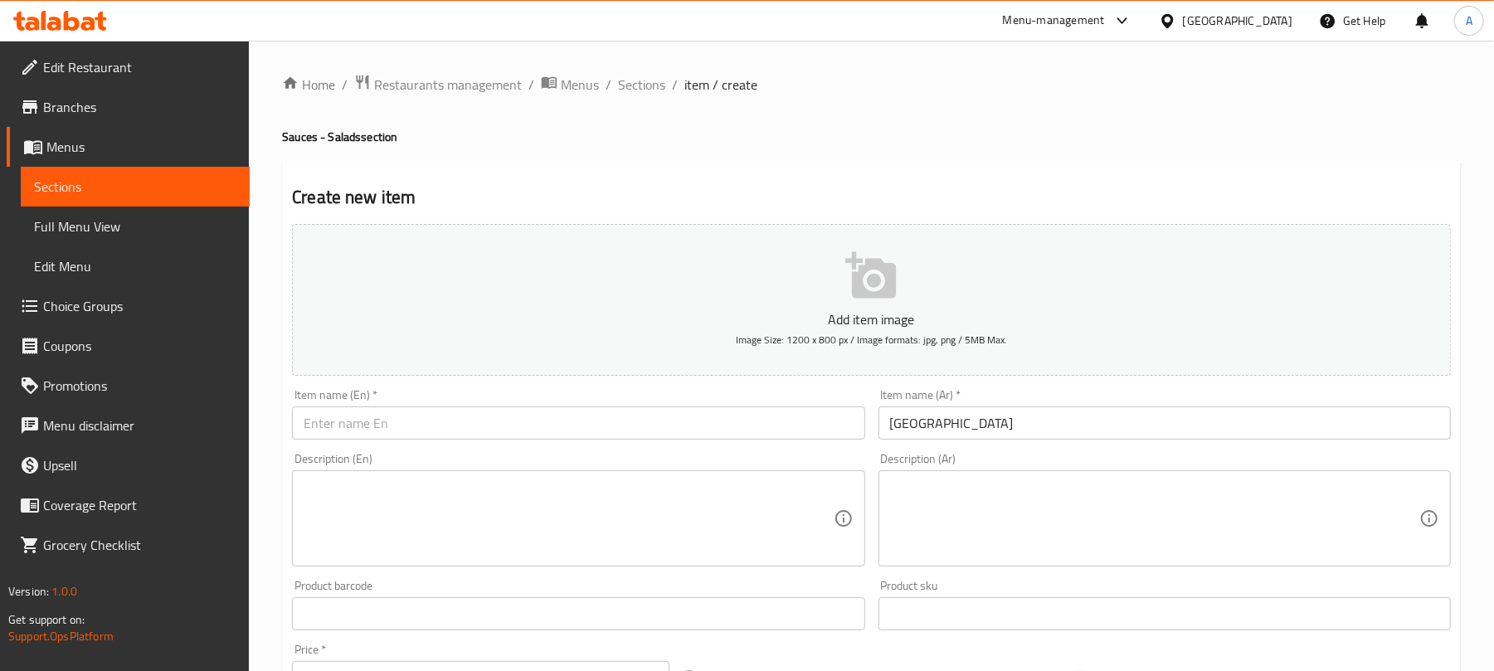
click at [922, 416] on input "[GEOGRAPHIC_DATA]" at bounding box center [1164, 422] width 572 height 33
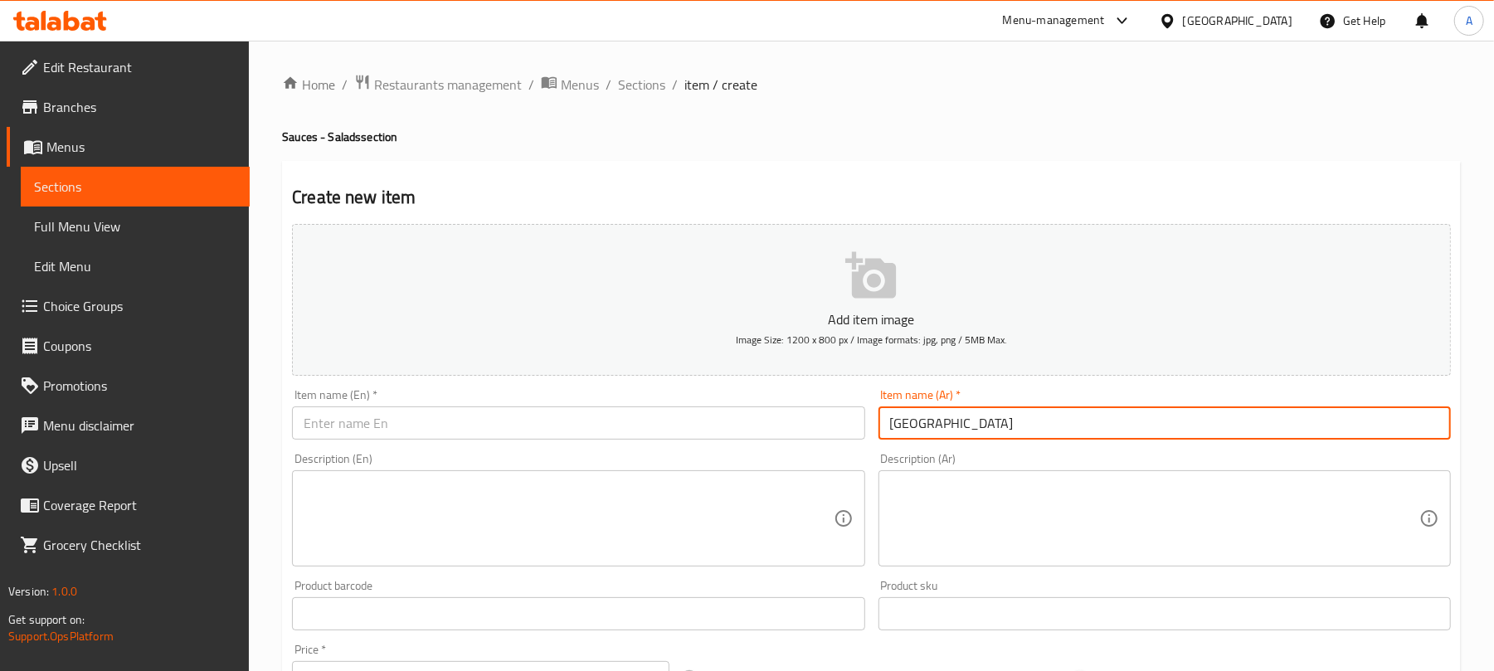
click at [922, 416] on input "[GEOGRAPHIC_DATA]" at bounding box center [1164, 422] width 572 height 33
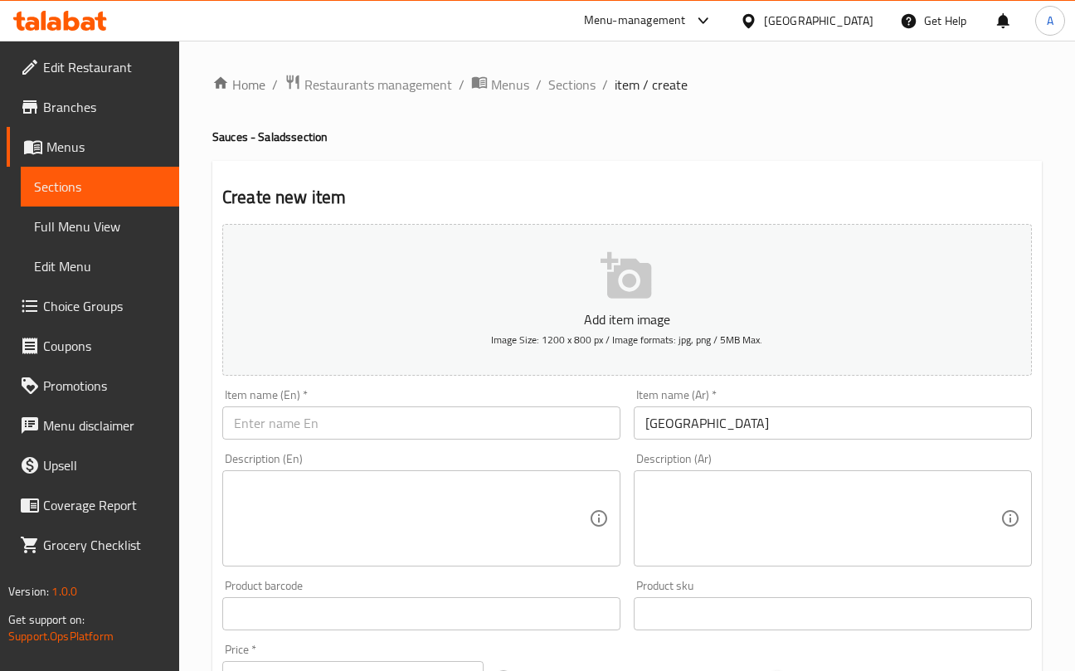
click at [957, 141] on h4 "Sauces - Salads section" at bounding box center [627, 137] width 830 height 17
click at [932, 421] on input "[GEOGRAPHIC_DATA]" at bounding box center [833, 422] width 398 height 33
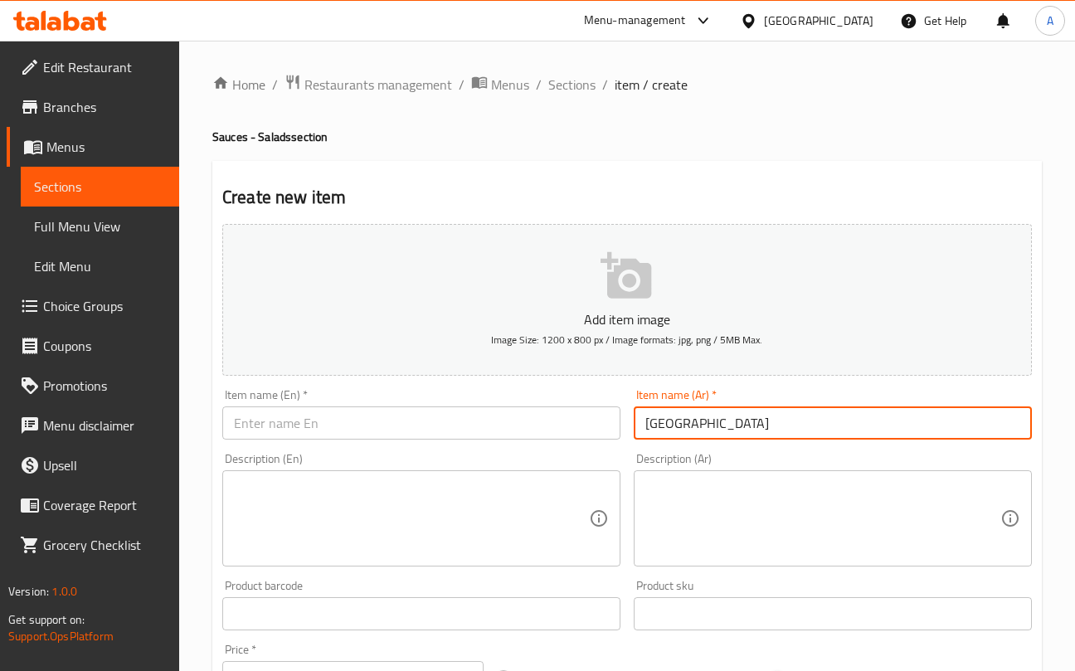
click at [900, 420] on input "[GEOGRAPHIC_DATA]" at bounding box center [833, 422] width 398 height 33
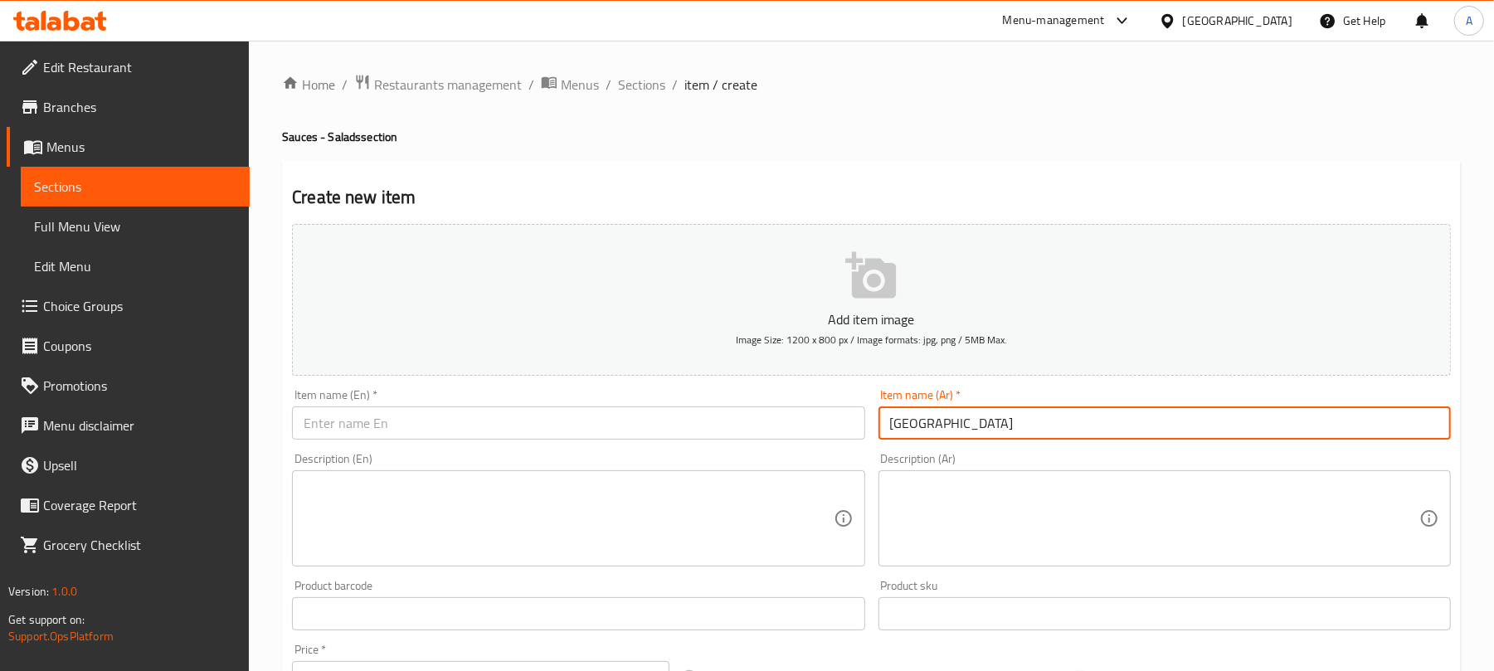
click at [325, 421] on input "text" at bounding box center [578, 422] width 572 height 33
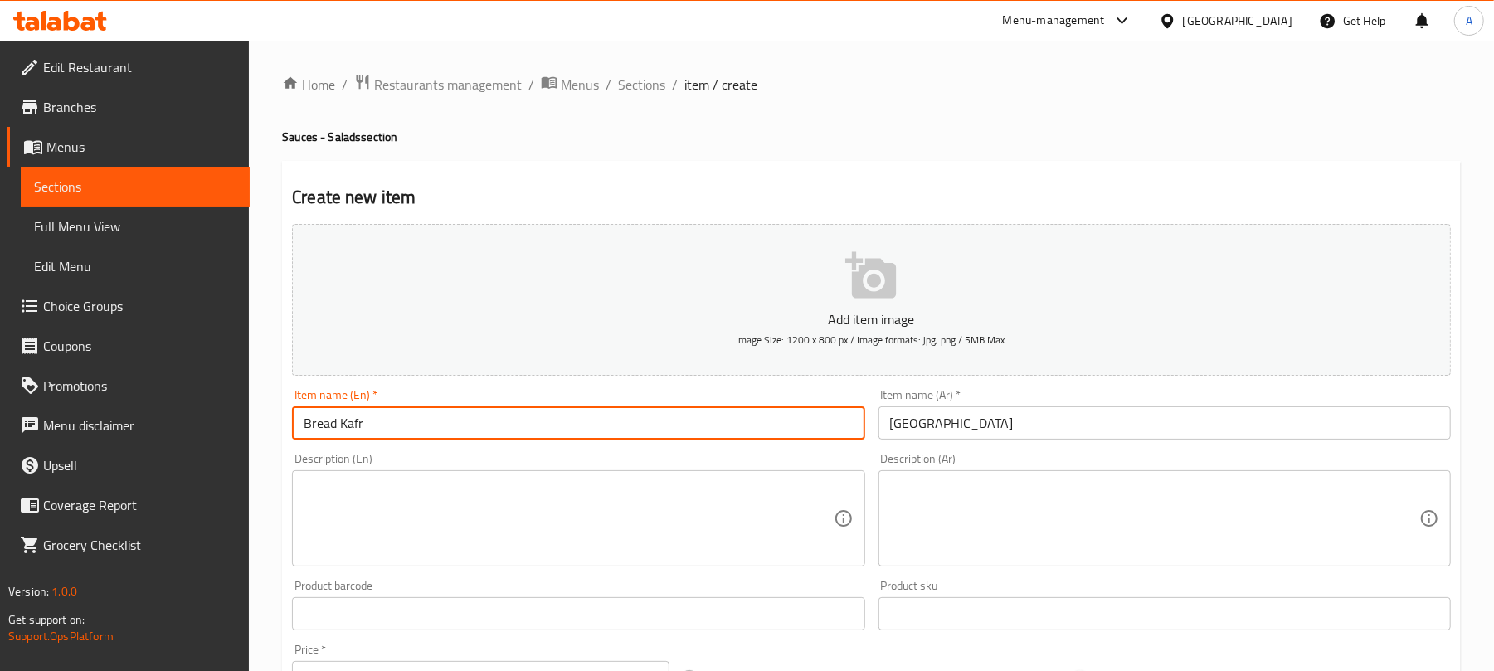
type input "Bread Kafr"
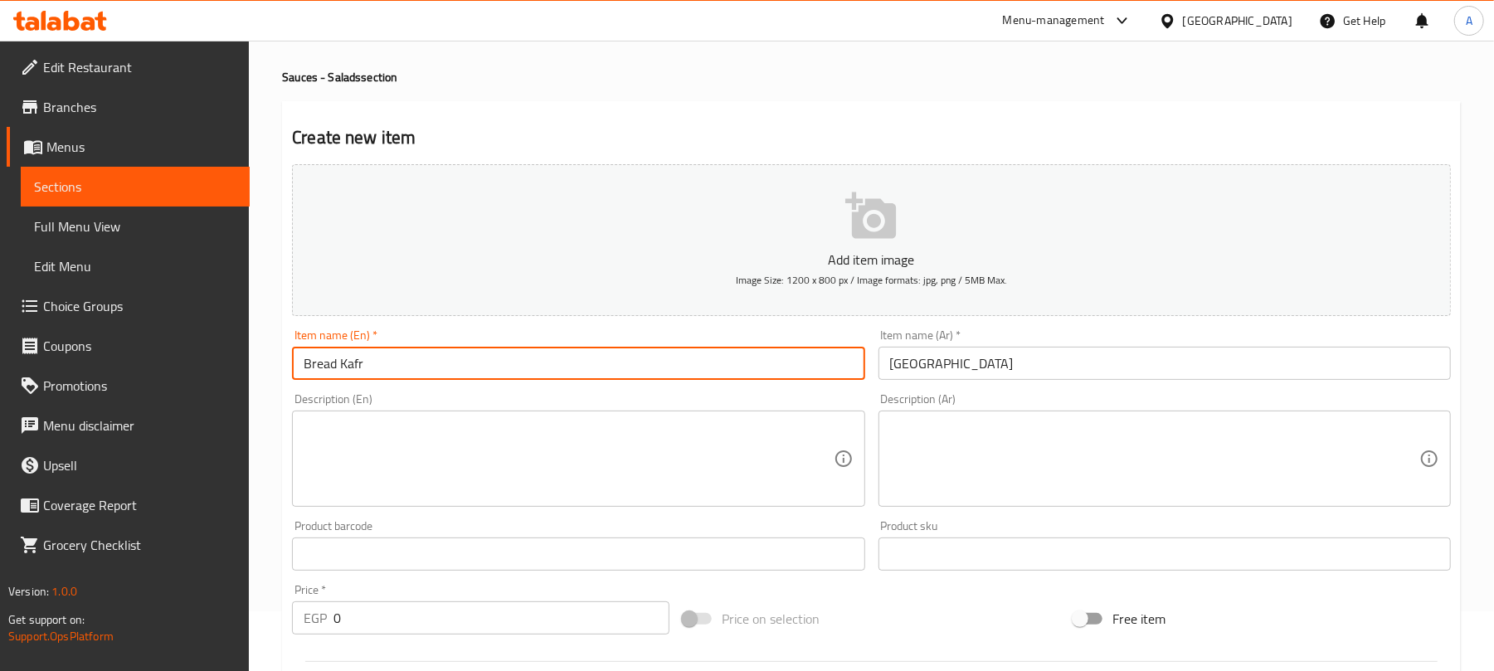
scroll to position [221, 0]
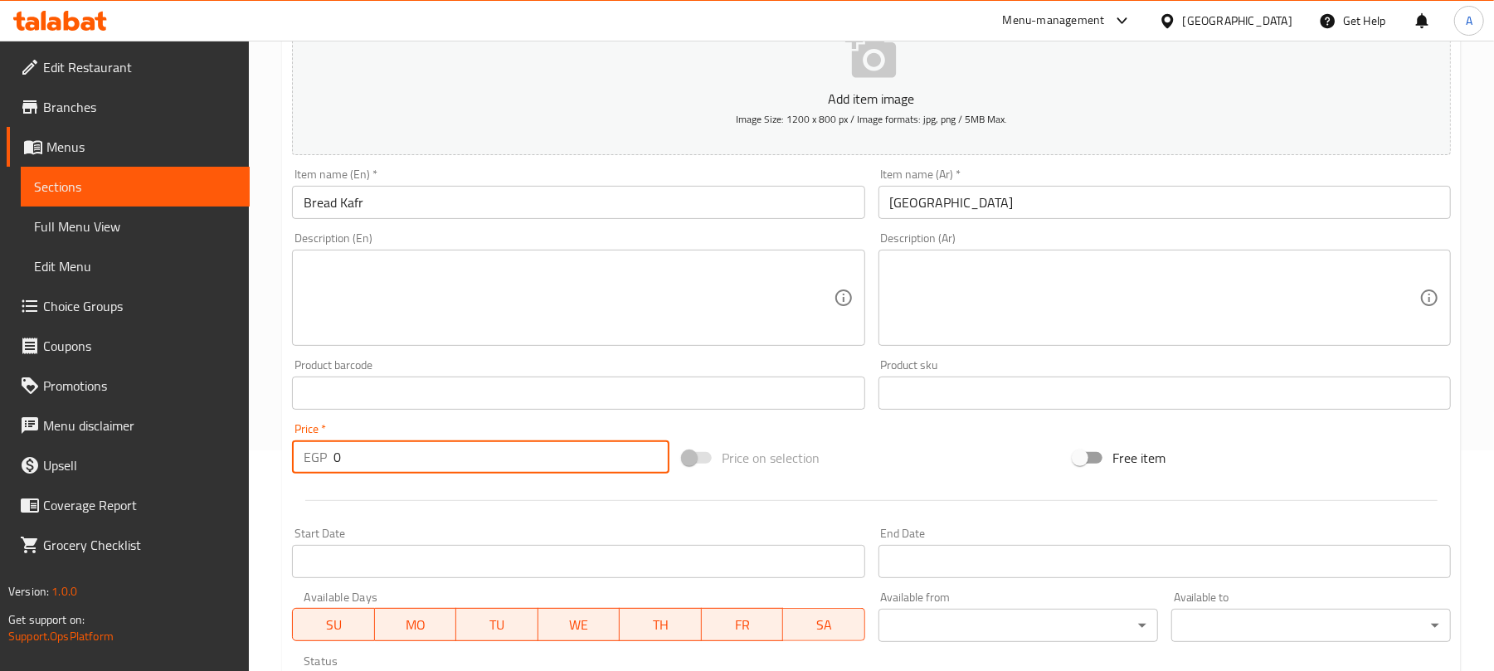
drag, startPoint x: 378, startPoint y: 465, endPoint x: 254, endPoint y: 455, distance: 124.8
click at [254, 455] on div "Home / Restaurants management / Menus / Sections / item / create Sauces - Salad…" at bounding box center [871, 385] width 1245 height 1131
type input "20"
click at [458, 197] on input "Bread Kafr" at bounding box center [578, 202] width 572 height 33
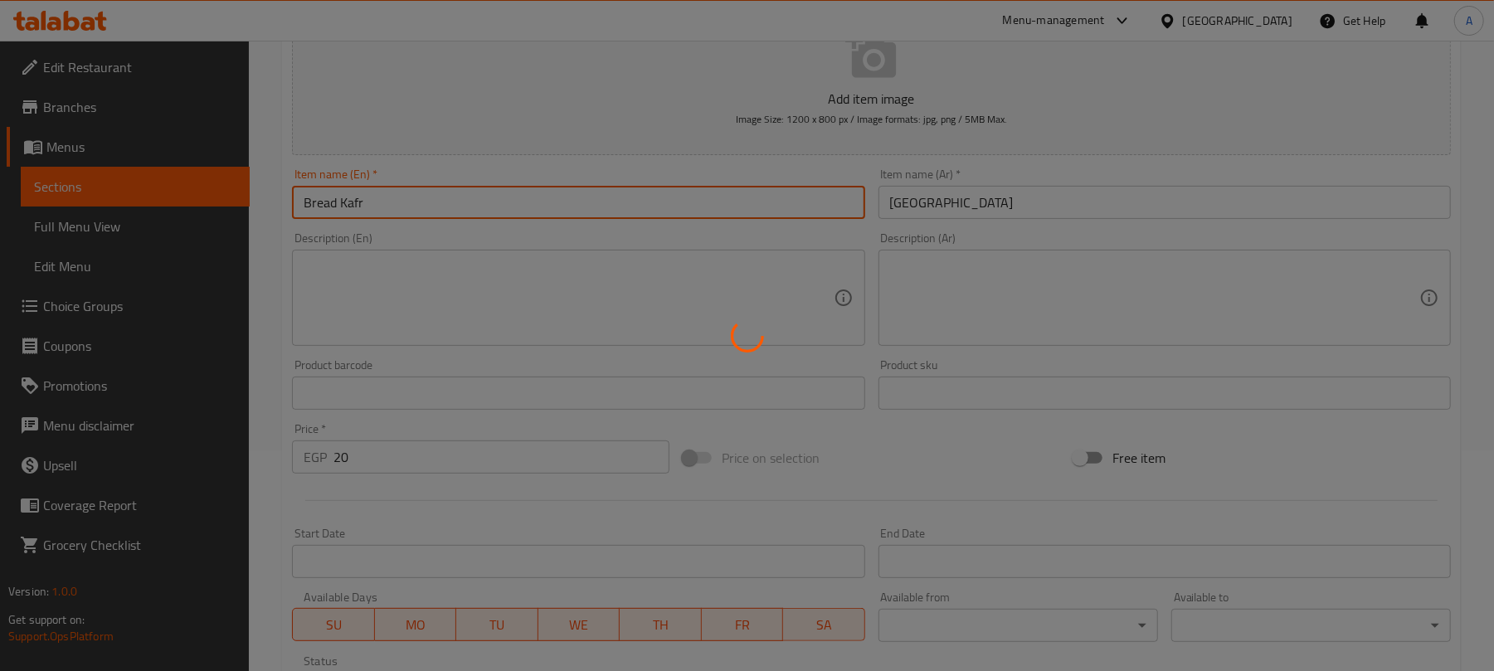
type input "0"
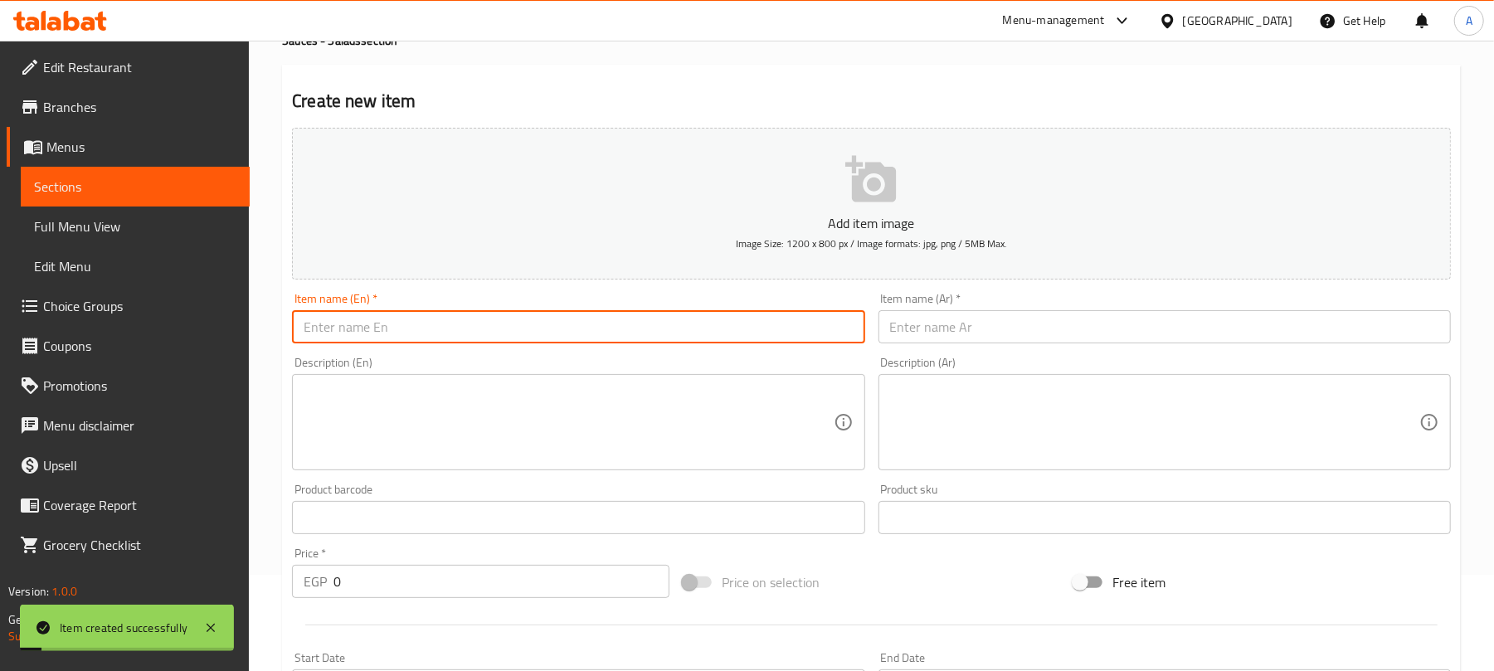
scroll to position [0, 0]
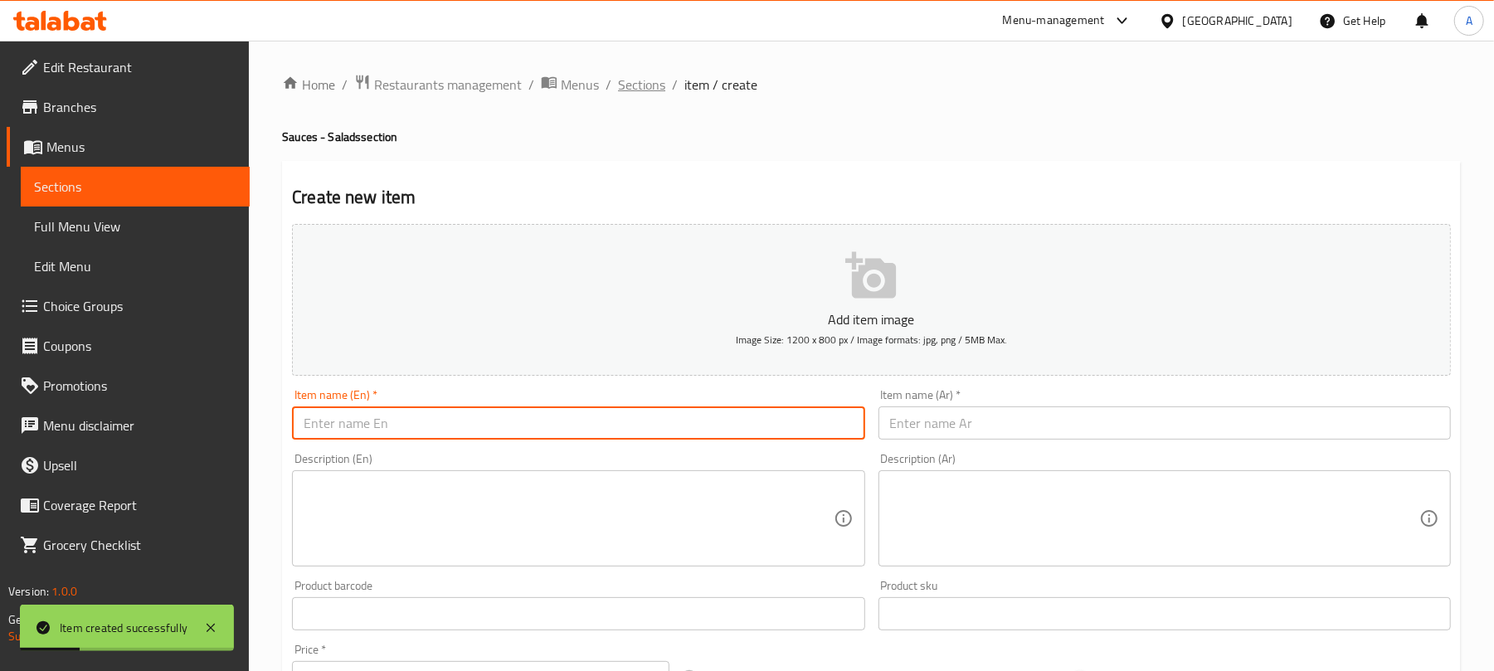
click at [637, 85] on span "Sections" at bounding box center [641, 85] width 47 height 20
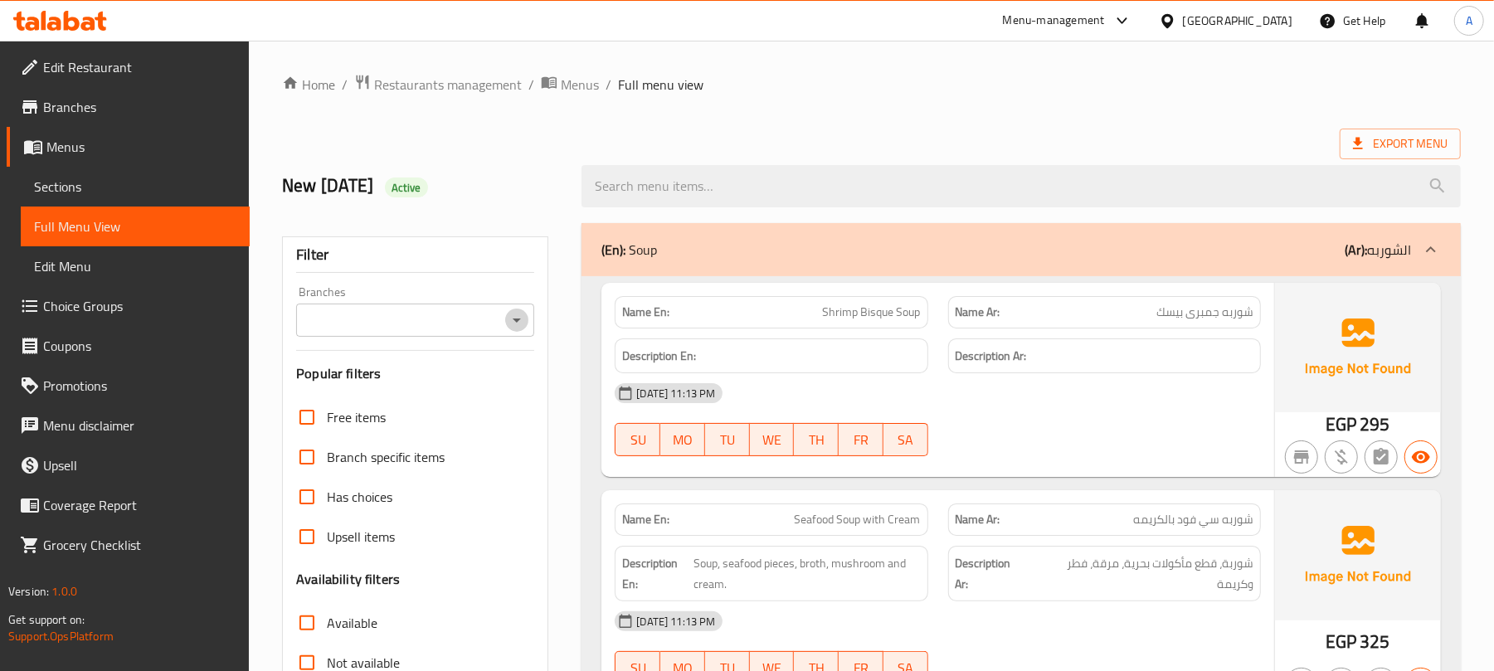
click at [513, 323] on icon "Open" at bounding box center [517, 320] width 20 height 20
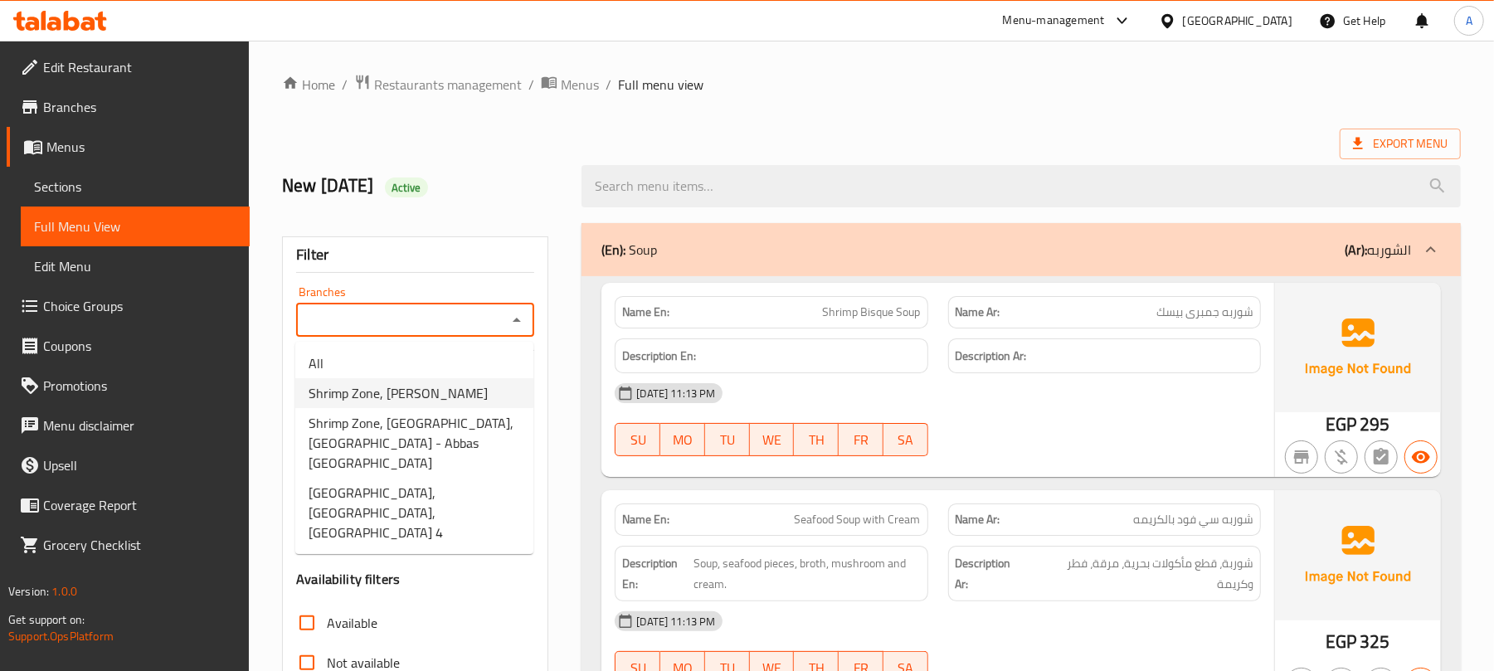
click at [448, 397] on span "Shrimp Zone, [PERSON_NAME]" at bounding box center [398, 393] width 179 height 20
type input "Shrimp Zone, [PERSON_NAME]"
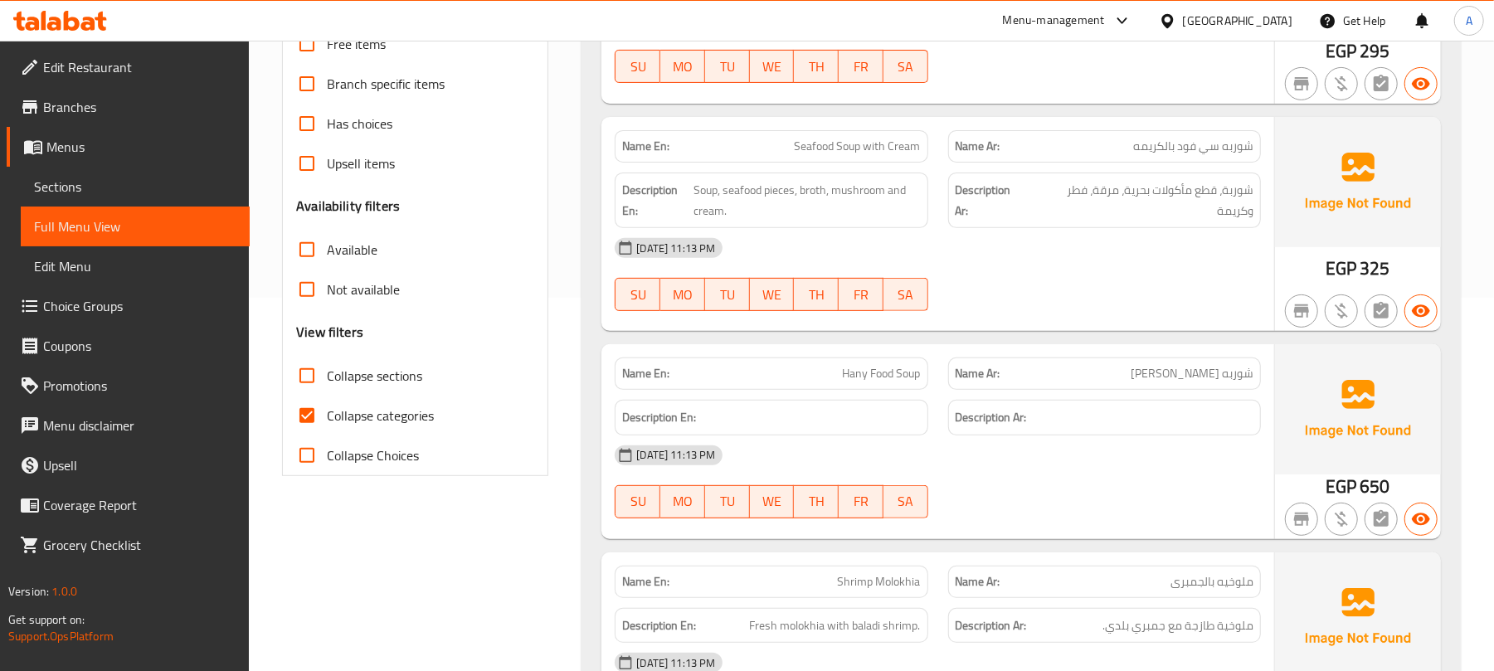
scroll to position [552, 0]
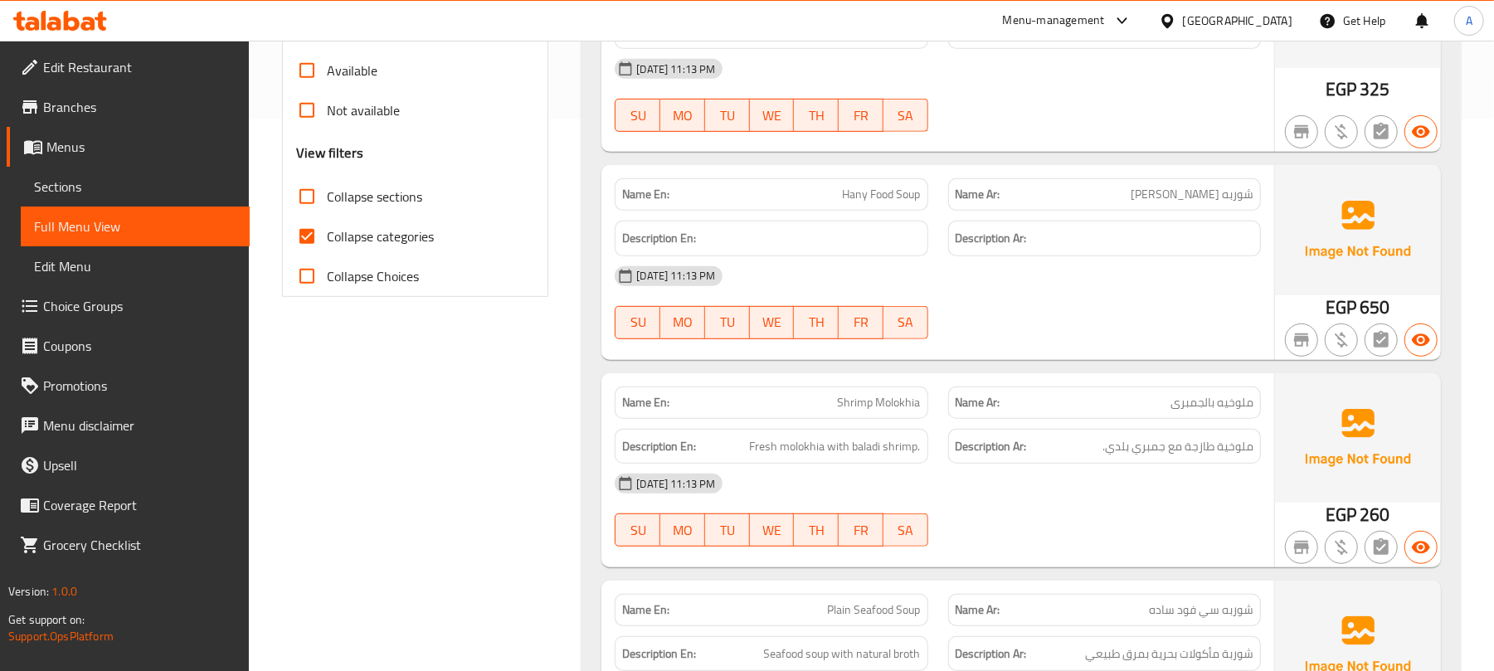
click at [317, 242] on input "Collapse categories" at bounding box center [307, 237] width 40 height 40
checkbox input "false"
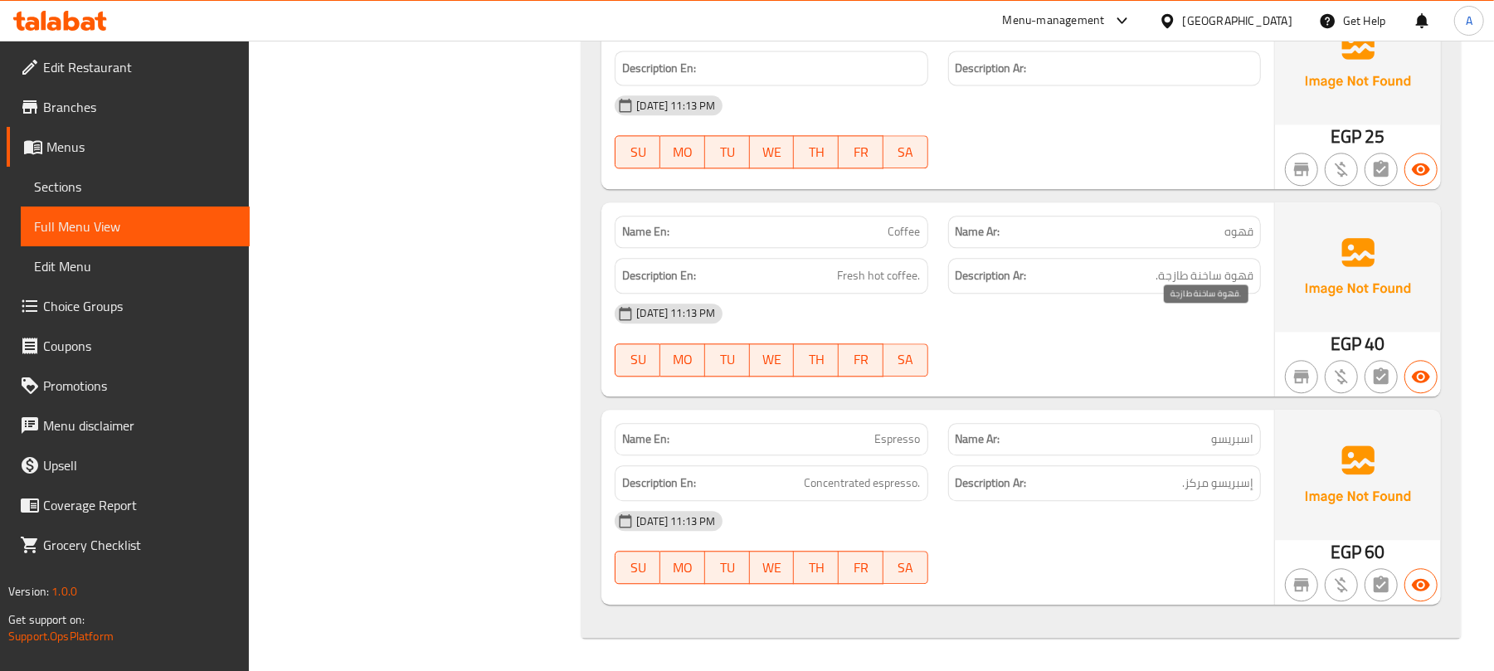
scroll to position [16209, 0]
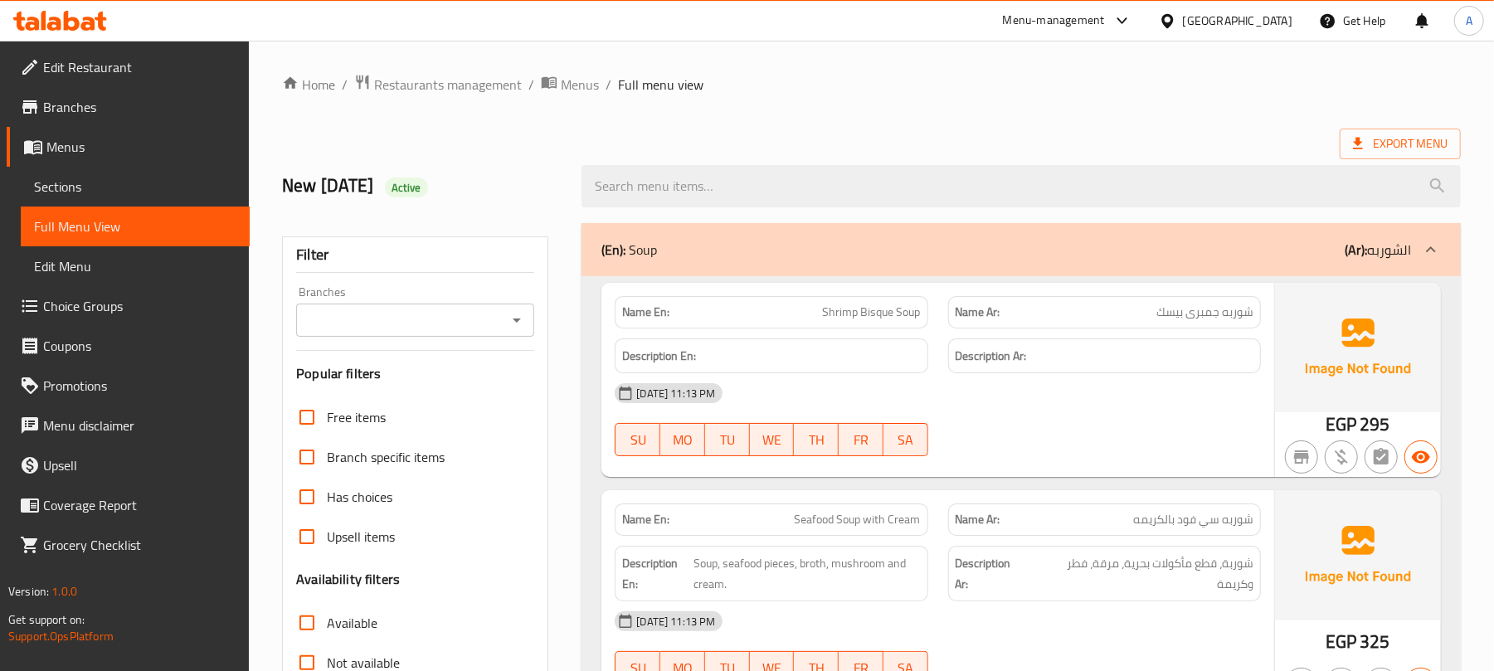
drag, startPoint x: 947, startPoint y: 34, endPoint x: 744, endPoint y: 73, distance: 206.9
click at [783, 27] on div "Menu-management [GEOGRAPHIC_DATA] Get Help A" at bounding box center [747, 21] width 1494 height 40
click at [515, 328] on icon "Open" at bounding box center [517, 320] width 20 height 20
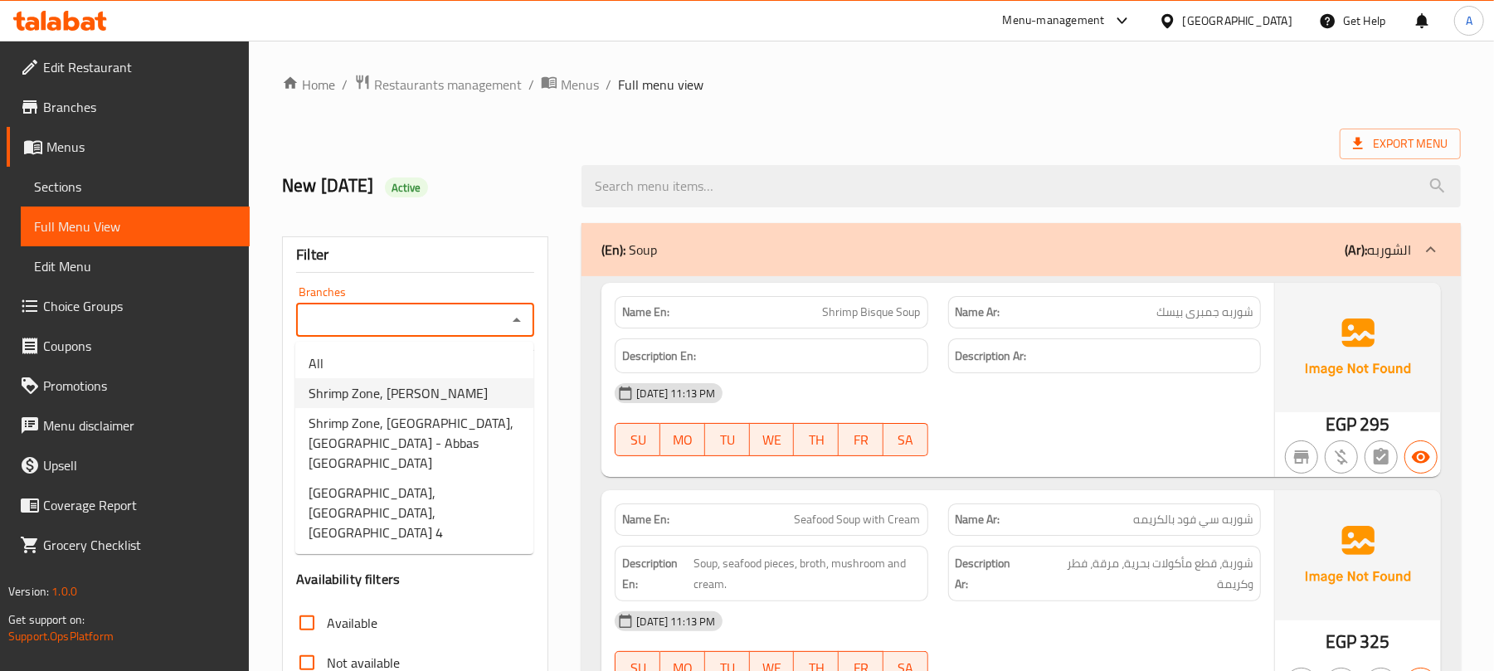
click at [426, 392] on span "Shrimp Zone, [PERSON_NAME]" at bounding box center [398, 393] width 179 height 20
type input "Shrimp Zone, [PERSON_NAME]"
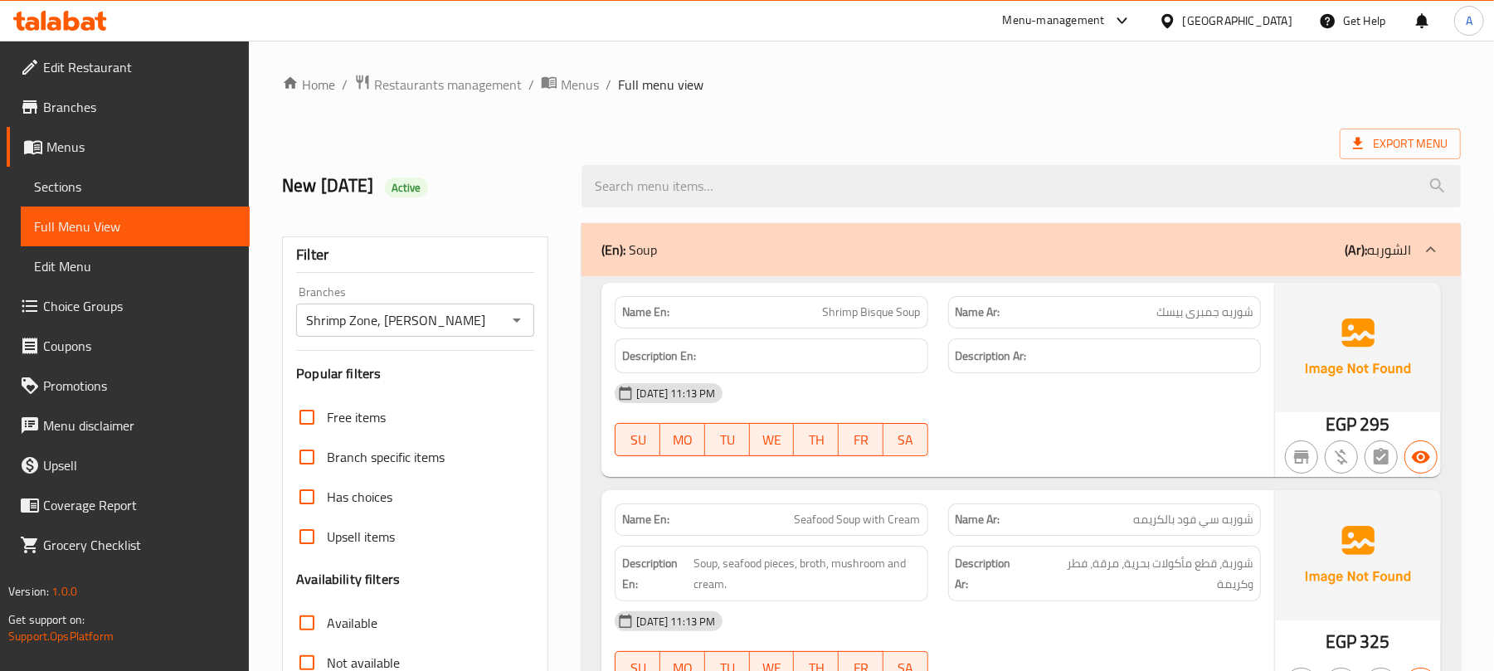
click at [556, 160] on div "New [DATE] Active" at bounding box center [421, 186] width 299 height 74
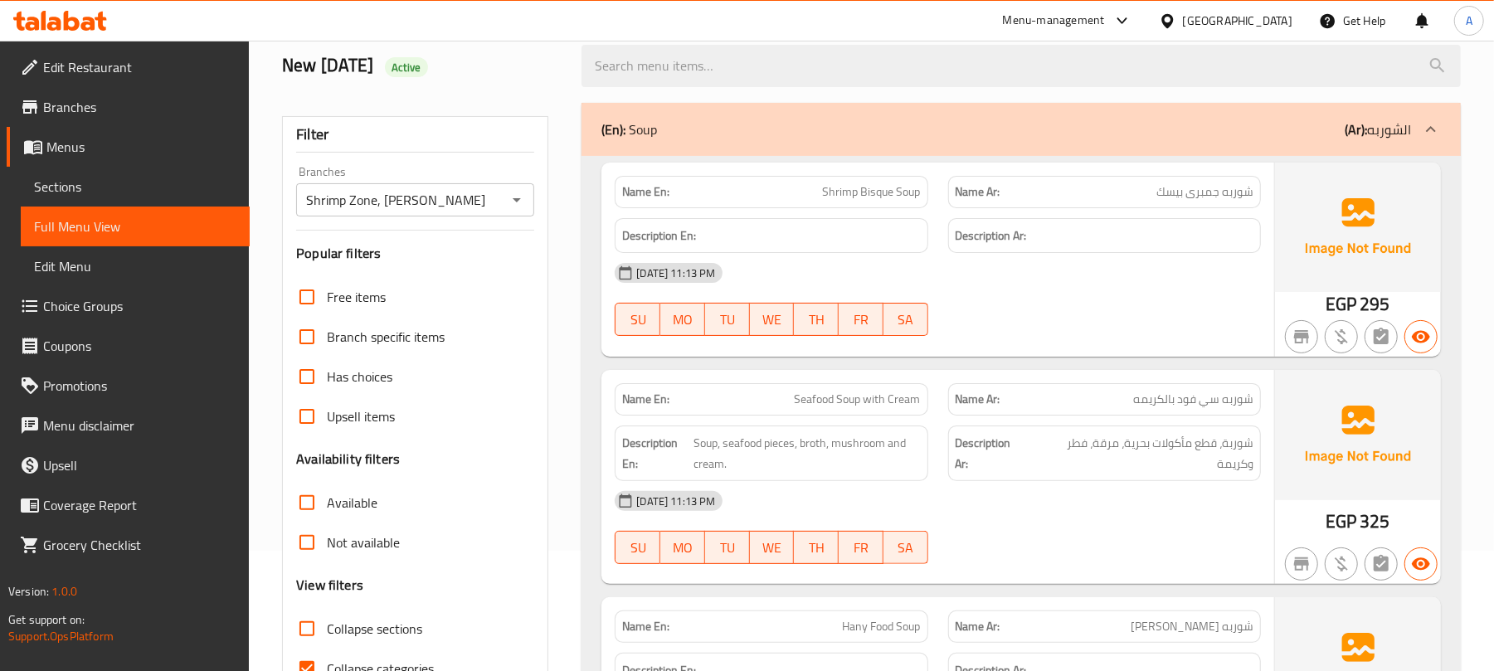
scroll to position [442, 0]
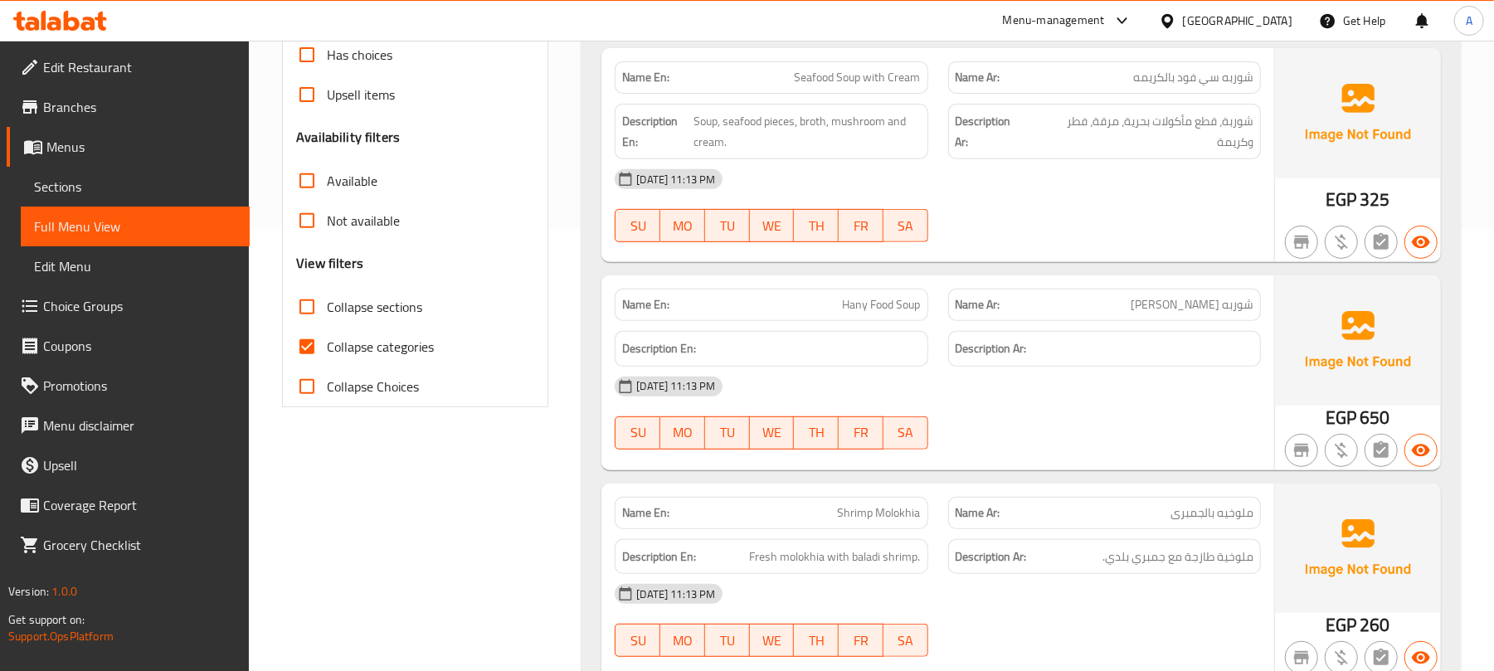
click at [305, 347] on input "Collapse categories" at bounding box center [307, 347] width 40 height 40
checkbox input "false"
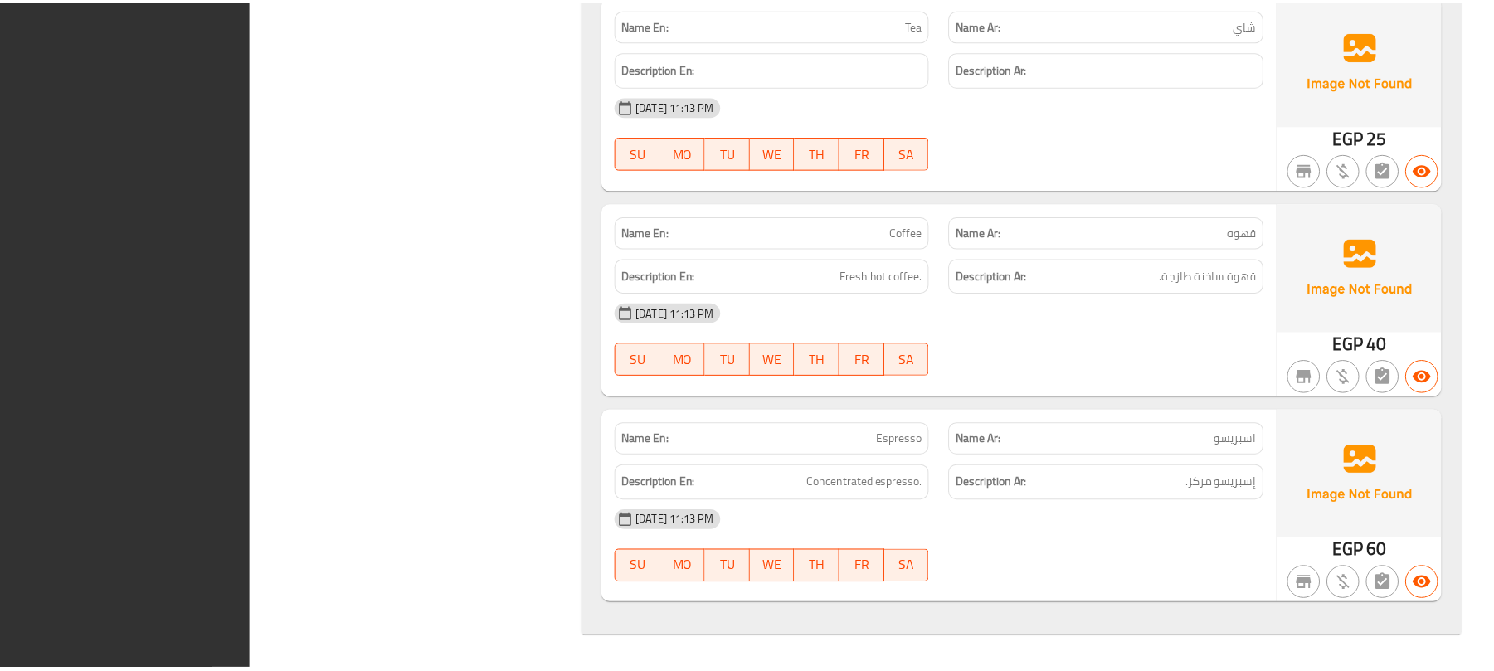
scroll to position [16625, 0]
